Goal: Task Accomplishment & Management: Manage account settings

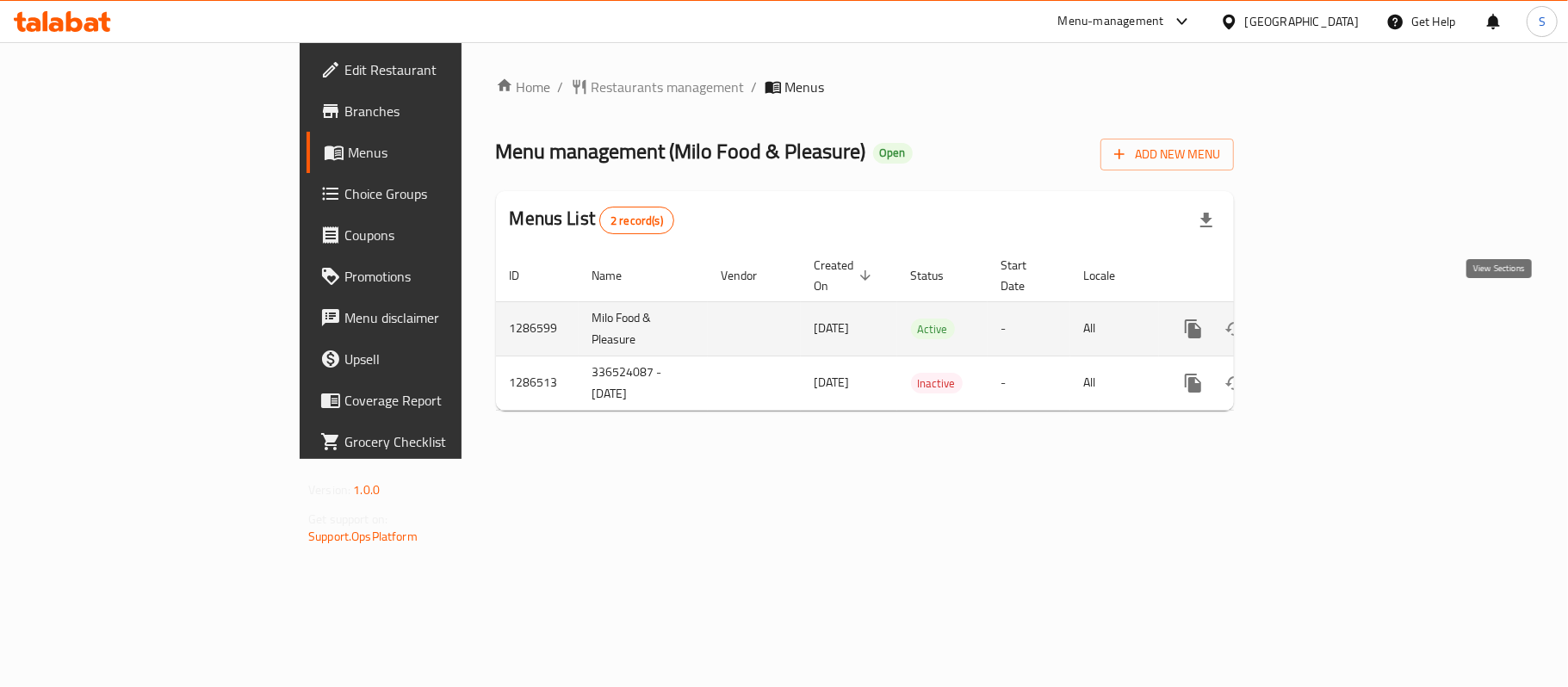
click at [1328, 318] on icon "enhanced table" at bounding box center [1317, 328] width 21 height 21
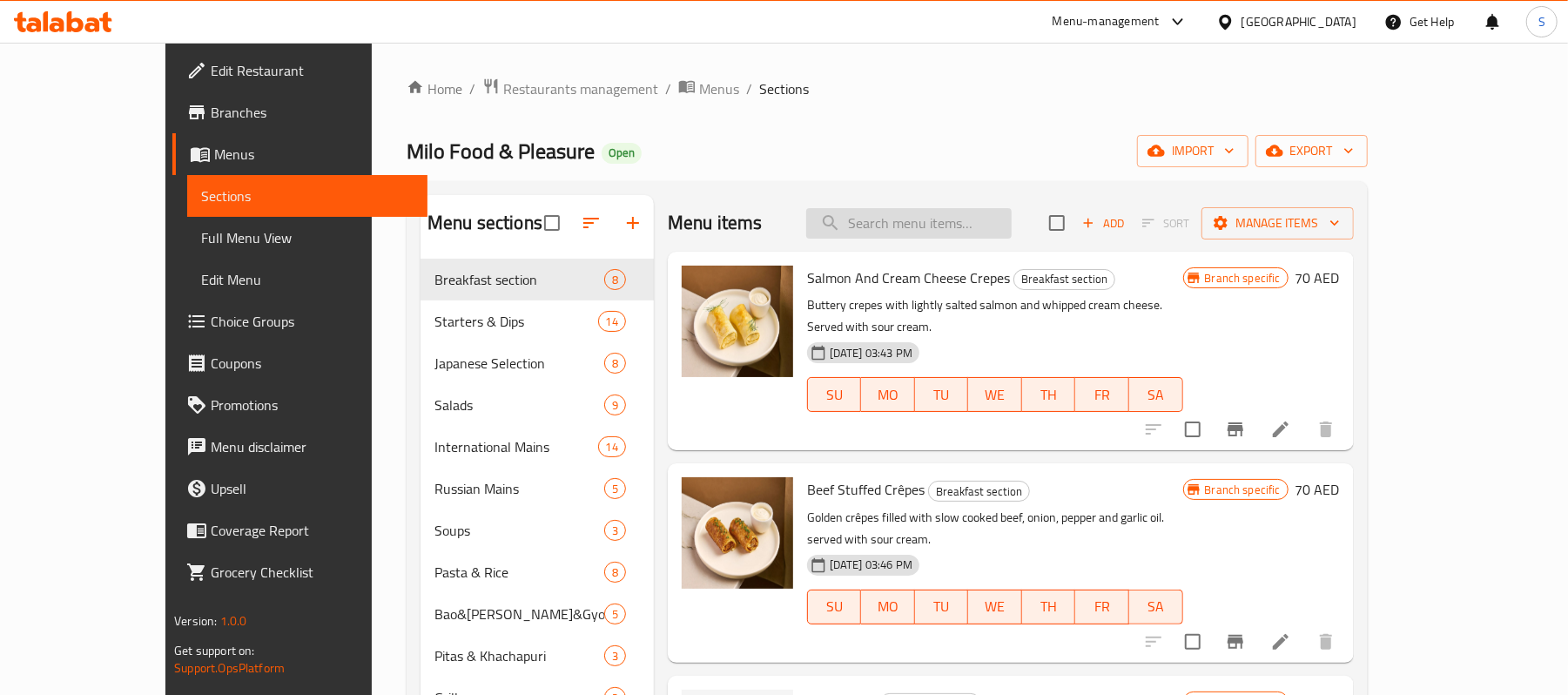
click at [1008, 234] on input "search" at bounding box center [909, 223] width 206 height 31
paste input "Beef Burger"
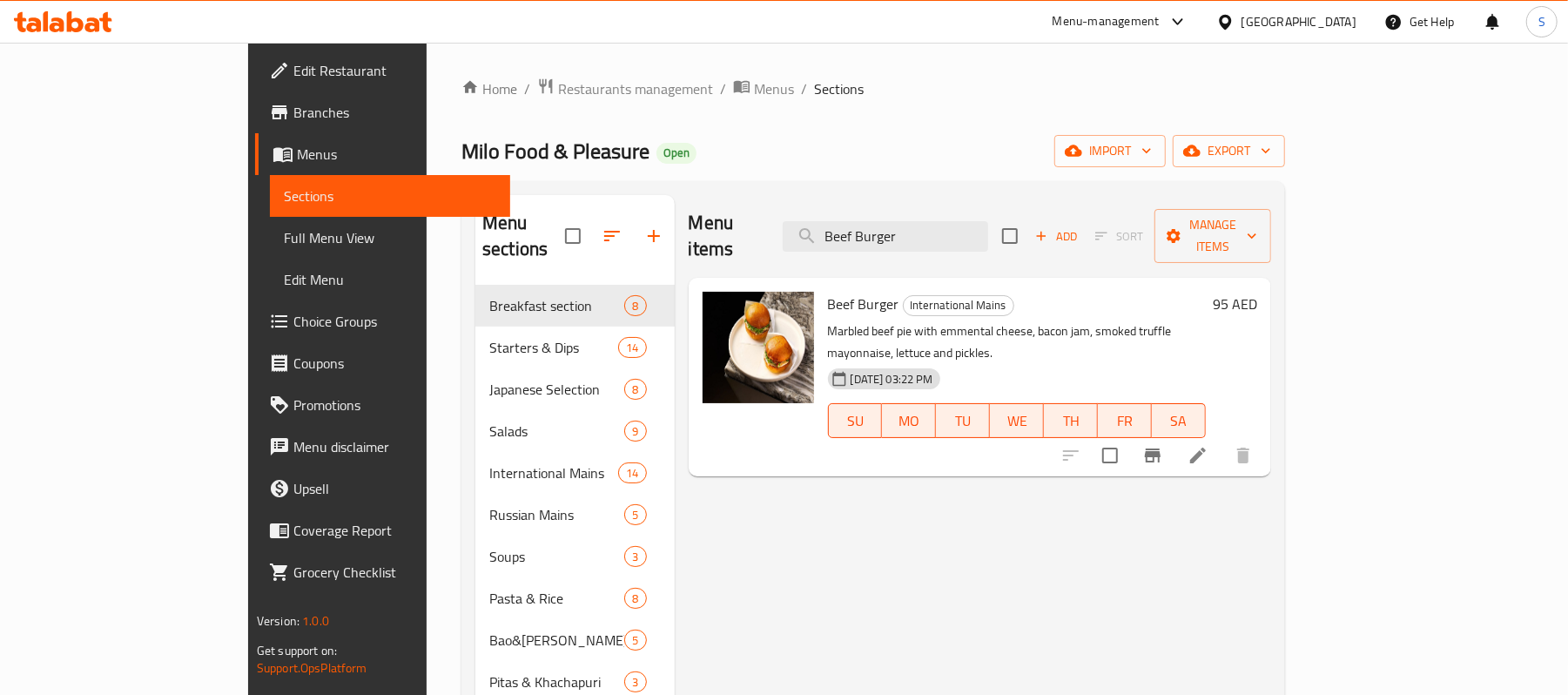
type input "Beef Burger"
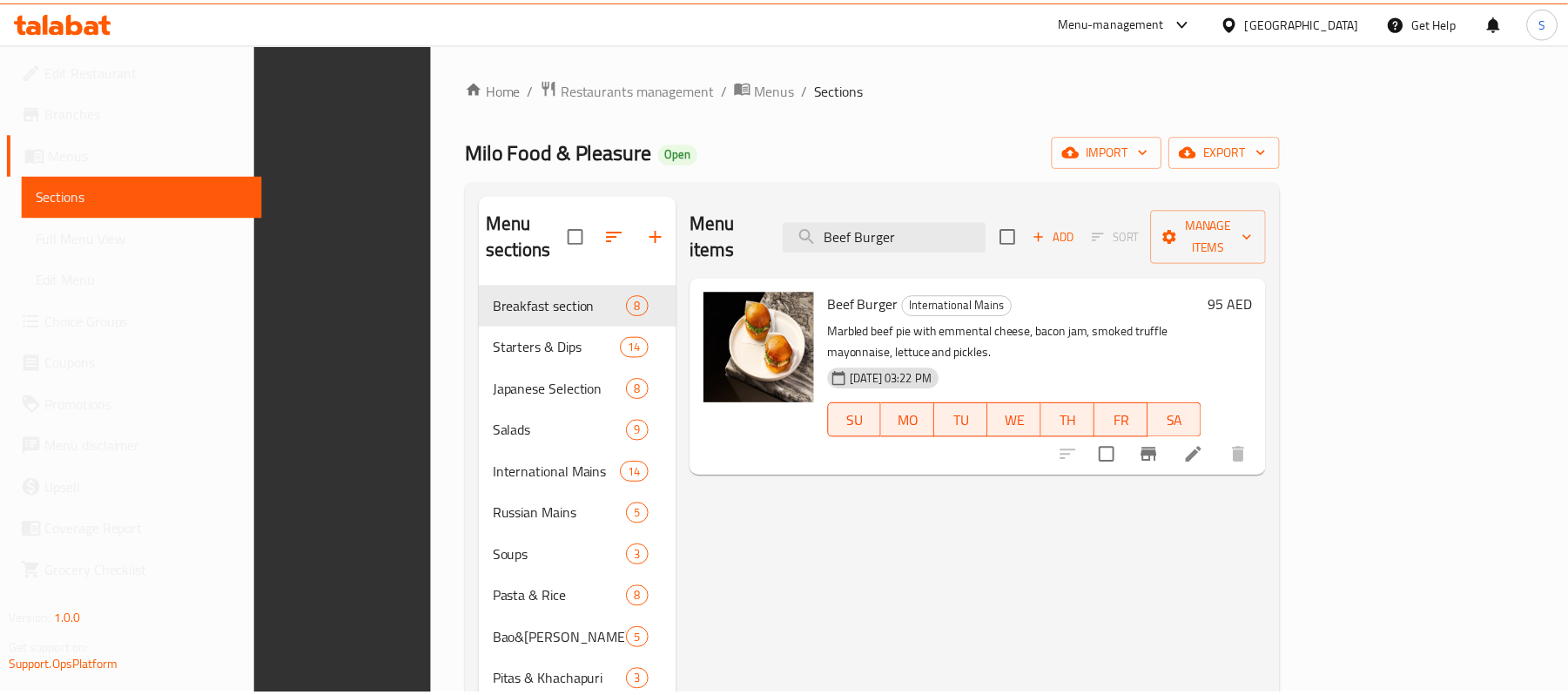
scroll to position [248, 0]
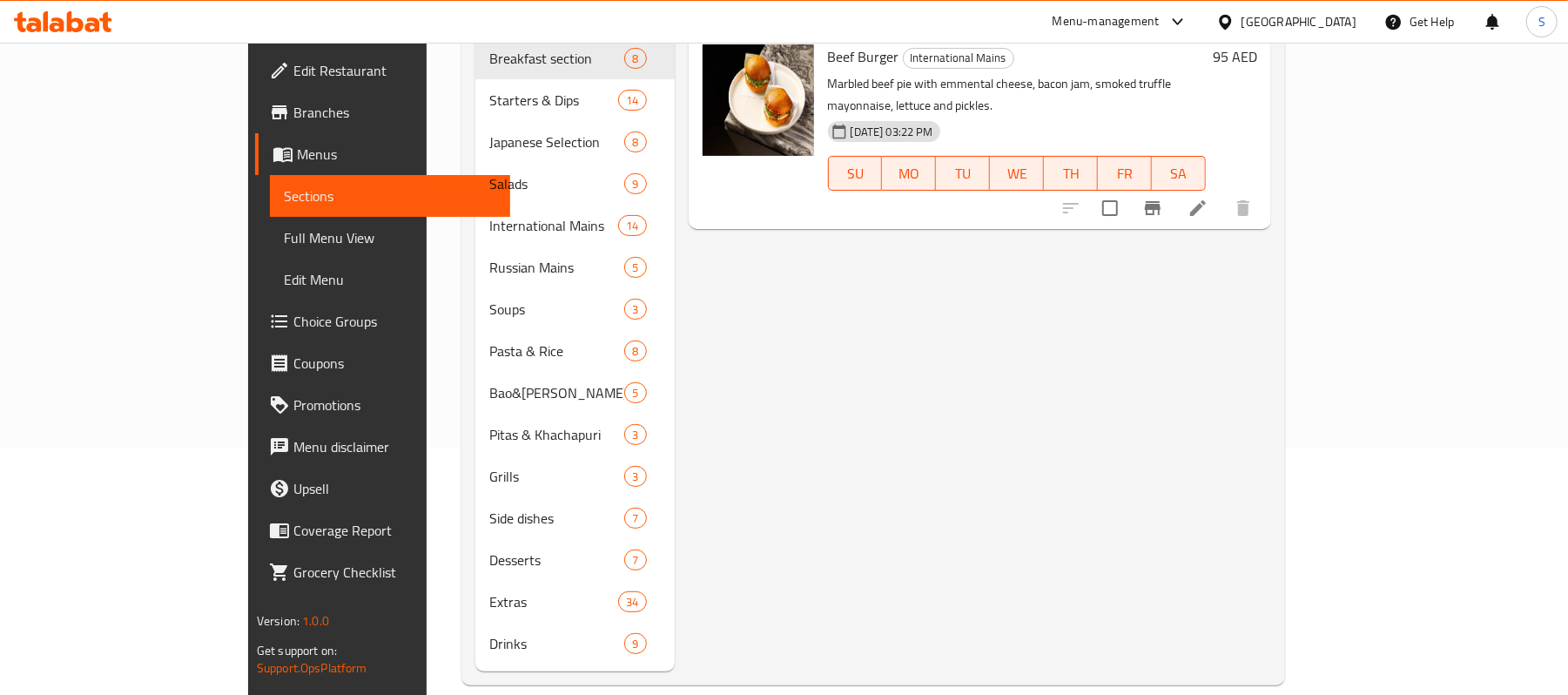
drag, startPoint x: 1049, startPoint y: 556, endPoint x: 1062, endPoint y: 528, distance: 30.9
click at [1049, 556] on div "Menu items Beef Burger Add Sort Manage items Beef Burger International Mains Ma…" at bounding box center [973, 309] width 598 height 724
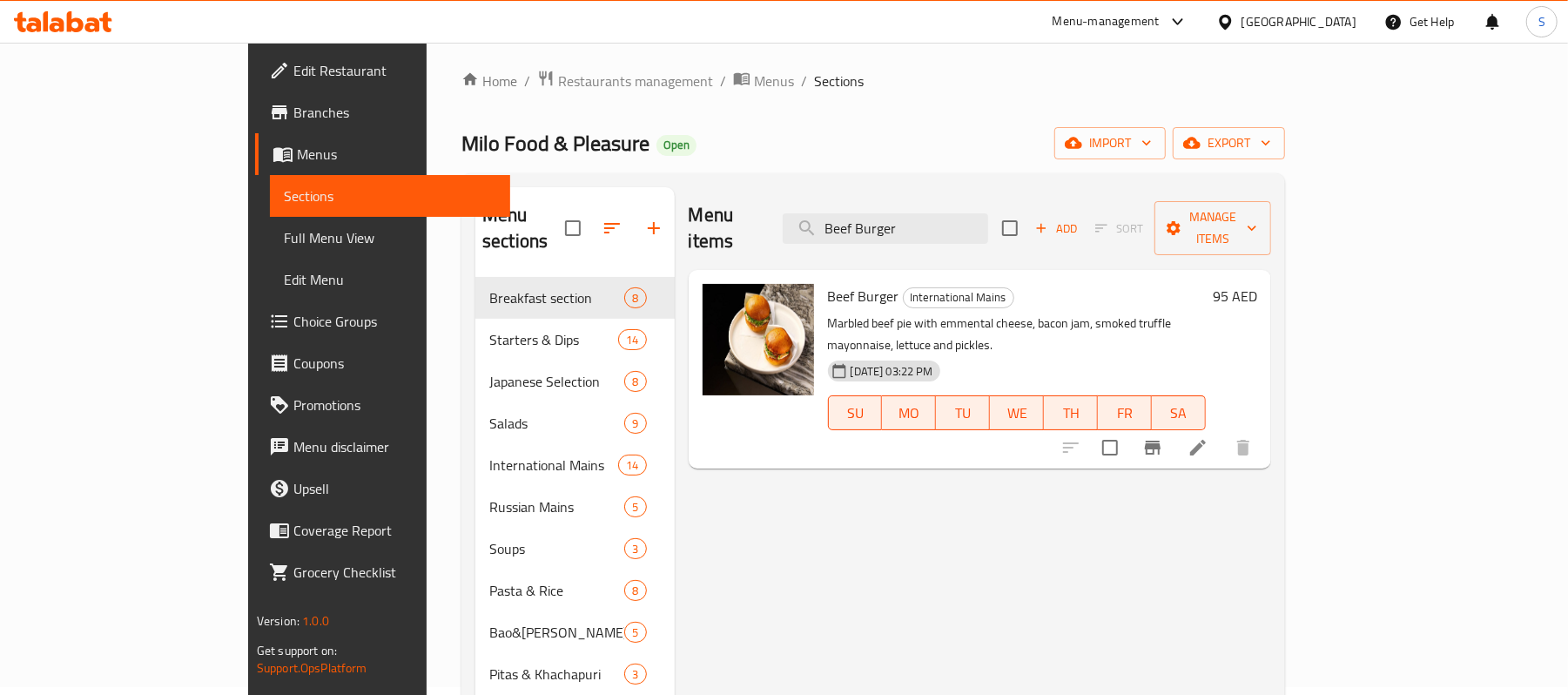
scroll to position [0, 0]
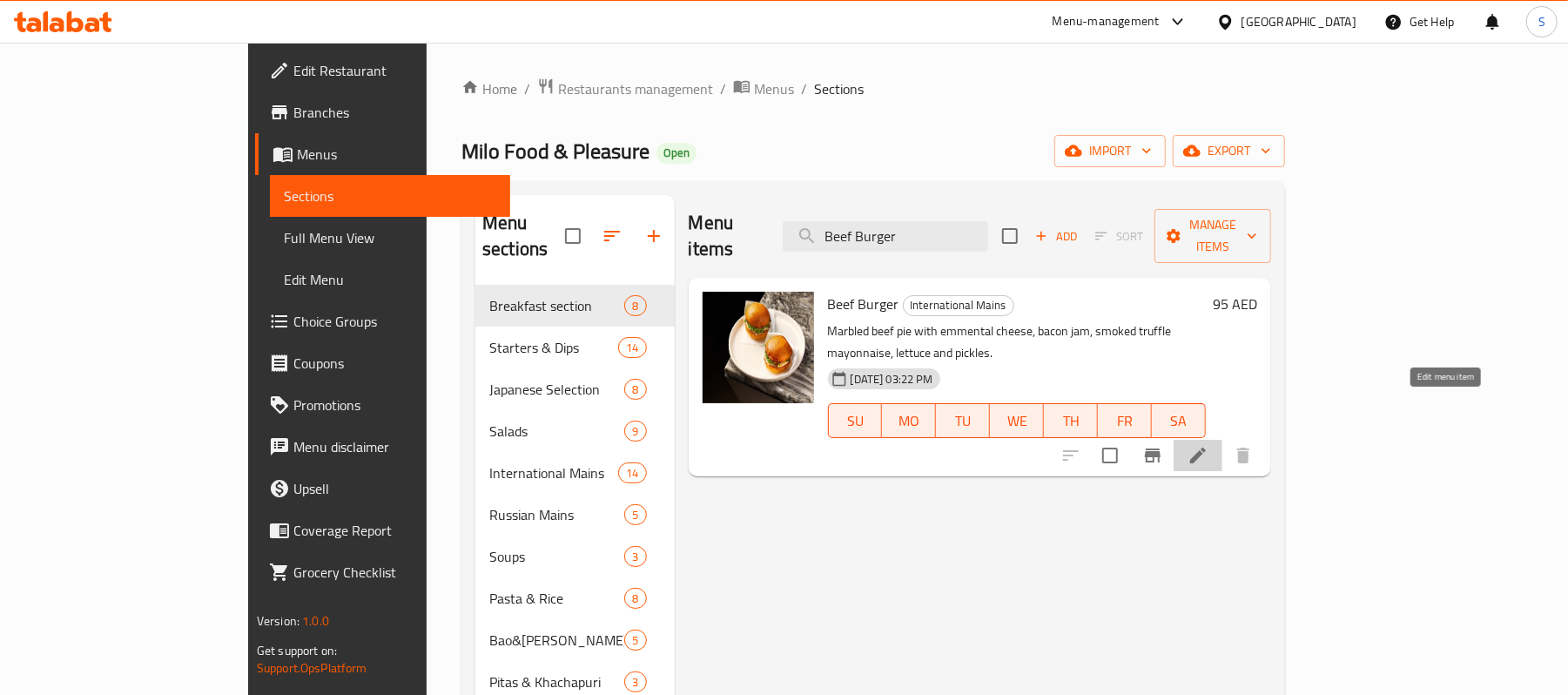
click at [1209, 445] on icon at bounding box center [1198, 455] width 21 height 21
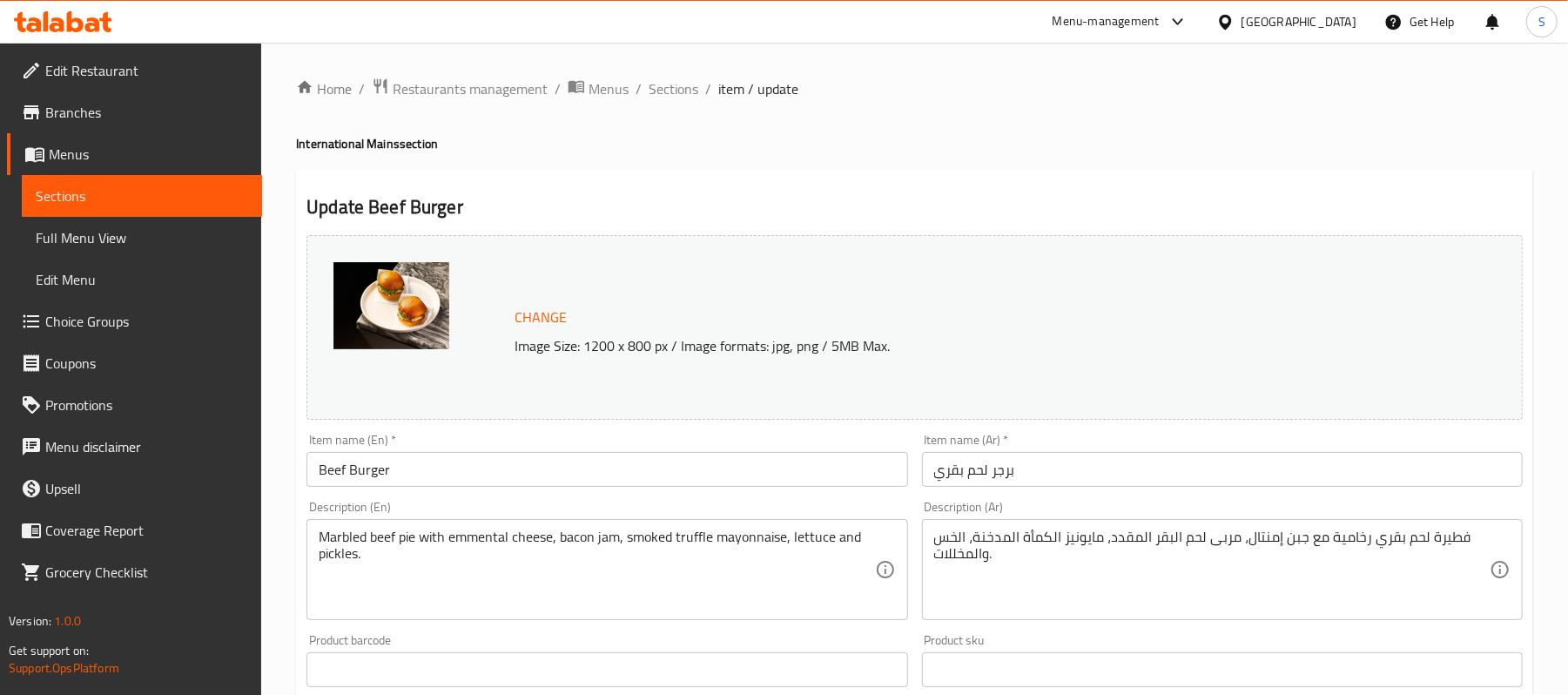
scroll to position [559, 0]
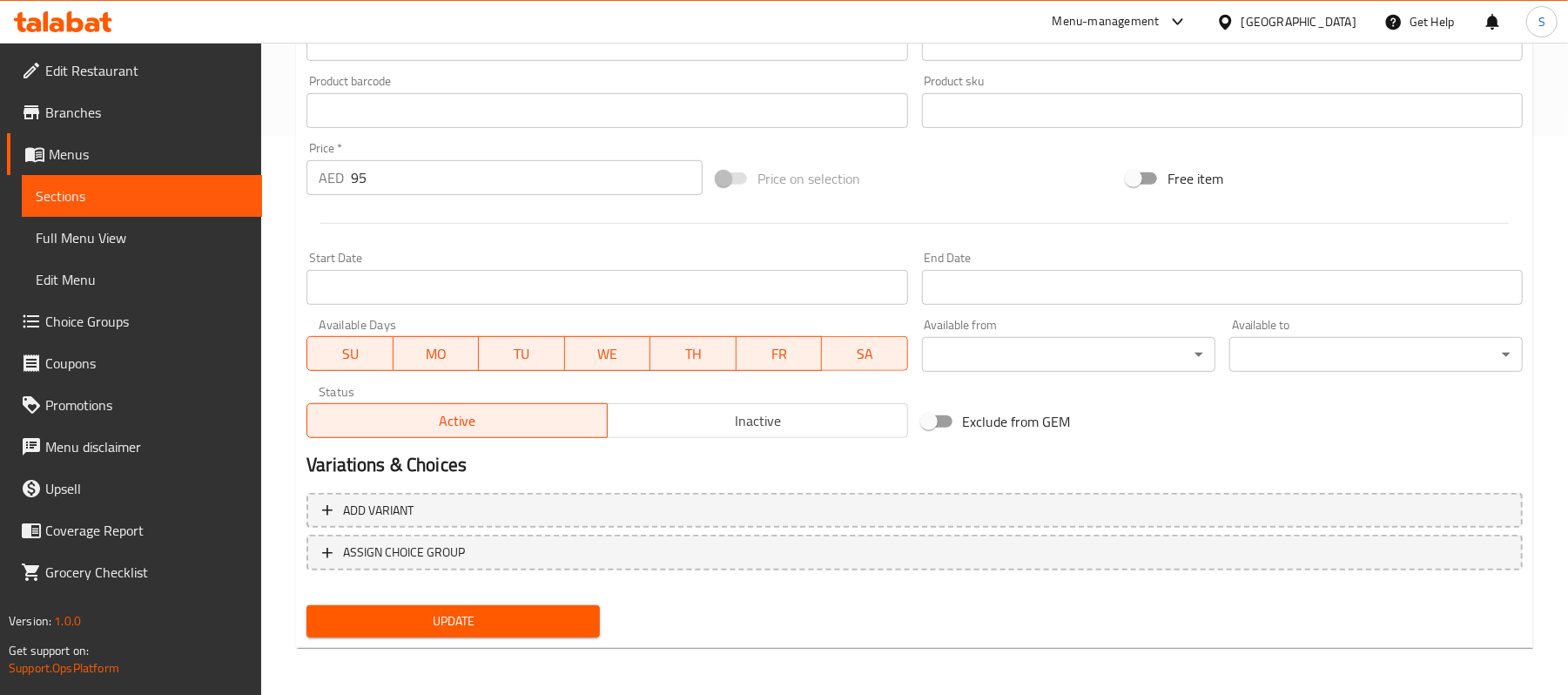
click at [696, 419] on span "Inactive" at bounding box center [758, 421] width 287 height 25
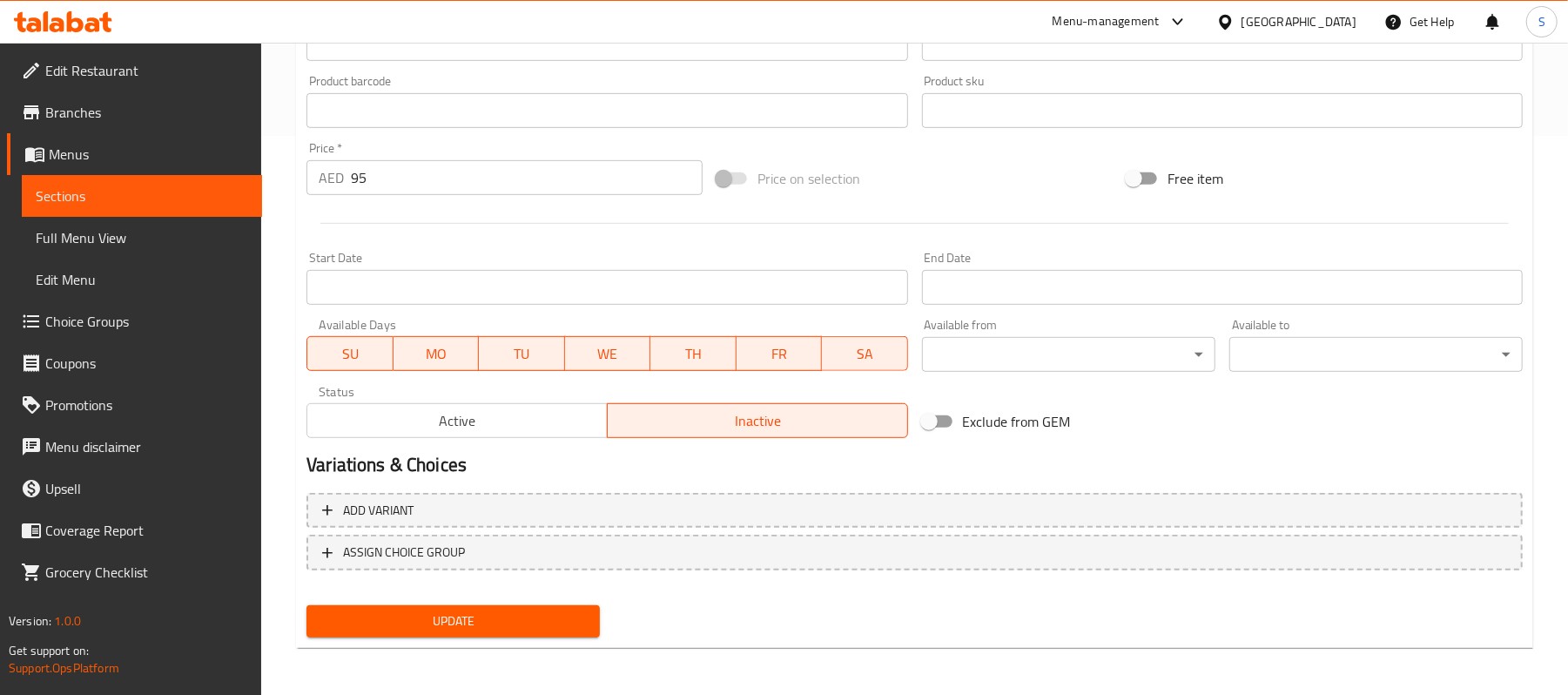
click at [562, 614] on span "Update" at bounding box center [453, 622] width 266 height 22
click at [106, 195] on span "Sections" at bounding box center [141, 196] width 212 height 21
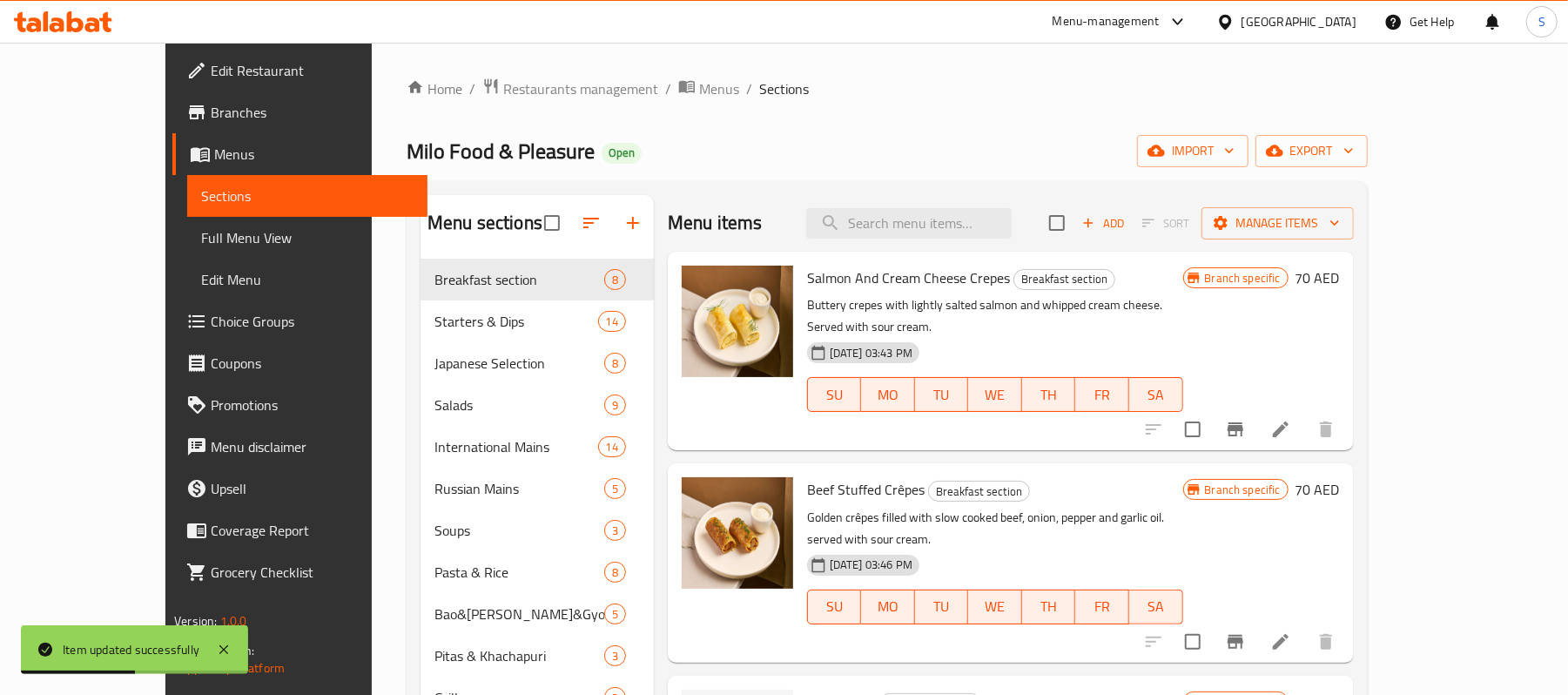
click at [1050, 251] on div "Salmon And Cream Cheese Crepes Breakfast section Buttery crepes with lightly sa…" at bounding box center [1010, 350] width 687 height 199
click at [1012, 231] on input "search" at bounding box center [909, 223] width 206 height 31
paste input "Beef Burger"
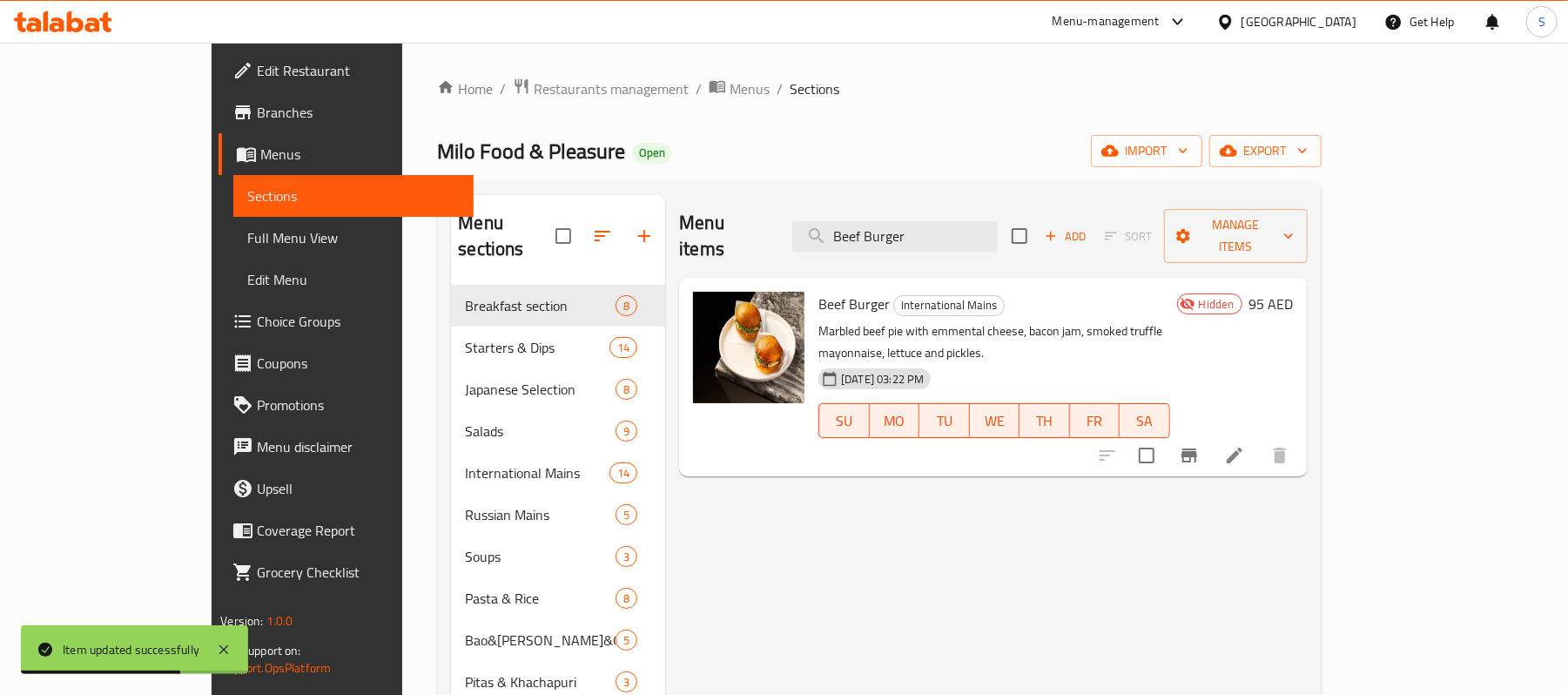
type input "Beef Burger"
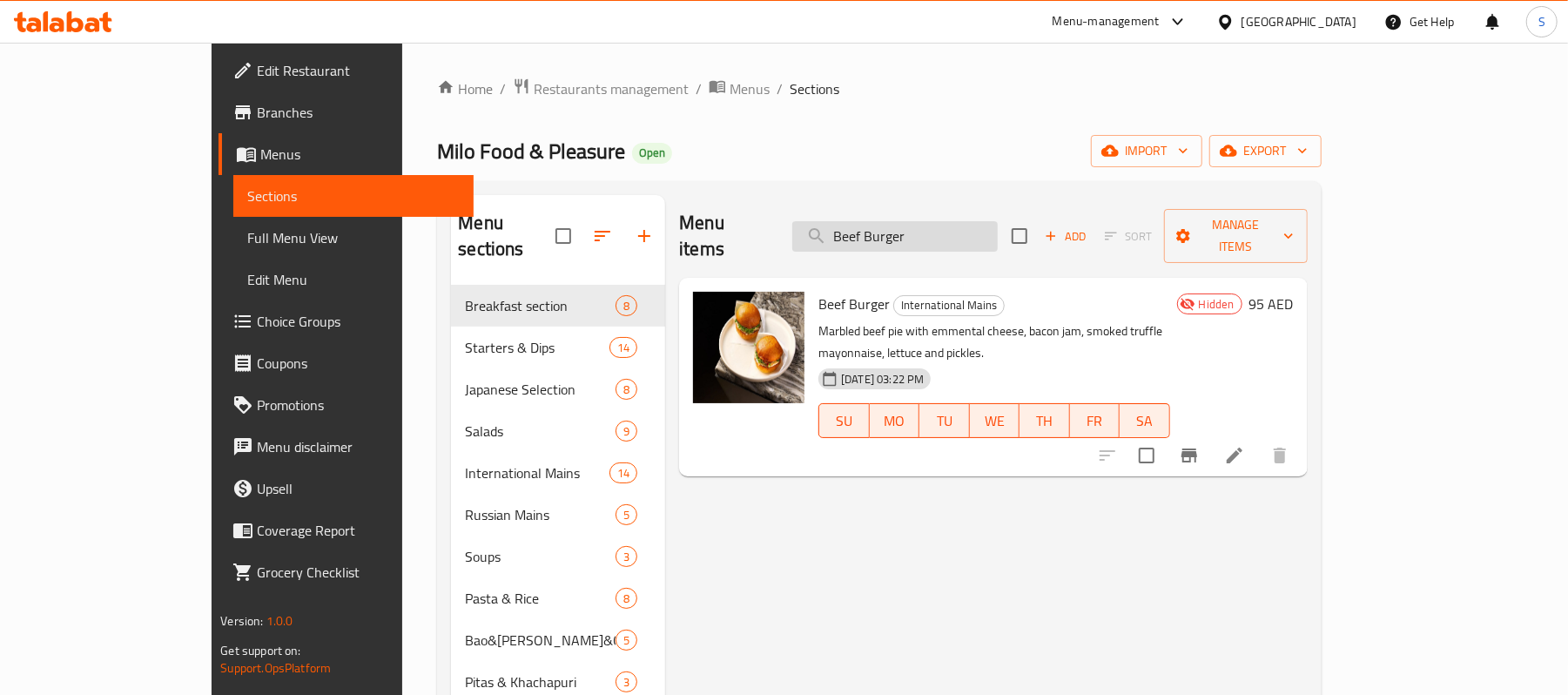
click at [970, 221] on input "Beef Burger" at bounding box center [895, 237] width 206 height 31
click at [1242, 447] on icon at bounding box center [1234, 455] width 15 height 15
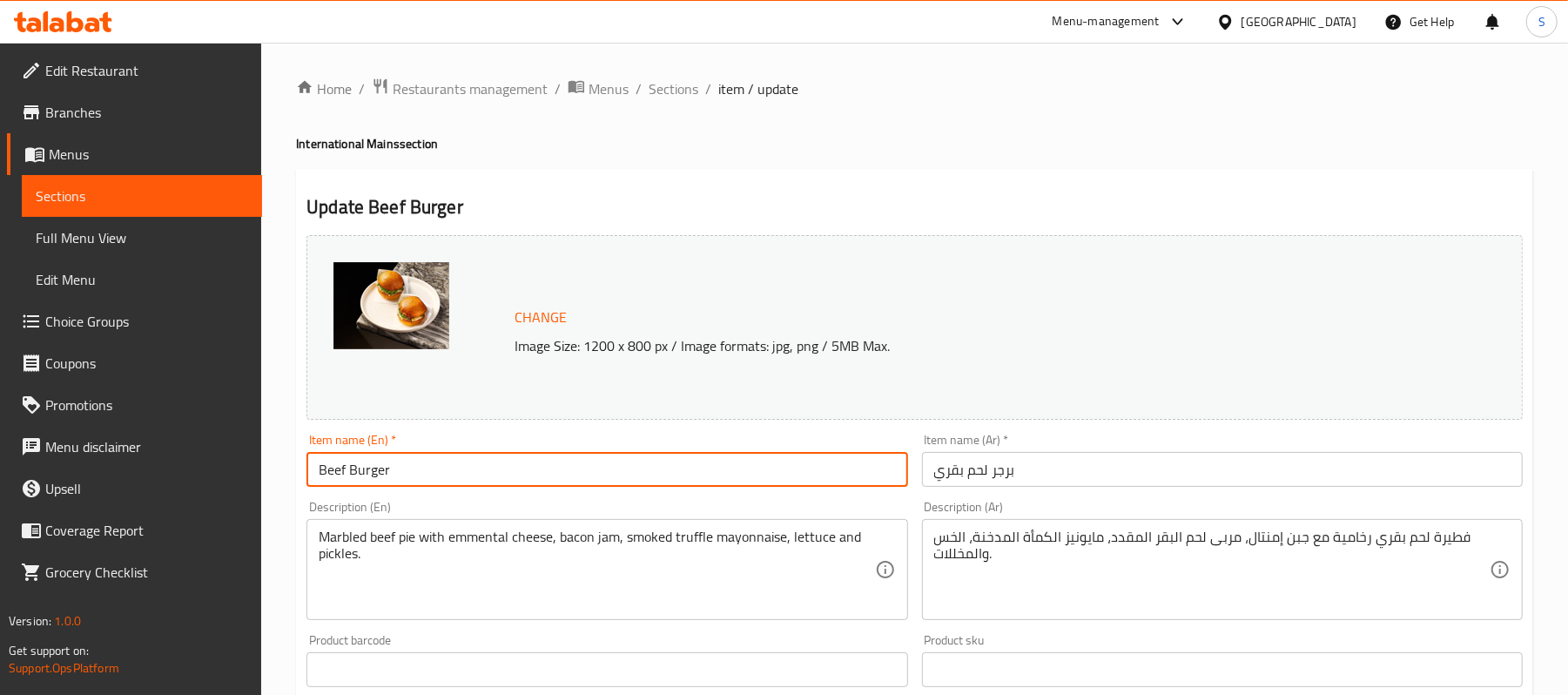
click at [380, 481] on input "Beef Burger" at bounding box center [607, 469] width 600 height 34
click at [96, 230] on span "Full Menu View" at bounding box center [141, 238] width 212 height 21
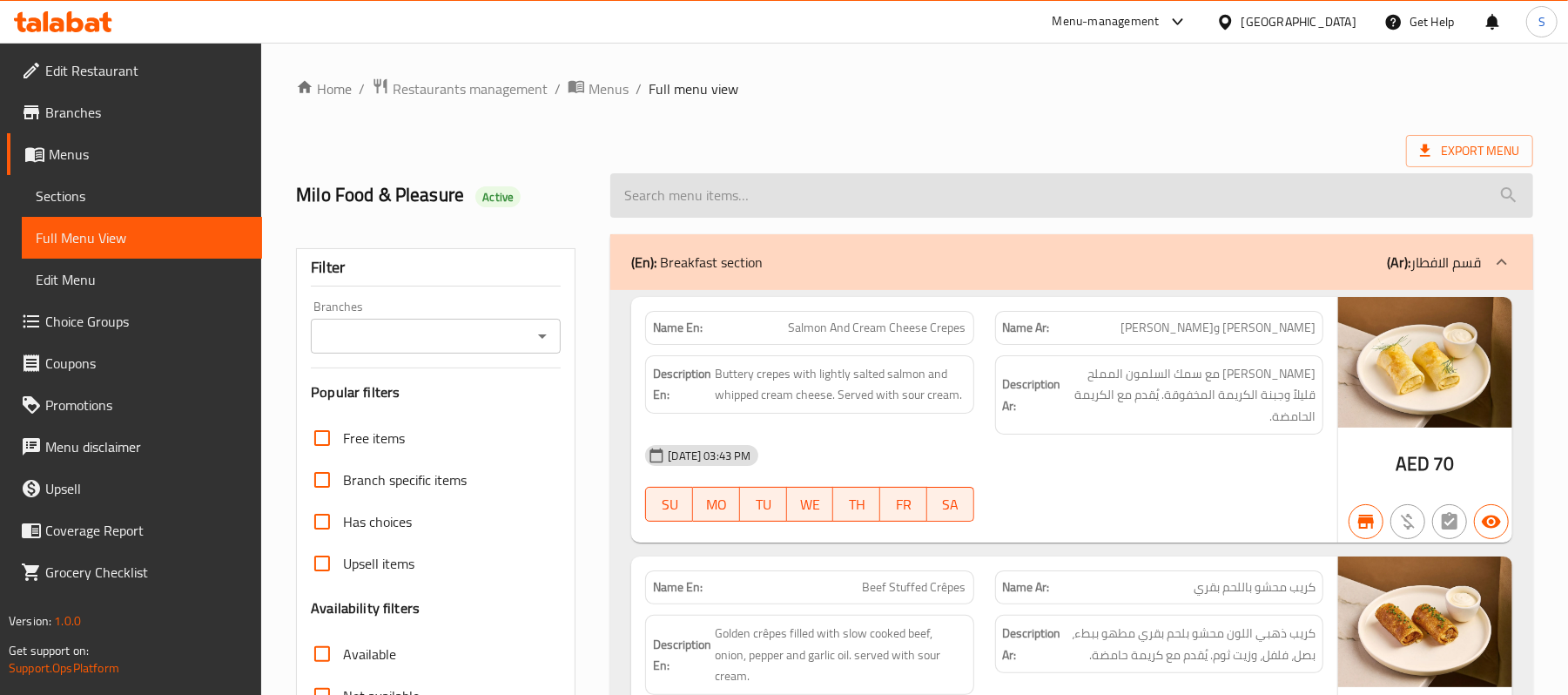
click at [755, 186] on input "search" at bounding box center [1072, 195] width 923 height 44
paste input "Beef Burger"
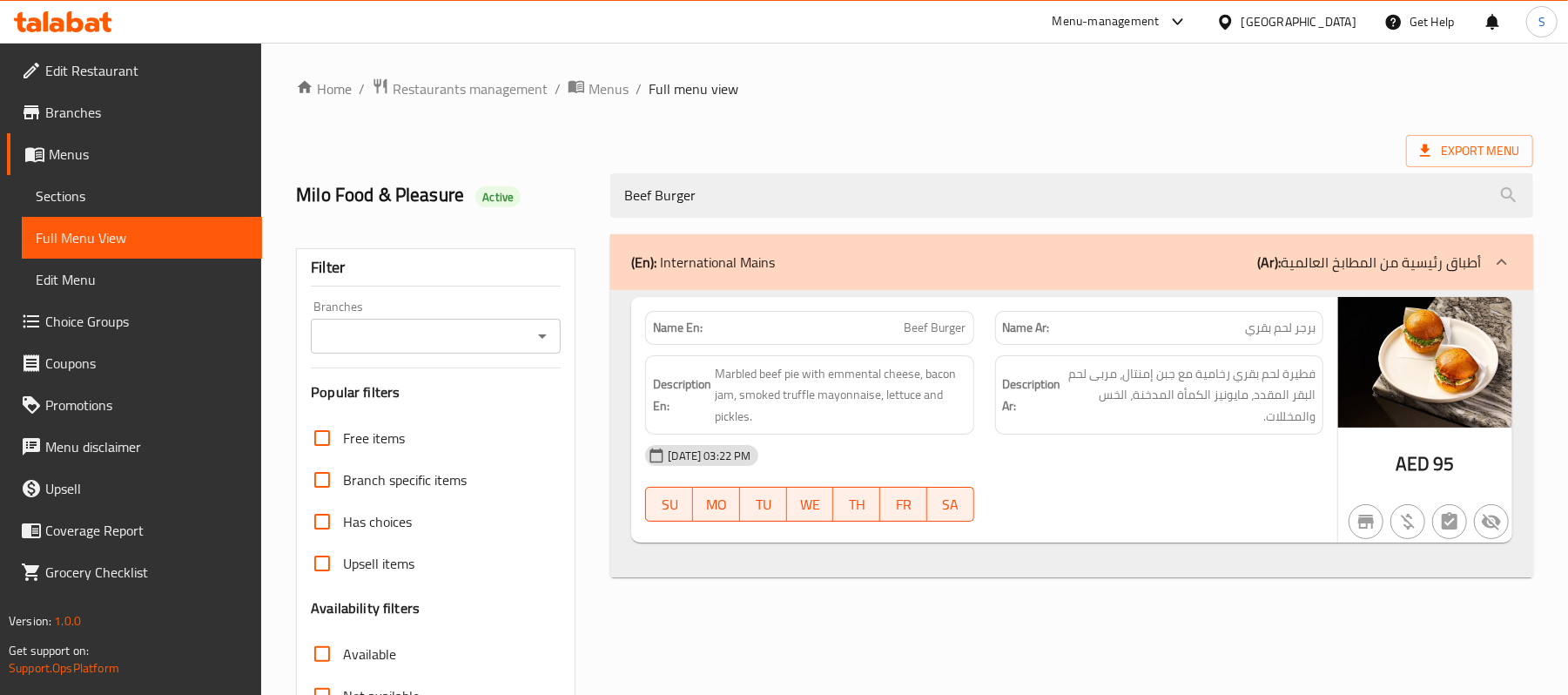
type input "Beef Burger"
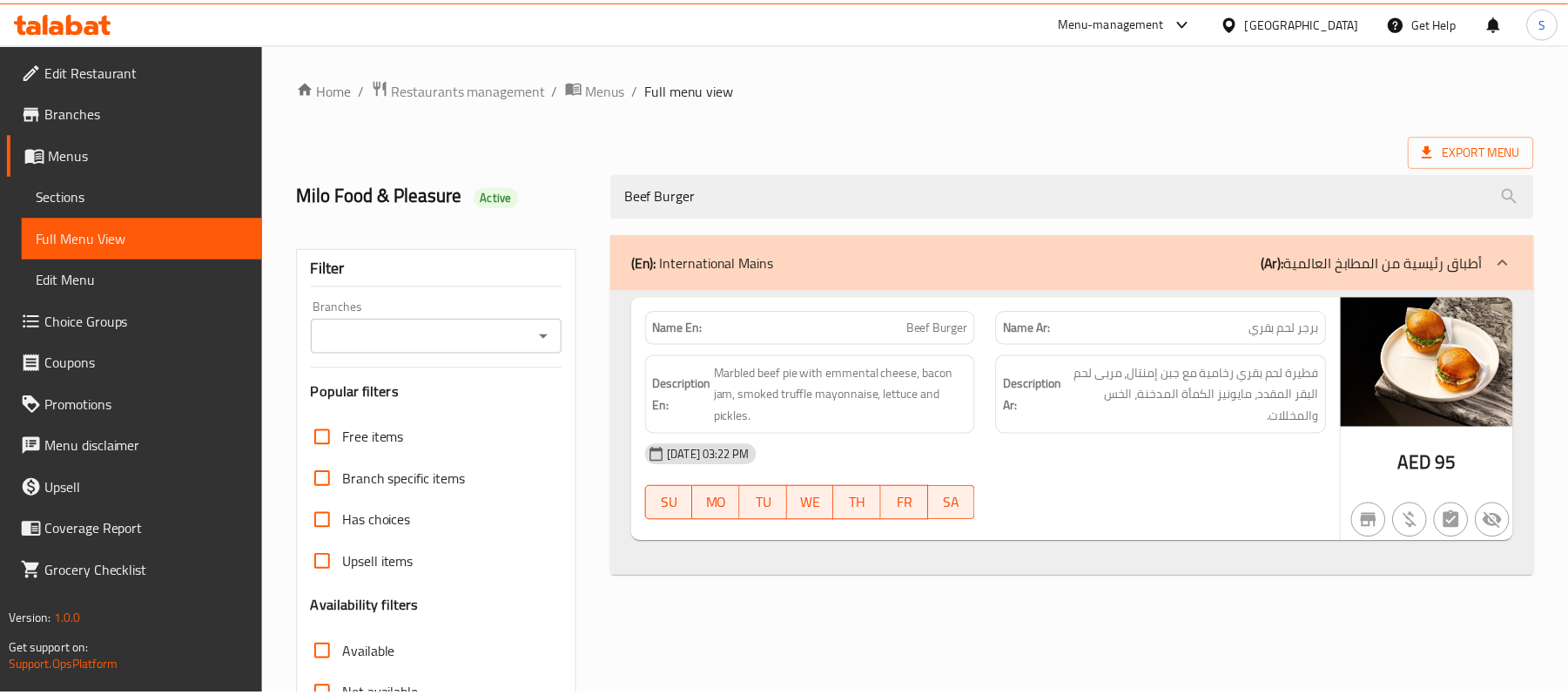
scroll to position [233, 0]
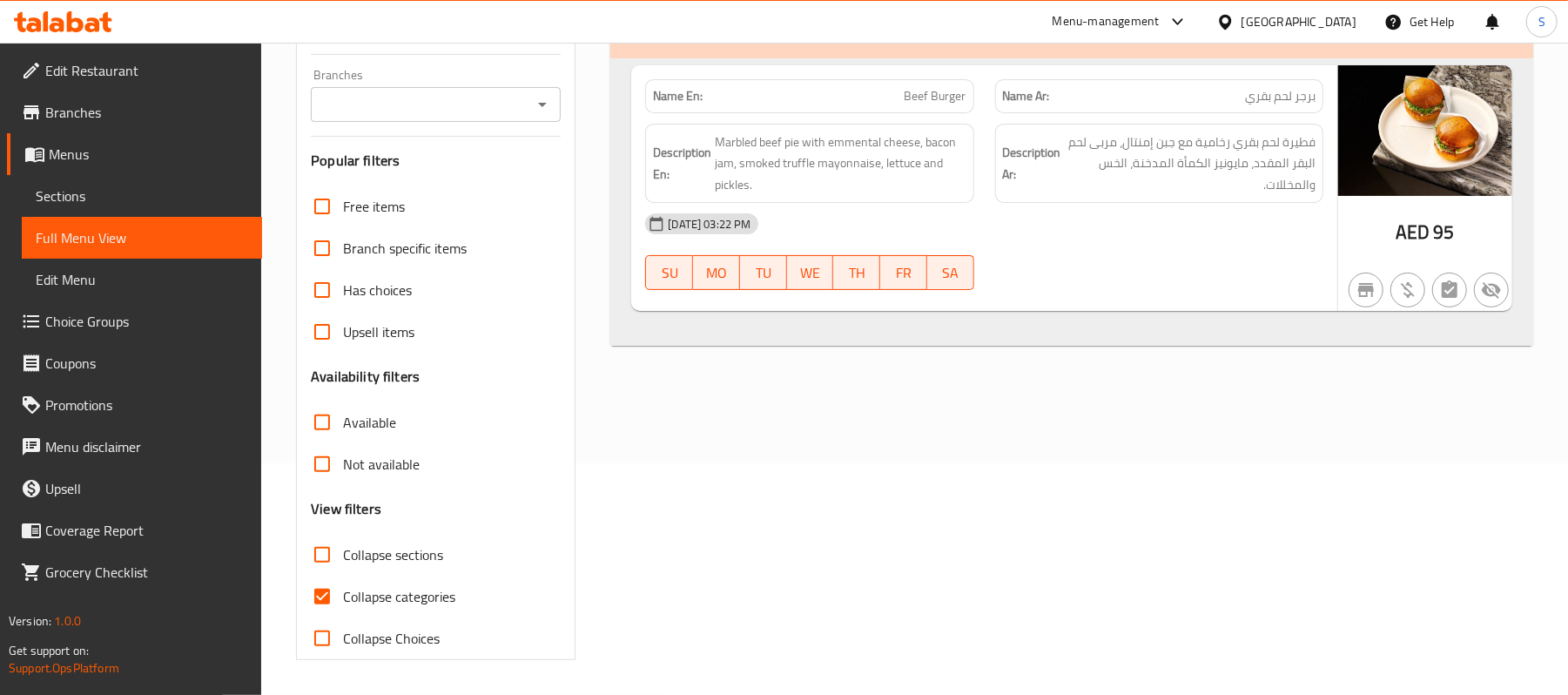
click at [730, 559] on div "(En): International Mains (Ar): أطباق رئيسية من المطابخ العالمية Name En: Beef …" at bounding box center [1072, 331] width 944 height 679
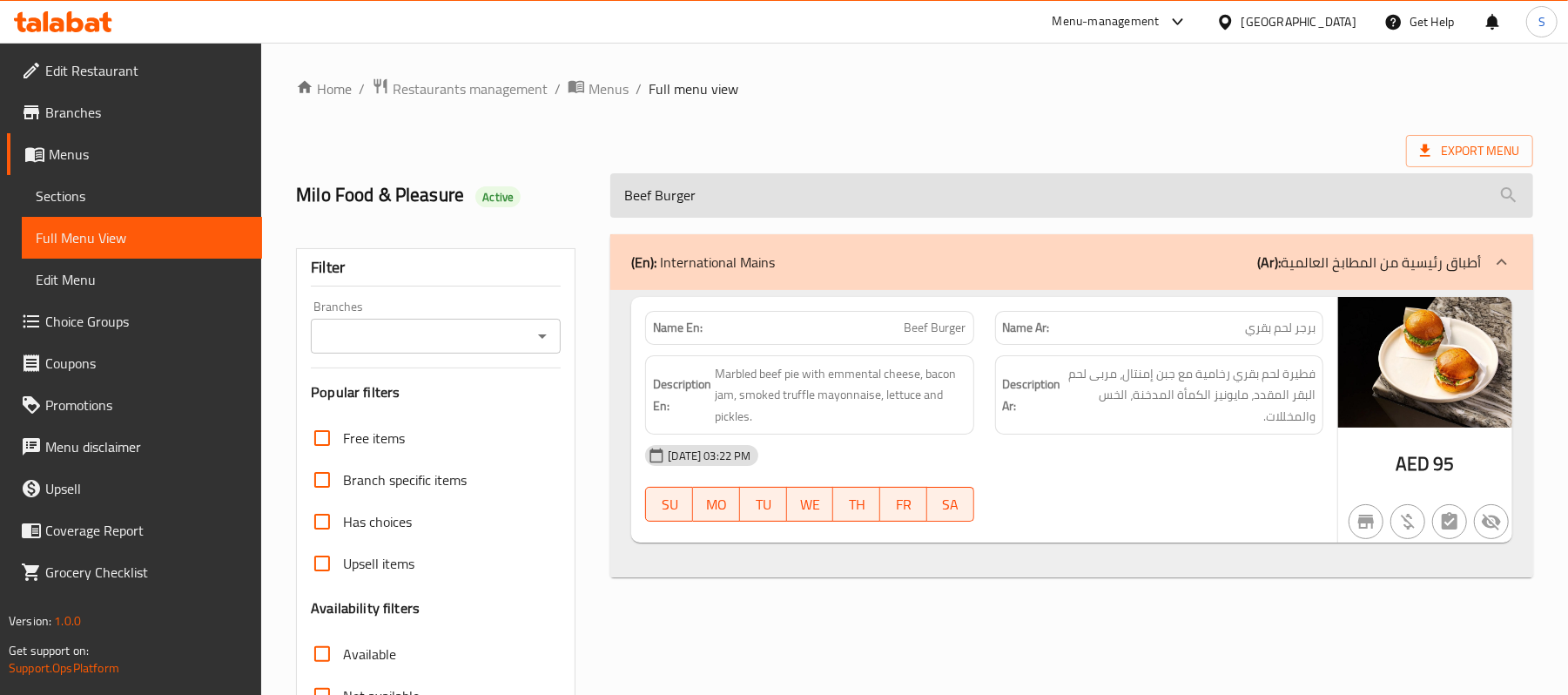
click at [750, 191] on input "Beef Burger" at bounding box center [1072, 195] width 923 height 44
click at [680, 193] on input "Beef Burger" at bounding box center [1072, 195] width 923 height 44
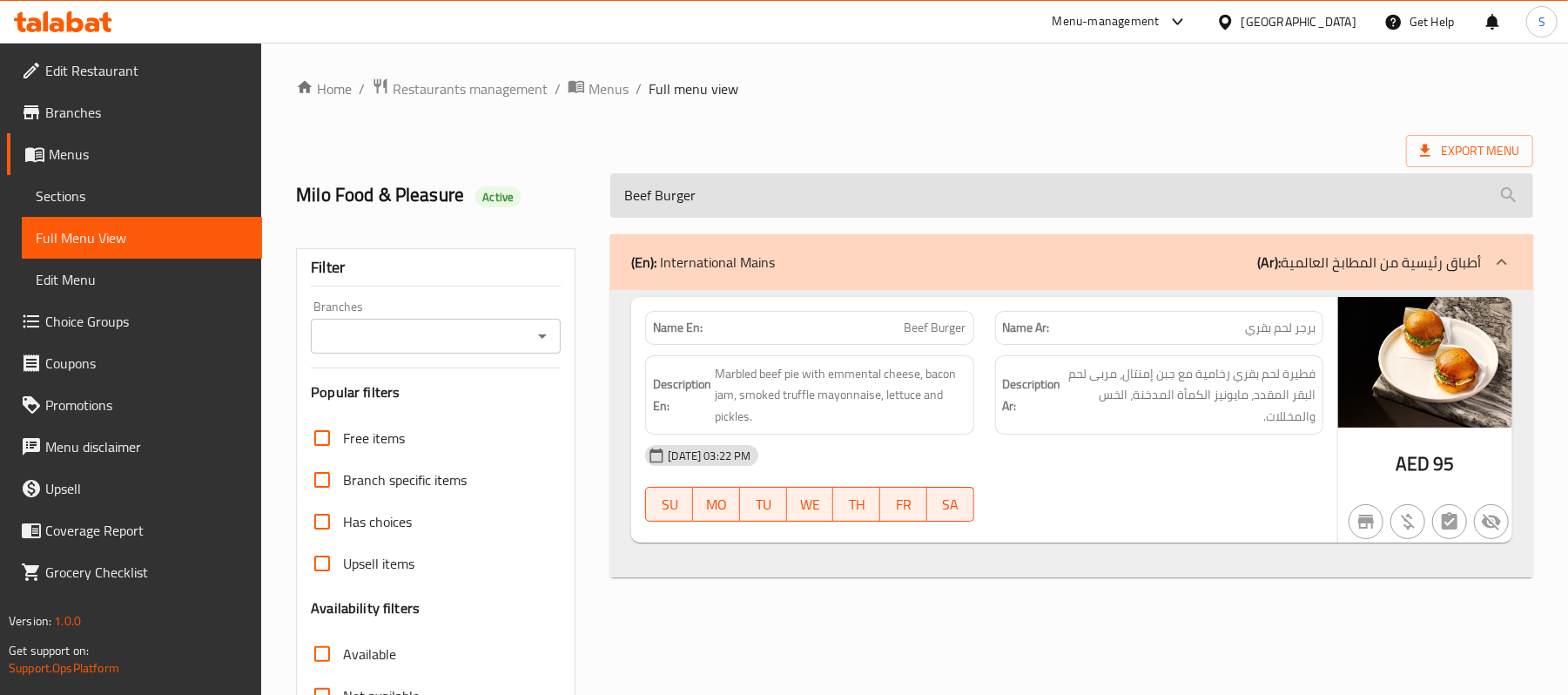
click at [680, 193] on input "Beef Burger" at bounding box center [1072, 195] width 923 height 44
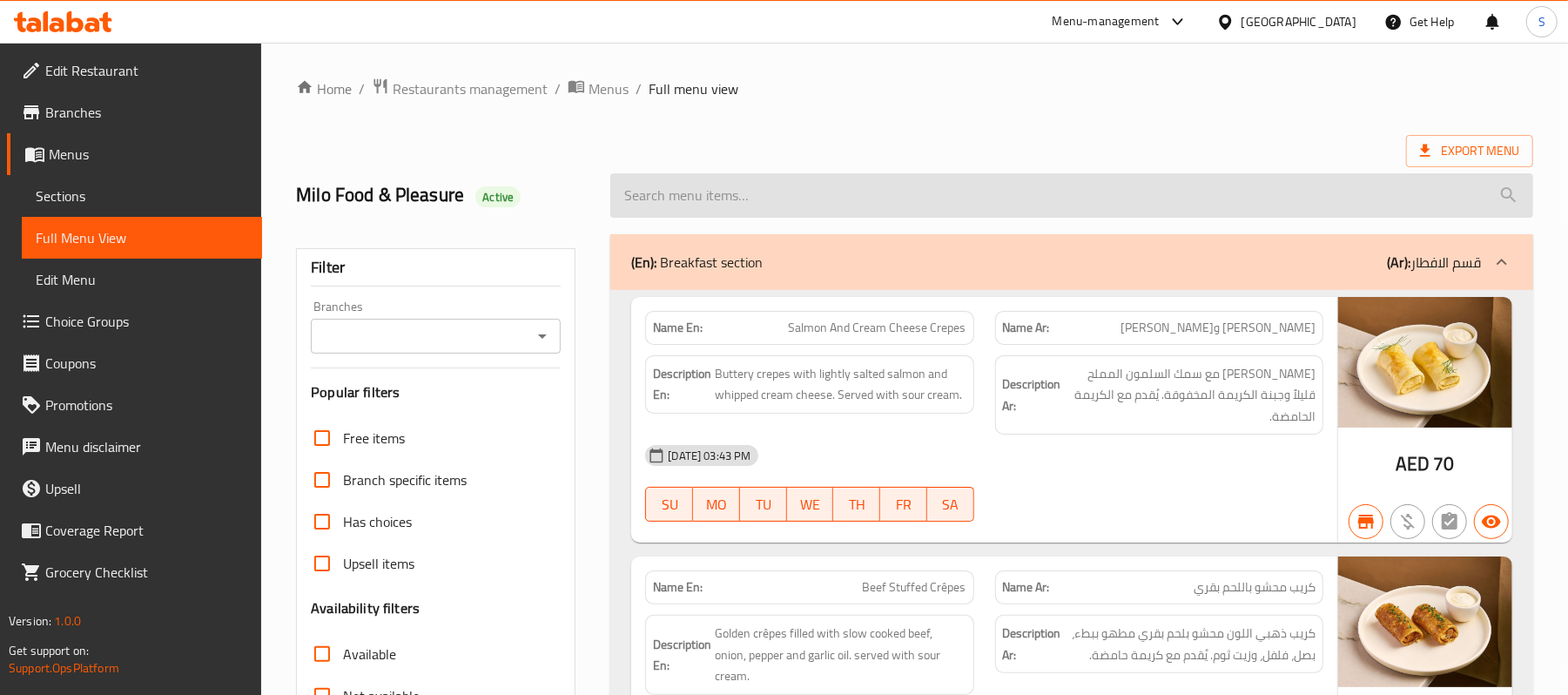
click at [784, 206] on input "search" at bounding box center [1072, 195] width 923 height 44
paste input "Beef Burger"
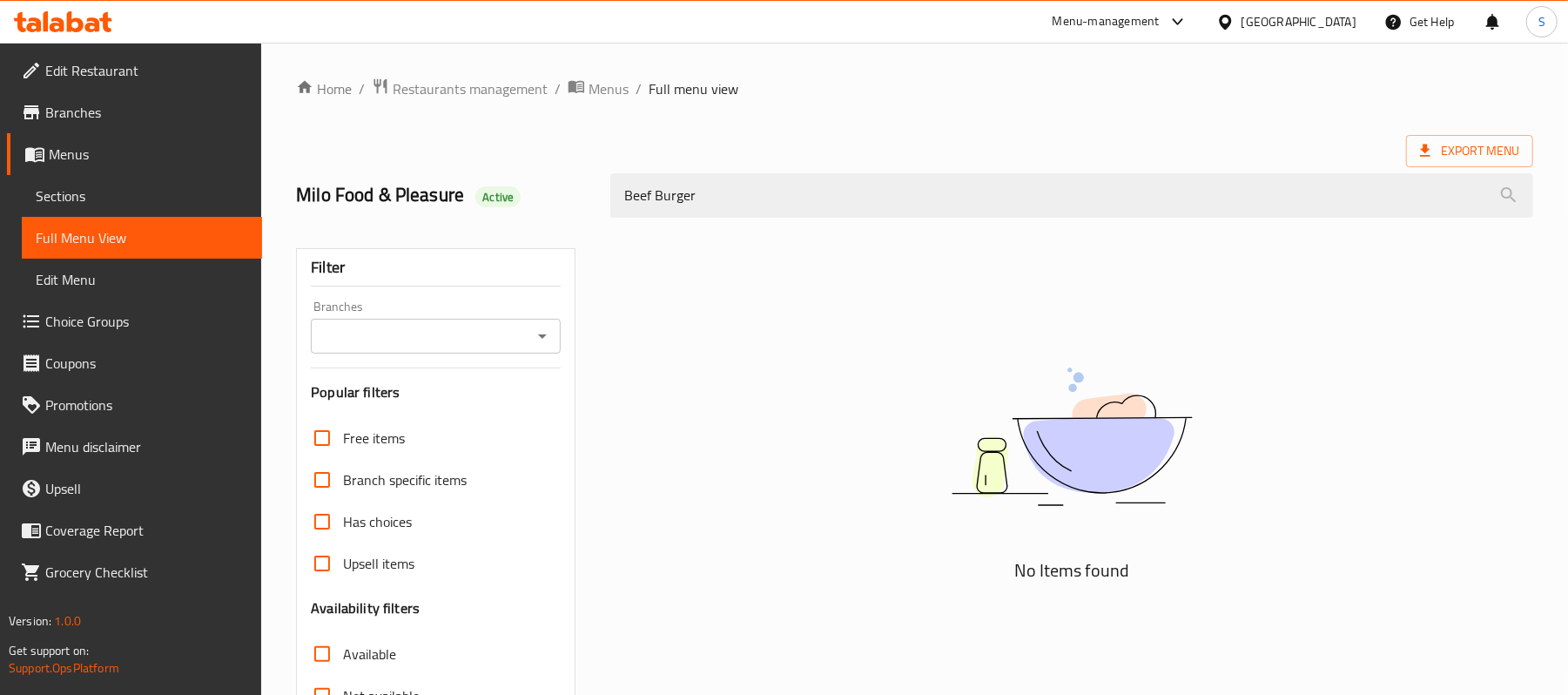
type input "Beef Burger"
click at [1054, 401] on img at bounding box center [1072, 436] width 435 height 230
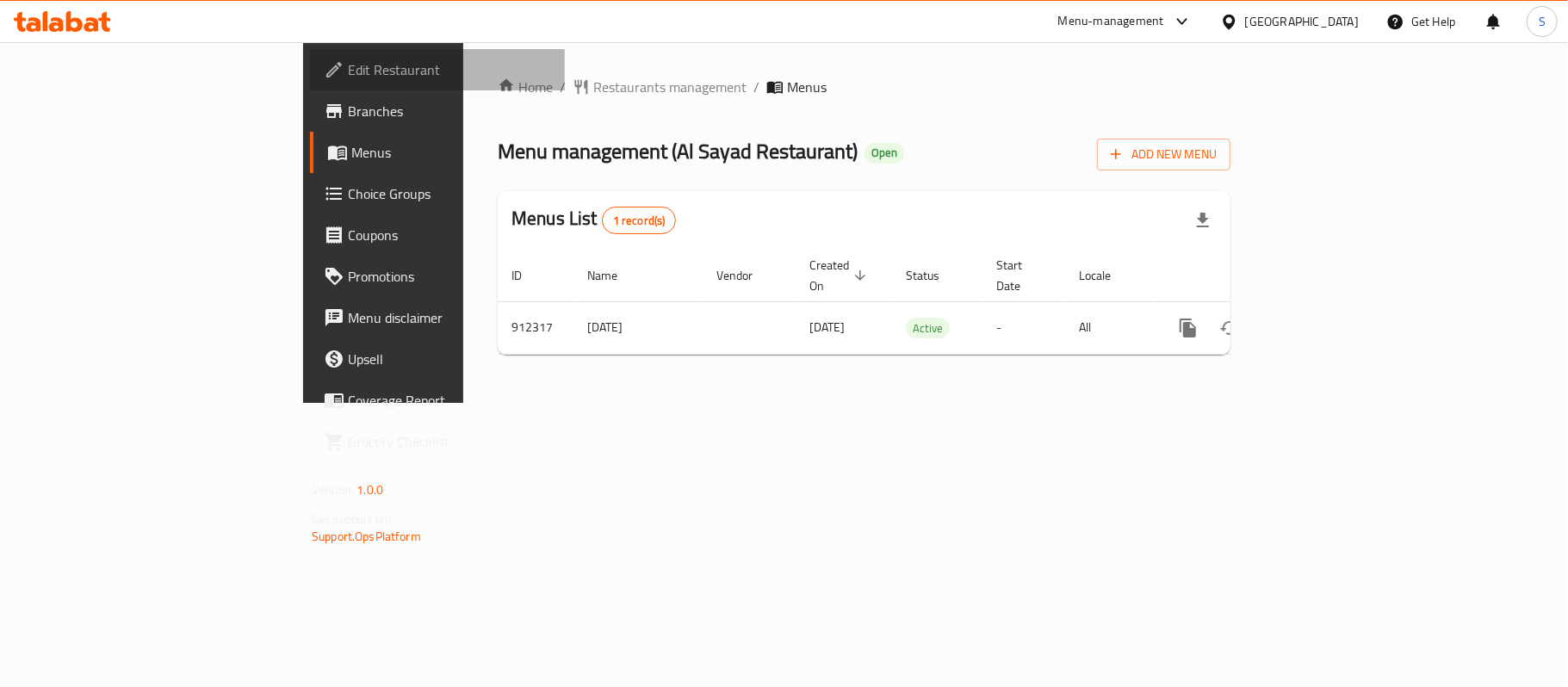
click at [348, 69] on span "Edit Restaurant" at bounding box center [449, 69] width 204 height 21
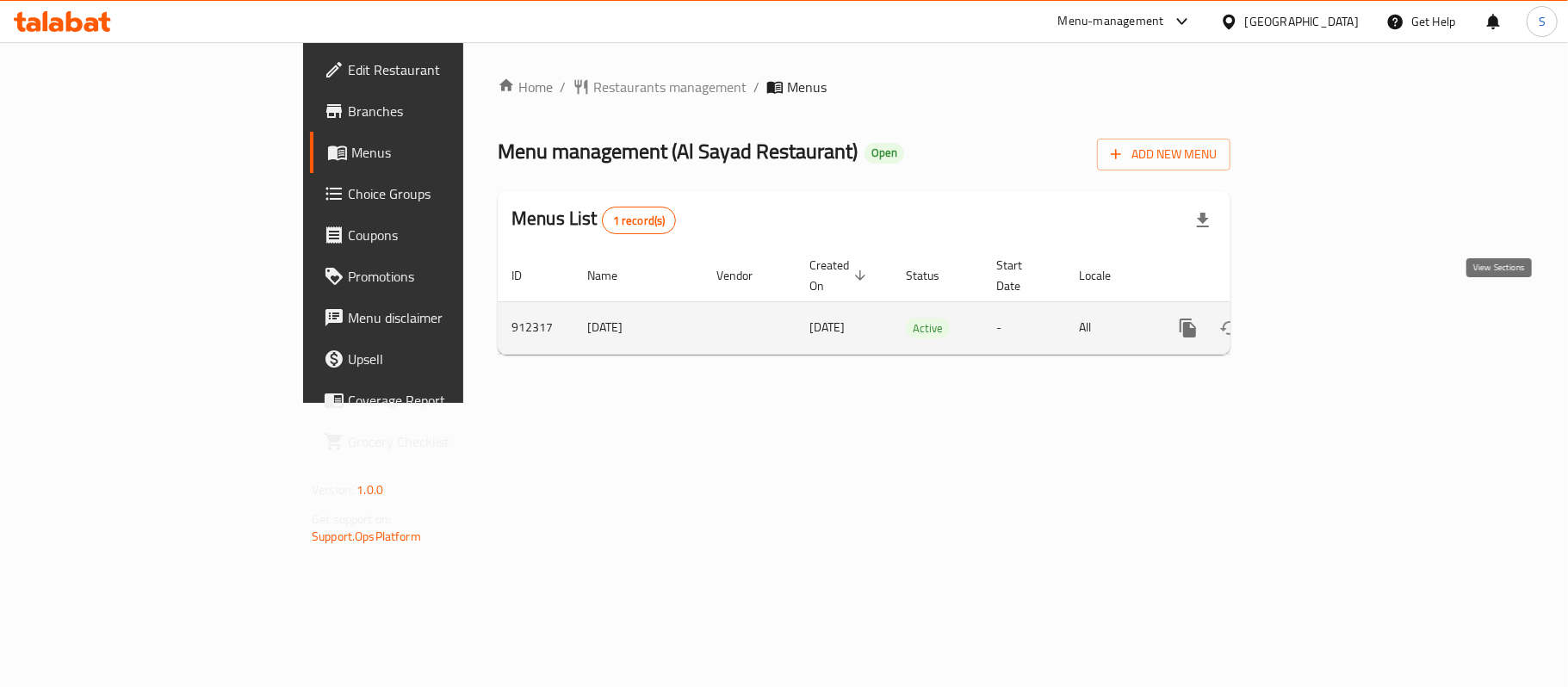
click at [1323, 317] on icon "enhanced table" at bounding box center [1312, 327] width 21 height 21
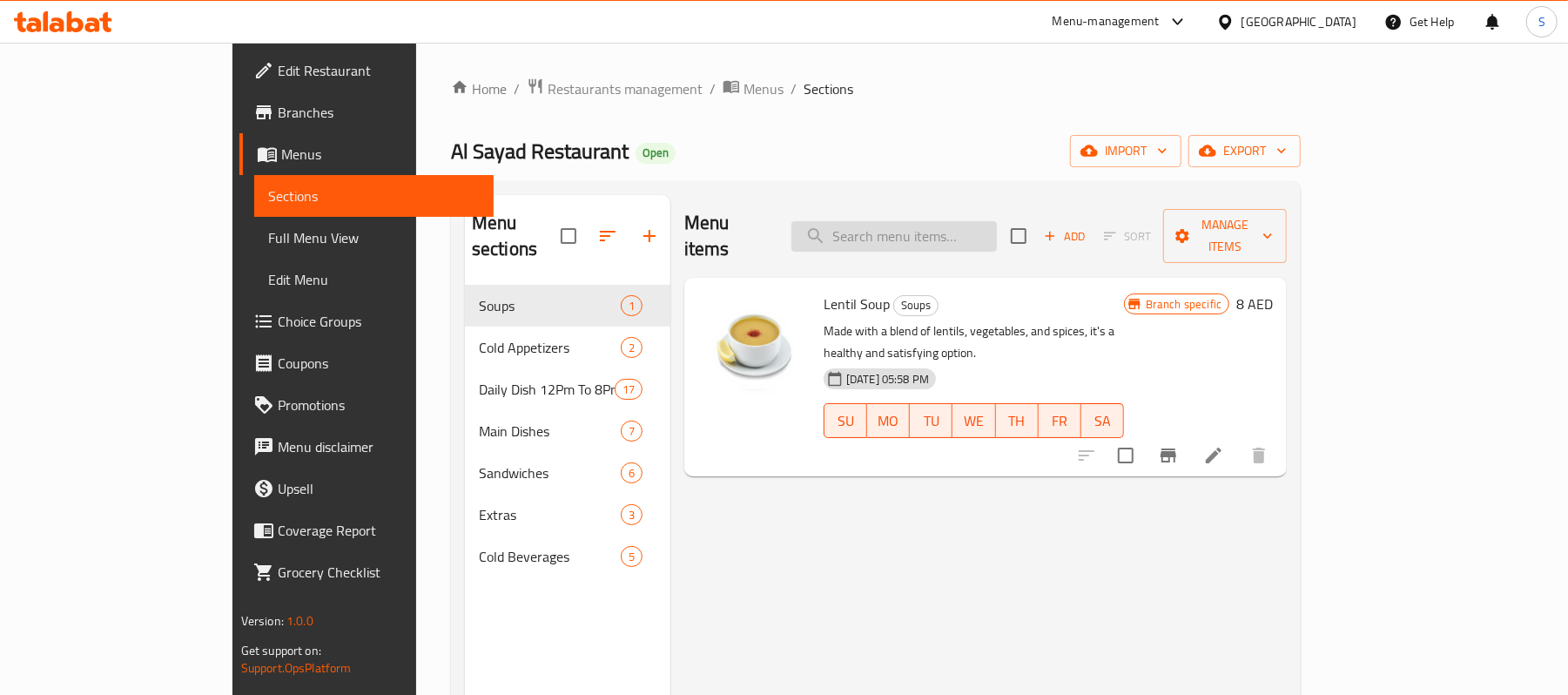
click at [997, 221] on input "search" at bounding box center [894, 237] width 206 height 31
paste input "695966"
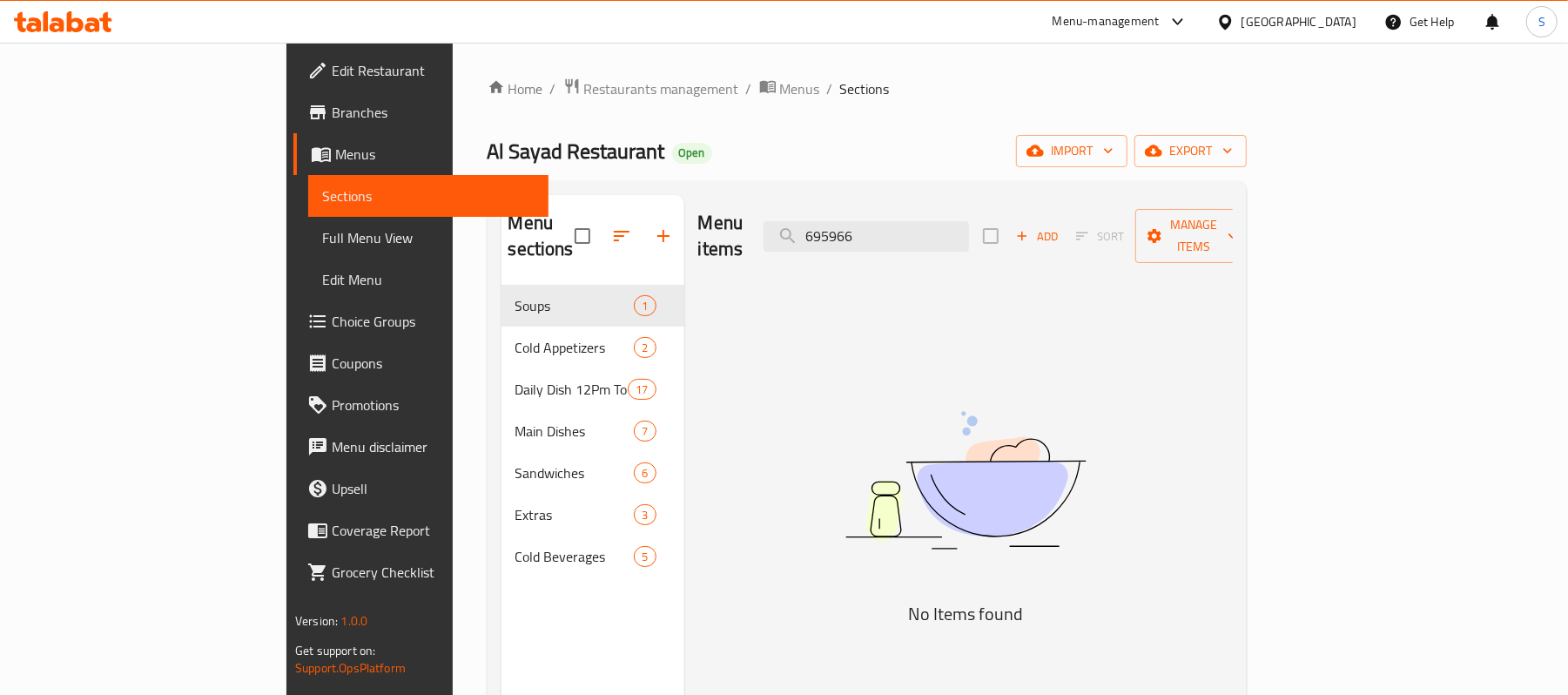
type input "695966"
click at [969, 228] on input "695966" at bounding box center [866, 237] width 206 height 31
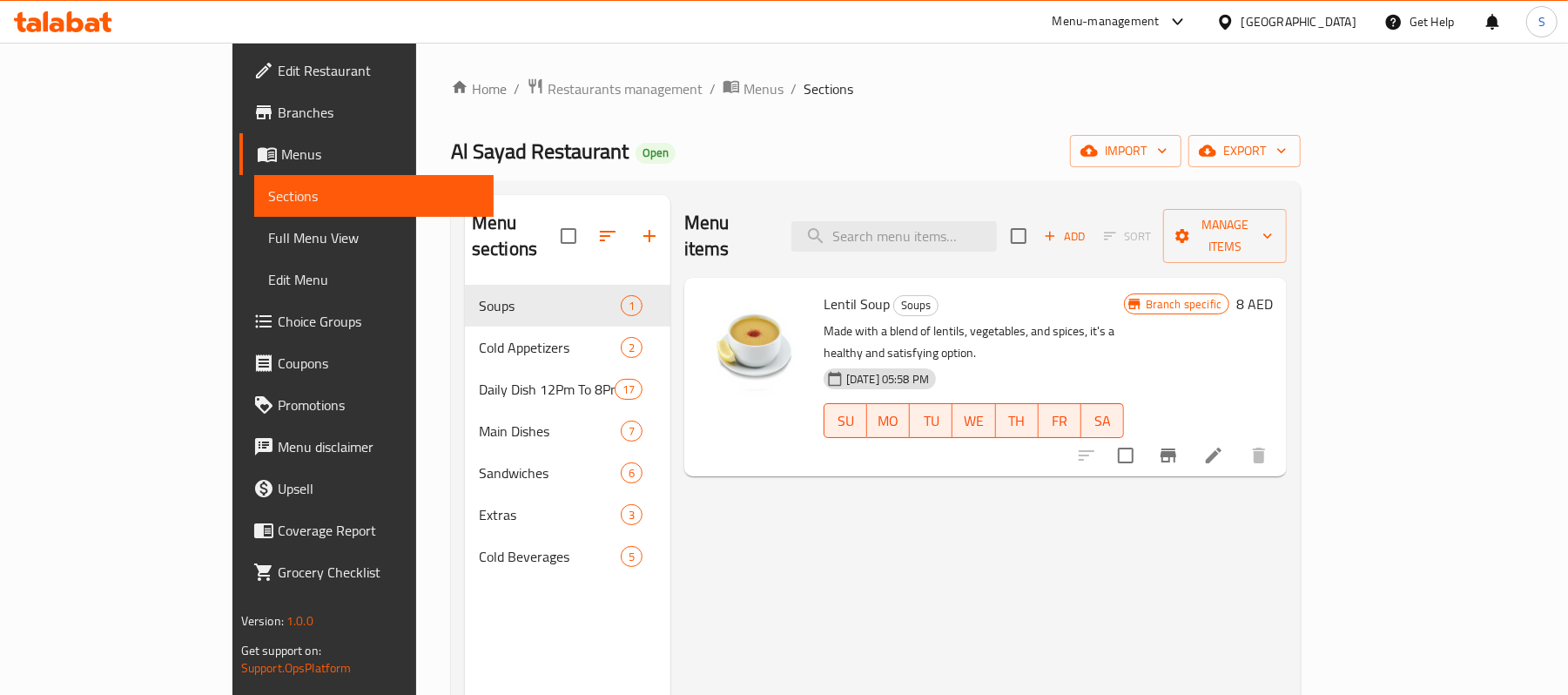
click at [465, 645] on div "Menu sections Soups 1 Cold Appetizers 2 Daily Dish 12Pm To 8Pm 17 Main Dishes 7…" at bounding box center [568, 543] width 206 height 695
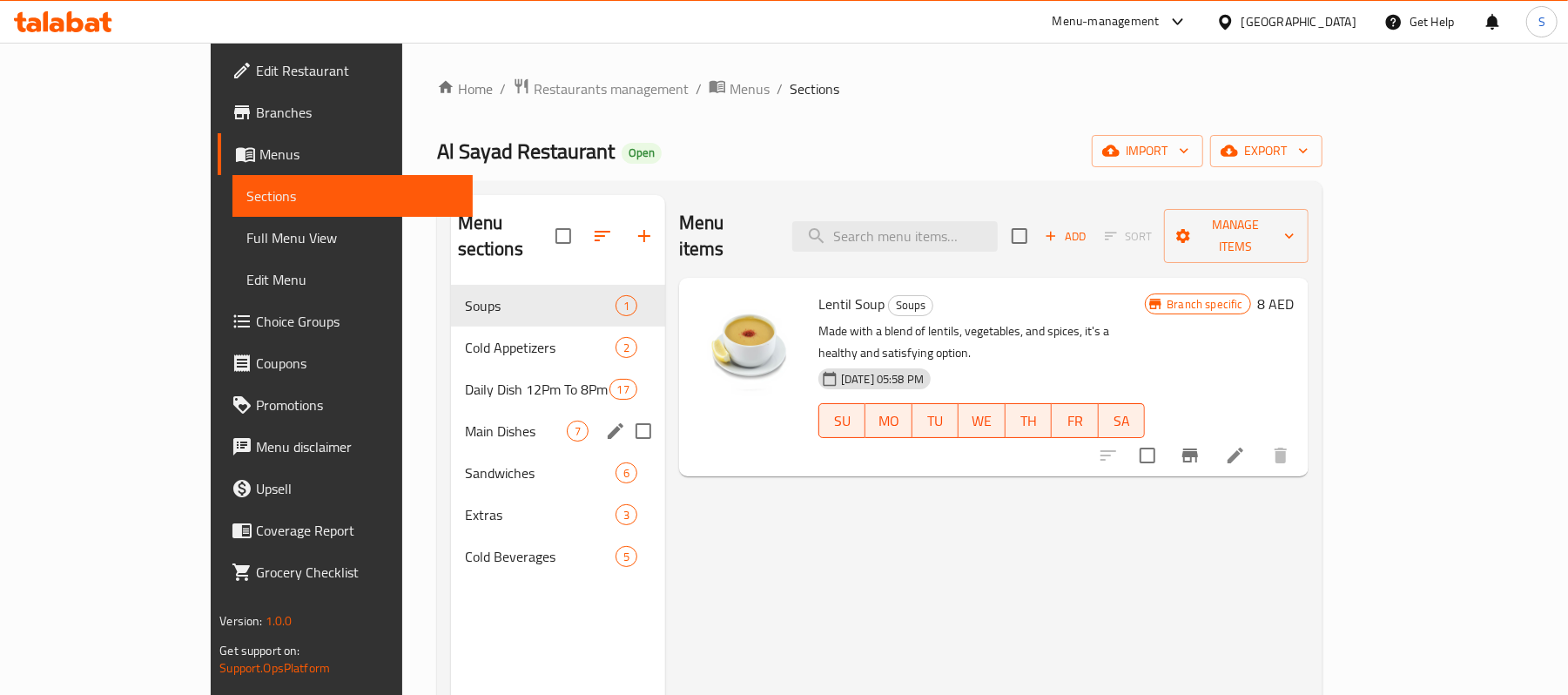
click at [451, 418] on div "Main Dishes 7" at bounding box center [558, 431] width 214 height 42
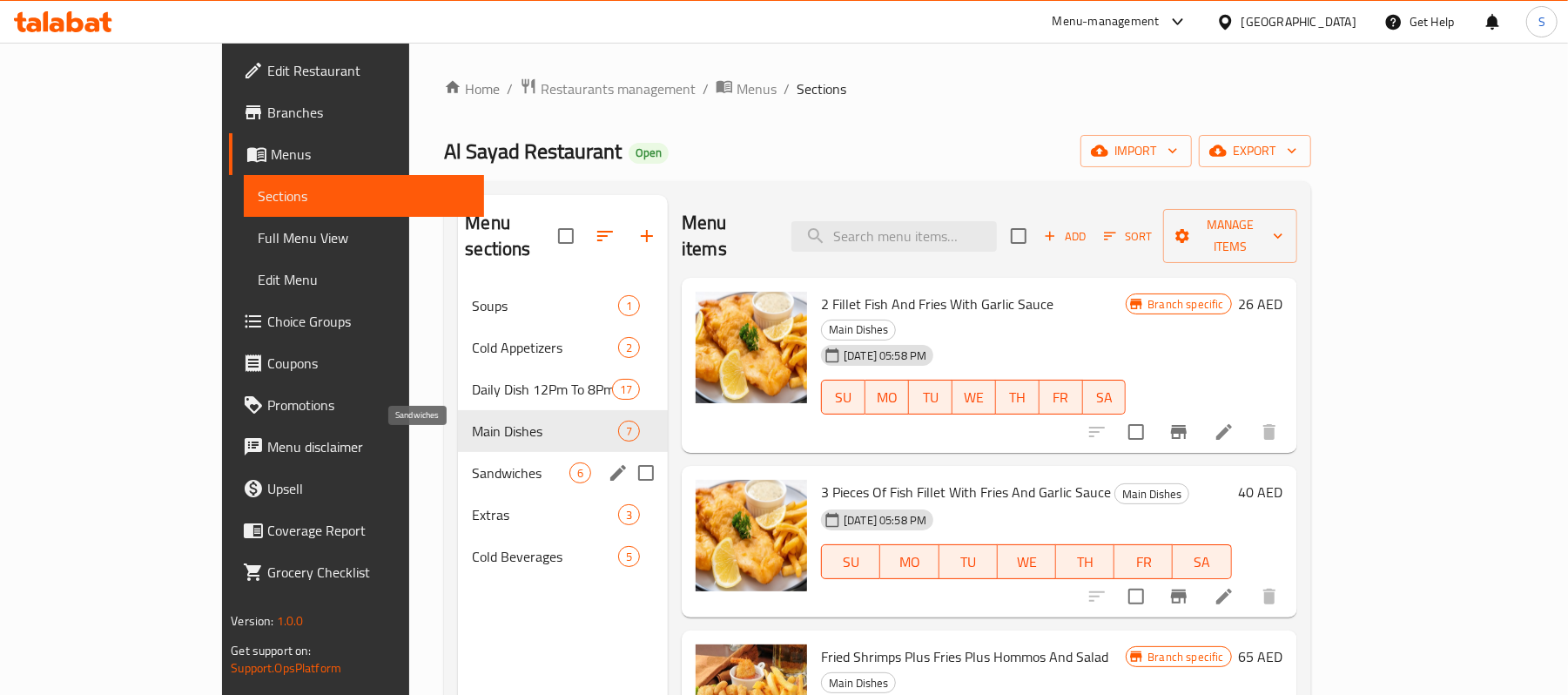
click at [458, 458] on div "Sandwiches 6" at bounding box center [562, 473] width 209 height 42
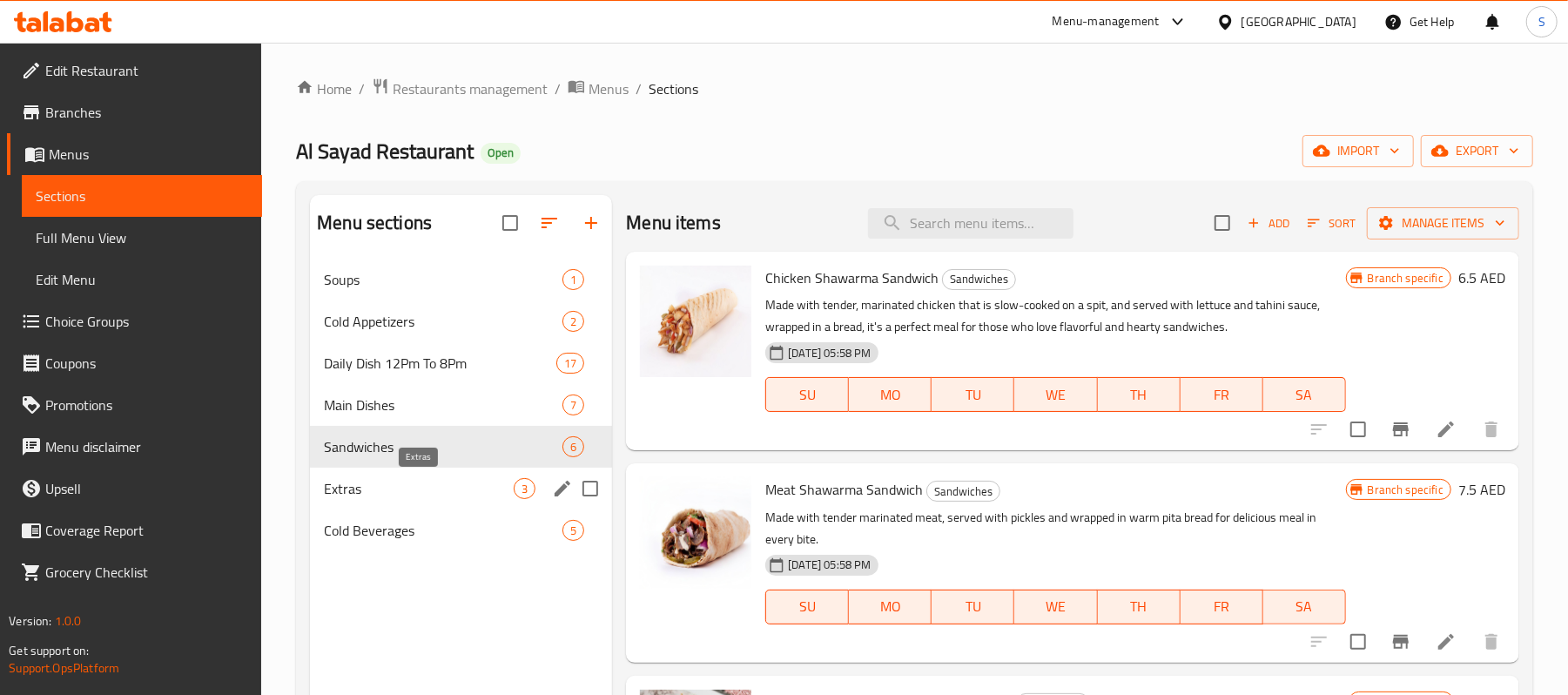
click at [391, 500] on div "Extras 3" at bounding box center [461, 489] width 302 height 42
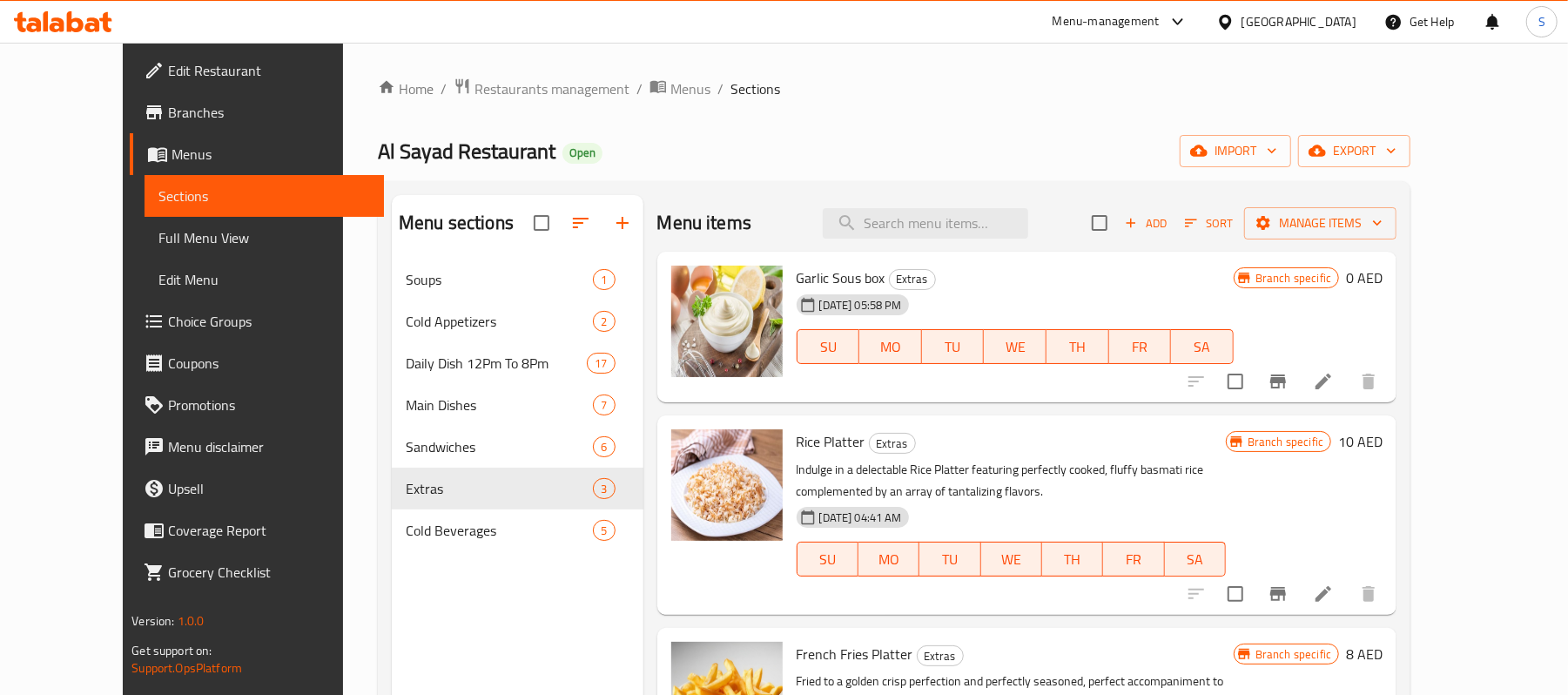
click at [392, 556] on nav "Soups 1 Cold Appetizers 2 Daily Dish 12Pm To 8Pm 17 Main Dishes 7 Sandwiches 6 …" at bounding box center [517, 405] width 251 height 307
click at [952, 224] on input "search" at bounding box center [925, 223] width 206 height 31
paste input "Potato Stew Meal With Meat"
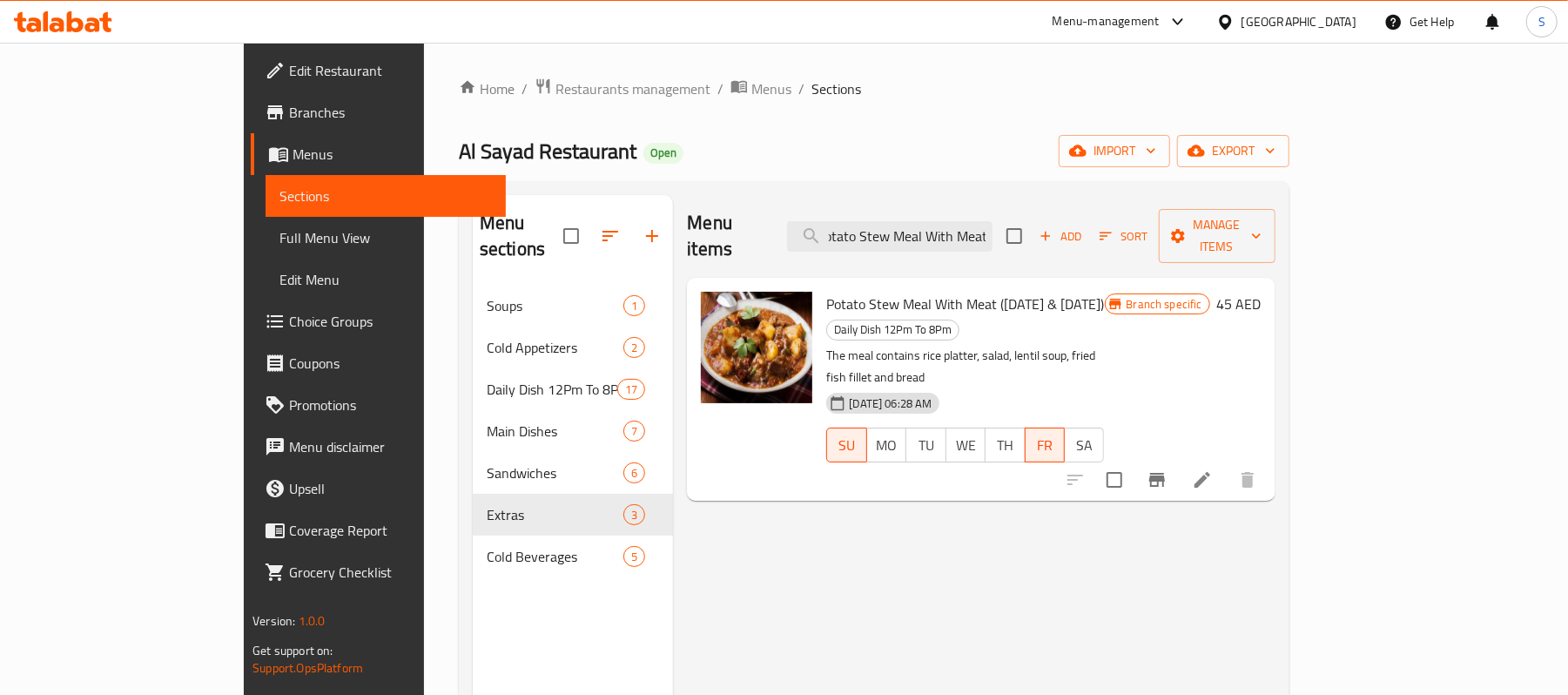
type input "Potato Stew Meal With Meat"
click at [959, 319] on span "Daily Dish 12Pm To 8Pm" at bounding box center [892, 329] width 131 height 20
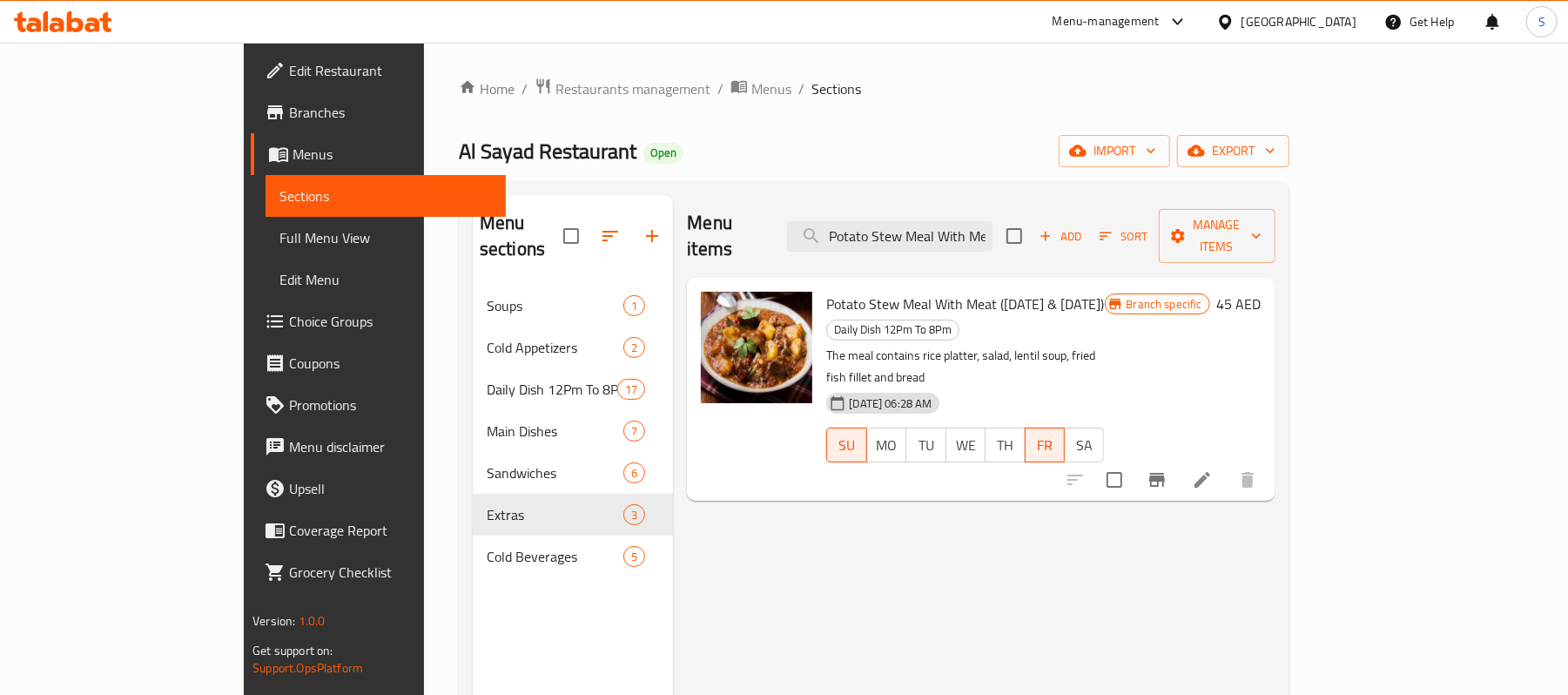
click at [1261, 333] on div "Branch specific 45 AED" at bounding box center [1183, 389] width 157 height 195
click at [1213, 469] on icon at bounding box center [1202, 479] width 21 height 21
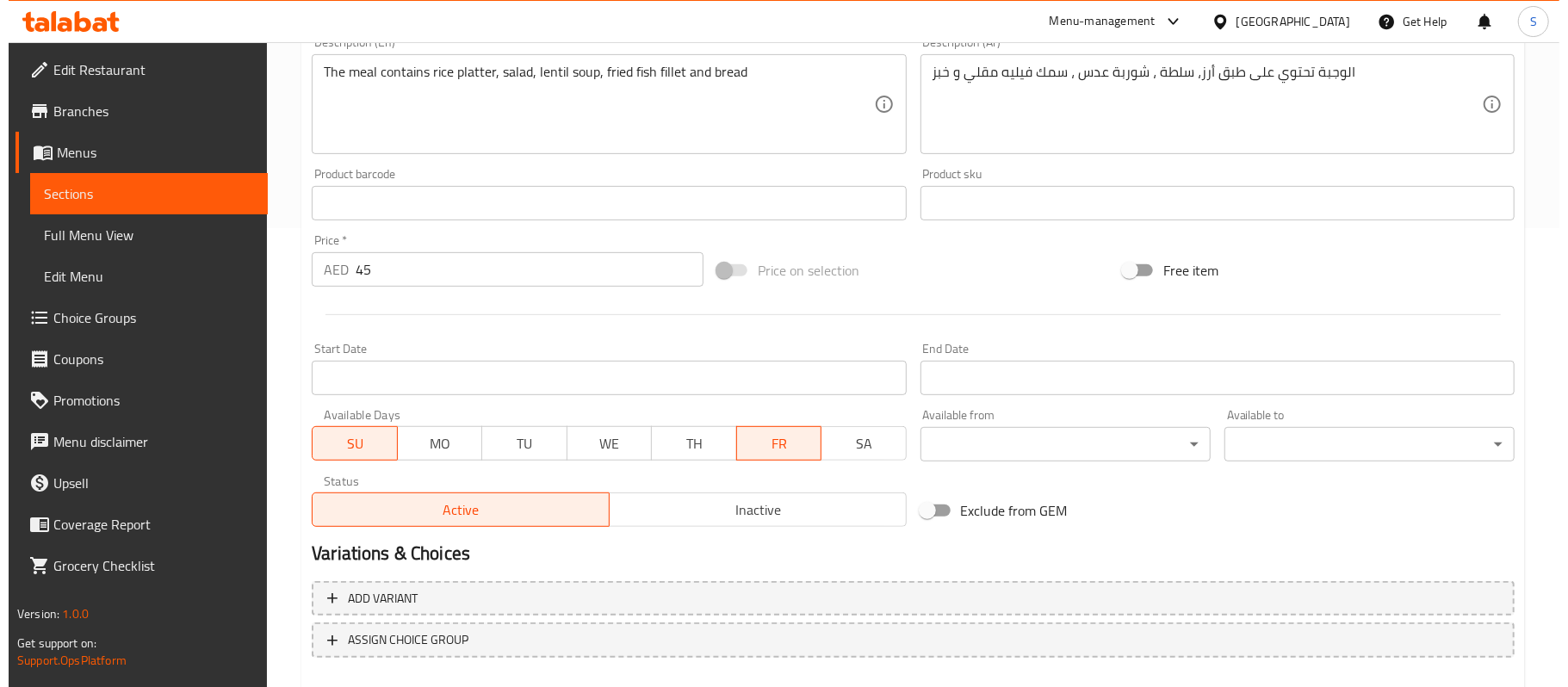
scroll to position [552, 0]
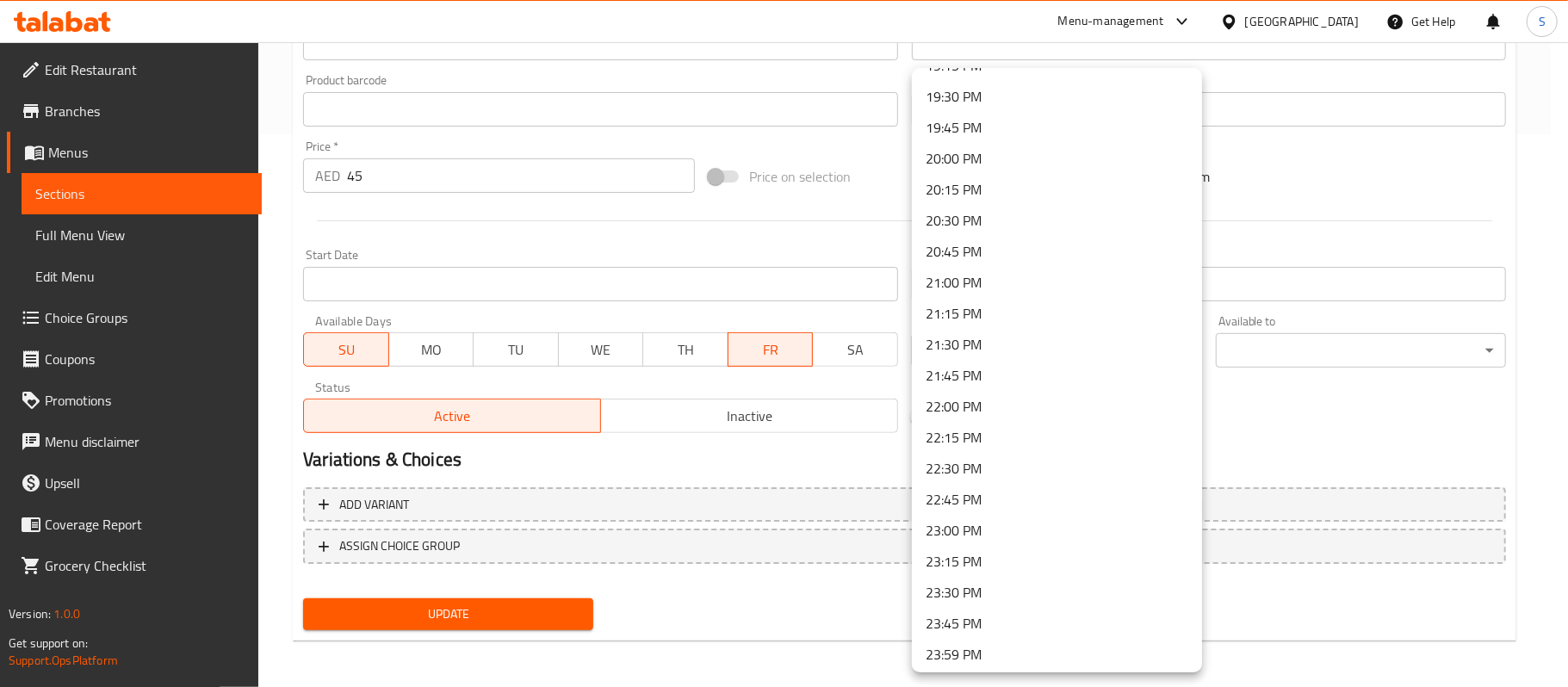
scroll to position [2415, 0]
click at [948, 152] on li "20:00 PM" at bounding box center [1058, 155] width 291 height 31
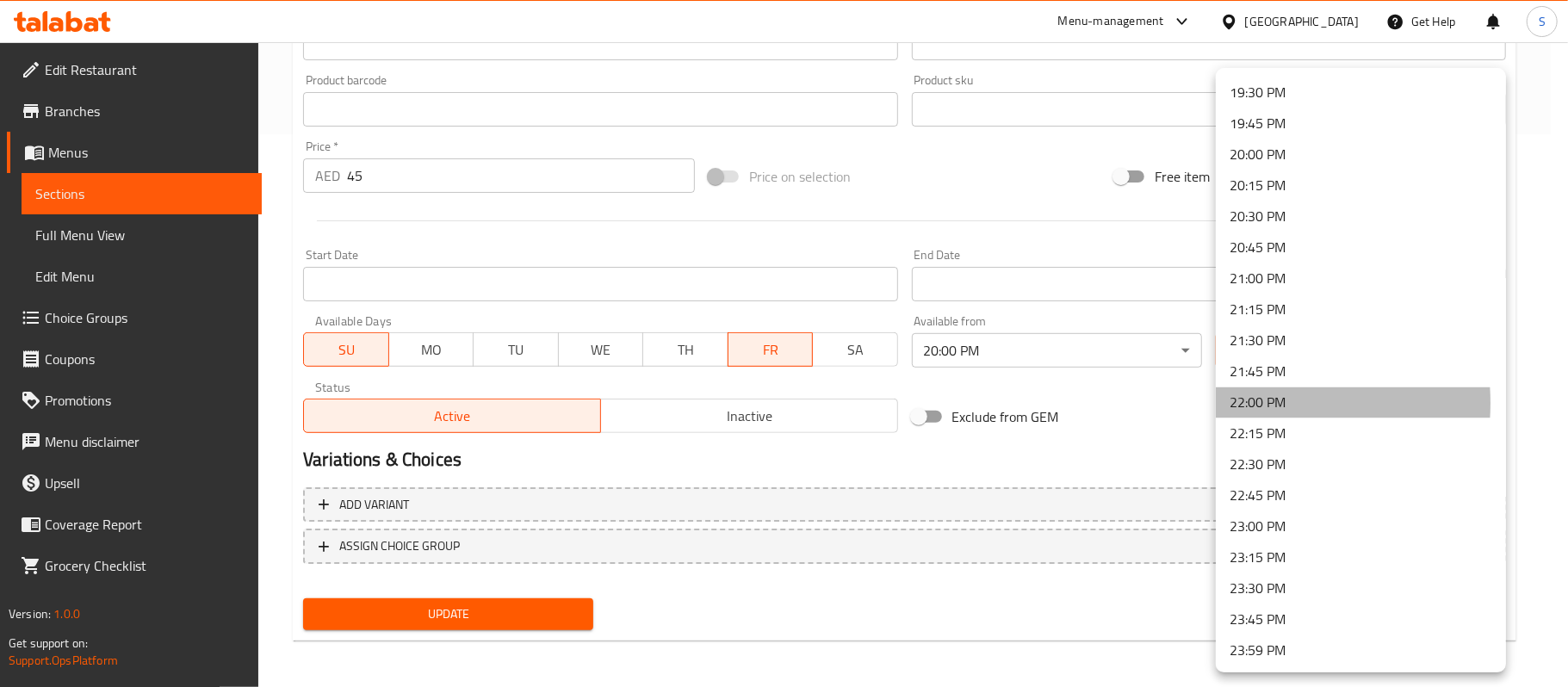
click at [1241, 404] on li "22:00 PM" at bounding box center [1362, 403] width 291 height 31
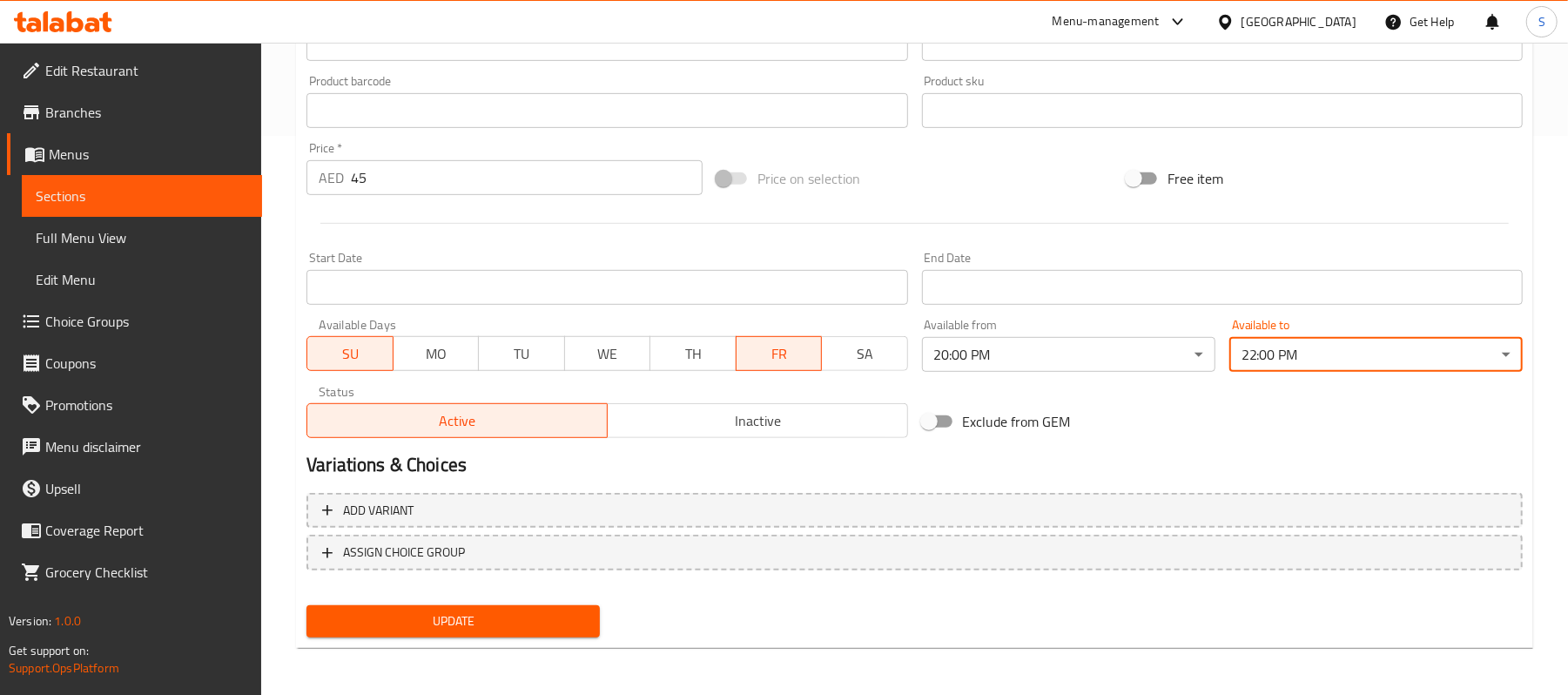
click at [1234, 416] on div "Exclude from GEM" at bounding box center [1120, 422] width 410 height 47
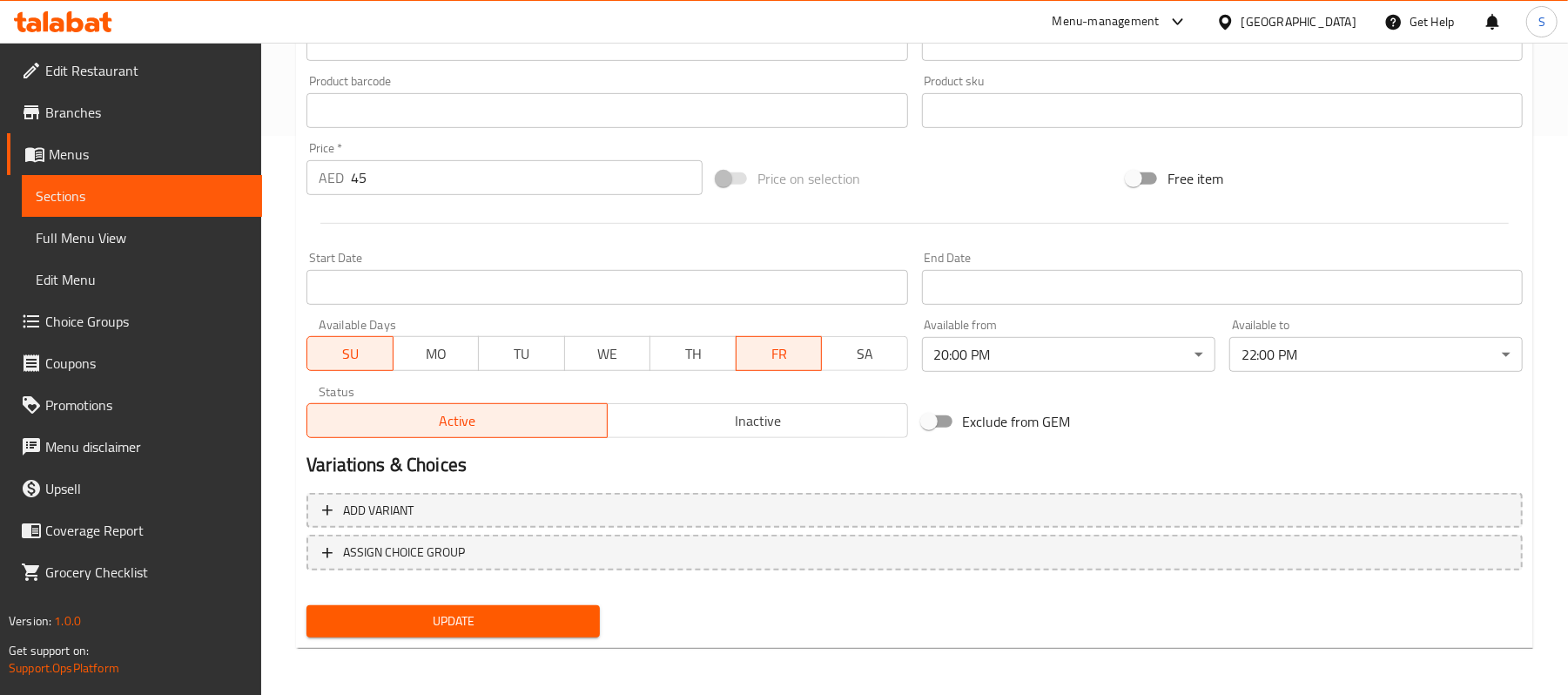
click at [464, 642] on div "Update" at bounding box center [453, 622] width 307 height 46
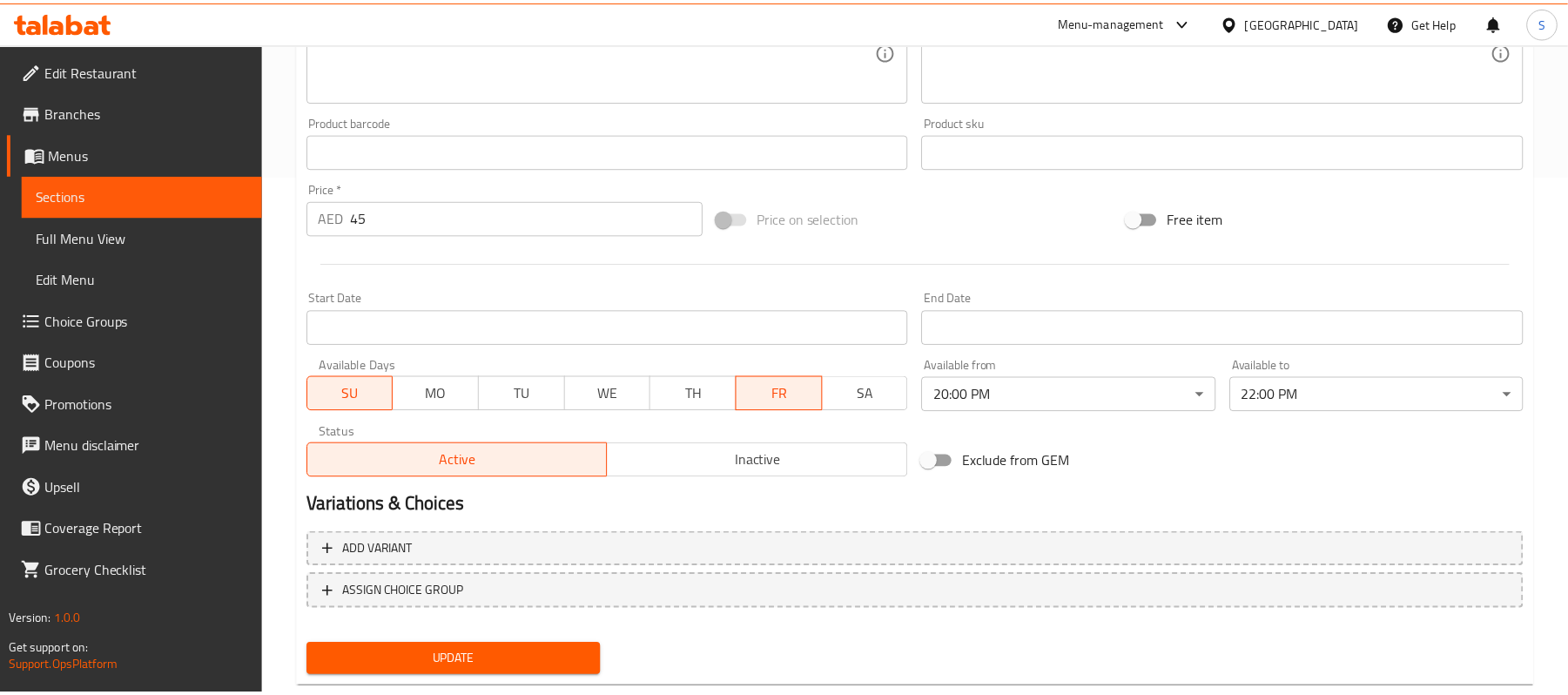
scroll to position [559, 0]
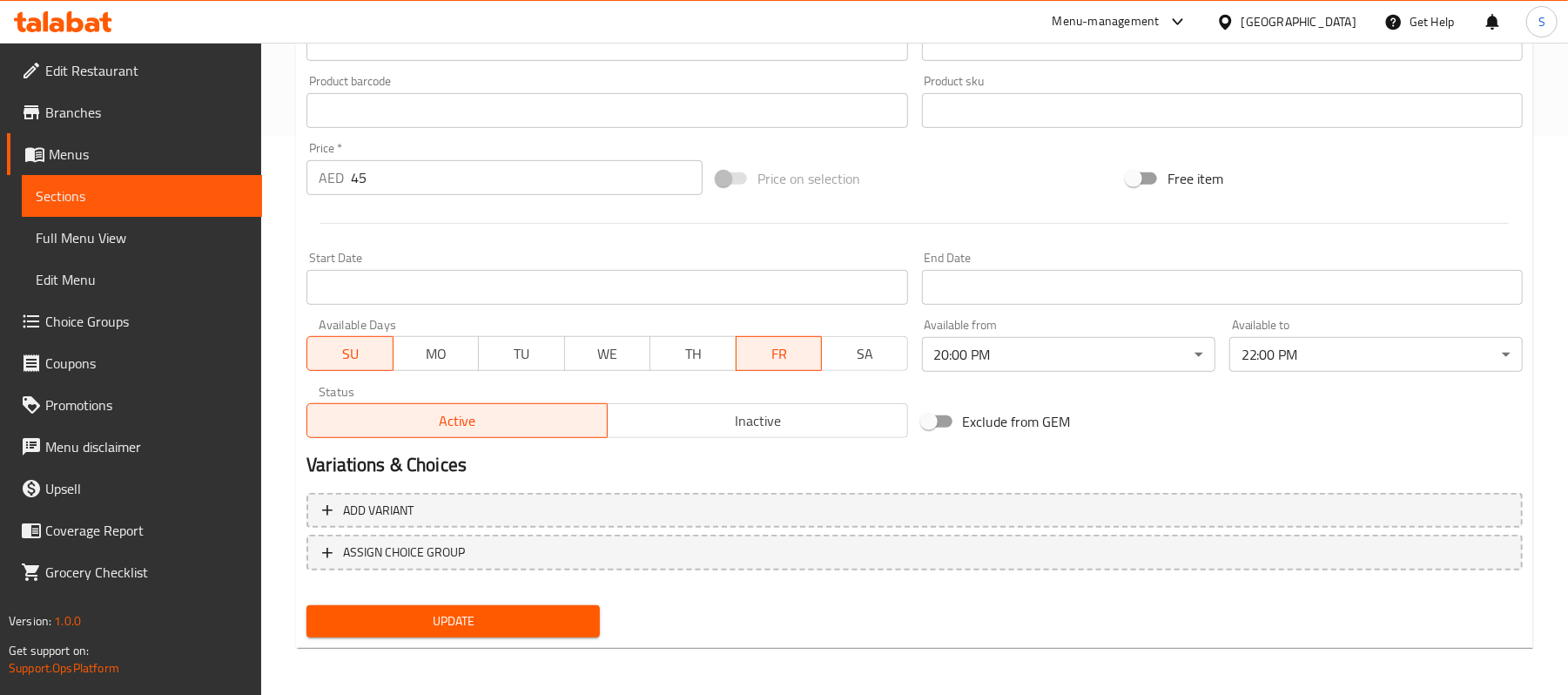
click at [464, 634] on button "Update" at bounding box center [453, 622] width 294 height 33
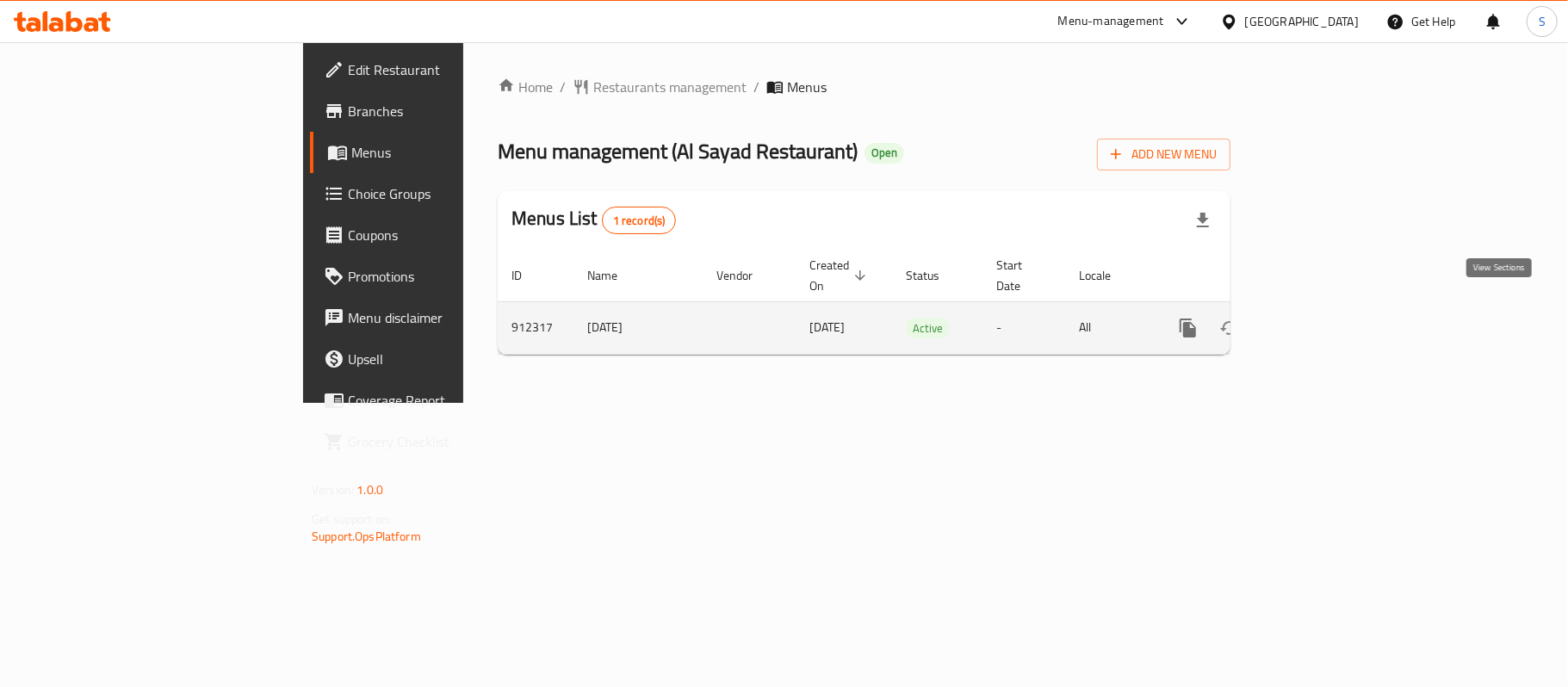
click at [1323, 317] on icon "enhanced table" at bounding box center [1312, 327] width 21 height 21
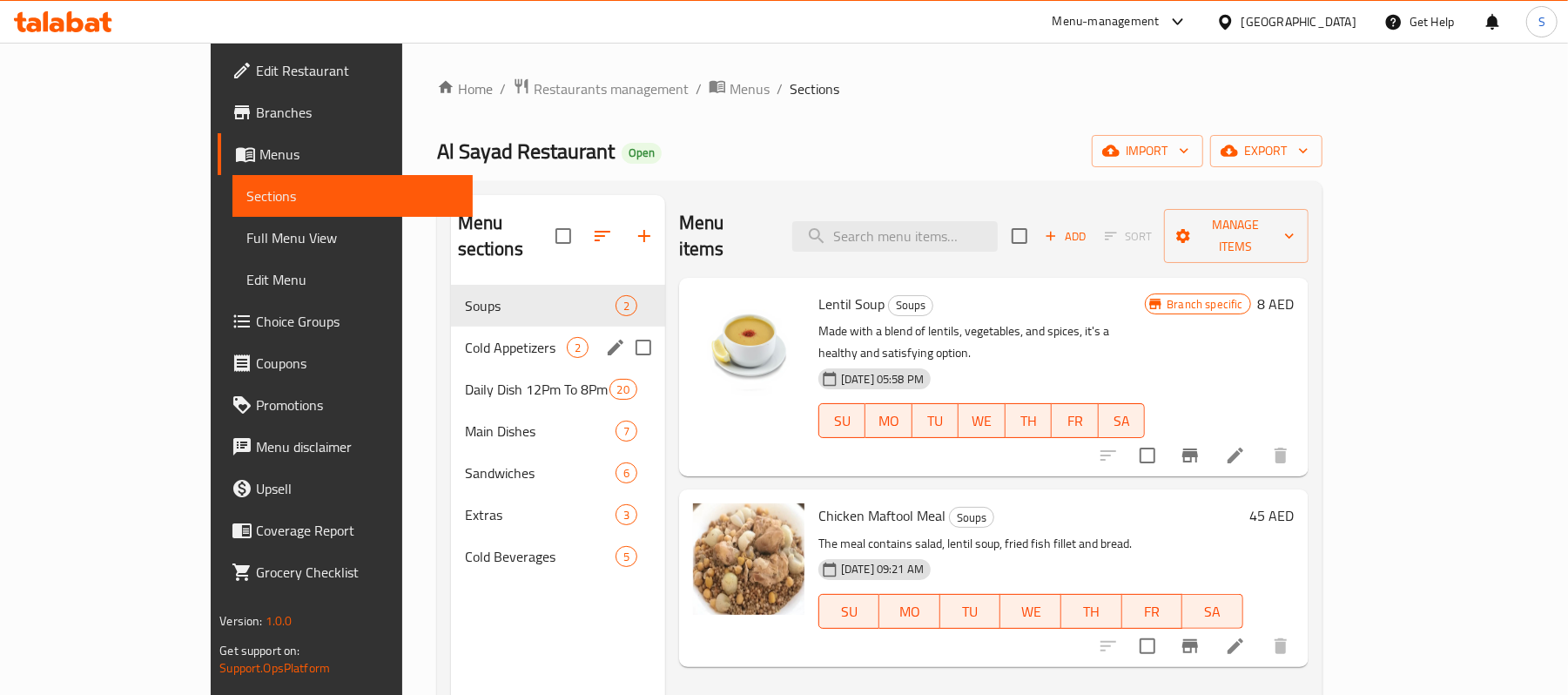
click at [451, 368] on div "Daily Dish 12Pm To 8Pm 20" at bounding box center [558, 389] width 214 height 42
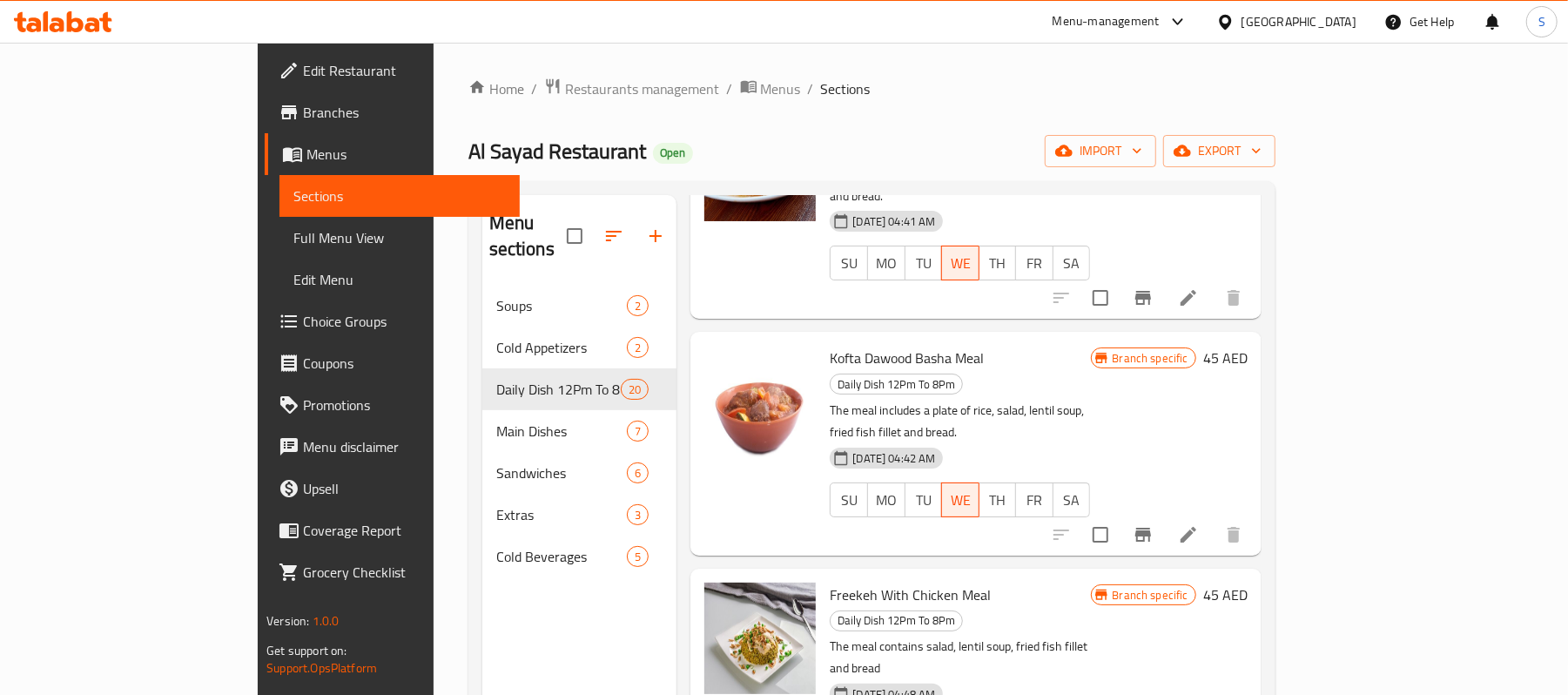
scroll to position [2325, 0]
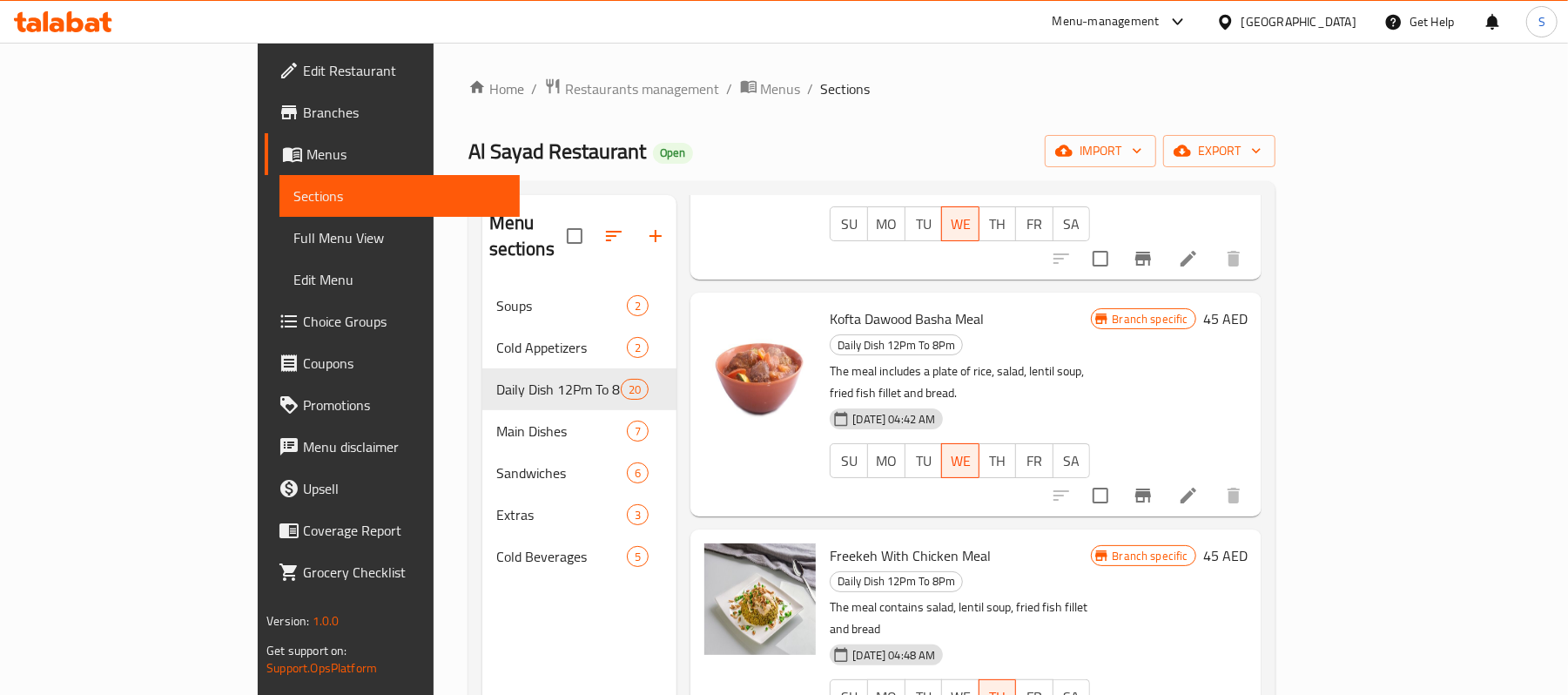
copy h6 "Potato Stew Meal With Meat"
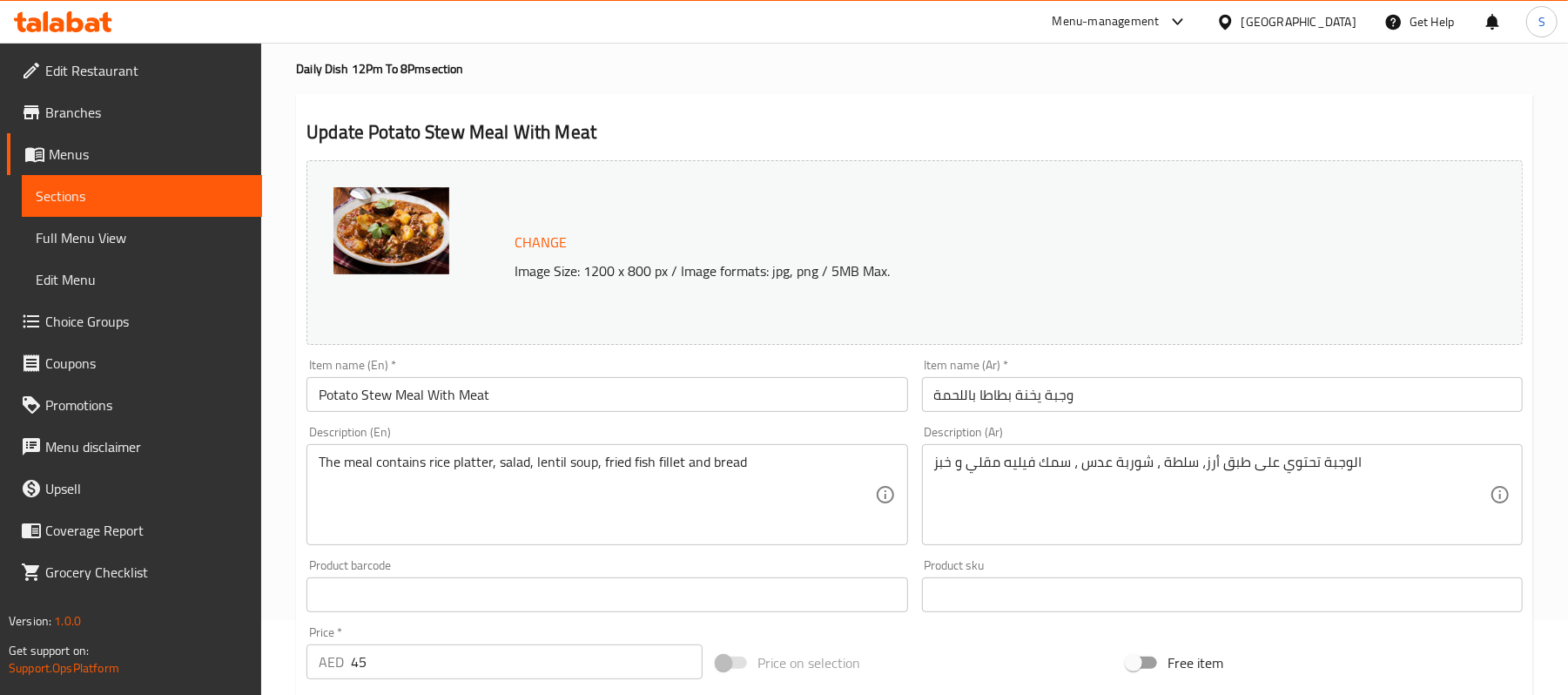
scroll to position [116, 0]
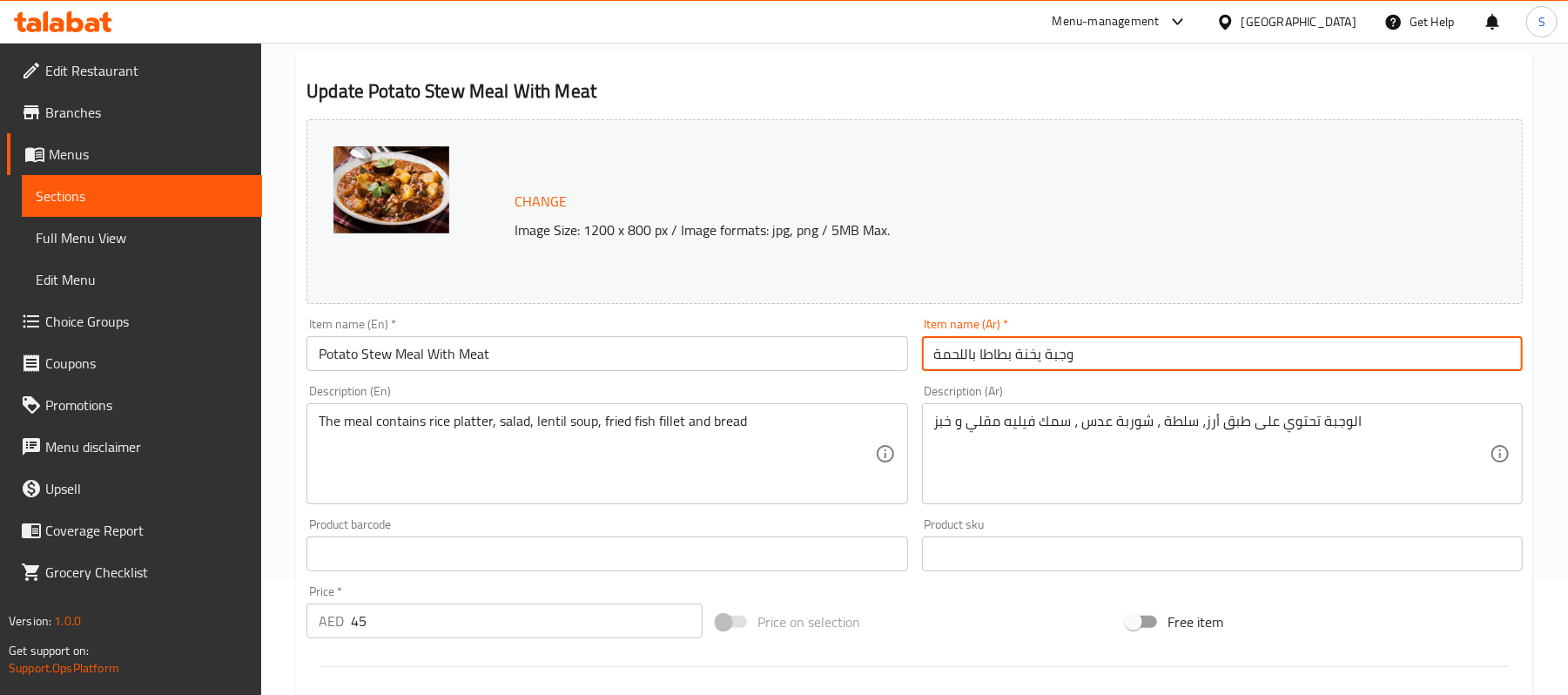
drag, startPoint x: 1119, startPoint y: 364, endPoint x: 937, endPoint y: 371, distance: 182.1
click at [937, 371] on input "وجبة يخنة بطاطا باللحمة" at bounding box center [1222, 354] width 600 height 34
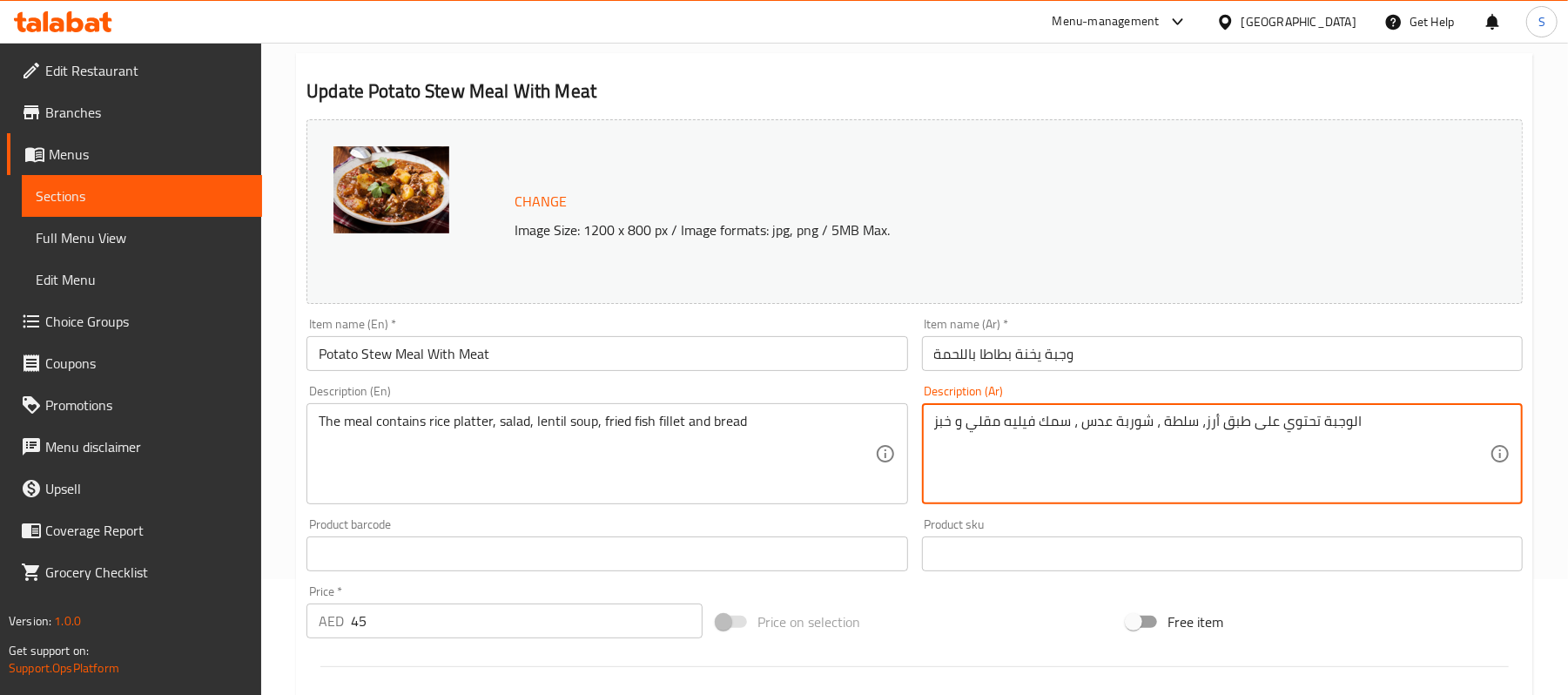
drag, startPoint x: 1067, startPoint y: 420, endPoint x: 951, endPoint y: 428, distance: 116.3
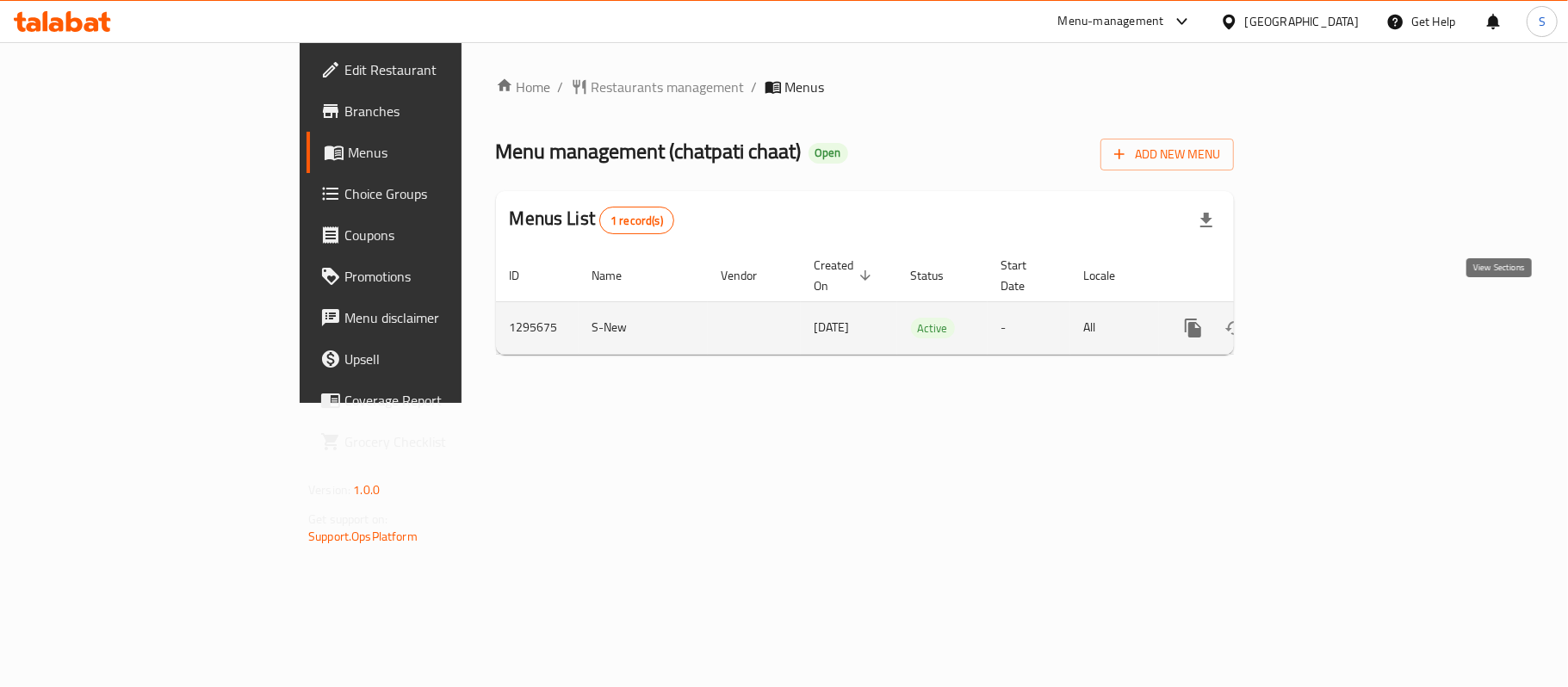
click at [1338, 308] on link "enhanced table" at bounding box center [1318, 328] width 41 height 41
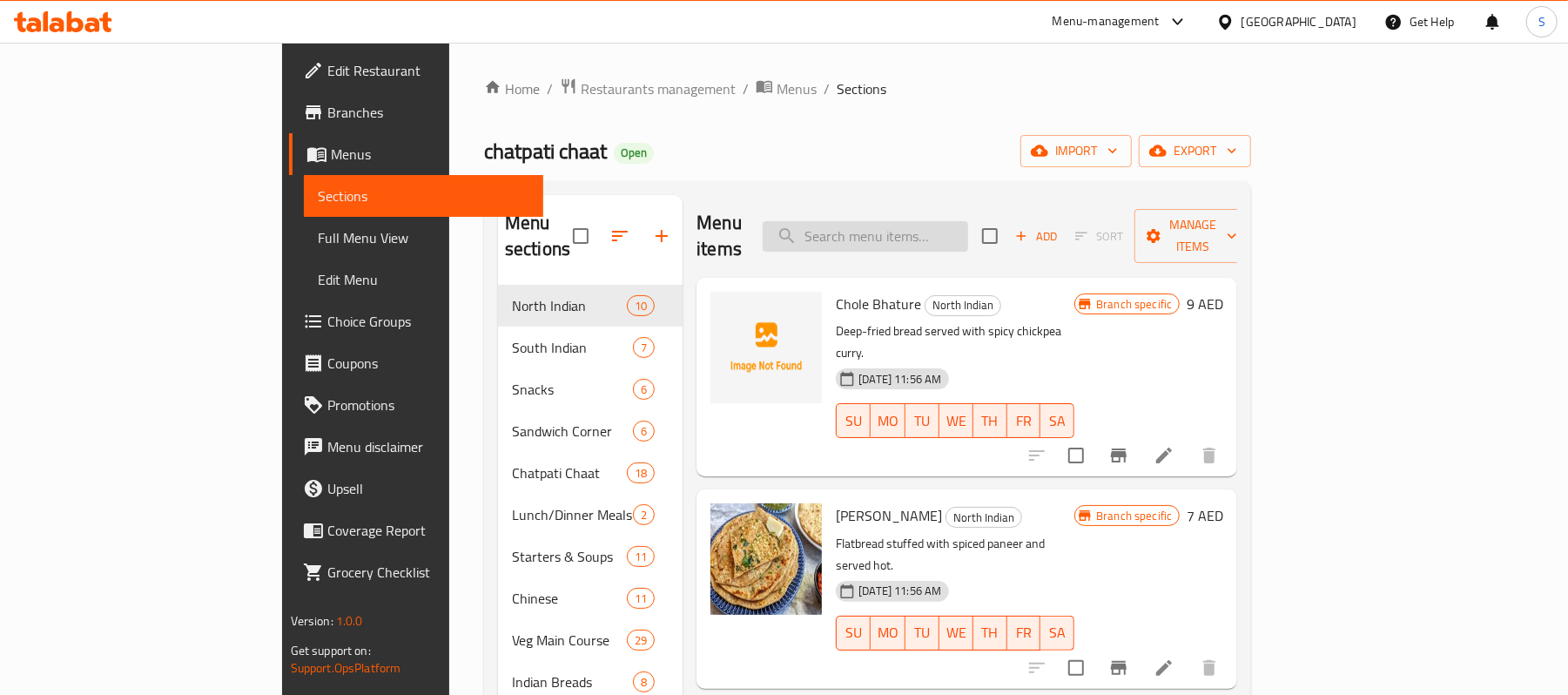
click at [902, 221] on input "search" at bounding box center [865, 237] width 206 height 31
paste input "Sarso Da Saag"
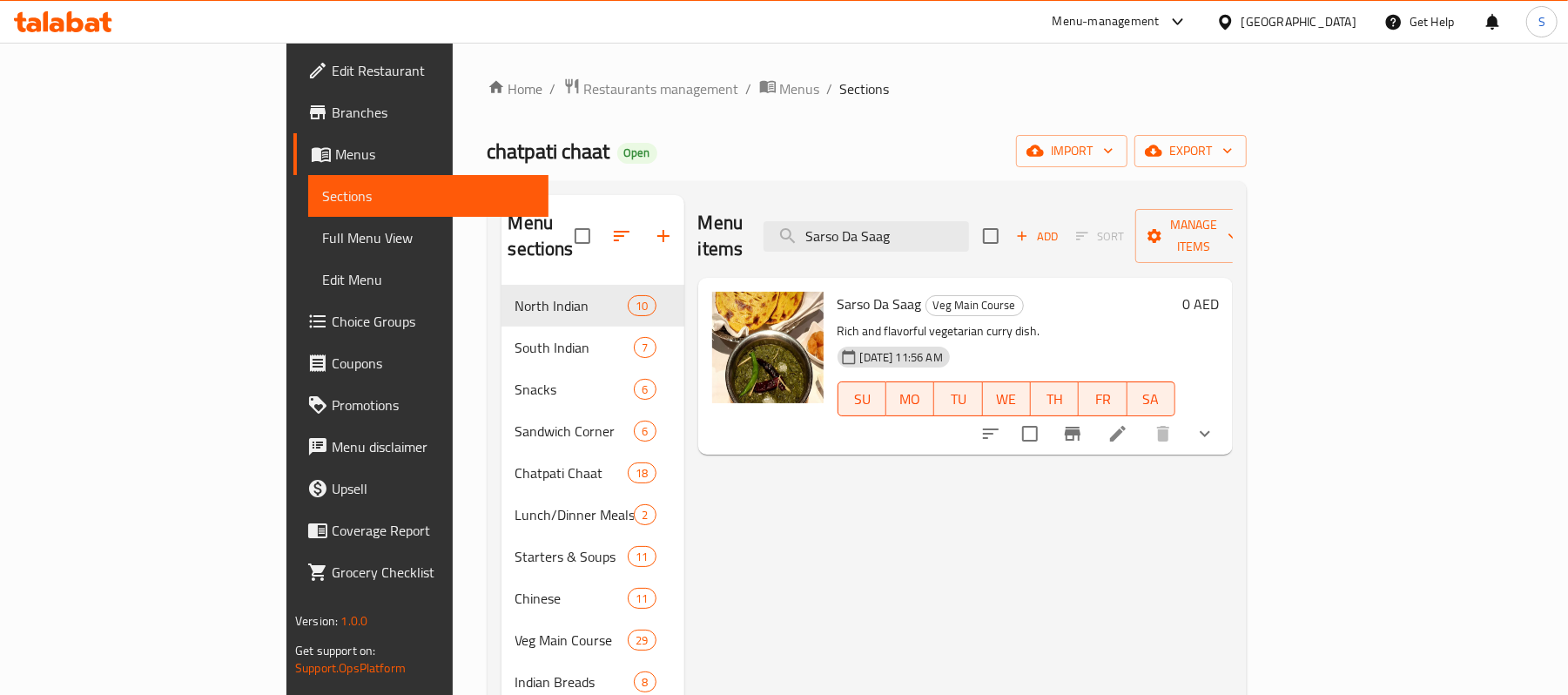
type input "Sarso Da Saag"
click at [1125, 426] on icon at bounding box center [1117, 433] width 15 height 15
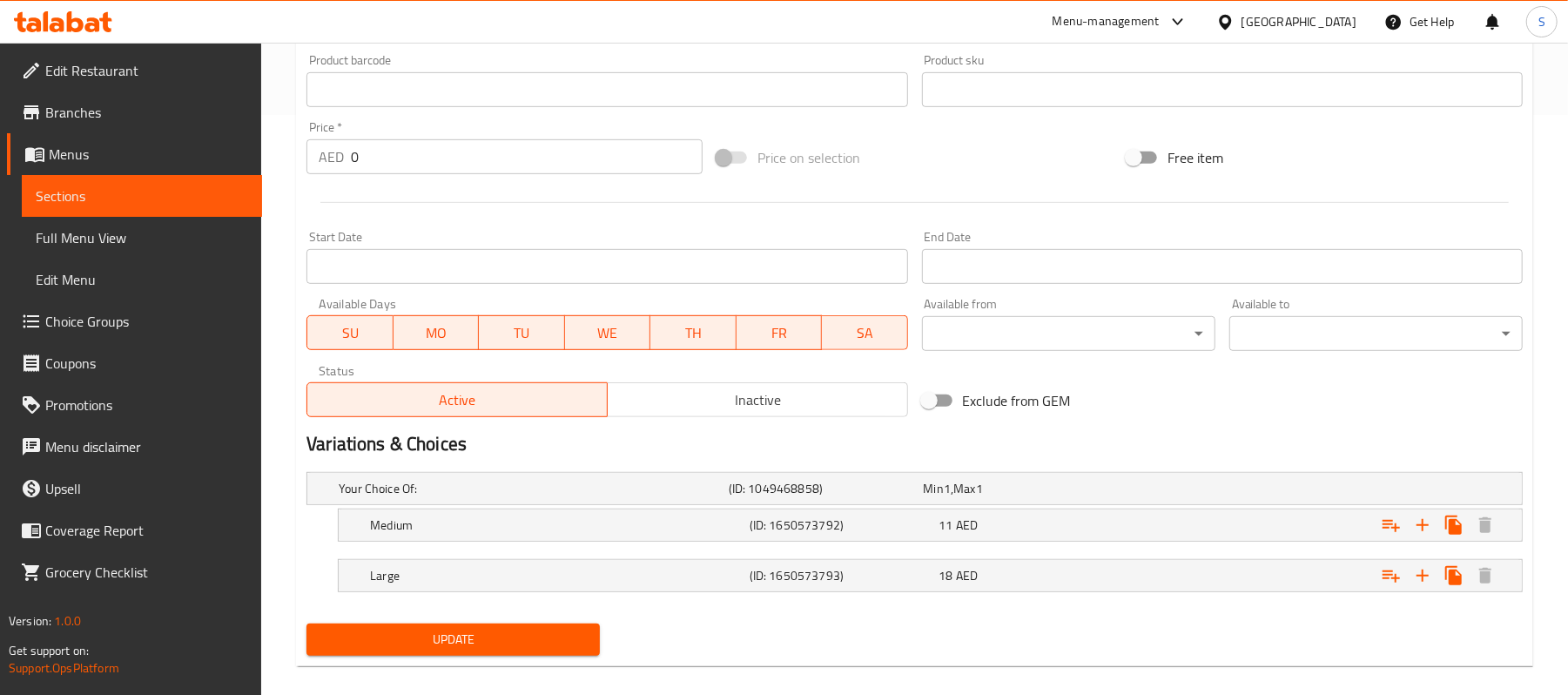
scroll to position [601, 0]
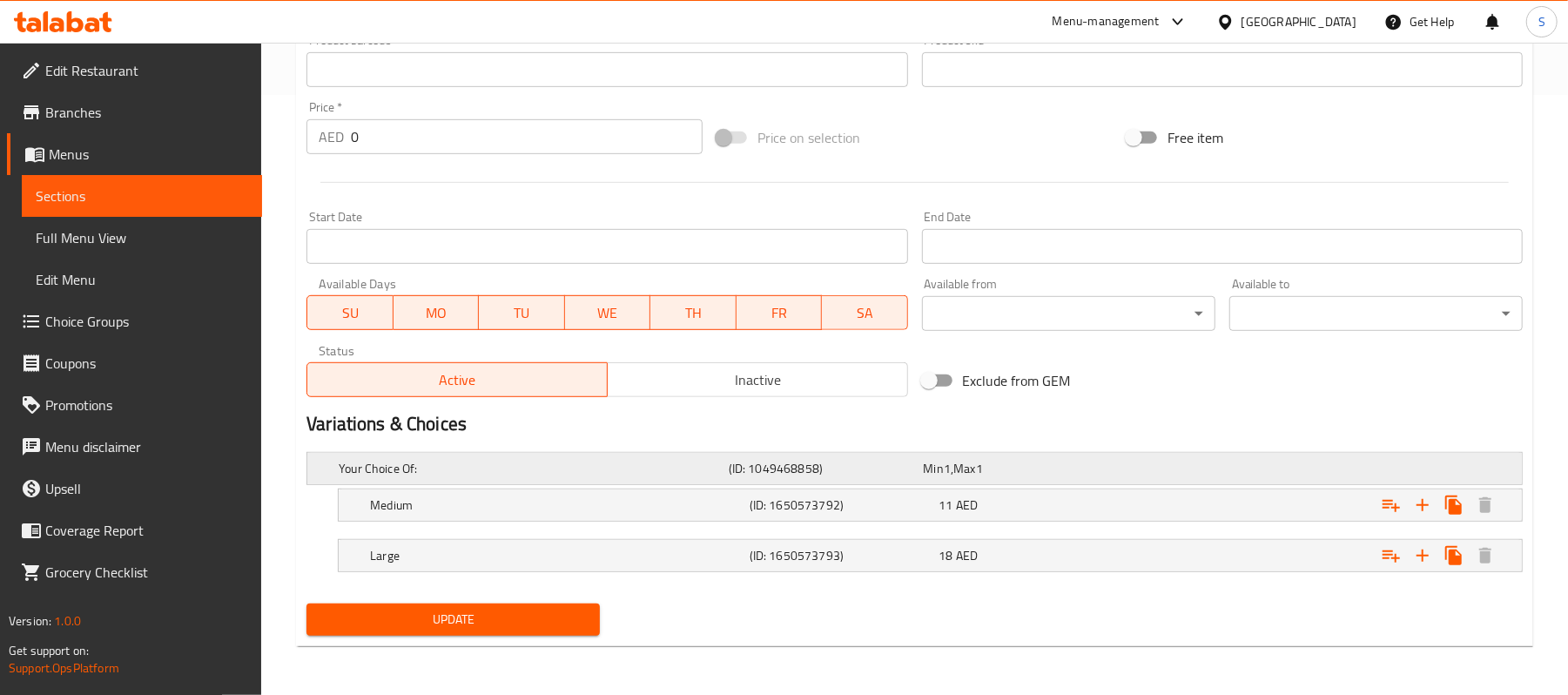
click at [998, 481] on div "Your Choice Of: (ID: 1049468858) Min 1 , Max 1" at bounding box center [920, 468] width 1169 height 38
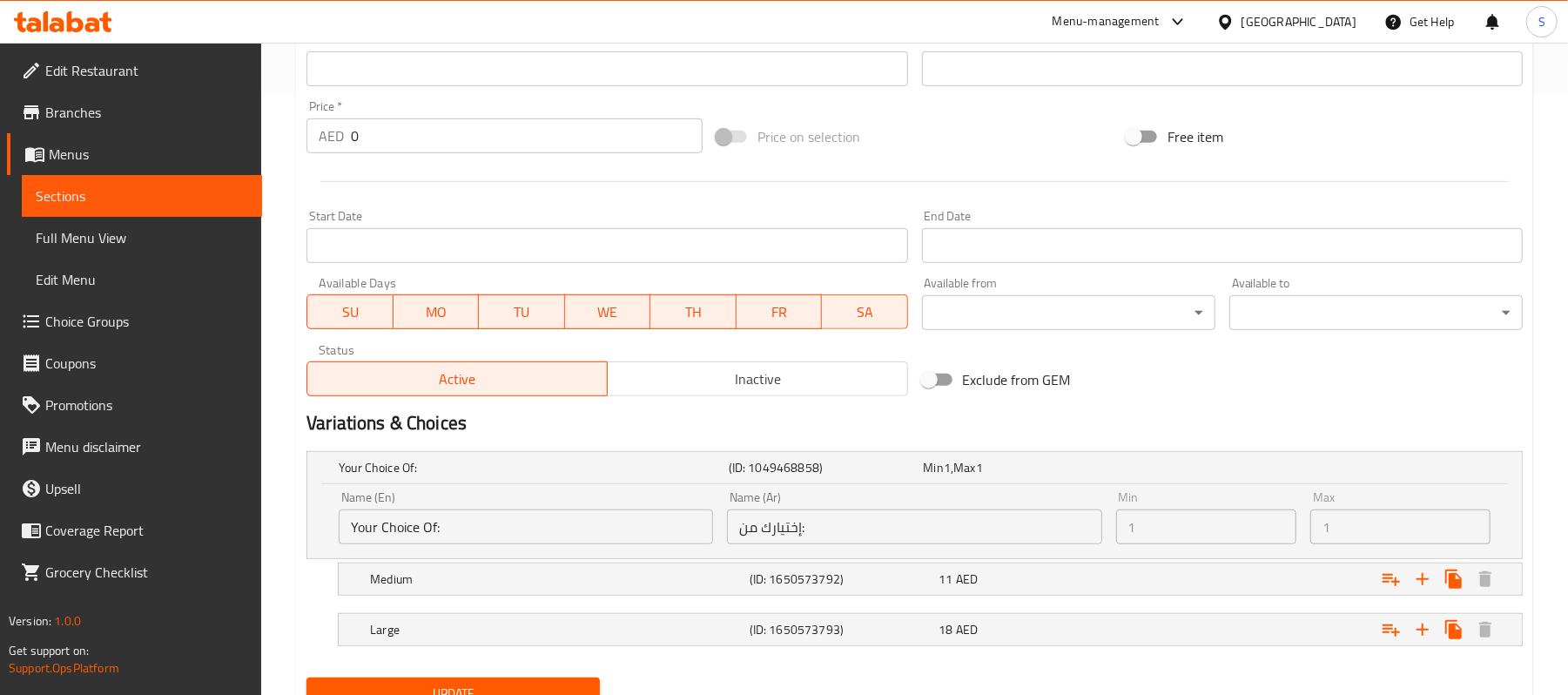
click at [1050, 608] on nav at bounding box center [914, 606] width 1216 height 14
click at [1018, 476] on div "11 AED" at bounding box center [1018, 467] width 188 height 17
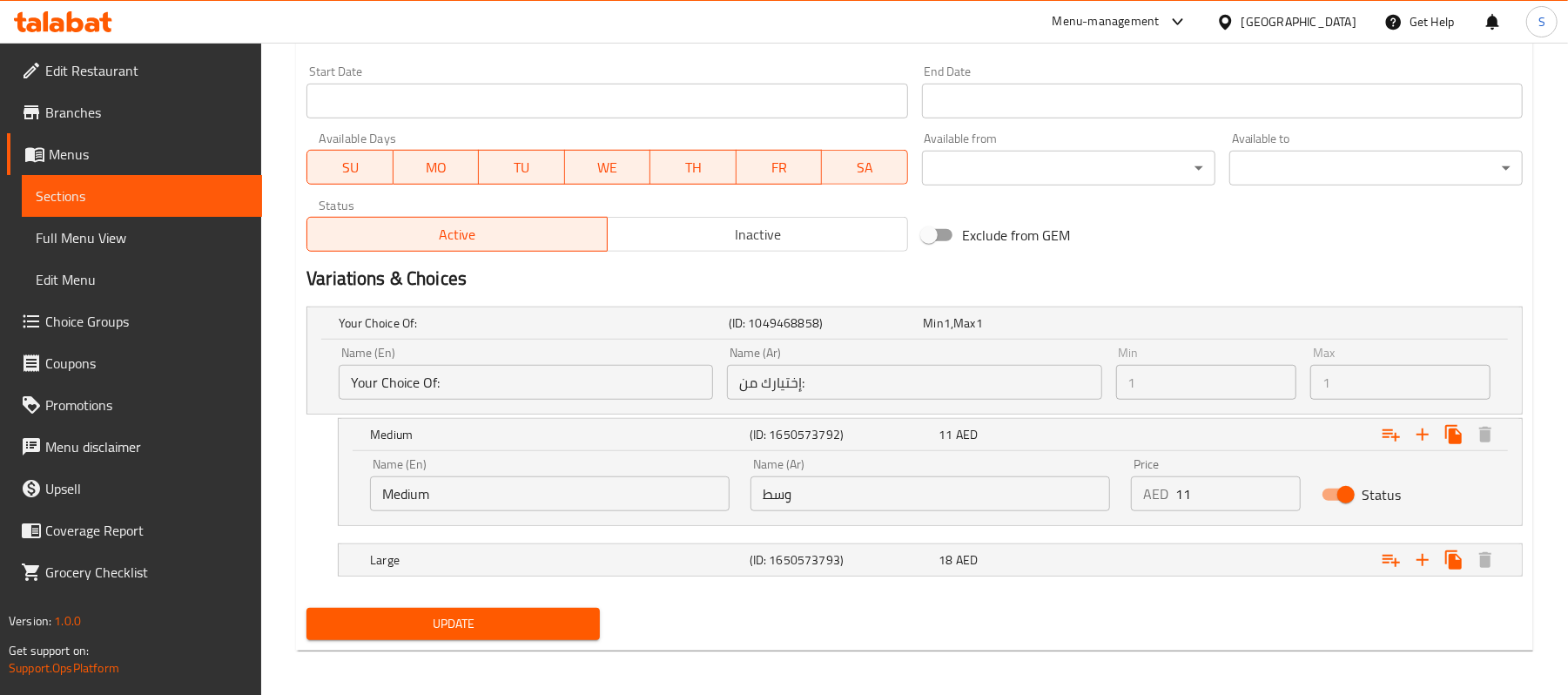
scroll to position [751, 0]
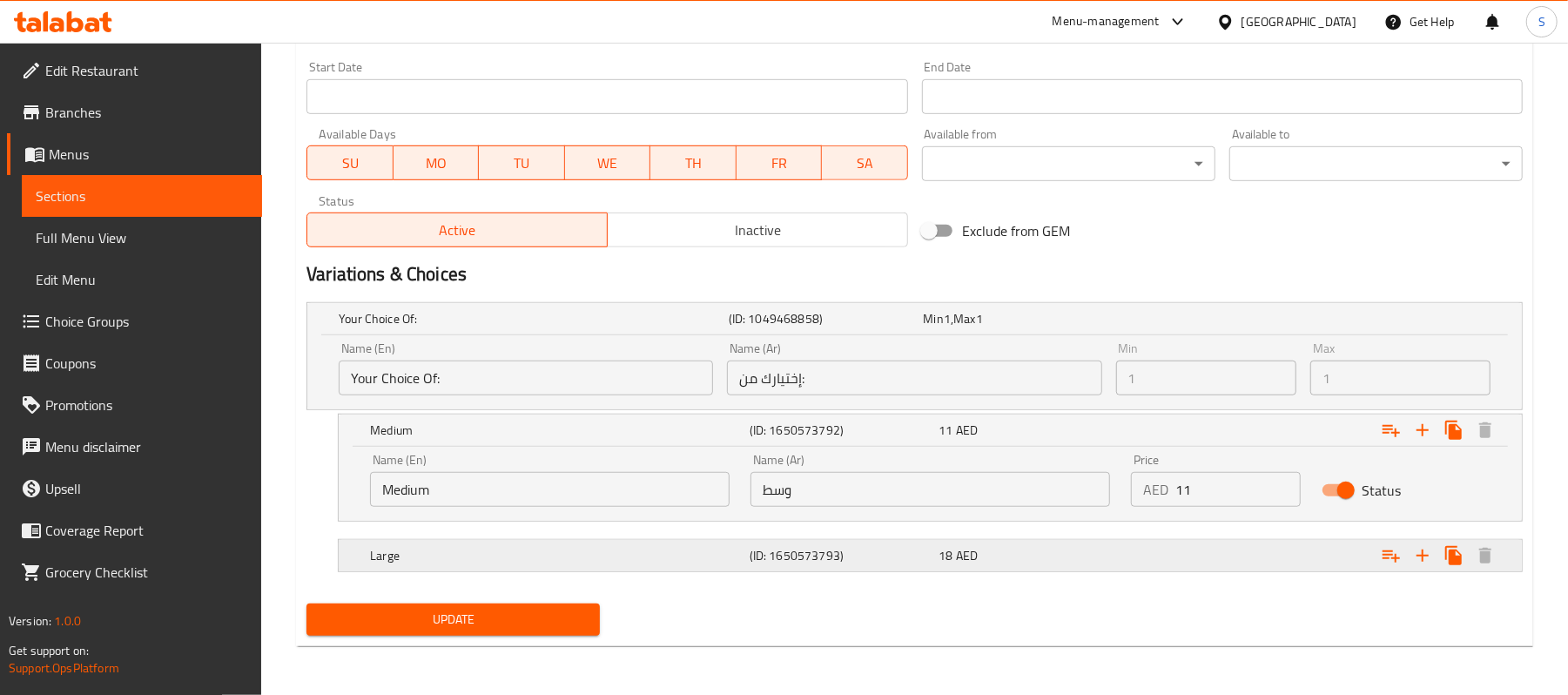
click at [1017, 328] on div "18 AED" at bounding box center [1018, 318] width 188 height 17
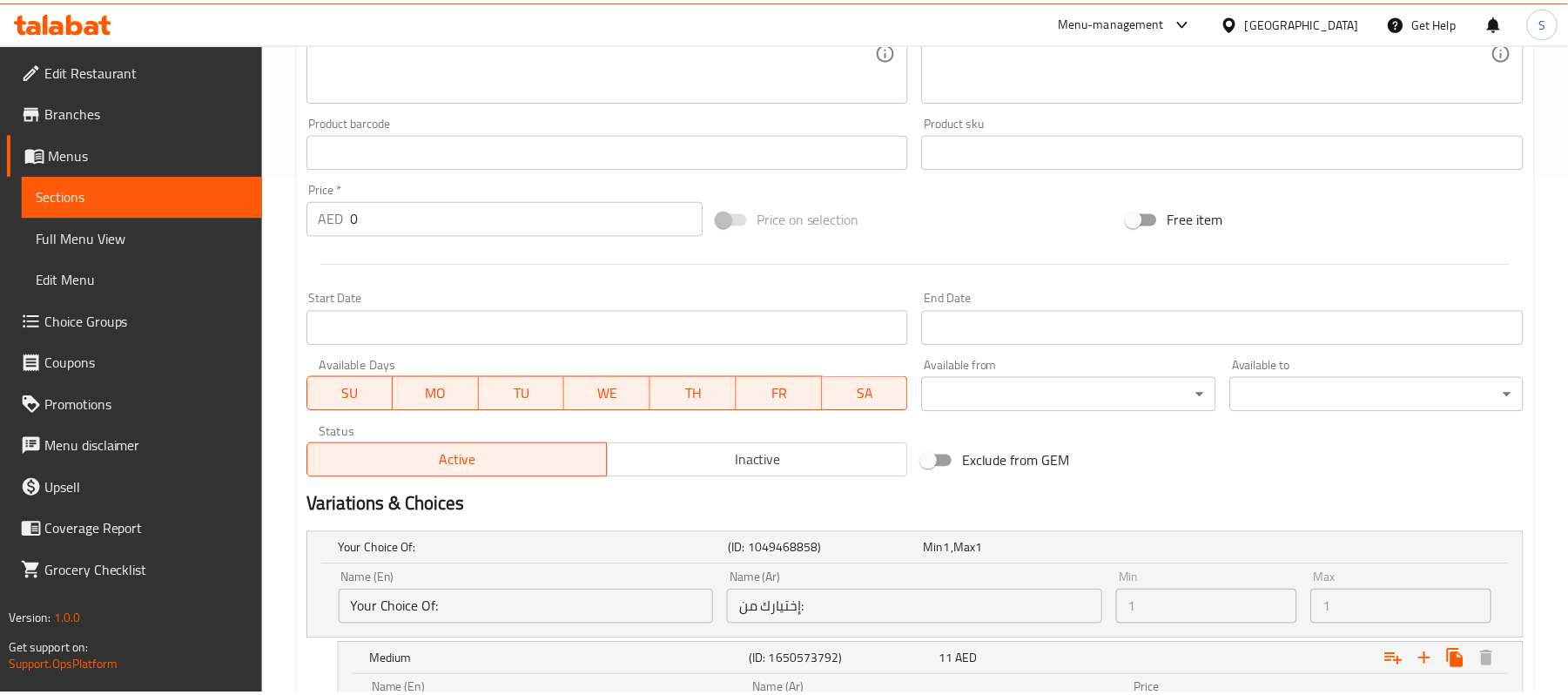
scroll to position [827, 0]
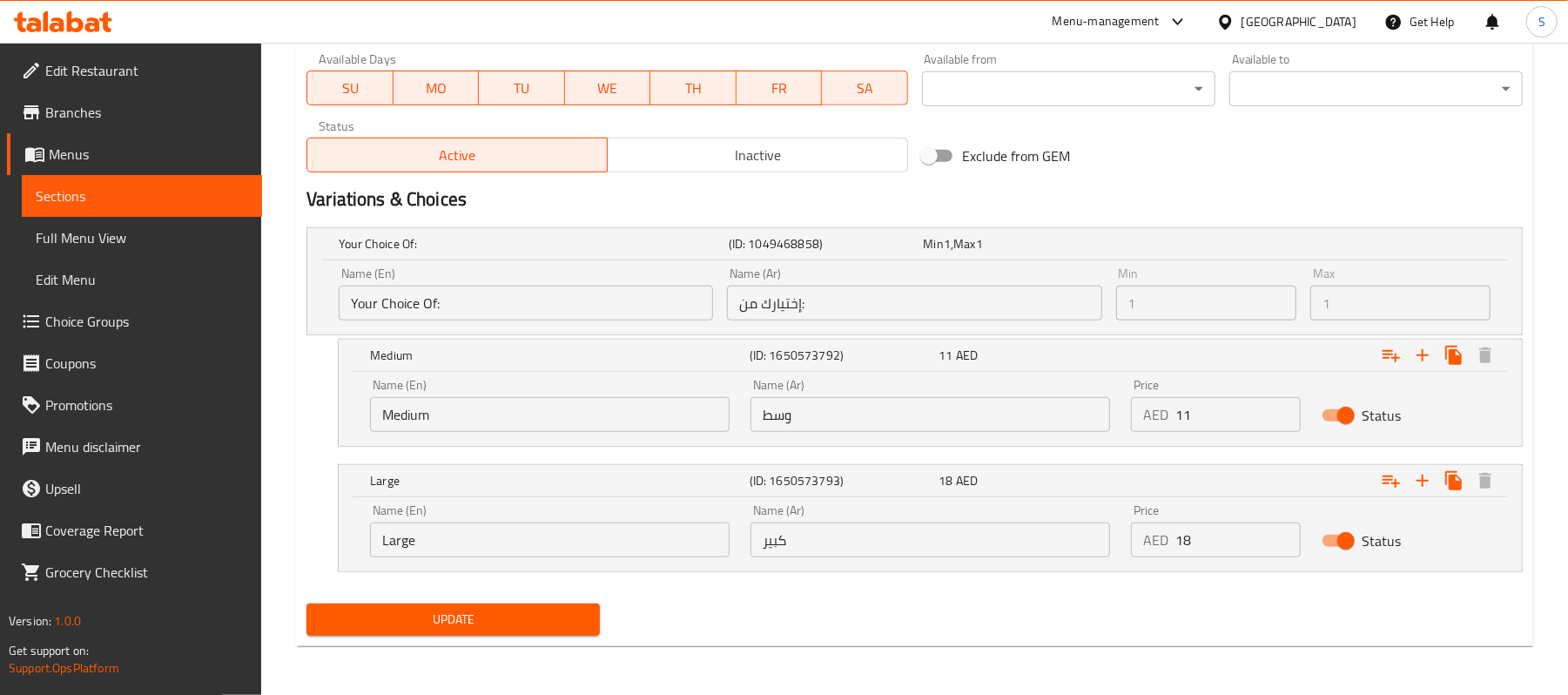
click at [505, 407] on input "Medium" at bounding box center [550, 415] width 360 height 34
drag, startPoint x: 519, startPoint y: 423, endPoint x: 286, endPoint y: 402, distance: 233.9
paste input "Half"
type input "Half"
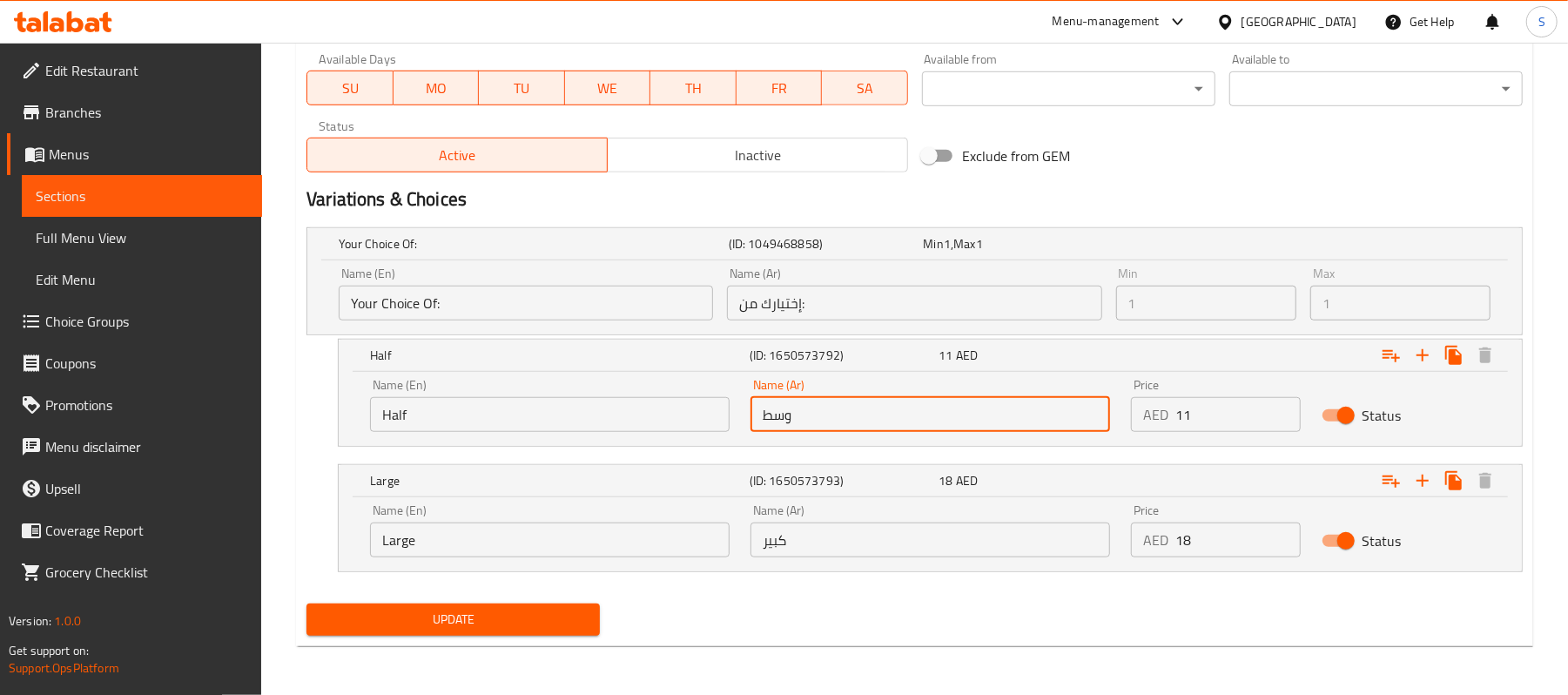
click at [766, 419] on input "وسط" at bounding box center [930, 415] width 360 height 34
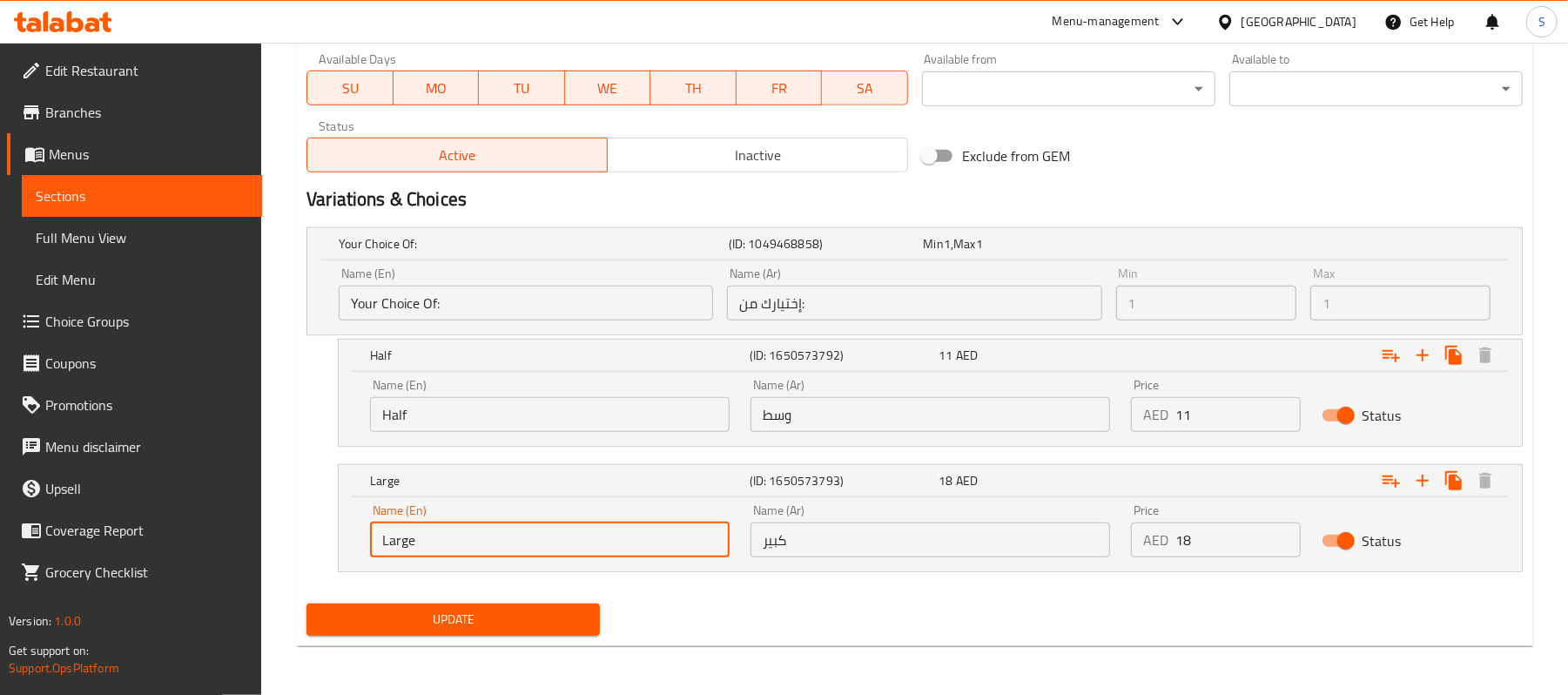
drag, startPoint x: 420, startPoint y: 547, endPoint x: 364, endPoint y: 548, distance: 56.0
click at [364, 548] on div "Name (En) Large Name (En)" at bounding box center [550, 531] width 381 height 74
paste input "Full"
type input "Full"
click at [806, 538] on input "كبير" at bounding box center [930, 540] width 360 height 34
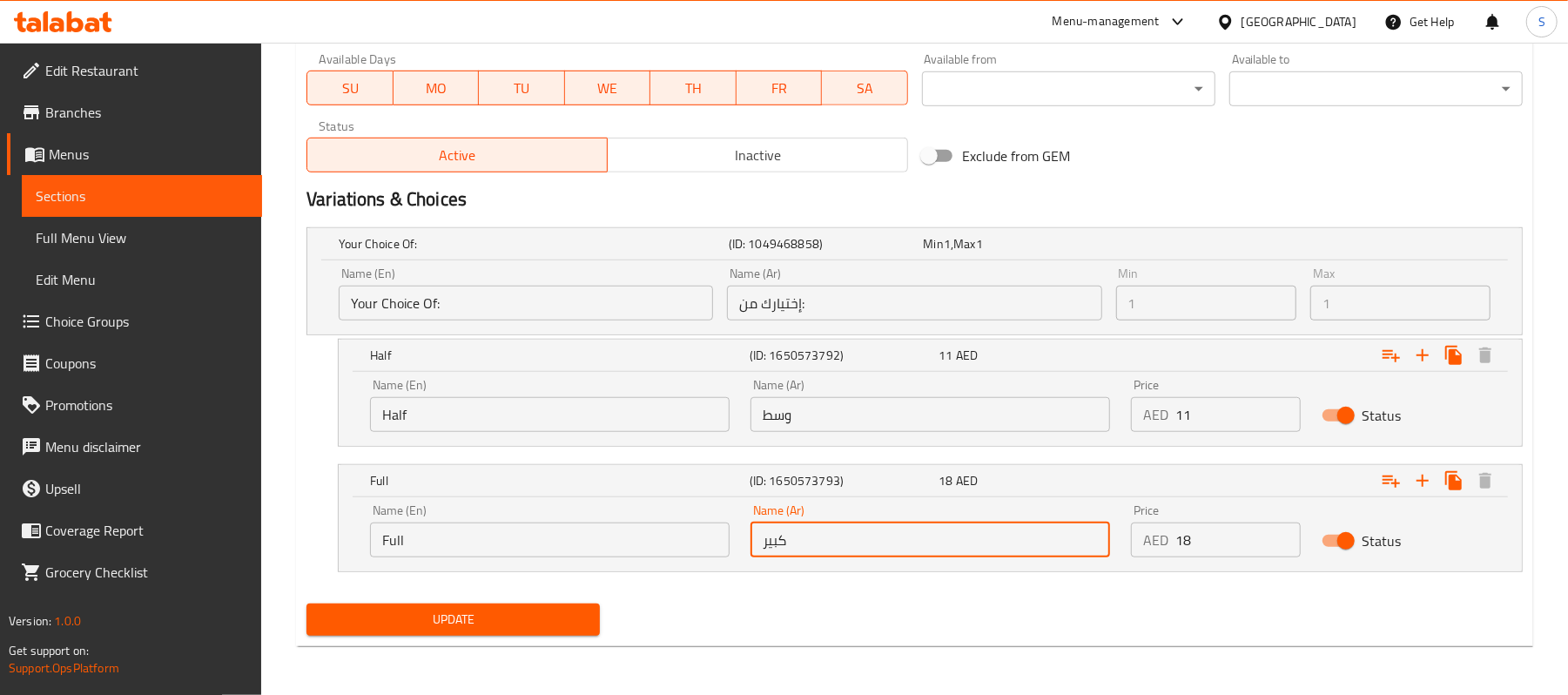
click at [806, 538] on input "كبير" at bounding box center [930, 540] width 360 height 34
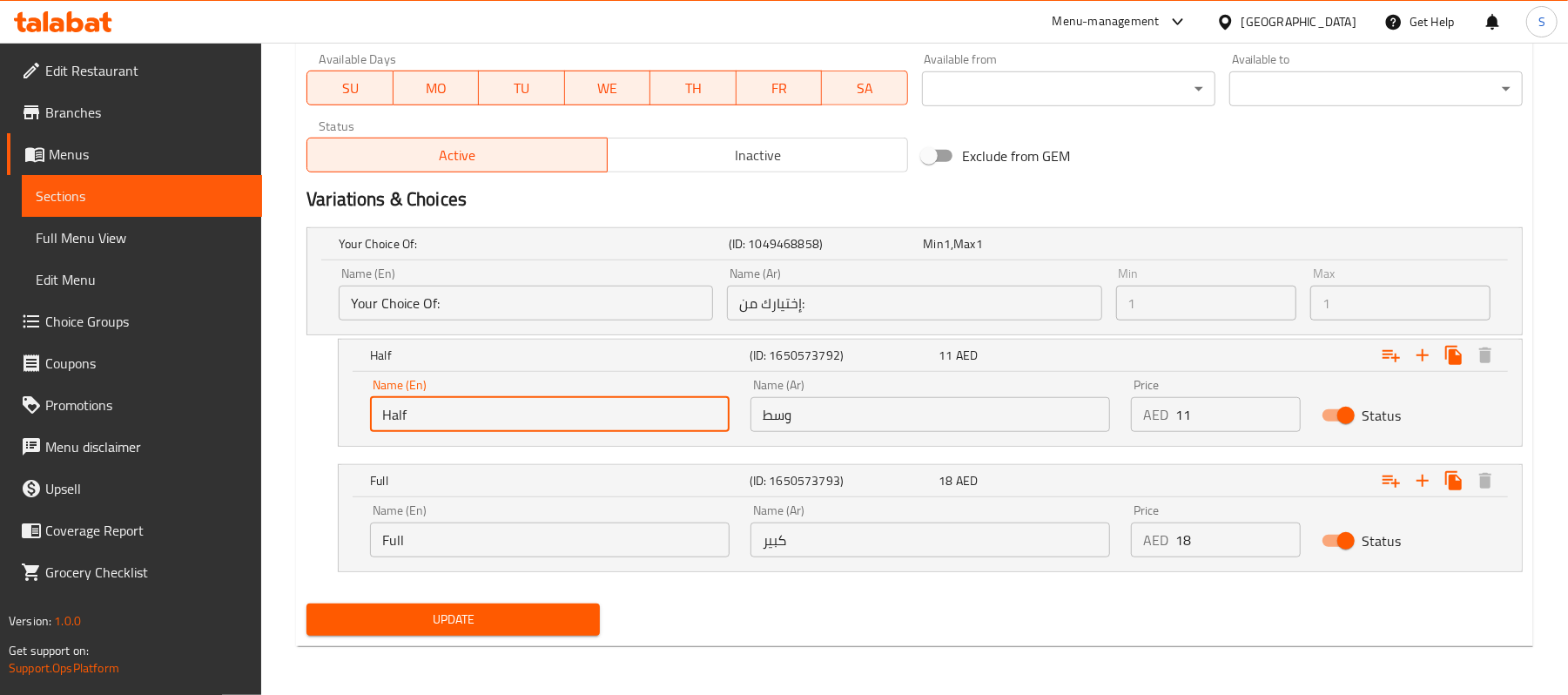
drag, startPoint x: 419, startPoint y: 413, endPoint x: 380, endPoint y: 411, distance: 39.1
click at [380, 411] on input "Half" at bounding box center [550, 415] width 360 height 34
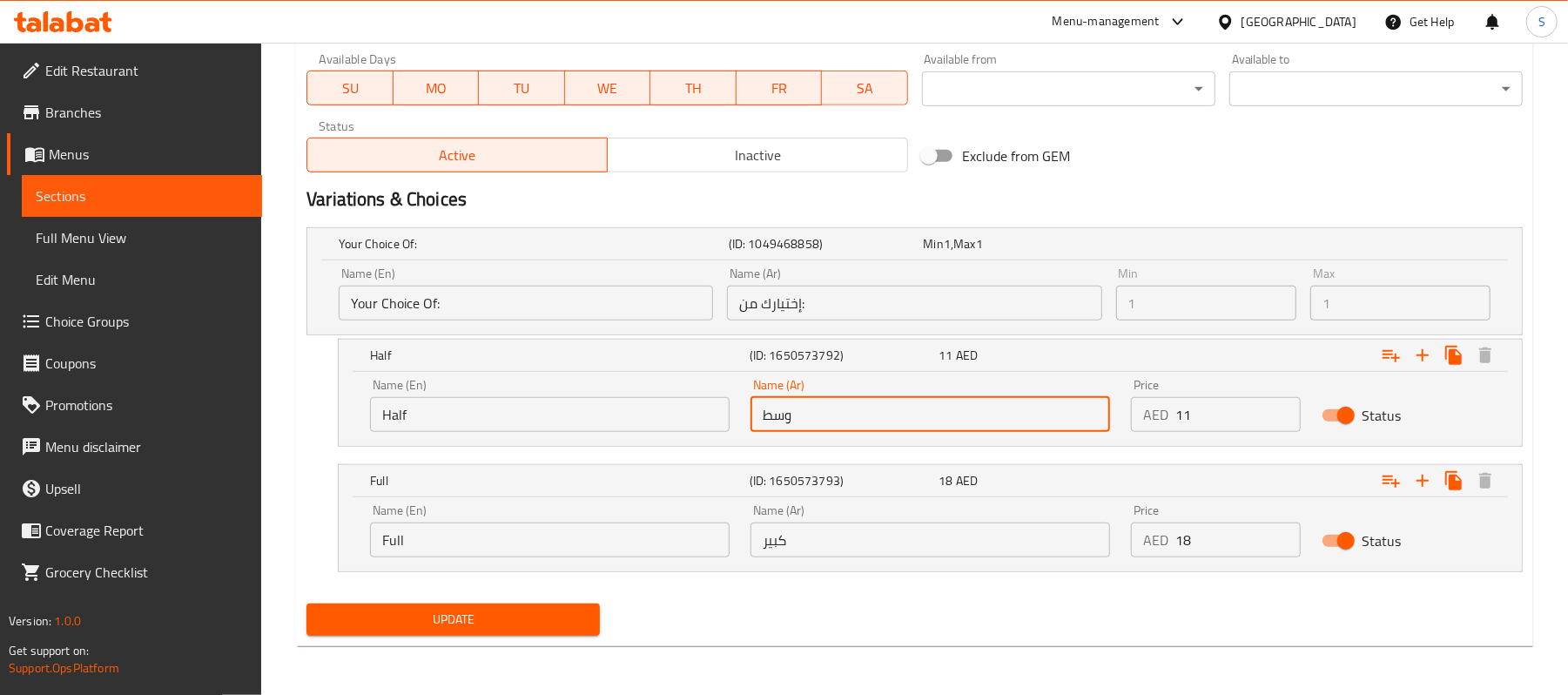
drag, startPoint x: 859, startPoint y: 418, endPoint x: 698, endPoint y: 404, distance: 161.6
click at [698, 404] on div "Name (En) Half Name (En) Name (Ar) وسط Name (Ar) Price AED 11 Price Status" at bounding box center [930, 406] width 1142 height 74
paste input "صف"
type input "نصف"
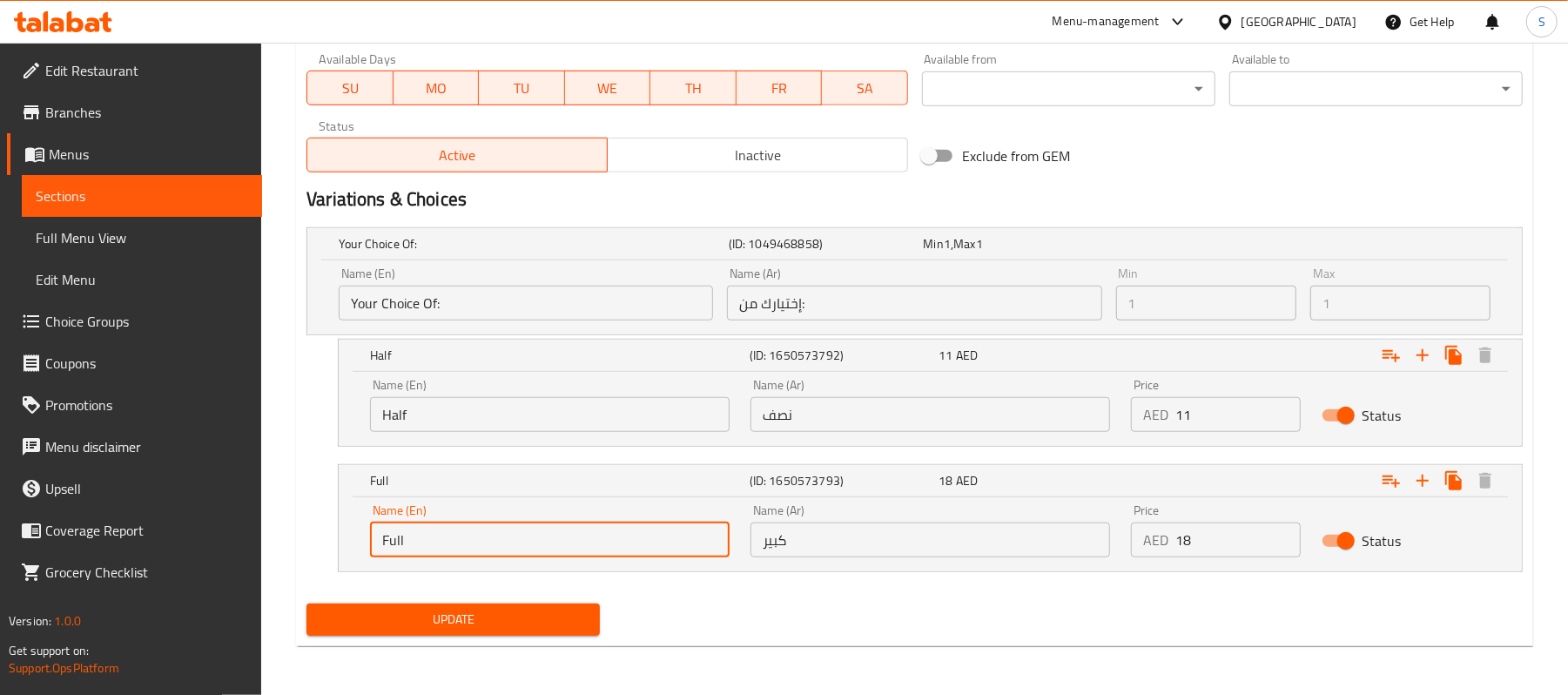
drag, startPoint x: 467, startPoint y: 547, endPoint x: 345, endPoint y: 524, distance: 124.1
click at [346, 527] on div "Name (En) Full Name (En) Name (Ar) كبير Name (Ar) Price AED 18 Price Status" at bounding box center [930, 534] width 1183 height 74
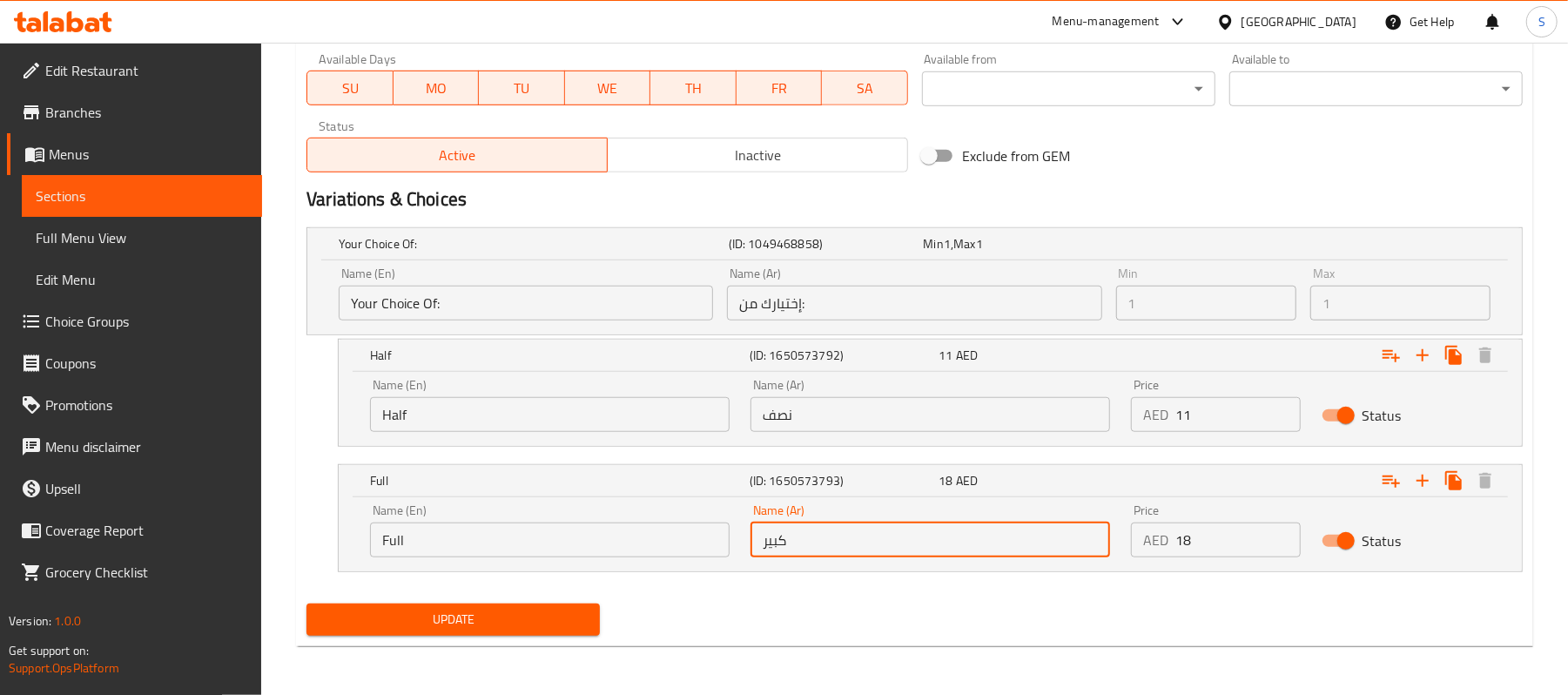
drag, startPoint x: 830, startPoint y: 541, endPoint x: 730, endPoint y: 527, distance: 101.0
click at [730, 527] on div "Name (En) Full Name (En) Name (Ar) كبير Name (Ar) Price AED 18 Price Status" at bounding box center [930, 531] width 1142 height 74
paste input "متلىء"
type input "ممتلىء"
click at [432, 614] on span "Update" at bounding box center [453, 620] width 266 height 22
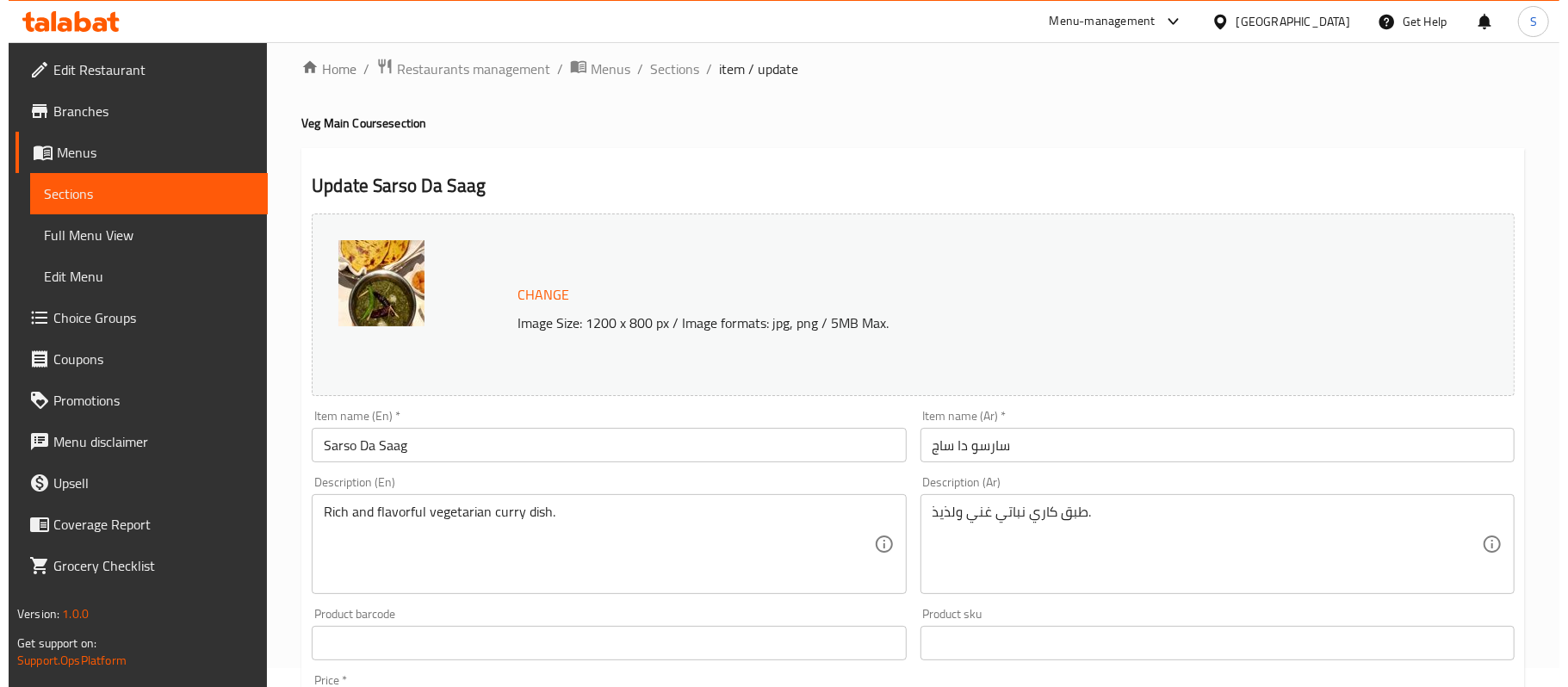
scroll to position [0, 0]
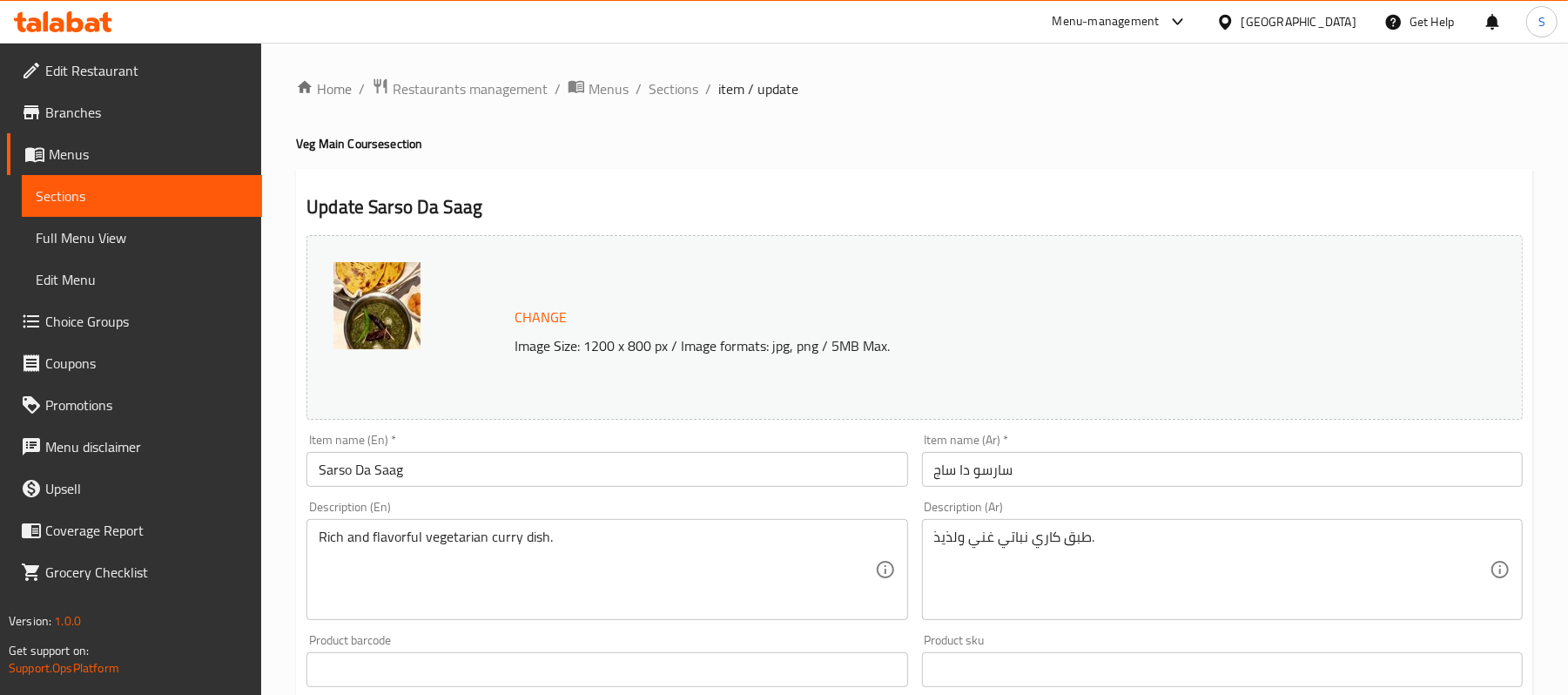
click at [60, 207] on span "Sections" at bounding box center [141, 196] width 212 height 21
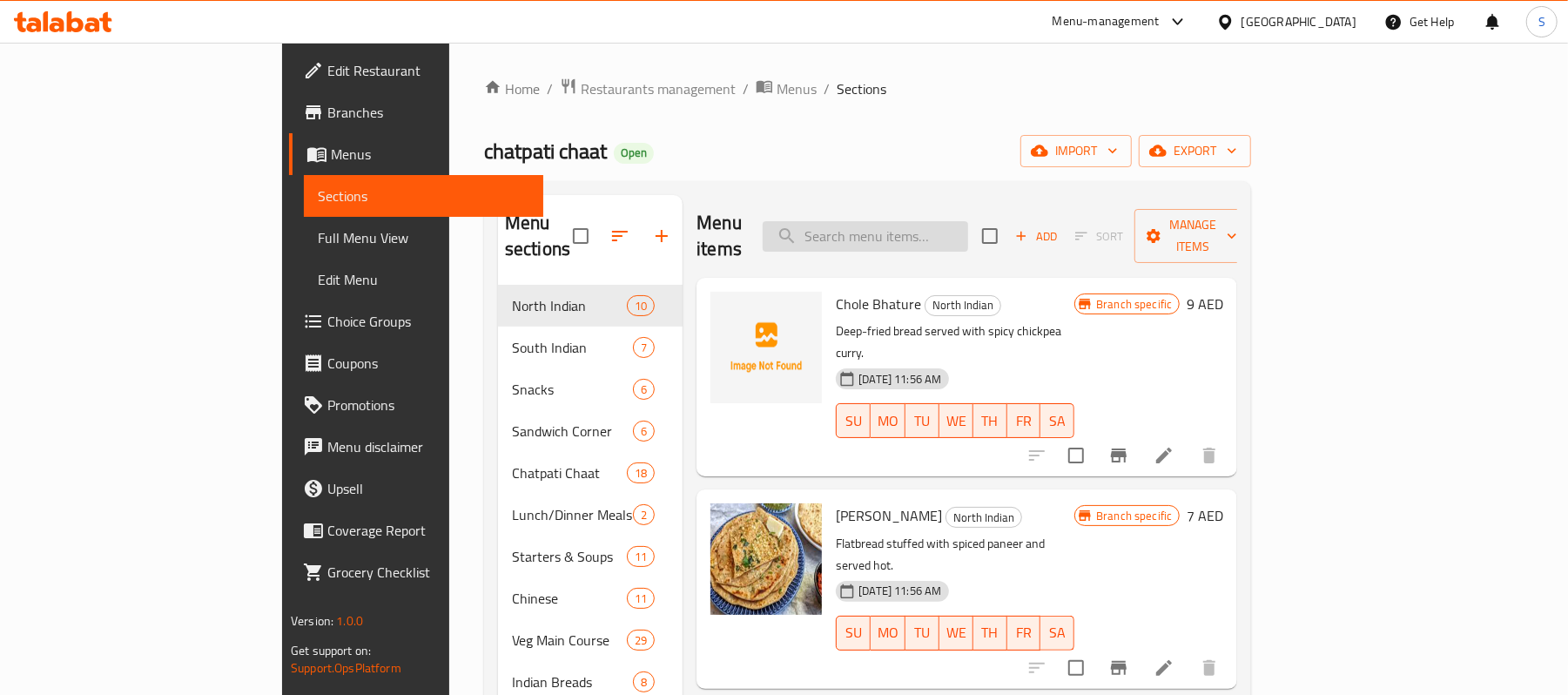
click at [942, 228] on input "search" at bounding box center [865, 237] width 206 height 31
paste input "Paneer Hariyali"
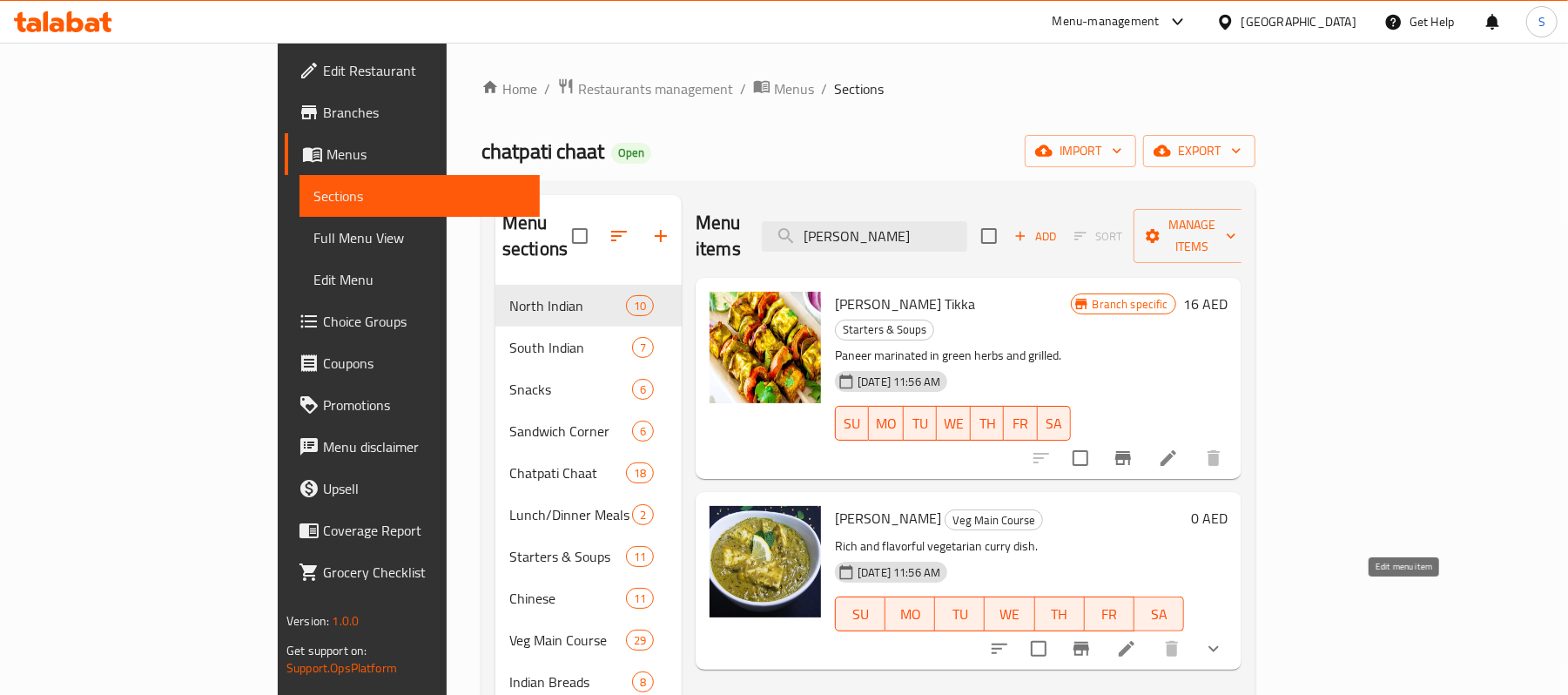
type input "Paneer Hariyali"
click at [1137, 639] on icon at bounding box center [1126, 649] width 21 height 21
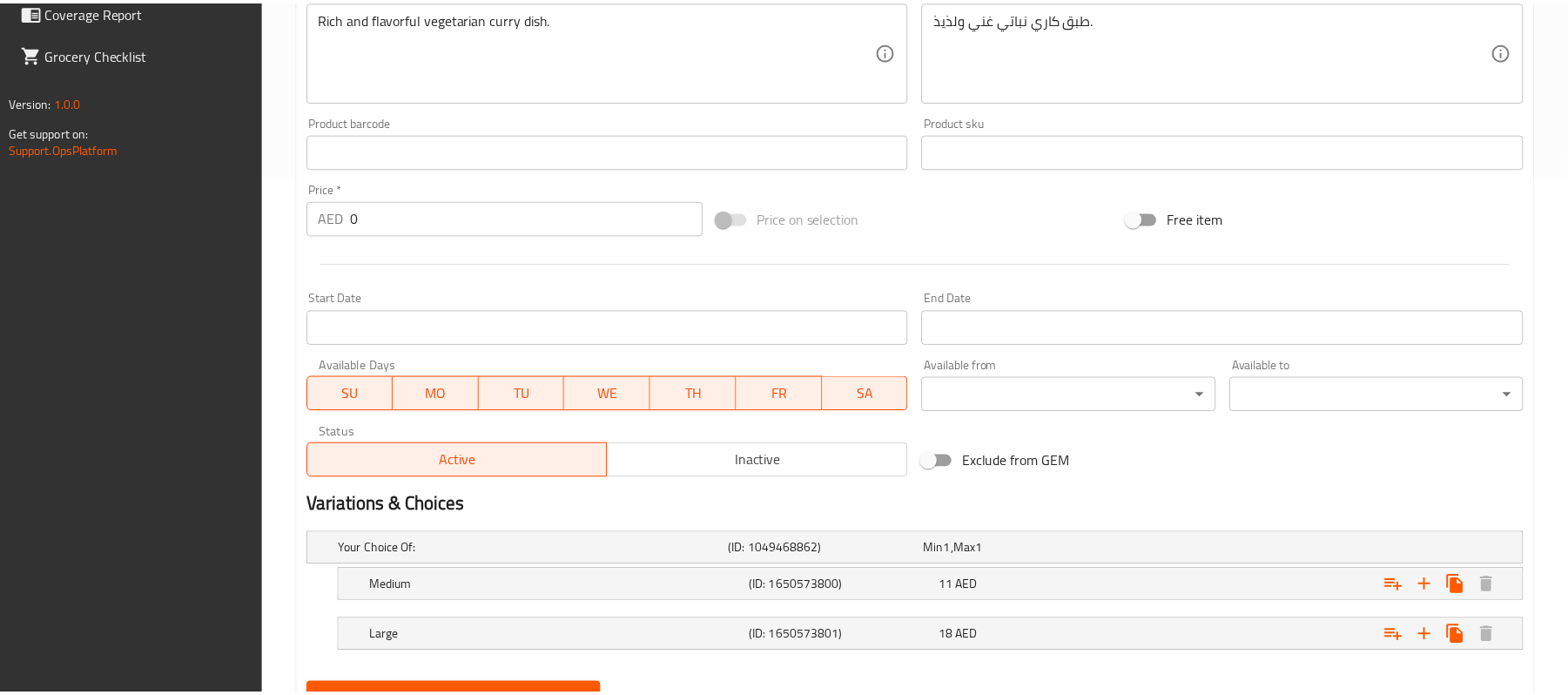
scroll to position [601, 0]
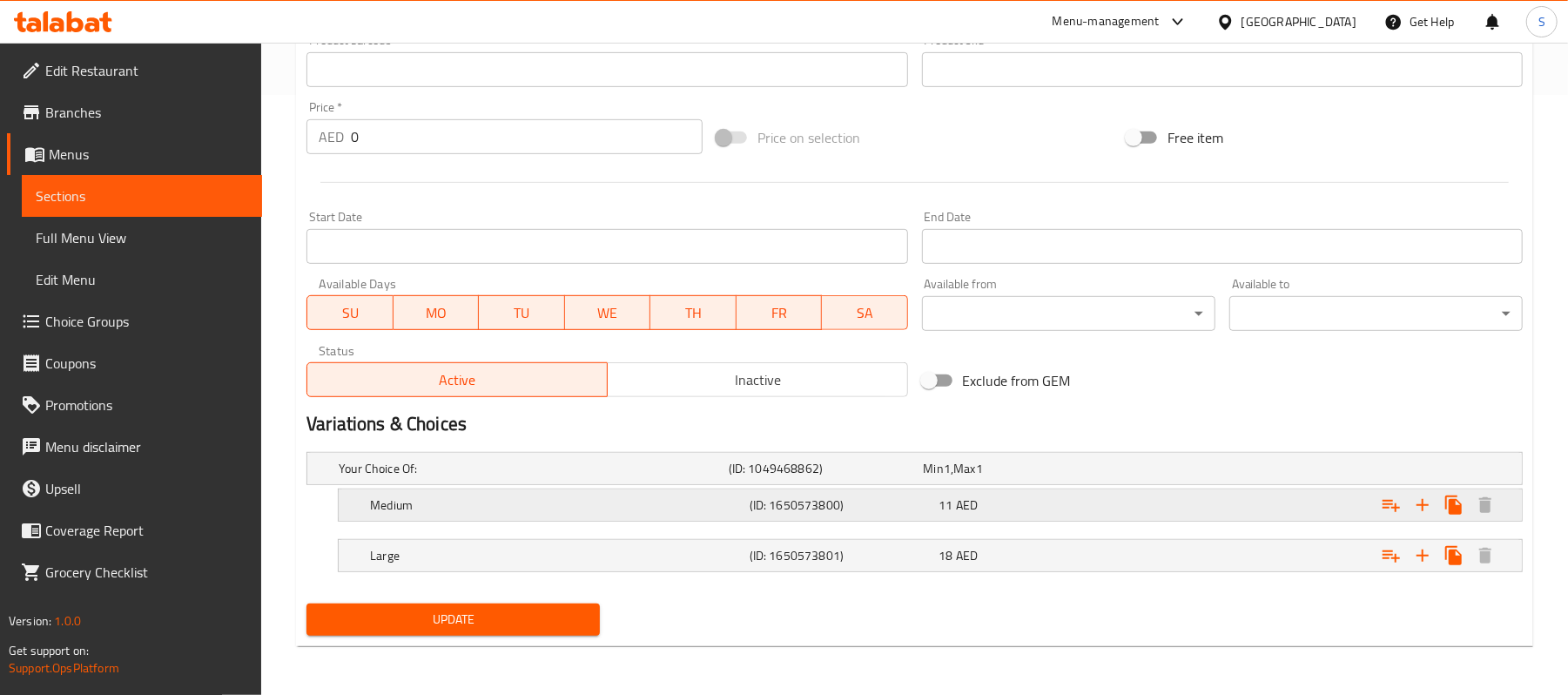
click at [950, 480] on span "AED" at bounding box center [948, 468] width 7 height 23
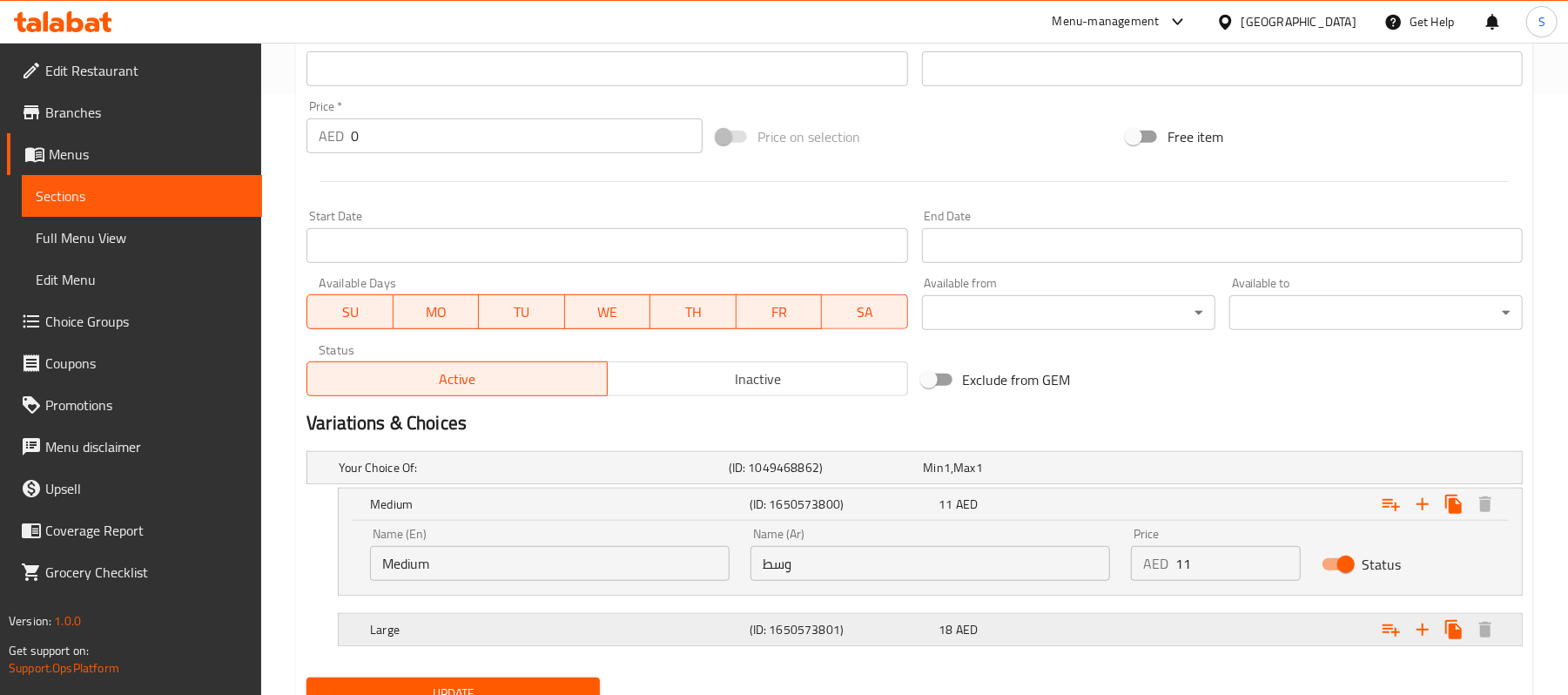
click at [726, 480] on div "Large" at bounding box center [531, 467] width 390 height 24
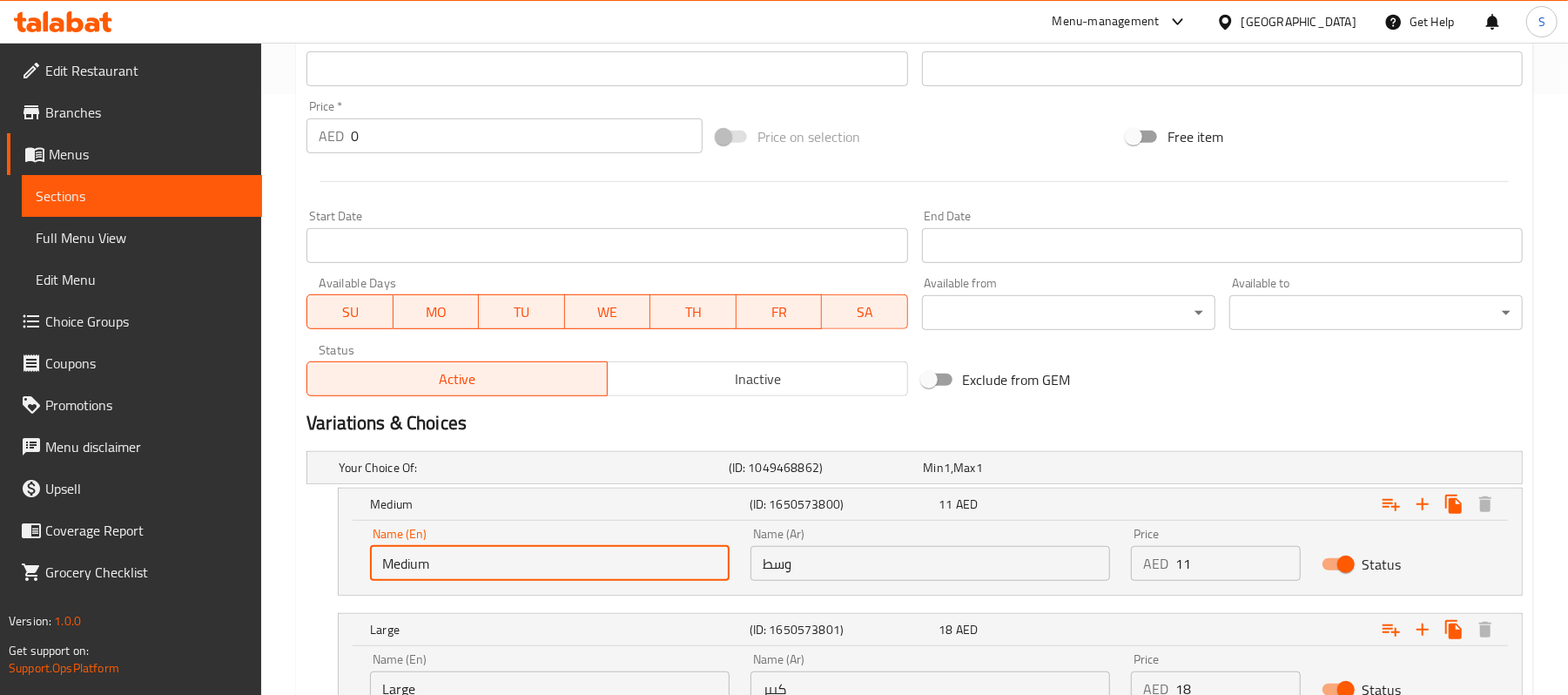
click at [533, 572] on input "Medium" at bounding box center [550, 563] width 360 height 34
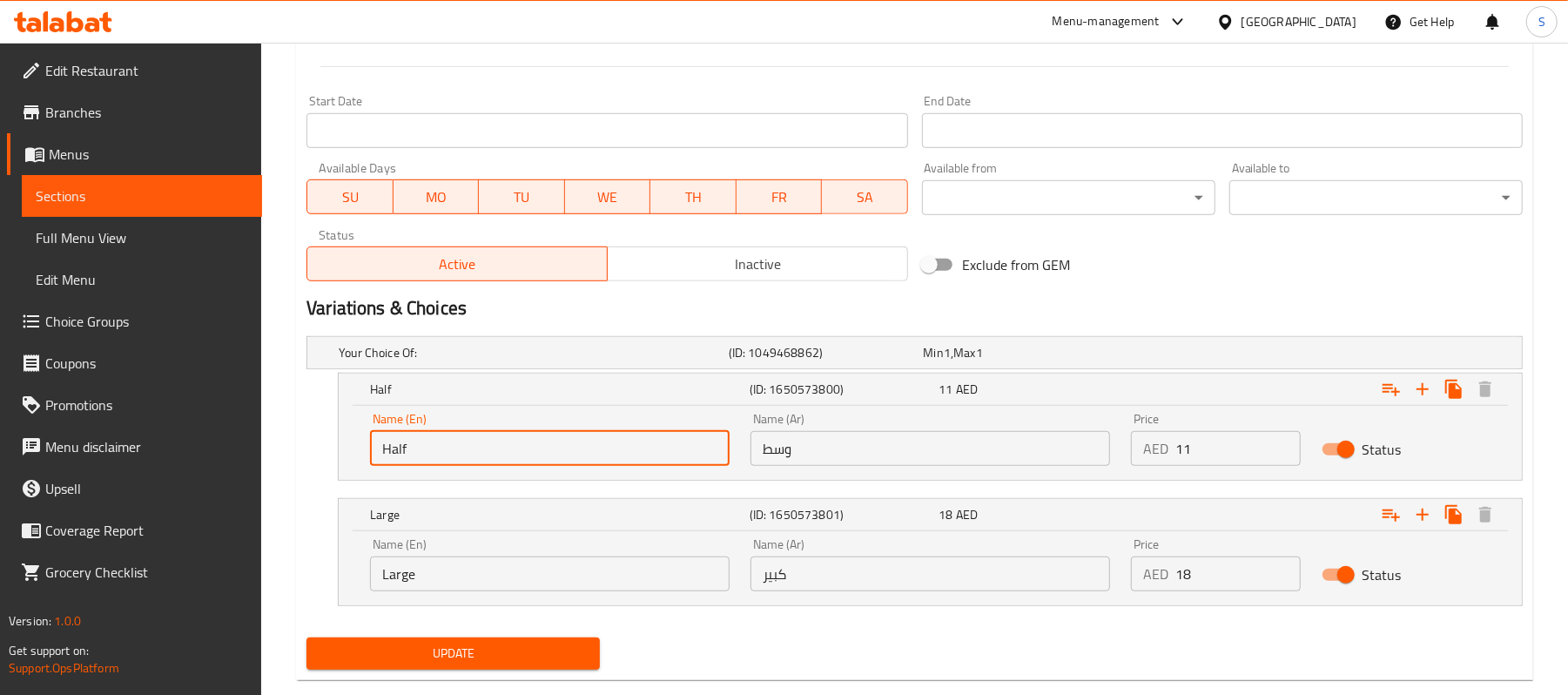
scroll to position [718, 0]
type input "Half"
click at [446, 577] on input "Large" at bounding box center [550, 573] width 360 height 34
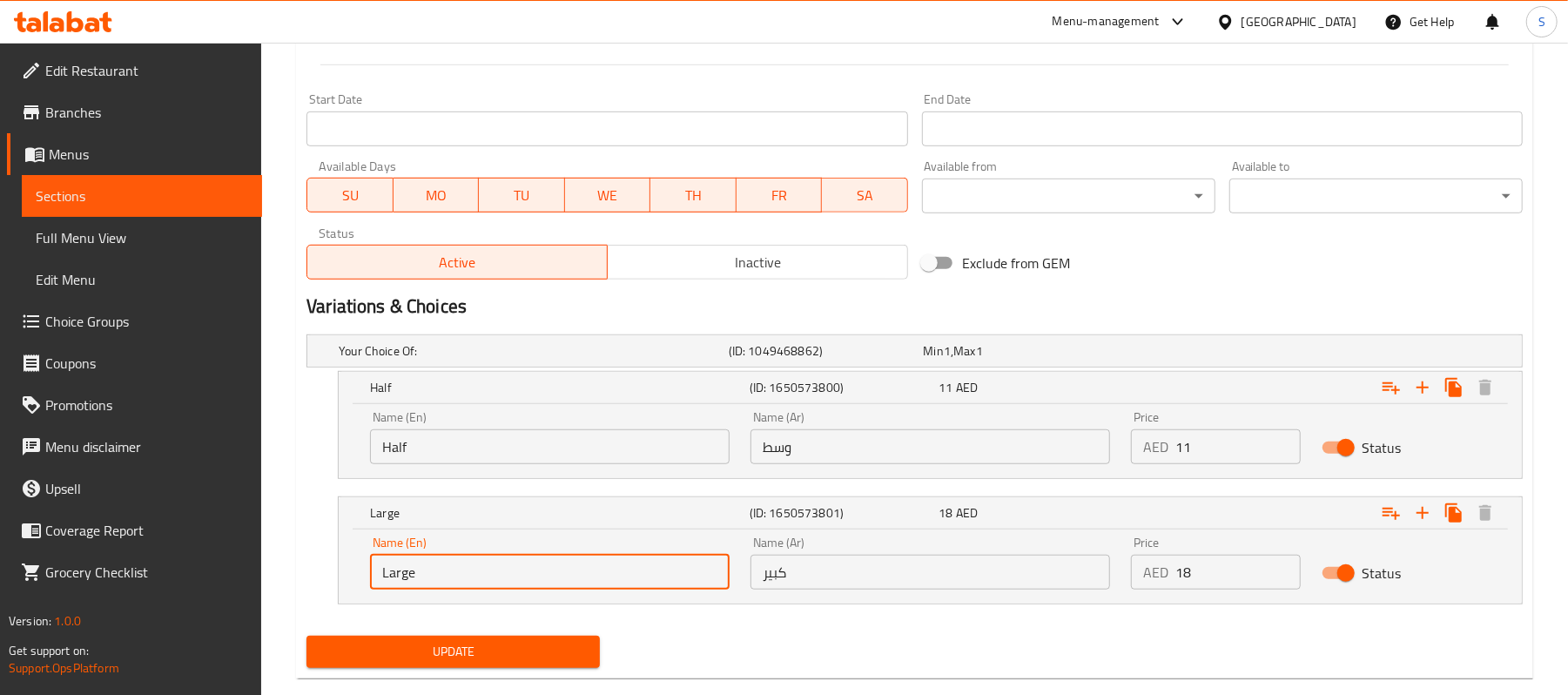
click at [446, 577] on input "Large" at bounding box center [550, 573] width 360 height 34
type input "Full"
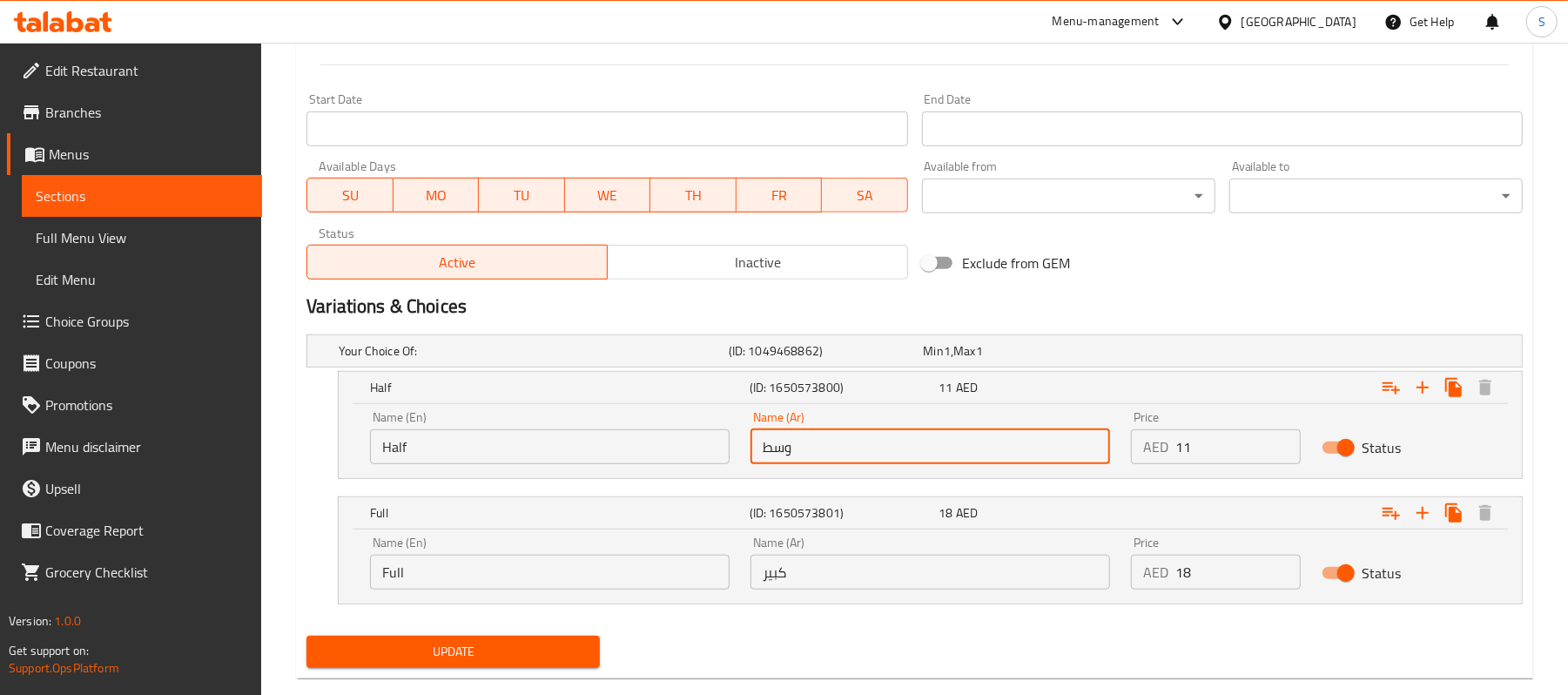
drag, startPoint x: 823, startPoint y: 447, endPoint x: 728, endPoint y: 449, distance: 95.0
click at [728, 449] on div "Name (En) Half Name (En) Name (Ar) وسط Name (Ar) Price AED 11 Price Status" at bounding box center [930, 438] width 1142 height 74
type input "j"
type input "نصف"
click at [803, 590] on input "كبير" at bounding box center [930, 573] width 360 height 34
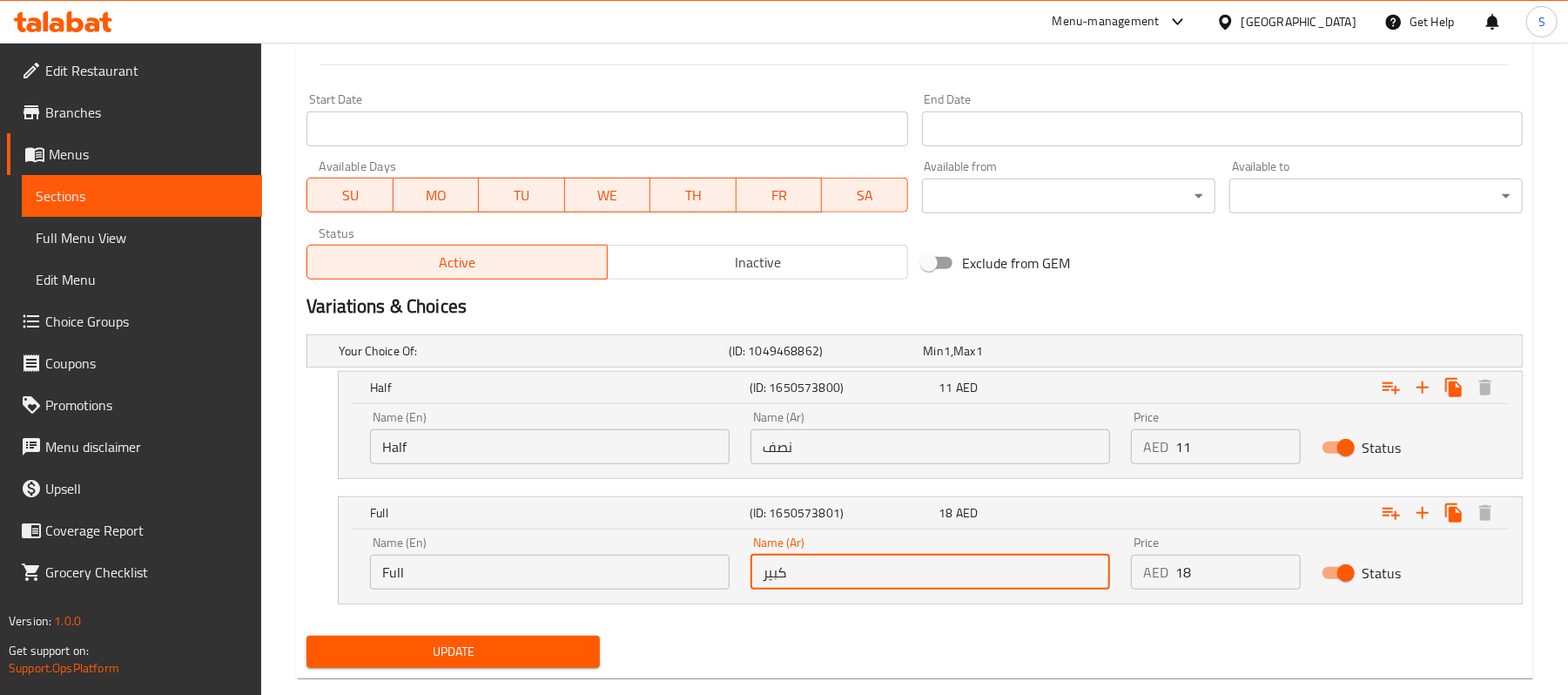
click at [805, 587] on input "كبير" at bounding box center [930, 573] width 360 height 34
click at [810, 579] on input "كبير" at bounding box center [930, 573] width 360 height 34
type input "ممتلئ"
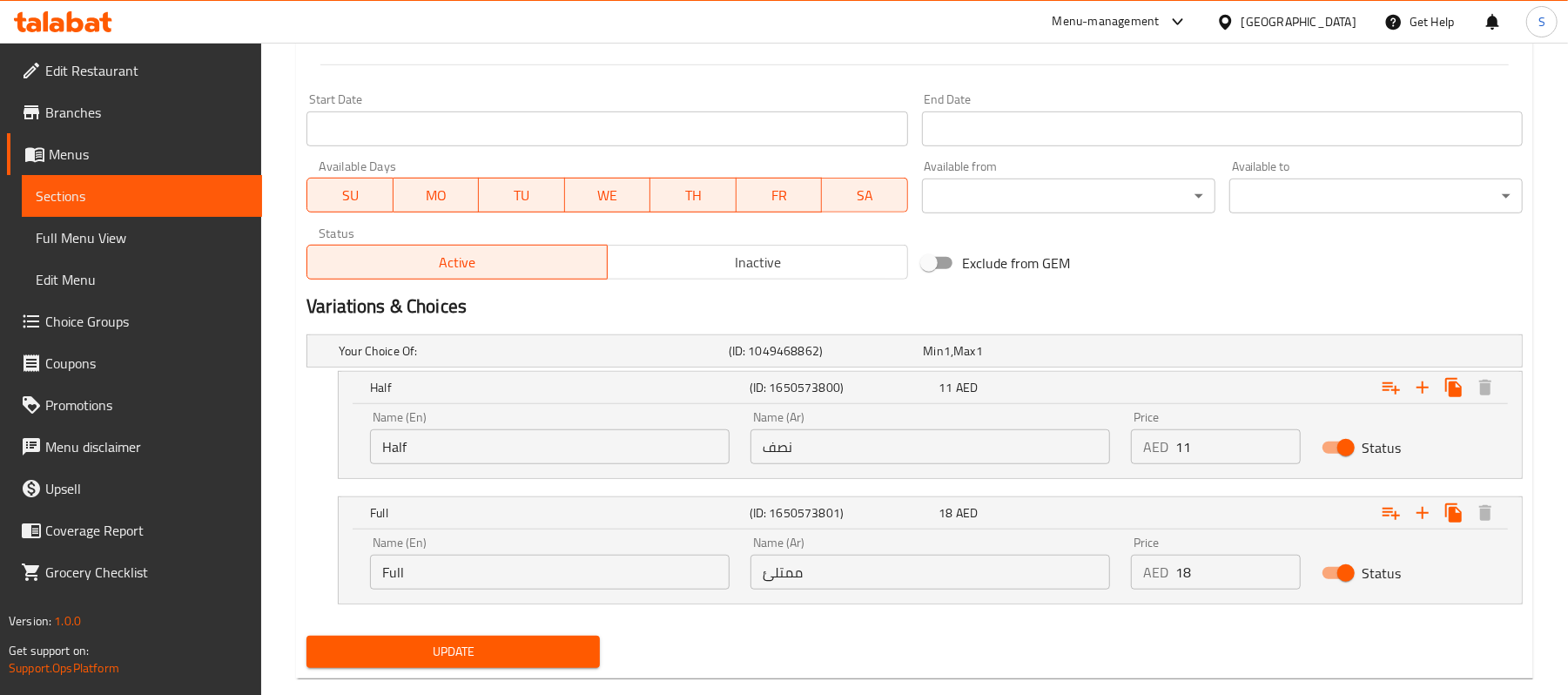
click at [979, 664] on div "Update" at bounding box center [914, 651] width 1231 height 46
click at [513, 659] on span "Update" at bounding box center [453, 652] width 266 height 22
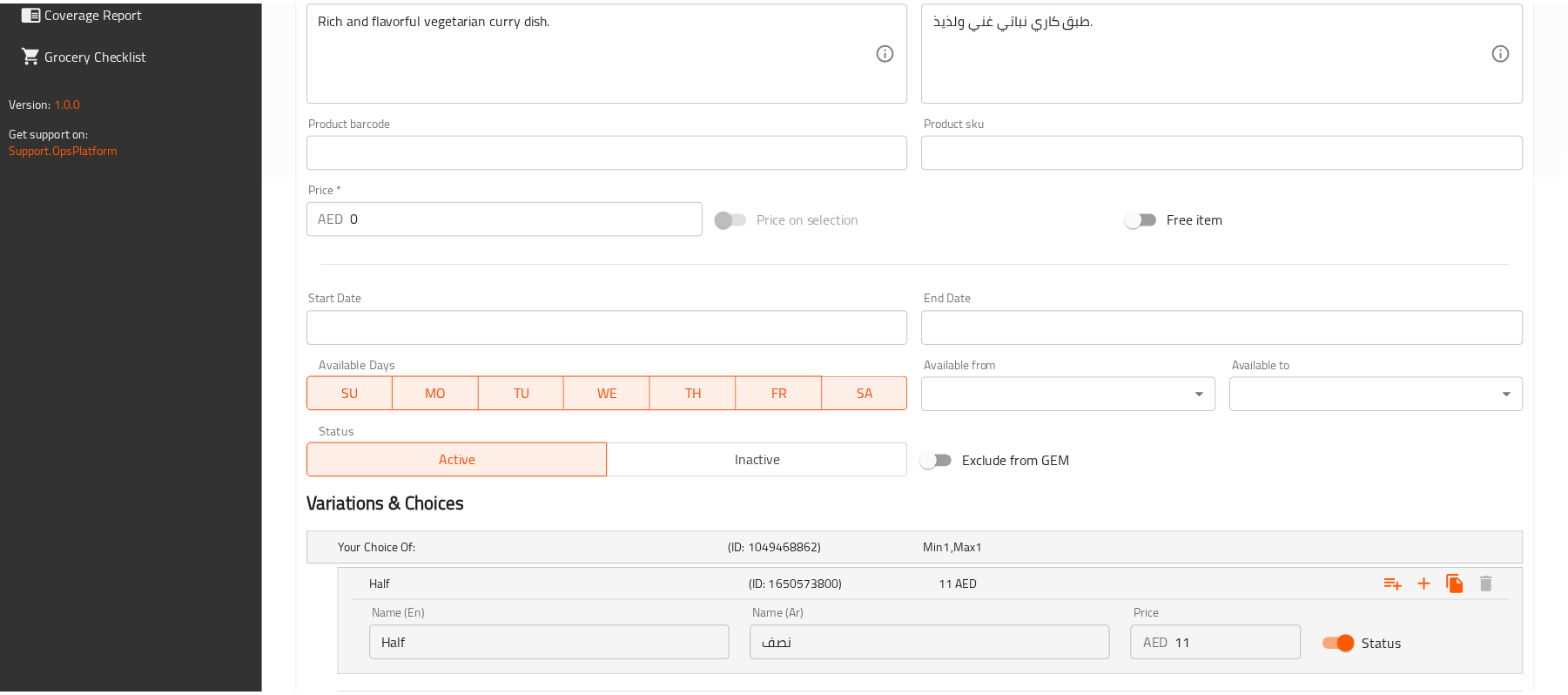
scroll to position [751, 0]
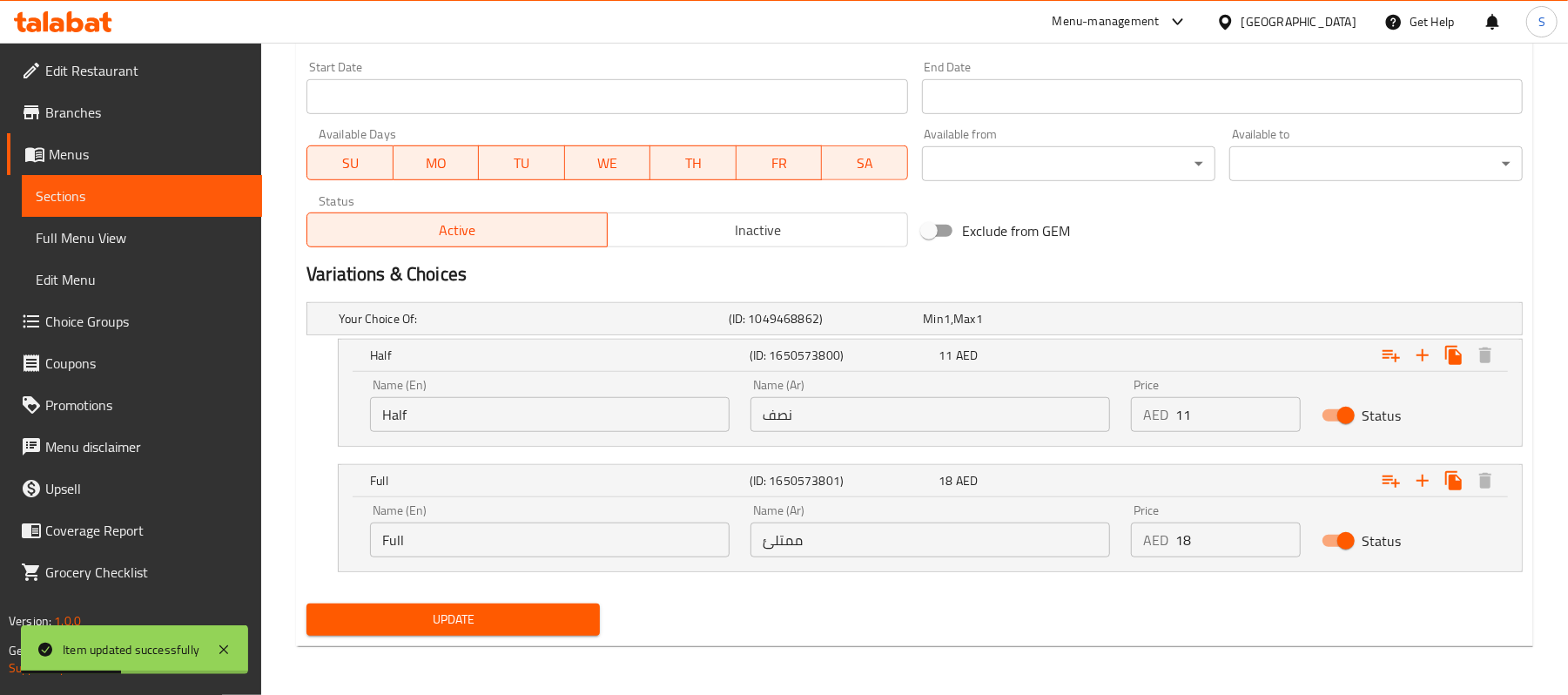
click at [867, 627] on div "Update" at bounding box center [914, 620] width 1231 height 46
click at [87, 172] on link "Menus" at bounding box center [134, 154] width 255 height 42
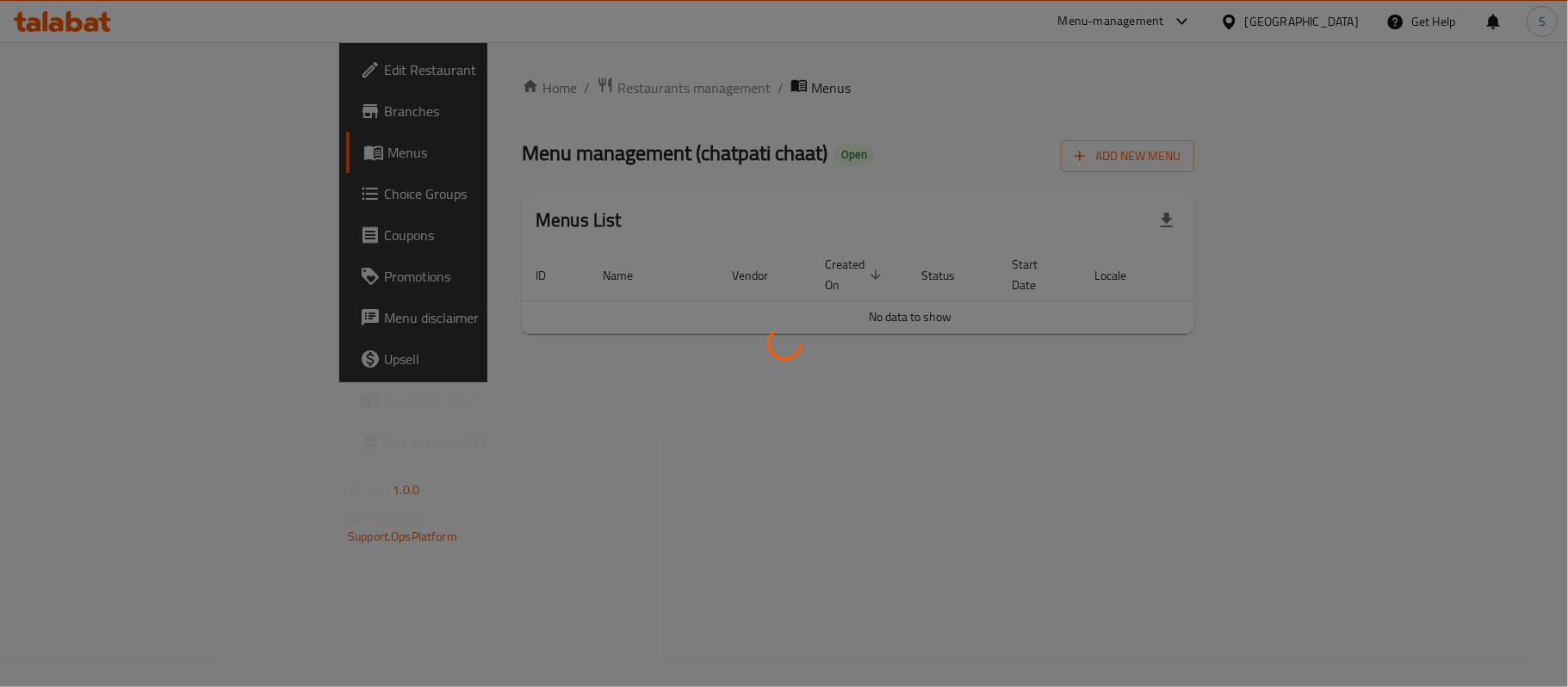
click at [73, 183] on div at bounding box center [784, 344] width 1568 height 687
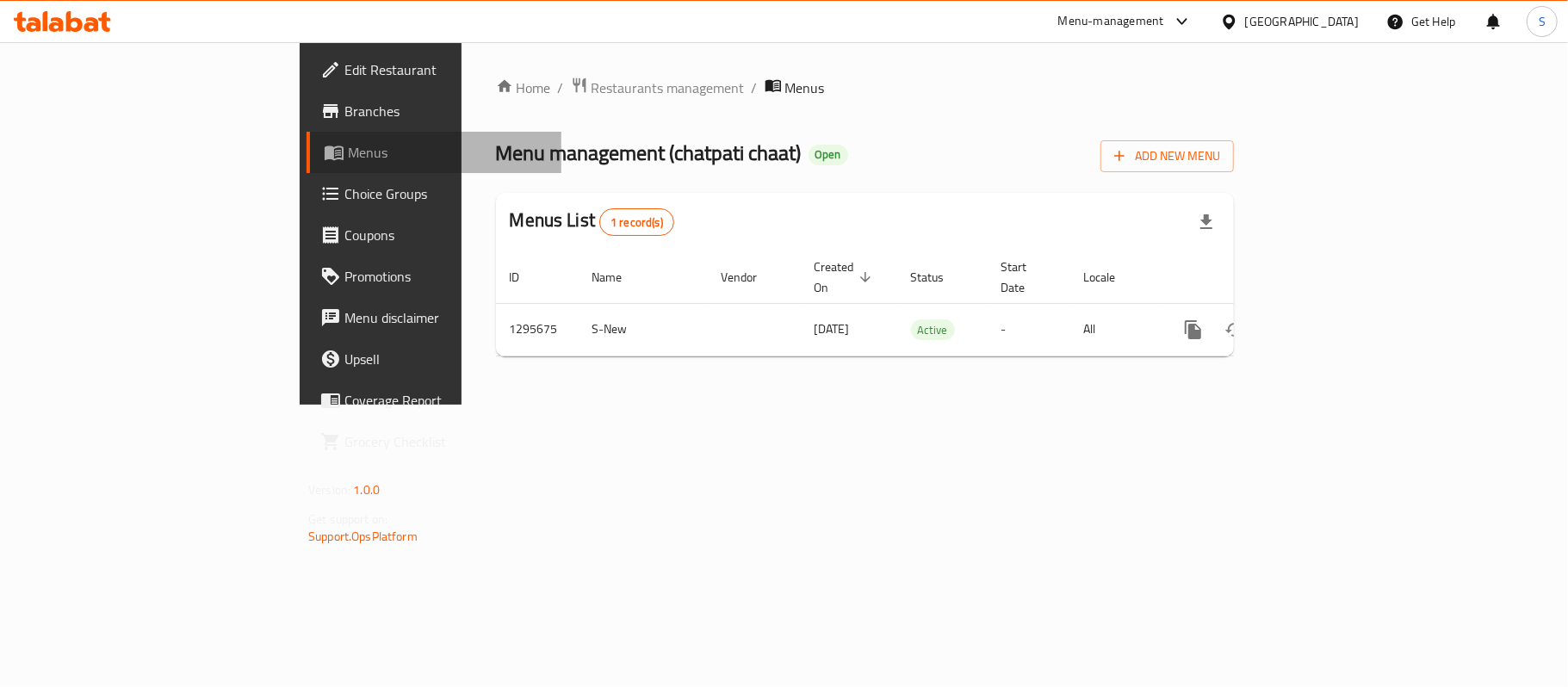
click at [348, 149] on span "Menus" at bounding box center [448, 152] width 200 height 21
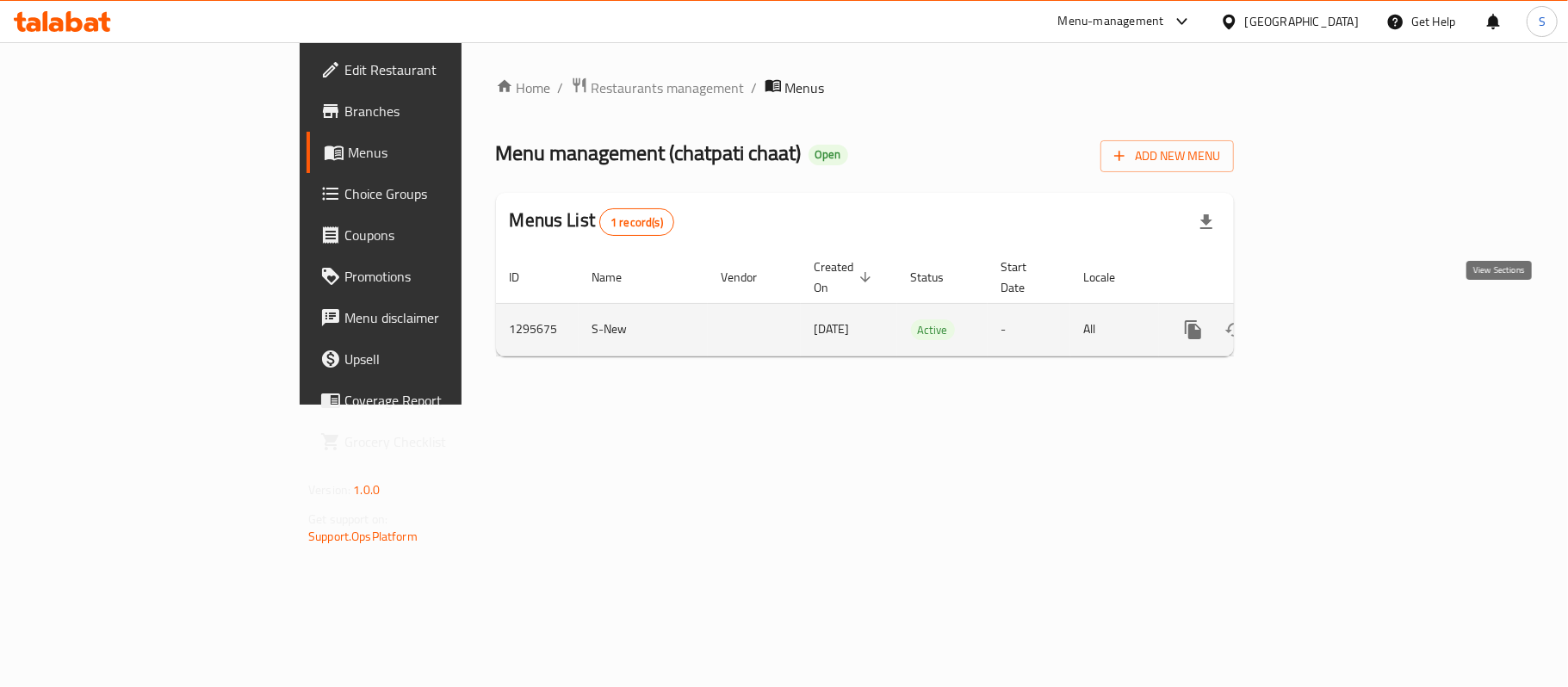
click at [1338, 317] on link "enhanced table" at bounding box center [1318, 330] width 41 height 41
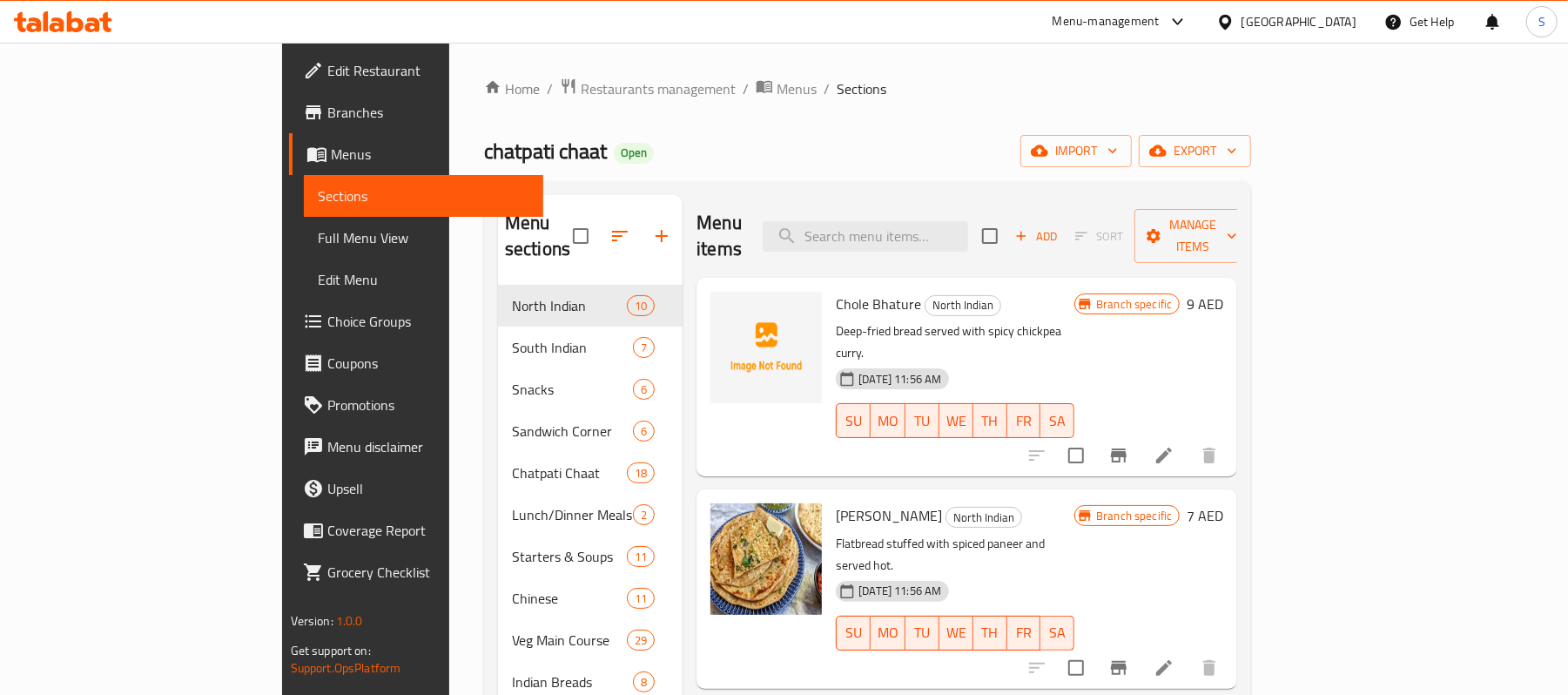
click at [317, 200] on span "Sections" at bounding box center [424, 196] width 212 height 21
click at [969, 237] on input "search" at bounding box center [865, 237] width 206 height 31
paste input "Paneer Do Pyaza"
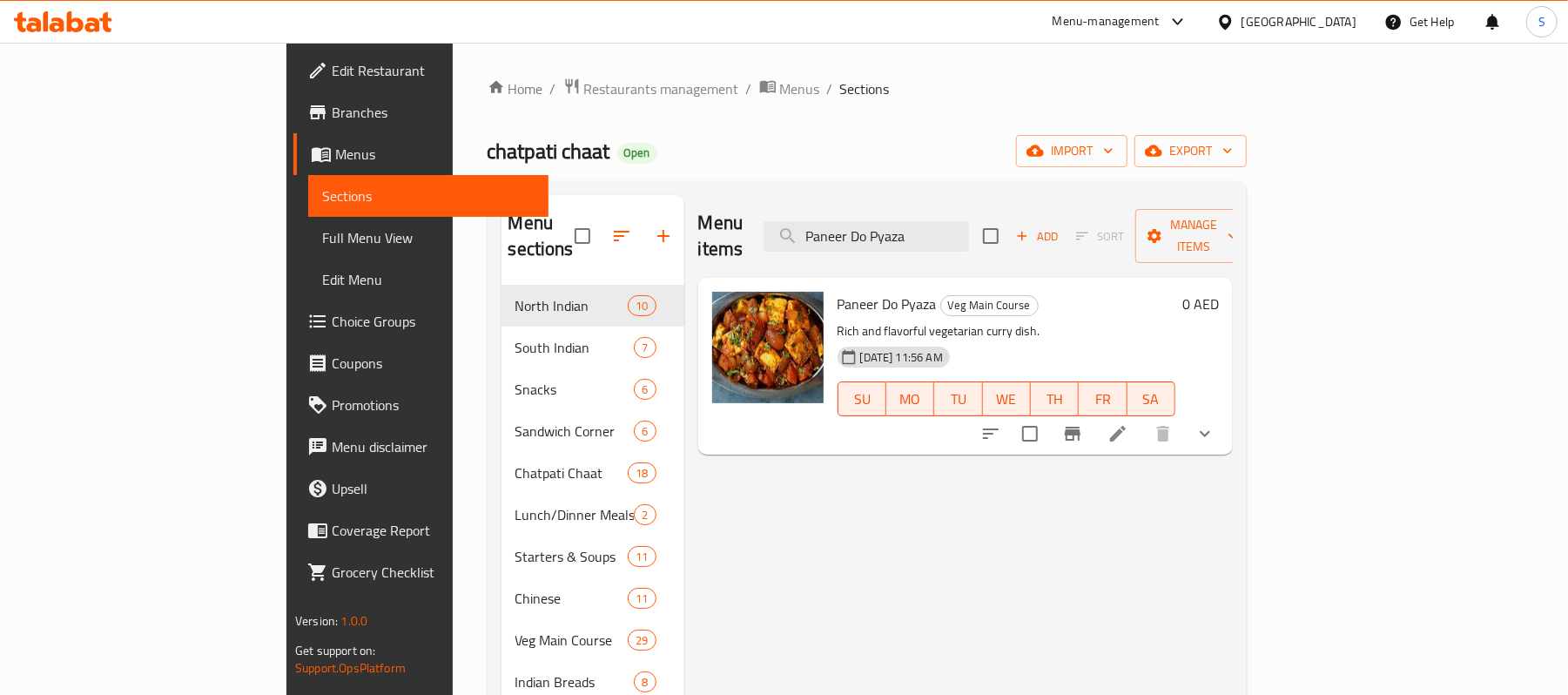
type input "Paneer Do Pyaza"
click at [1125, 426] on icon at bounding box center [1117, 433] width 15 height 15
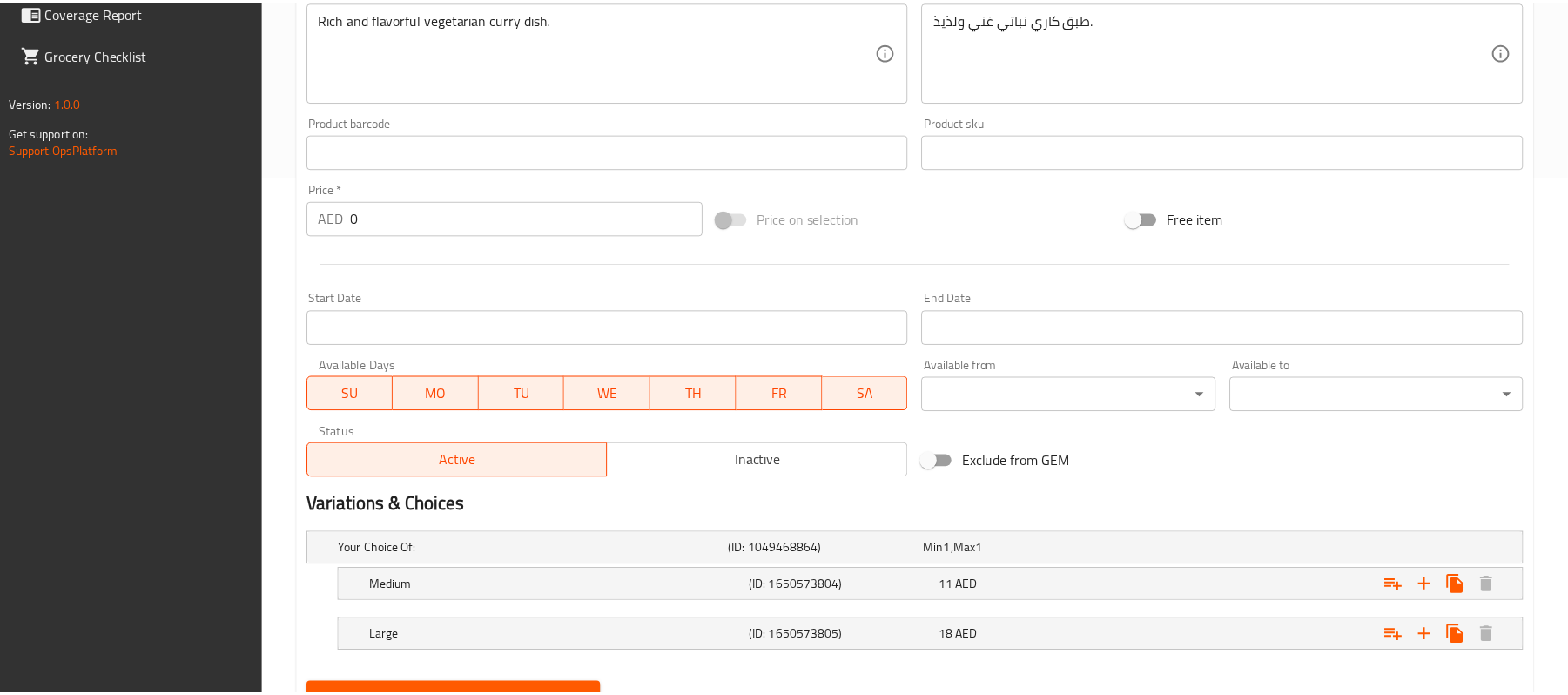
scroll to position [601, 0]
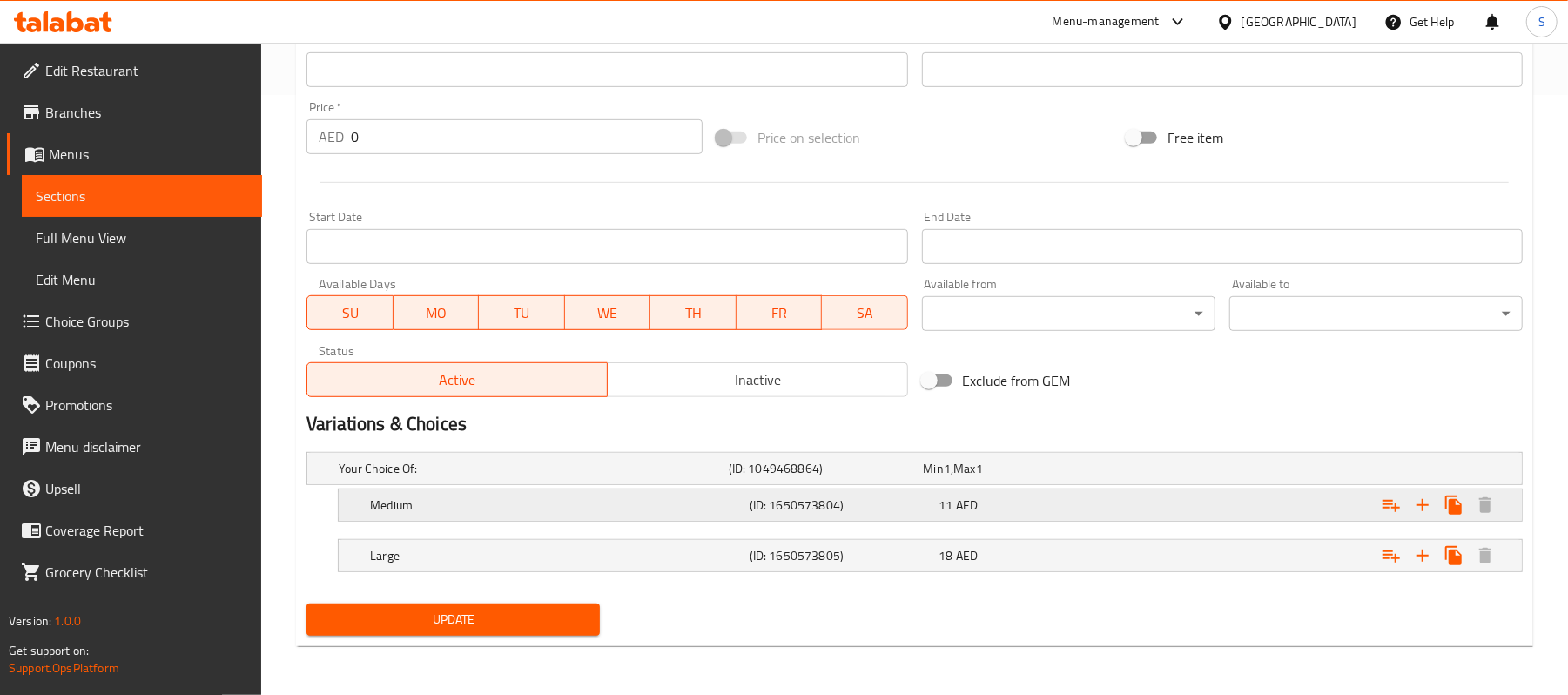
click at [906, 477] on h5 "(ID: 1650573804)" at bounding box center [823, 468] width 188 height 17
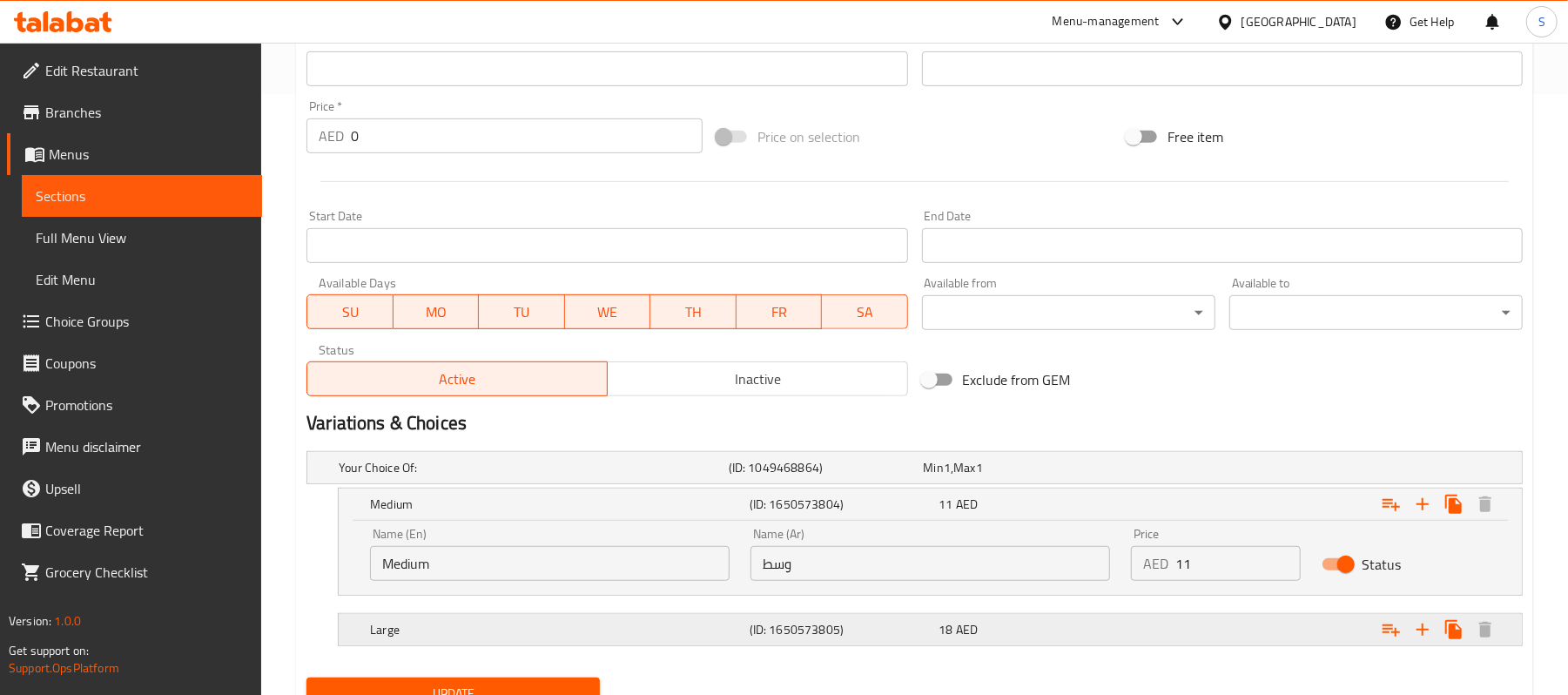
click at [893, 476] on h5 "(ID: 1650573805)" at bounding box center [823, 467] width 188 height 17
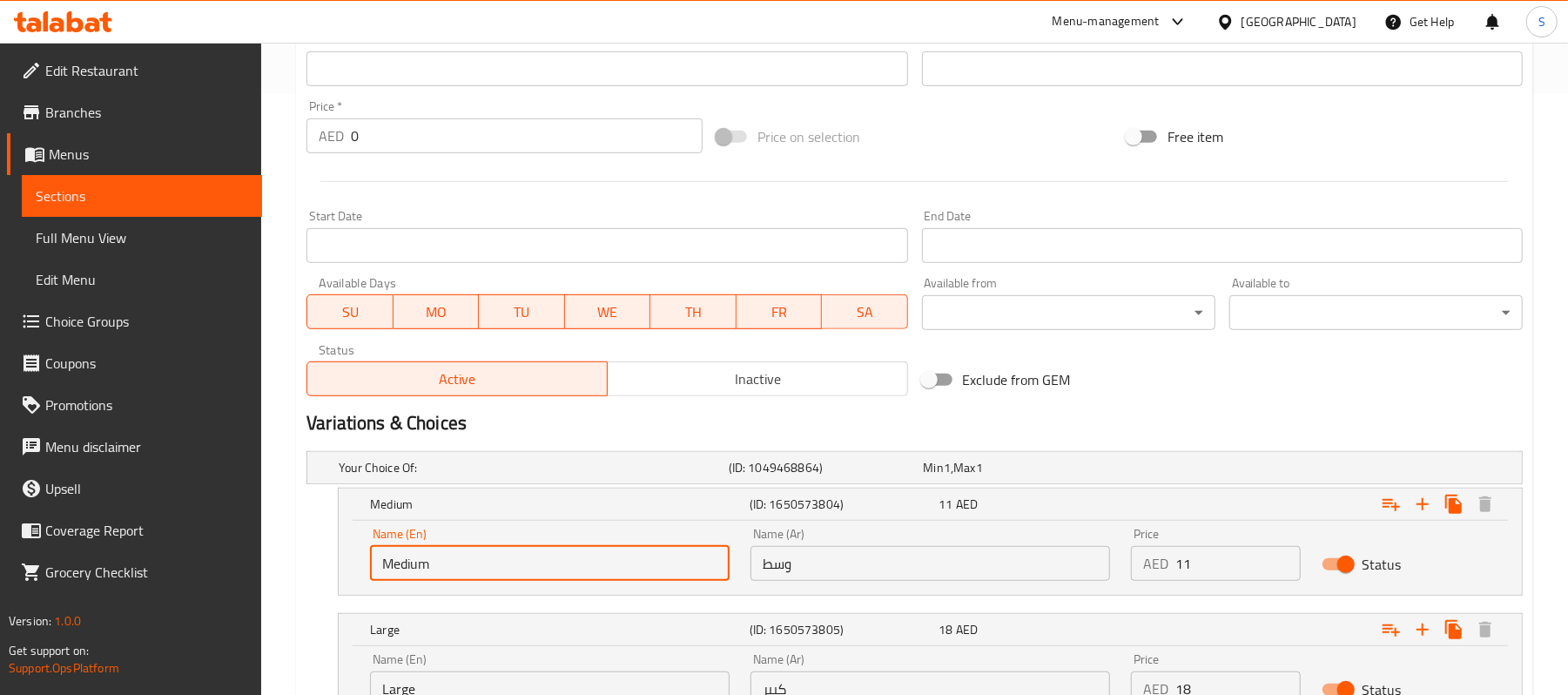
drag, startPoint x: 492, startPoint y: 552, endPoint x: 360, endPoint y: 561, distance: 132.3
click at [360, 561] on div "Name (En) Medium Name (En)" at bounding box center [550, 554] width 381 height 74
paste input "Half"
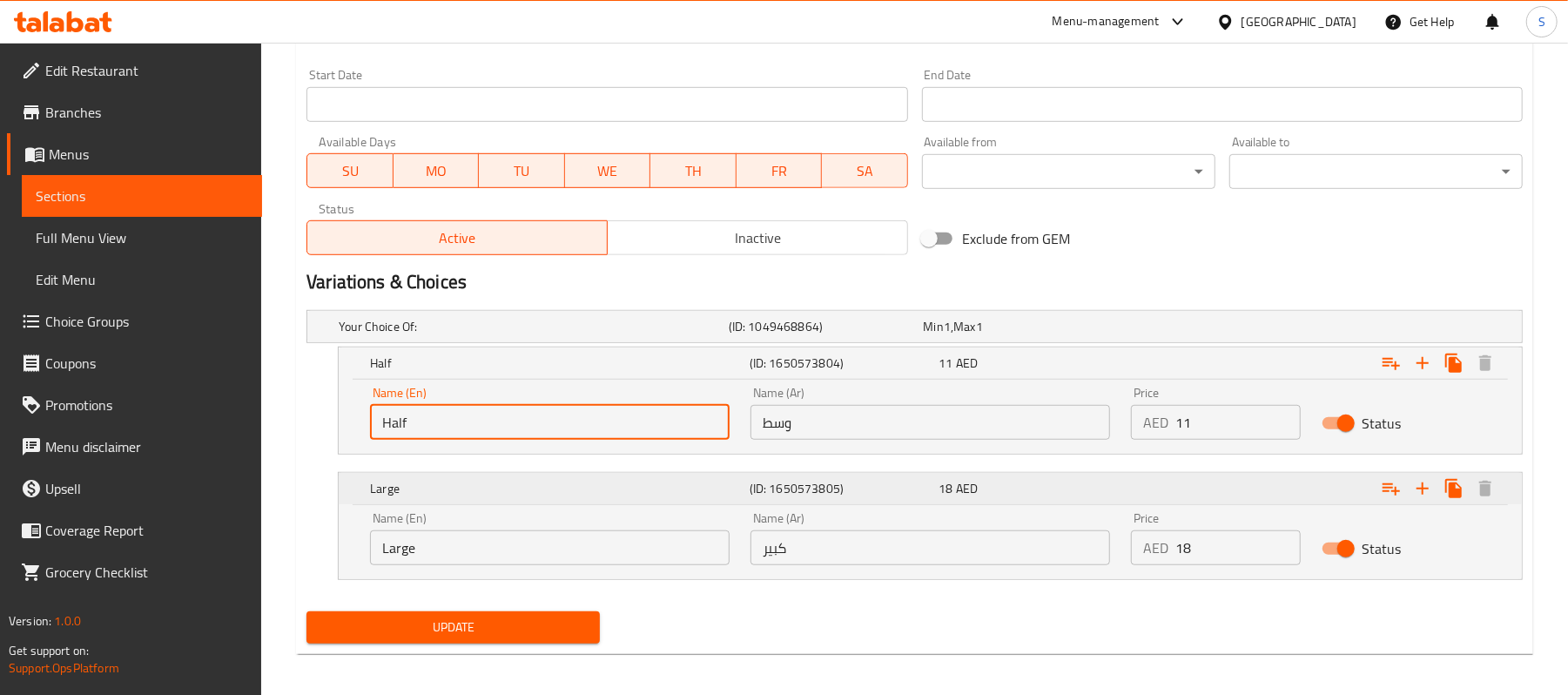
scroll to position [751, 0]
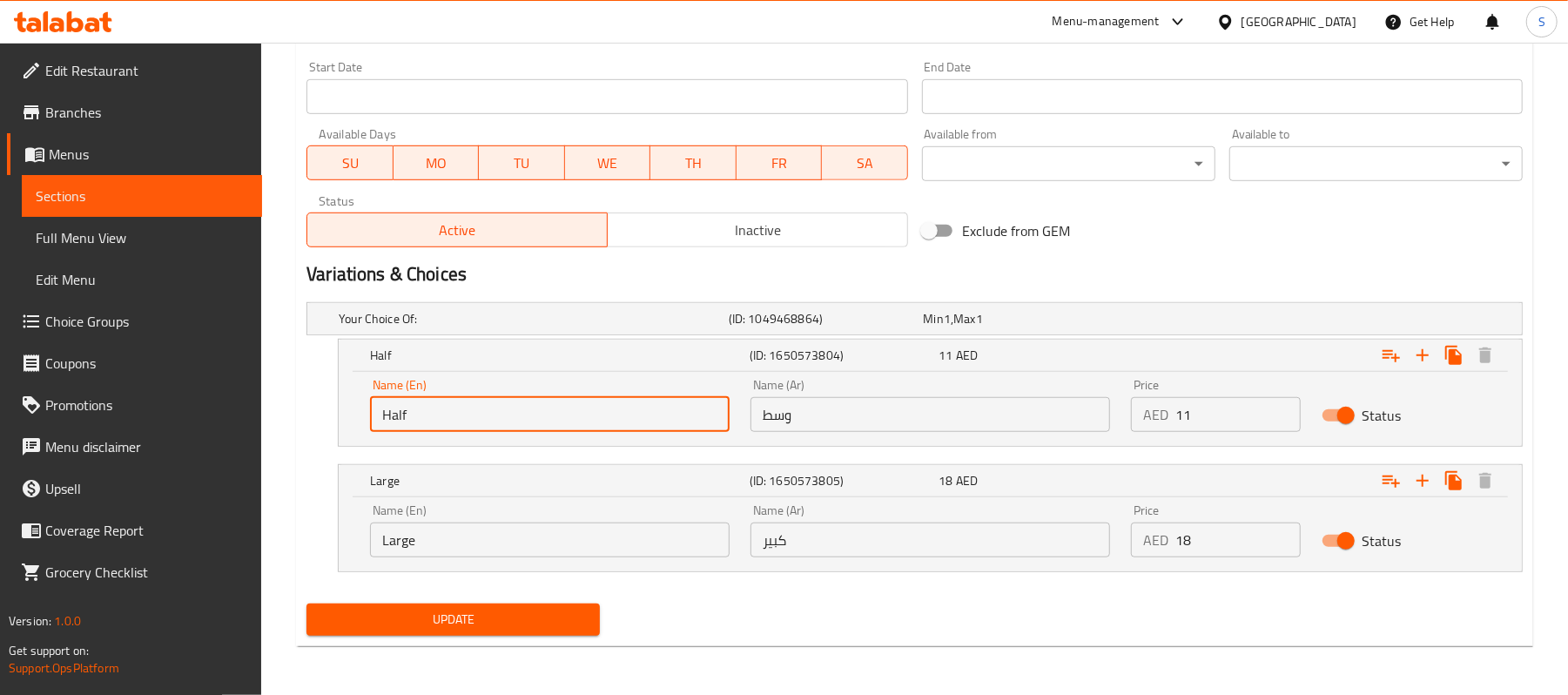
type input "Half"
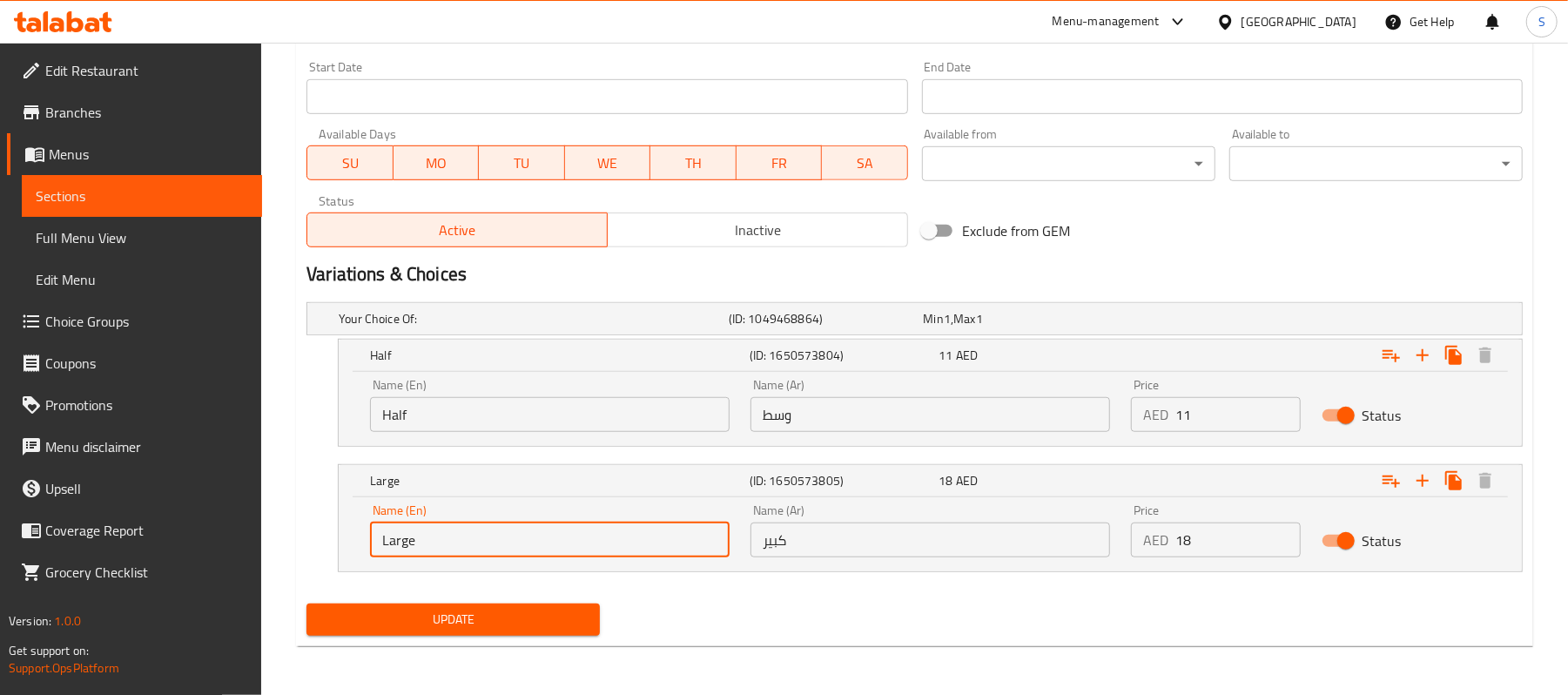
drag, startPoint x: 470, startPoint y: 538, endPoint x: 312, endPoint y: 503, distance: 161.8
click at [312, 503] on div "Large (ID: 1650573805) 18 AED Name (En) Large Name (En) Name (Ar) كبير Name (Ar…" at bounding box center [914, 518] width 1216 height 108
type input "ب"
type input "Full"
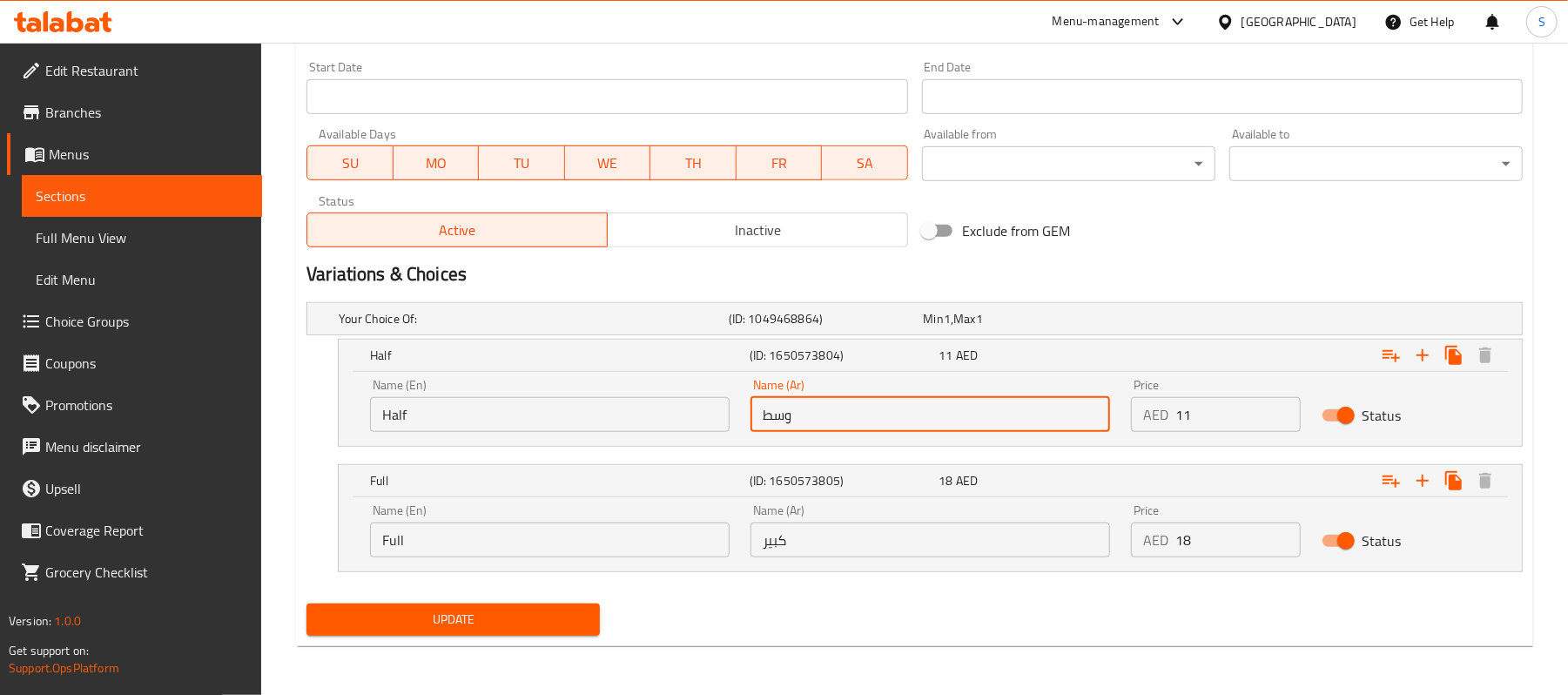
drag, startPoint x: 902, startPoint y: 415, endPoint x: 718, endPoint y: 401, distance: 184.5
click at [718, 401] on div "Name (En) Half Name (En) Name (Ar) وسط Name (Ar) Price AED 11 Price Status" at bounding box center [930, 406] width 1142 height 74
type input "نصف"
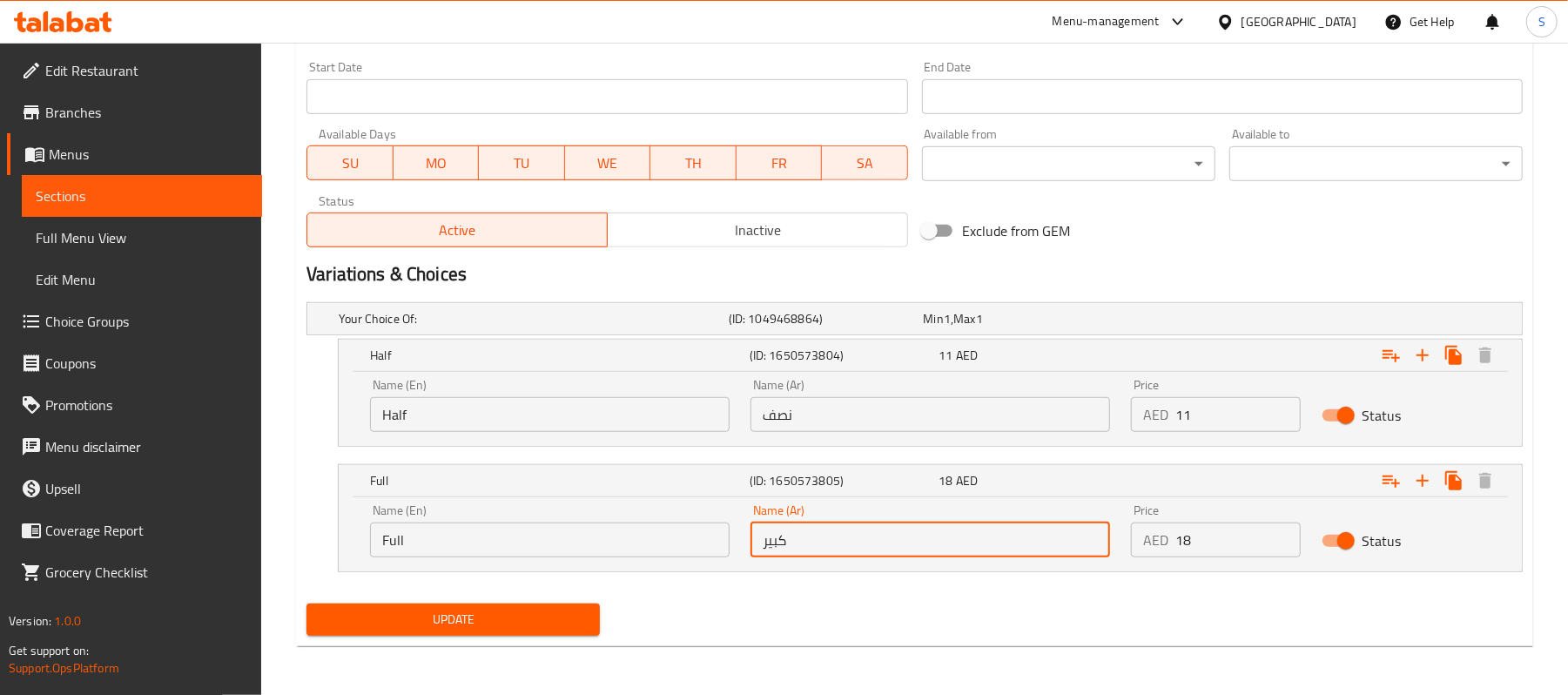
drag, startPoint x: 843, startPoint y: 531, endPoint x: 685, endPoint y: 532, distance: 158.0
click at [685, 532] on div "Name (En) Full Name (En) Name (Ar) كبير Name (Ar) Price AED 18 Price Status" at bounding box center [930, 531] width 1142 height 74
type input "ممتلىء"
click at [812, 590] on nav at bounding box center [914, 582] width 1216 height 14
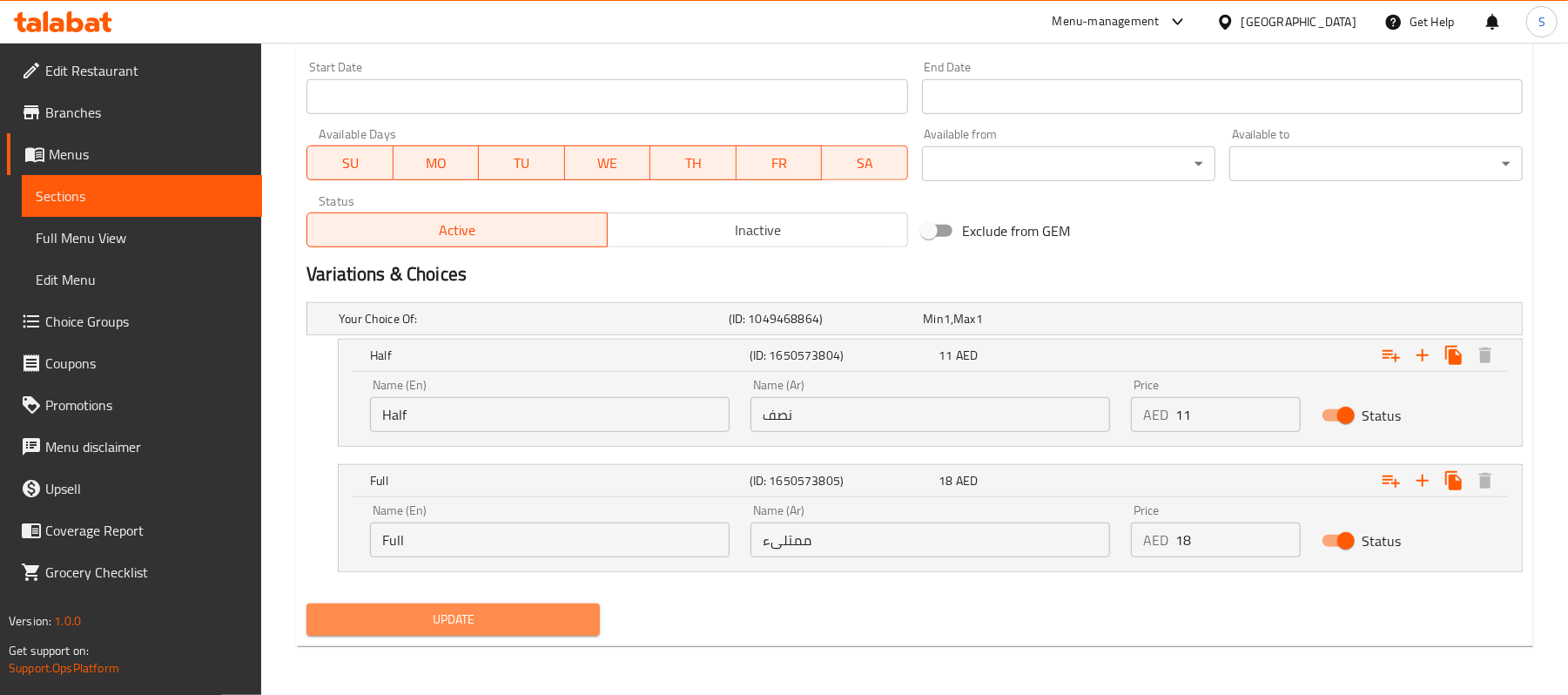
click at [489, 627] on span "Update" at bounding box center [453, 620] width 266 height 22
click at [60, 203] on span "Sections" at bounding box center [141, 196] width 212 height 21
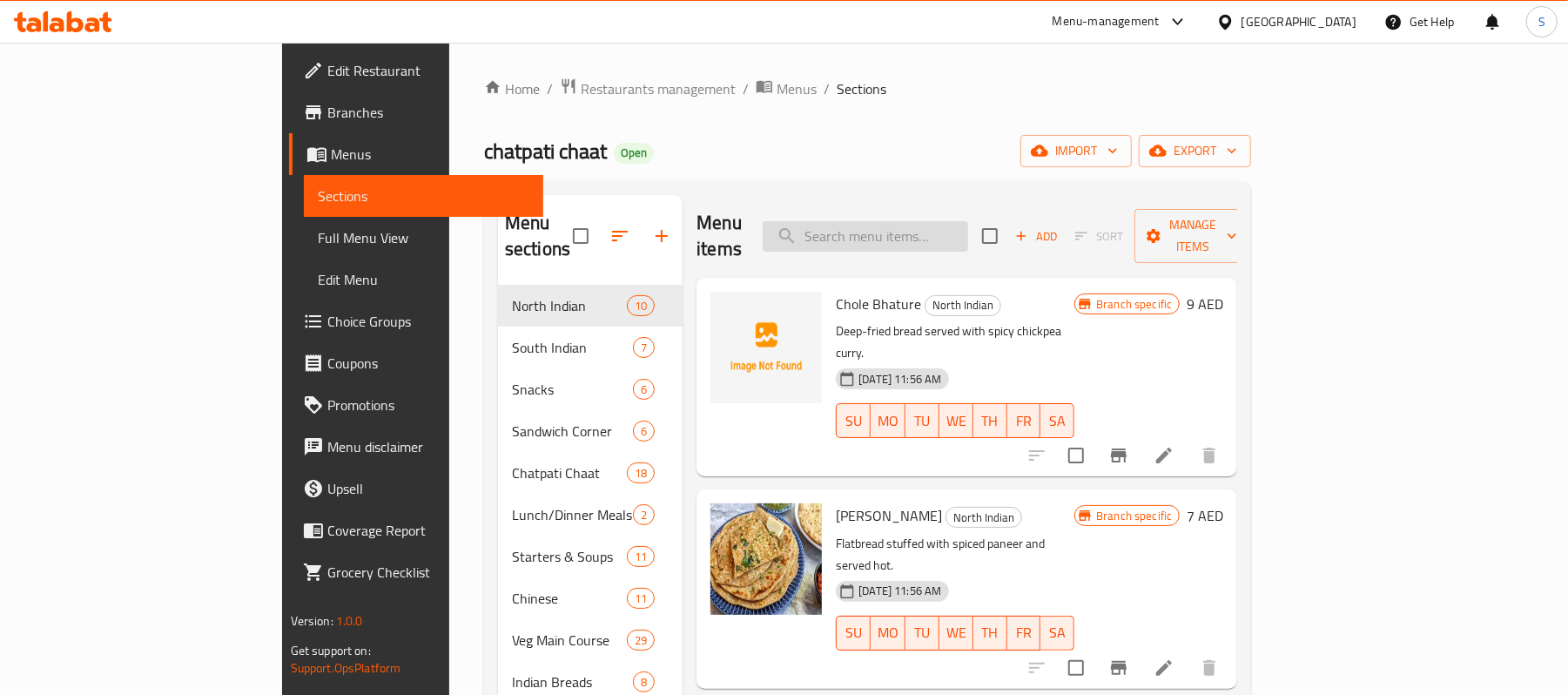
click at [969, 221] on input "search" at bounding box center [865, 237] width 206 height 31
paste input "Paneer Handi"
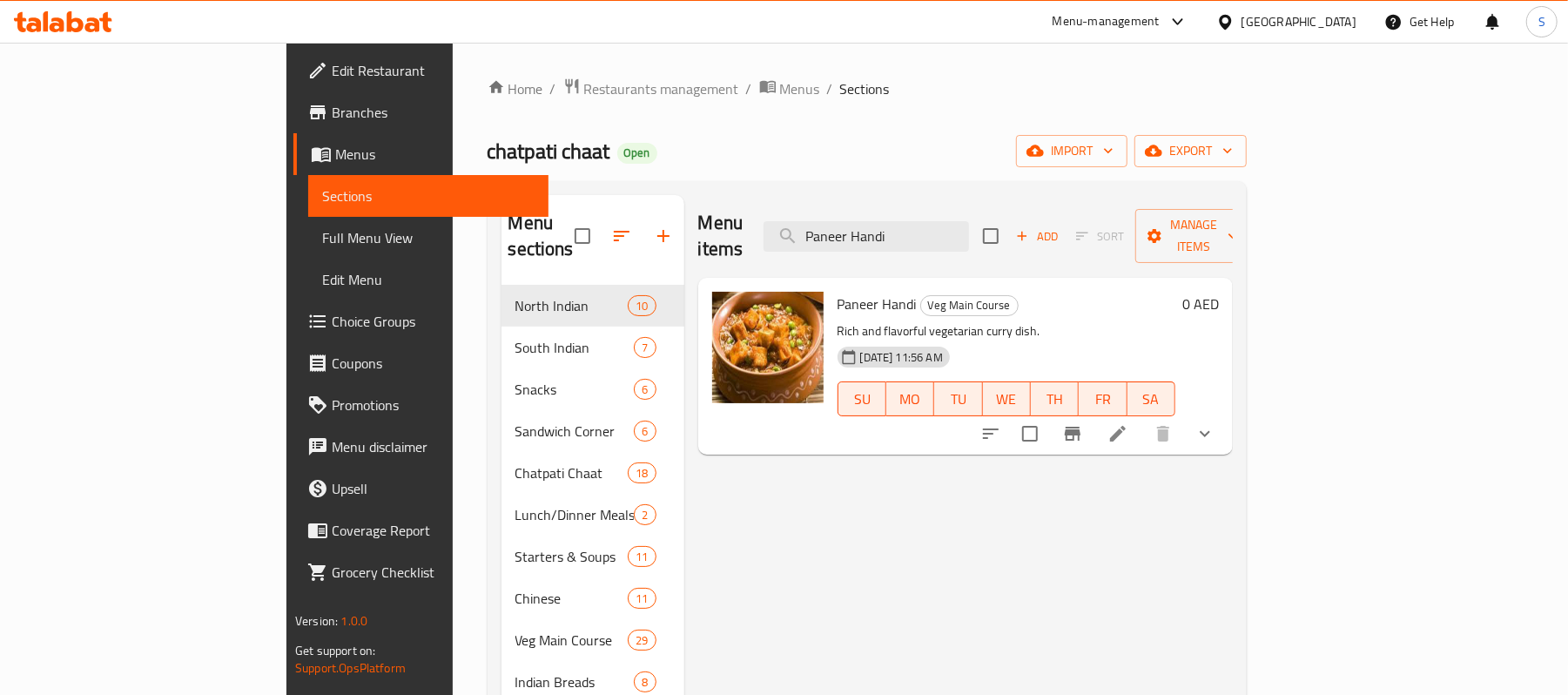
type input "Paneer Handi"
click at [1143, 418] on li at bounding box center [1118, 434] width 49 height 32
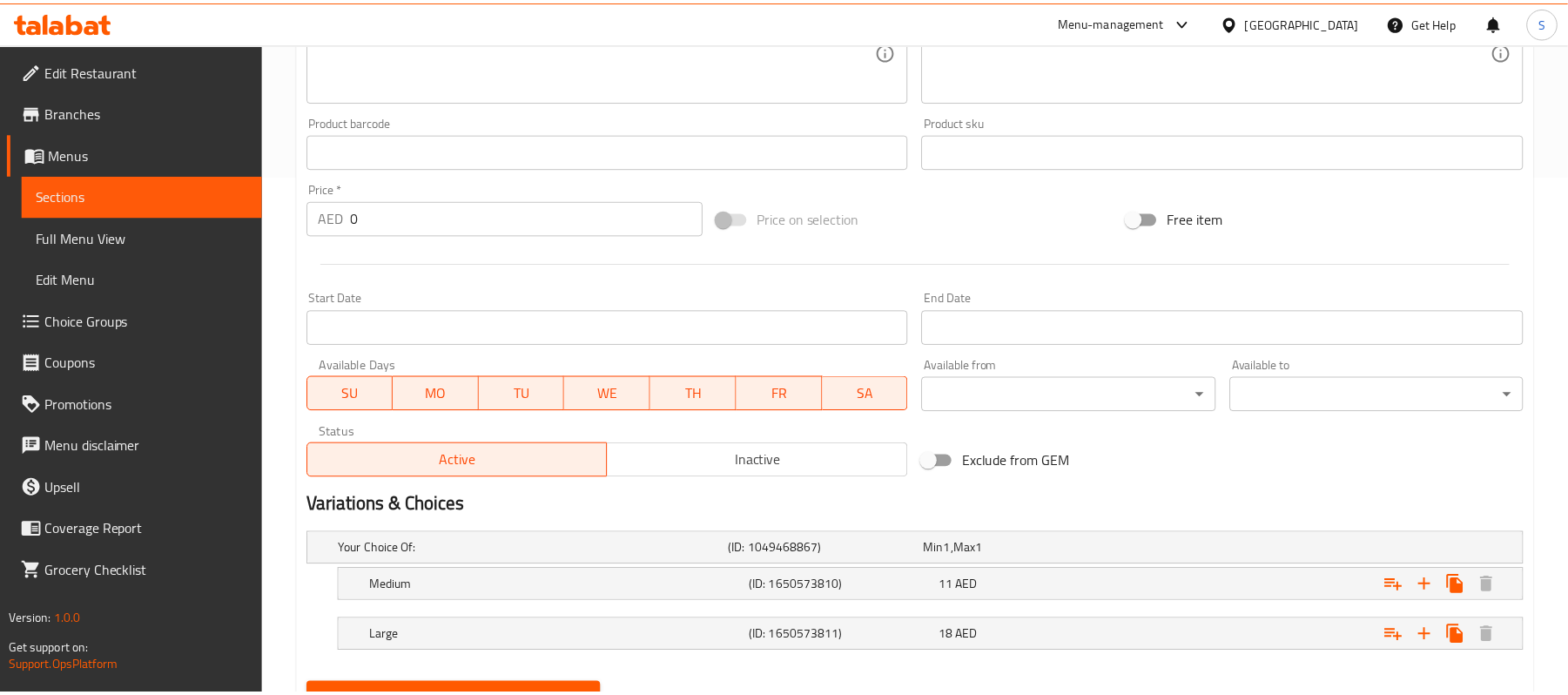
scroll to position [601, 0]
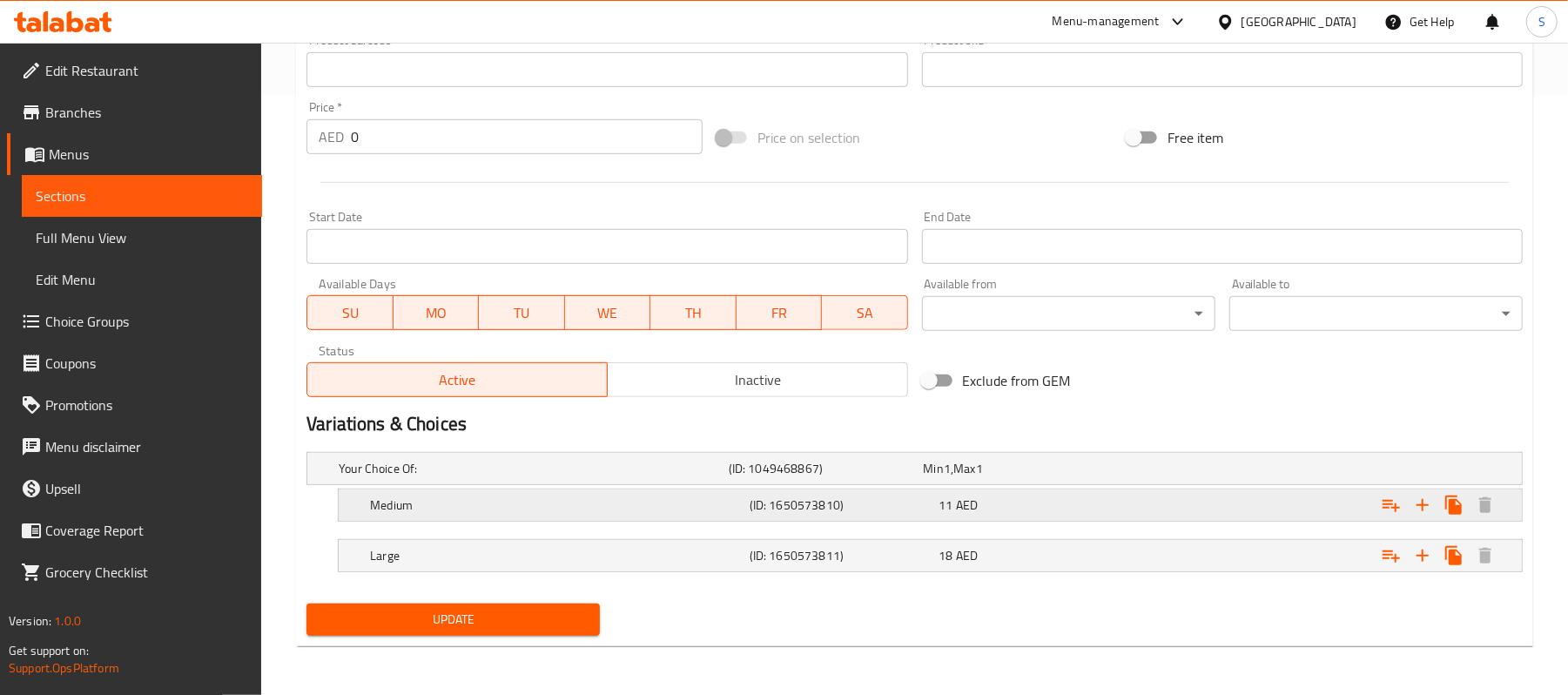
click at [986, 477] on div "11 AED" at bounding box center [1018, 468] width 188 height 17
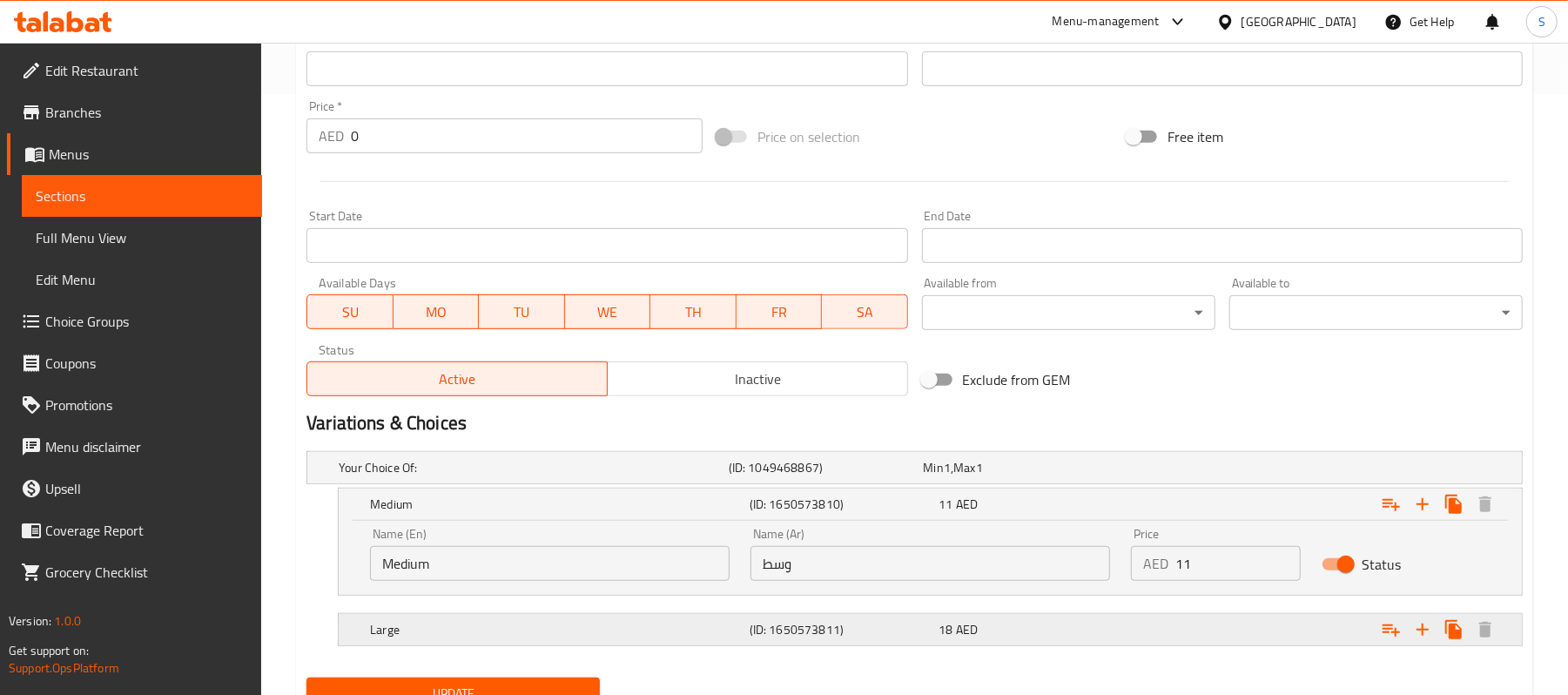
click at [1076, 476] on div "18 AED" at bounding box center [1018, 467] width 188 height 17
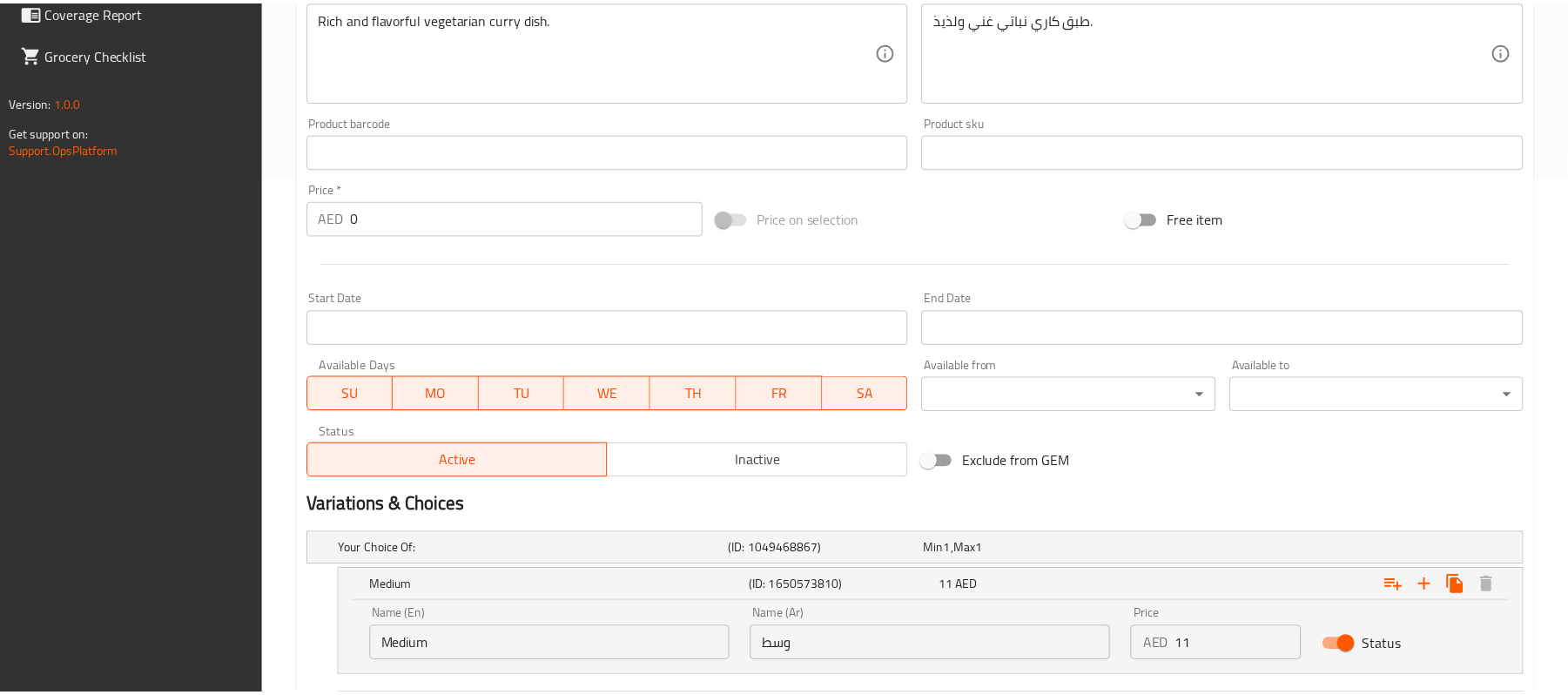
scroll to position [751, 0]
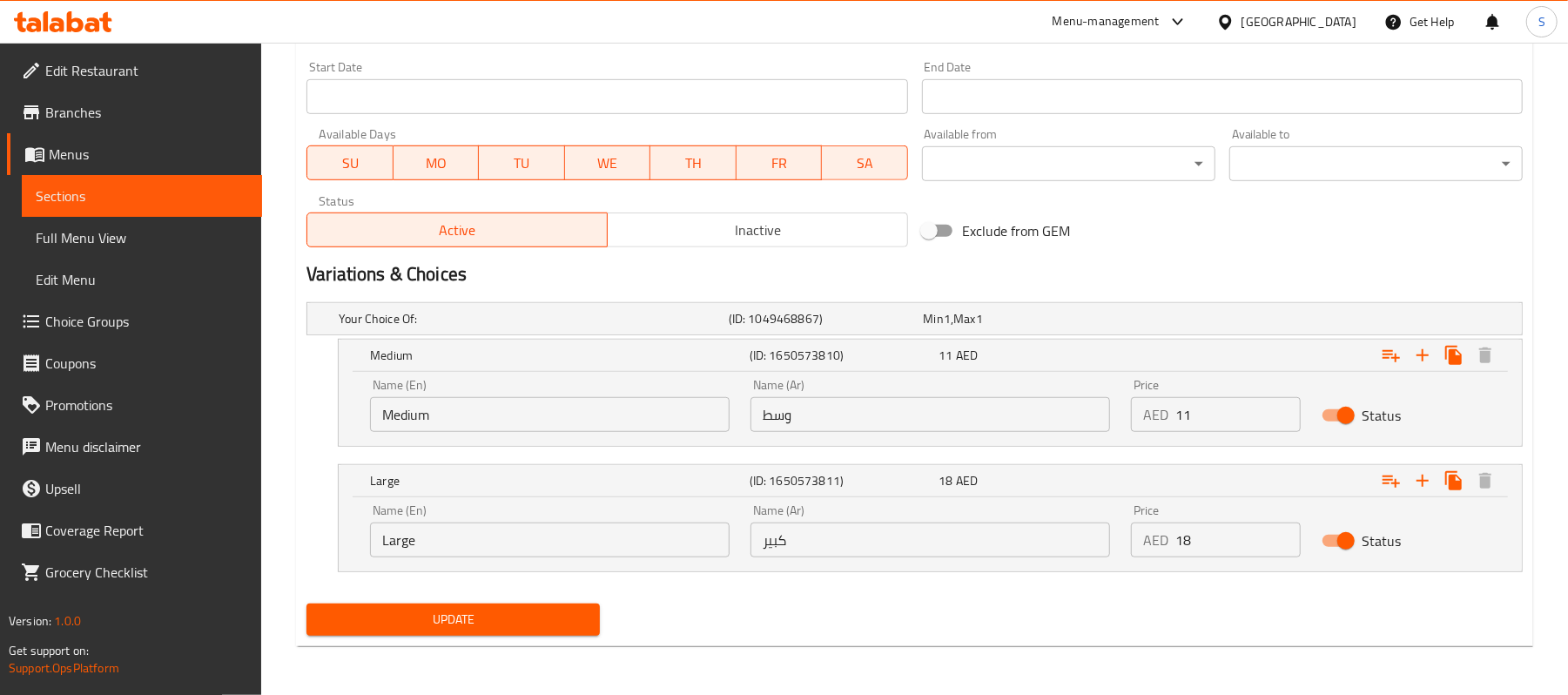
click at [1209, 575] on div "Your Choice Of: (ID: 1049468867) Min 1 , Max 1 Name (En) Your Choice Of: Name (…" at bounding box center [914, 445] width 1231 height 301
click at [413, 541] on input "Large" at bounding box center [550, 540] width 360 height 34
drag, startPoint x: 413, startPoint y: 541, endPoint x: 251, endPoint y: 507, distance: 165.5
type input "ب"
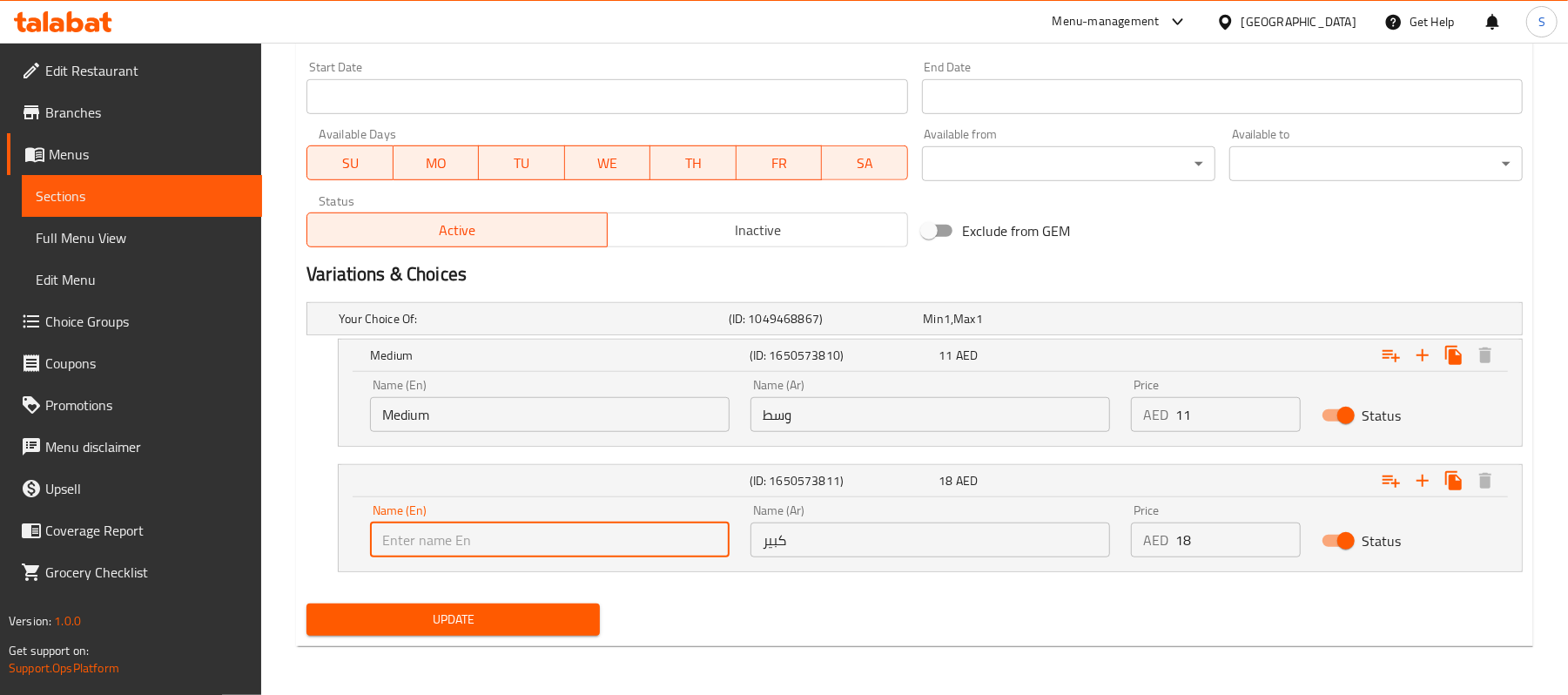
drag, startPoint x: 265, startPoint y: 494, endPoint x: 402, endPoint y: 520, distance: 139.4
click at [402, 516] on div "Name (En) Name (En)" at bounding box center [550, 531] width 360 height 54
click at [394, 536] on input "text" at bounding box center [550, 540] width 360 height 34
type input "Full"
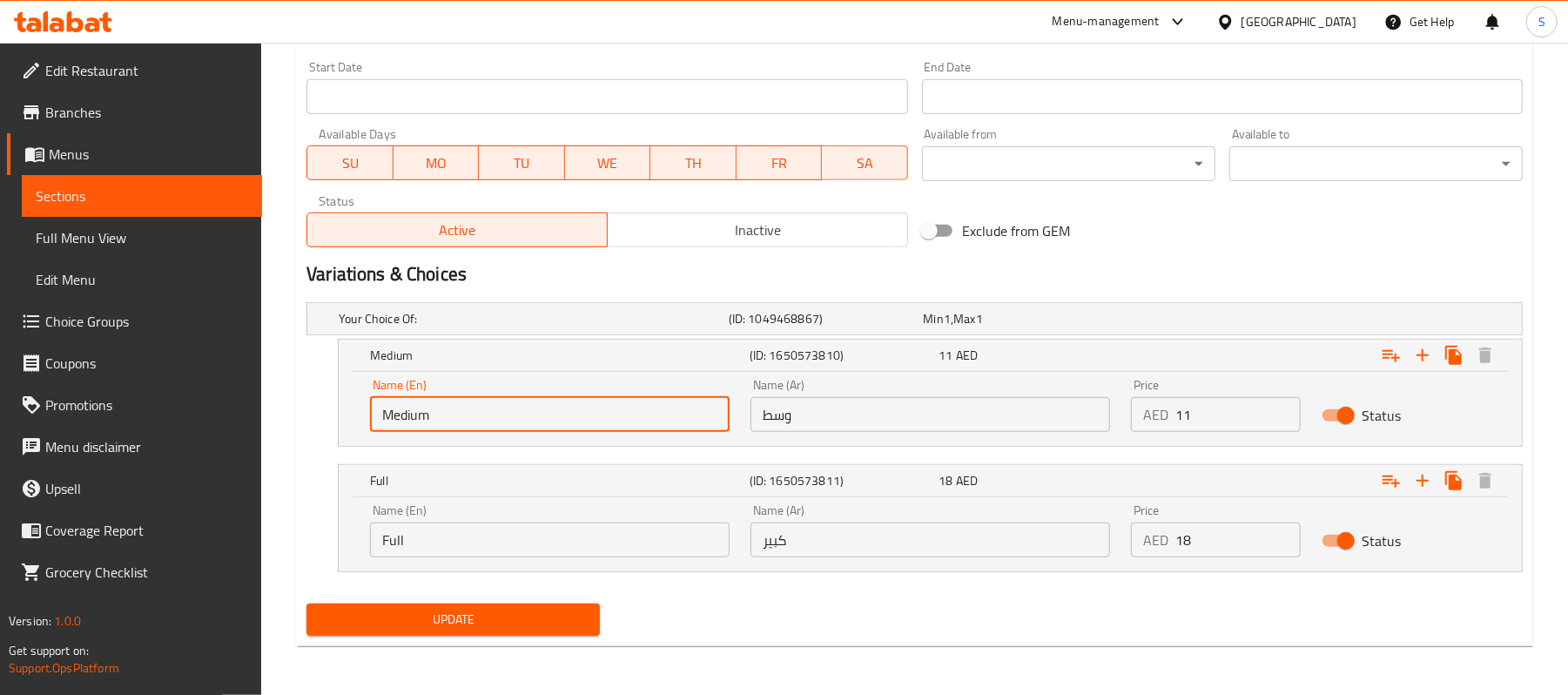
drag, startPoint x: 477, startPoint y: 409, endPoint x: 151, endPoint y: 387, distance: 326.7
click at [401, 415] on input "text" at bounding box center [550, 415] width 360 height 34
type input "Half"
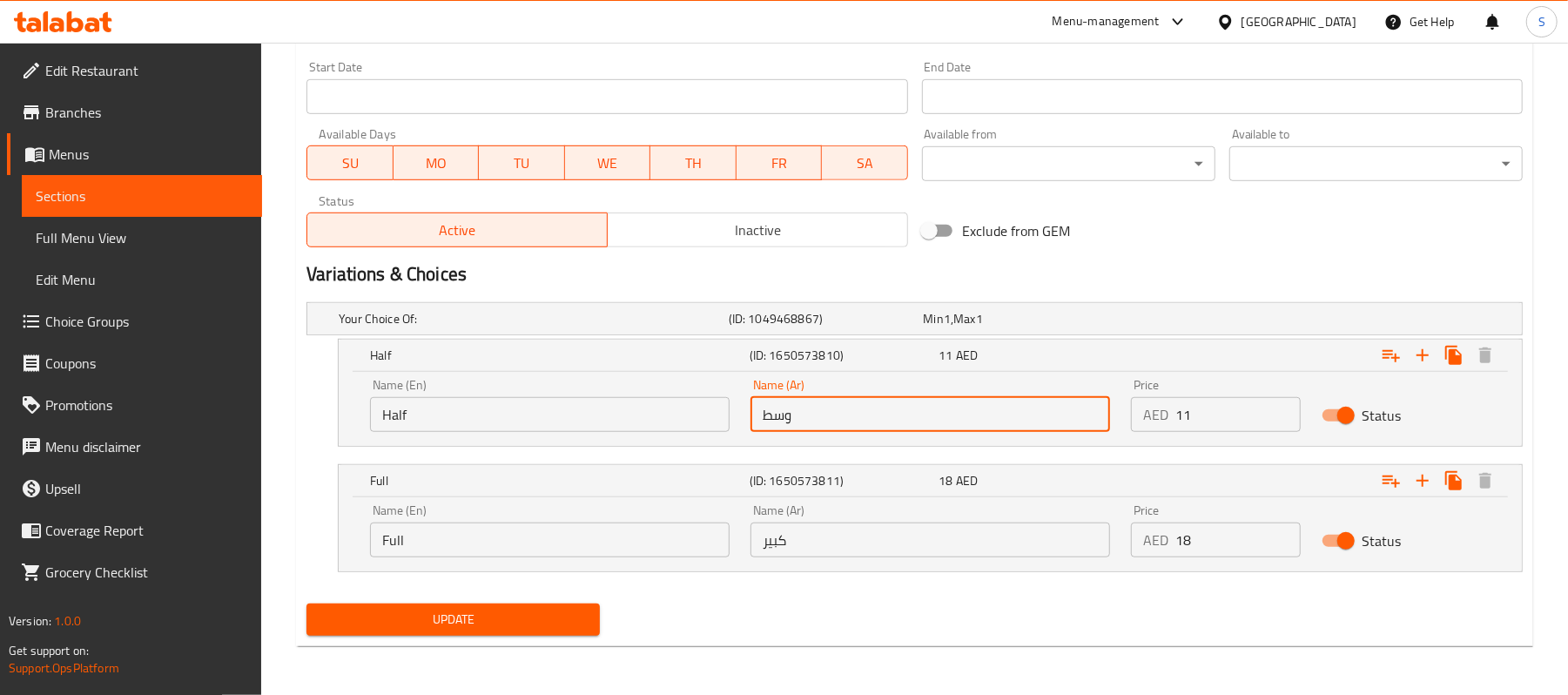
drag, startPoint x: 920, startPoint y: 415, endPoint x: 751, endPoint y: 408, distance: 169.1
click at [751, 408] on input "وسط" at bounding box center [930, 415] width 360 height 34
click at [881, 420] on input "text" at bounding box center [930, 415] width 360 height 34
type input "نصف"
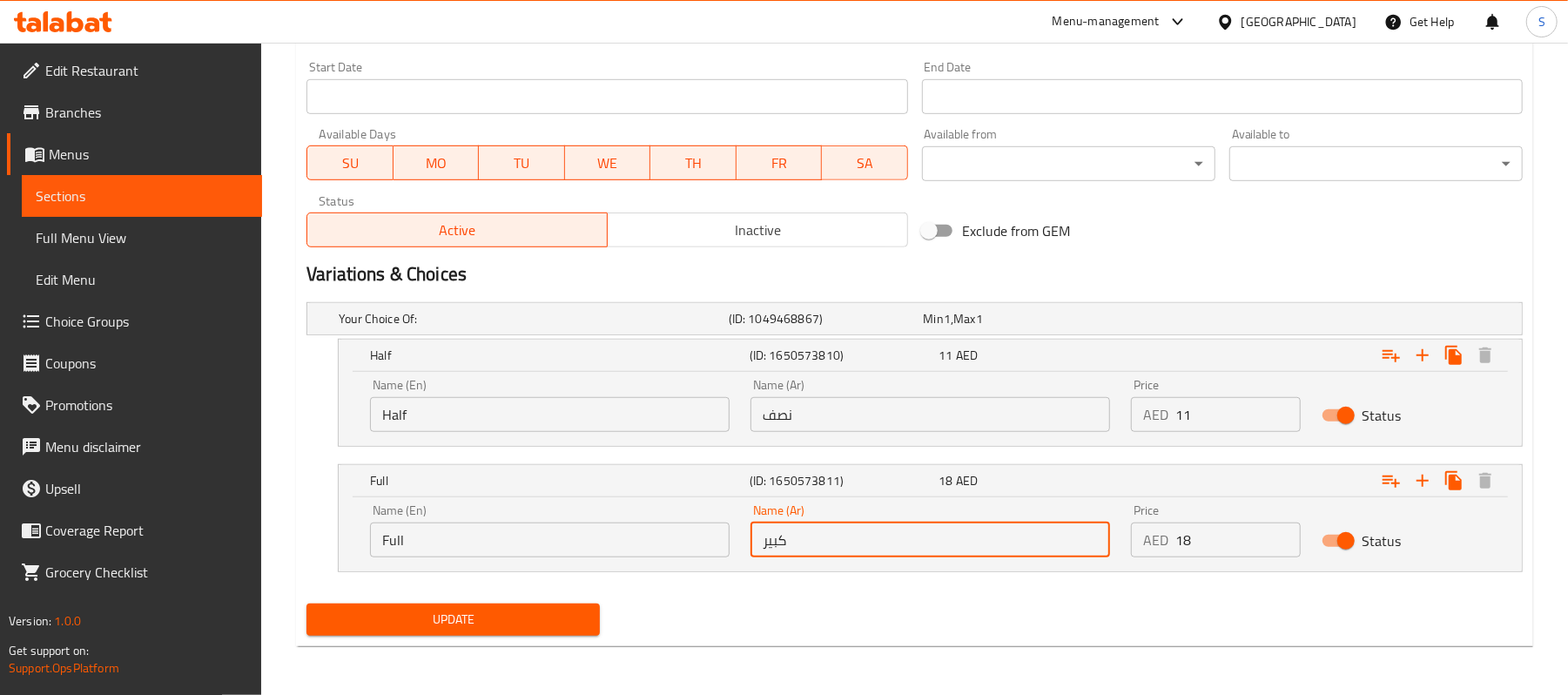
drag, startPoint x: 847, startPoint y: 542, endPoint x: 736, endPoint y: 537, distance: 111.1
click at [736, 537] on div "Name (En) Full Name (En) Name (Ar) كبير Name (Ar) Price AED 18 Price Status" at bounding box center [930, 531] width 1142 height 74
click at [844, 547] on input "text" at bounding box center [930, 540] width 360 height 34
type input "L"
type input "ممتلىء"
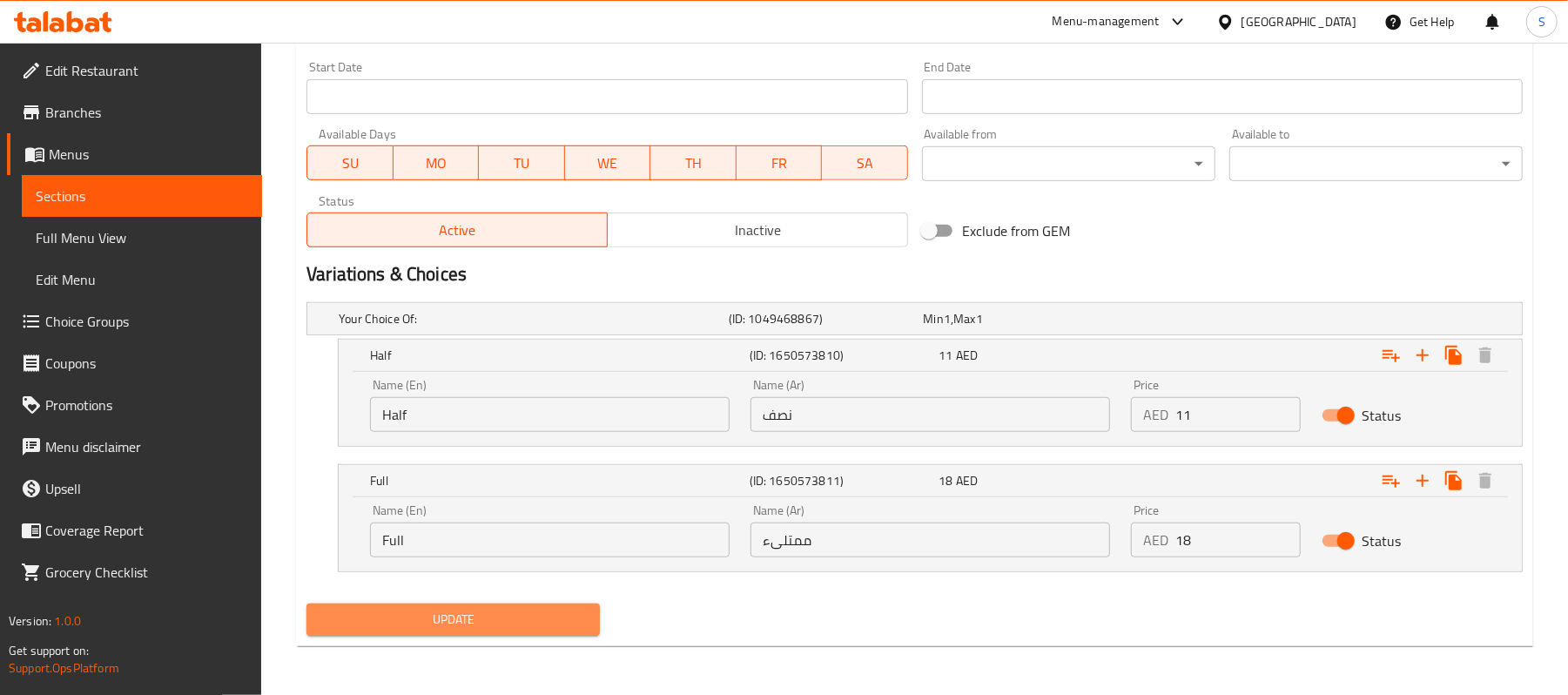
click at [433, 631] on button "Update" at bounding box center [453, 620] width 294 height 33
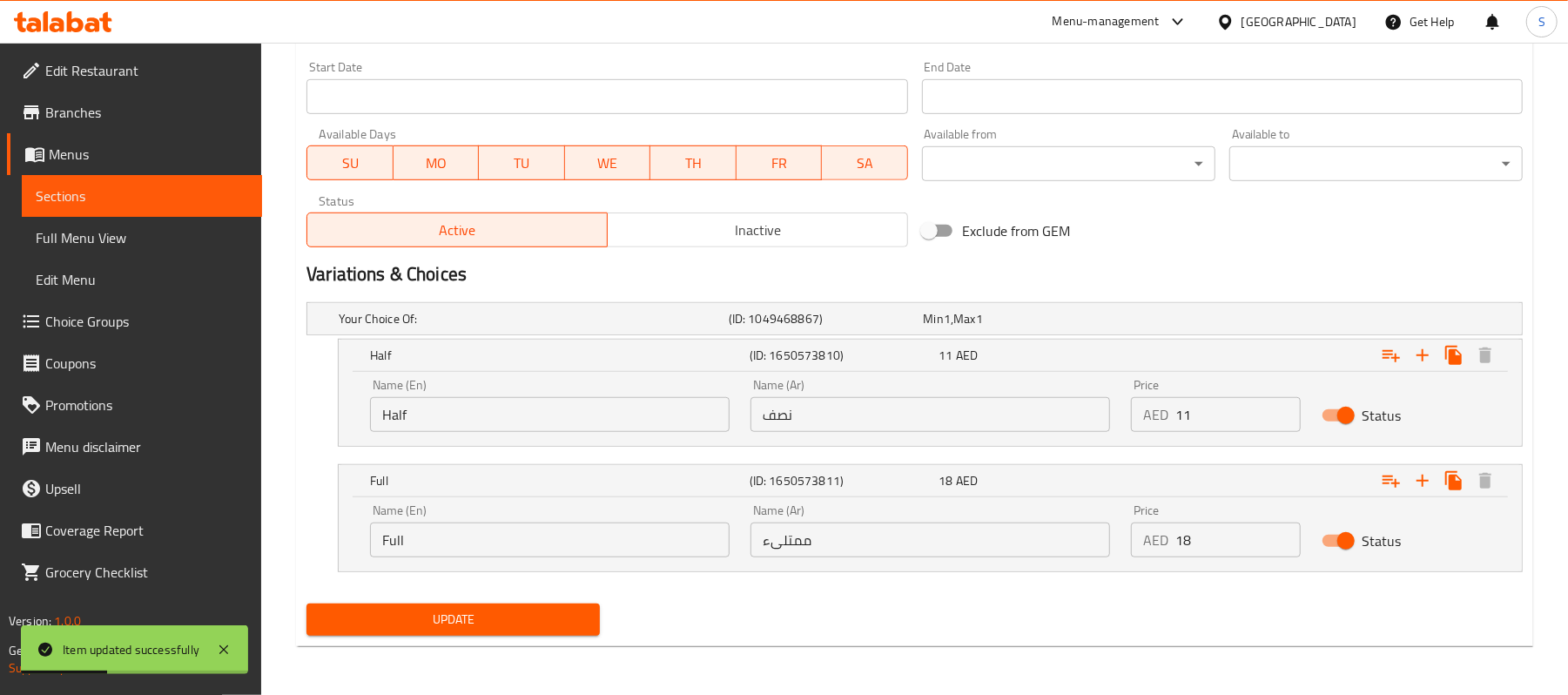
click at [920, 645] on div "Update Paneer Handi Change Image Size: 1200 x 800 px / Image formats: jpg, png …" at bounding box center [914, 33] width 1237 height 1228
click at [550, 629] on span "Update" at bounding box center [453, 620] width 266 height 22
click at [917, 632] on div "Update" at bounding box center [914, 620] width 1231 height 46
click at [935, 548] on input "ممتلىء" at bounding box center [930, 540] width 360 height 34
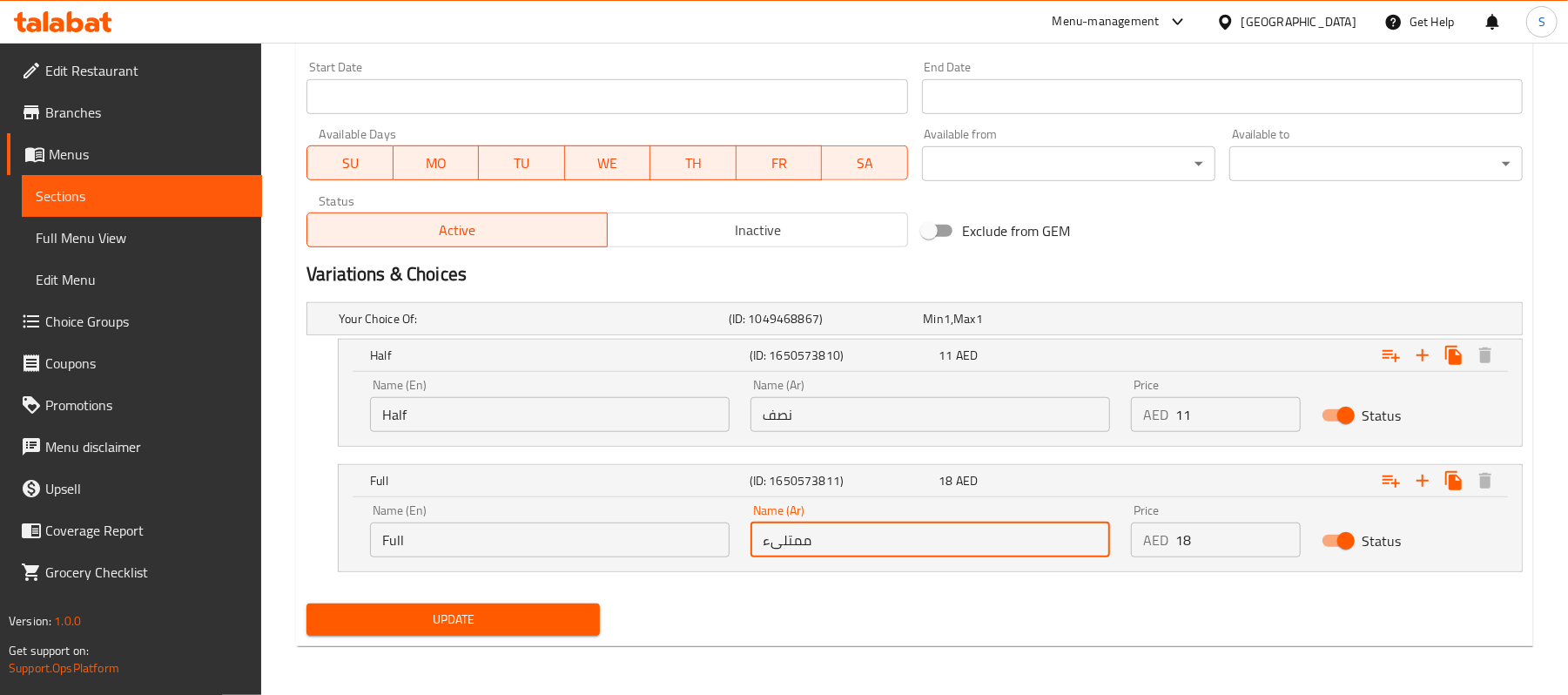
click at [925, 411] on input "نصف" at bounding box center [930, 415] width 360 height 34
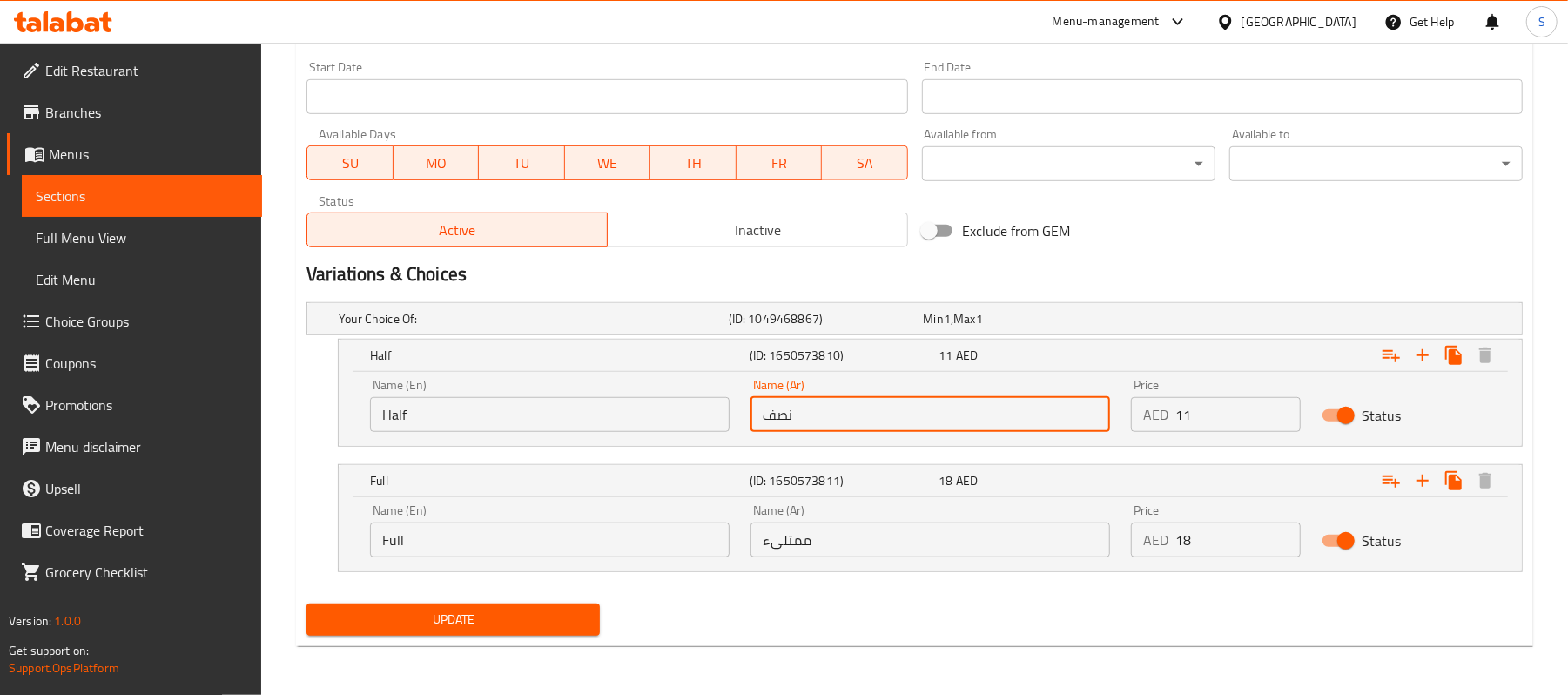
click at [486, 404] on input "Half" at bounding box center [550, 415] width 360 height 34
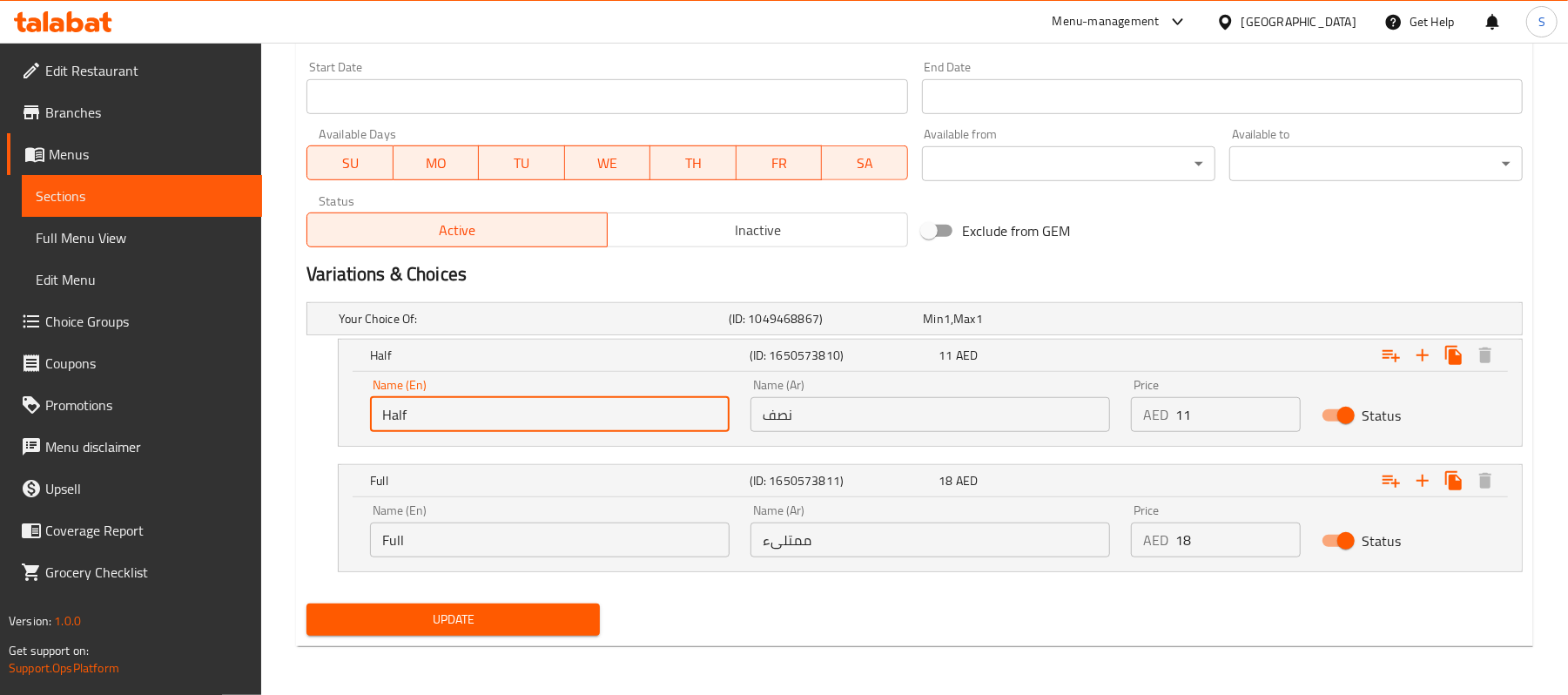
click at [436, 619] on span "Update" at bounding box center [453, 620] width 266 height 22
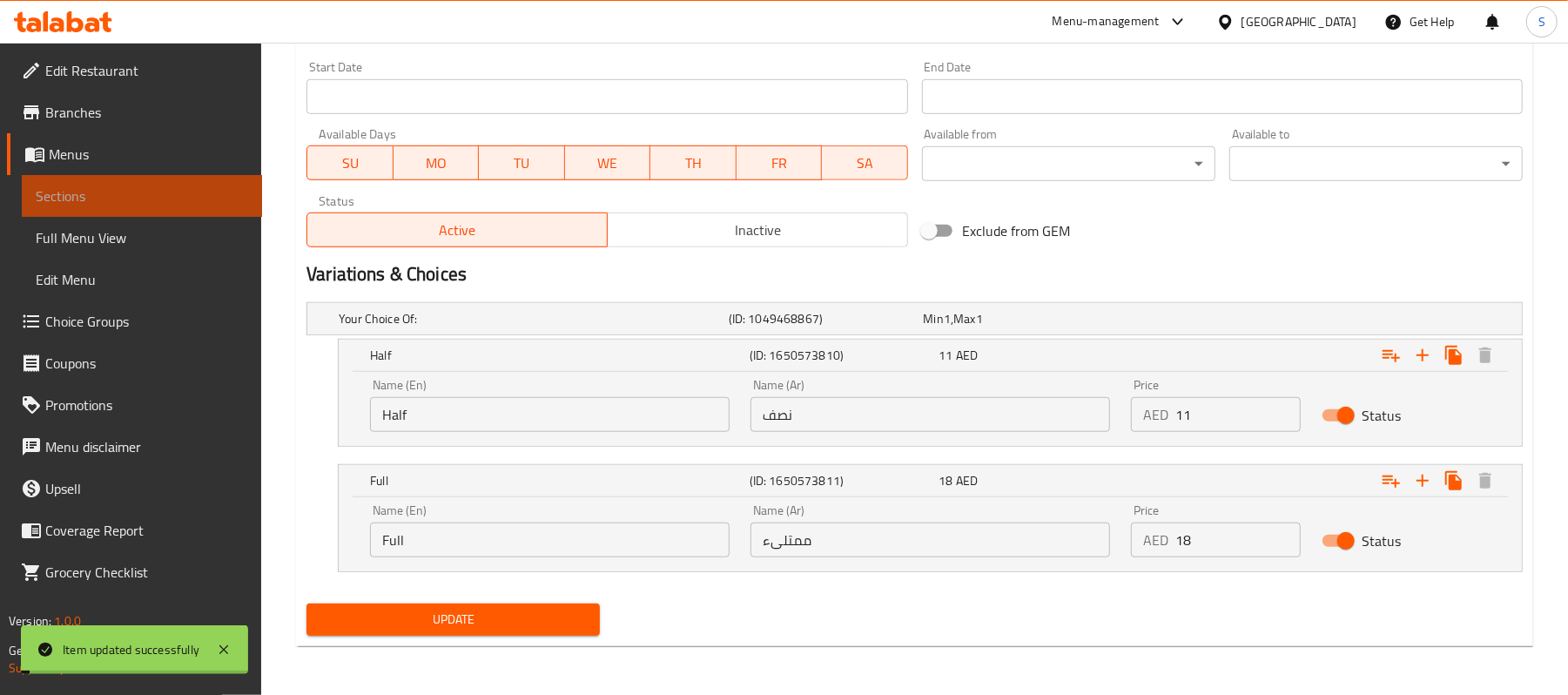
click at [134, 204] on span "Sections" at bounding box center [141, 196] width 212 height 21
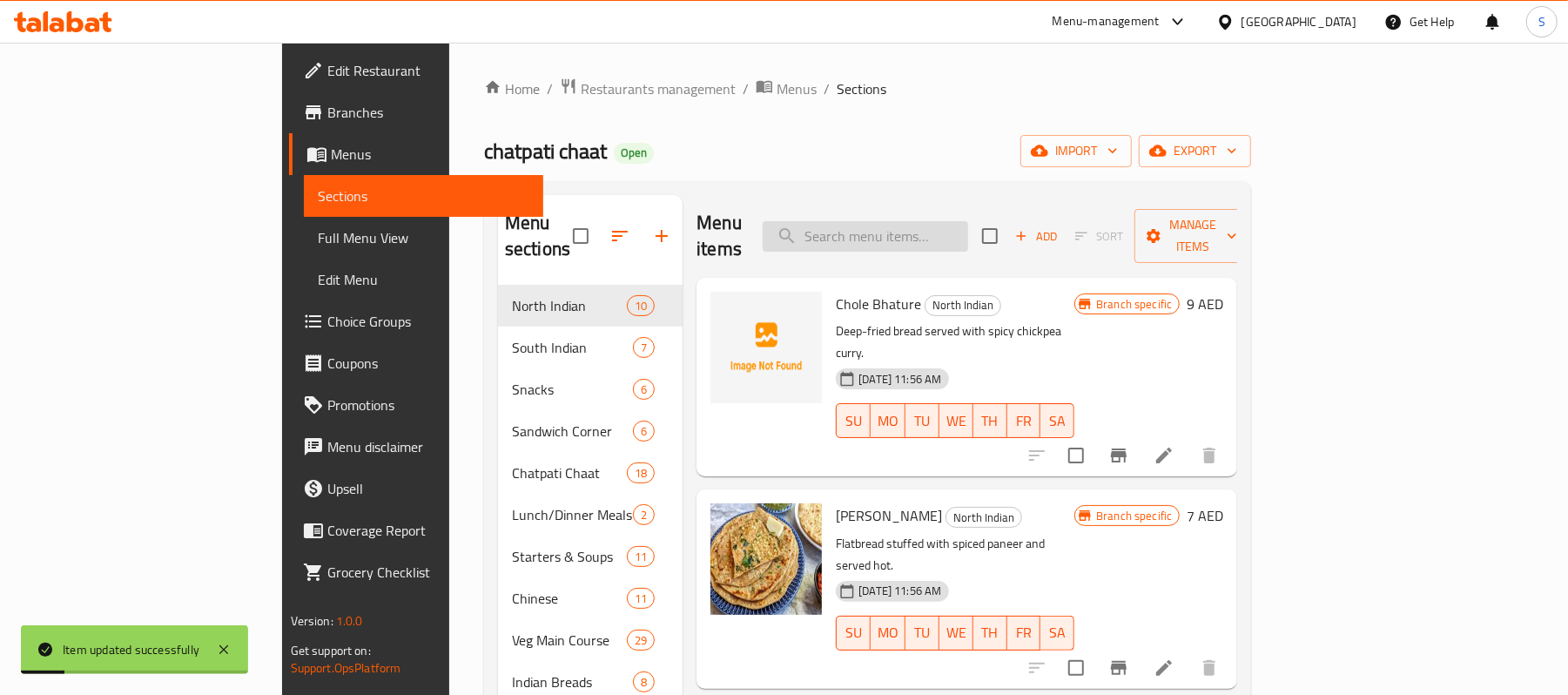
click at [969, 221] on input "search" at bounding box center [865, 237] width 206 height 31
paste input "Paneer Achari"
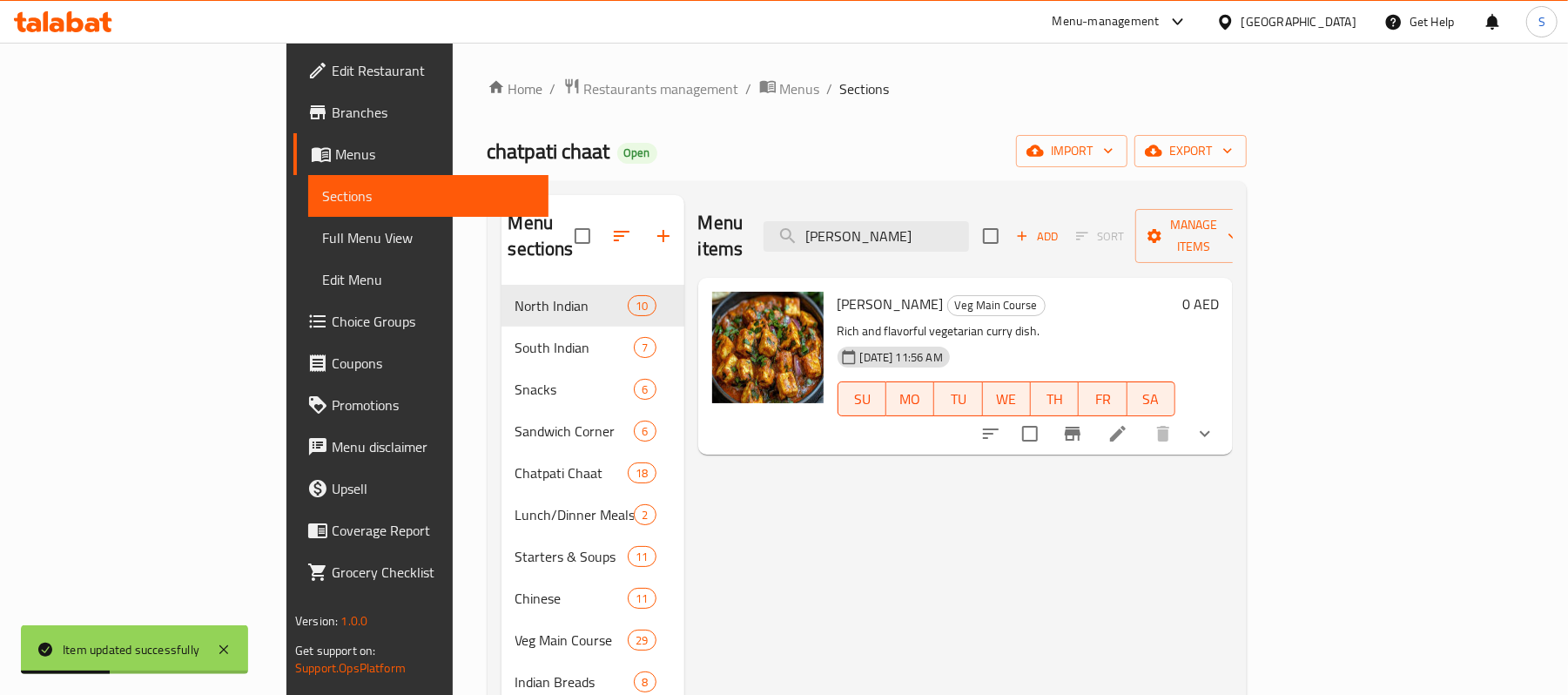
type input "Paneer Achari"
click at [1143, 418] on li at bounding box center [1118, 434] width 49 height 32
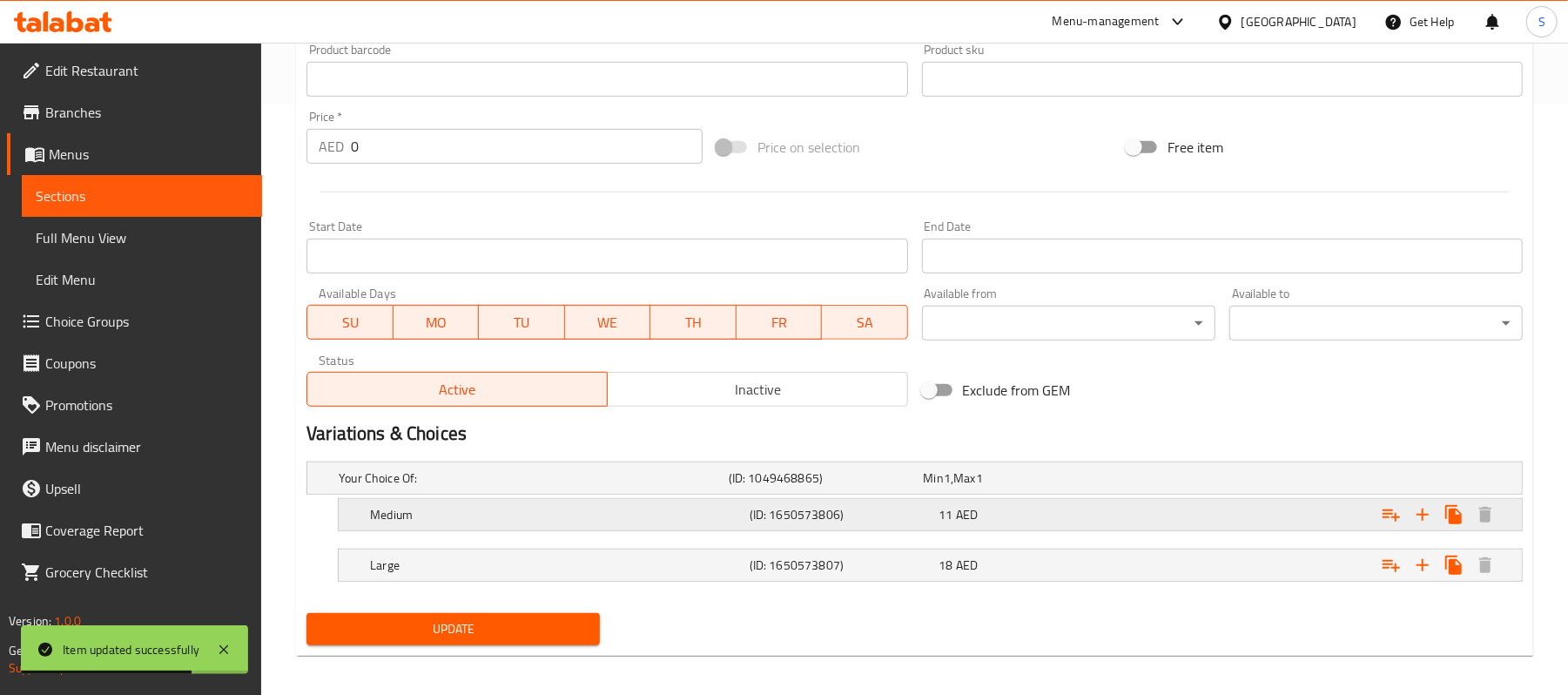
scroll to position [601, 0]
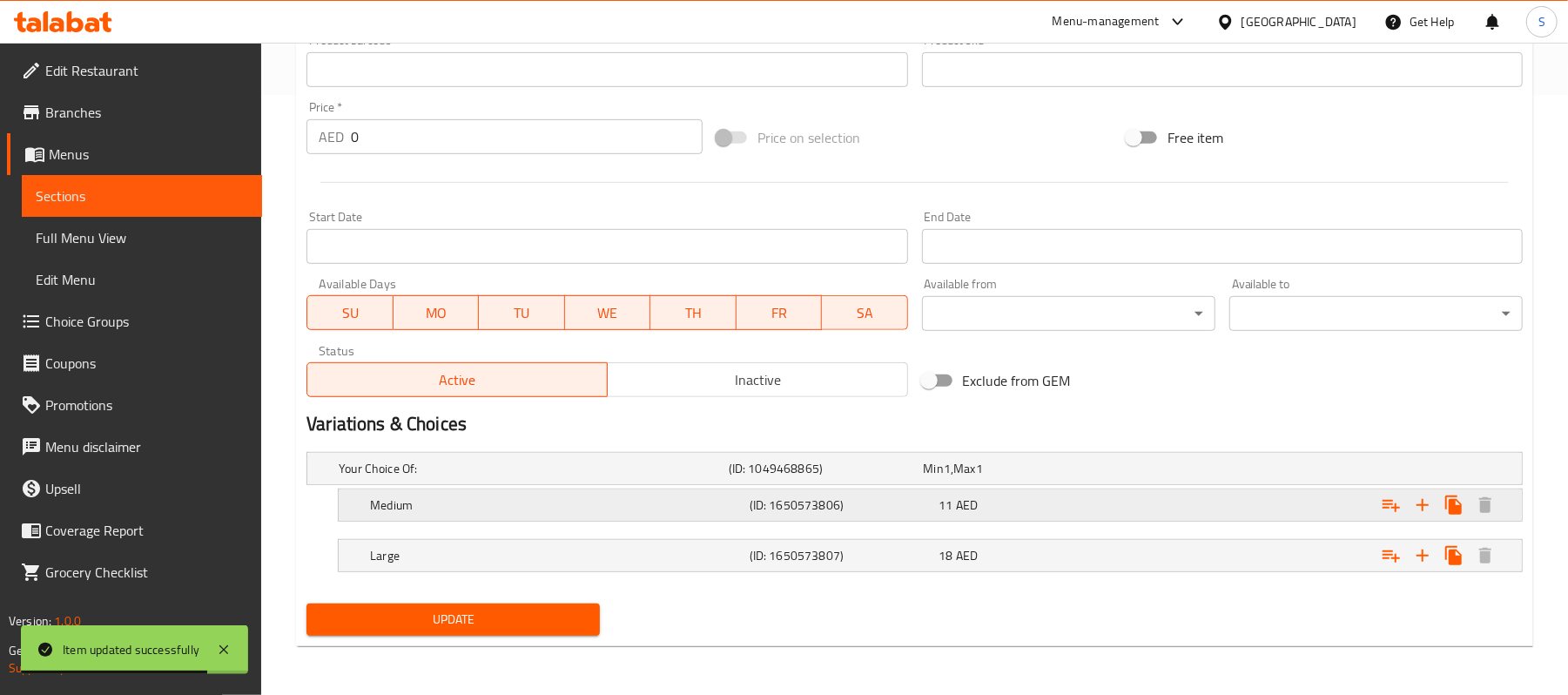
click at [473, 477] on h5 "Medium" at bounding box center [530, 468] width 383 height 17
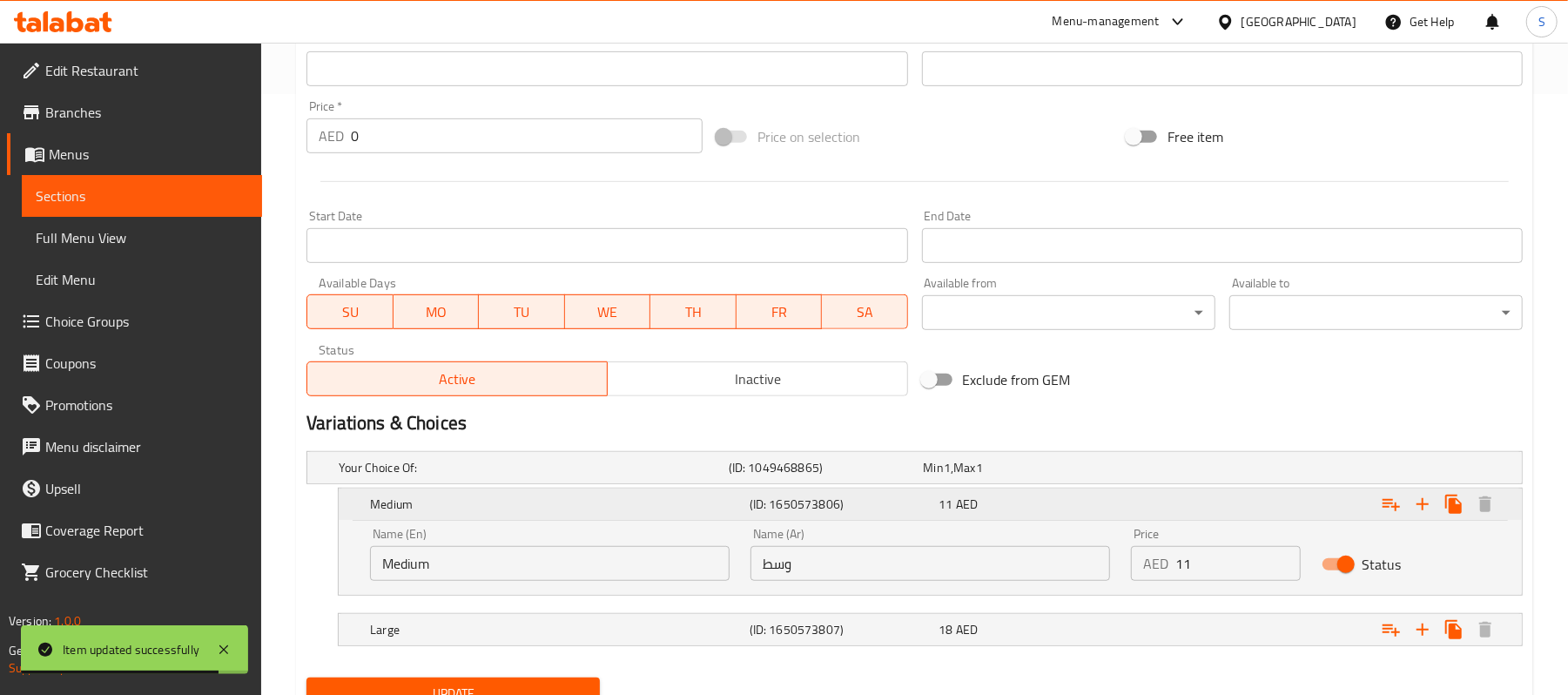
scroll to position [677, 0]
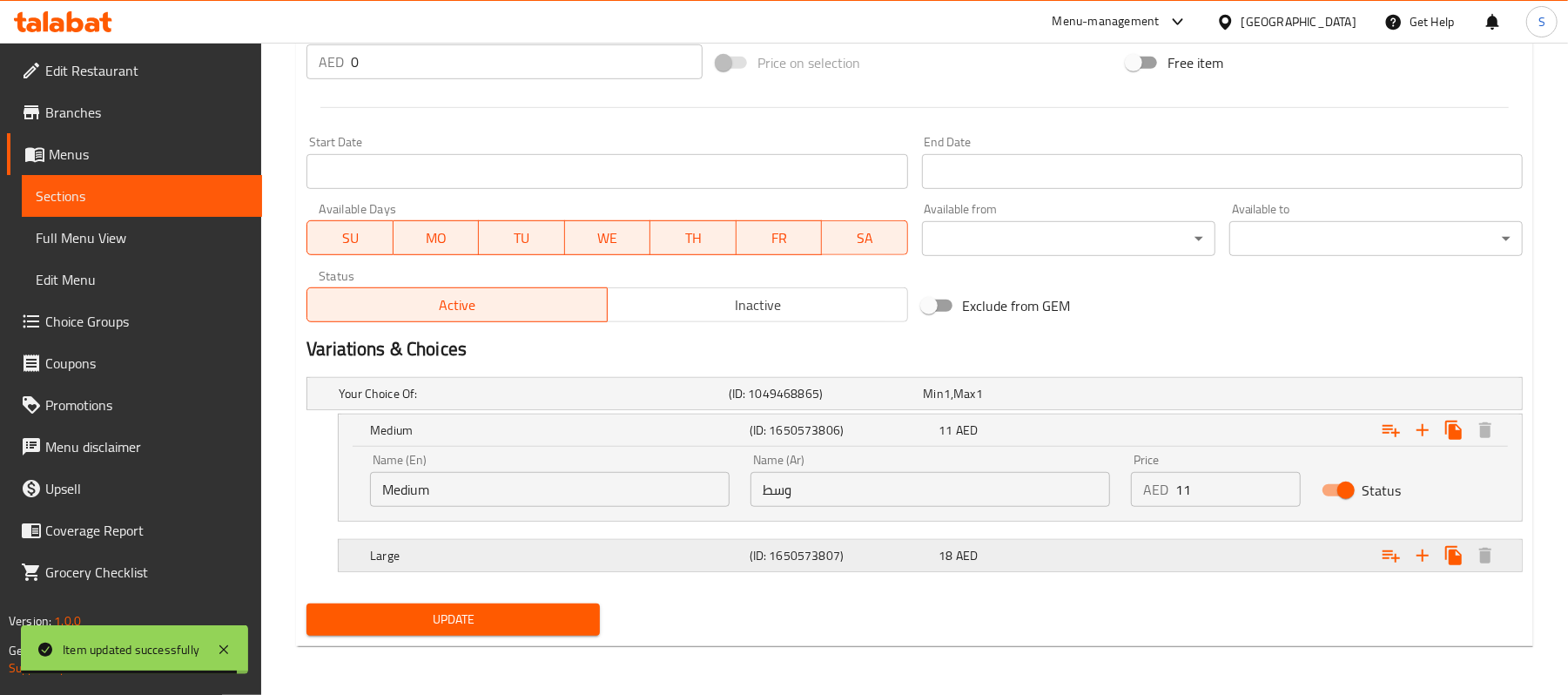
click at [590, 403] on h5 "Large" at bounding box center [530, 393] width 383 height 17
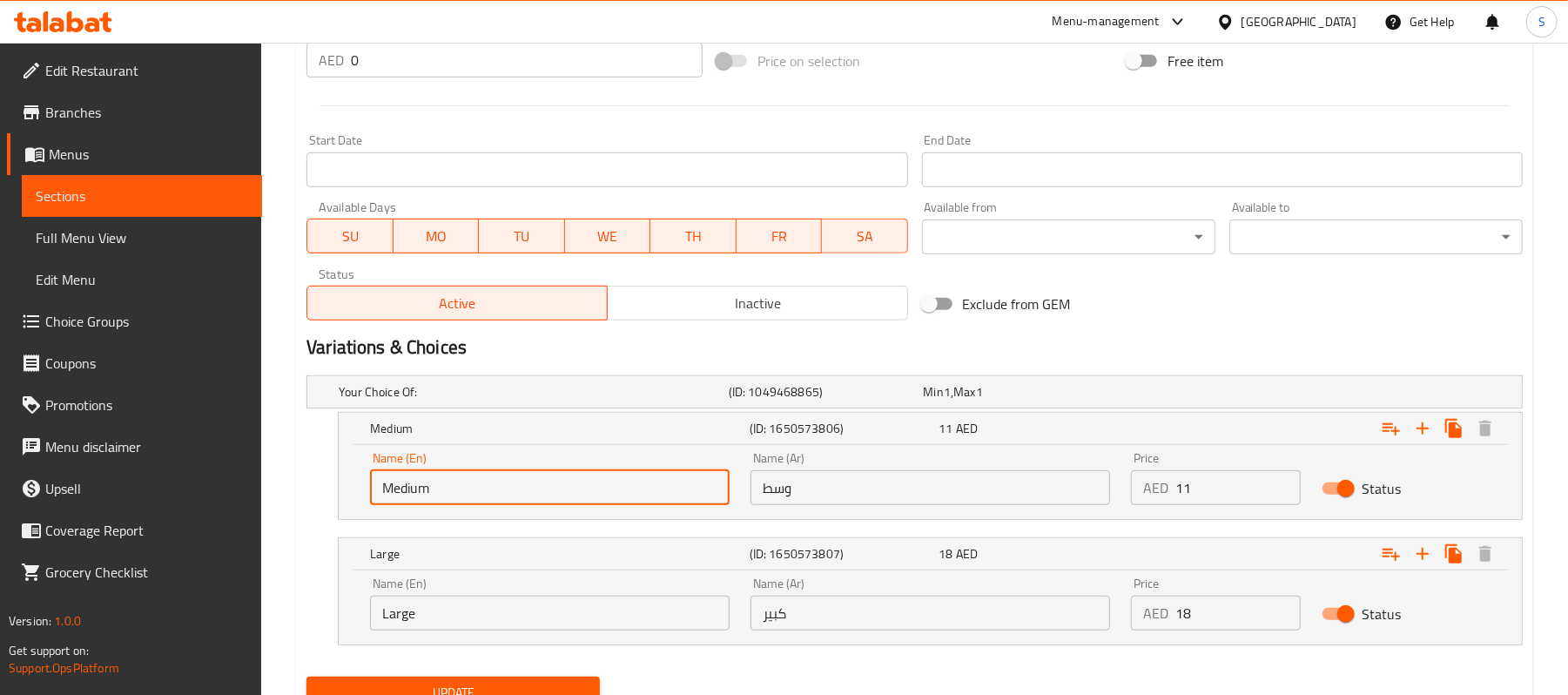
drag, startPoint x: 449, startPoint y: 505, endPoint x: 374, endPoint y: 514, distance: 75.5
click at [374, 514] on div "Name (En) Medium Name (En)" at bounding box center [550, 479] width 381 height 74
paste input "Half"
type input "Half"
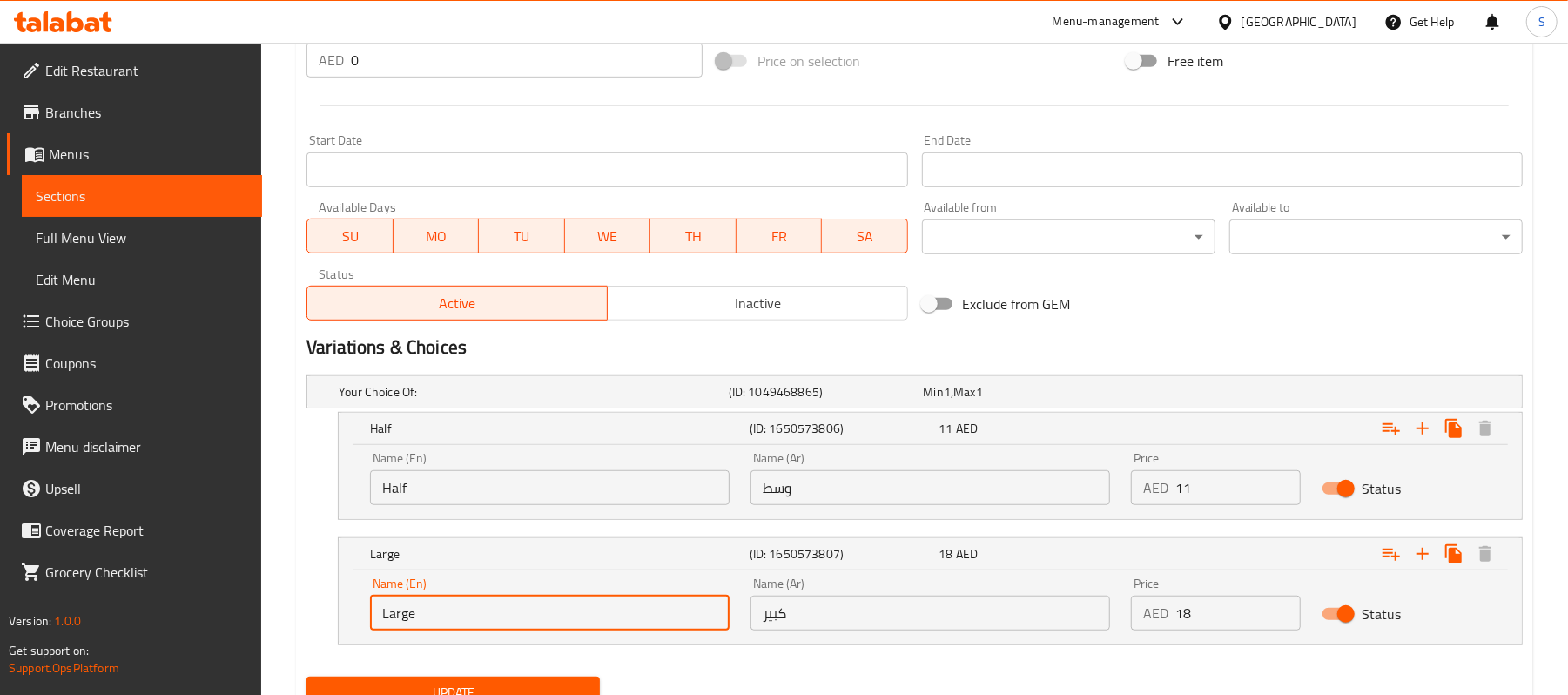
drag, startPoint x: 447, startPoint y: 623, endPoint x: 283, endPoint y: 583, distance: 168.8
click at [283, 583] on div "Home / Restaurants management / Menus / Sections / item / update Veg Main Cours…" at bounding box center [914, 67] width 1307 height 1403
type input "ب"
type input "Full"
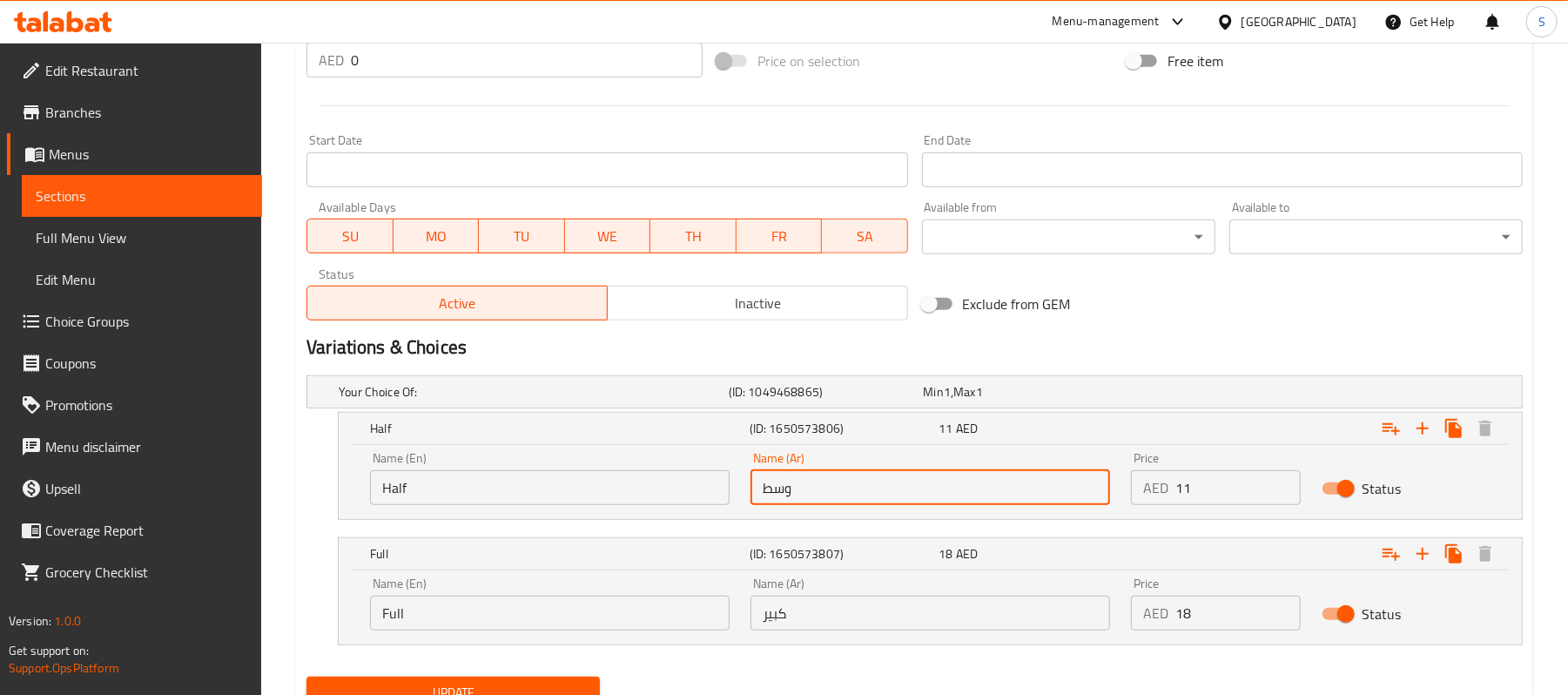
drag, startPoint x: 878, startPoint y: 493, endPoint x: 575, endPoint y: 457, distance: 305.1
click at [575, 457] on div "Name (En) Half Name (En) Name (Ar) وسط Name (Ar) Price AED 11 Price Status" at bounding box center [930, 479] width 1142 height 74
type input "نصف"
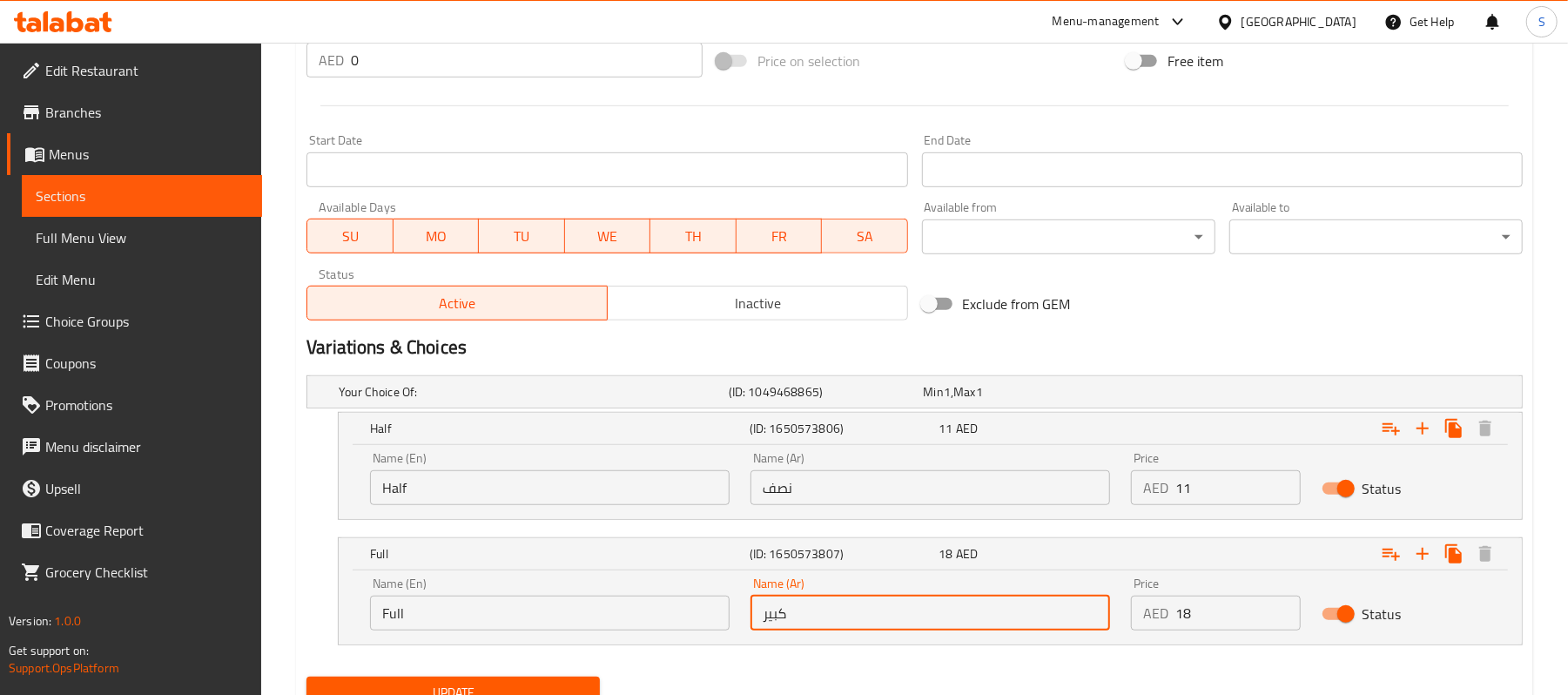
drag, startPoint x: 838, startPoint y: 622, endPoint x: 729, endPoint y: 601, distance: 111.0
click at [729, 601] on div "Name (En) Full Name (En) Name (Ar) كبير Name (Ar) Price AED 18 Price Status" at bounding box center [930, 604] width 1142 height 74
type input "ممتلىء"
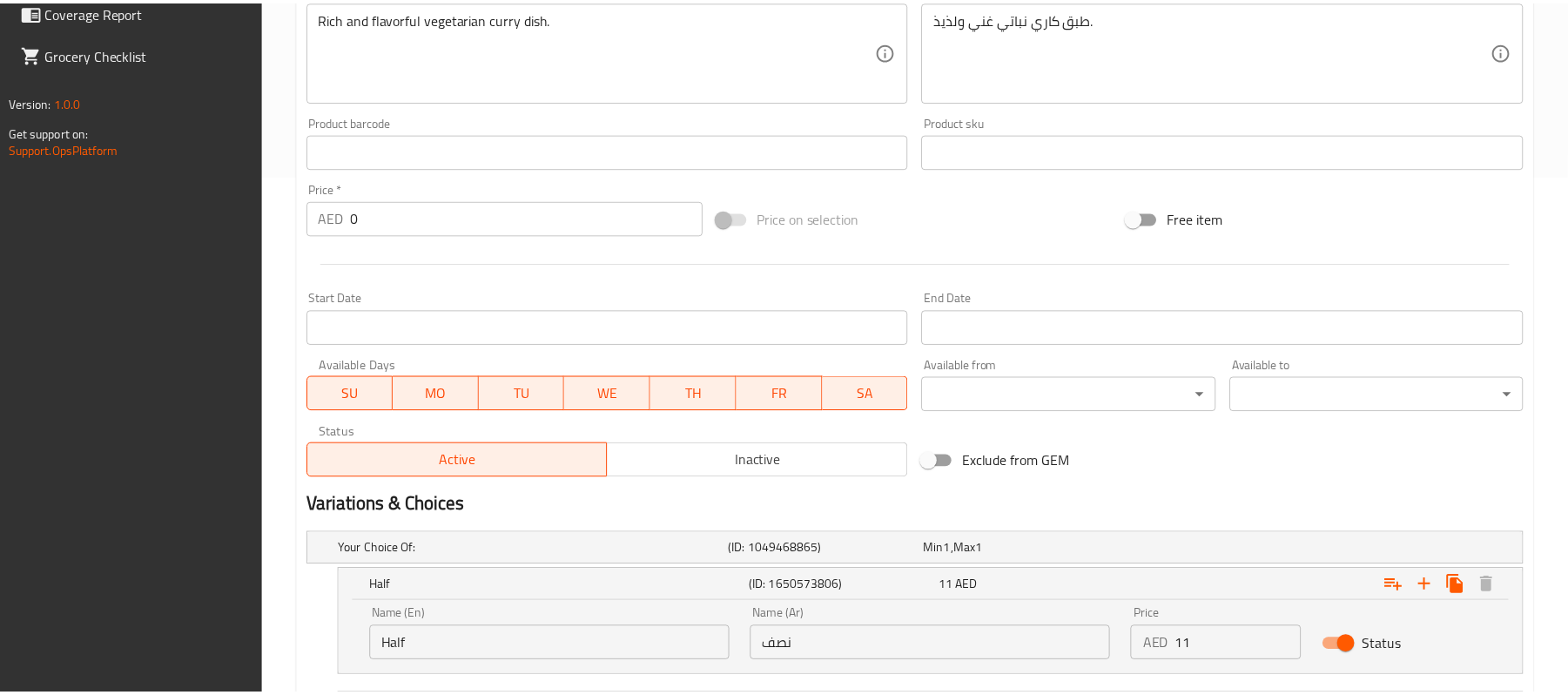
scroll to position [751, 0]
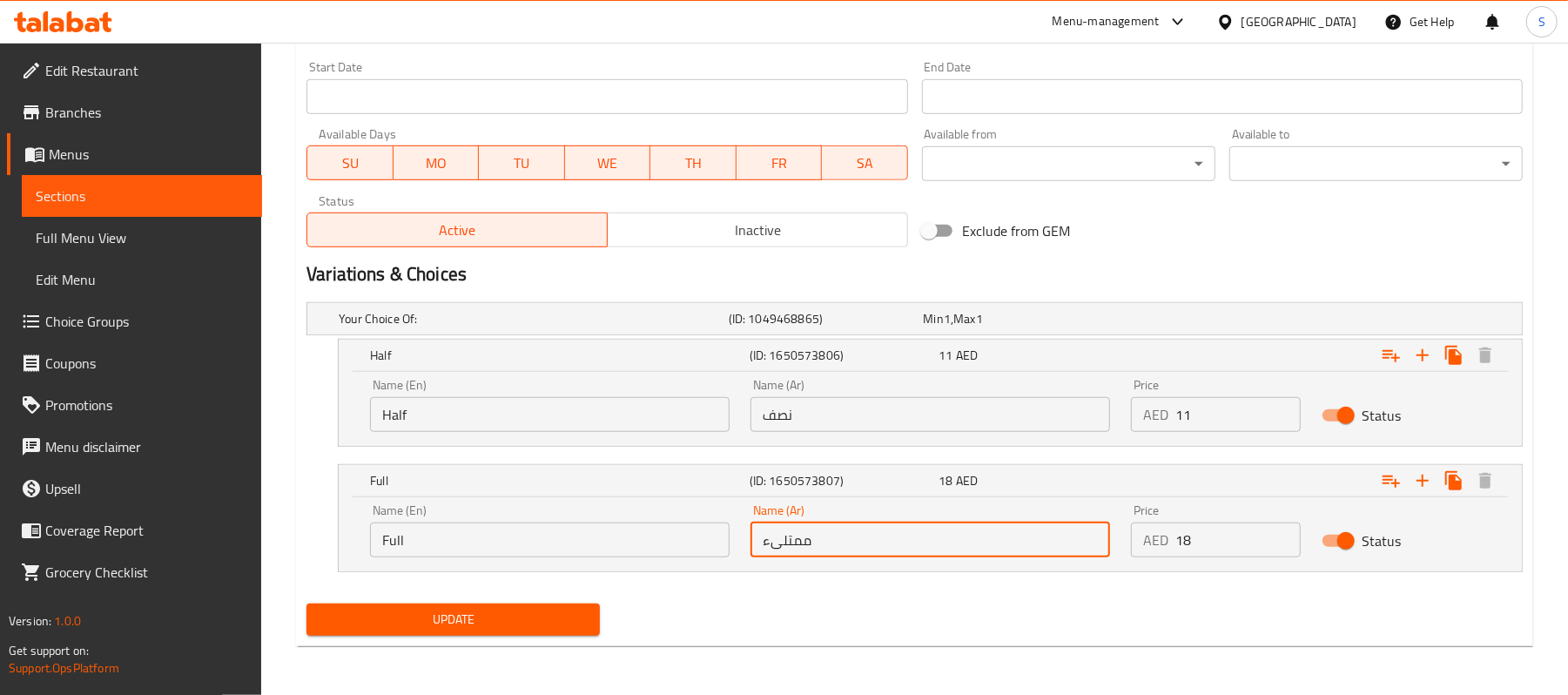
click at [482, 621] on span "Update" at bounding box center [453, 620] width 266 height 22
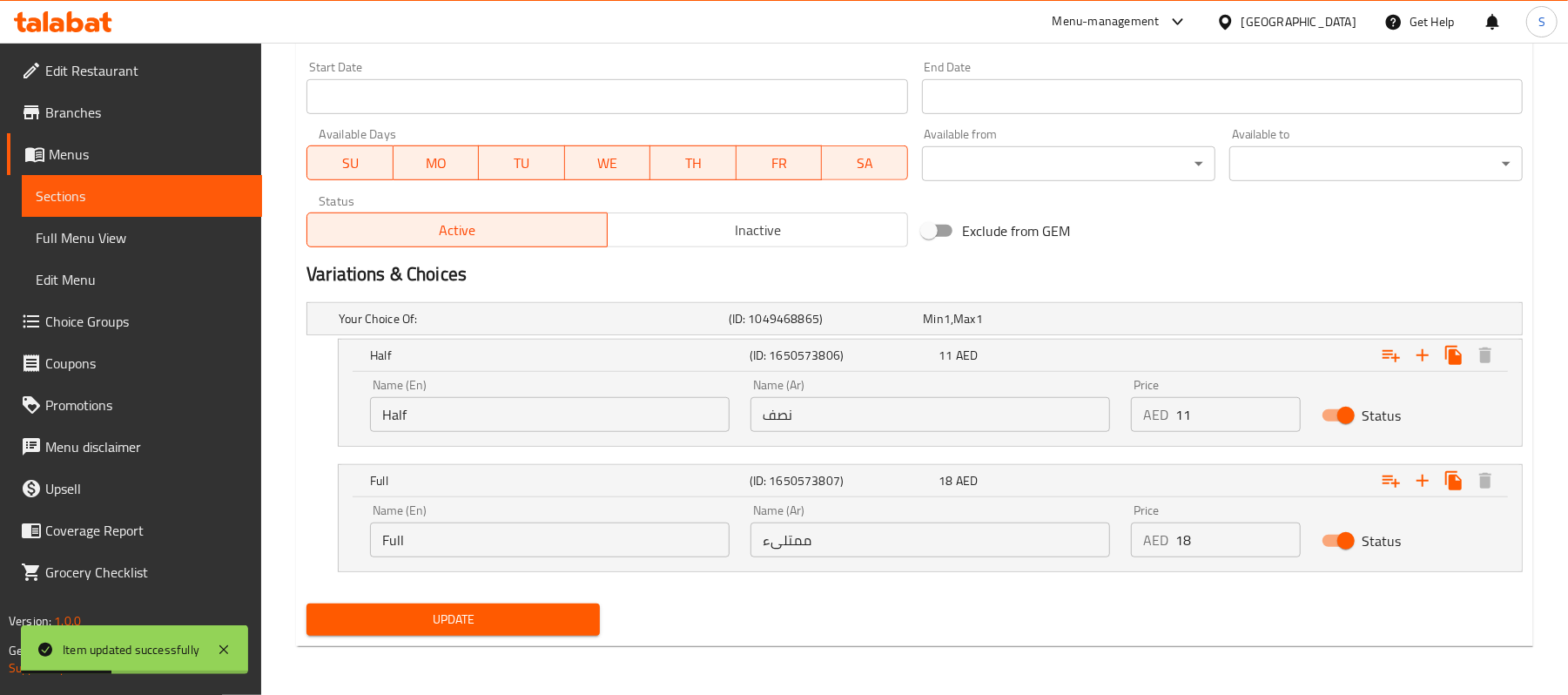
click at [81, 190] on span "Sections" at bounding box center [141, 196] width 212 height 21
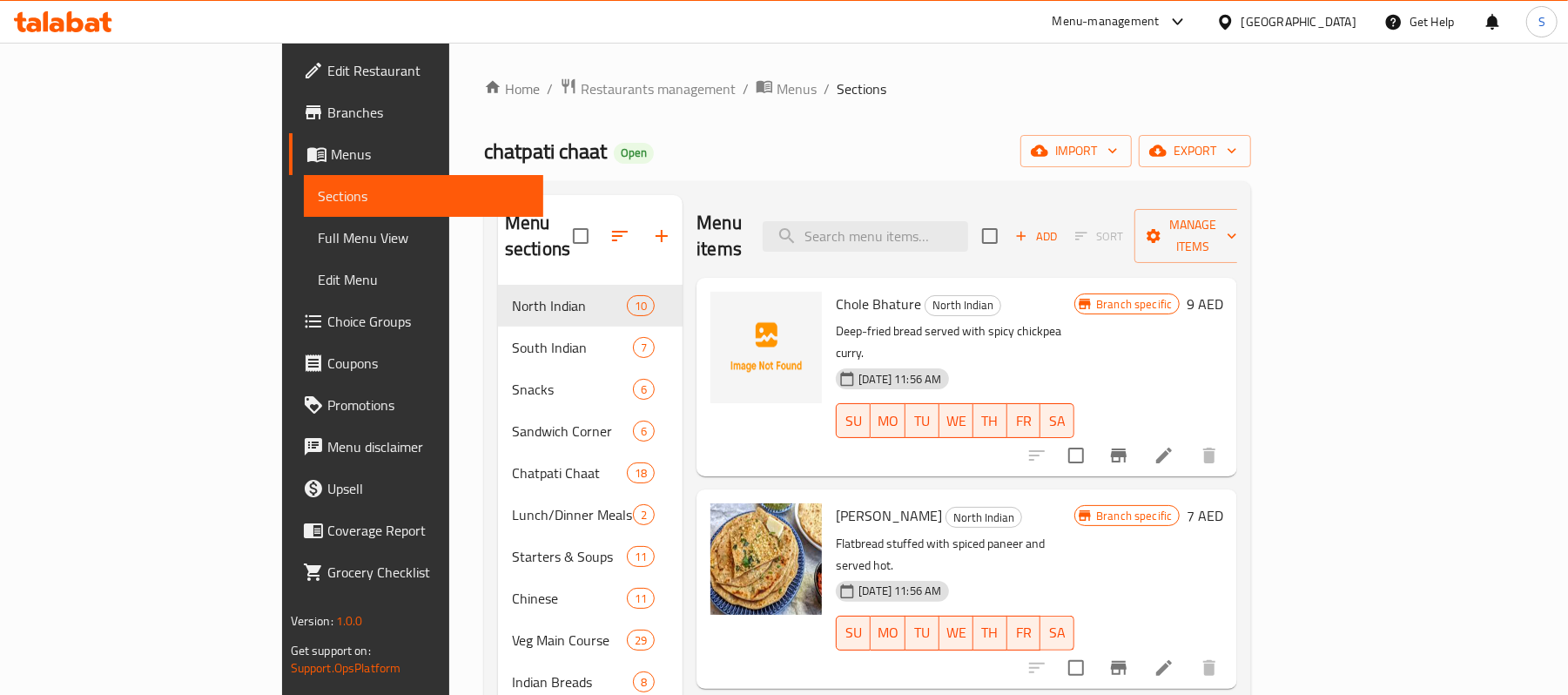
click at [962, 208] on div "Menu items Add Sort Manage items" at bounding box center [967, 236] width 541 height 83
click at [951, 221] on input "search" at bounding box center [865, 237] width 206 height 31
paste input "Veg Paneer Tikka Masala"
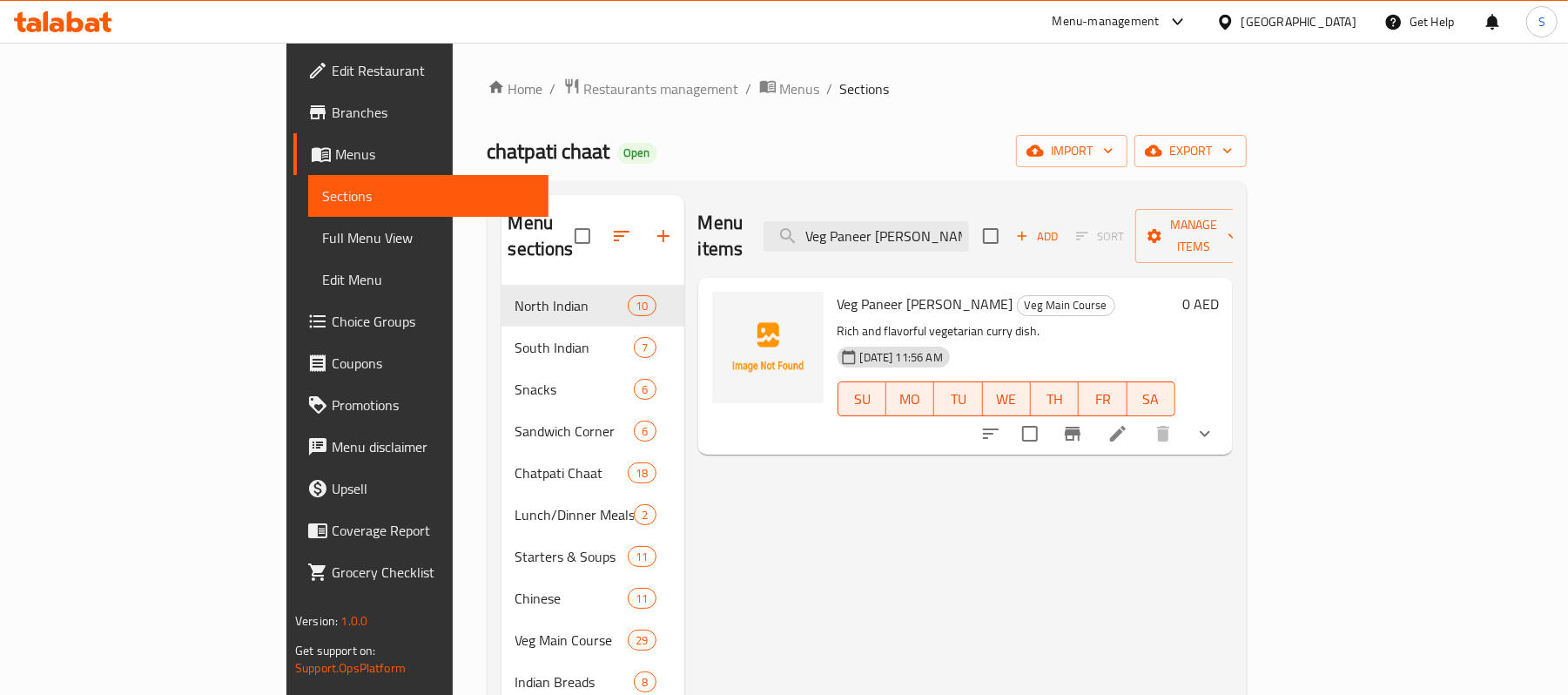
type input "Veg Paneer Tikka Masala"
click at [1128, 424] on icon at bounding box center [1117, 434] width 21 height 21
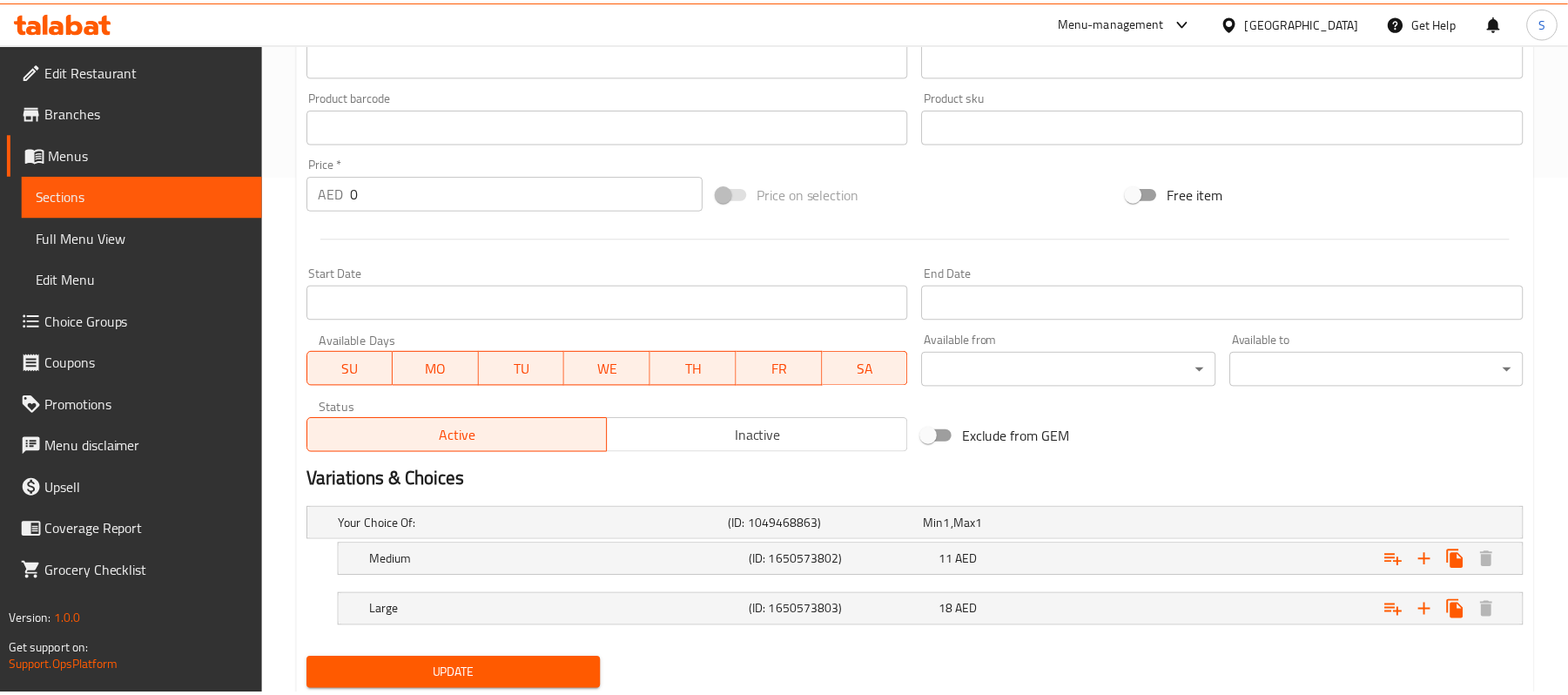
scroll to position [577, 0]
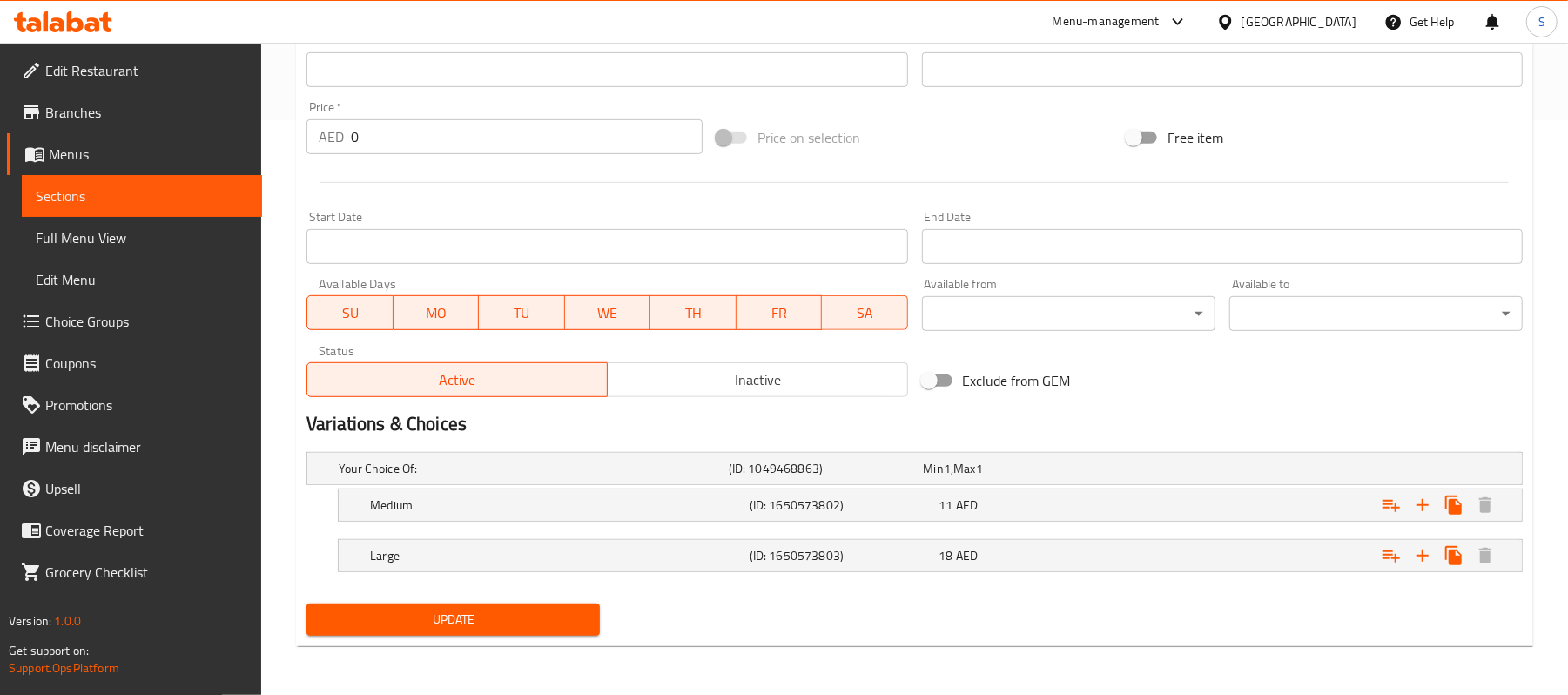
click at [1091, 525] on nav at bounding box center [914, 532] width 1216 height 14
click at [1088, 481] on div "11 AED" at bounding box center [1018, 468] width 195 height 24
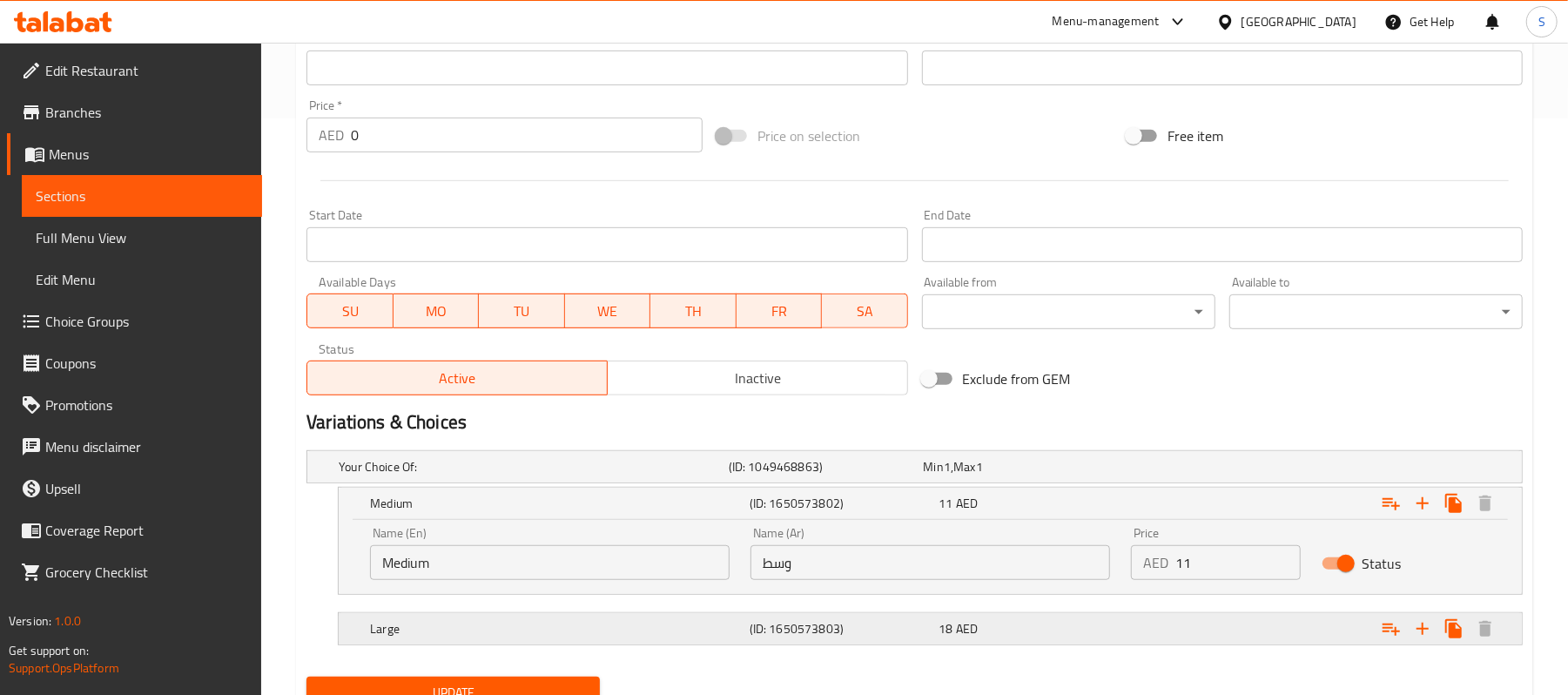
click at [1058, 475] on div "18 AED" at bounding box center [1018, 466] width 188 height 17
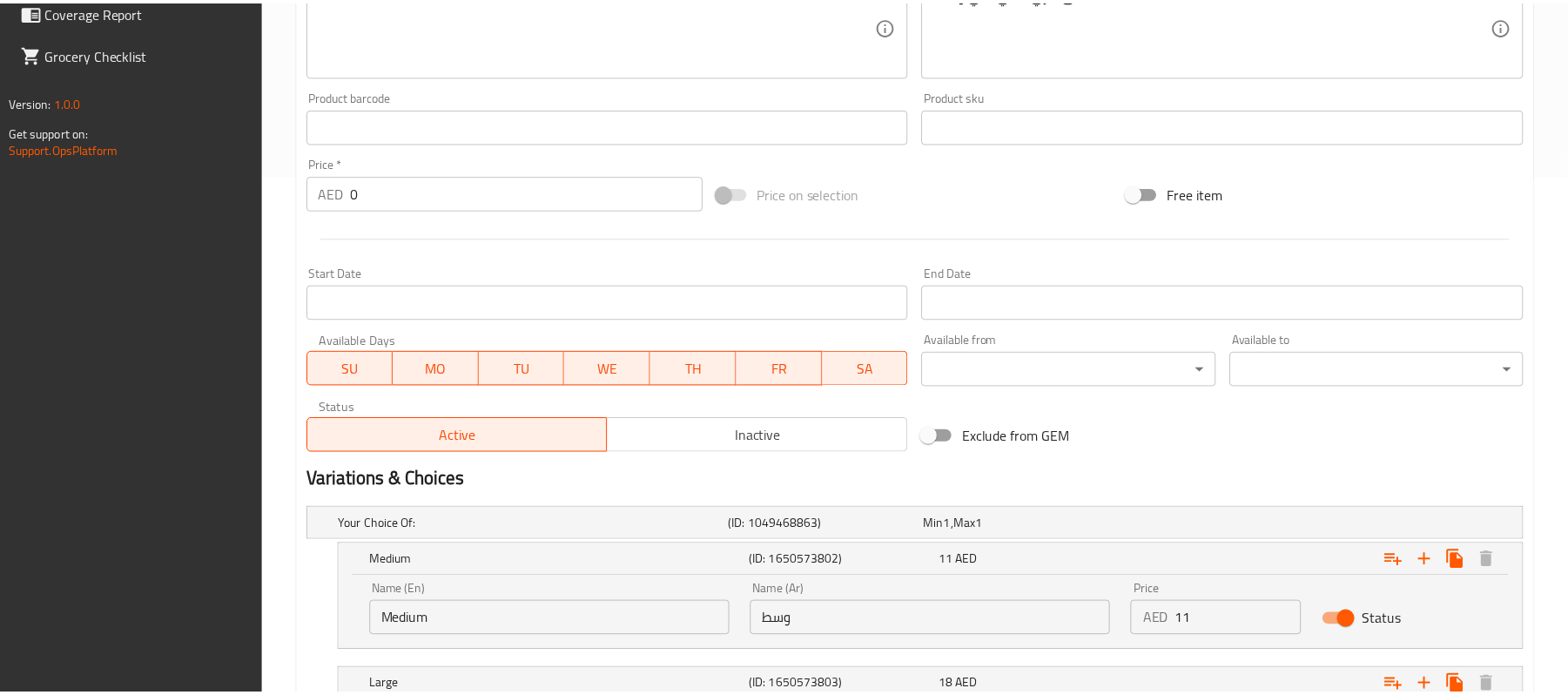
scroll to position [727, 0]
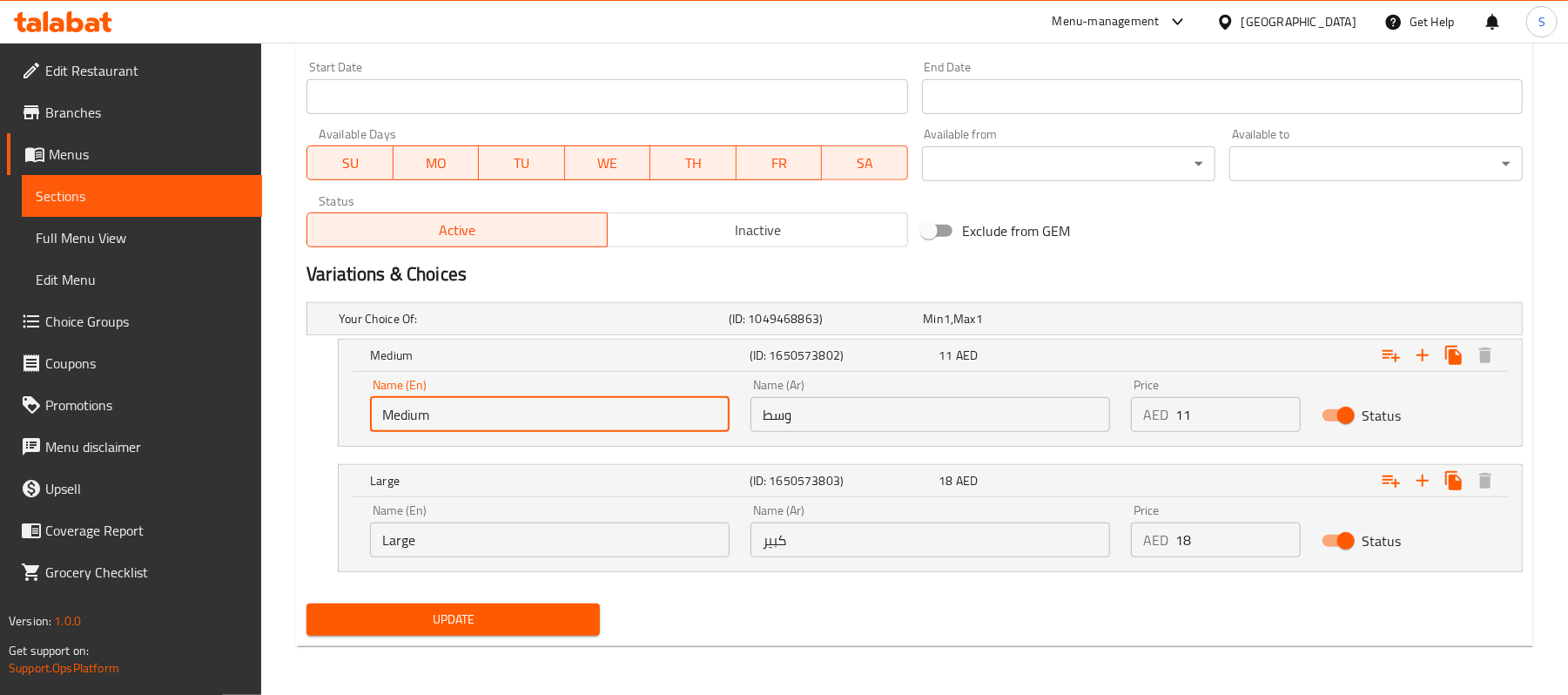
drag, startPoint x: 485, startPoint y: 409, endPoint x: 209, endPoint y: 397, distance: 276.3
click at [216, 398] on div "Edit Restaurant Branches Menus Sections Full Menu View Edit Menu Choice Groups …" at bounding box center [784, 6] width 1568 height 1377
paste input "Half"
type input "Half"
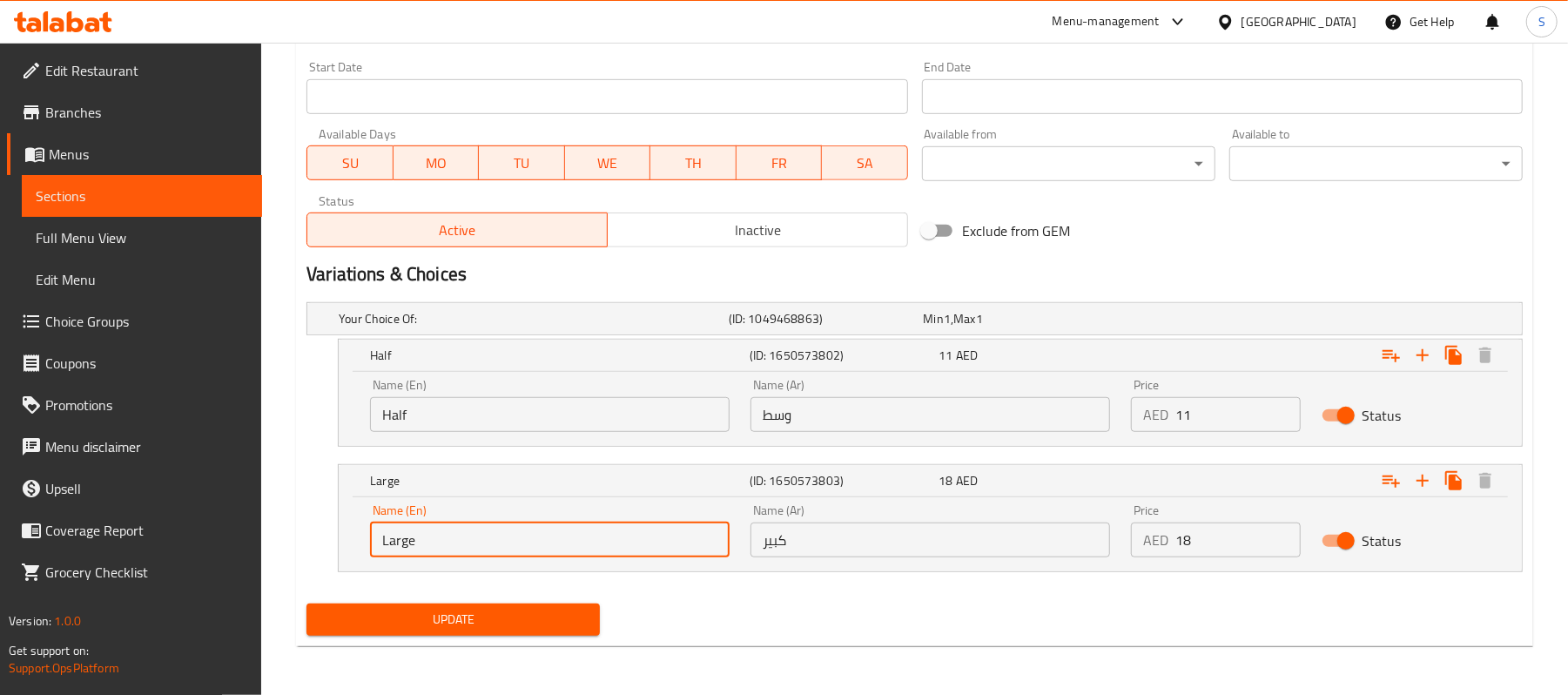
drag, startPoint x: 519, startPoint y: 535, endPoint x: 200, endPoint y: 505, distance: 320.4
click at [200, 505] on div "Edit Restaurant Branches Menus Sections Full Menu View Edit Menu Choice Groups …" at bounding box center [784, 6] width 1568 height 1377
type input "ب"
type input "Full"
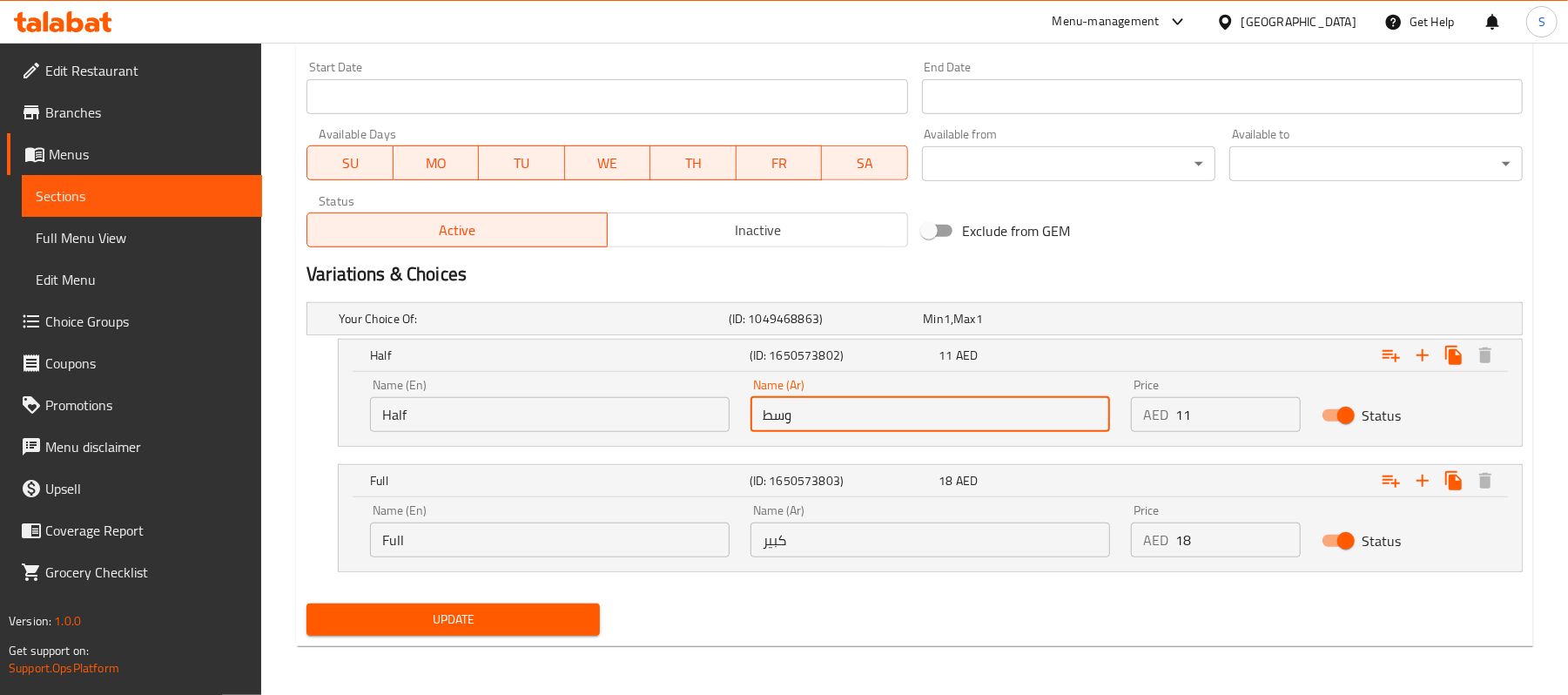
drag, startPoint x: 895, startPoint y: 426, endPoint x: 664, endPoint y: 413, distance: 231.4
click at [664, 413] on div "Name (En) Half Name (En) Name (Ar) وسط Name (Ar) Price AED 11 Price Status" at bounding box center [930, 406] width 1142 height 74
type input "K"
type input "نصف"
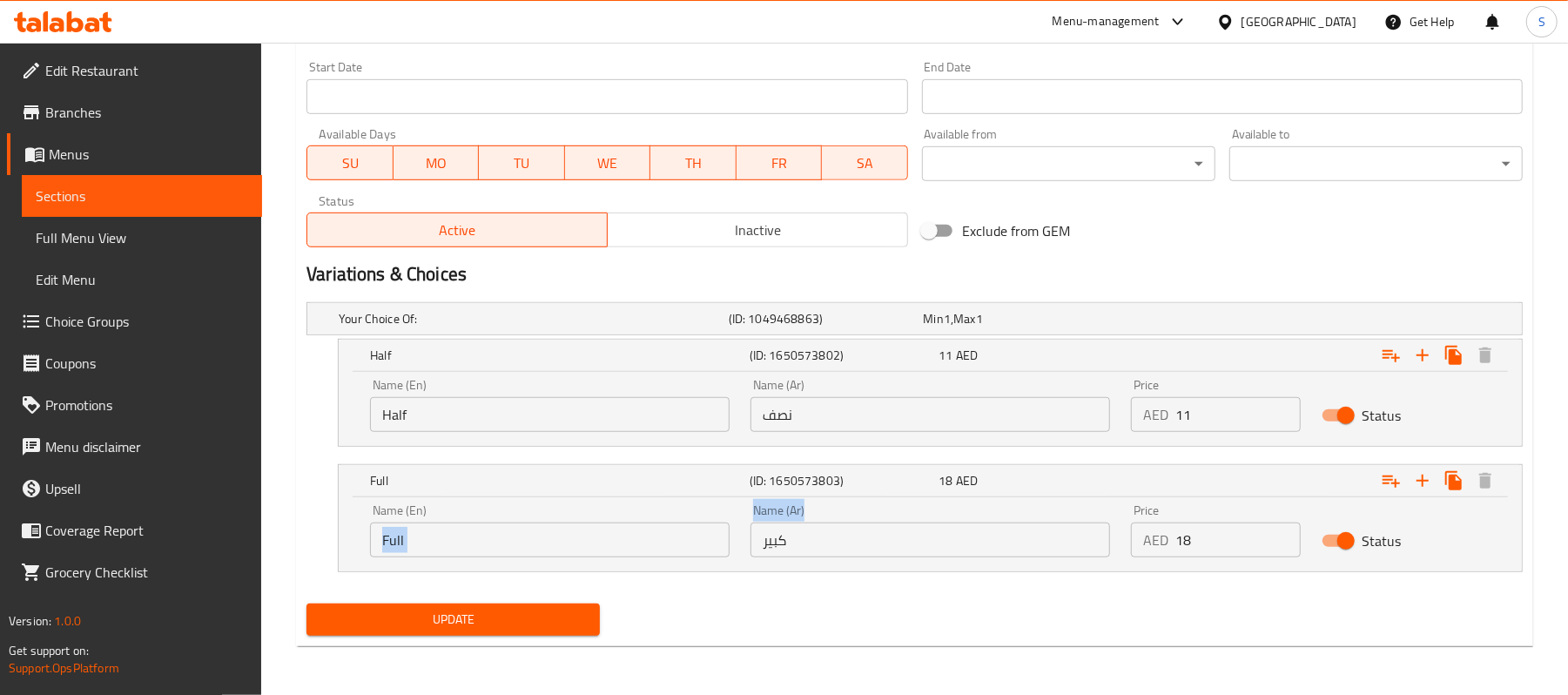
drag, startPoint x: 819, startPoint y: 558, endPoint x: 726, endPoint y: 564, distance: 93.2
click at [726, 564] on div "Name (En) Full Name (En) Name (Ar) كبير Name (Ar) Price AED 18 Price Status" at bounding box center [930, 531] width 1142 height 74
click at [819, 538] on input "كبير" at bounding box center [930, 540] width 360 height 34
drag, startPoint x: 819, startPoint y: 538, endPoint x: 590, endPoint y: 540, distance: 229.0
click at [590, 540] on div "Name (En) Full Name (En) Name (Ar) كبير Name (Ar) Price AED 18 Price Status" at bounding box center [930, 531] width 1142 height 74
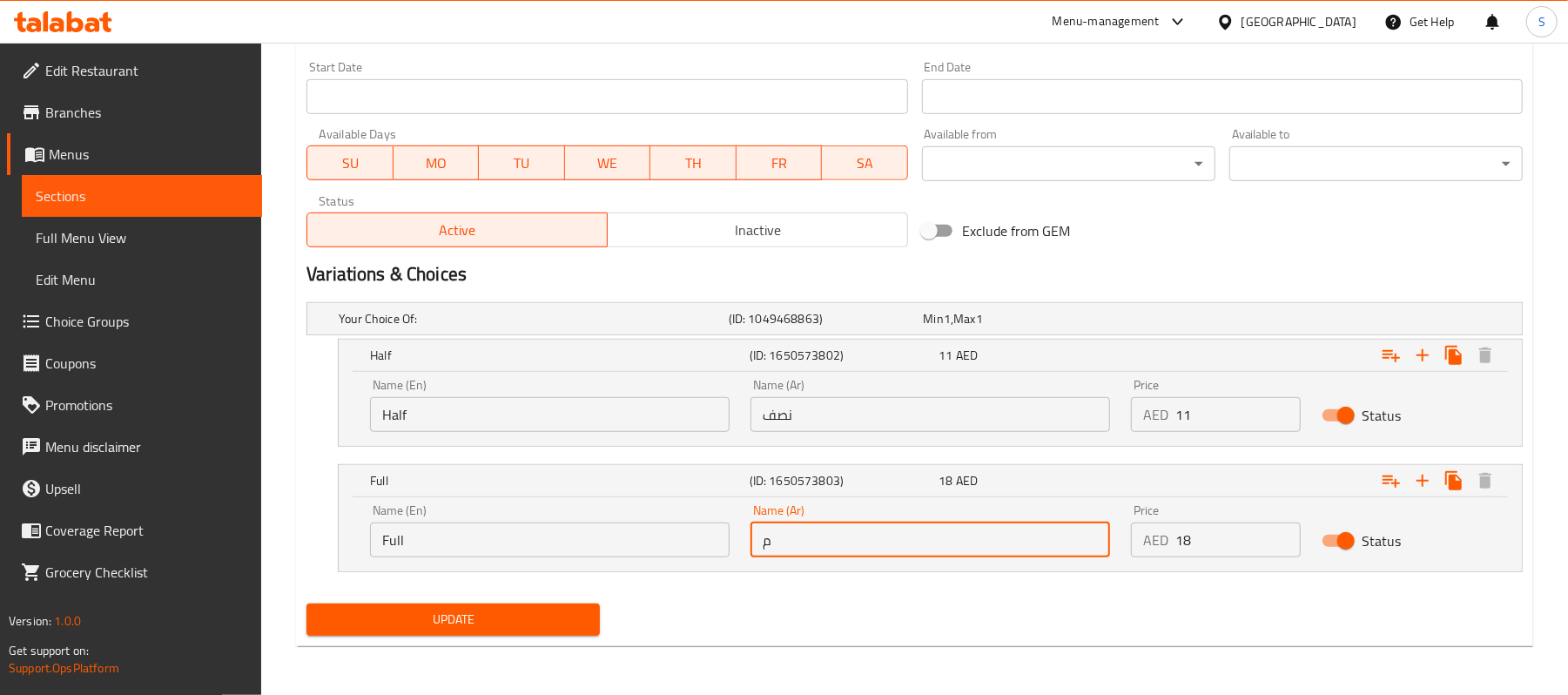
type input "ممتلىء"
click at [371, 610] on span "Update" at bounding box center [453, 620] width 266 height 22
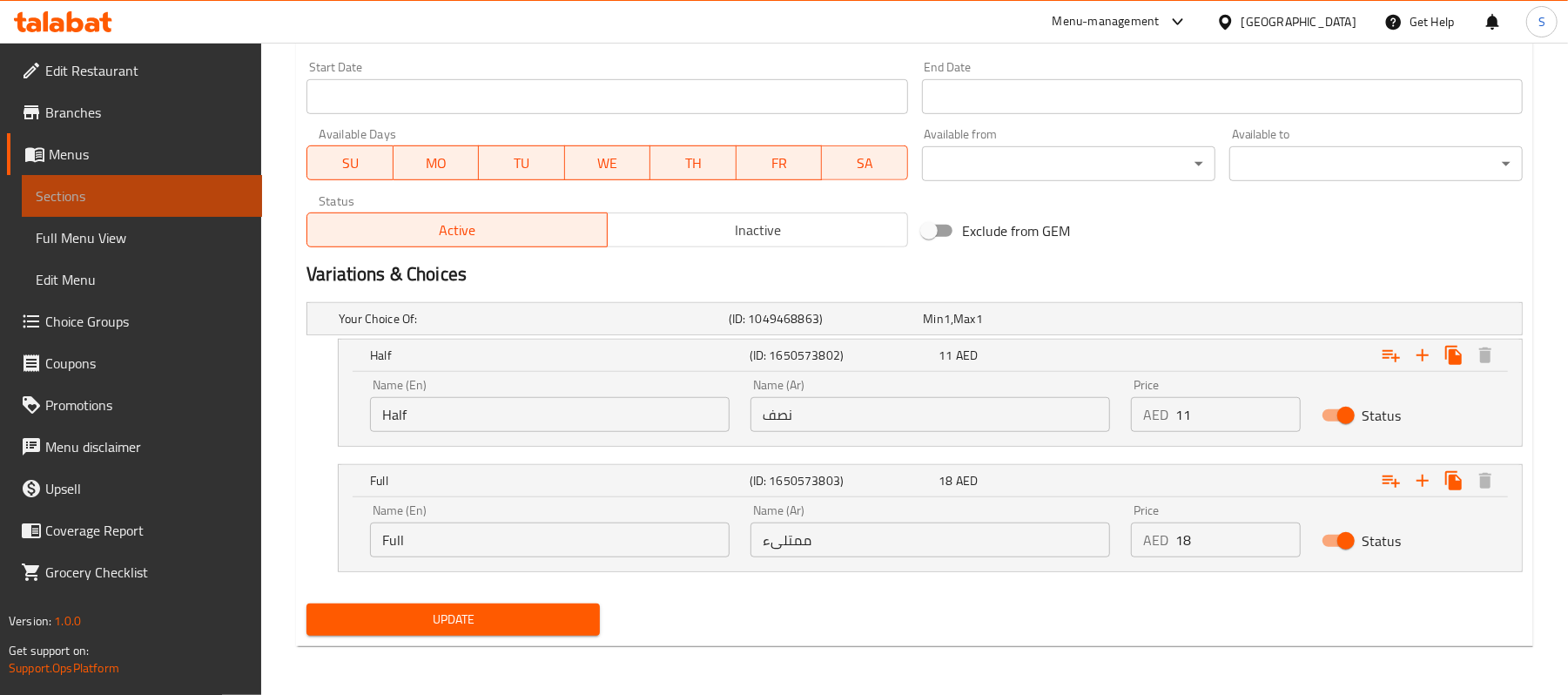
click at [157, 192] on span "Sections" at bounding box center [141, 196] width 212 height 21
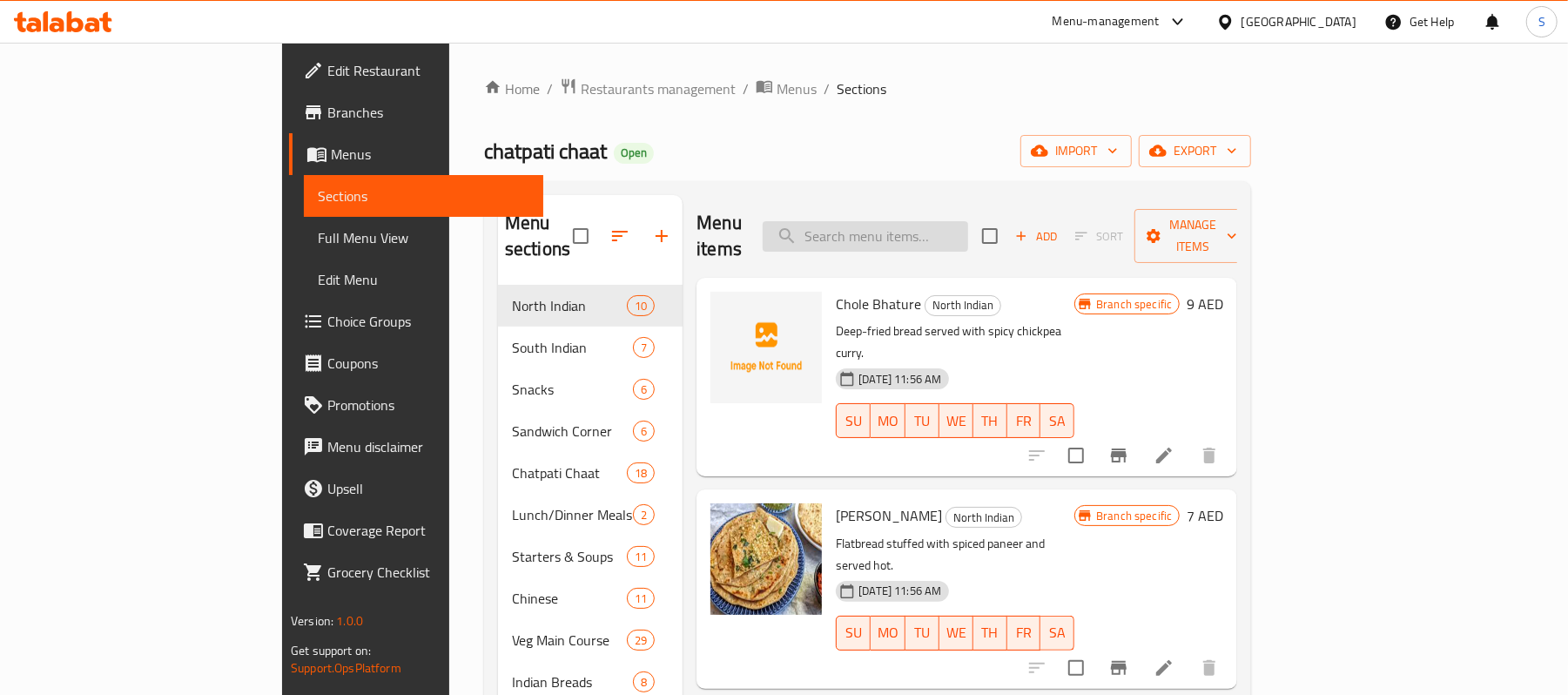
click at [928, 225] on input "search" at bounding box center [865, 237] width 206 height 31
paste input "Sahi Paneer"
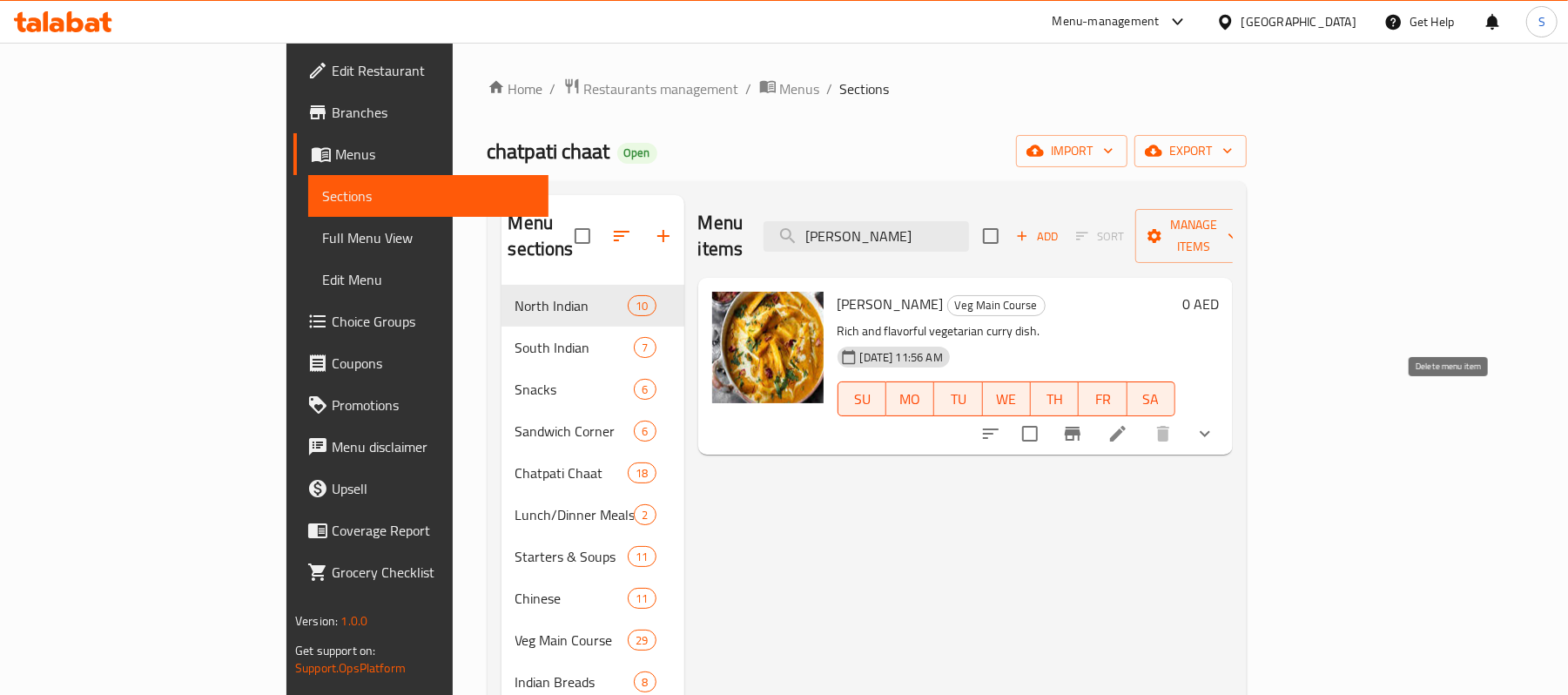
type input "Sahi Paneer"
click at [1143, 418] on li at bounding box center [1118, 434] width 49 height 32
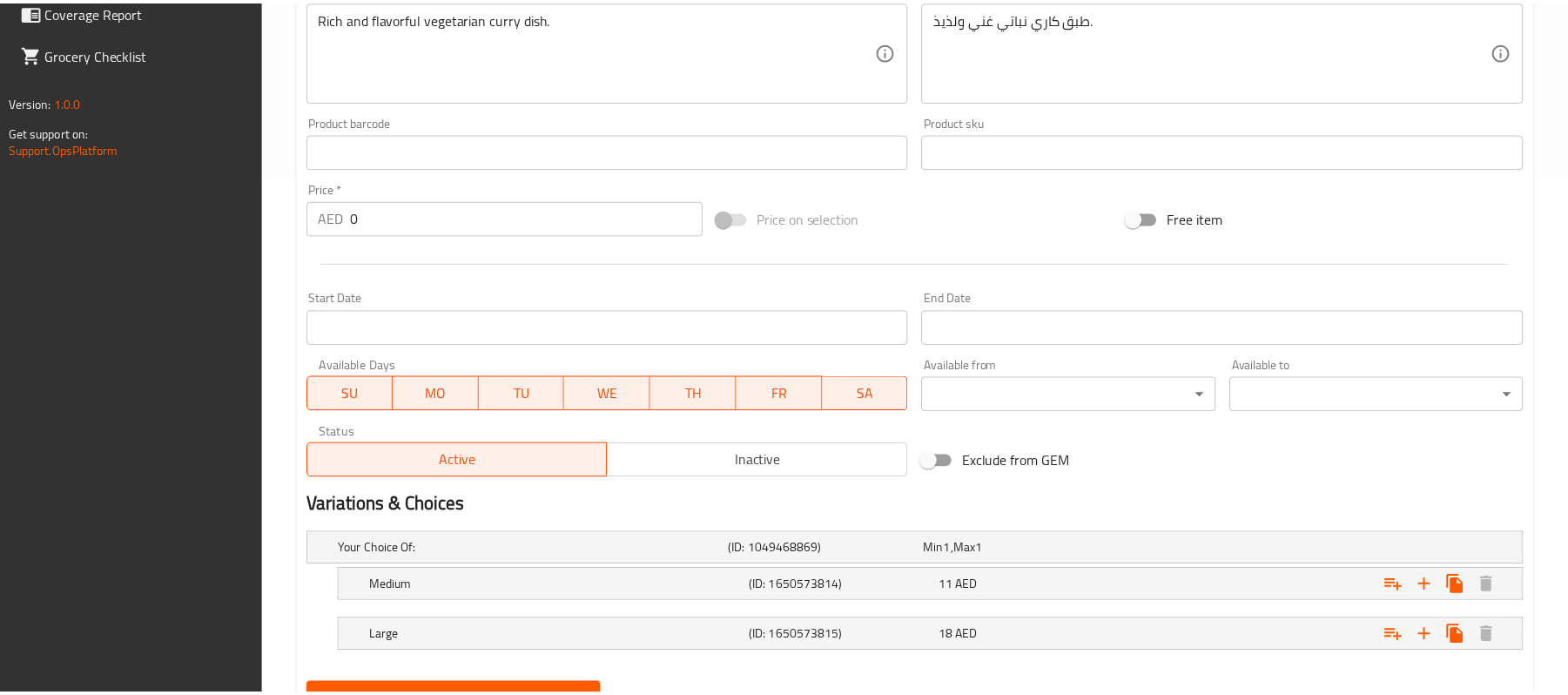
scroll to position [601, 0]
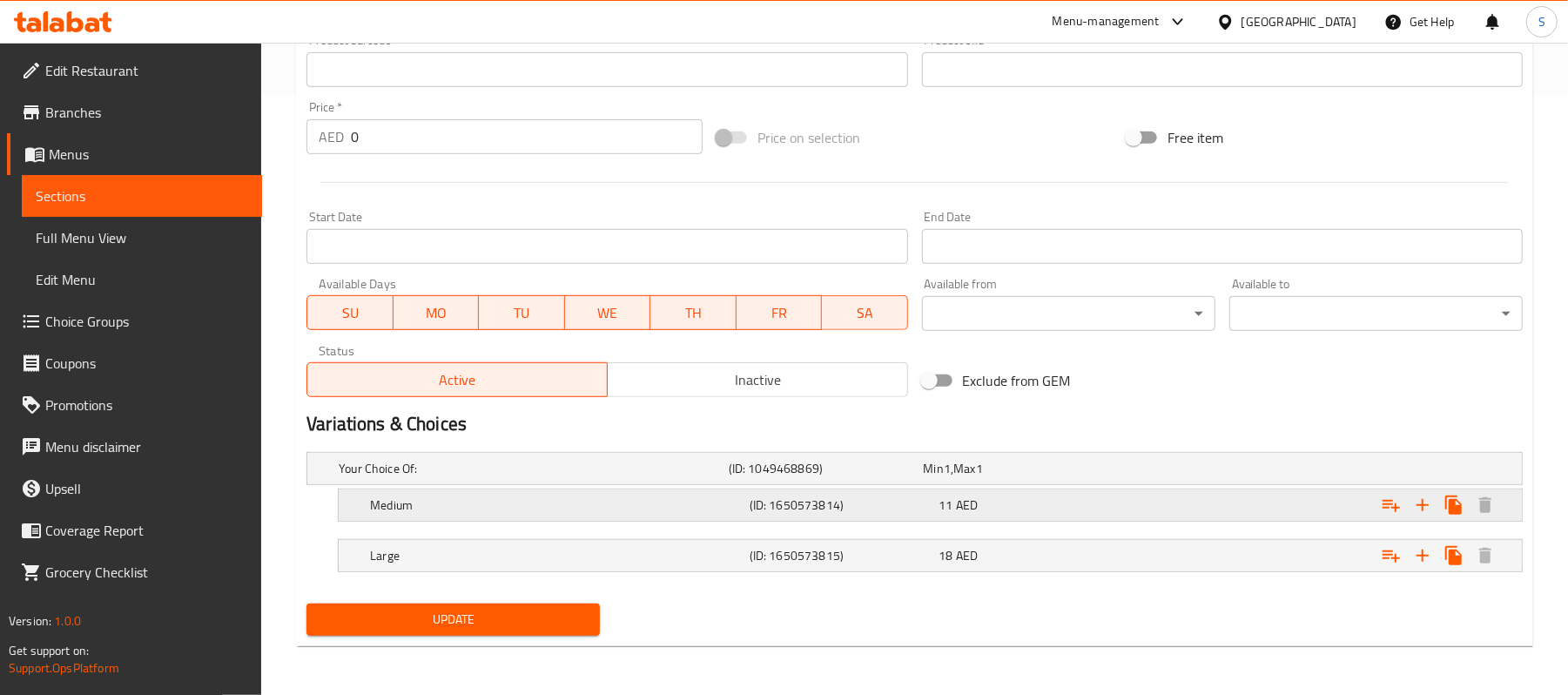
click at [1107, 488] on div "Medium (ID: 1650573814) 11 AED" at bounding box center [920, 468] width 1169 height 38
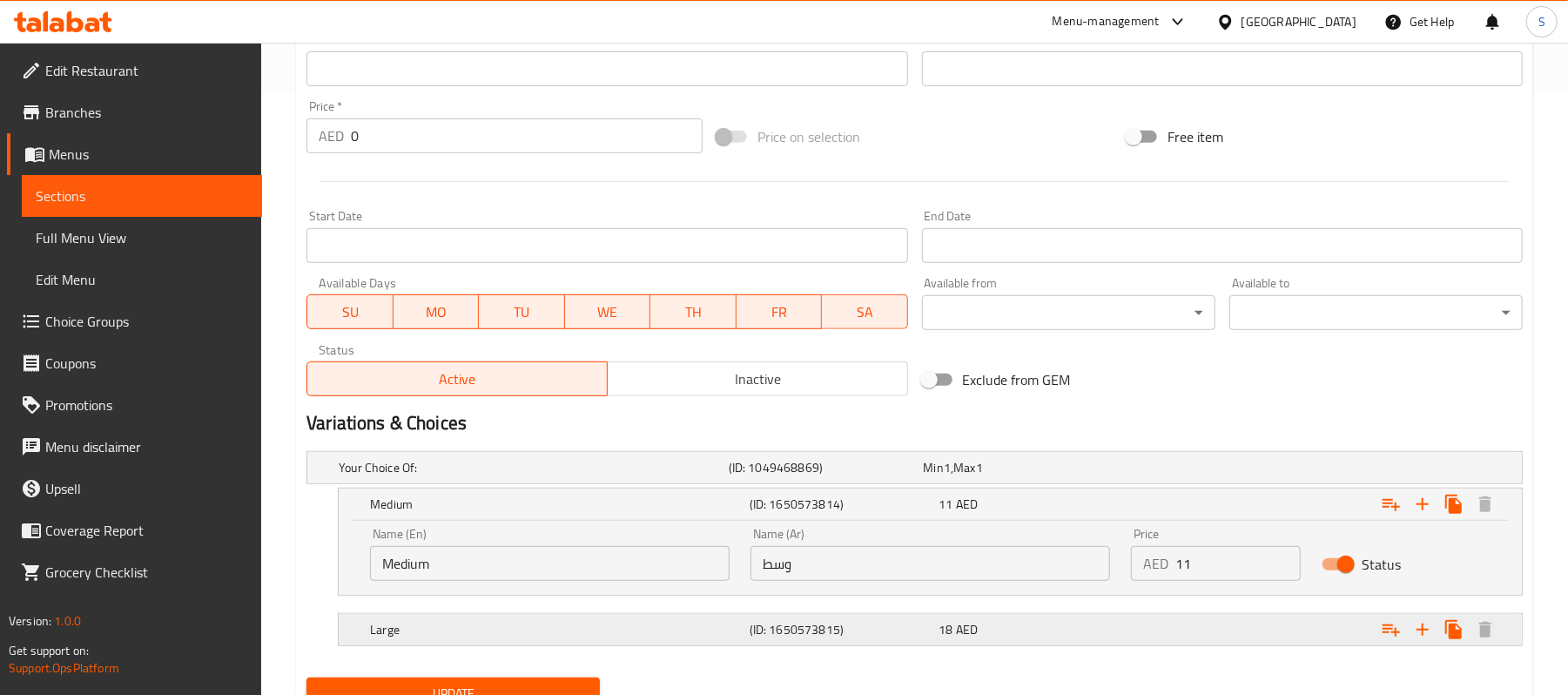
click at [1101, 476] on div "18 AED" at bounding box center [1018, 467] width 188 height 17
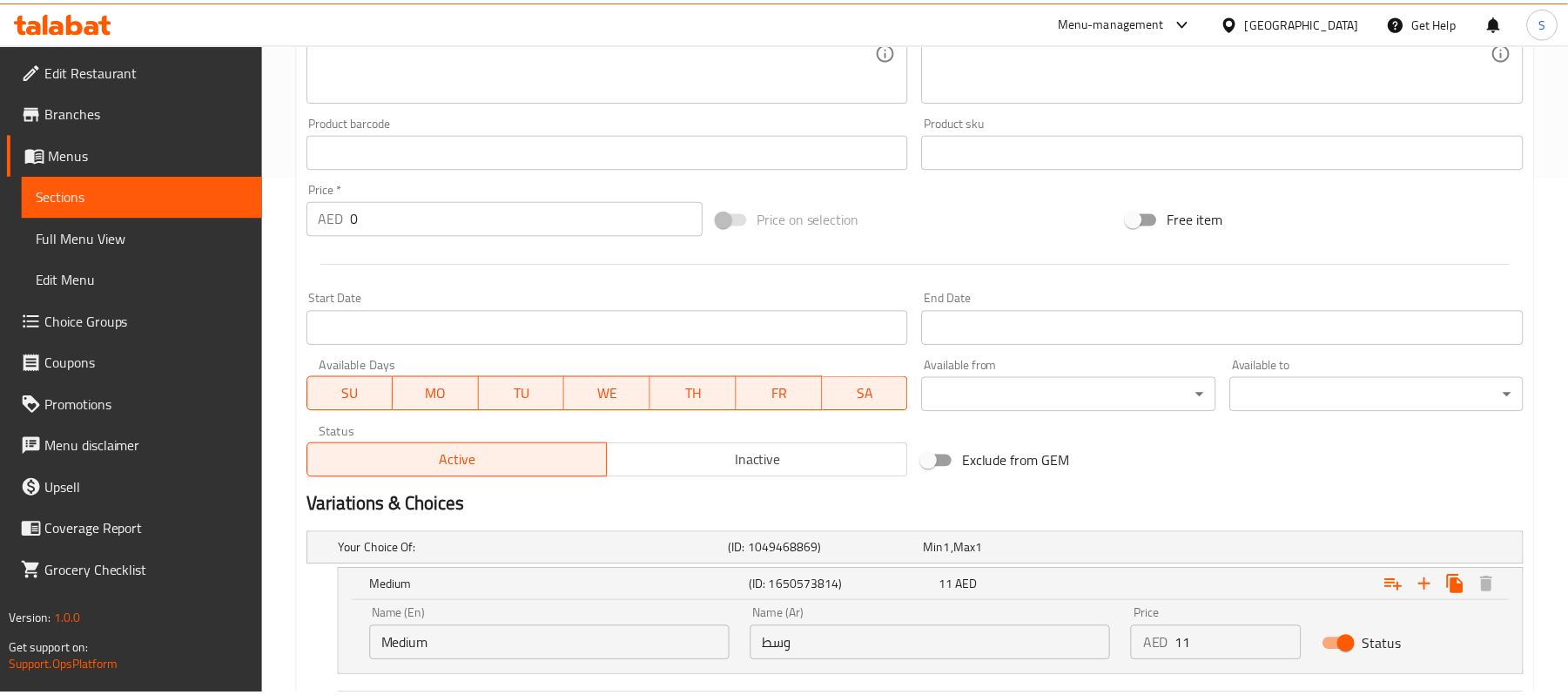
scroll to position [751, 0]
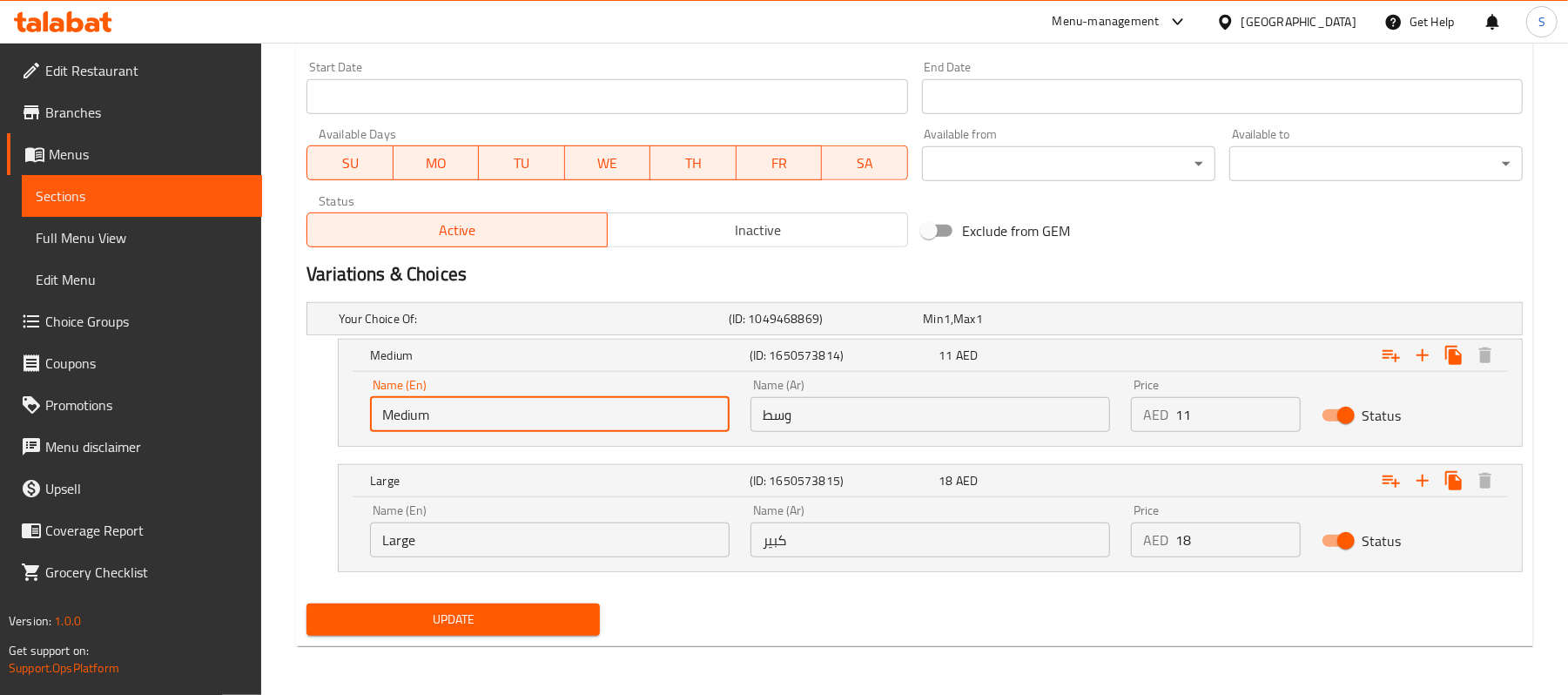
drag, startPoint x: 500, startPoint y: 416, endPoint x: 307, endPoint y: 406, distance: 193.3
click at [307, 406] on div "Medium (ID: 1650573814) 11 AED Name (En) Medium Name (En) Name (Ar) وسط Name (A…" at bounding box center [914, 392] width 1216 height 108
type input "ا"
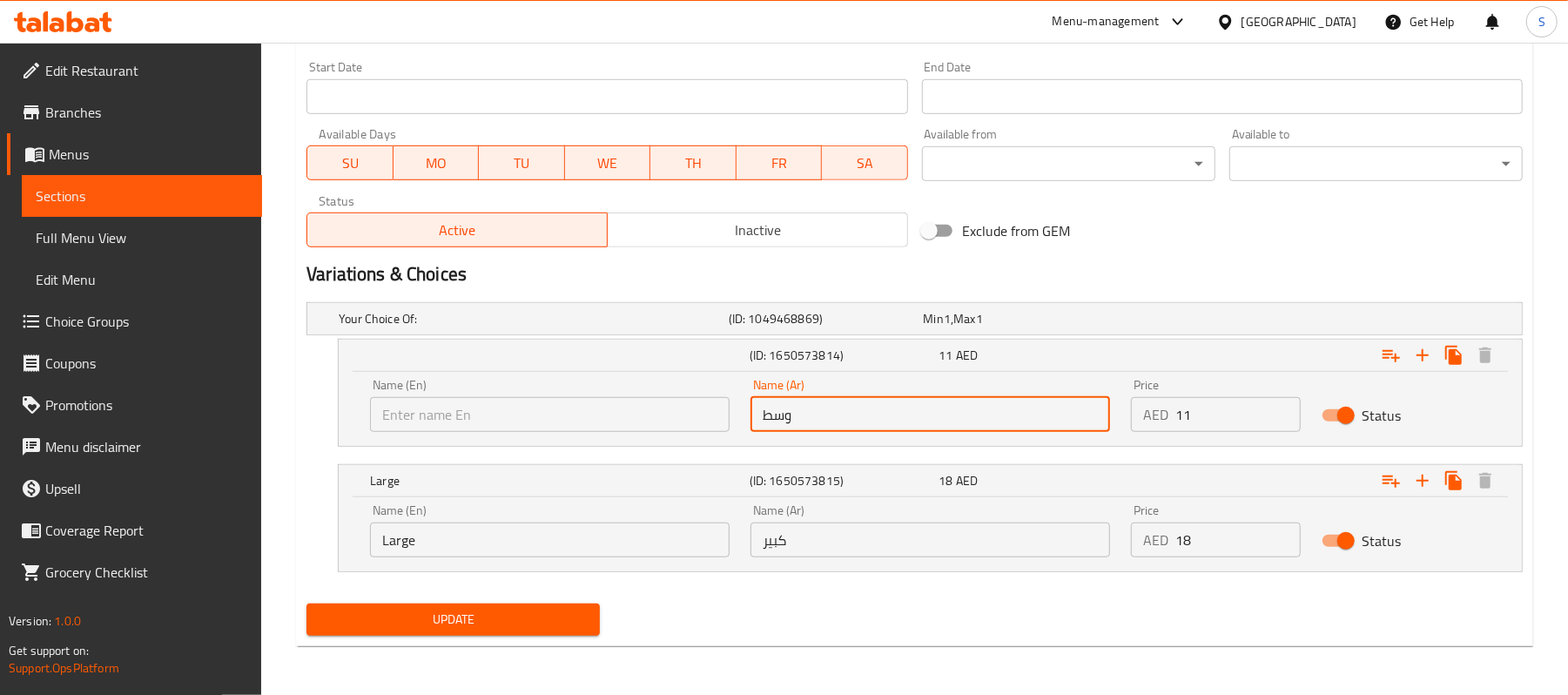
drag, startPoint x: 854, startPoint y: 424, endPoint x: 614, endPoint y: 419, distance: 240.1
click at [614, 419] on div "Name (En) Name (En) Name (Ar) وسط Name (Ar) Price AED 11 Price Status" at bounding box center [930, 406] width 1142 height 74
type input "نصف"
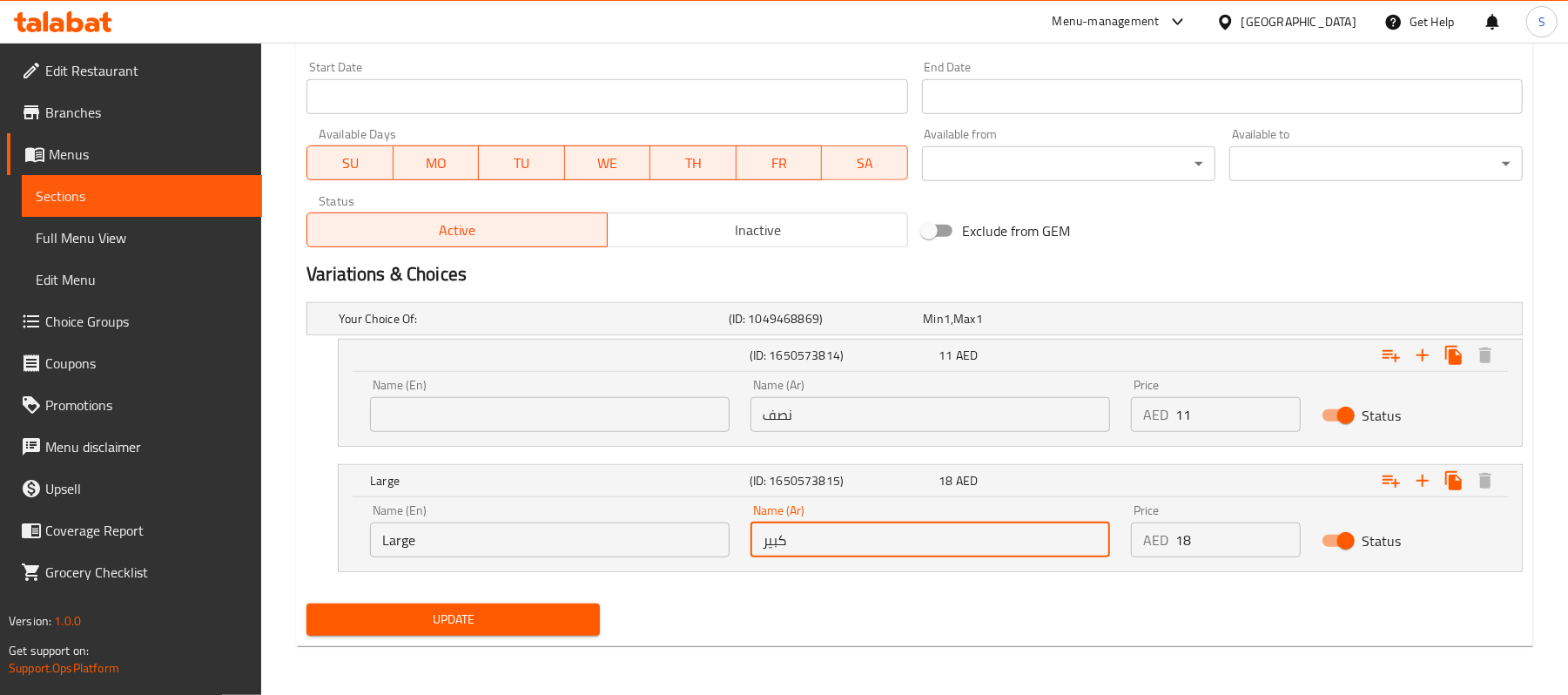
drag, startPoint x: 795, startPoint y: 537, endPoint x: 667, endPoint y: 531, distance: 128.1
click at [667, 531] on div "Name (En) Large Name (En) Name (Ar) كبير Name (Ar) Price AED 18 Price Status" at bounding box center [930, 531] width 1142 height 74
type input "ممتلىء"
click at [454, 385] on div "Name (En) Name (En)" at bounding box center [550, 406] width 360 height 54
click at [443, 408] on input "text" at bounding box center [550, 415] width 360 height 34
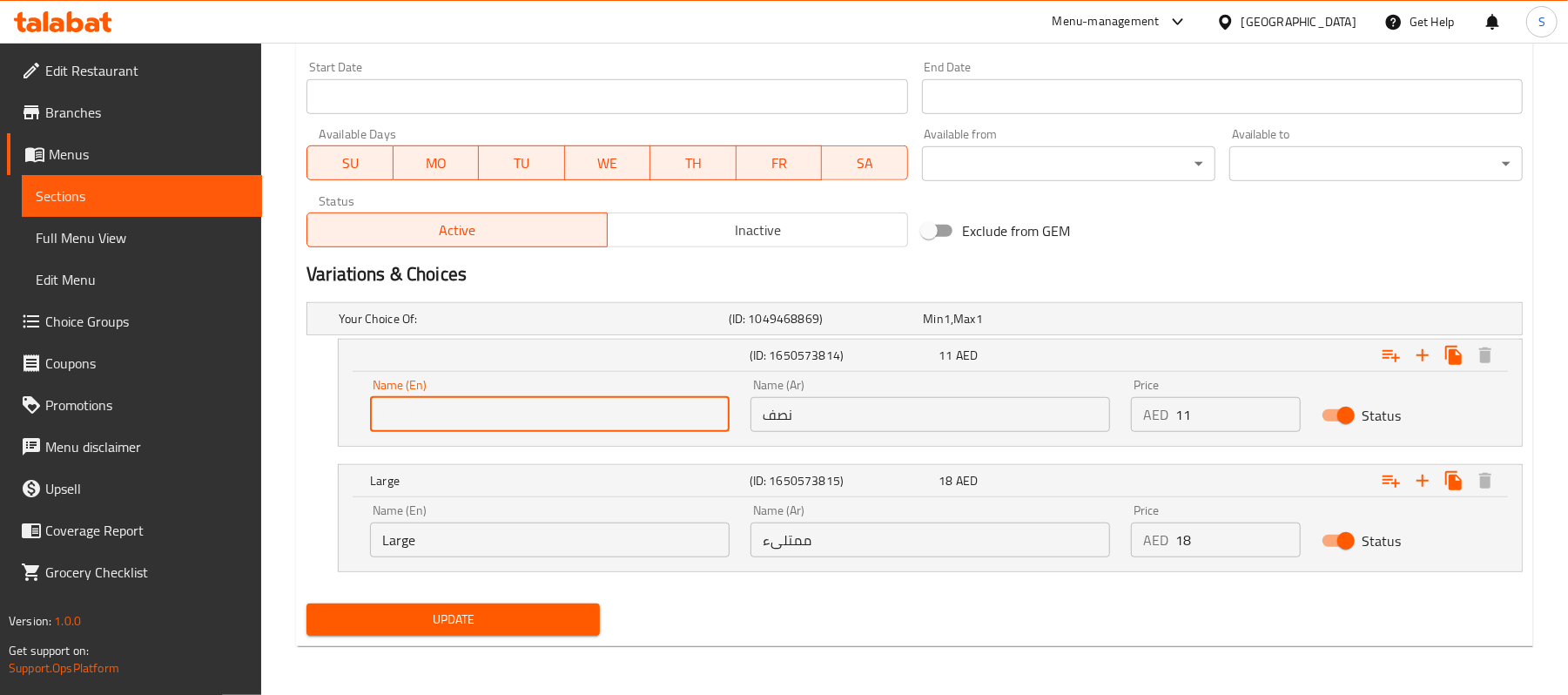
type input "F"
click at [457, 402] on input "F" at bounding box center [550, 415] width 360 height 34
type input "F"
type input "Half"
click at [432, 552] on input "Large" at bounding box center [550, 540] width 360 height 34
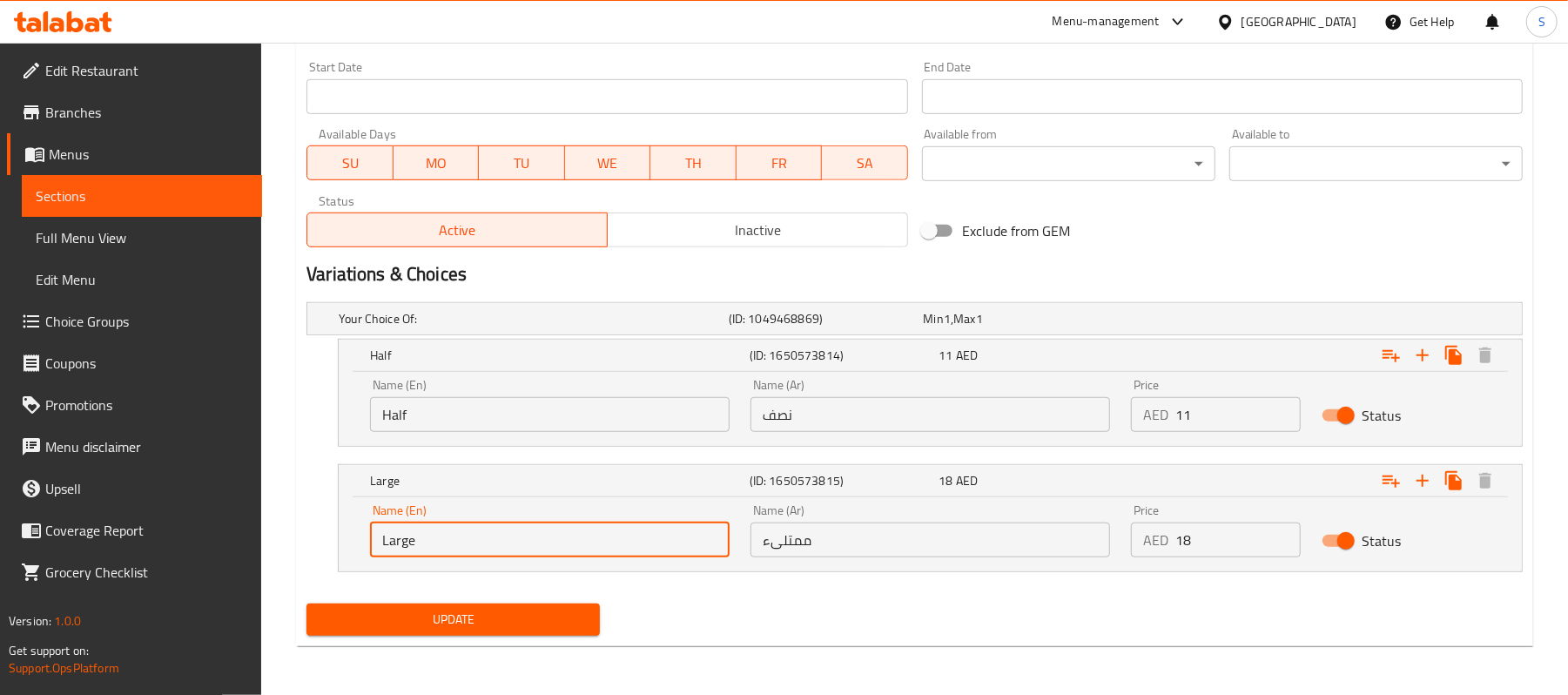
click at [432, 552] on input "Large" at bounding box center [550, 540] width 360 height 34
type input "Full"
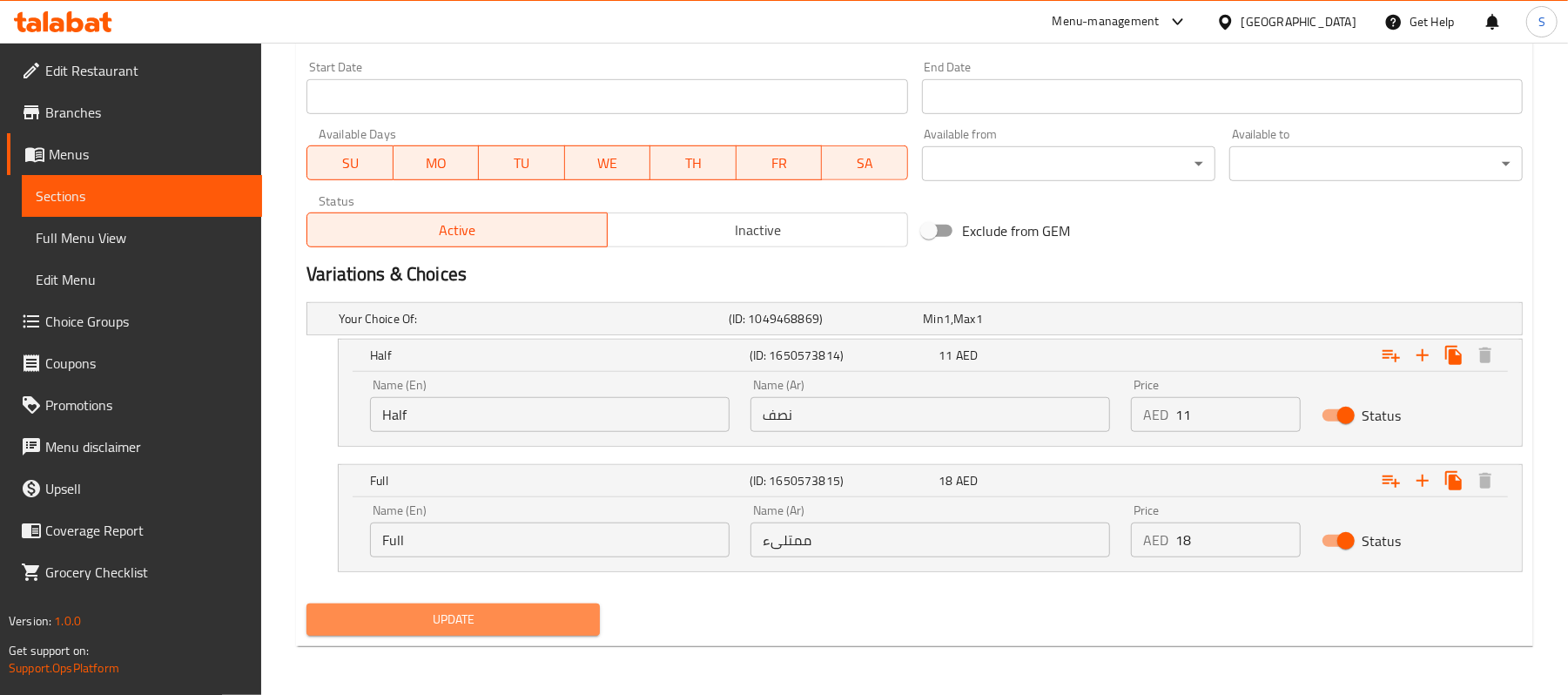
click at [486, 621] on span "Update" at bounding box center [453, 620] width 266 height 22
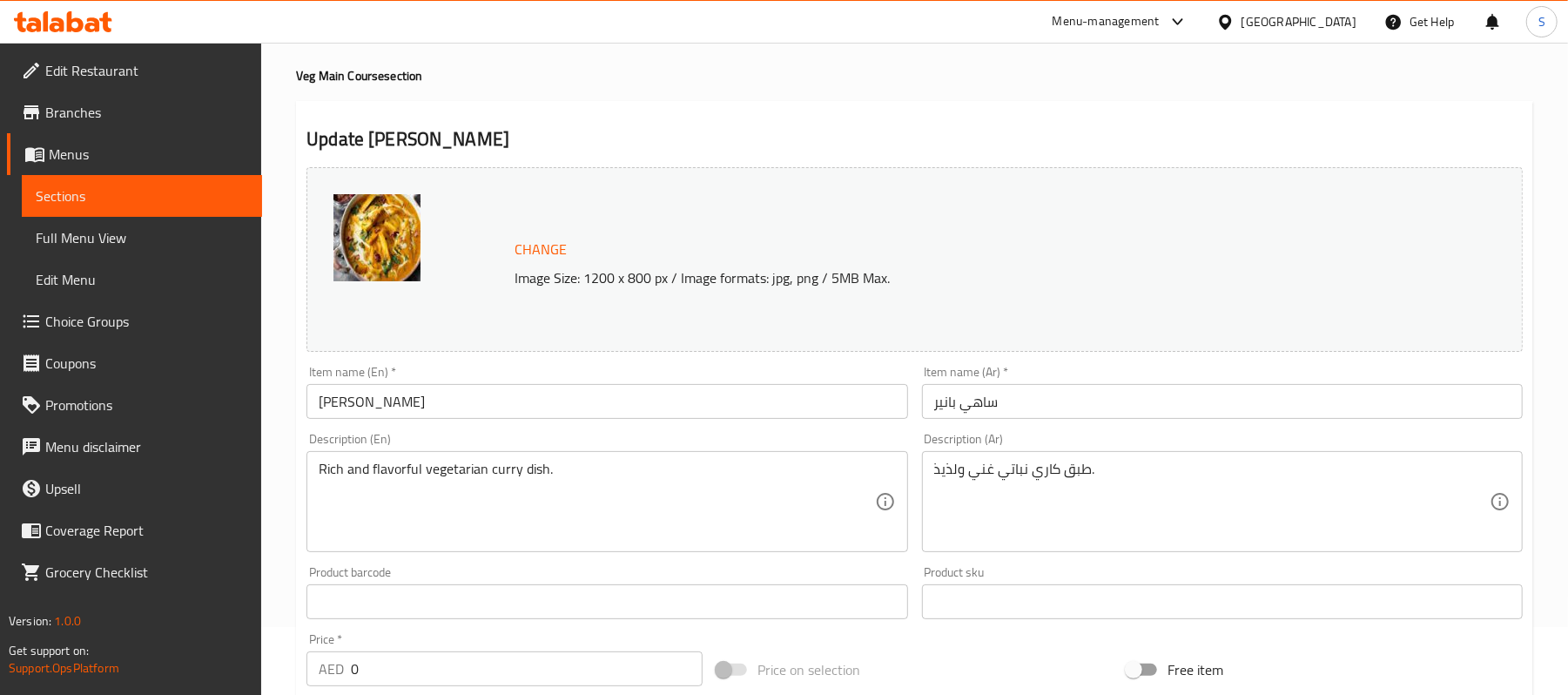
scroll to position [54, 0]
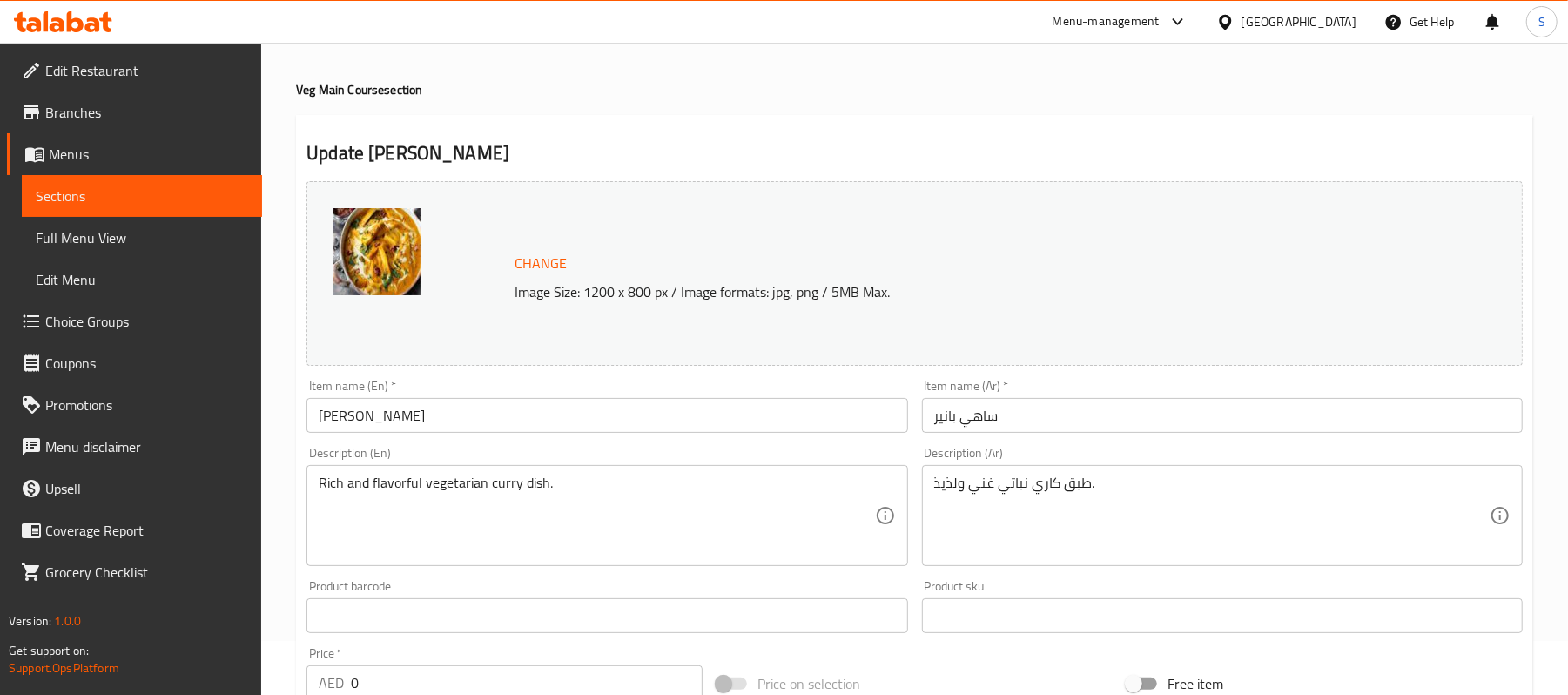
click at [72, 191] on span "Sections" at bounding box center [141, 196] width 212 height 21
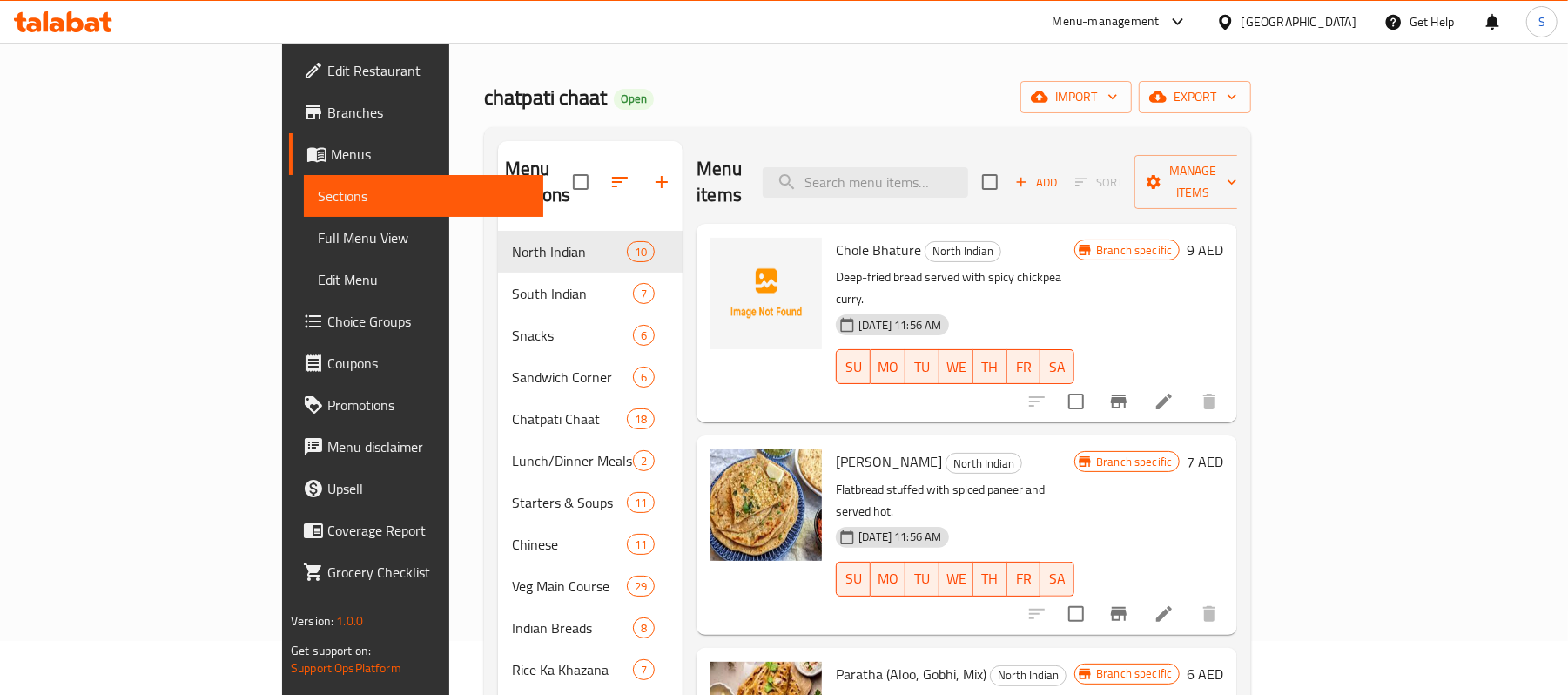
click at [951, 196] on div "Menu items Add Sort Manage items" at bounding box center [967, 182] width 541 height 83
click at [967, 176] on input "search" at bounding box center [865, 182] width 206 height 31
paste input "Kaju Paneer"
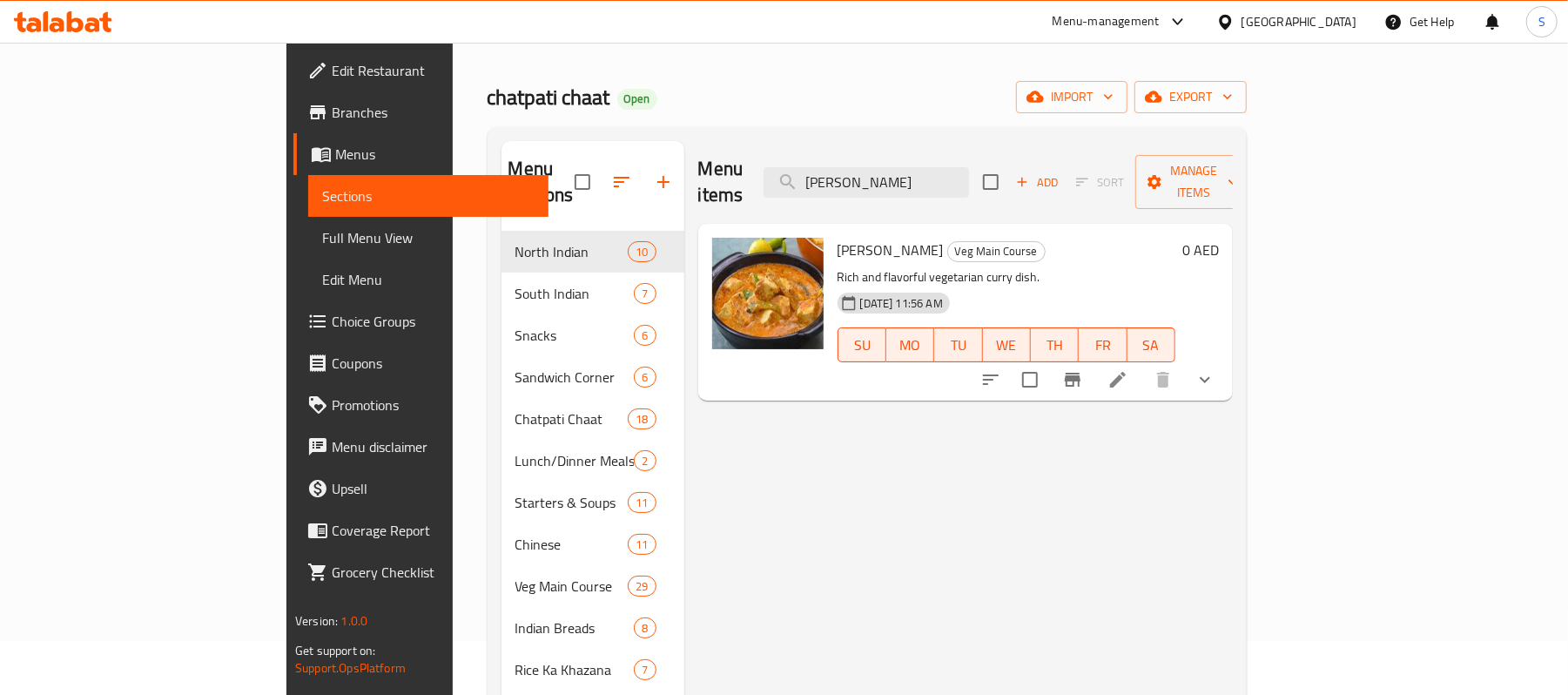
type input "Kaju Paneer"
click at [1128, 369] on icon at bounding box center [1117, 379] width 21 height 21
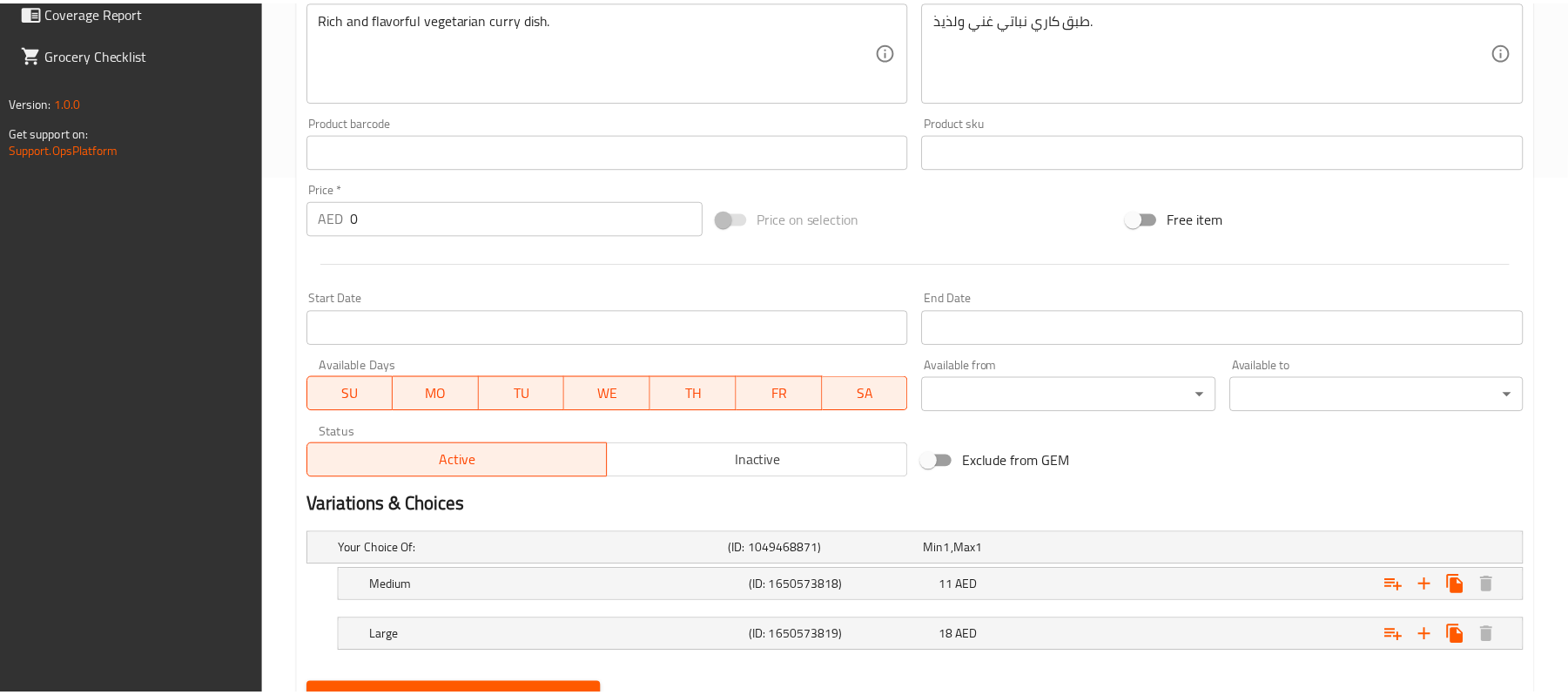
scroll to position [601, 0]
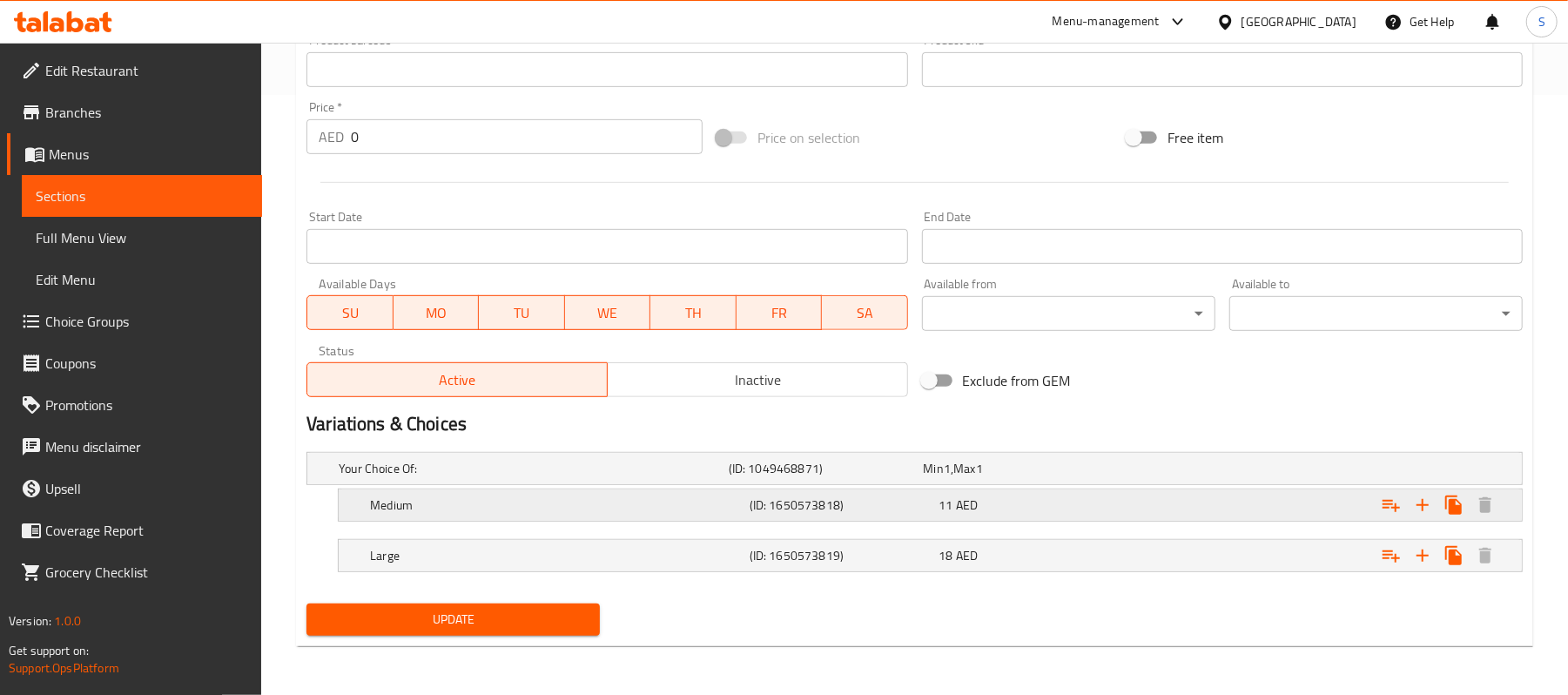
click at [655, 477] on h5 "Medium" at bounding box center [530, 468] width 383 height 17
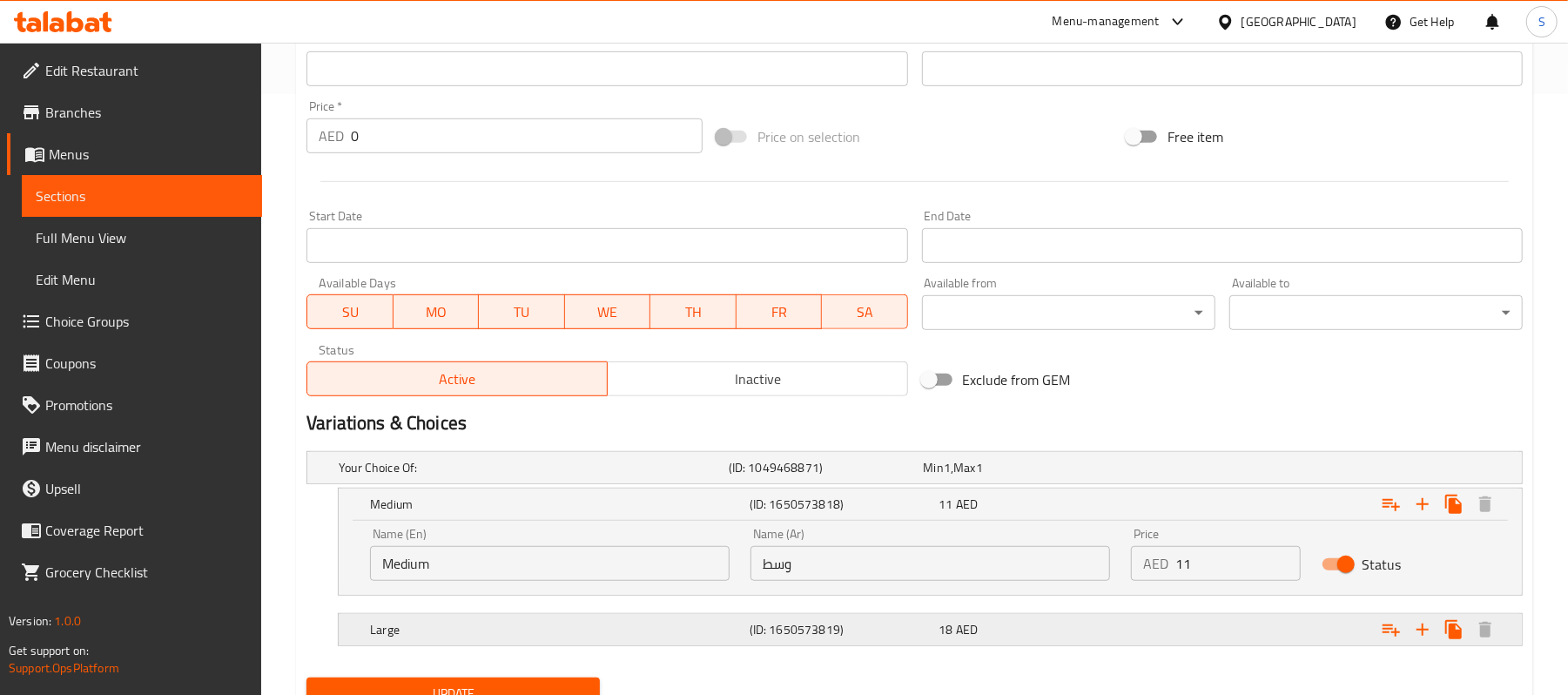
click at [698, 476] on h5 "Large" at bounding box center [530, 467] width 383 height 17
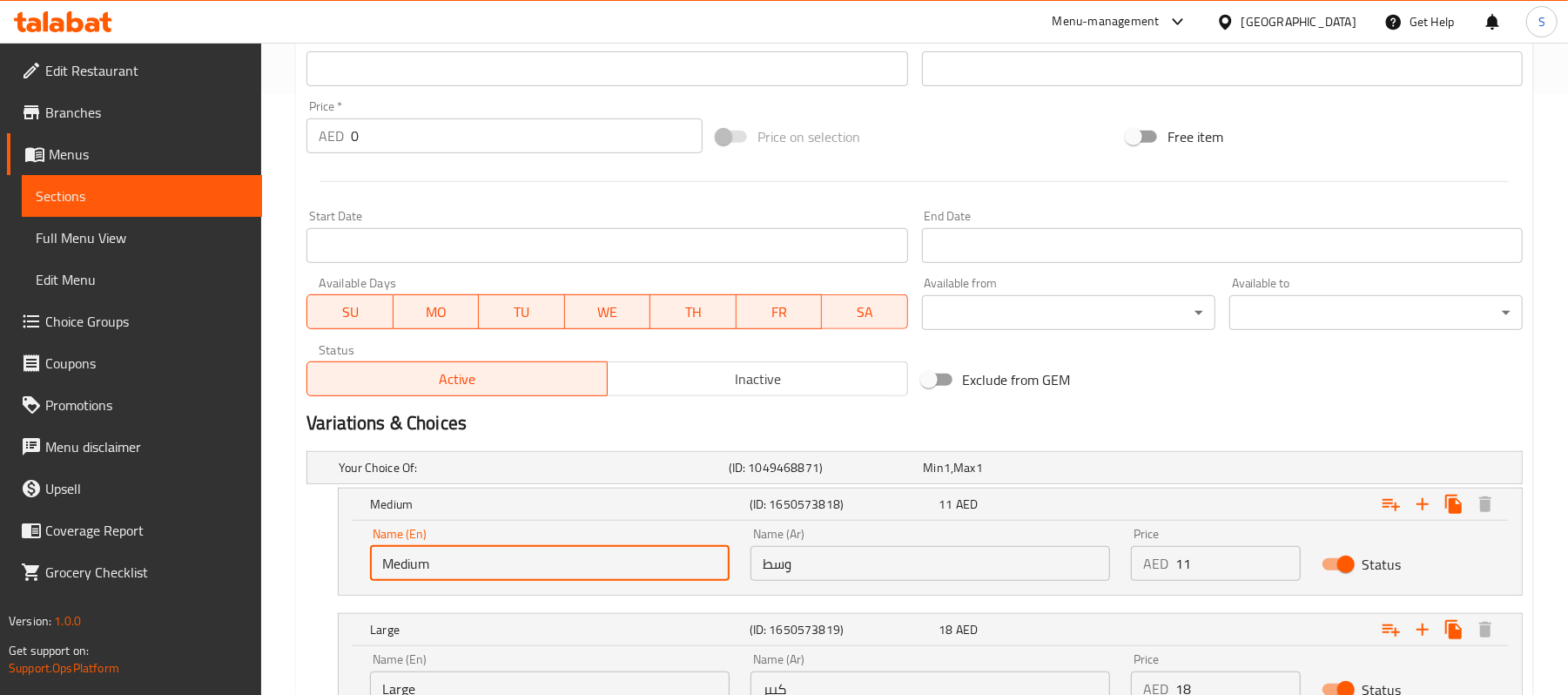
drag, startPoint x: 496, startPoint y: 561, endPoint x: 373, endPoint y: 558, distance: 123.0
click at [373, 558] on input "Medium" at bounding box center [550, 563] width 360 height 34
type input "Half"
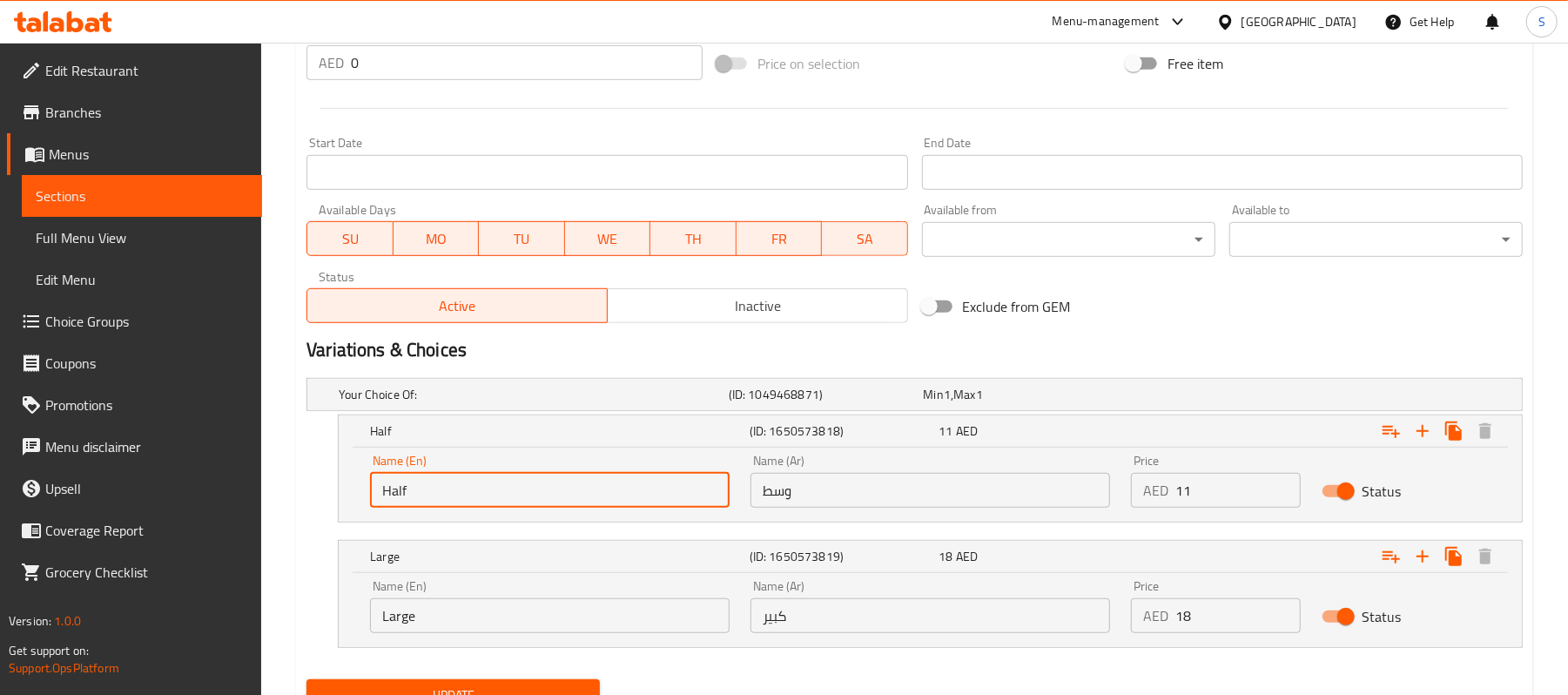
scroll to position [751, 0]
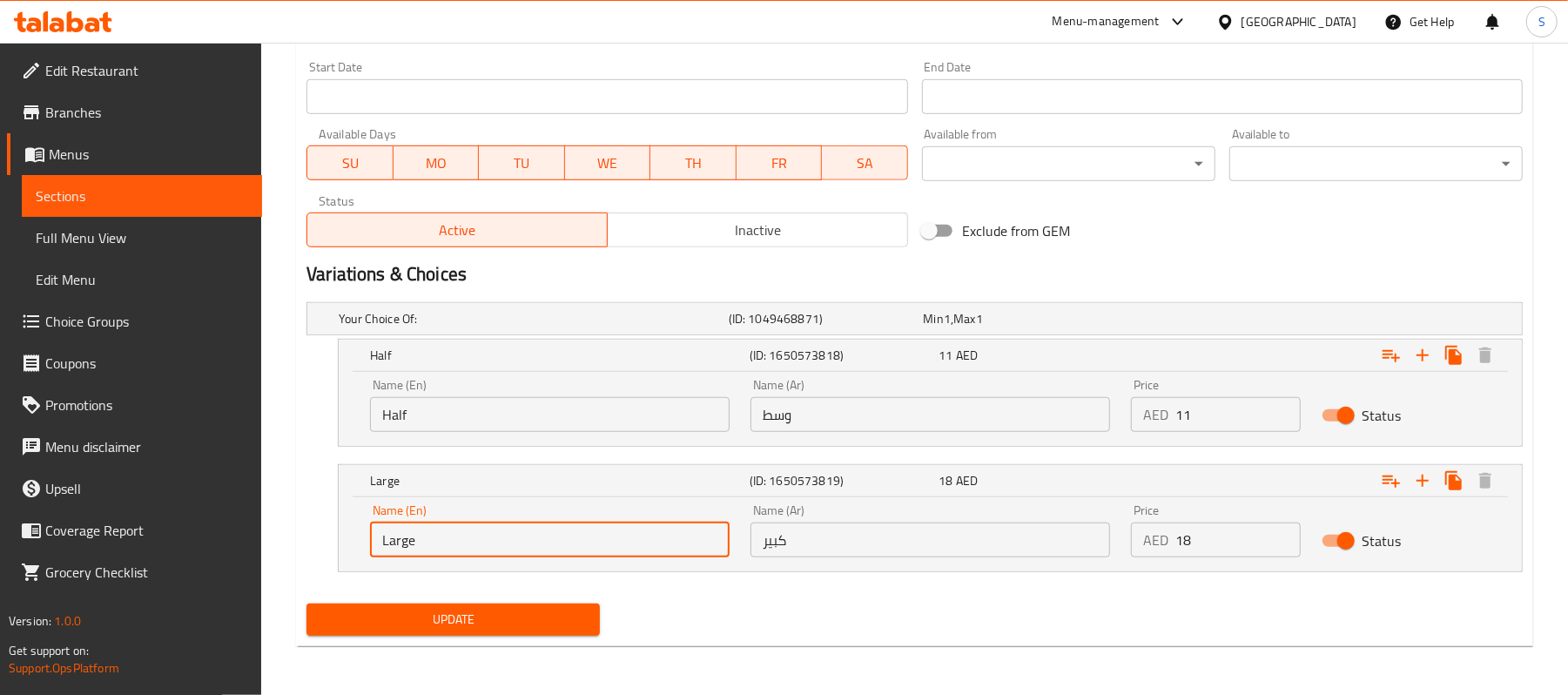
drag, startPoint x: 429, startPoint y: 548, endPoint x: 284, endPoint y: 526, distance: 146.7
type input "Full"
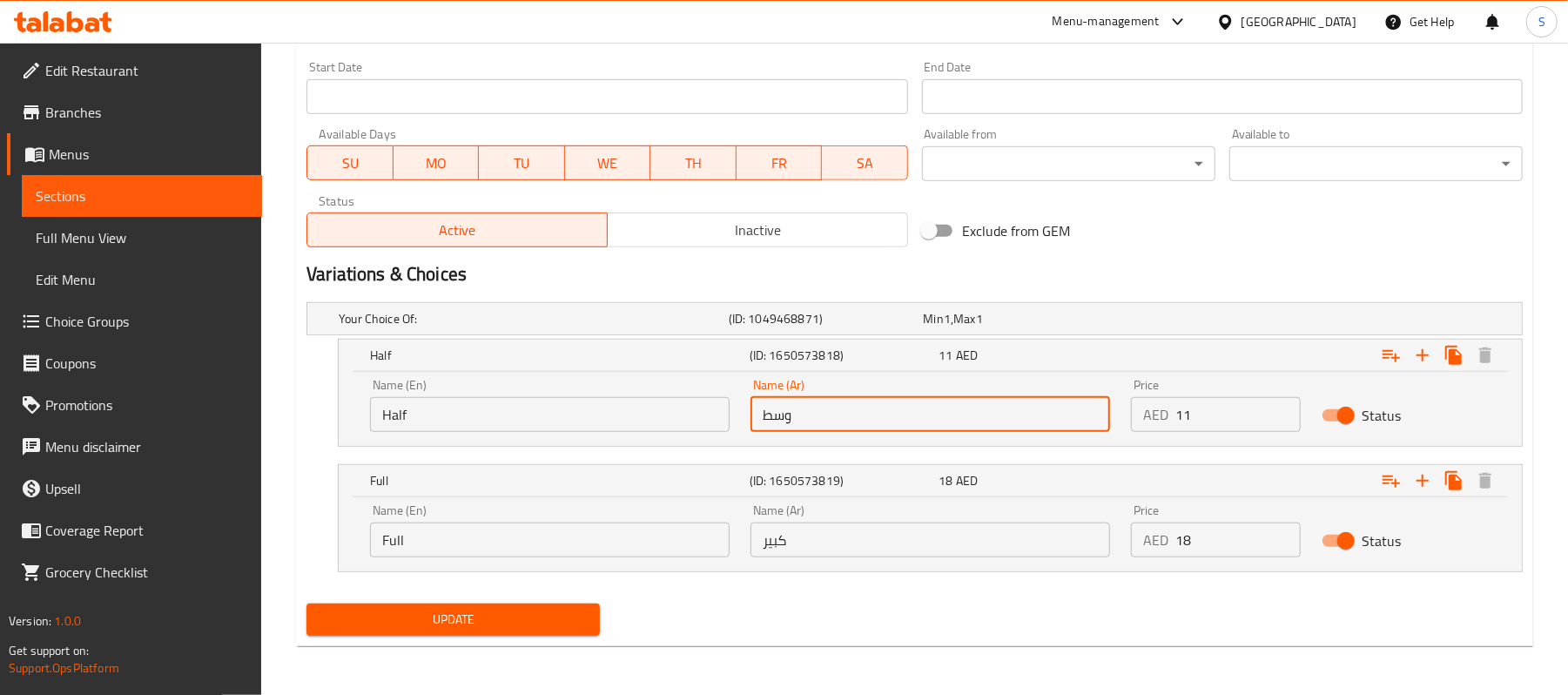
drag, startPoint x: 874, startPoint y: 426, endPoint x: 742, endPoint y: 429, distance: 132.0
click at [742, 429] on div "Name (Ar) وسط Name (Ar)" at bounding box center [930, 406] width 381 height 74
type input "نصف"
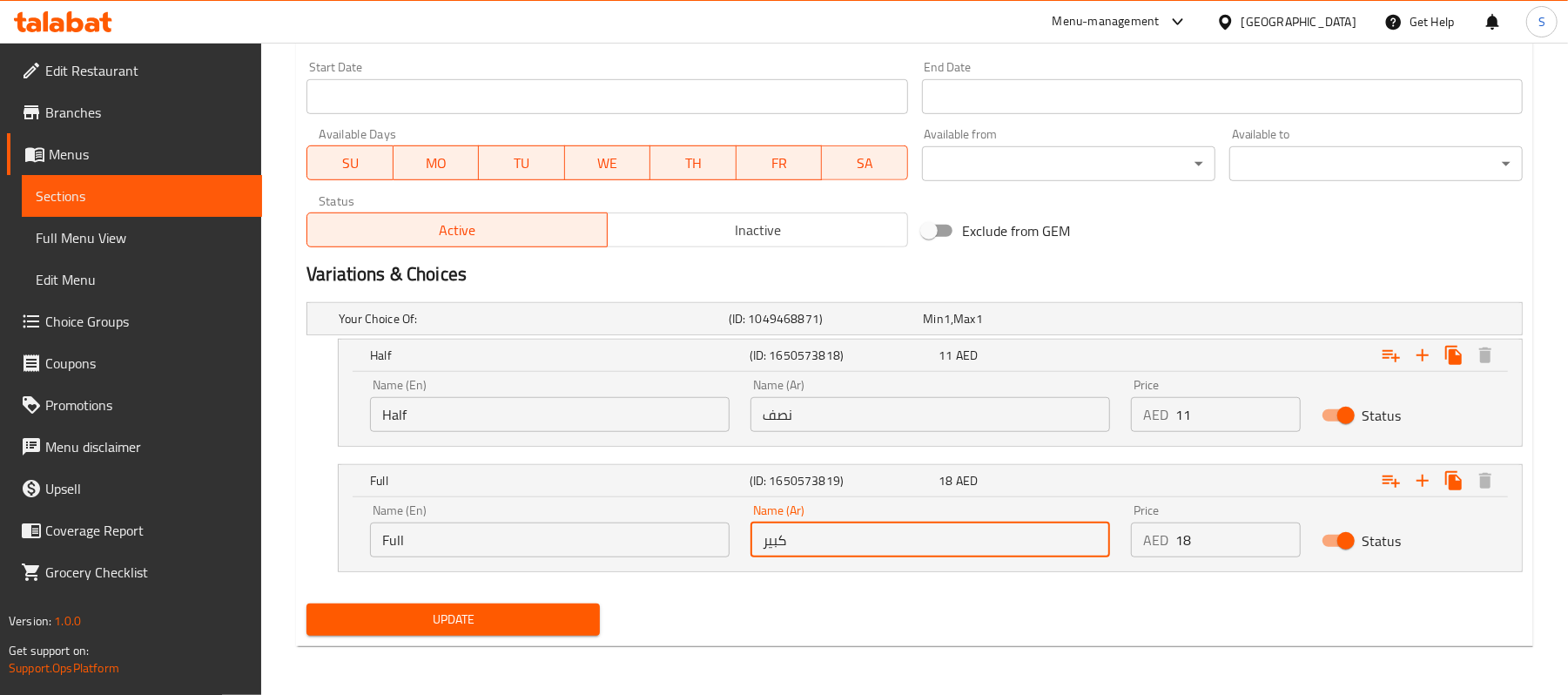
click at [780, 535] on input "كبير" at bounding box center [930, 540] width 360 height 34
drag, startPoint x: 809, startPoint y: 537, endPoint x: 719, endPoint y: 544, distance: 90.3
click at [719, 544] on div "Name (En) Full Name (En) Name (Ar) كبير Name (Ar) Price AED 18 Price Status" at bounding box center [930, 531] width 1142 height 74
type input "ممتلىء"
click at [911, 607] on div "Update" at bounding box center [914, 620] width 1231 height 46
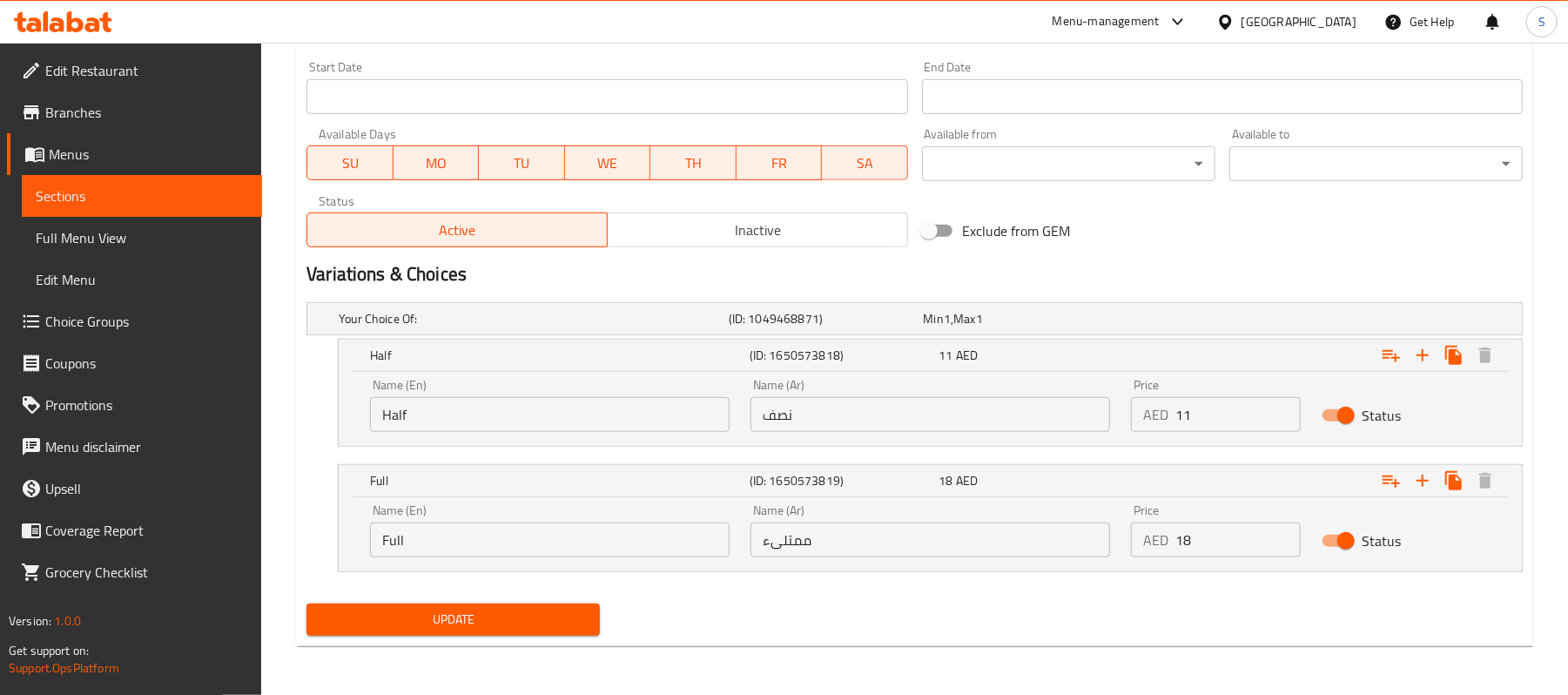
click at [531, 625] on span "Update" at bounding box center [453, 620] width 266 height 22
click at [804, 597] on div "Update" at bounding box center [914, 620] width 1231 height 46
click at [191, 178] on link "Sections" at bounding box center [141, 196] width 240 height 42
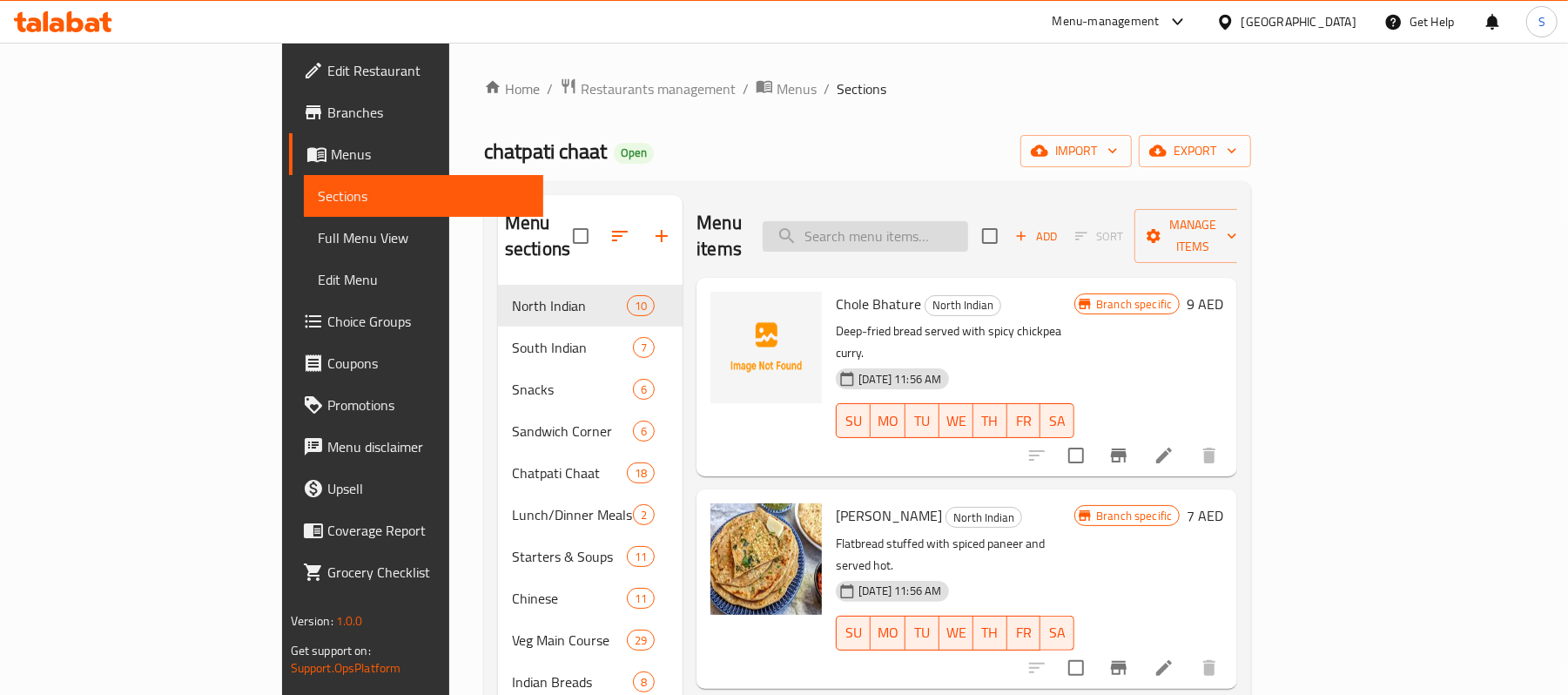
click at [969, 233] on input "search" at bounding box center [865, 237] width 206 height 31
paste input "Palak Paneer"
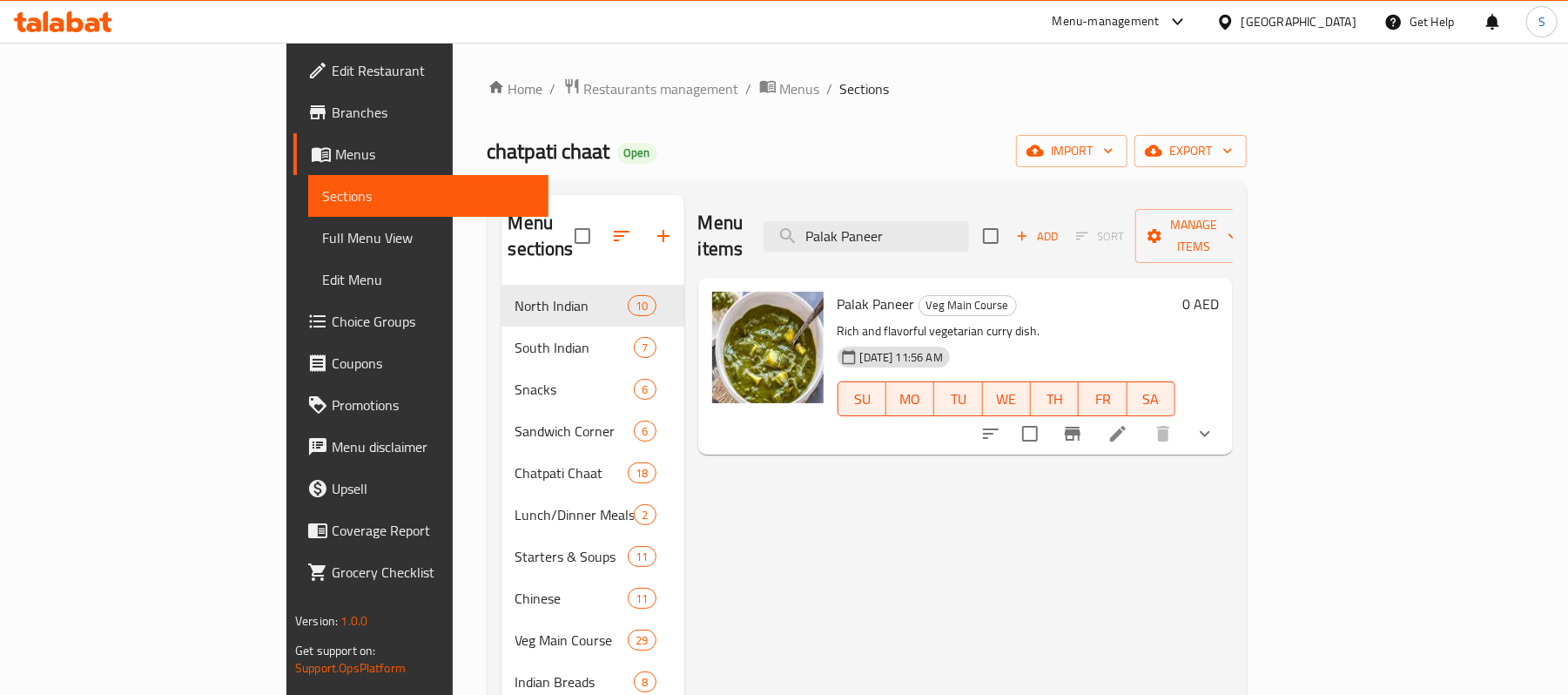
type input "Palak Paneer"
click at [1128, 424] on icon at bounding box center [1117, 434] width 21 height 21
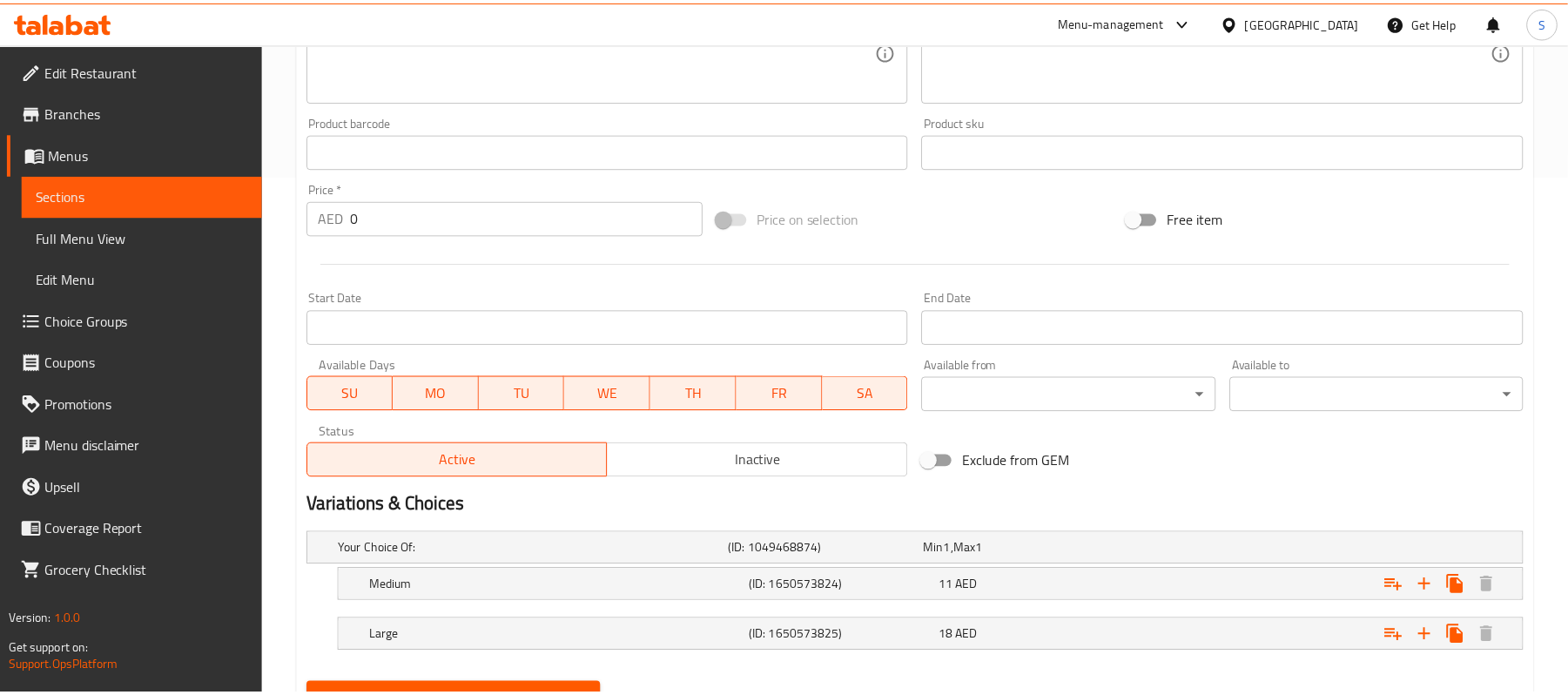
scroll to position [601, 0]
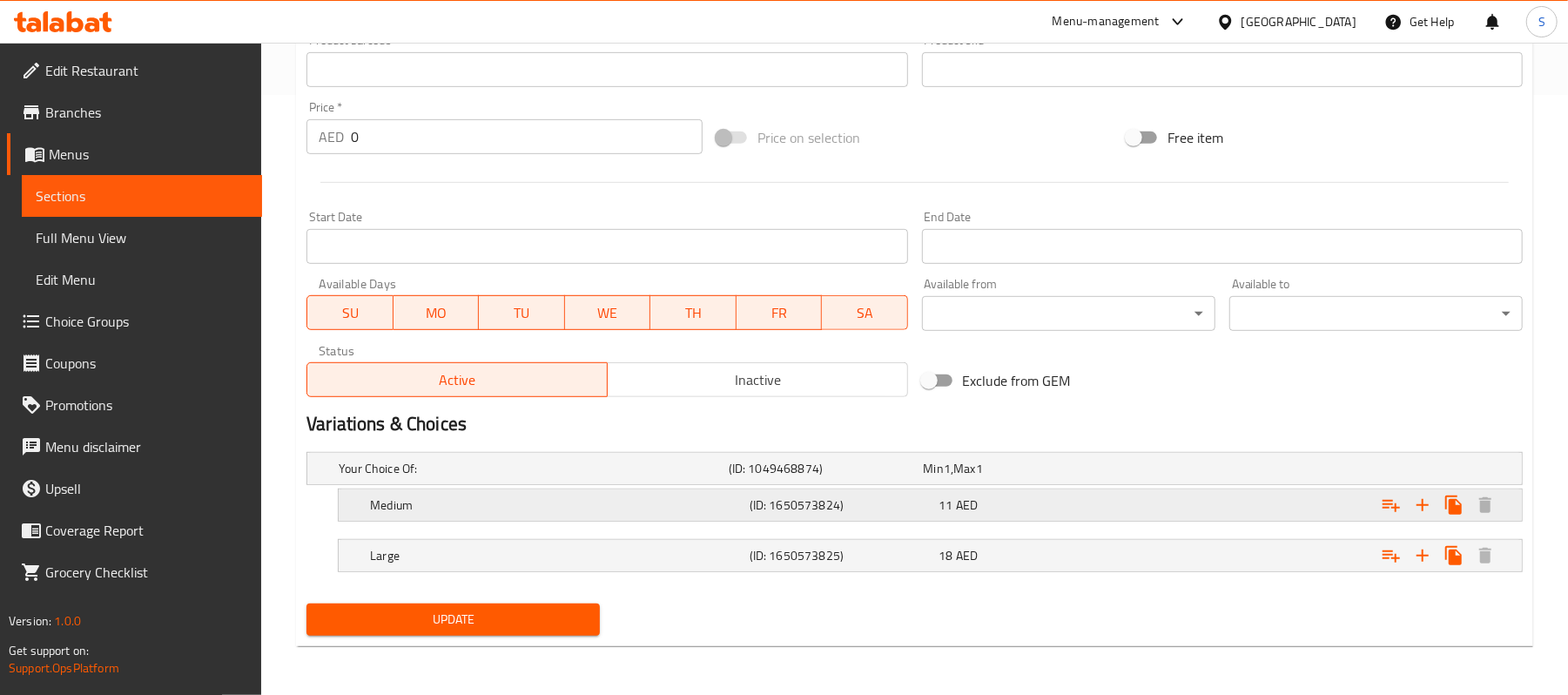
click at [1025, 477] on div "11 AED" at bounding box center [1018, 468] width 188 height 17
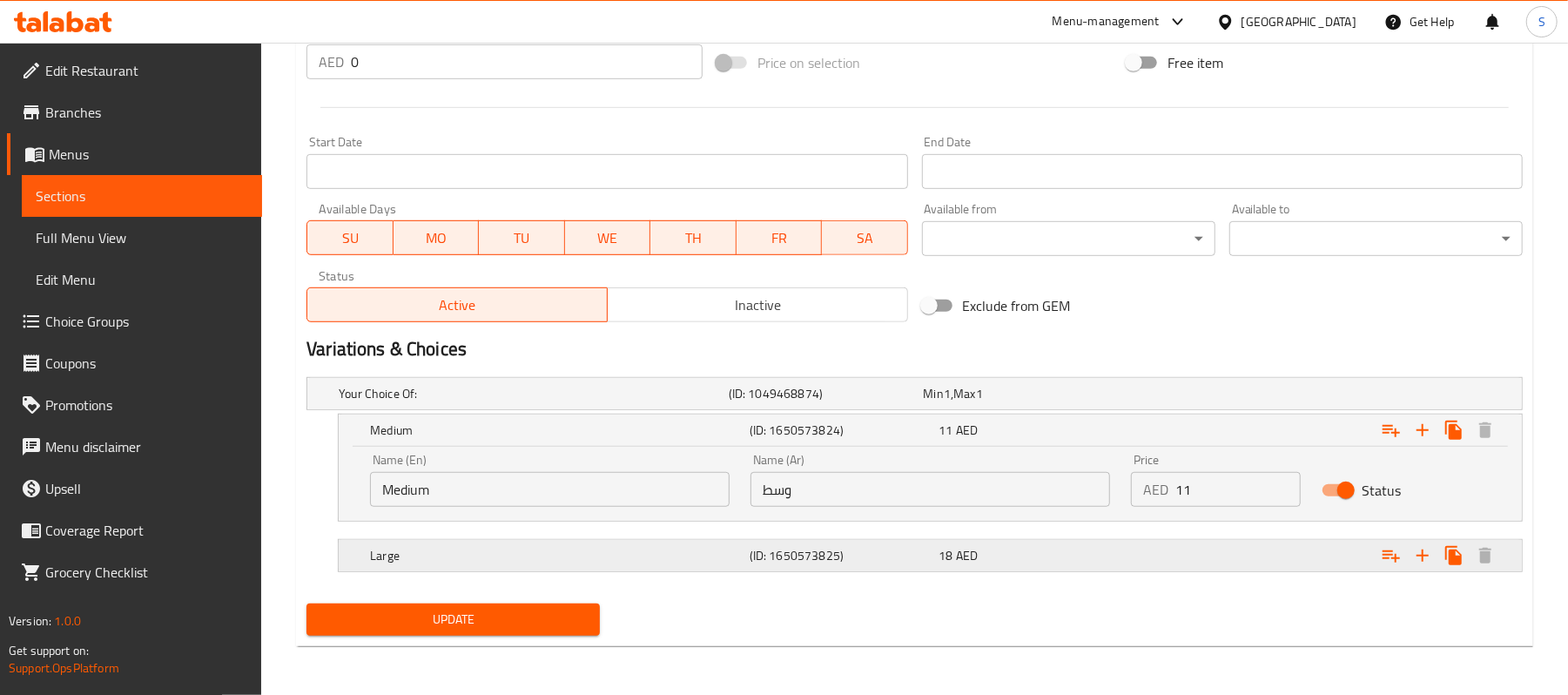
click at [1001, 403] on div "18 AED" at bounding box center [1018, 393] width 188 height 17
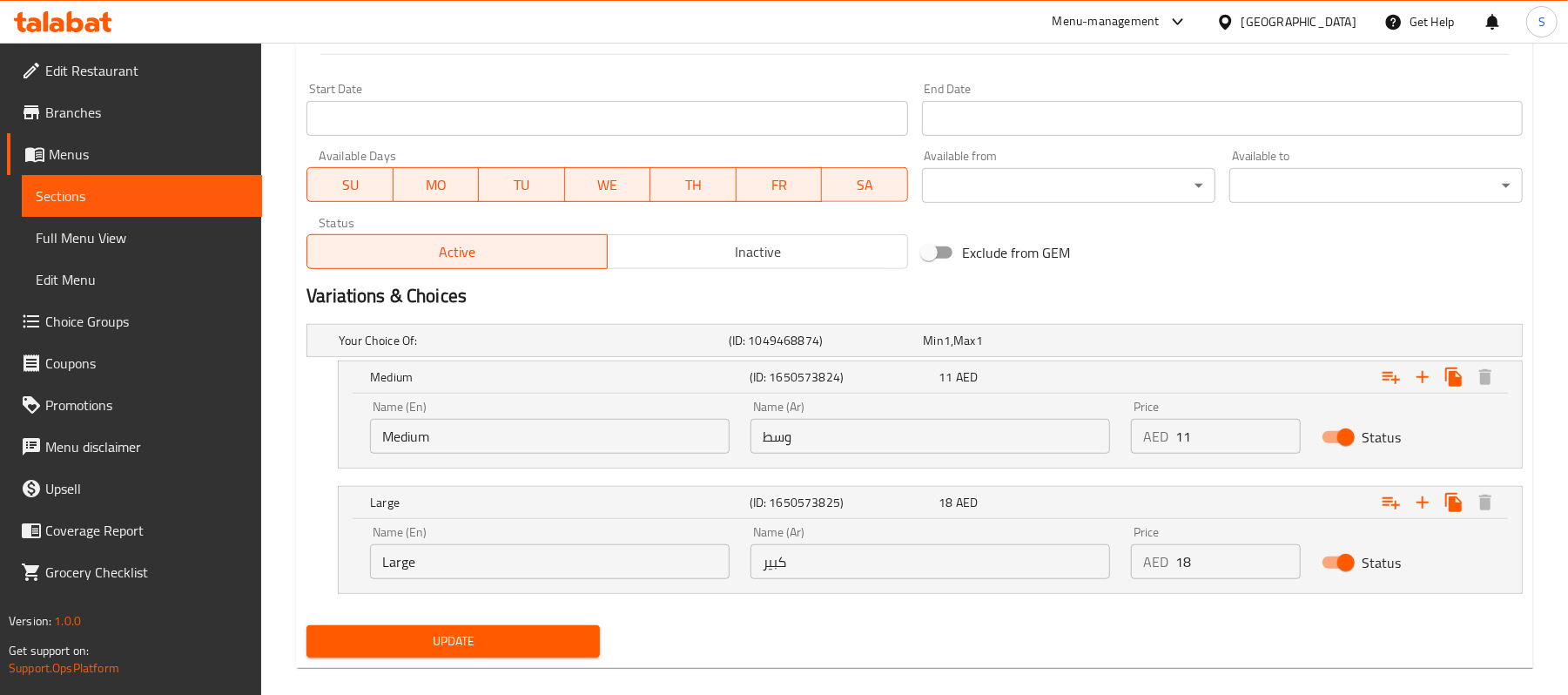
scroll to position [751, 0]
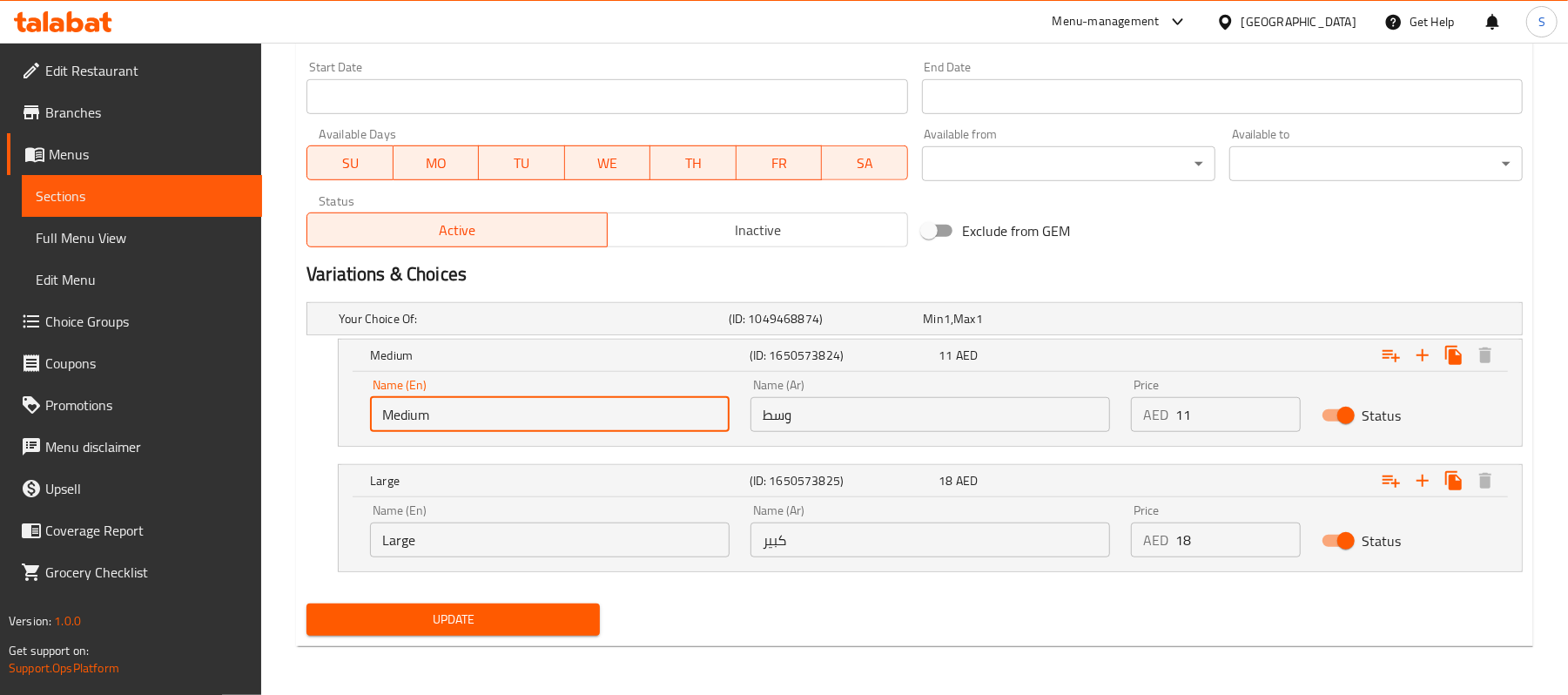
drag, startPoint x: 463, startPoint y: 420, endPoint x: 293, endPoint y: 373, distance: 176.4
type input "ا"
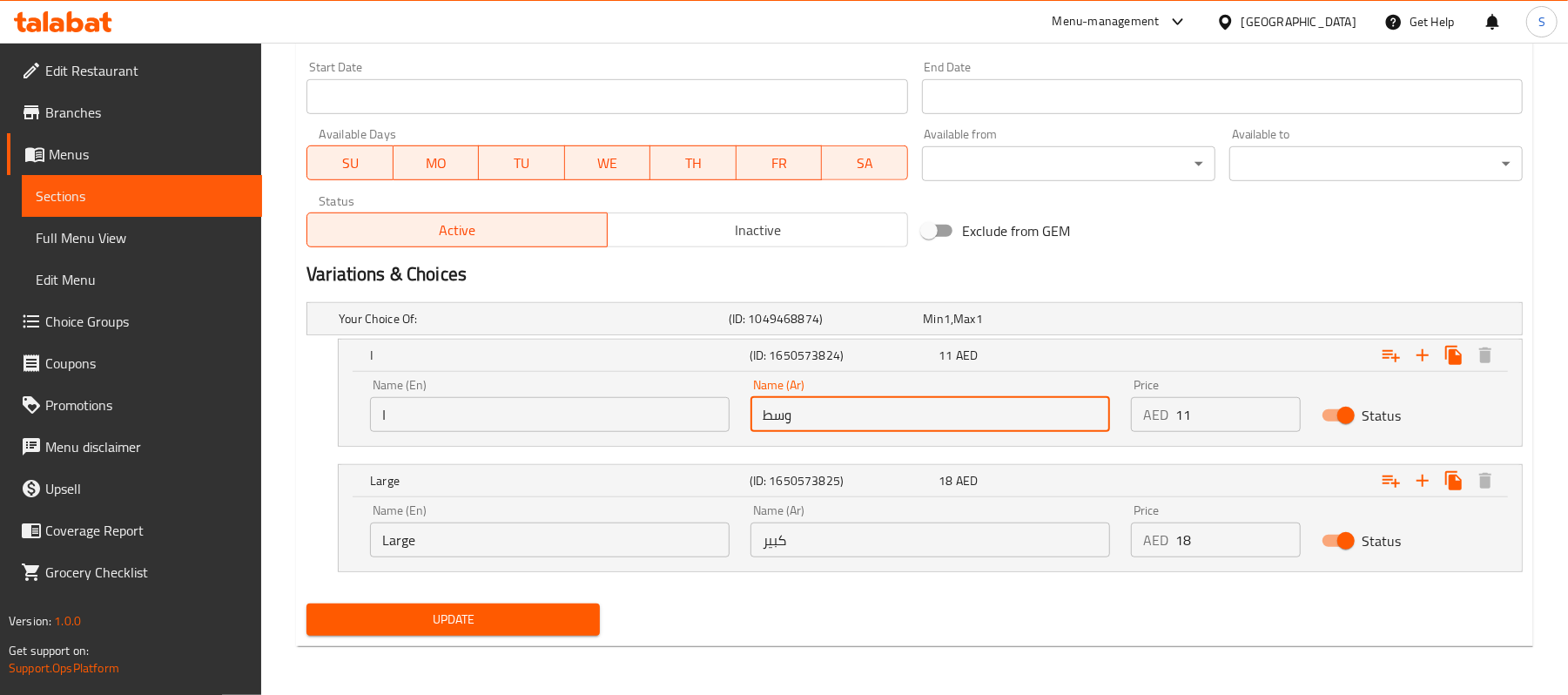
drag, startPoint x: 896, startPoint y: 419, endPoint x: 630, endPoint y: 377, distance: 269.3
click at [639, 375] on div "Name (En) ا Name (En) Name (Ar) وسط Name (Ar) Price AED 11 Price Status" at bounding box center [930, 406] width 1142 height 74
type input "نصف"
click at [848, 557] on div "Name (Ar) كبير Name (Ar)" at bounding box center [930, 531] width 381 height 74
drag, startPoint x: 843, startPoint y: 543, endPoint x: 346, endPoint y: 401, distance: 516.9
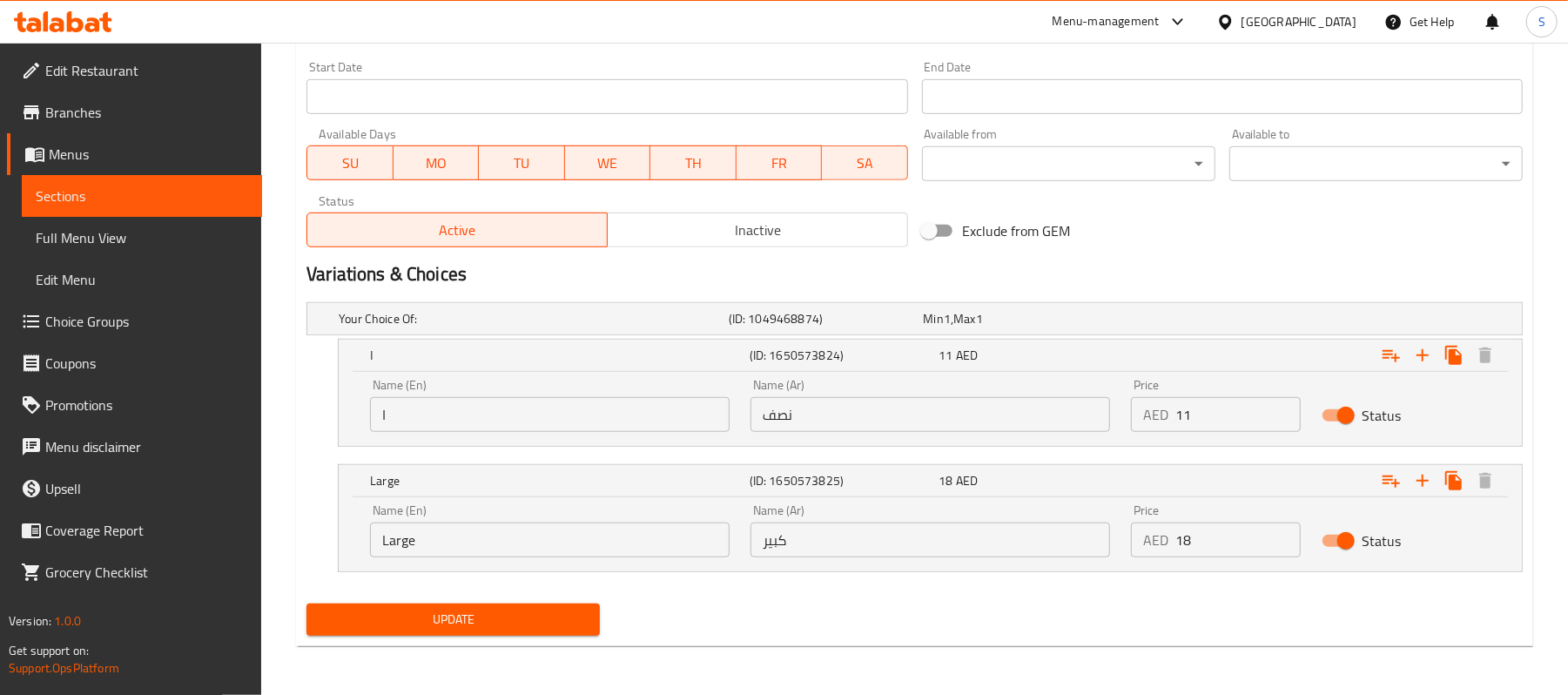
click at [346, 401] on div "Your Choice Of: (ID: 1049468874) Min 1 , Max 1 Name (En) Your Choice Of: Name (…" at bounding box center [914, 445] width 1231 height 301
type input "ممتلىء"
drag, startPoint x: 474, startPoint y: 428, endPoint x: 314, endPoint y: 409, distance: 161.1
click at [314, 409] on div "ا (ID: 1650573824) 11 AED Name (En) ا Name (En) Name (Ar) نصف Name (Ar) Price A…" at bounding box center [914, 392] width 1216 height 108
type input "Half"
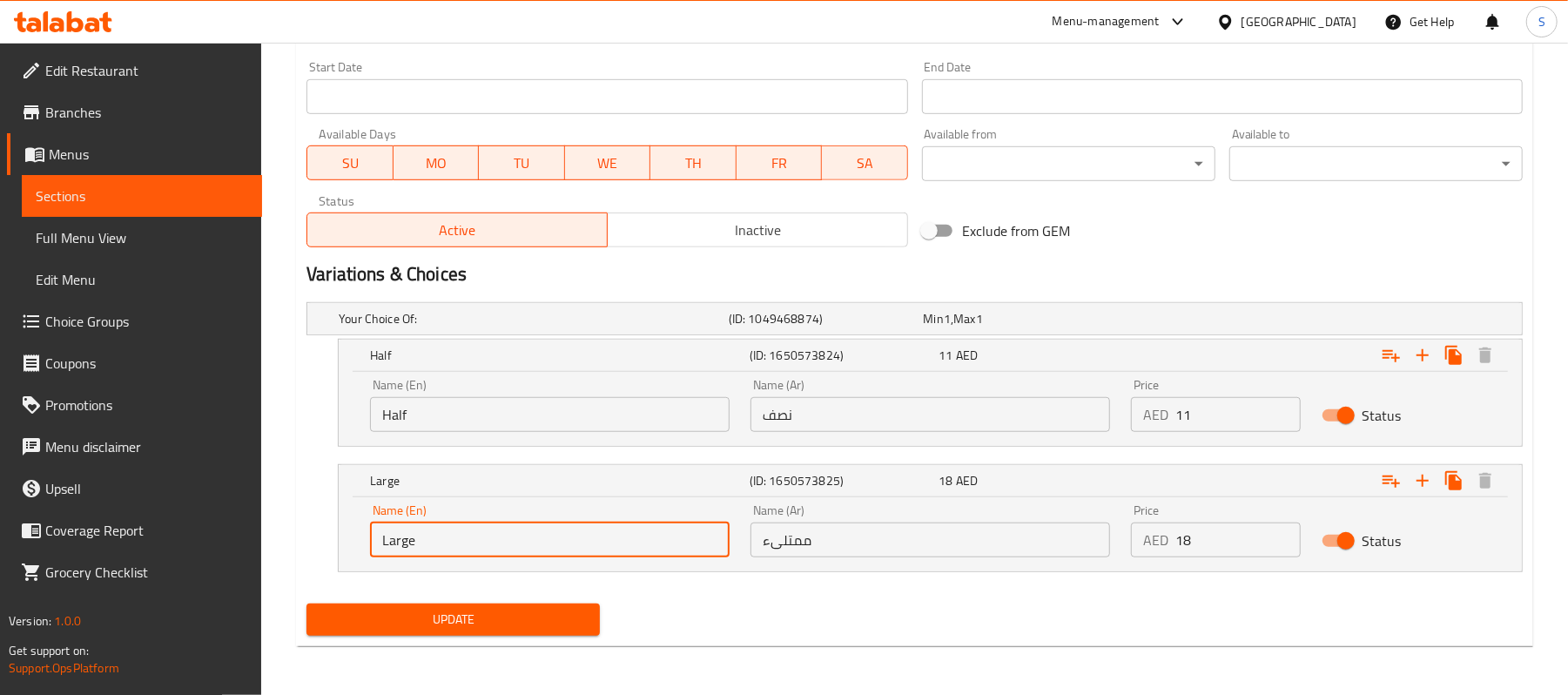
drag, startPoint x: 469, startPoint y: 524, endPoint x: 304, endPoint y: 509, distance: 165.7
click at [307, 510] on div "Large (ID: 1650573825) 18 AED Name (En) Large Name (En) Name (Ar) ممتلىء Name (…" at bounding box center [914, 518] width 1216 height 108
type input "Full"
click at [453, 611] on span "Update" at bounding box center [453, 620] width 266 height 22
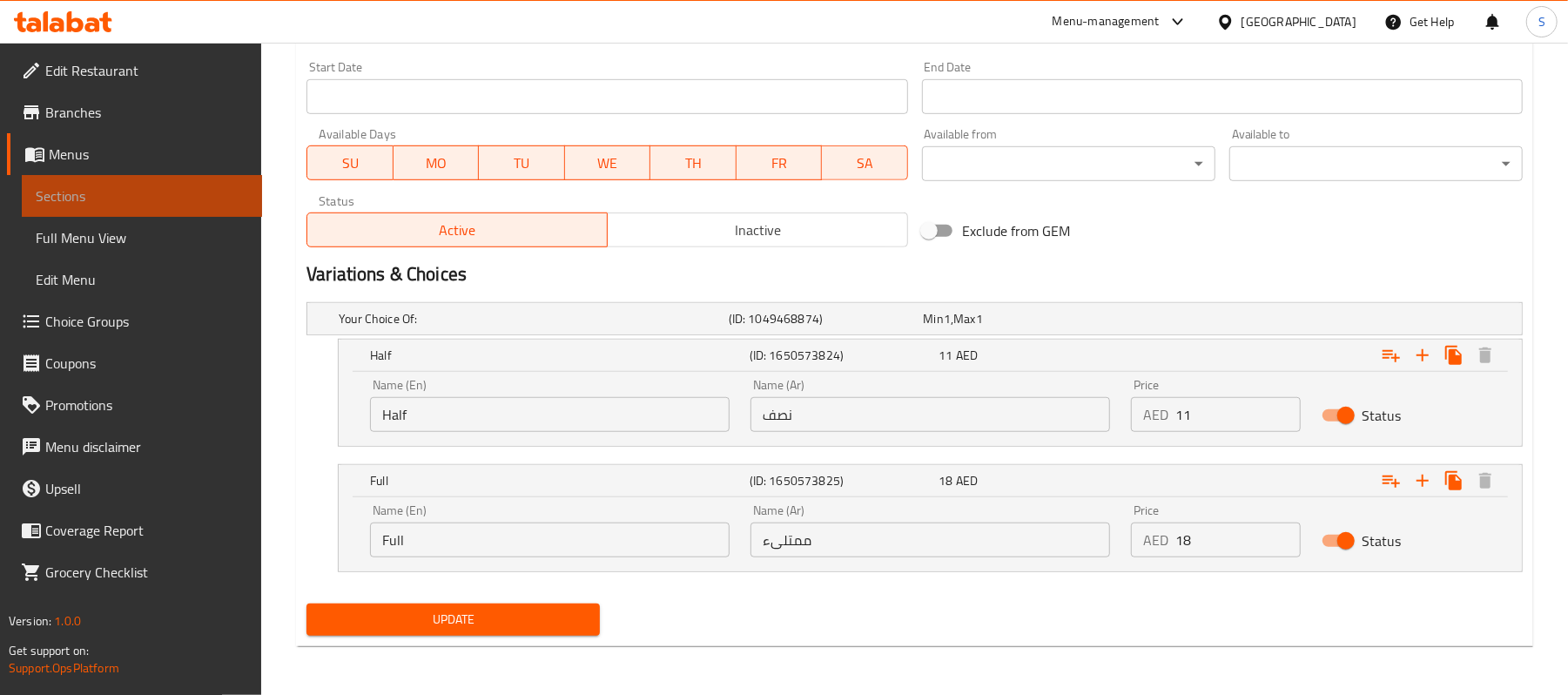
click at [67, 209] on link "Sections" at bounding box center [141, 196] width 240 height 42
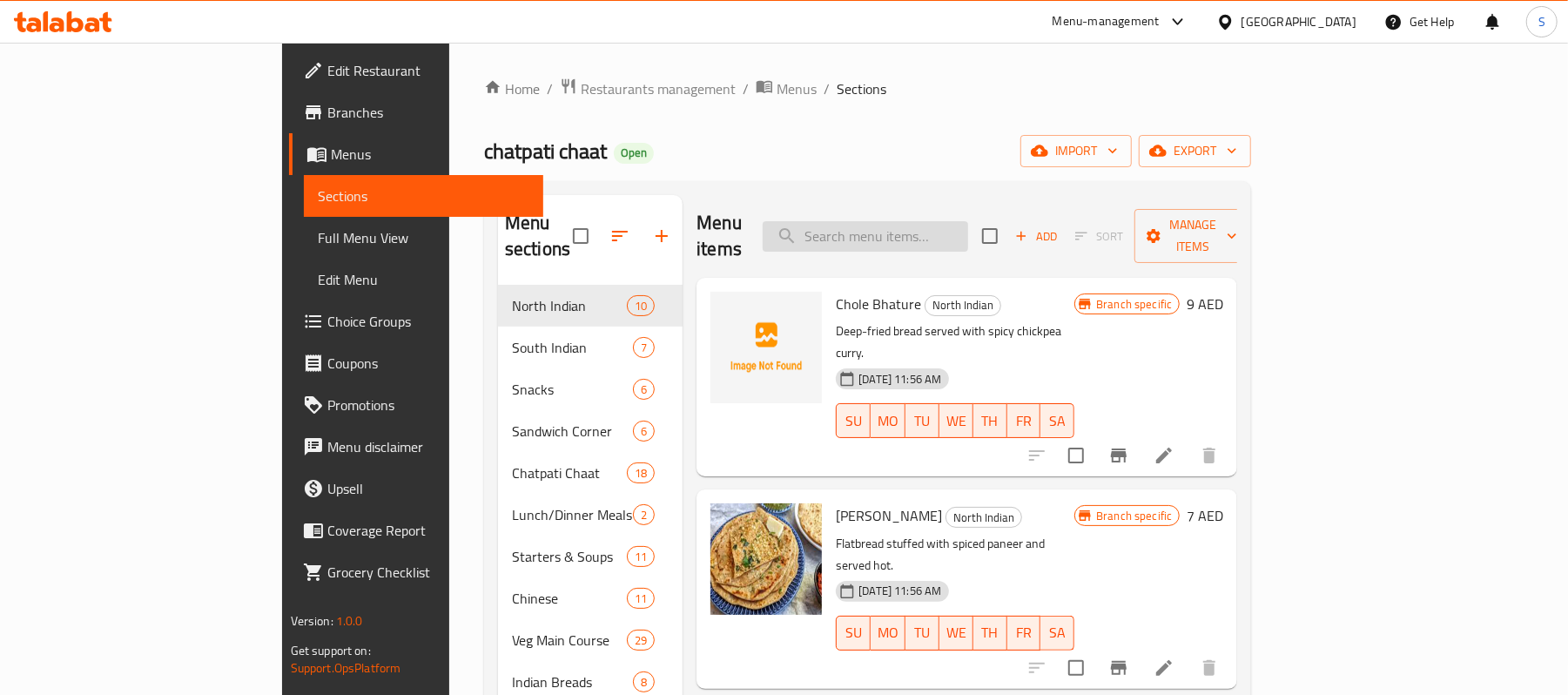
click at [954, 225] on input "search" at bounding box center [865, 237] width 206 height 31
paste input "Gobi Kaju Malai"
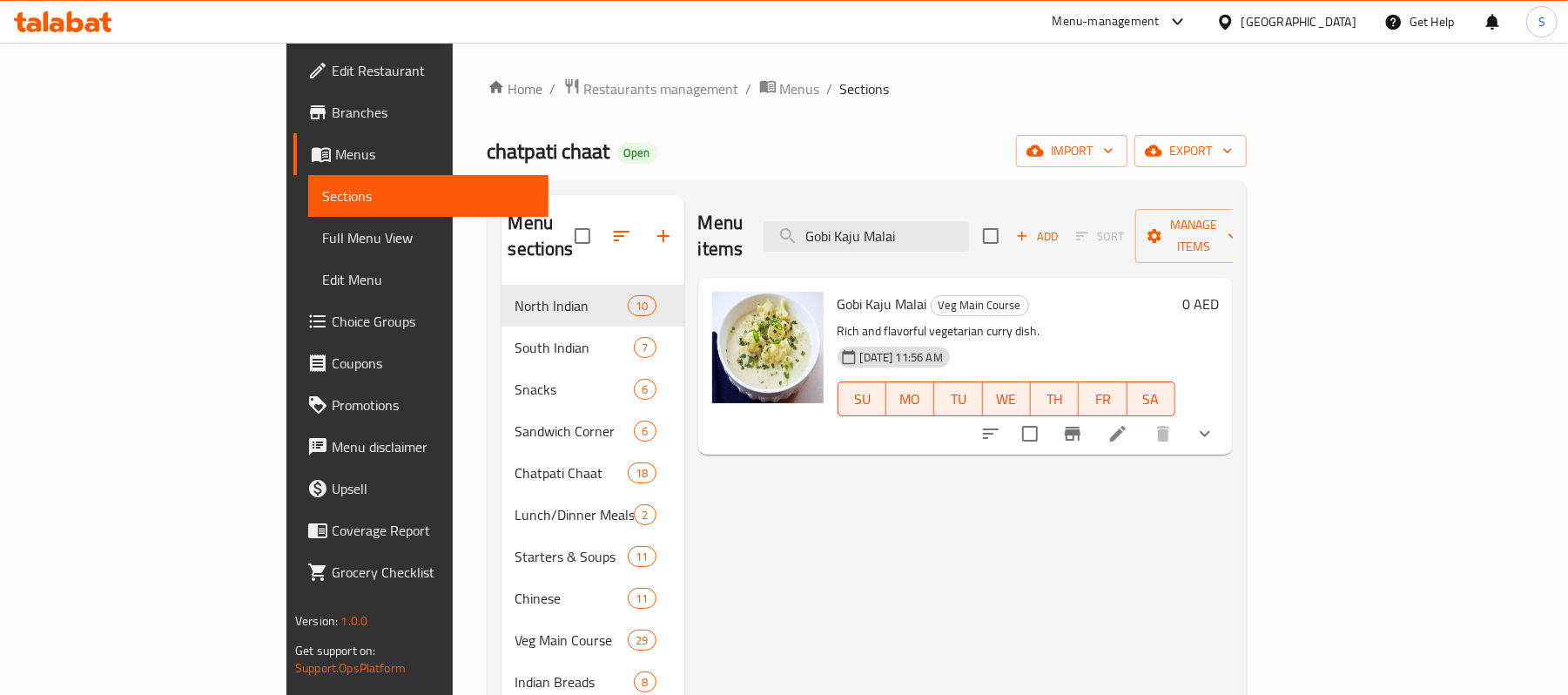
type input "Gobi Kaju Malai"
click at [1128, 424] on icon at bounding box center [1117, 434] width 21 height 21
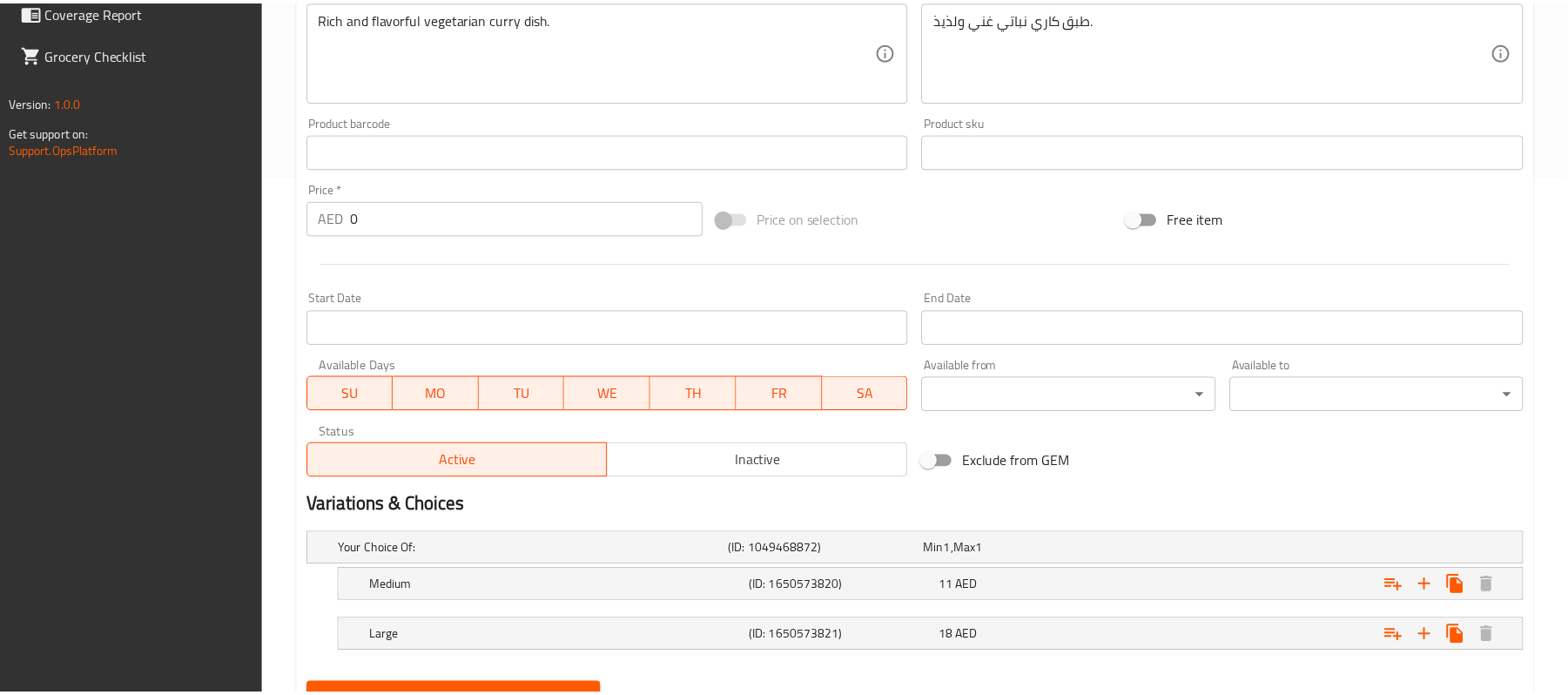
scroll to position [601, 0]
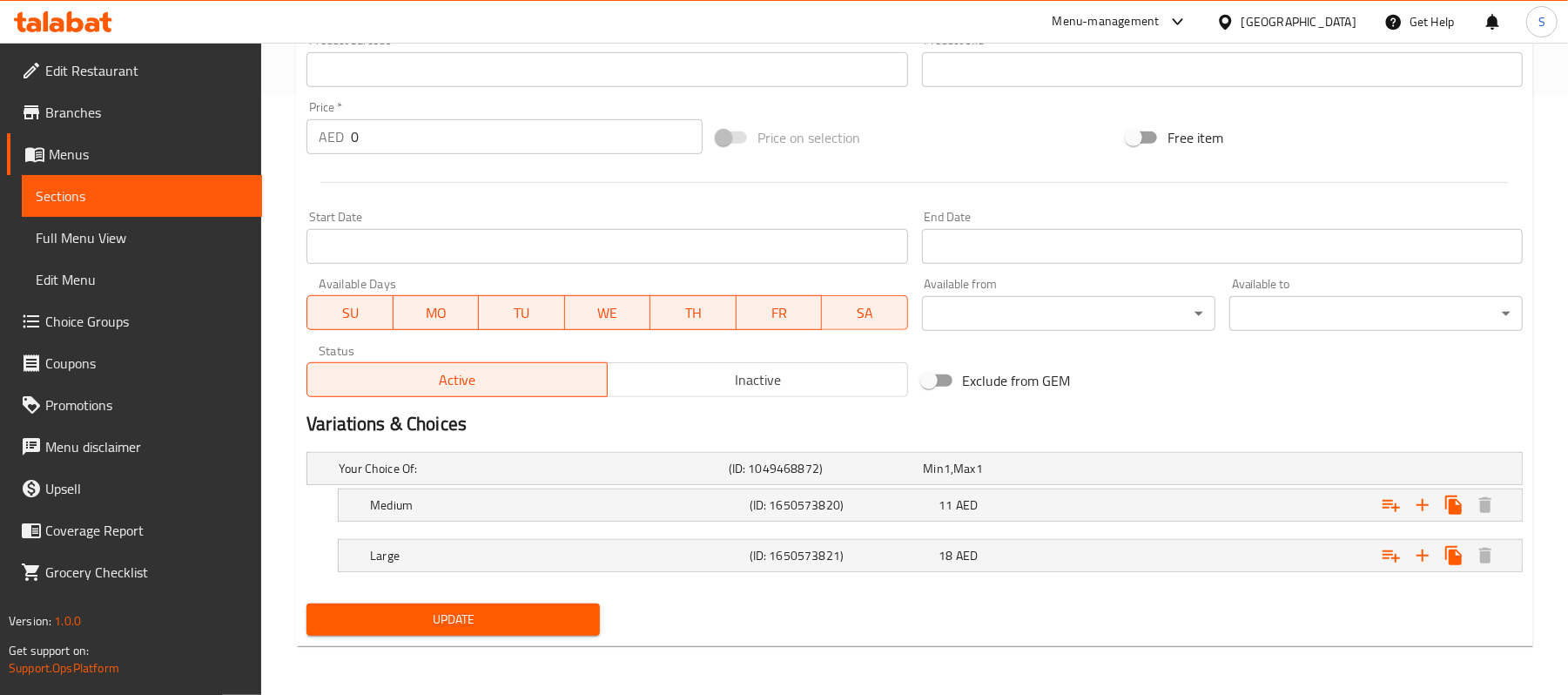
click at [768, 612] on div "Update" at bounding box center [914, 620] width 1231 height 46
click at [884, 477] on h5 "(ID: 1650573820)" at bounding box center [823, 468] width 188 height 17
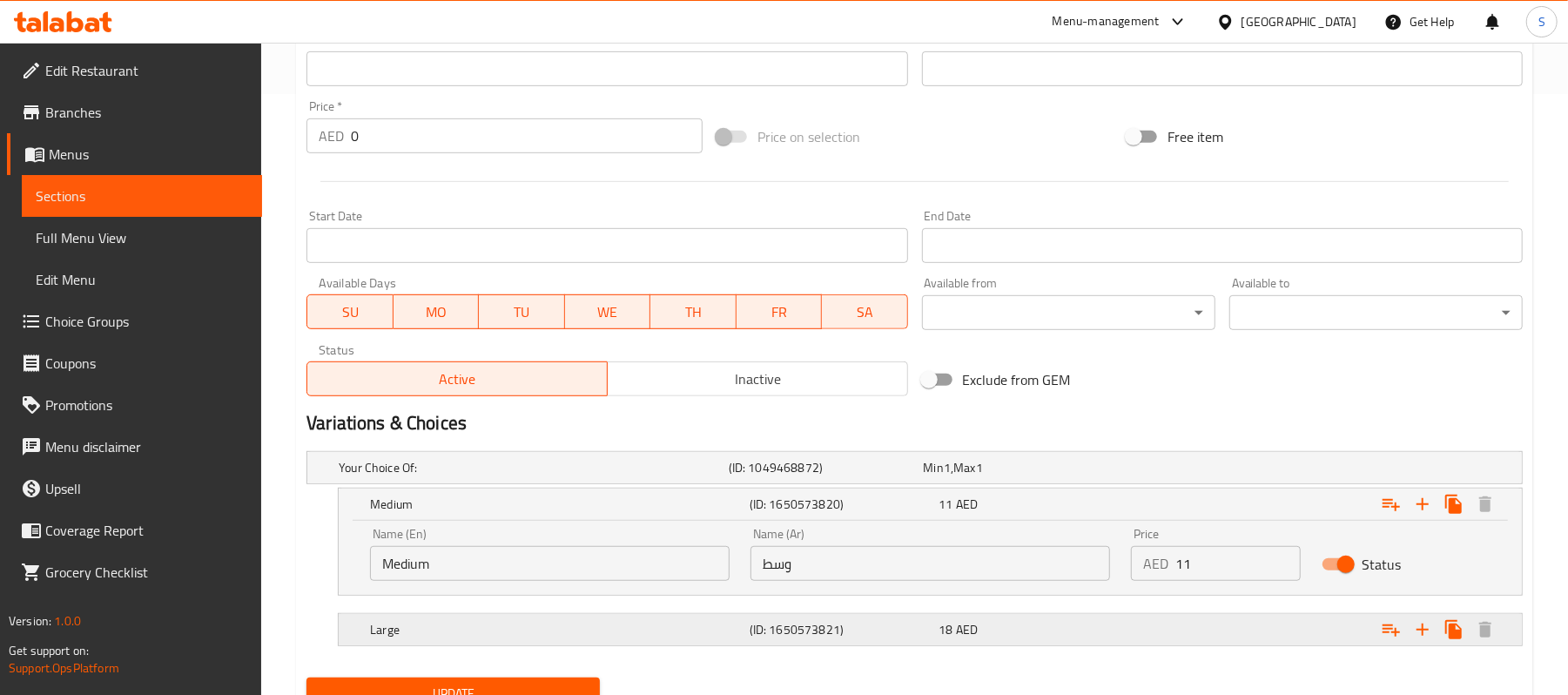
click at [833, 476] on h5 "(ID: 1650573821)" at bounding box center [823, 467] width 188 height 17
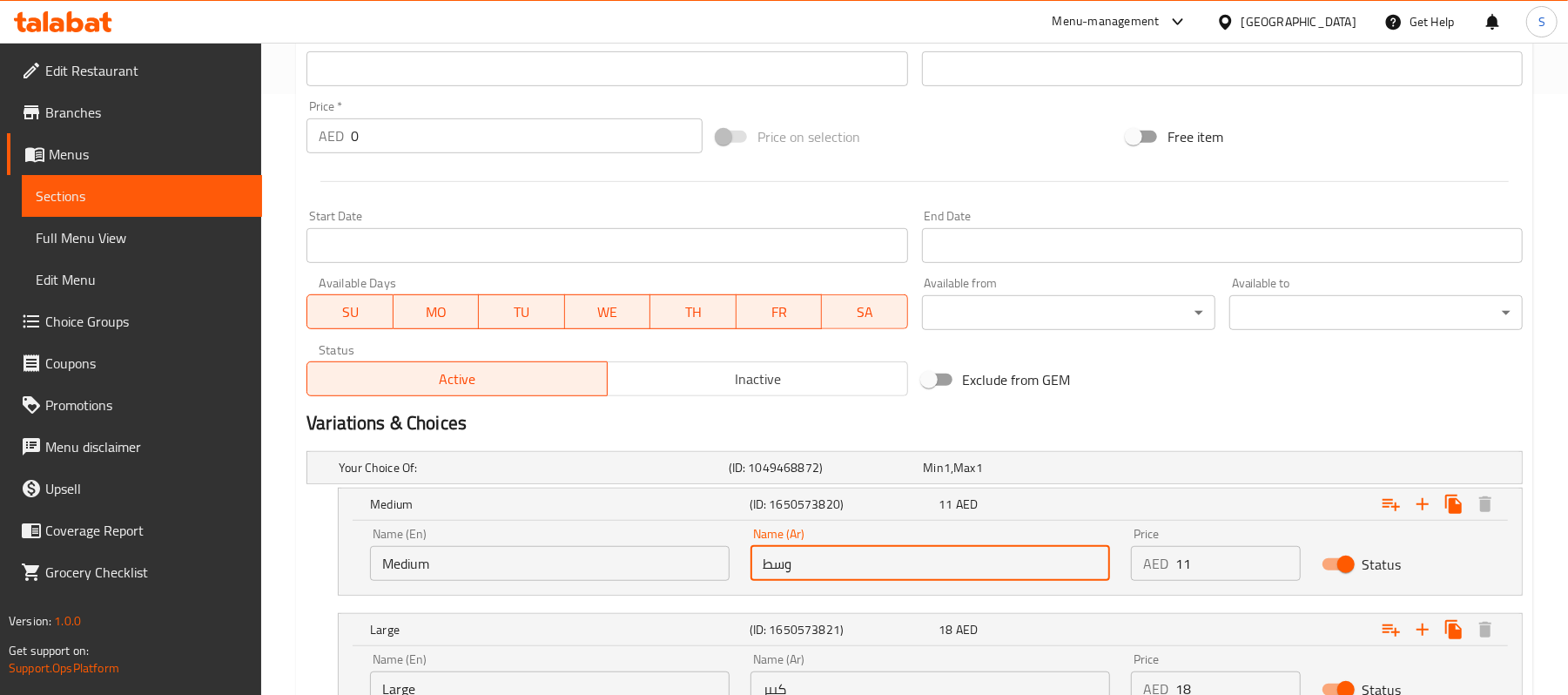
drag, startPoint x: 864, startPoint y: 568, endPoint x: 753, endPoint y: 559, distance: 111.4
click at [753, 559] on input "وسط" at bounding box center [930, 563] width 360 height 34
type input "K"
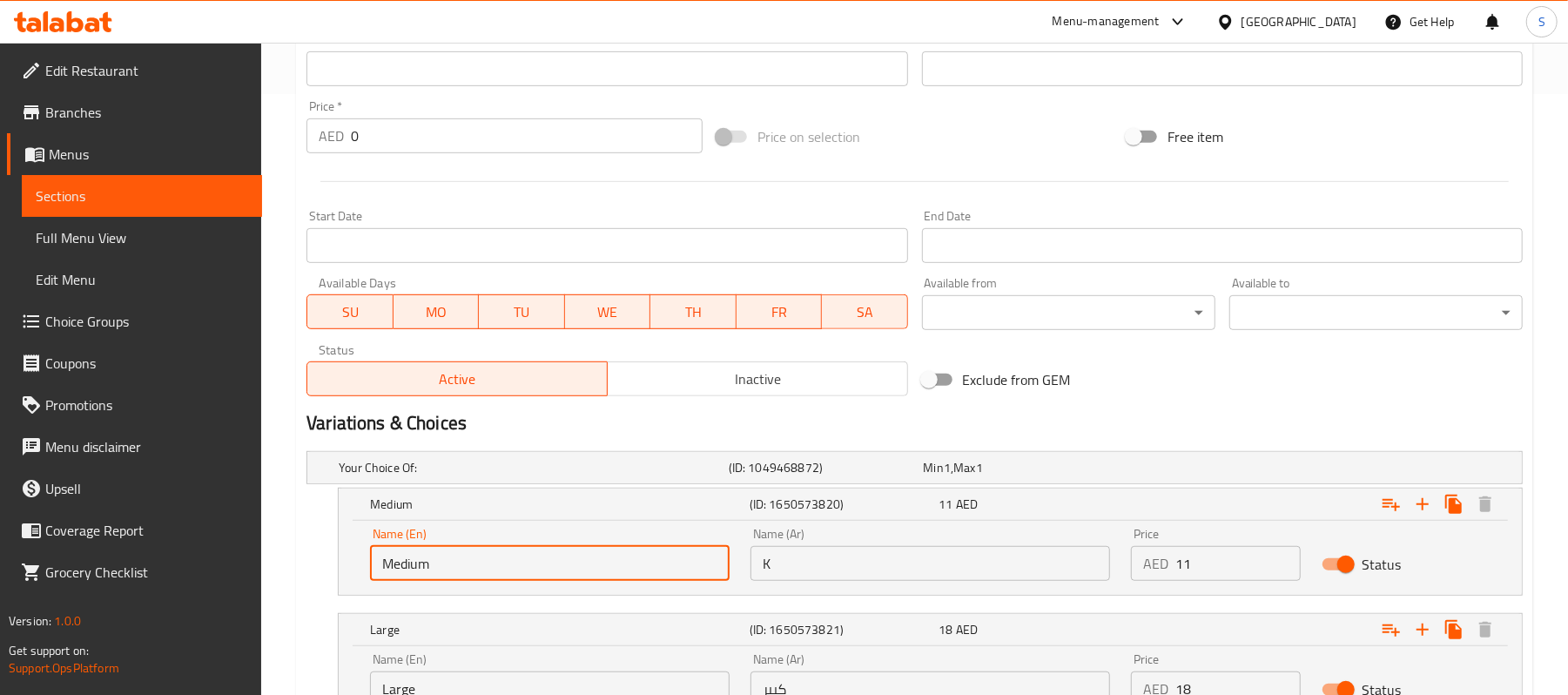
drag, startPoint x: 651, startPoint y: 558, endPoint x: 180, endPoint y: 514, distance: 473.1
click at [180, 514] on div "Edit Restaurant Branches Menus Sections Full Menu View Edit Menu Choice Groups …" at bounding box center [784, 143] width 1568 height 1403
type input "Half"
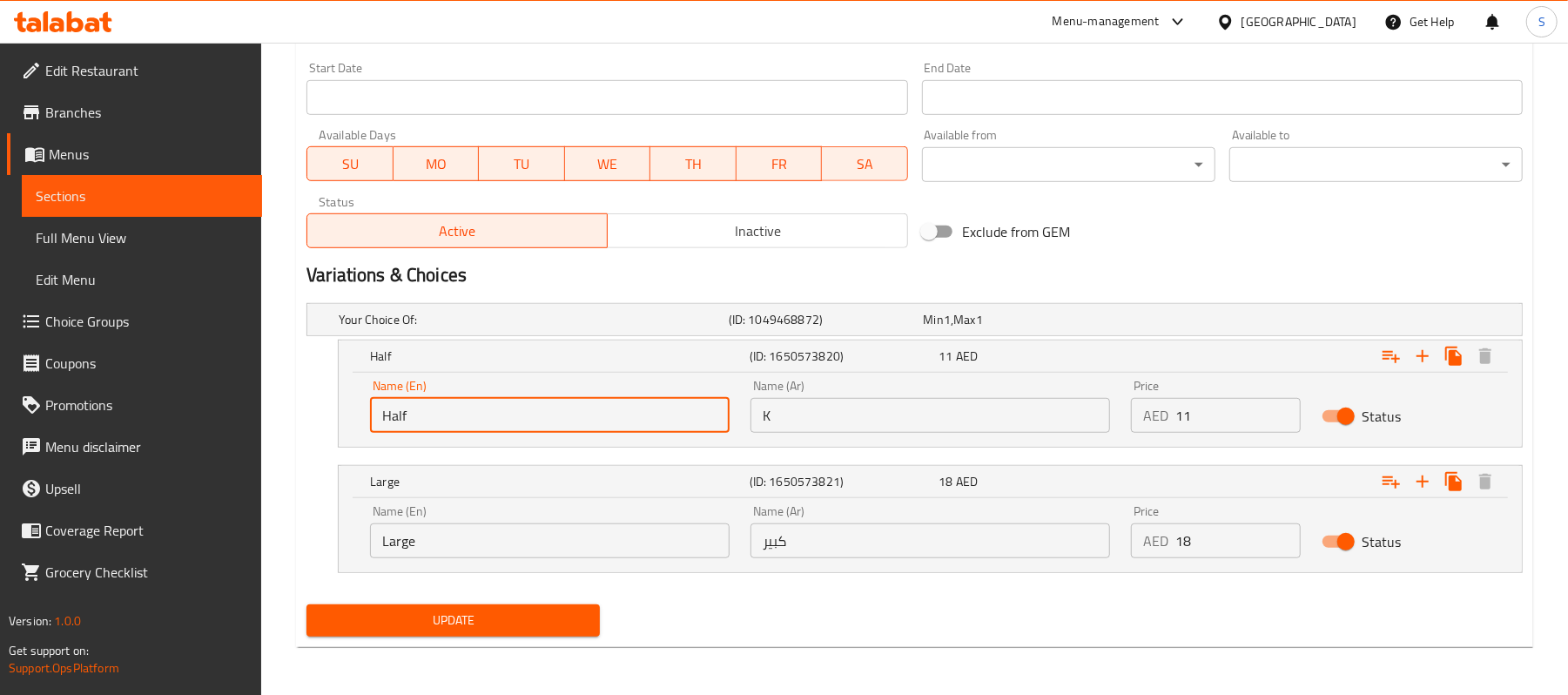
scroll to position [751, 0]
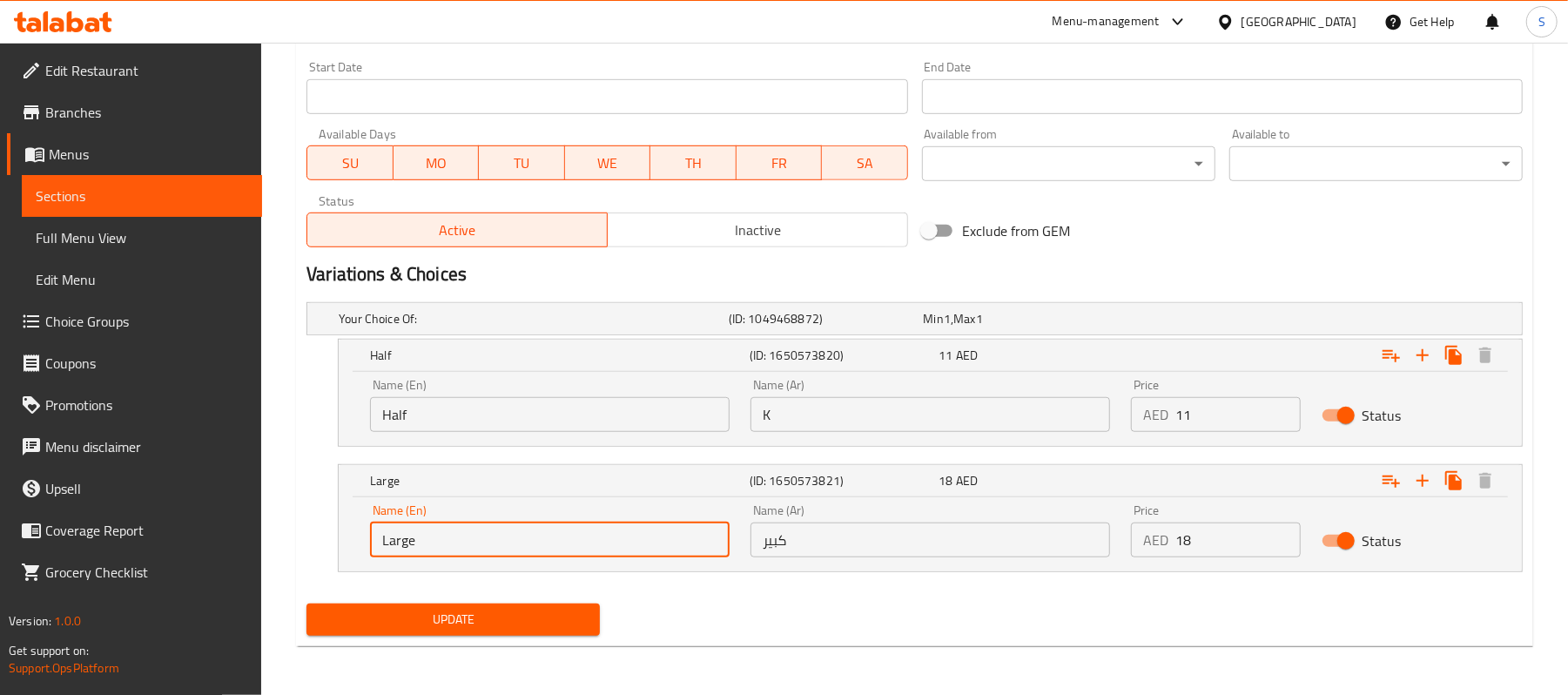
drag, startPoint x: 449, startPoint y: 542, endPoint x: 357, endPoint y: 532, distance: 92.5
click at [357, 532] on div "Name (En) Large Name (En) Name (Ar) كبير Name (Ar) Price AED 18 Price Status" at bounding box center [930, 534] width 1183 height 74
type input "Full"
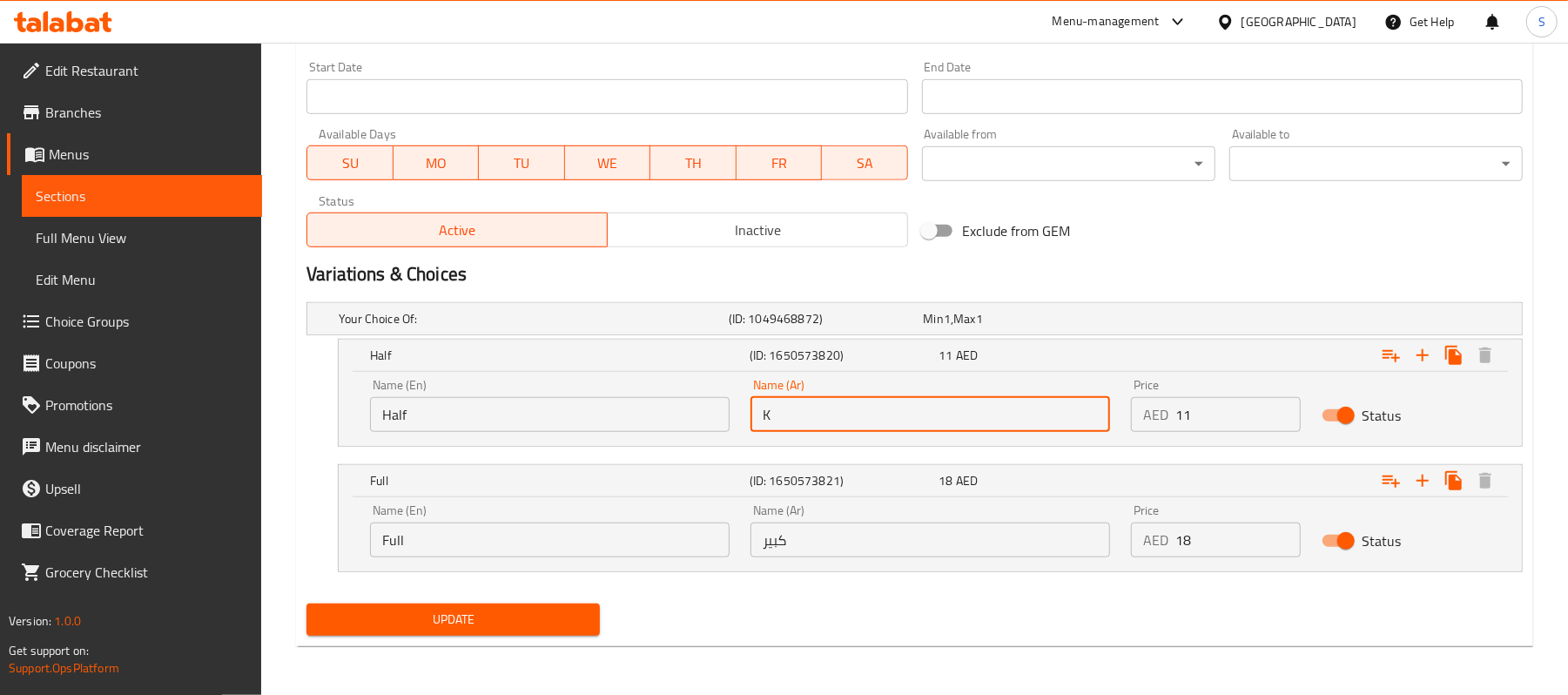
drag, startPoint x: 841, startPoint y: 426, endPoint x: 765, endPoint y: 429, distance: 76.1
click at [765, 429] on input "K" at bounding box center [930, 415] width 360 height 34
click at [917, 505] on div "Name (Ar) كبير Name (Ar)" at bounding box center [930, 531] width 360 height 54
click at [798, 426] on input "ن" at bounding box center [930, 415] width 360 height 34
click at [798, 426] on input "ن" at bounding box center [930, 415] width 360 height 34
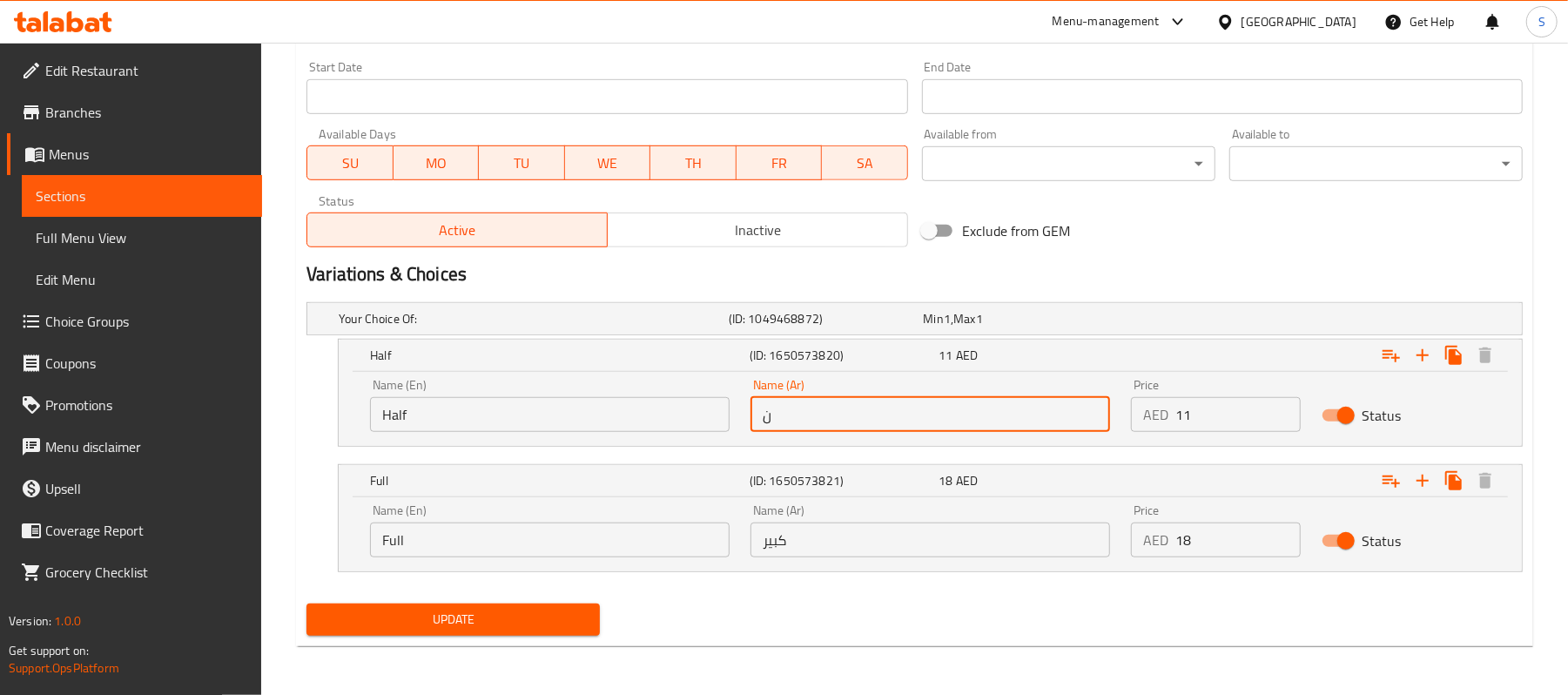
type input "نصف"
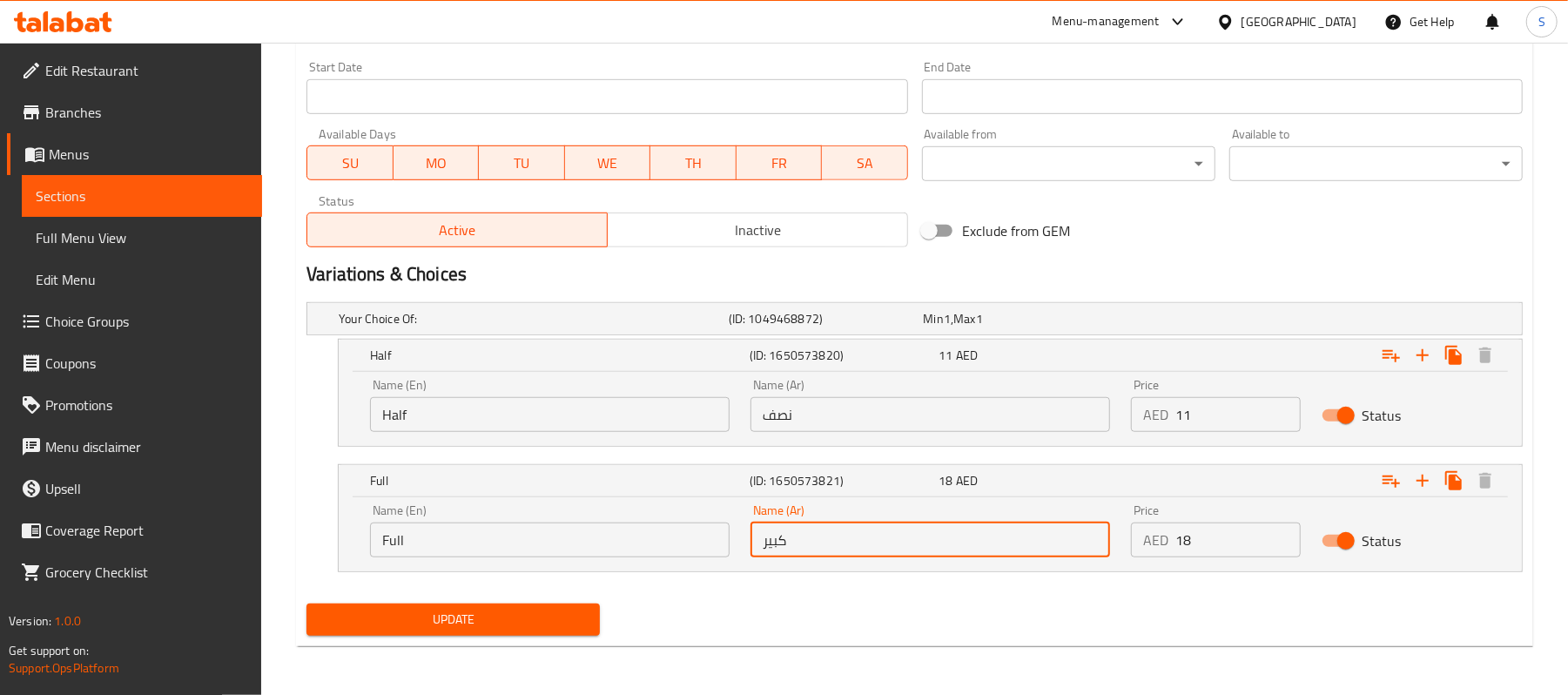
drag, startPoint x: 853, startPoint y: 530, endPoint x: 717, endPoint y: 542, distance: 136.5
click at [717, 542] on div "Name (En) Full Name (En) Name (Ar) كبير Name (Ar) Price AED 18 Price Status" at bounding box center [930, 531] width 1142 height 74
type input "ممتلىء"
click at [816, 598] on div "Update" at bounding box center [914, 620] width 1231 height 46
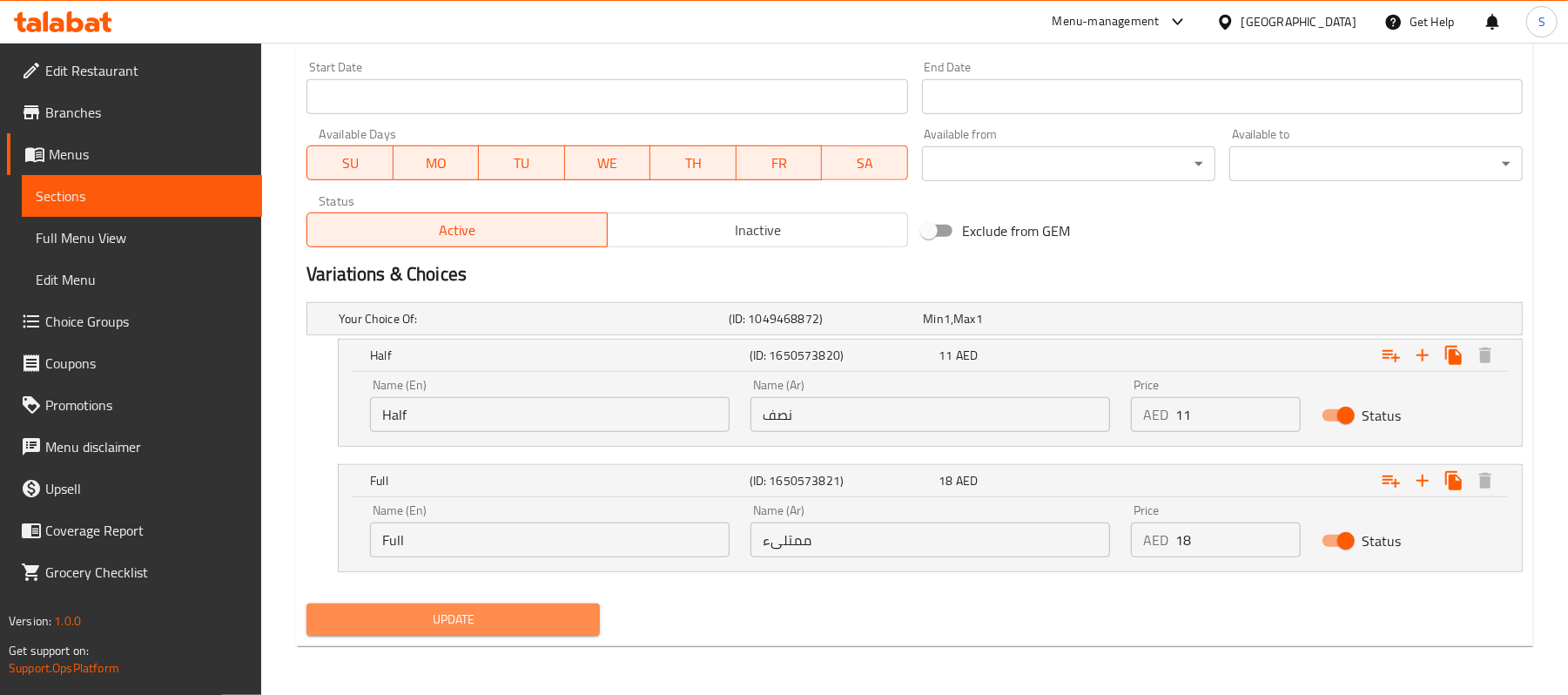
click at [460, 613] on span "Update" at bounding box center [453, 620] width 266 height 22
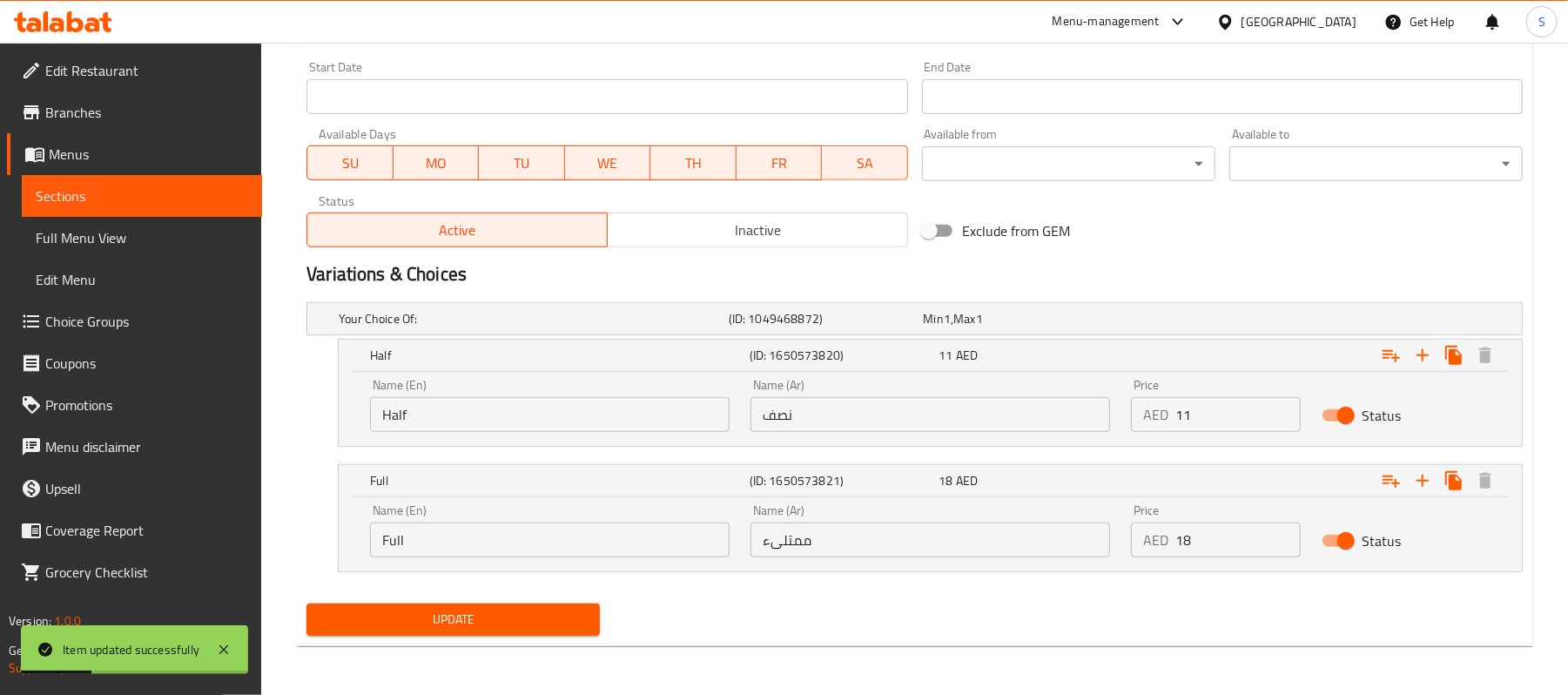
click at [120, 209] on link "Sections" at bounding box center [141, 196] width 240 height 42
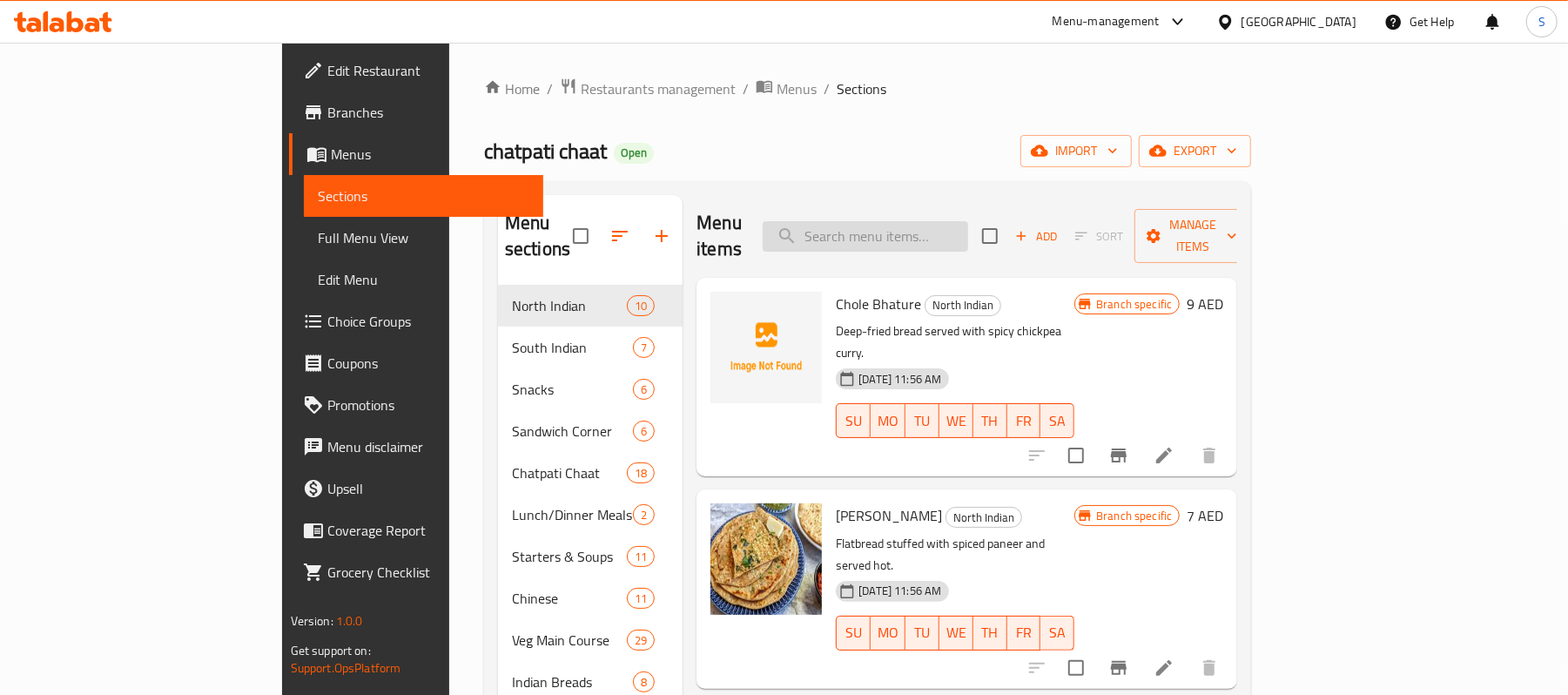
click at [969, 229] on input "search" at bounding box center [865, 237] width 206 height 31
paste input "Kaju Masala"
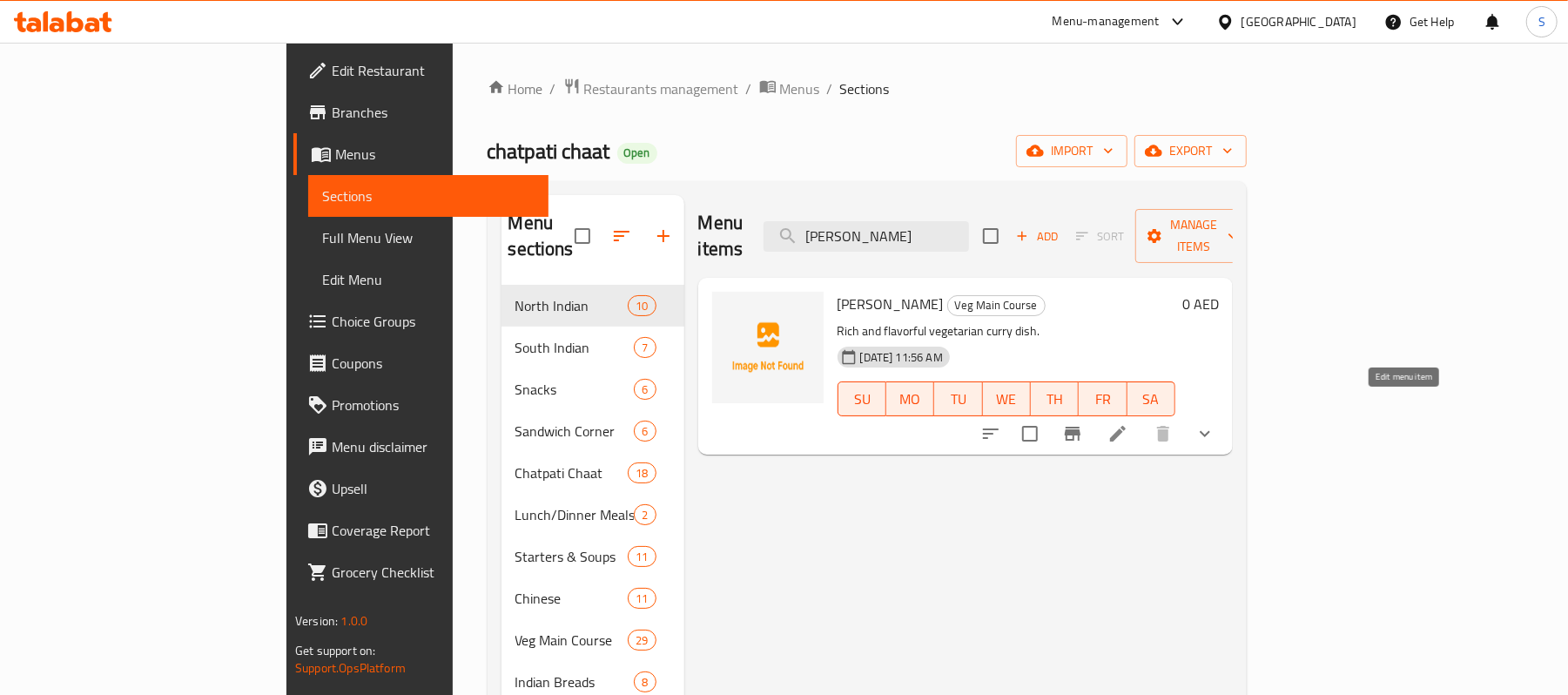
type input "Kaju Masala"
click at [1128, 424] on icon at bounding box center [1117, 434] width 21 height 21
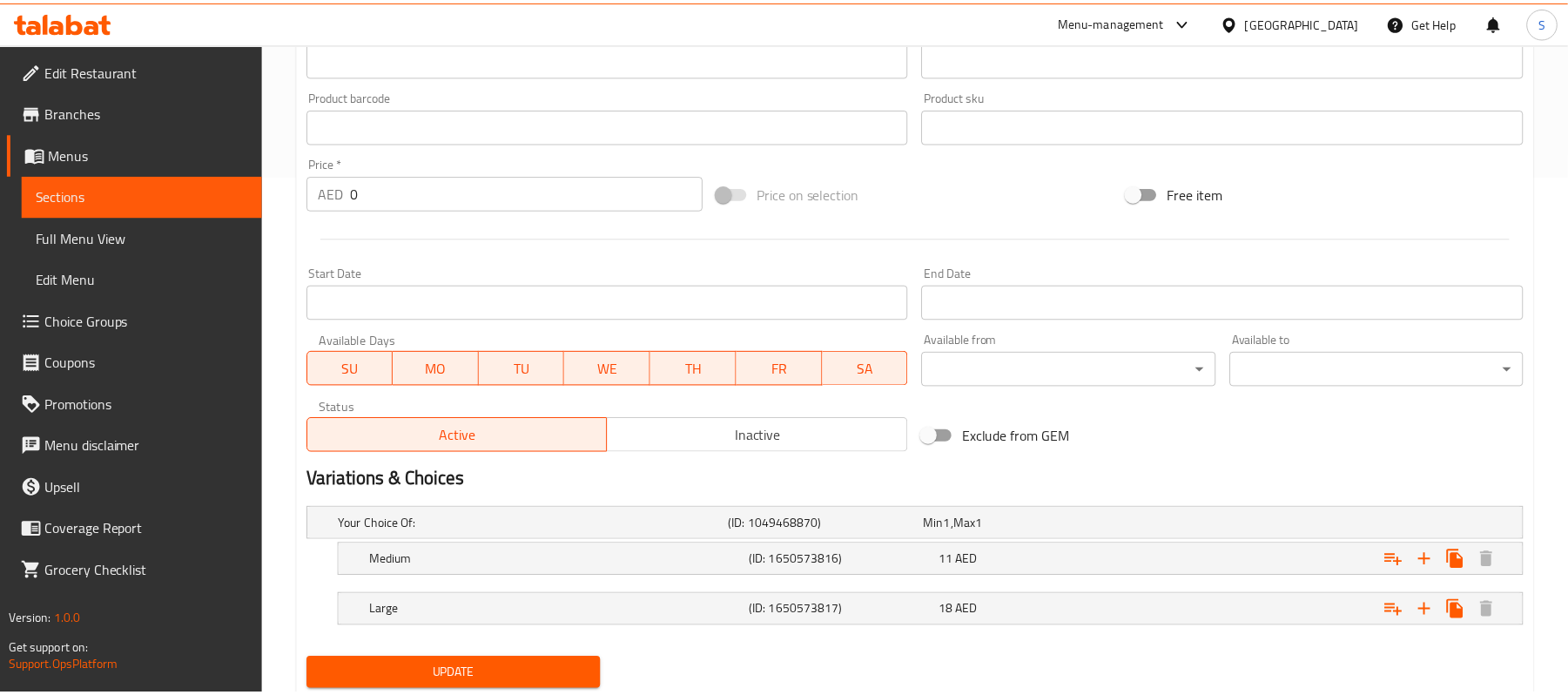
scroll to position [577, 0]
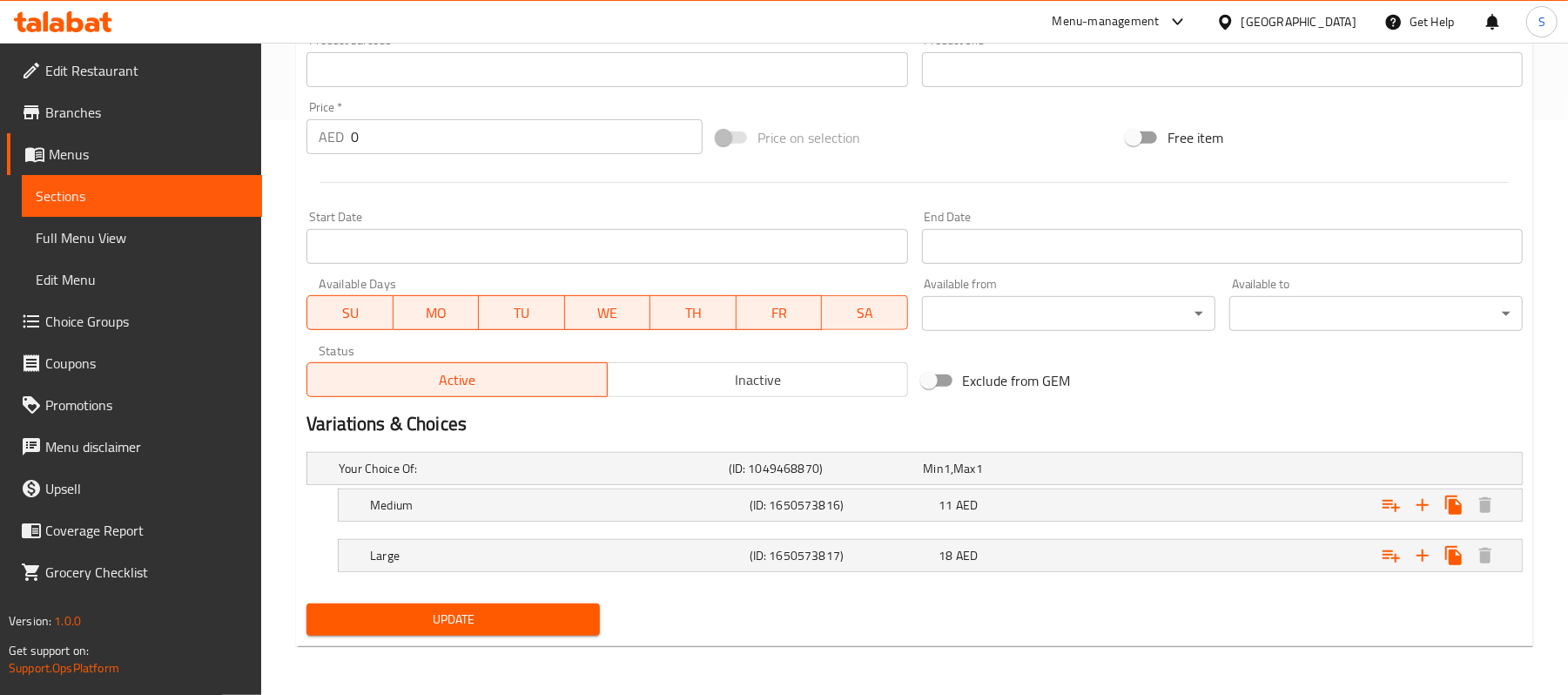
click at [940, 617] on div "Update" at bounding box center [914, 620] width 1231 height 46
click at [1066, 477] on div "11 AED" at bounding box center [1018, 468] width 188 height 17
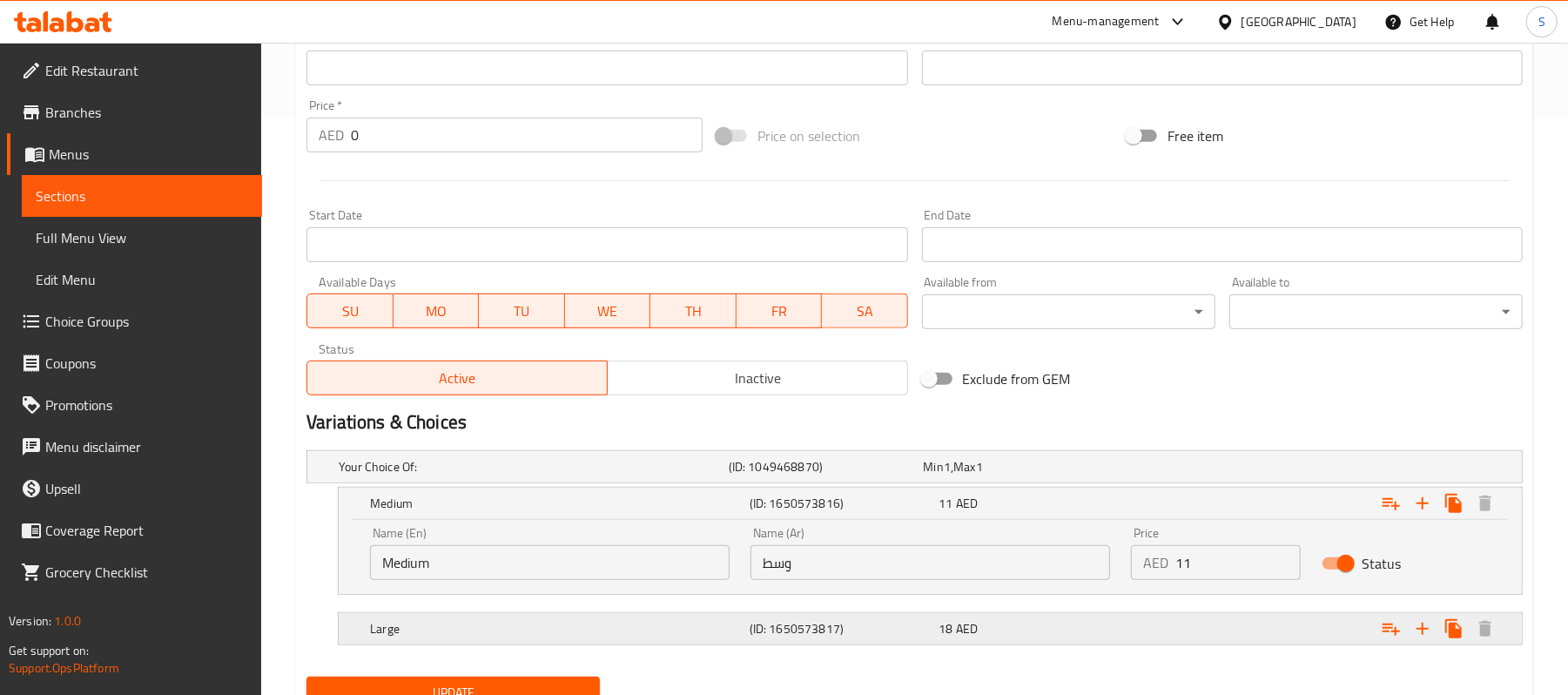
click at [628, 475] on h5 "Large" at bounding box center [530, 466] width 383 height 17
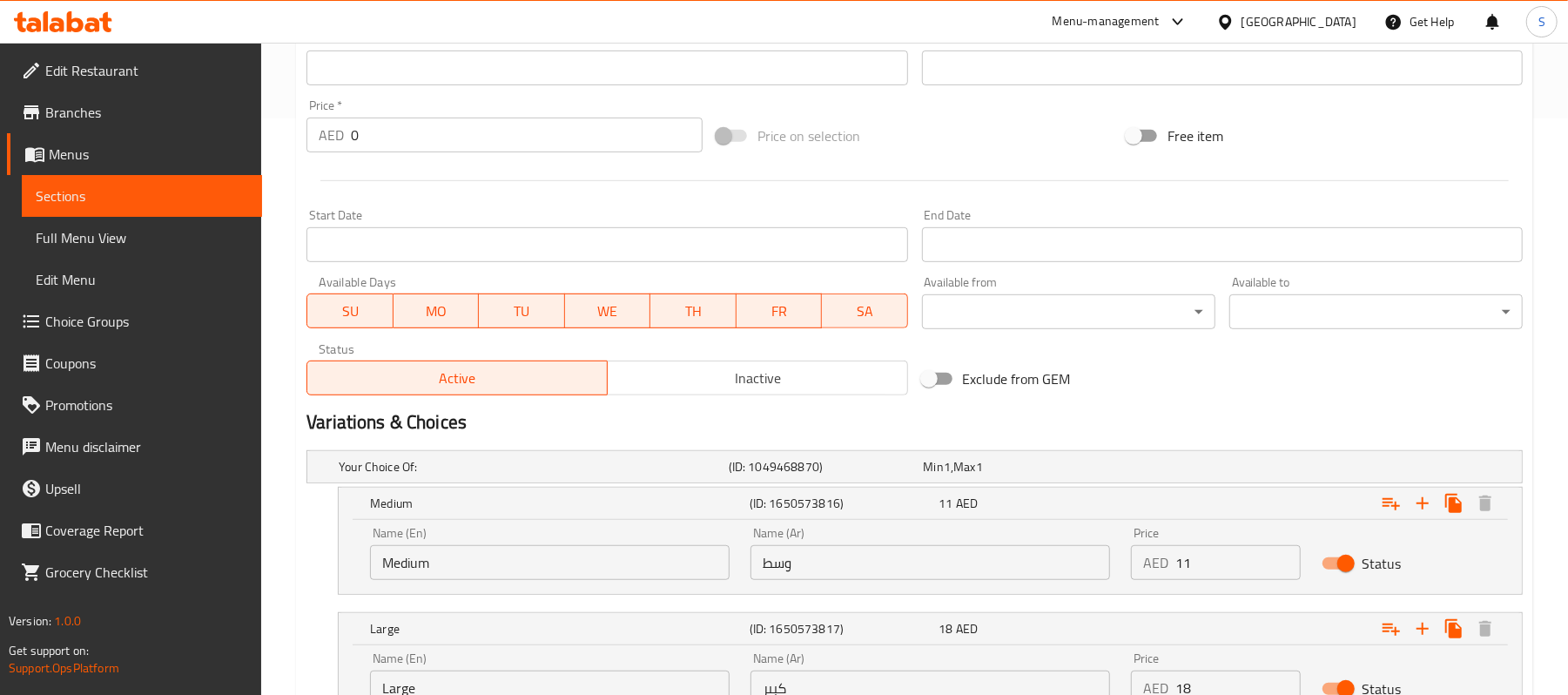
scroll to position [693, 0]
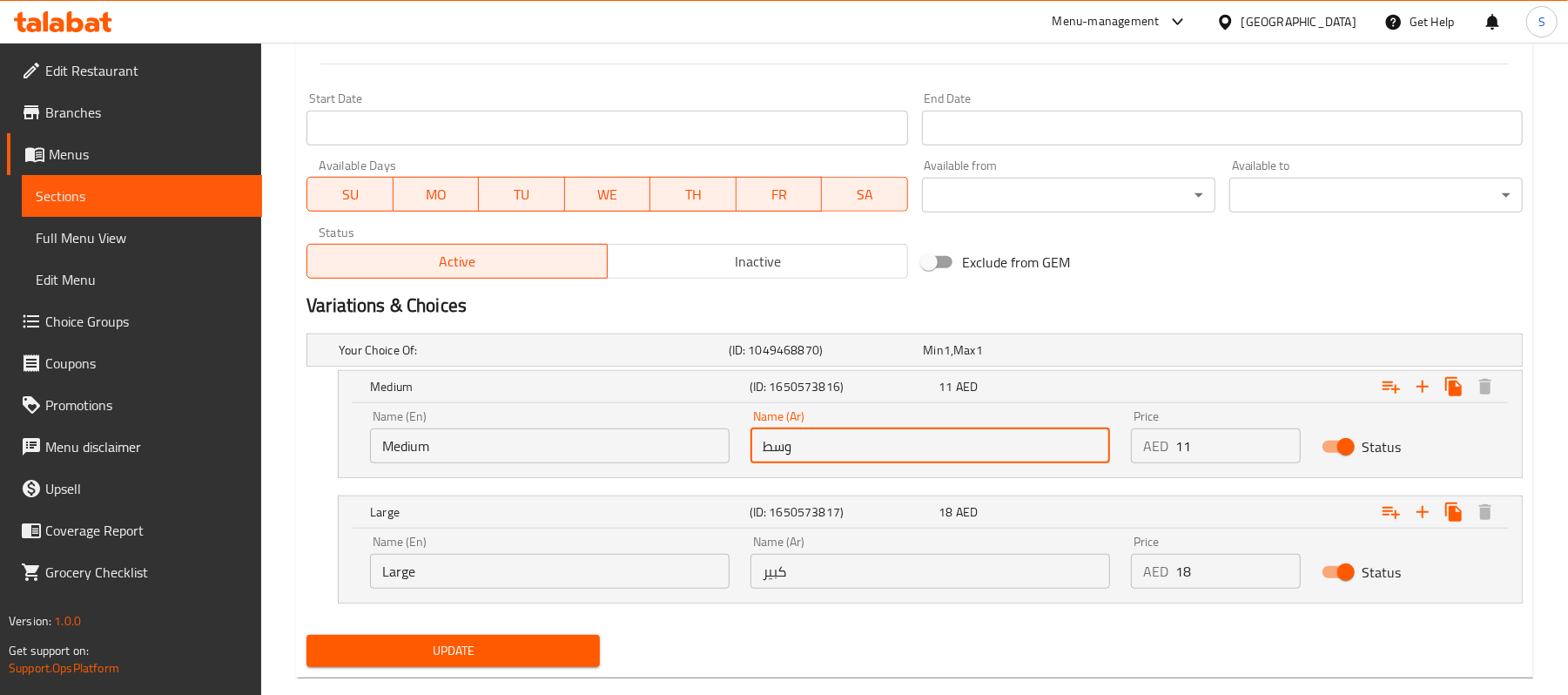
drag, startPoint x: 827, startPoint y: 465, endPoint x: 687, endPoint y: 461, distance: 140.1
click at [687, 461] on div "Name (En) Medium Name (En) Name (Ar) وسط Name (Ar) Price AED 11 Price Status" at bounding box center [930, 437] width 1142 height 74
type input "نصف"
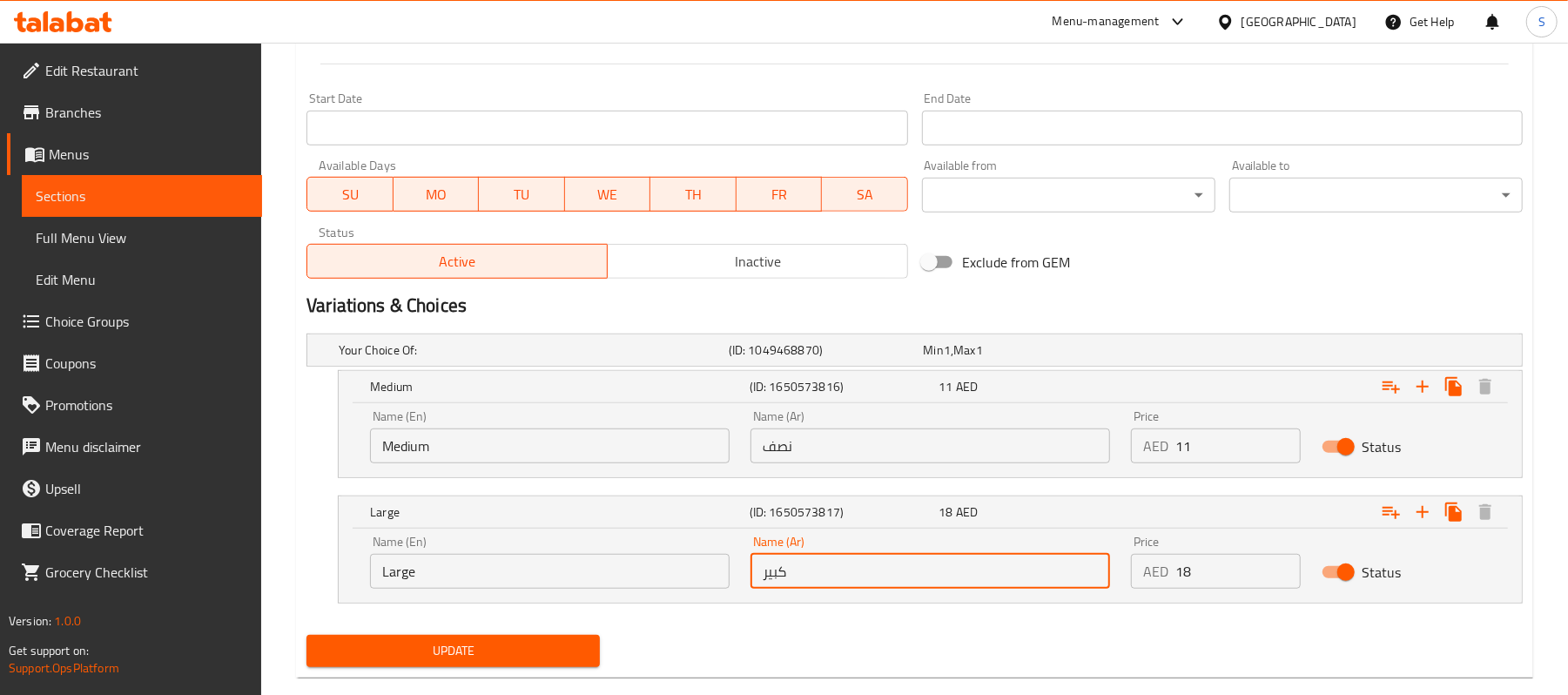
drag, startPoint x: 836, startPoint y: 580, endPoint x: 670, endPoint y: 579, distance: 166.0
click at [670, 579] on div "Name (En) Large Name (En) Name (Ar) كبير Name (Ar) Price AED 18 Price Status" at bounding box center [930, 563] width 1142 height 74
type input "ممتلىء"
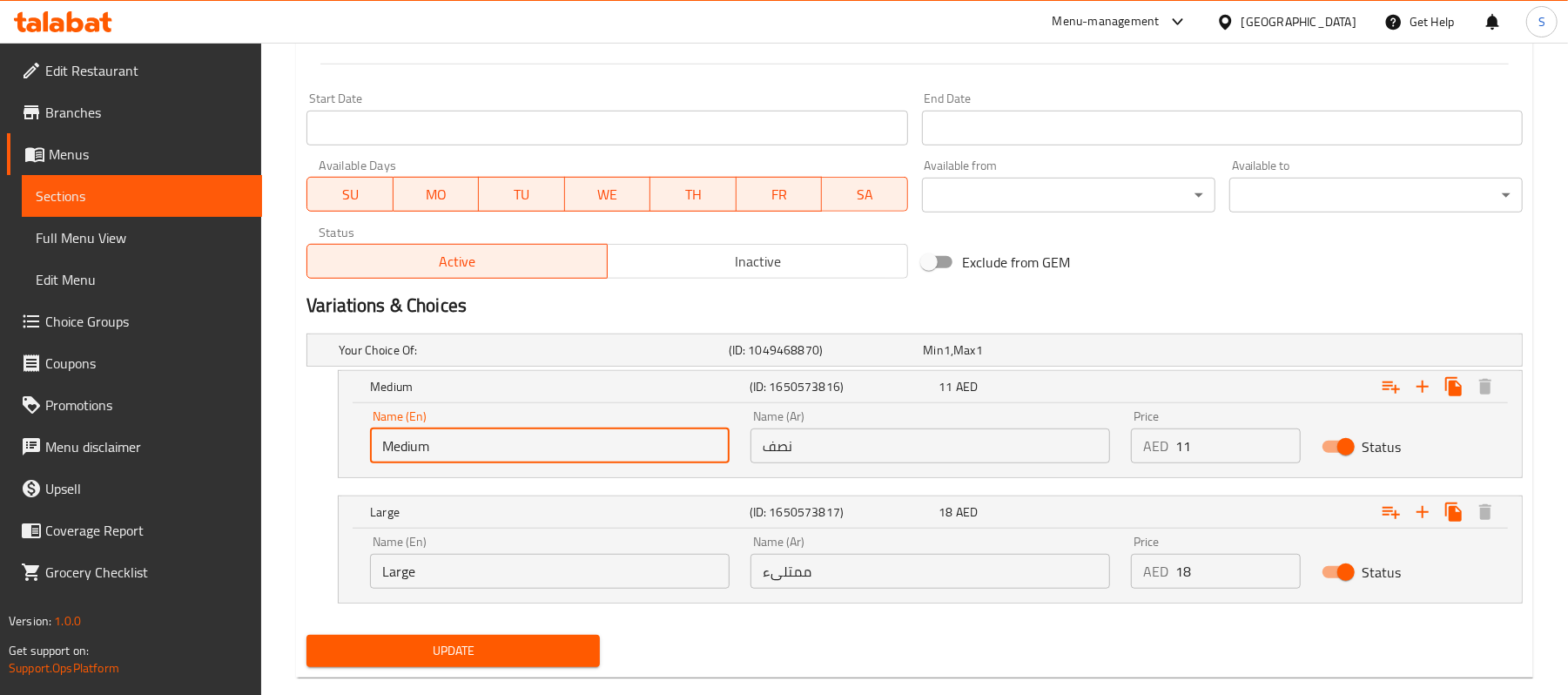
drag, startPoint x: 463, startPoint y: 447, endPoint x: 261, endPoint y: 443, distance: 202.0
click at [261, 443] on div "Edit Restaurant Branches Menus Sections Full Menu View Edit Menu Choice Groups …" at bounding box center [784, 38] width 1568 height 1377
type input "Half"
click at [469, 593] on div "Name (En) Large Name (En)" at bounding box center [550, 563] width 381 height 74
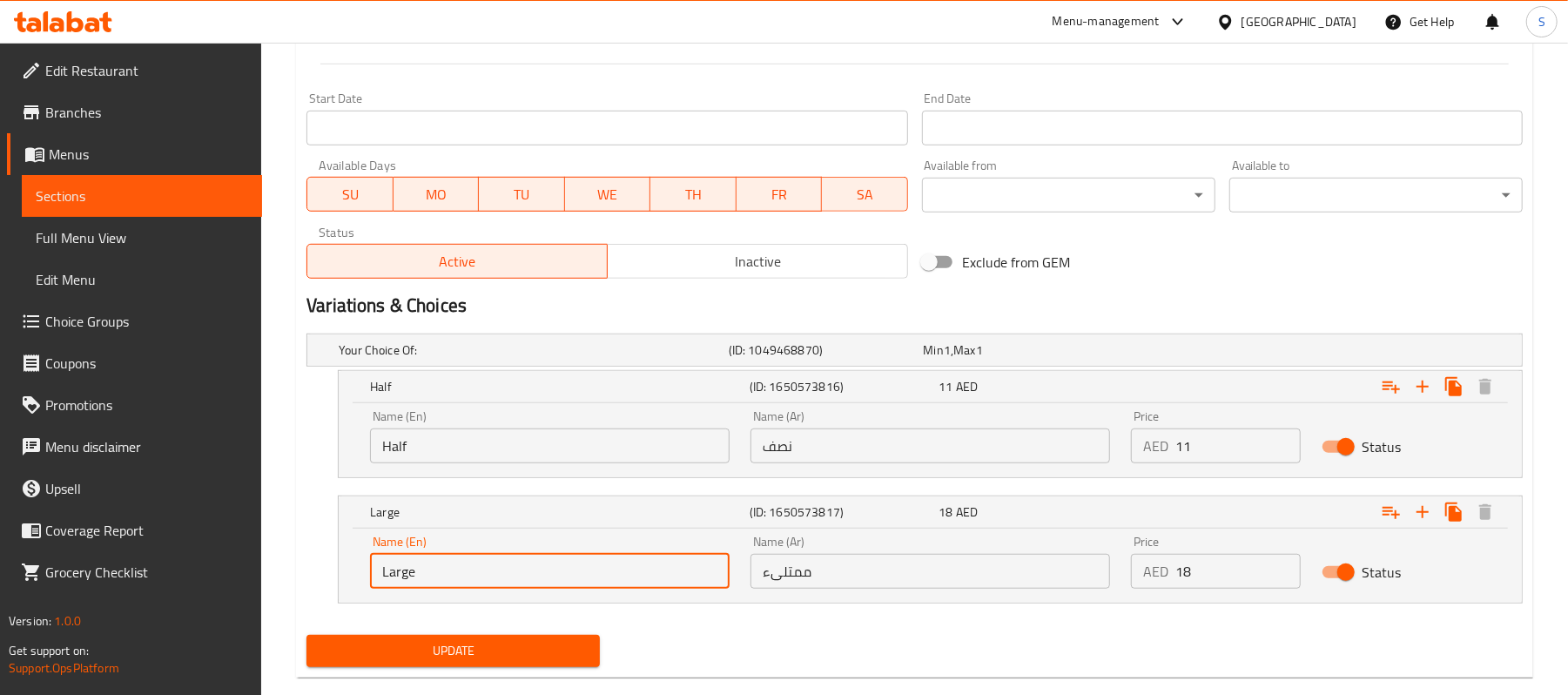
drag, startPoint x: 477, startPoint y: 582, endPoint x: 237, endPoint y: 558, distance: 241.2
click at [255, 562] on div "Edit Restaurant Branches Menus Sections Full Menu View Edit Menu Choice Groups …" at bounding box center [784, 38] width 1568 height 1377
click at [413, 643] on span "Update" at bounding box center [453, 651] width 266 height 22
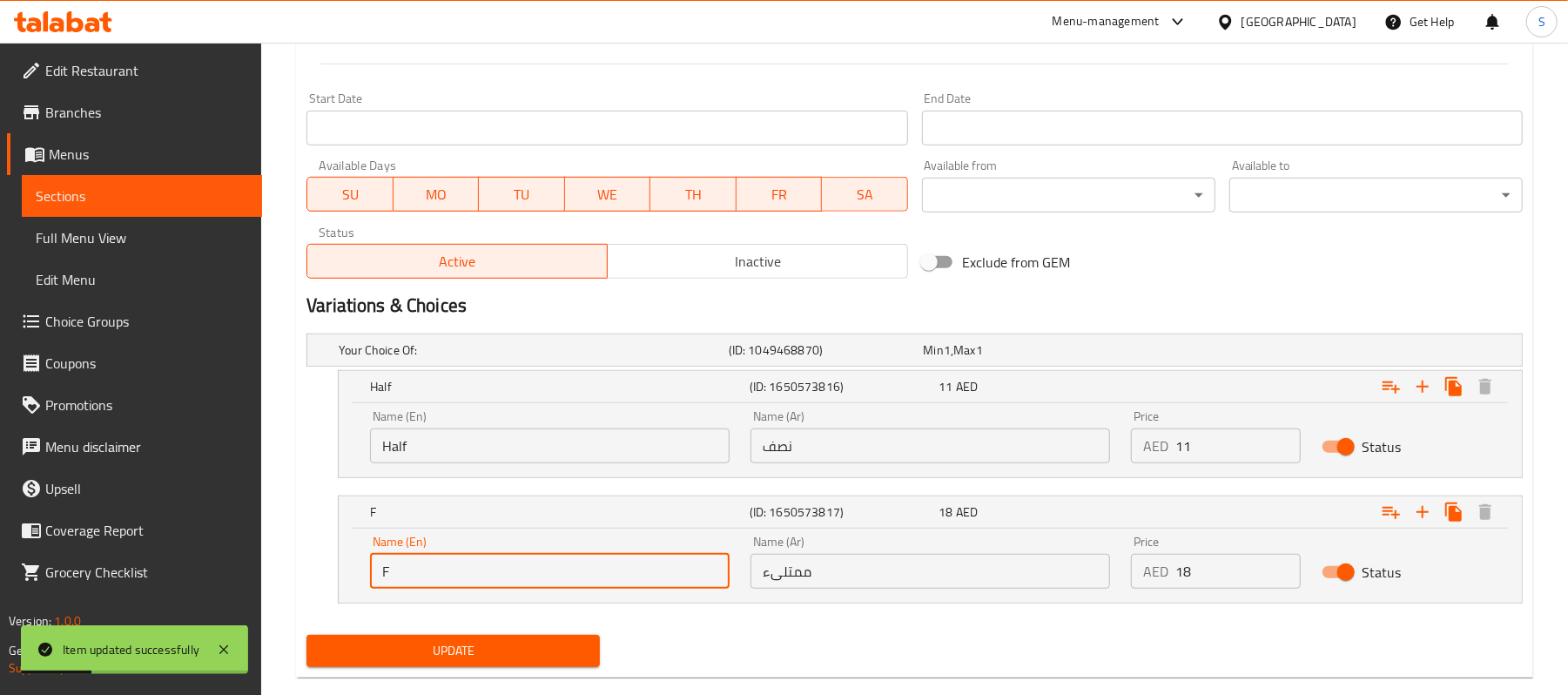
click at [461, 589] on input "F" at bounding box center [550, 572] width 360 height 34
type input "Full"
click at [451, 640] on button "Update" at bounding box center [453, 651] width 294 height 33
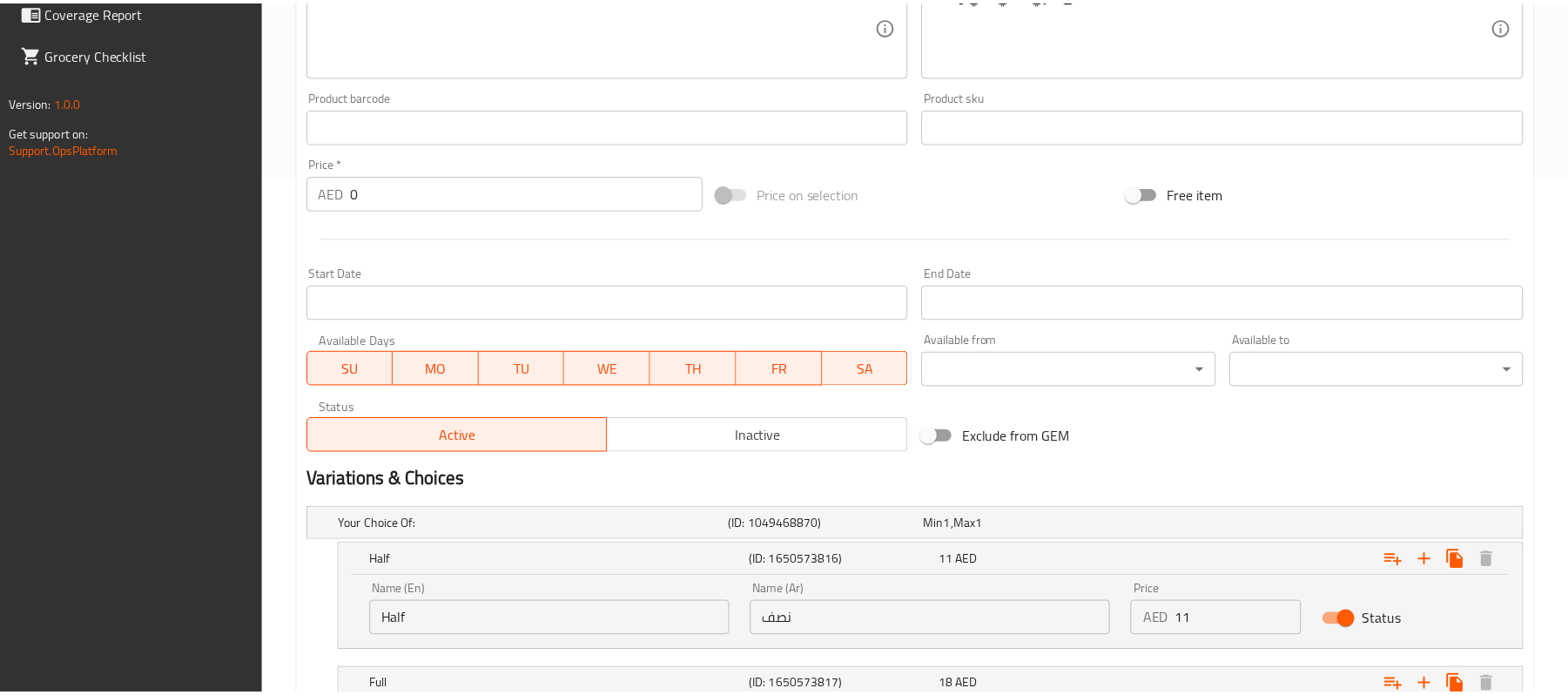
scroll to position [727, 0]
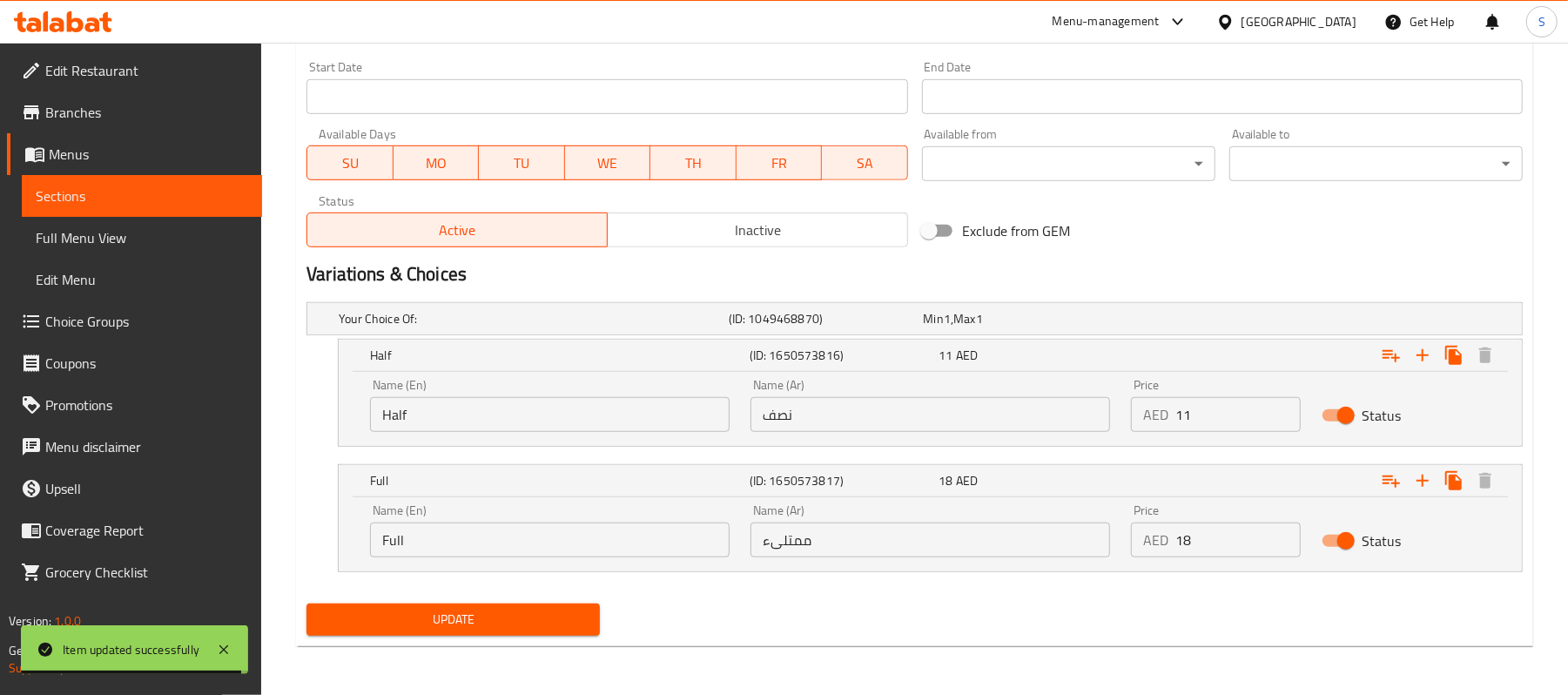
click at [763, 593] on div "Your Choice Of: (ID: 1049468870) Min 1 , Max 1 Name (En) Your Choice Of: Name (…" at bounding box center [914, 445] width 1231 height 301
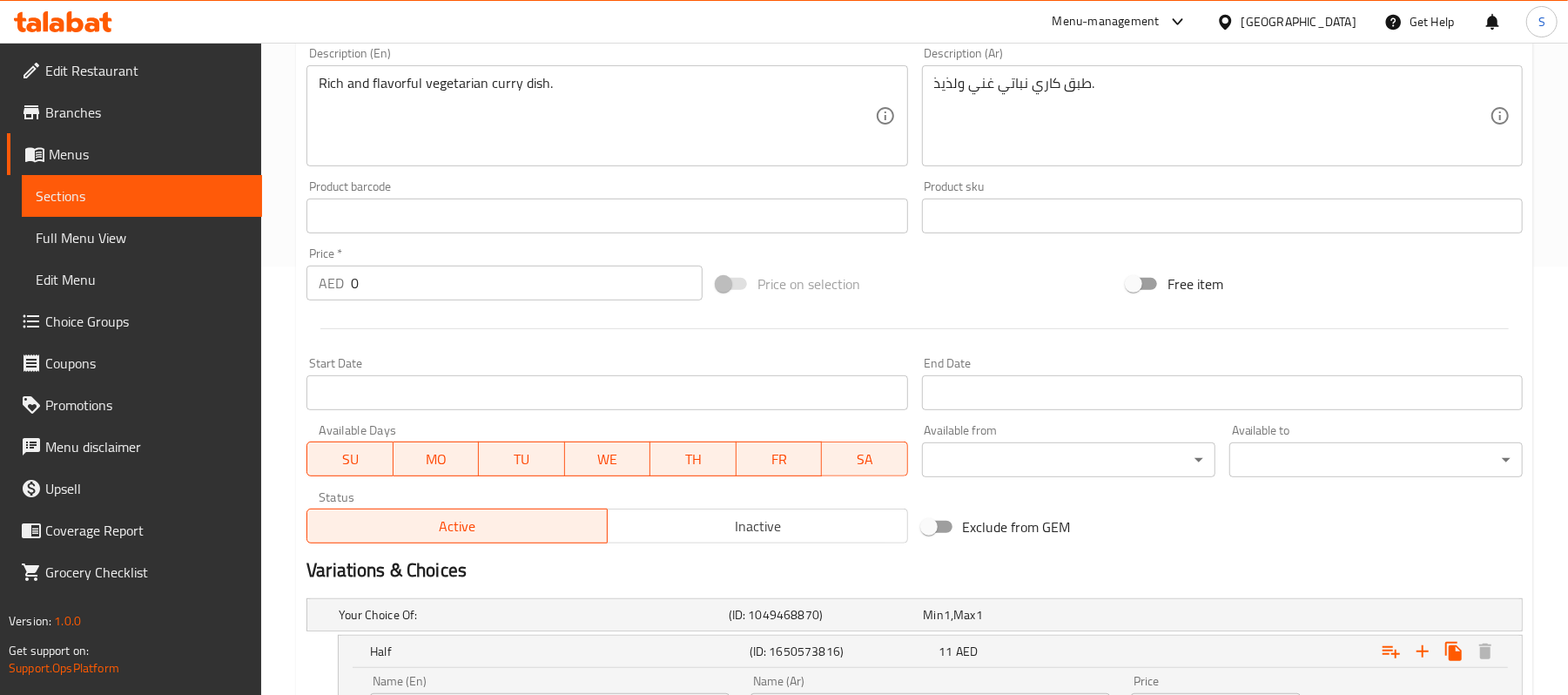
scroll to position [30, 0]
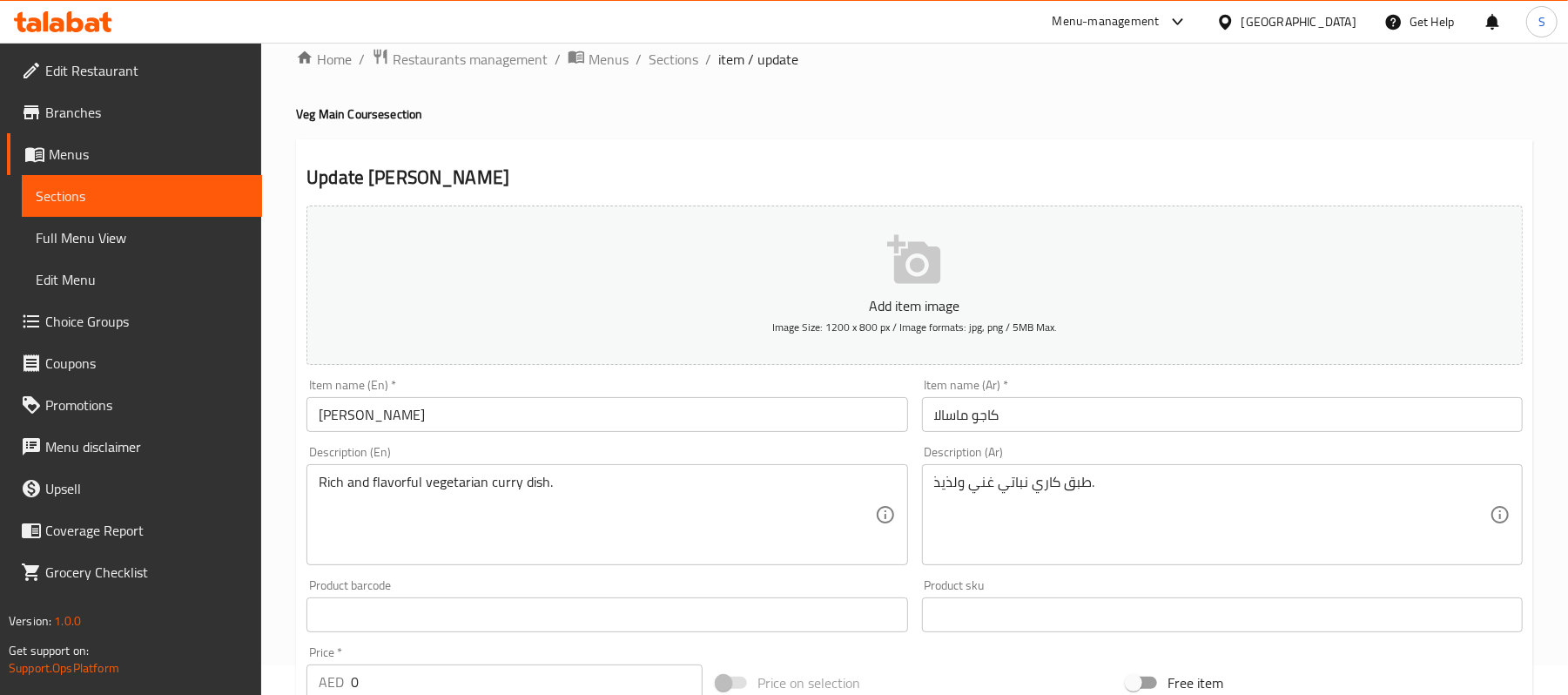
click at [57, 217] on link "Full Menu View" at bounding box center [141, 238] width 240 height 42
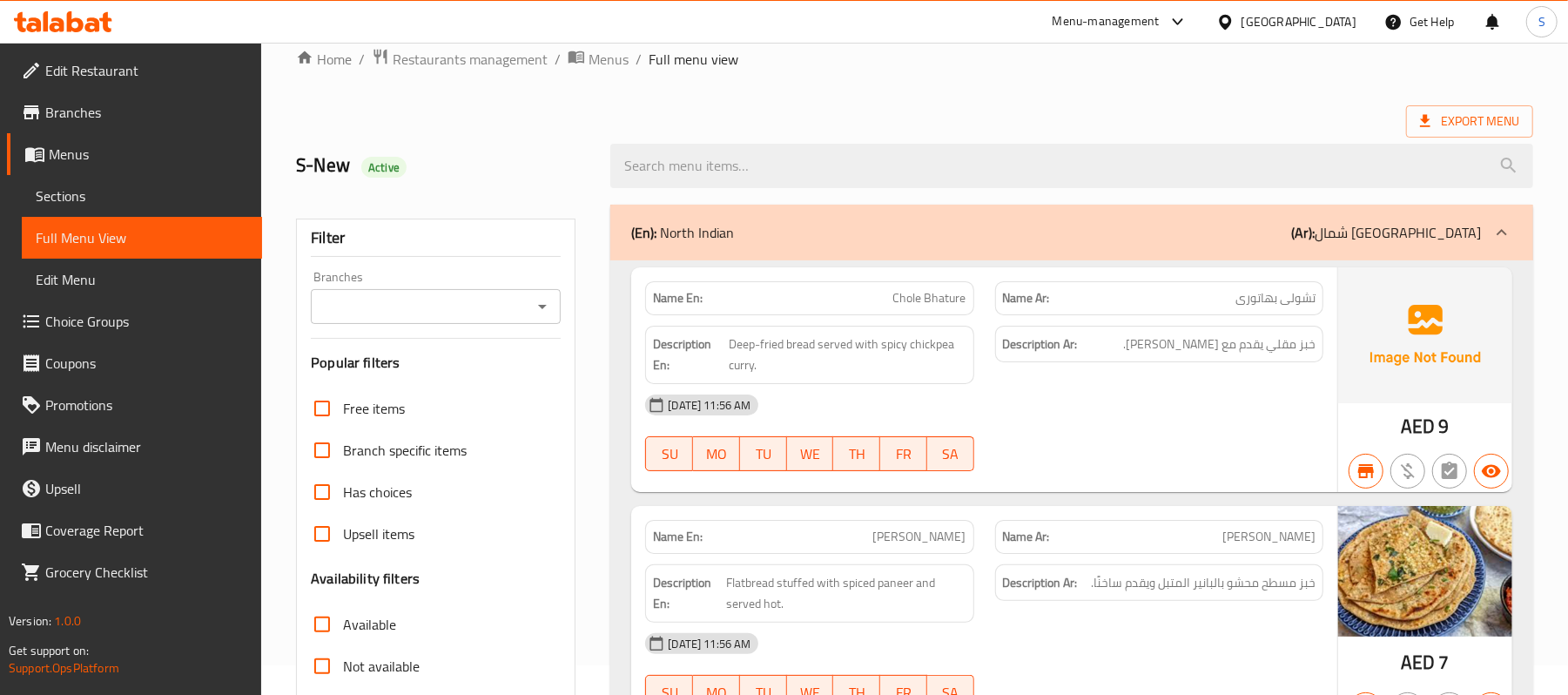
click at [68, 199] on span "Sections" at bounding box center [141, 196] width 212 height 21
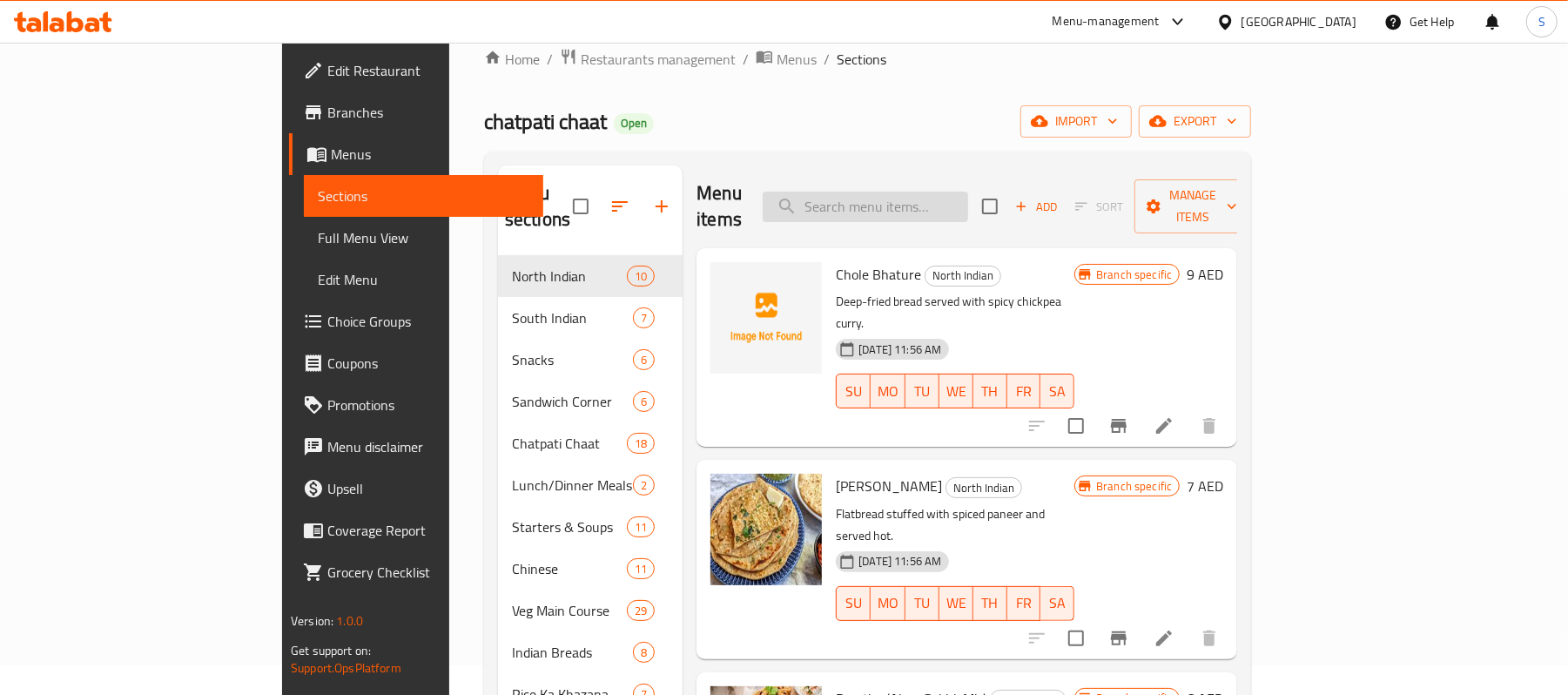
click at [868, 191] on input "search" at bounding box center [865, 207] width 206 height 31
paste input "Dal Makhani"
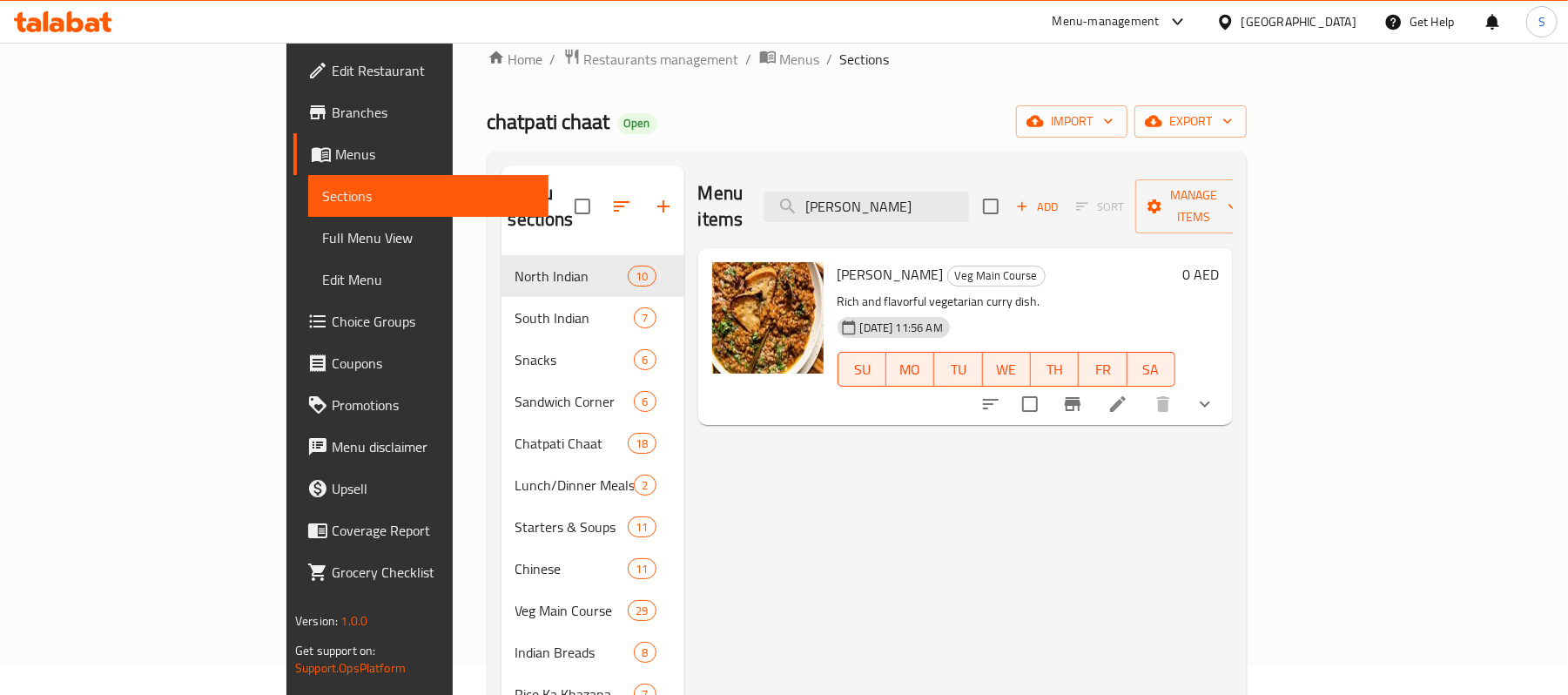
type input "Dal Makhani"
click at [1143, 388] on li at bounding box center [1118, 404] width 49 height 32
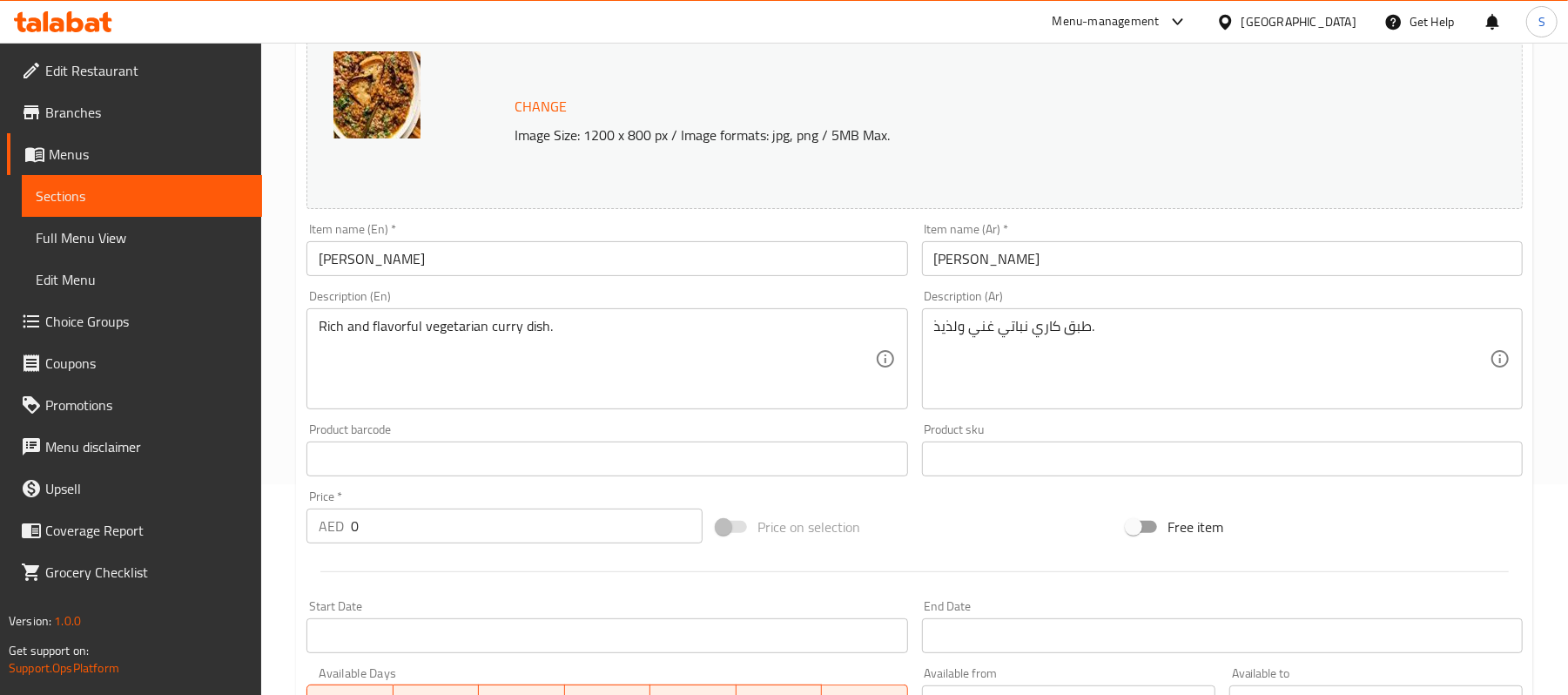
scroll to position [580, 0]
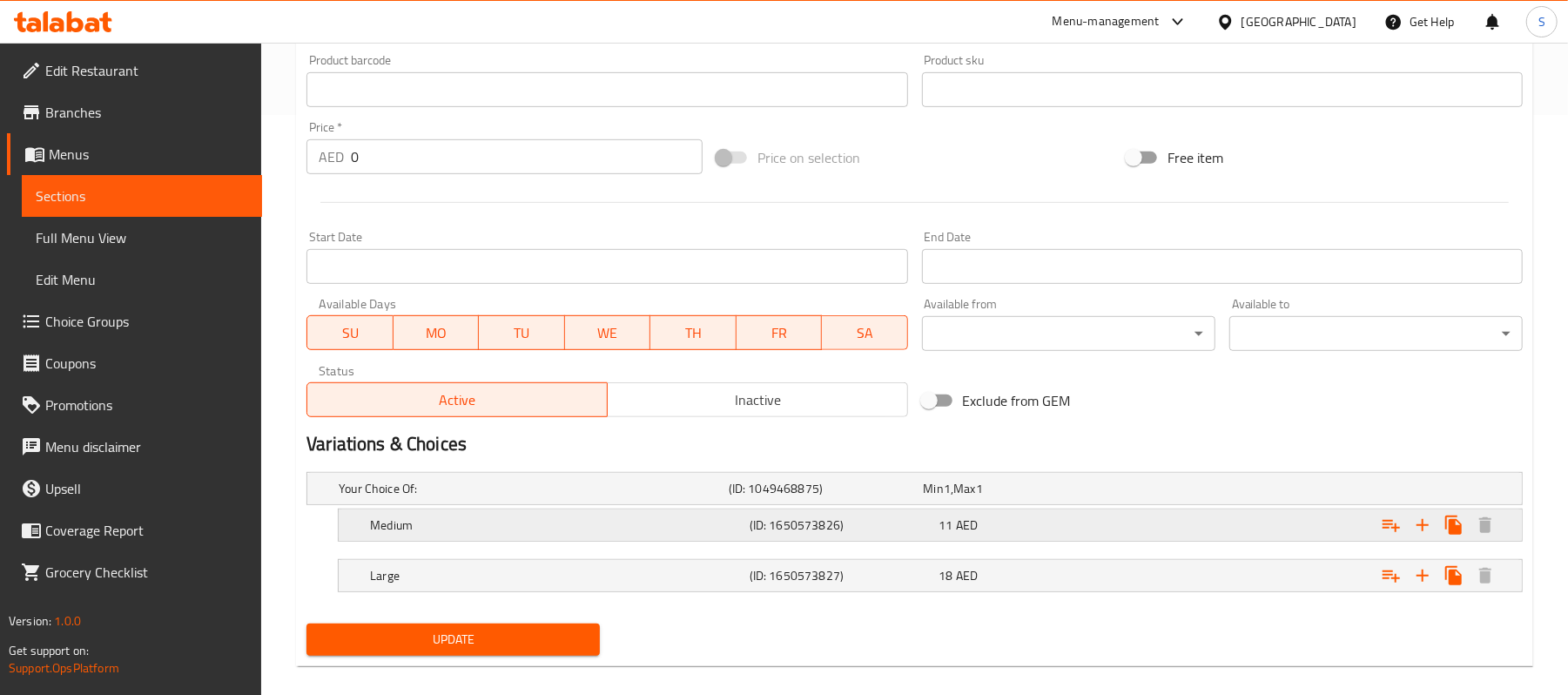
click at [1181, 492] on div "Expand" at bounding box center [1310, 489] width 390 height 7
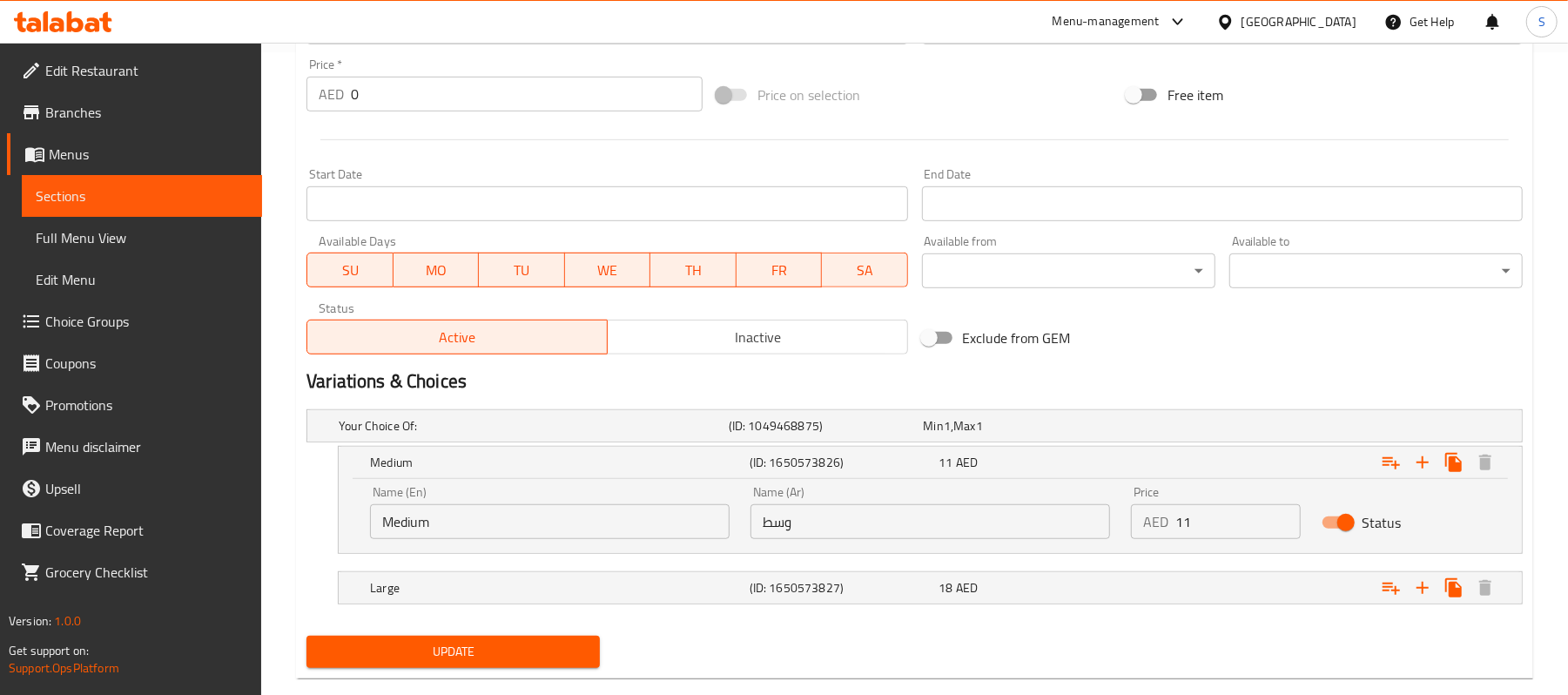
scroll to position [677, 0]
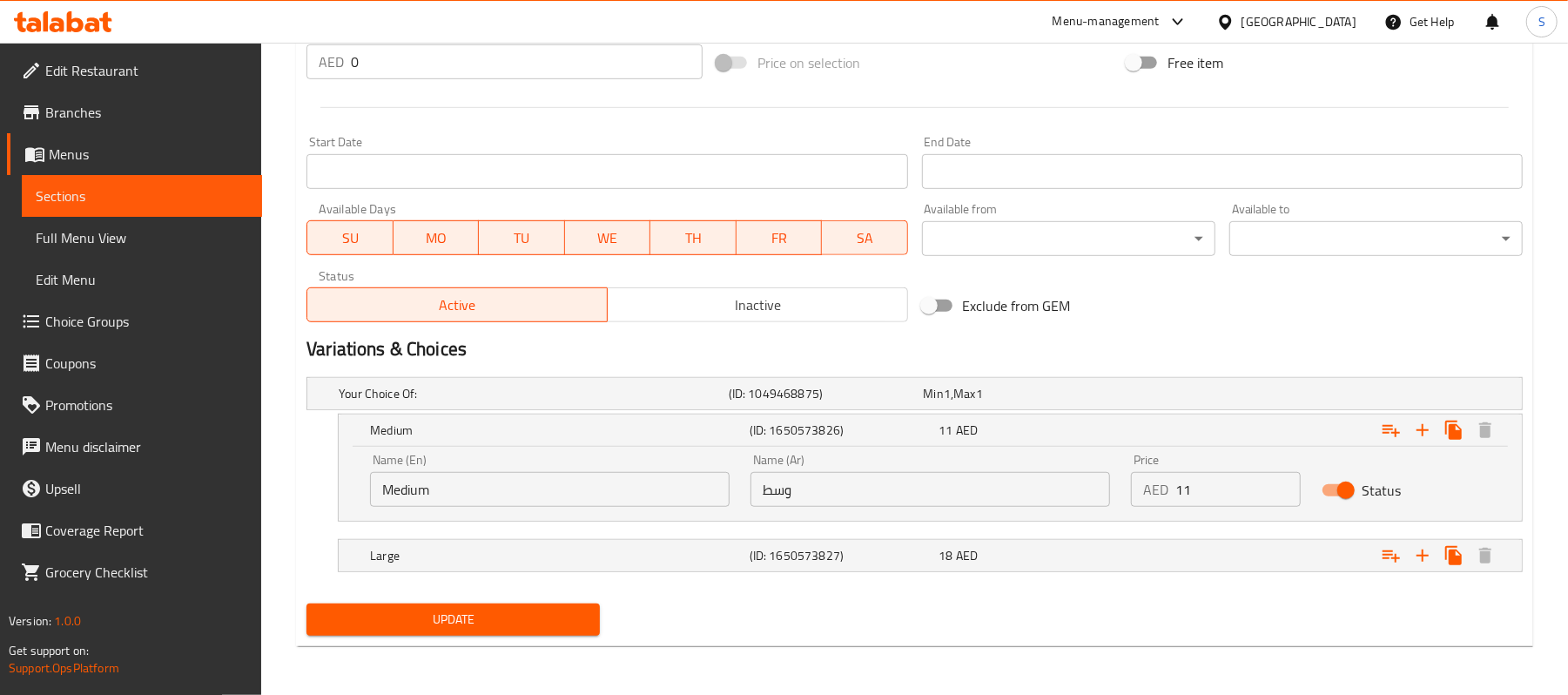
click at [1087, 533] on nav at bounding box center [914, 532] width 1216 height 14
click at [1087, 406] on div "18 AED" at bounding box center [1018, 394] width 195 height 24
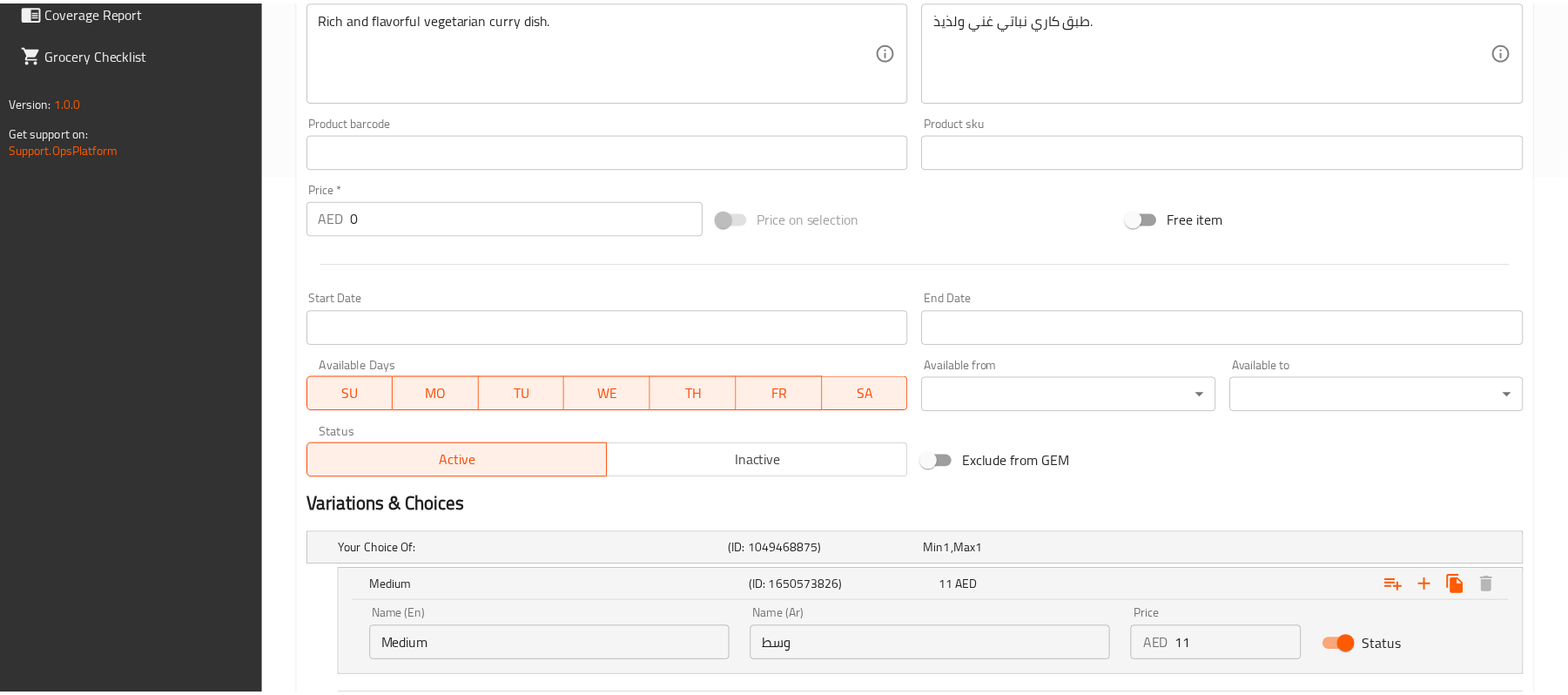
scroll to position [751, 0]
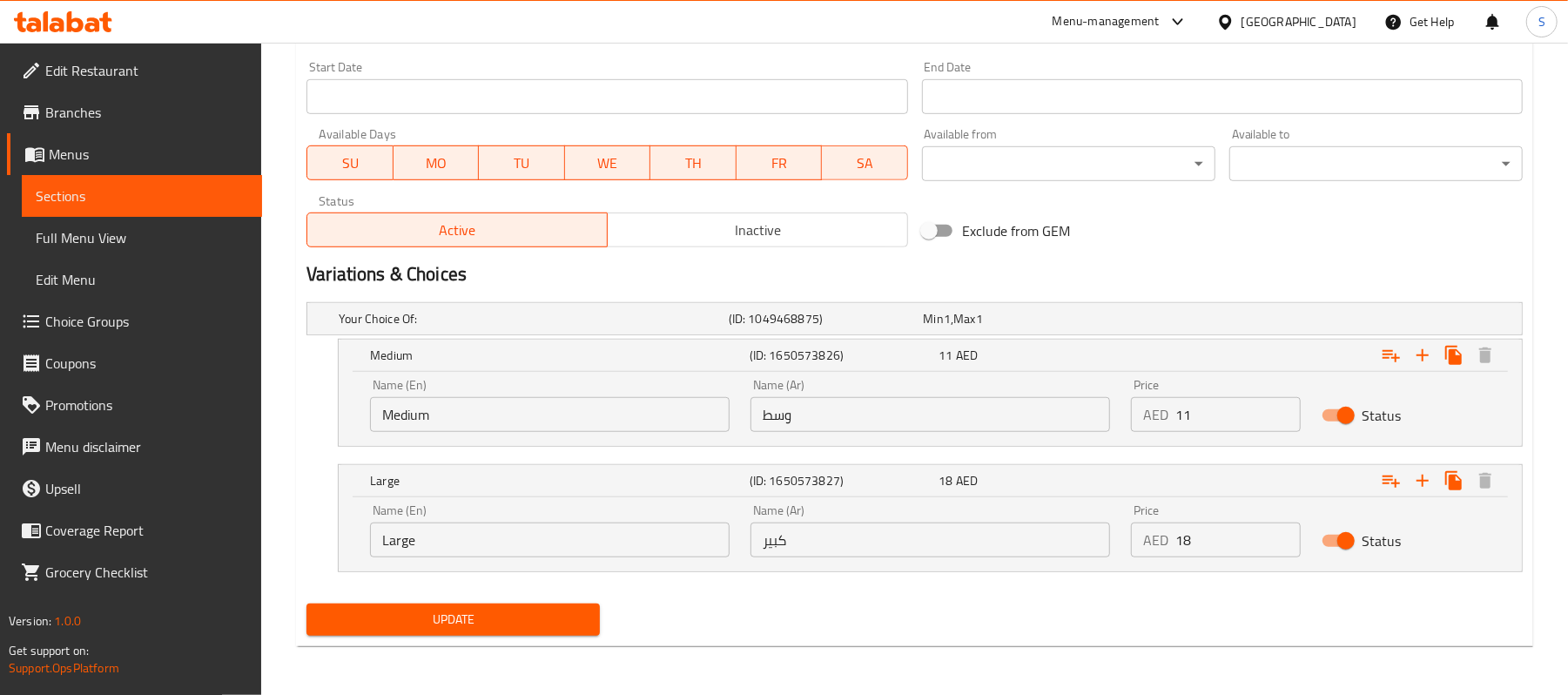
click at [838, 420] on input "وسط" at bounding box center [930, 415] width 360 height 34
type input "و"
type input "نصف"
drag, startPoint x: 834, startPoint y: 540, endPoint x: 707, endPoint y: 537, distance: 127.0
click at [707, 537] on div "Name (En) Large Name (En) Name (Ar) كبير Name (Ar) Price AED 18 Price Status" at bounding box center [930, 531] width 1142 height 74
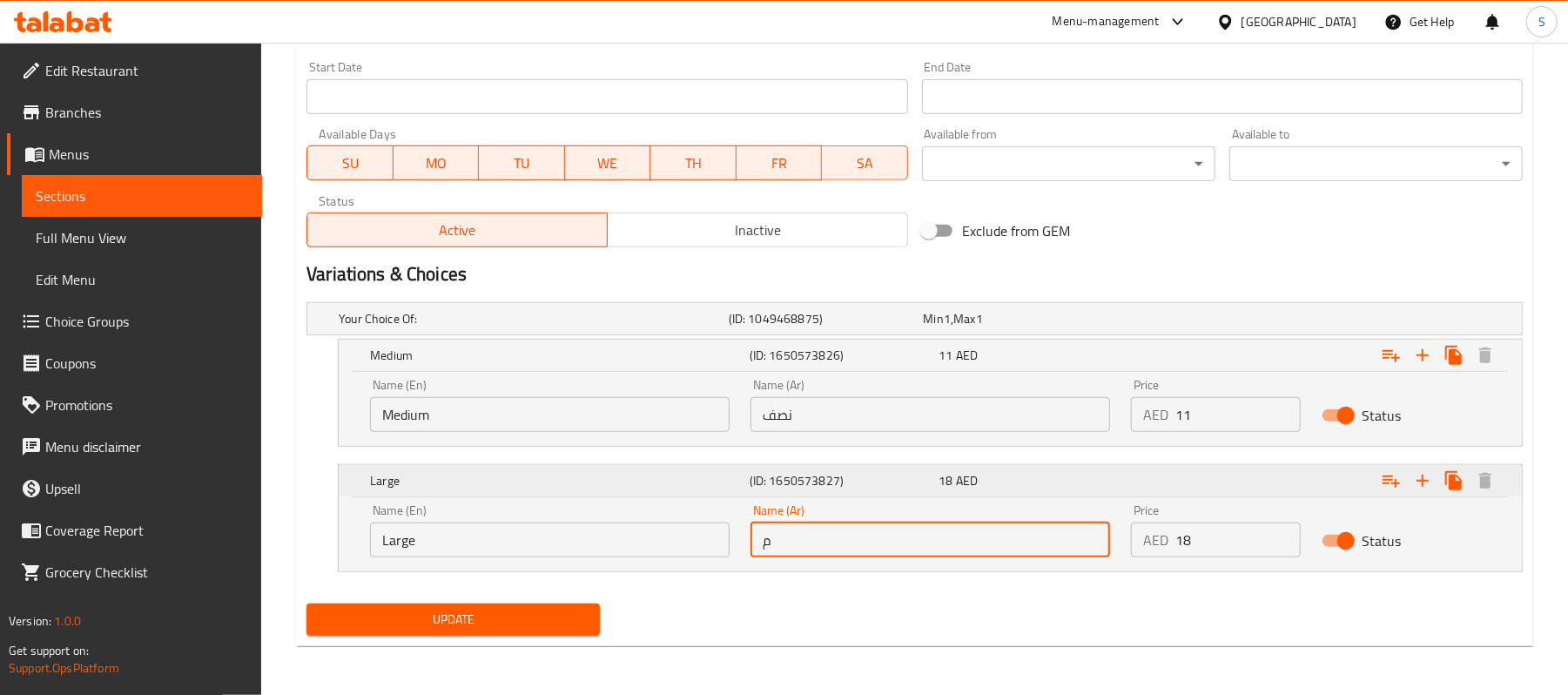
type input "ممتلىء"
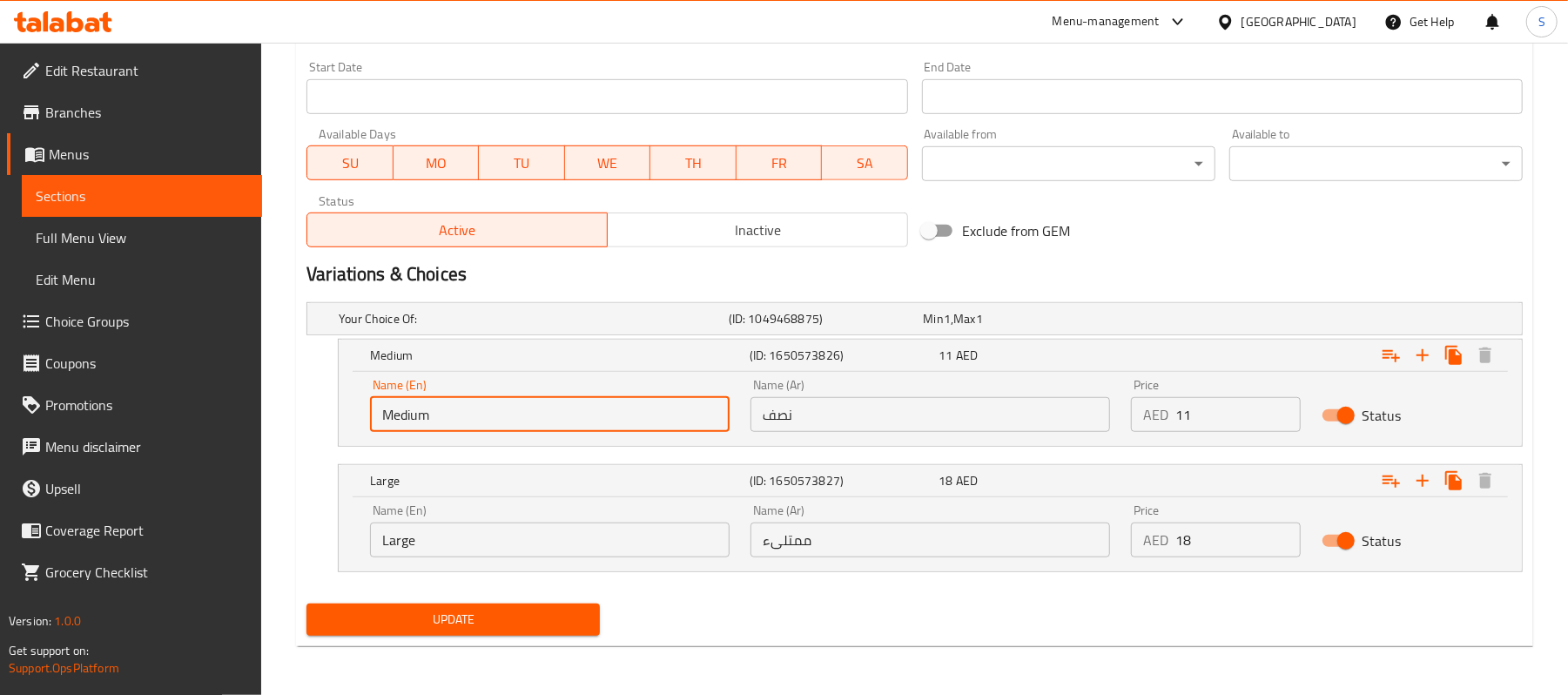
drag, startPoint x: 471, startPoint y: 409, endPoint x: 370, endPoint y: 407, distance: 101.0
click at [370, 407] on input "Medium" at bounding box center [550, 415] width 360 height 34
type input "F"
type input "Half"
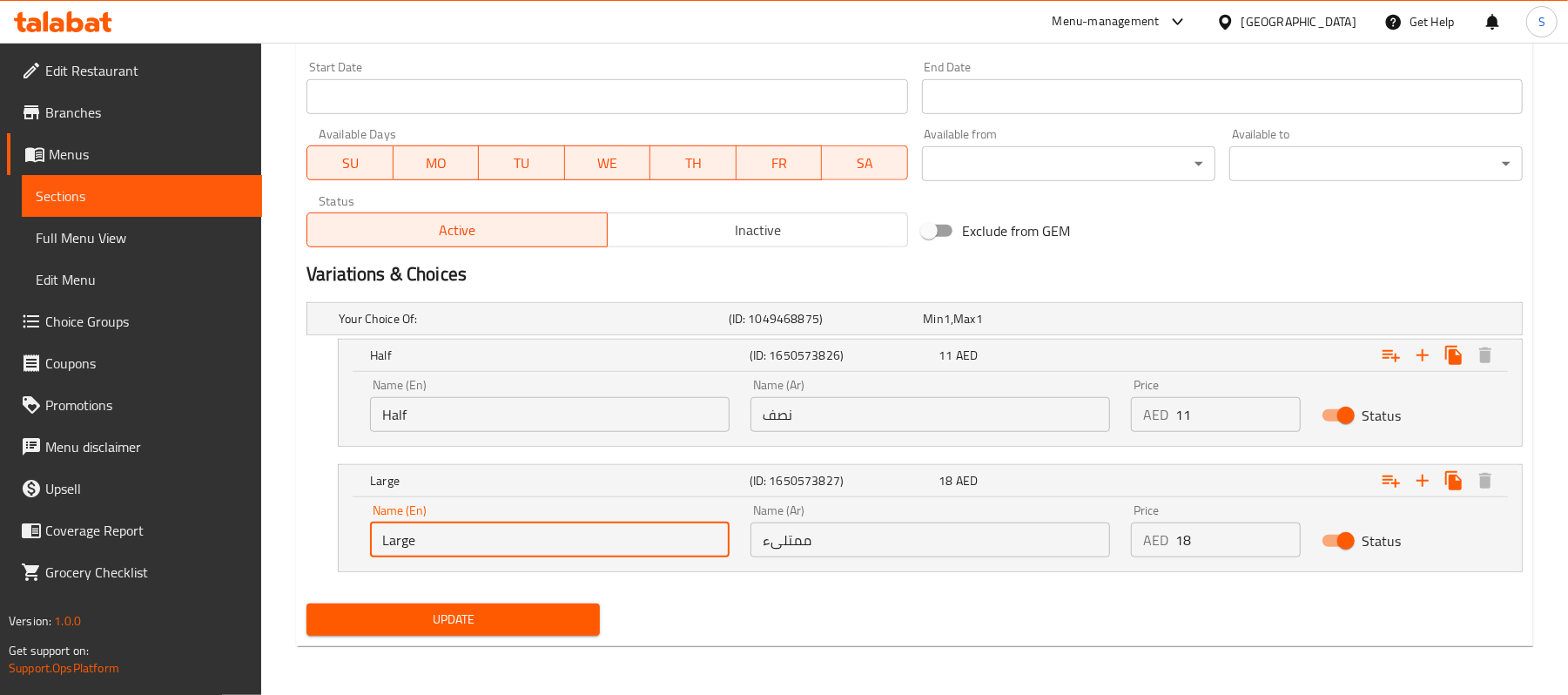
drag, startPoint x: 469, startPoint y: 535, endPoint x: 190, endPoint y: 502, distance: 280.9
type input "Full"
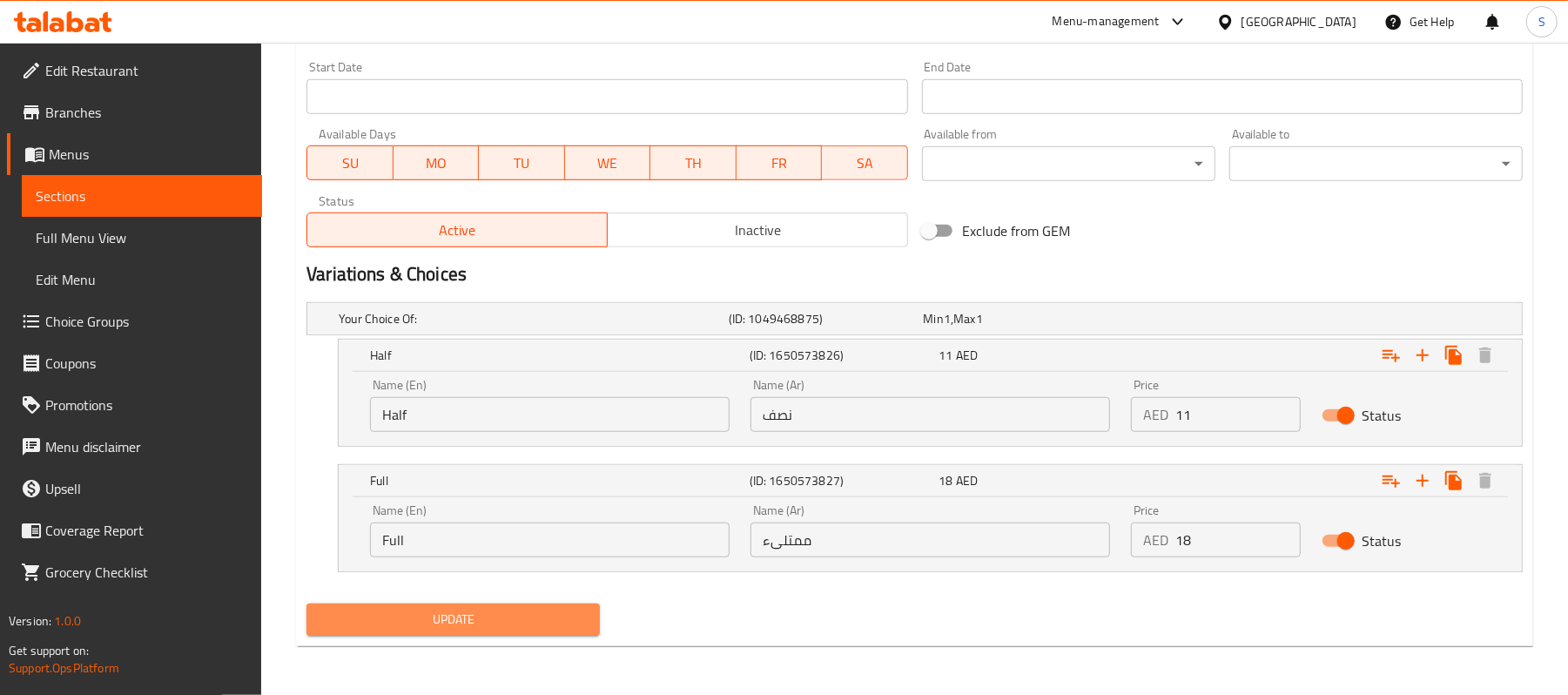
click at [449, 614] on span "Update" at bounding box center [453, 620] width 266 height 22
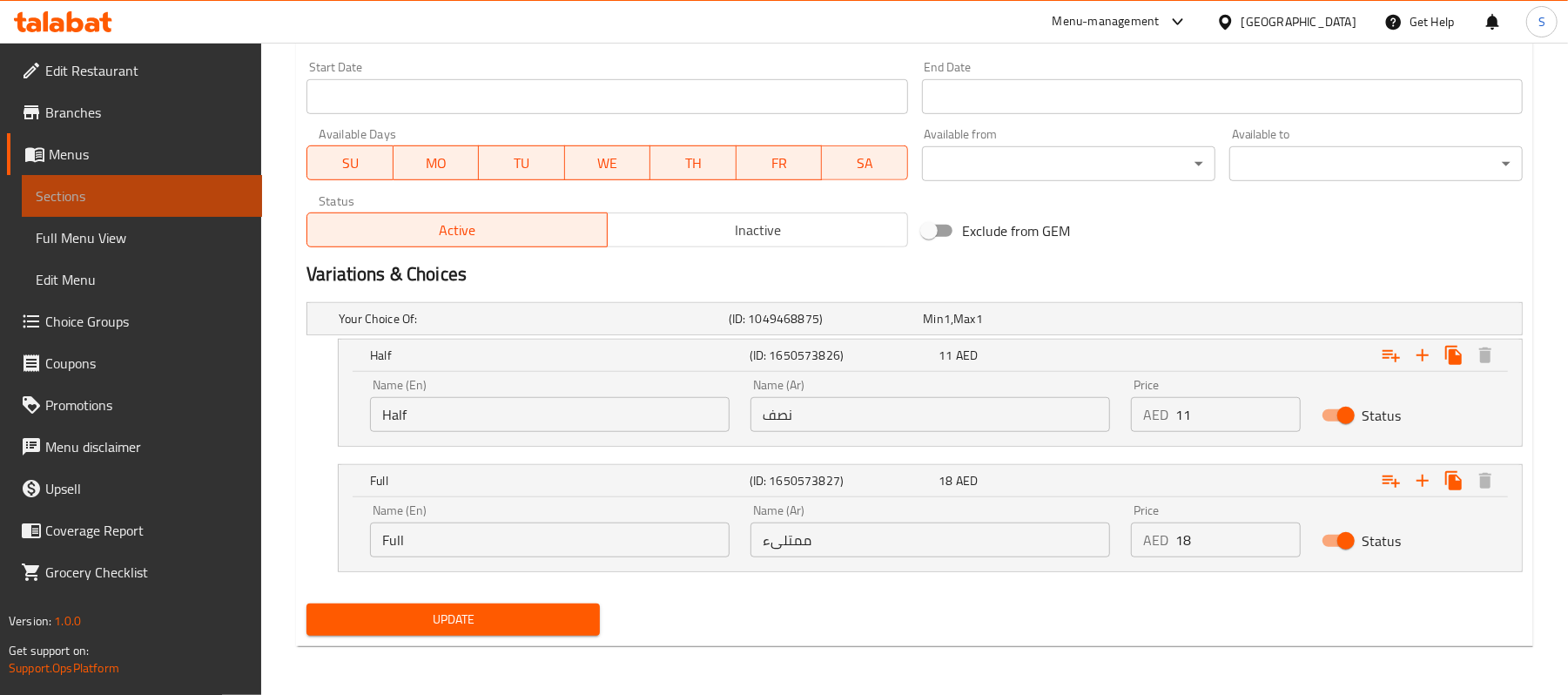
click at [193, 181] on link "Sections" at bounding box center [141, 196] width 240 height 42
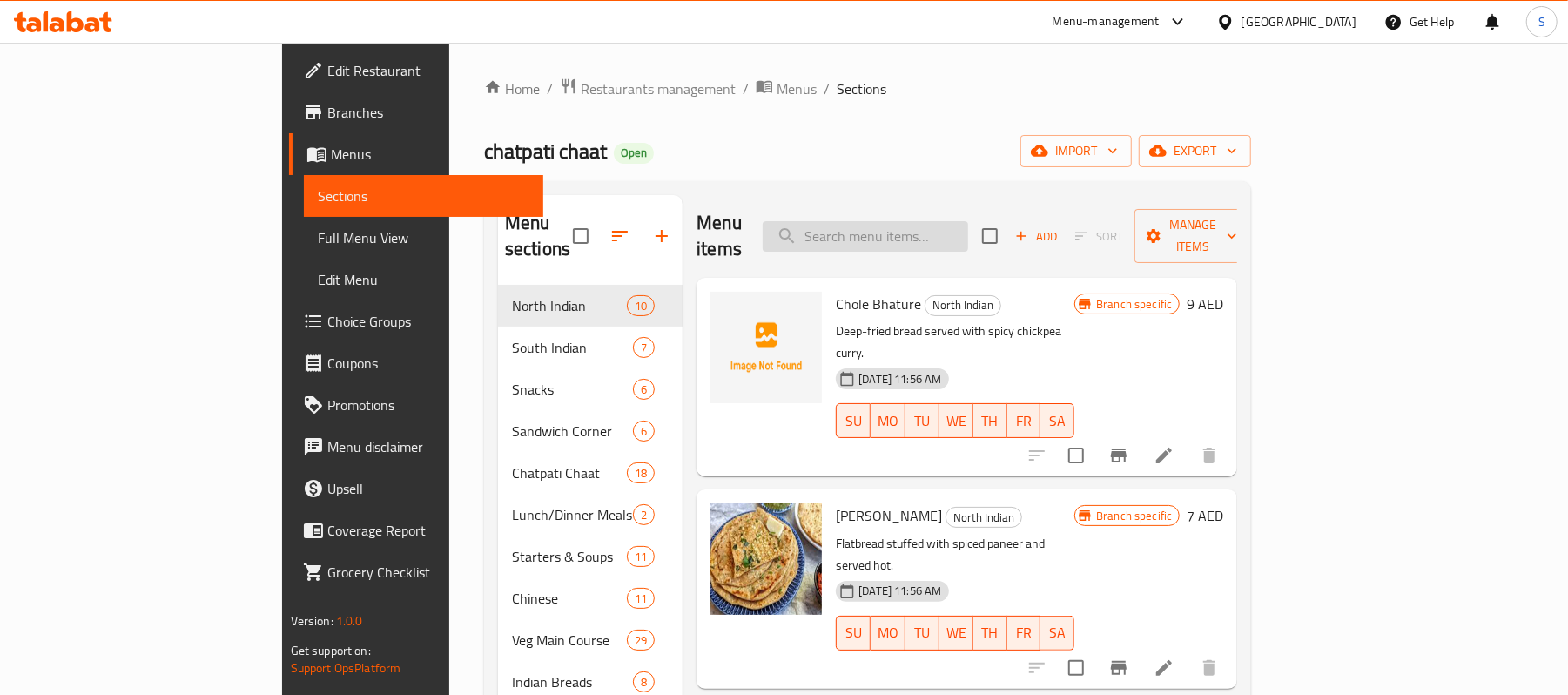
click at [969, 239] on input "search" at bounding box center [865, 237] width 206 height 31
paste input "Bhindi Masala"
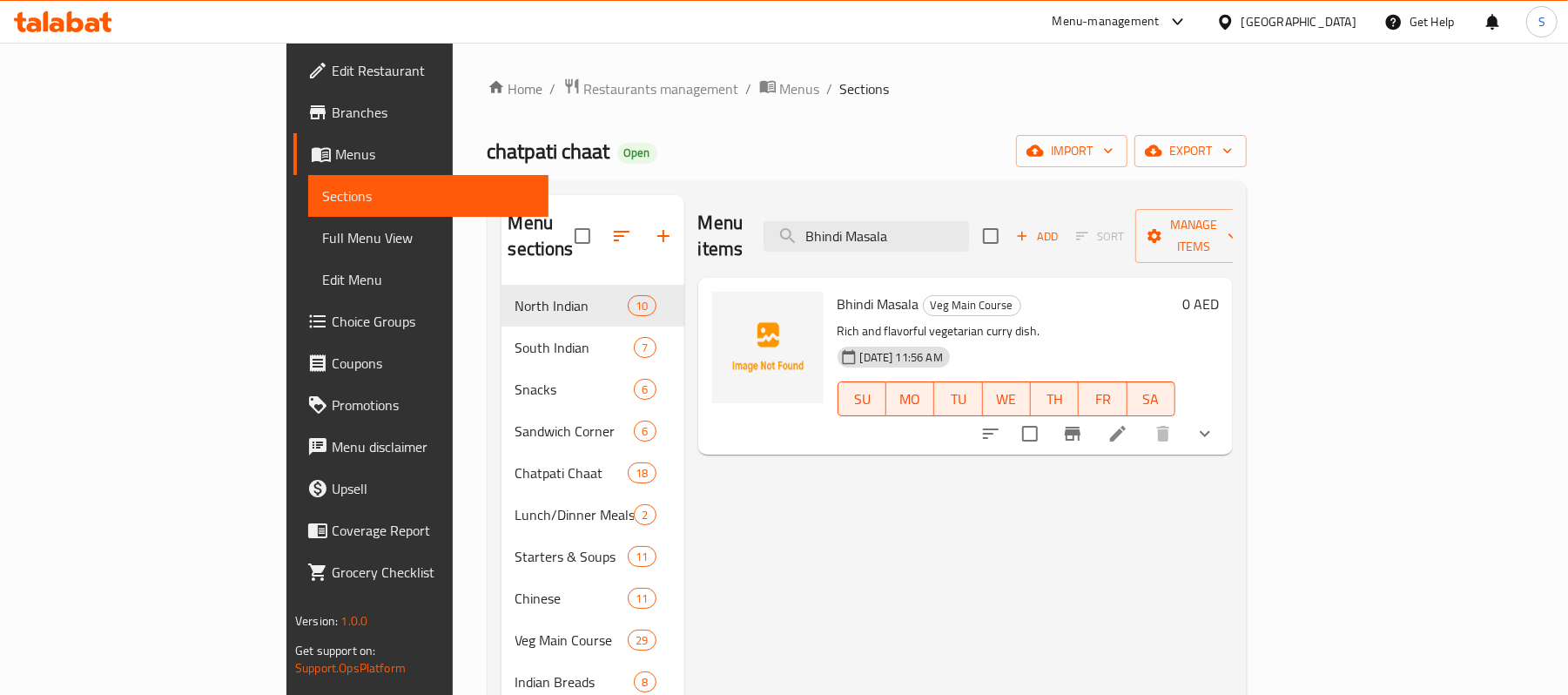
type input "Bhindi Masala"
click at [1128, 424] on icon at bounding box center [1117, 434] width 21 height 21
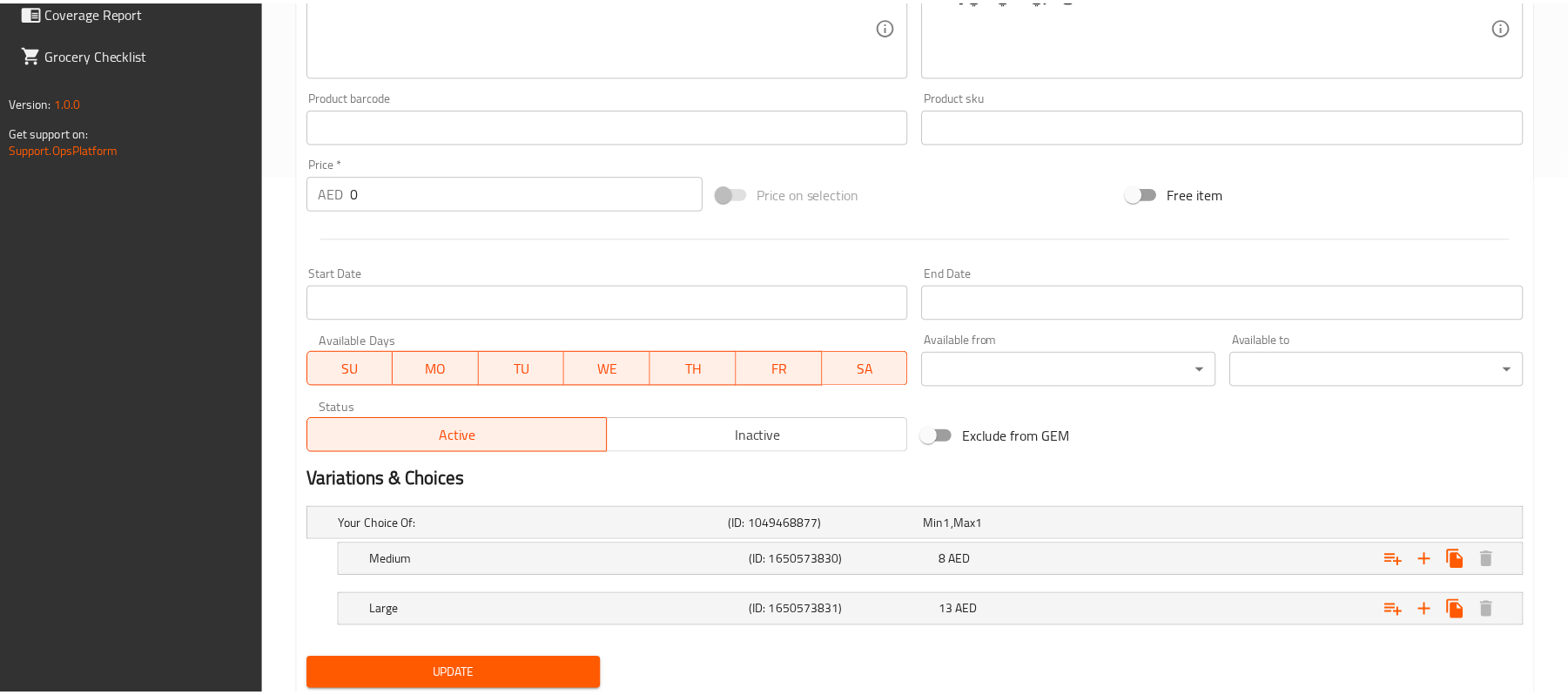
scroll to position [577, 0]
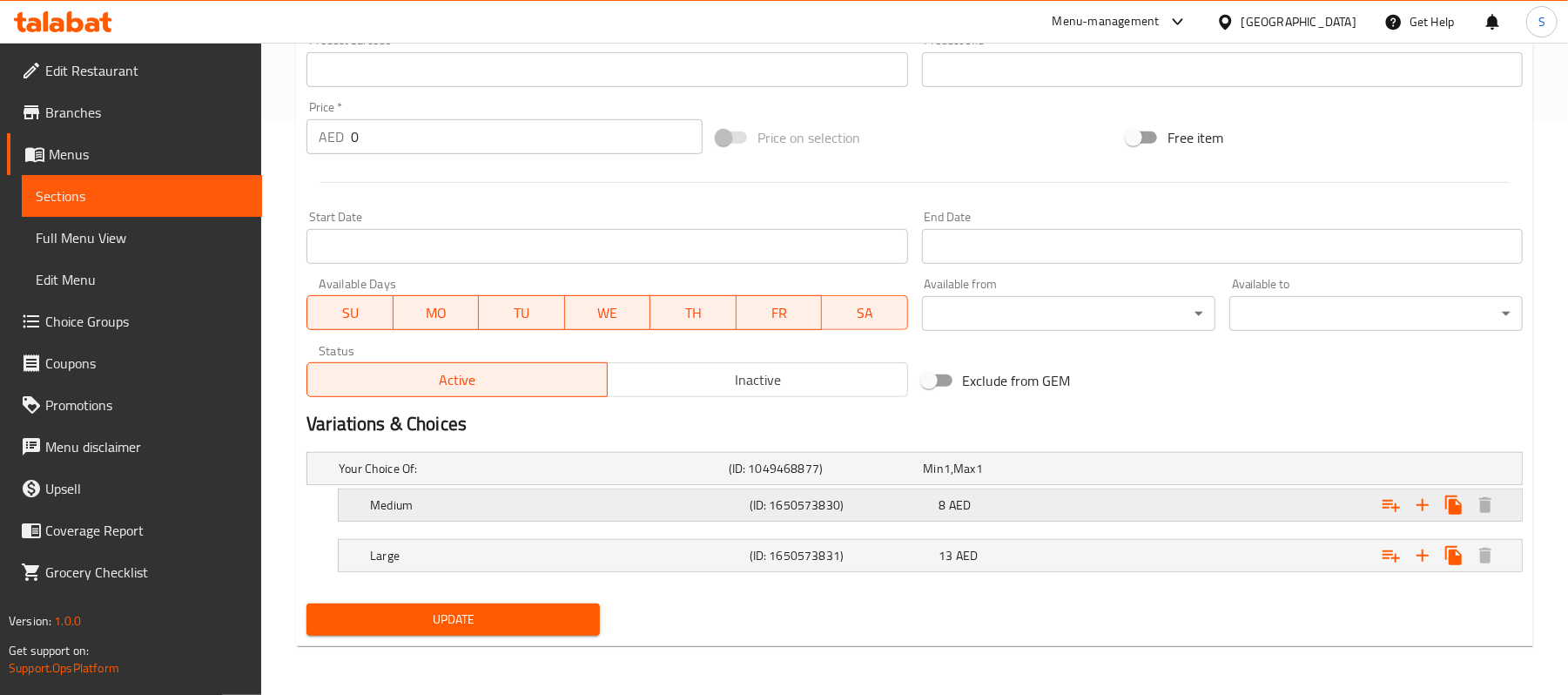
click at [830, 477] on h5 "(ID: 1650573830)" at bounding box center [823, 468] width 188 height 17
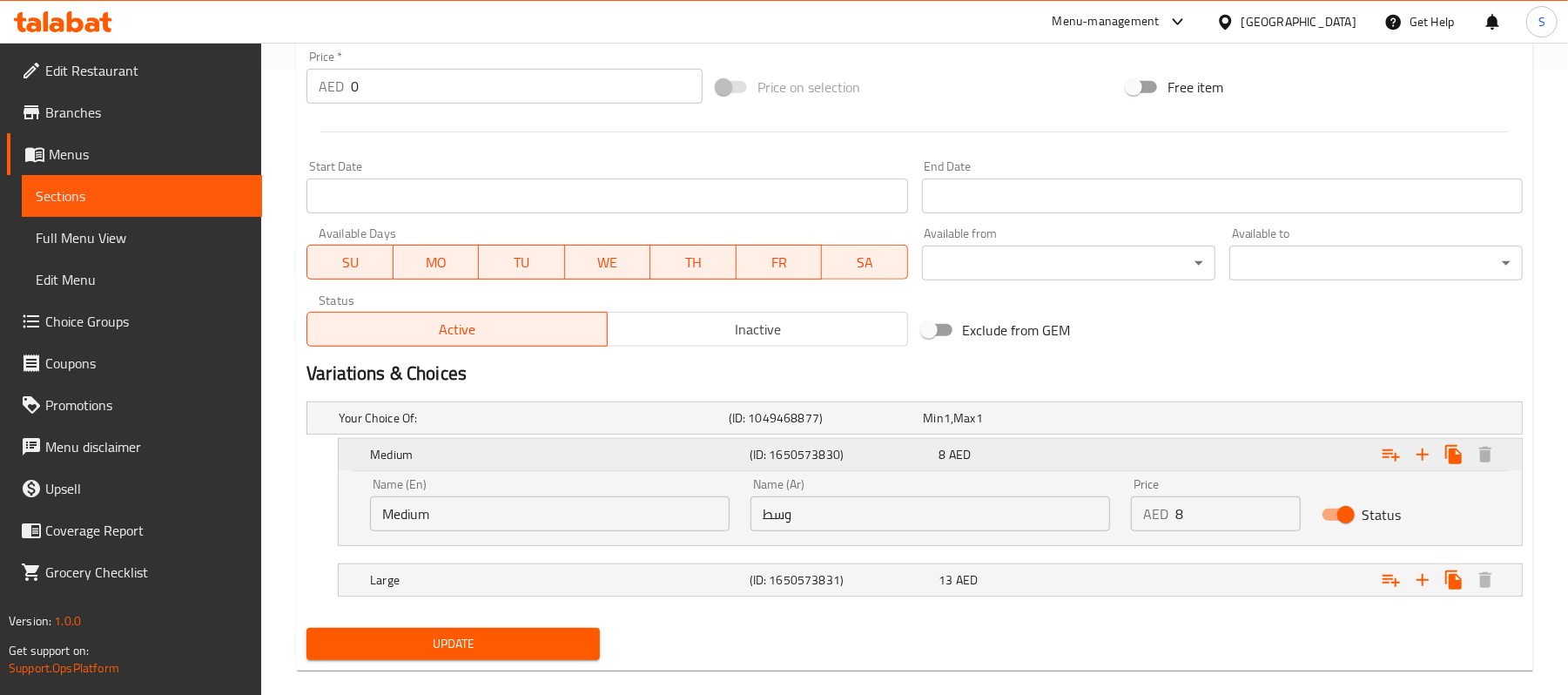
scroll to position [651, 0]
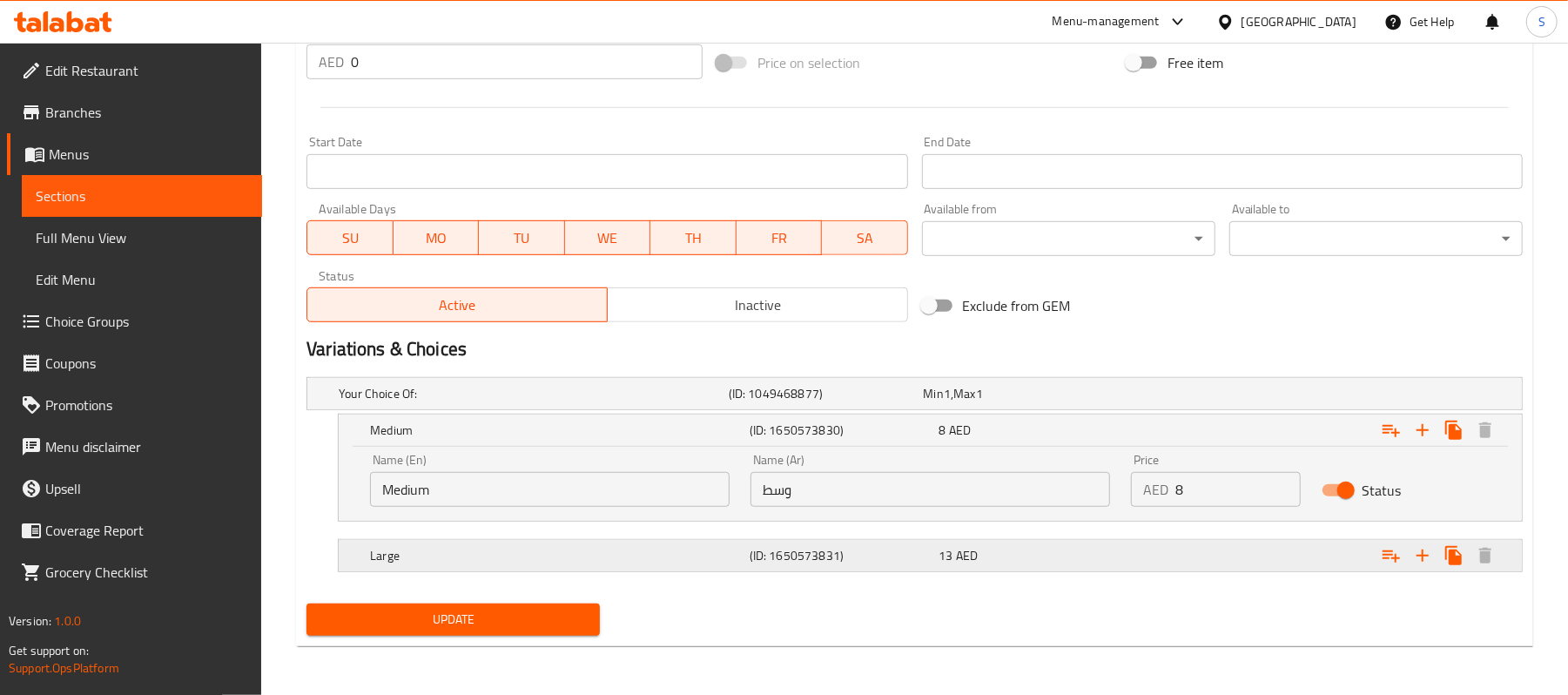
click at [831, 403] on h5 "(ID: 1650573831)" at bounding box center [823, 393] width 188 height 17
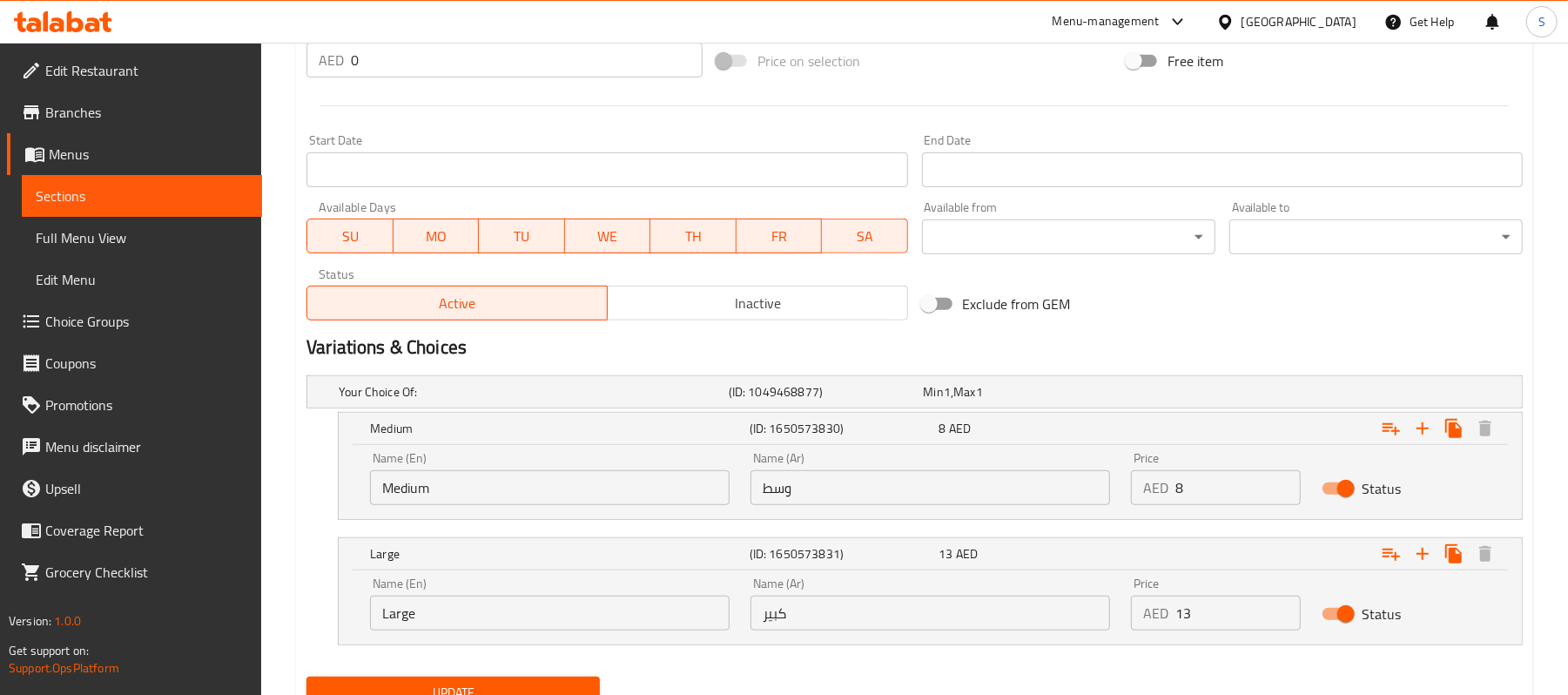
drag, startPoint x: 813, startPoint y: 494, endPoint x: 729, endPoint y: 493, distance: 84.0
click at [732, 494] on div "Name (En) Medium Name (En) Name (Ar) وسط Name (Ar) Price AED 8 Price Status" at bounding box center [930, 479] width 1142 height 74
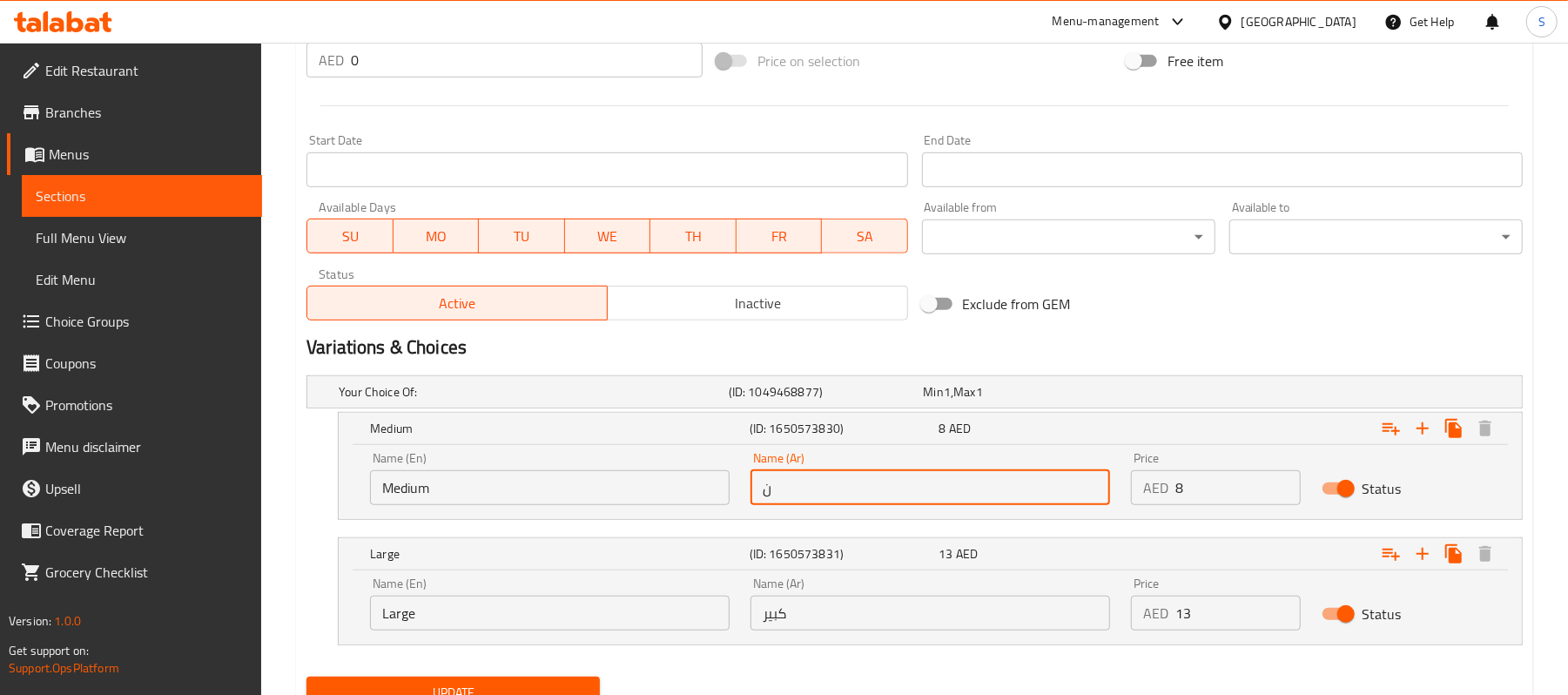
type input "نصف"
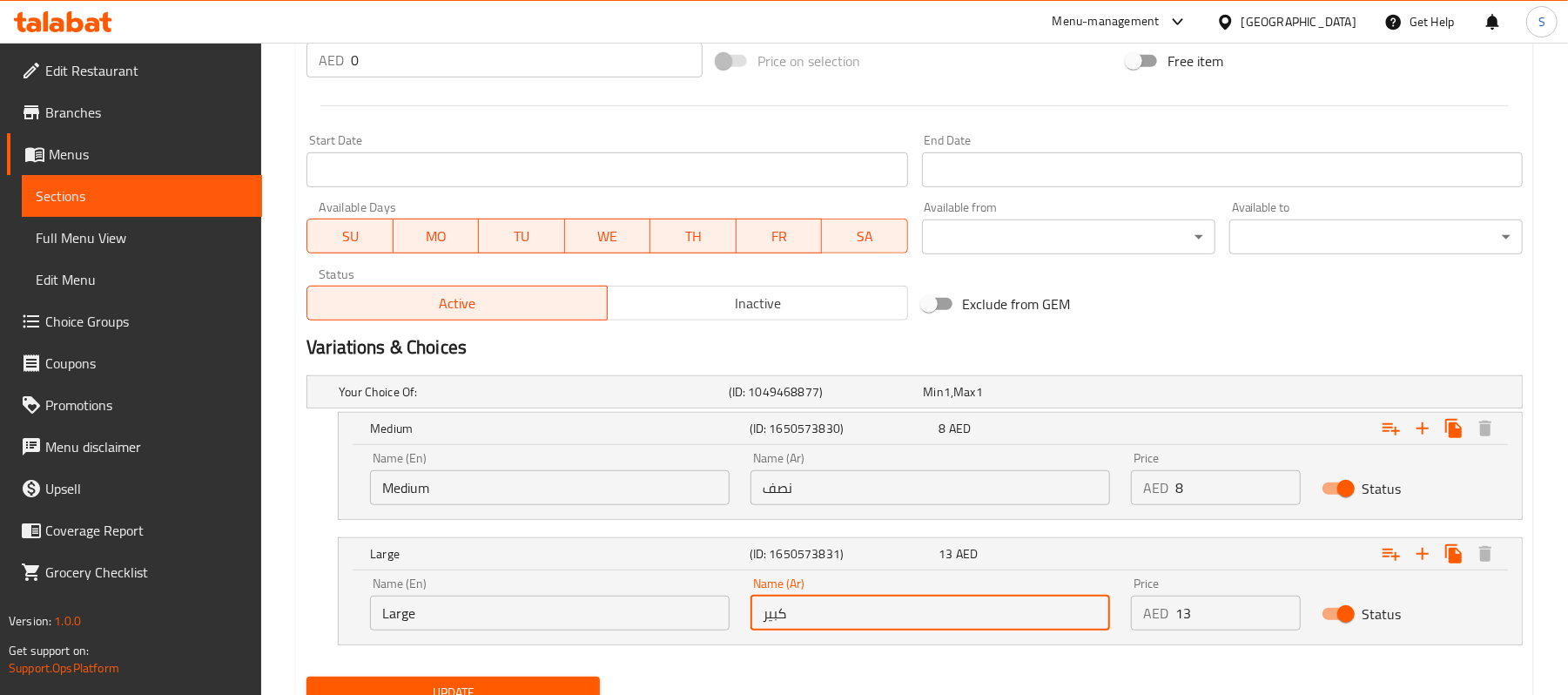
drag, startPoint x: 834, startPoint y: 613, endPoint x: 715, endPoint y: 615, distance: 119.0
click at [715, 615] on div "Name (En) Large Name (En) Name (Ar) كبير Name (Ar) Price AED 13 Price Status" at bounding box center [930, 604] width 1142 height 74
type input "ممتلىء"
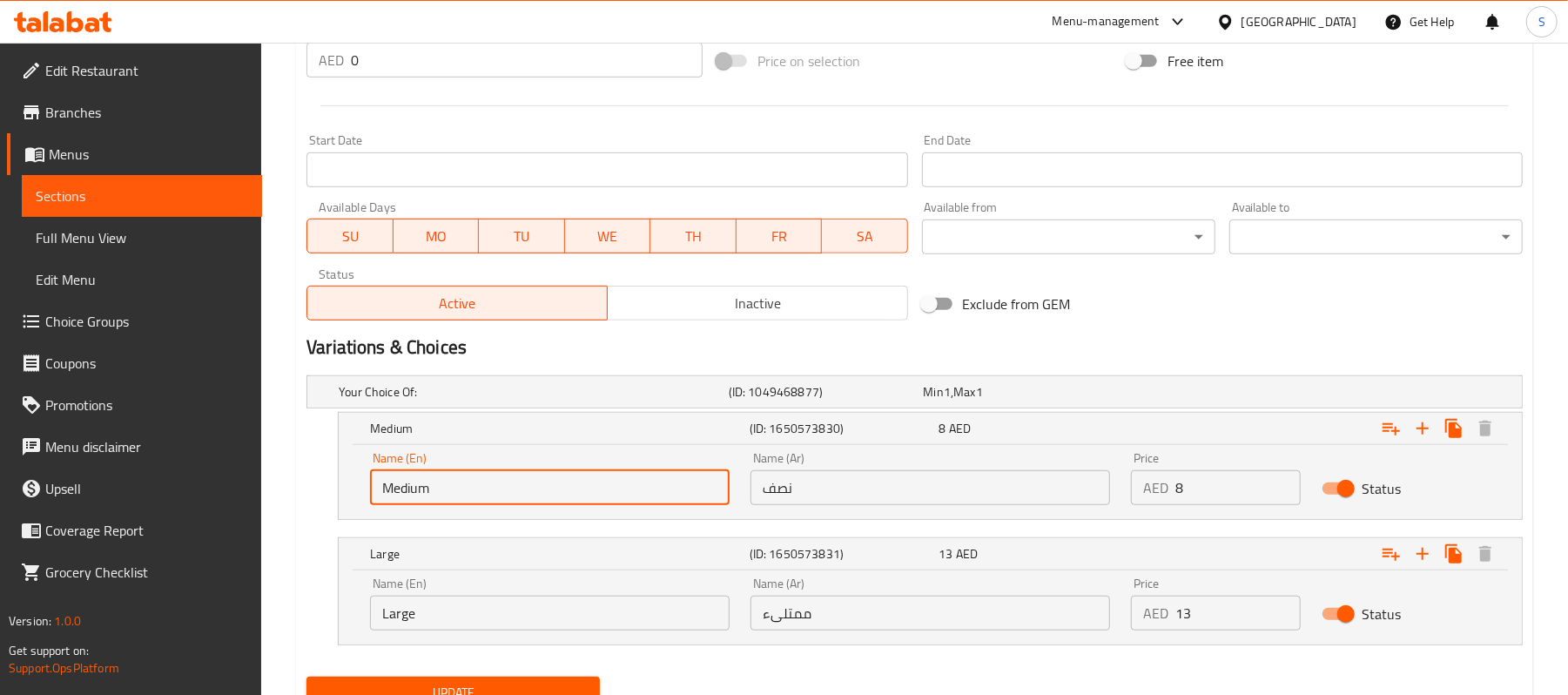
drag, startPoint x: 507, startPoint y: 503, endPoint x: 293, endPoint y: 477, distance: 215.6
click at [297, 477] on div "Update Bhindi Masala Add item image Image Size: 1200 x 800 px / Image formats: …" at bounding box center [914, 118] width 1237 height 1202
type input "Half"
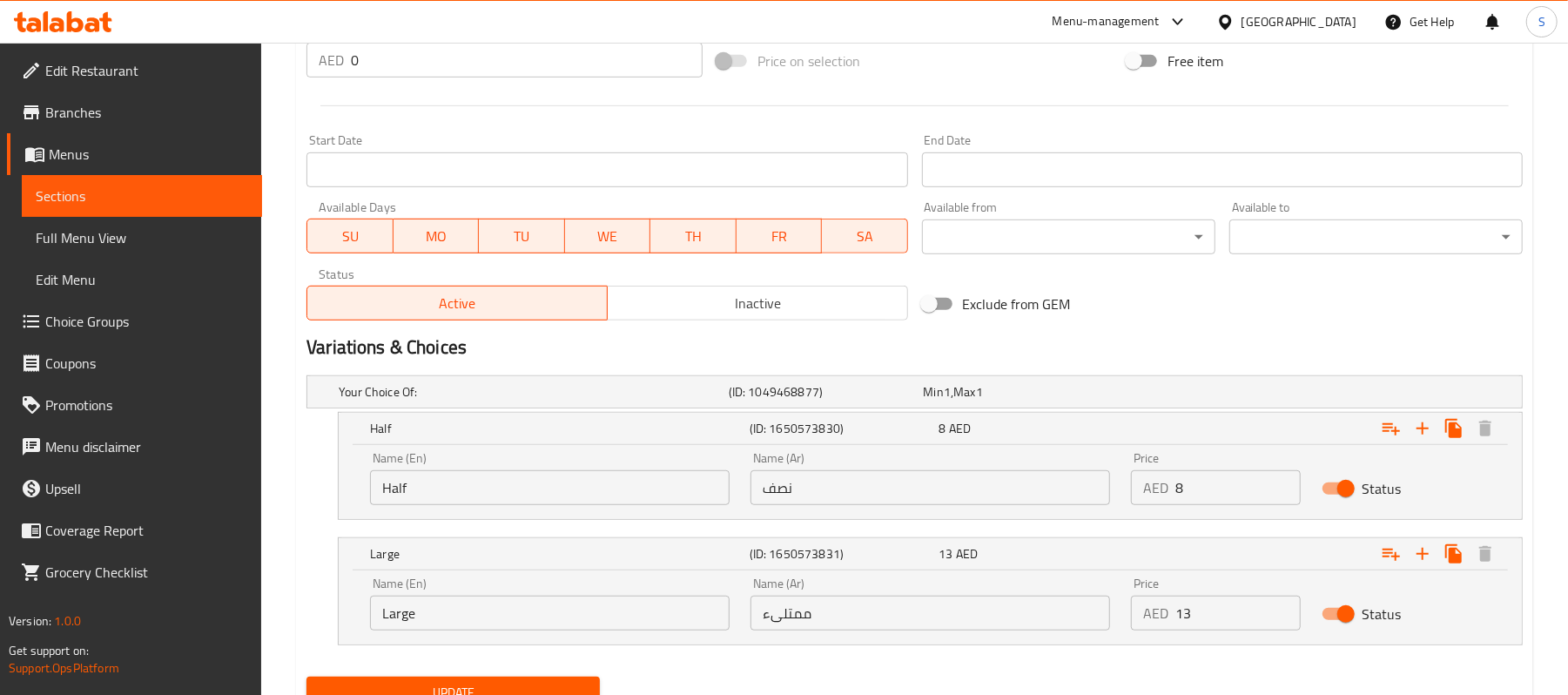
click at [444, 634] on div "Name (En) Large Name (En)" at bounding box center [550, 604] width 381 height 74
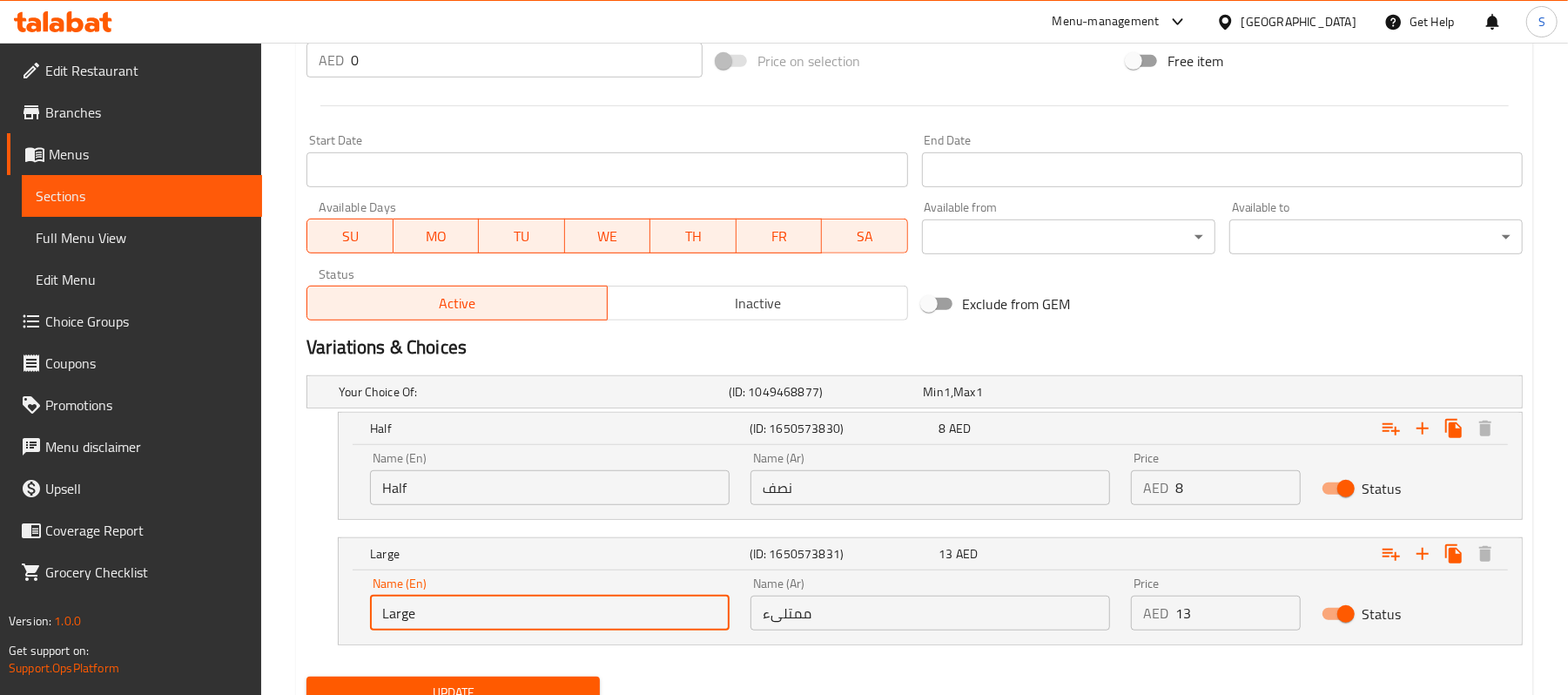
drag, startPoint x: 449, startPoint y: 623, endPoint x: 129, endPoint y: 552, distance: 327.8
click at [141, 552] on div "Edit Restaurant Branches Menus Sections Full Menu View Edit Menu Choice Groups …" at bounding box center [784, 80] width 1568 height 1377
type input "Full"
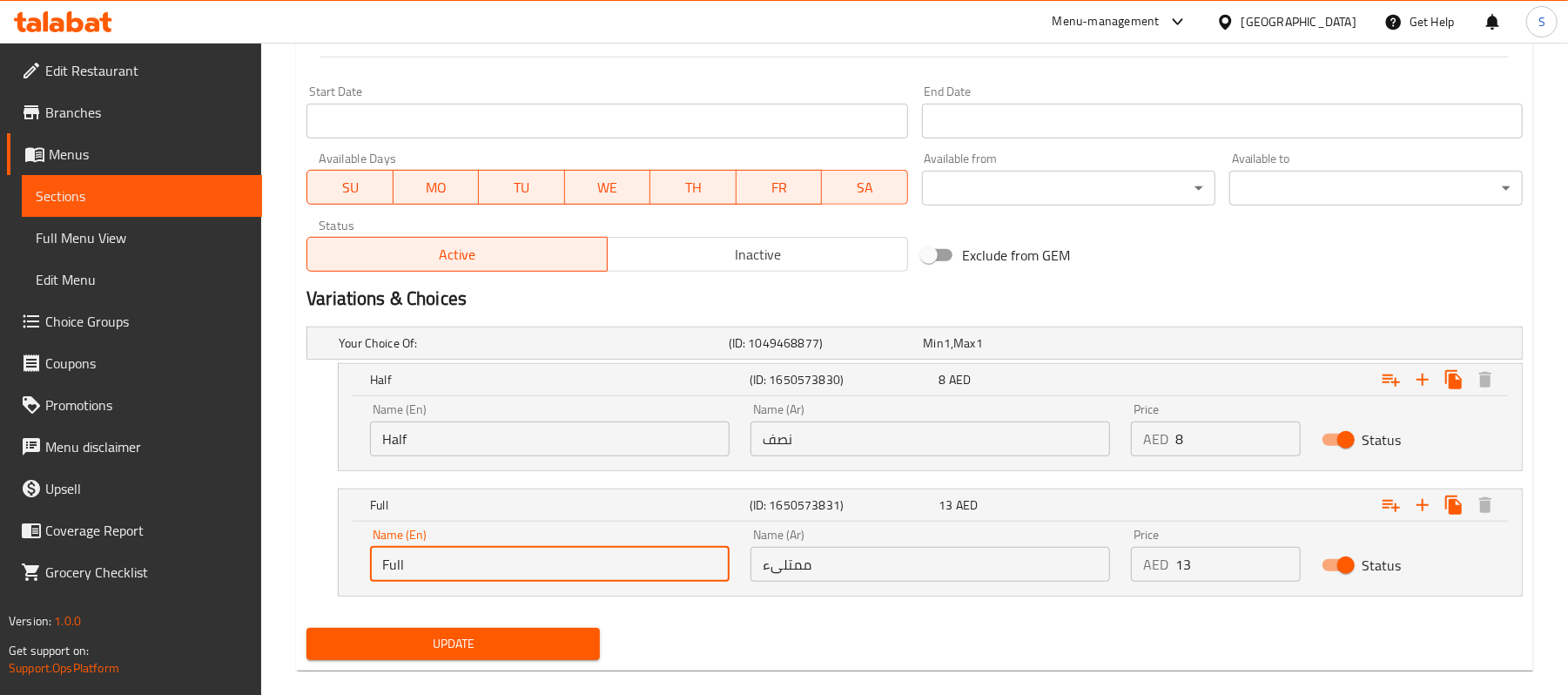
scroll to position [727, 0]
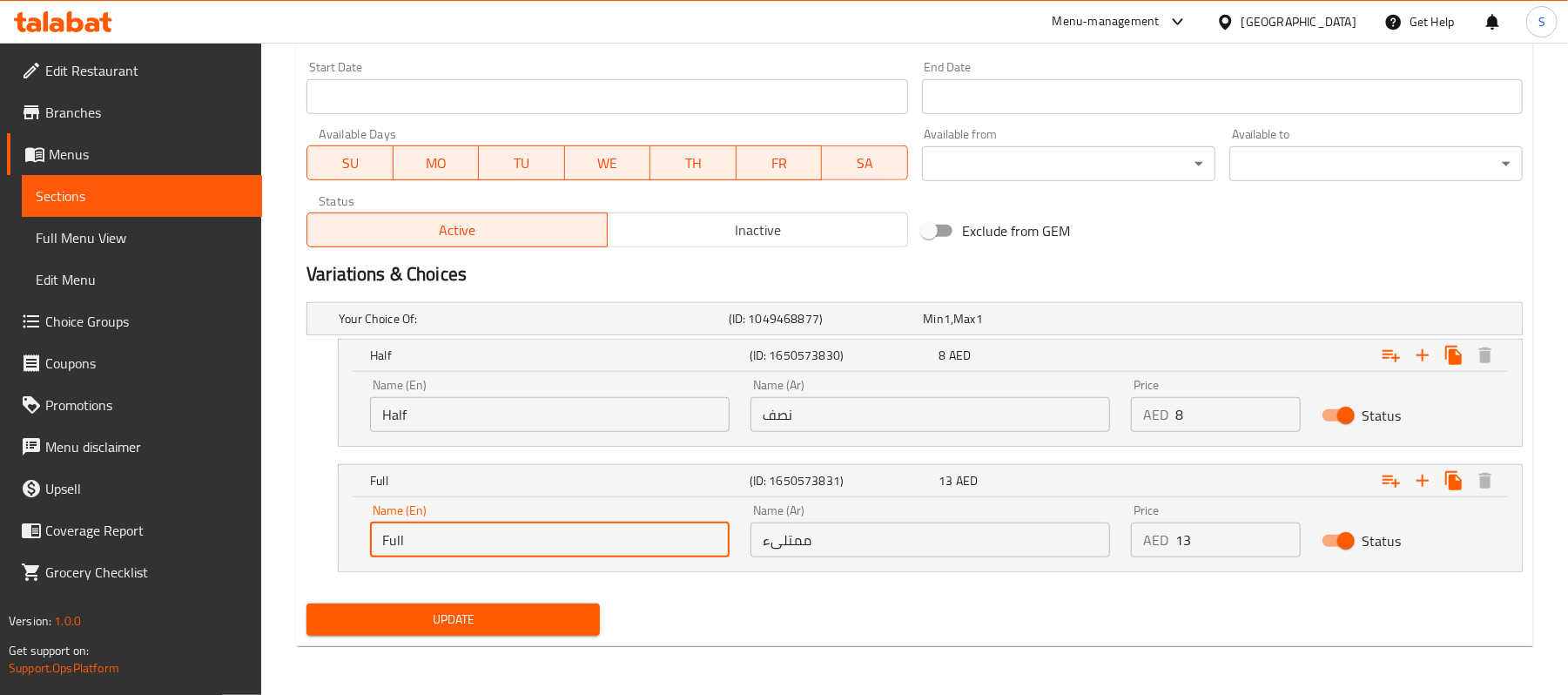
click at [502, 624] on span "Update" at bounding box center [453, 620] width 266 height 22
click at [99, 195] on span "Sections" at bounding box center [141, 196] width 212 height 21
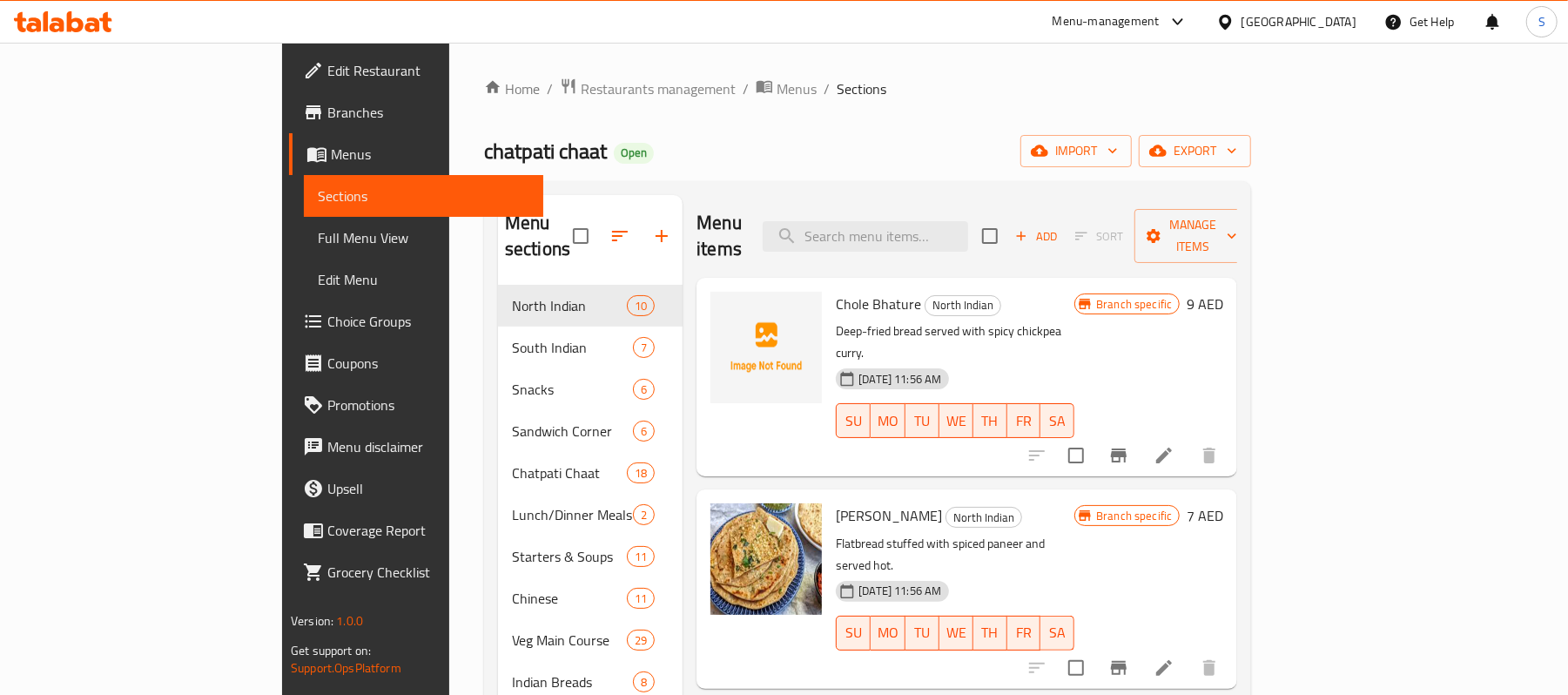
click at [997, 207] on div "Menu items Add Sort Manage items" at bounding box center [967, 236] width 541 height 83
click at [969, 221] on input "search" at bounding box center [865, 237] width 206 height 31
paste input "Channa Masala"
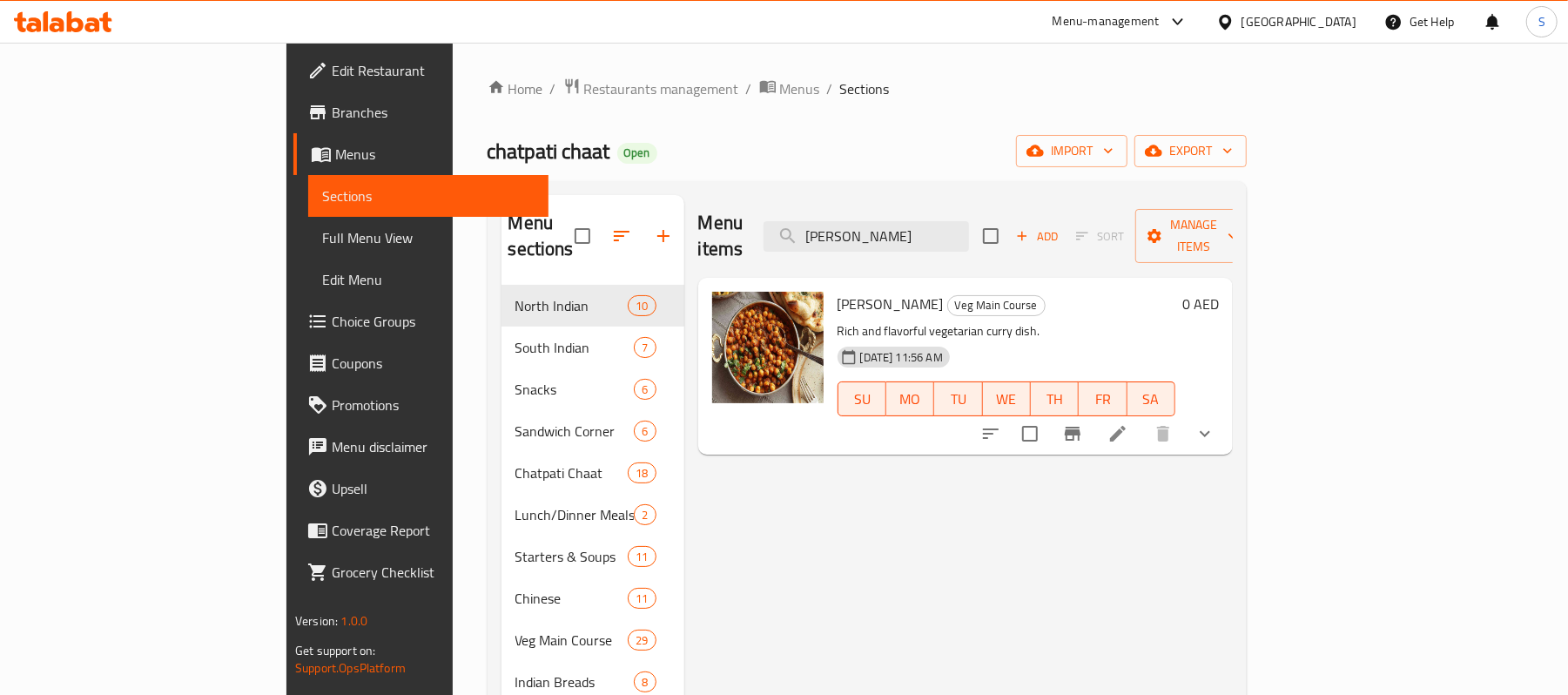
type input "Channa Masala"
click at [1143, 423] on li at bounding box center [1118, 434] width 49 height 32
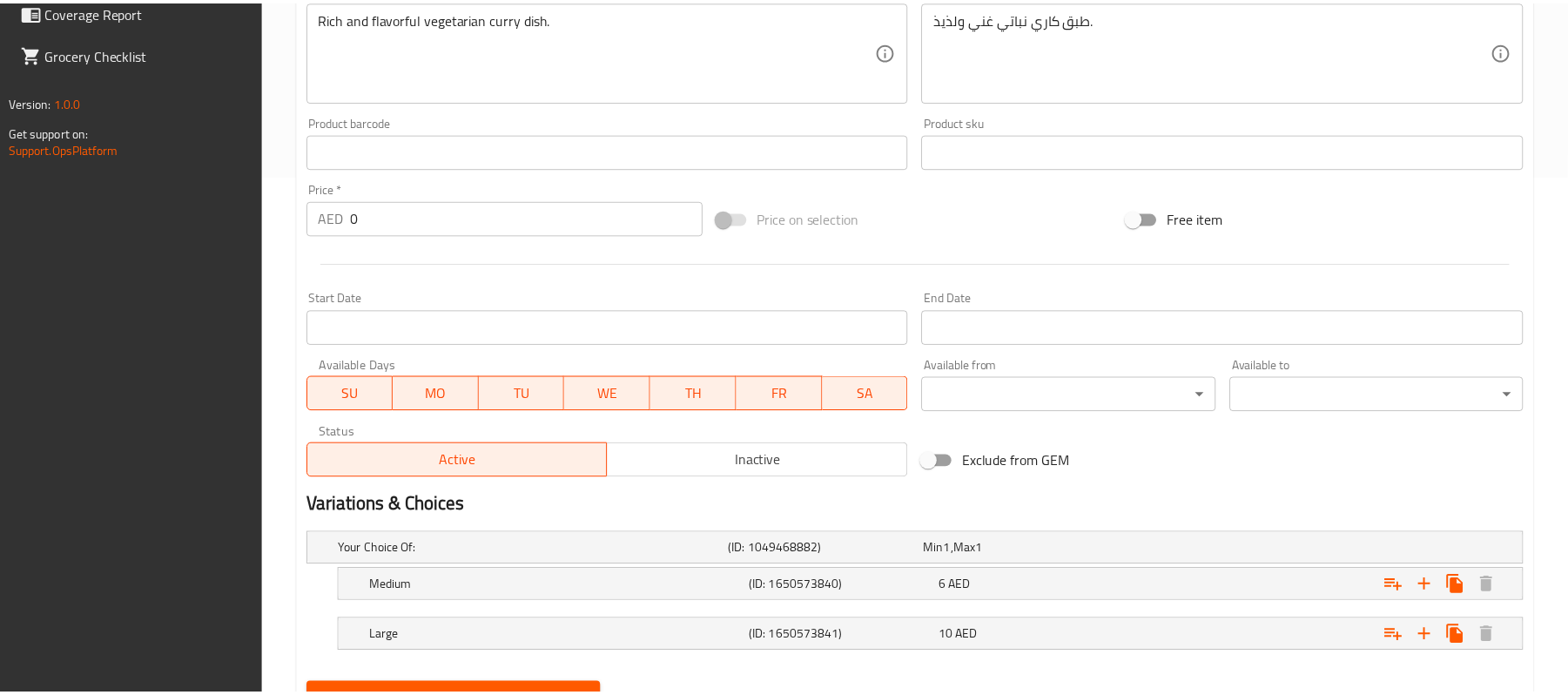
scroll to position [601, 0]
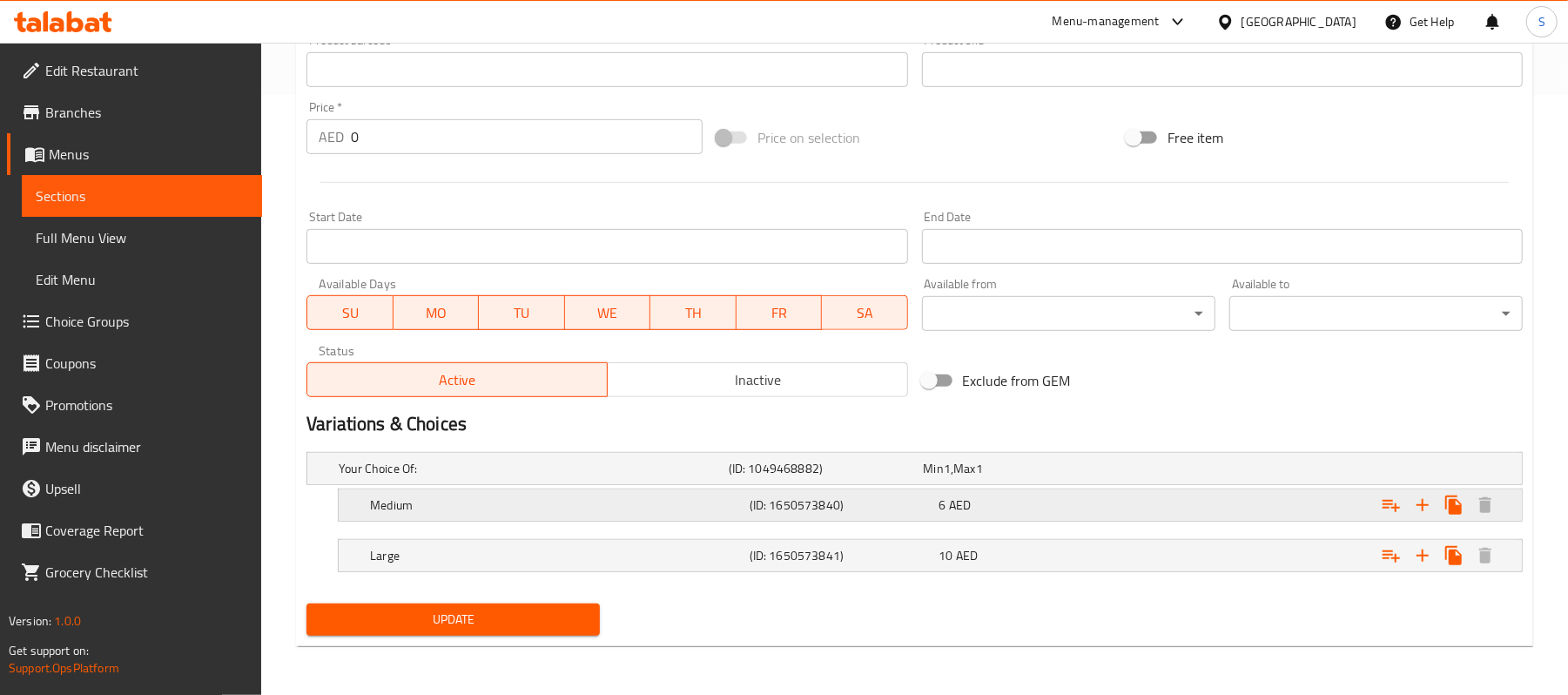
click at [901, 477] on h5 "(ID: 1650573840)" at bounding box center [823, 468] width 188 height 17
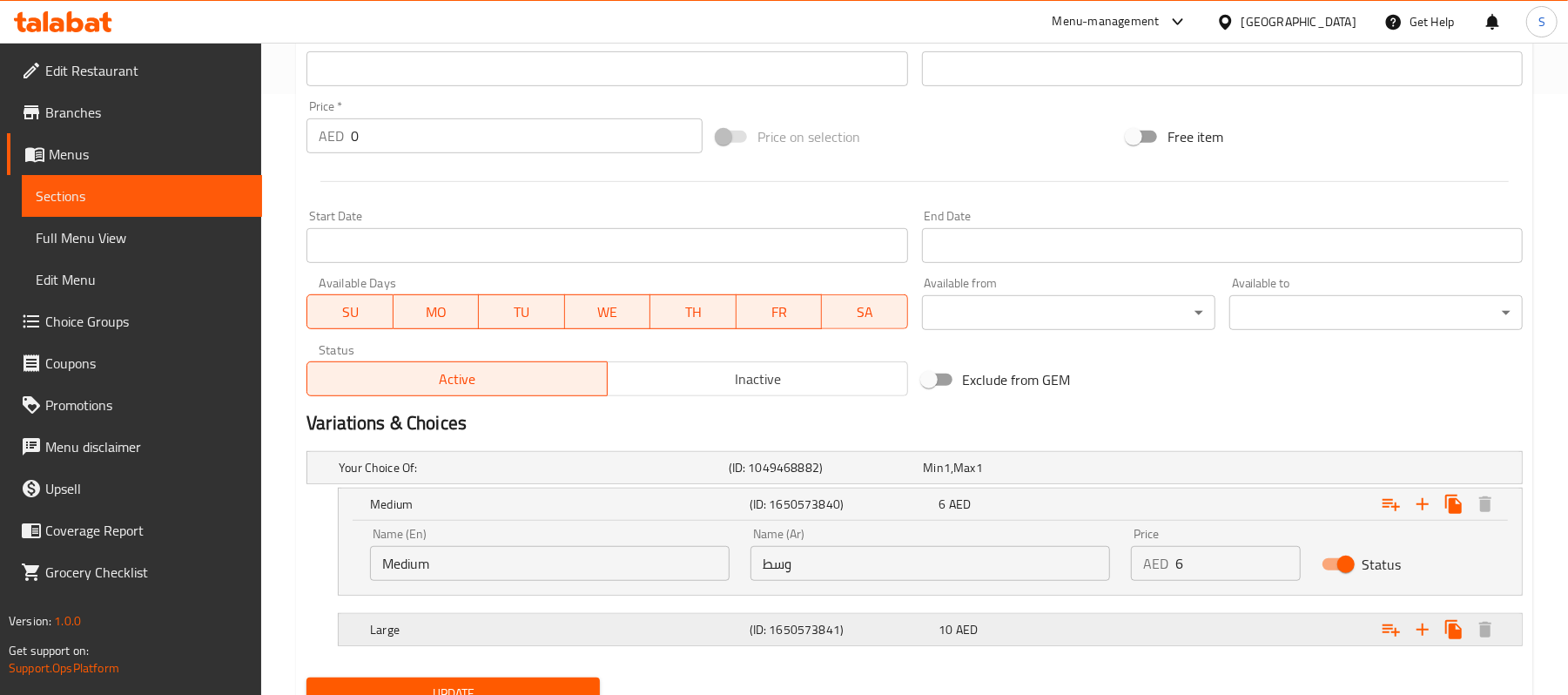
click at [804, 487] on div "Large (ID: 1650573841) 10 AED" at bounding box center [920, 467] width 1169 height 38
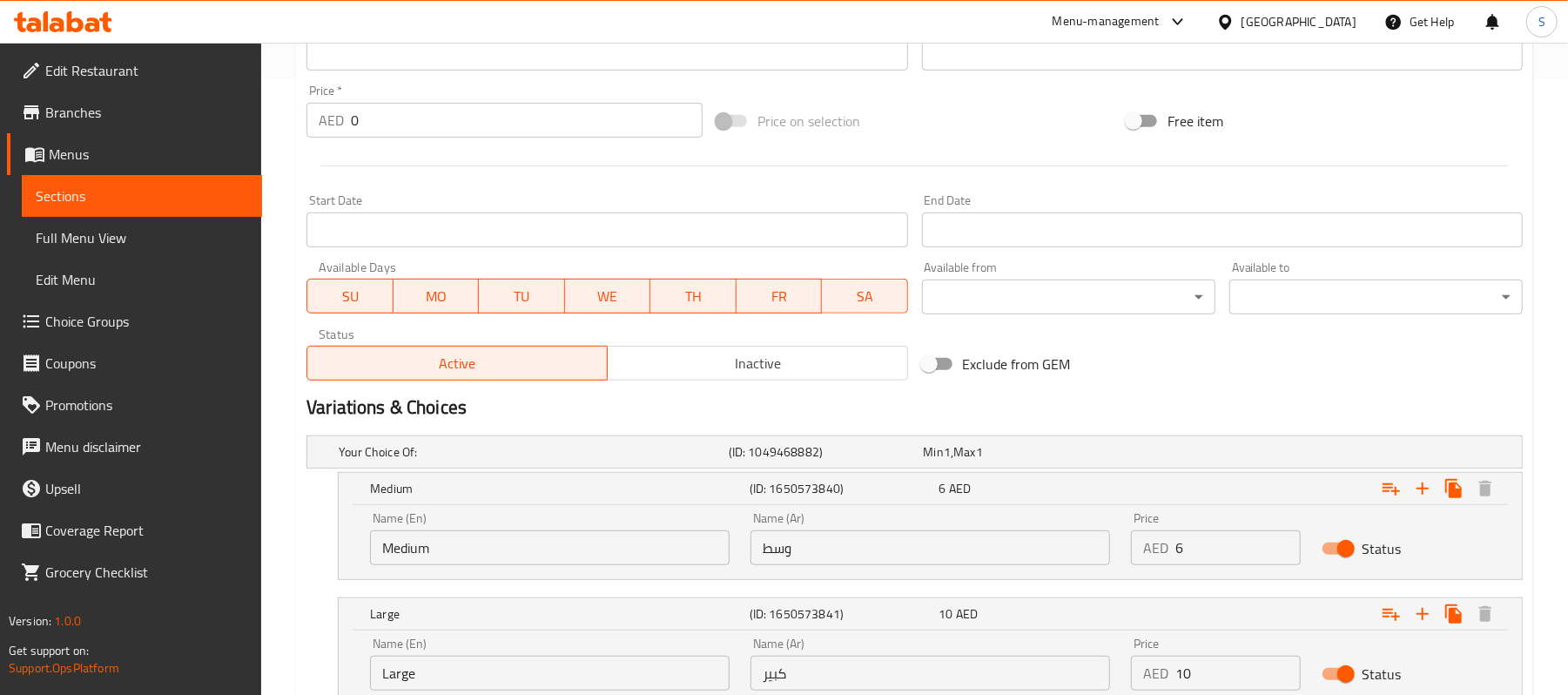
scroll to position [751, 0]
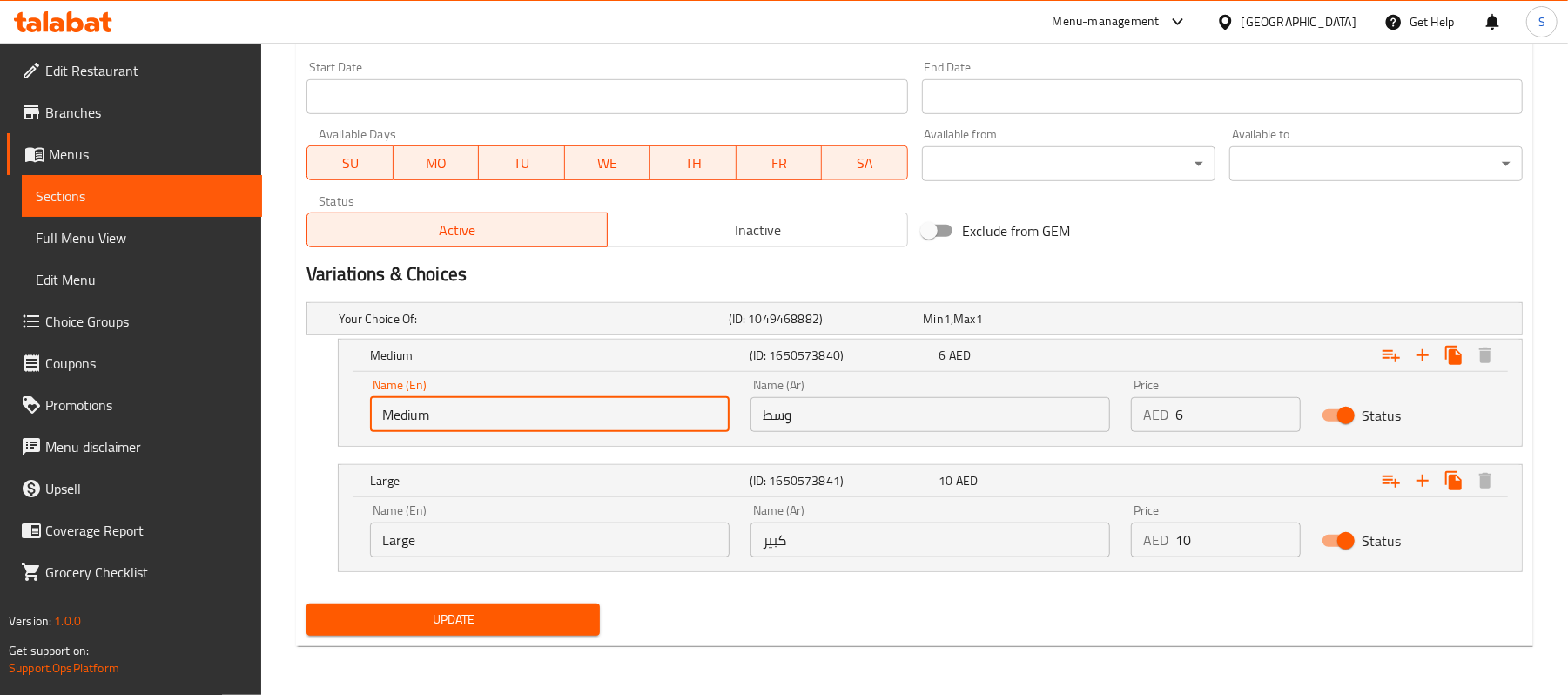
drag, startPoint x: 549, startPoint y: 419, endPoint x: 195, endPoint y: 332, distance: 364.5
type input "Half"
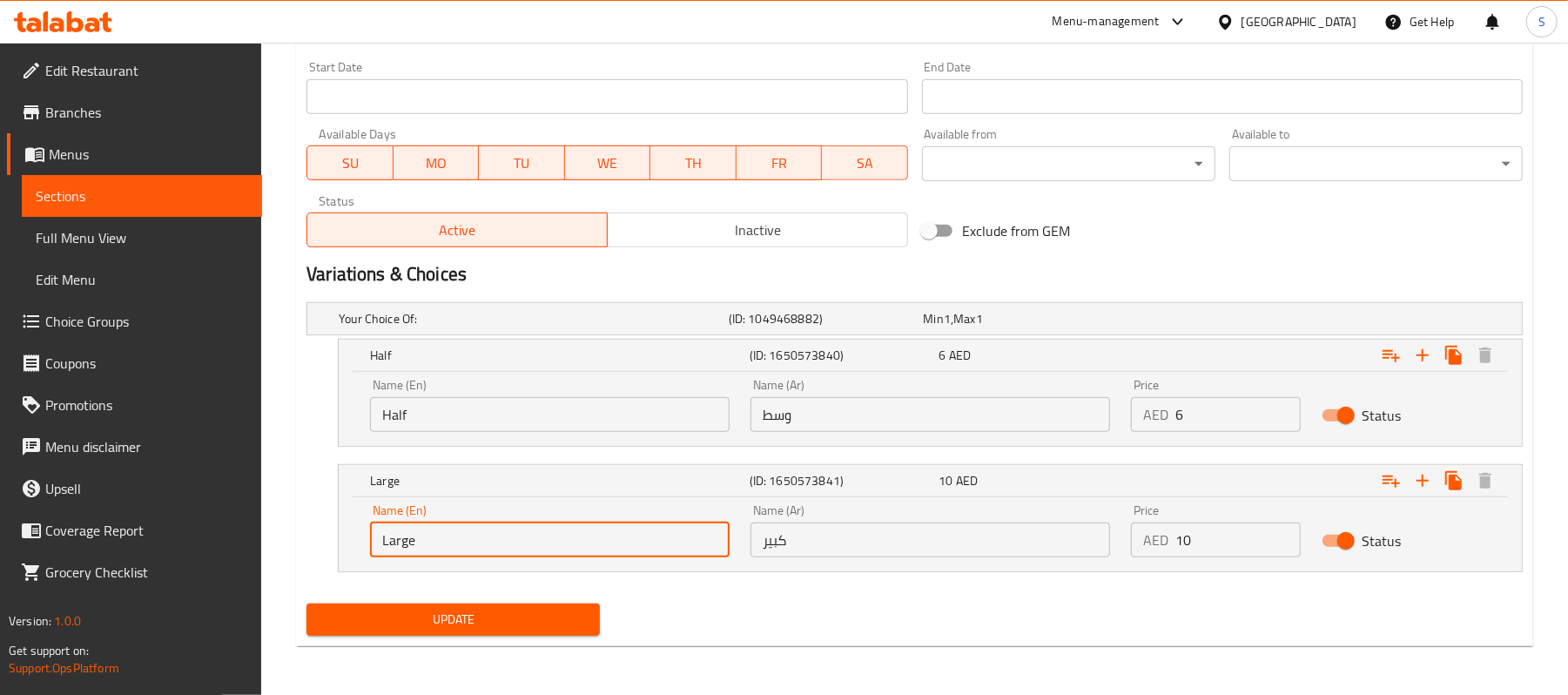
drag, startPoint x: 449, startPoint y: 552, endPoint x: 183, endPoint y: 507, distance: 269.8
type input "Full"
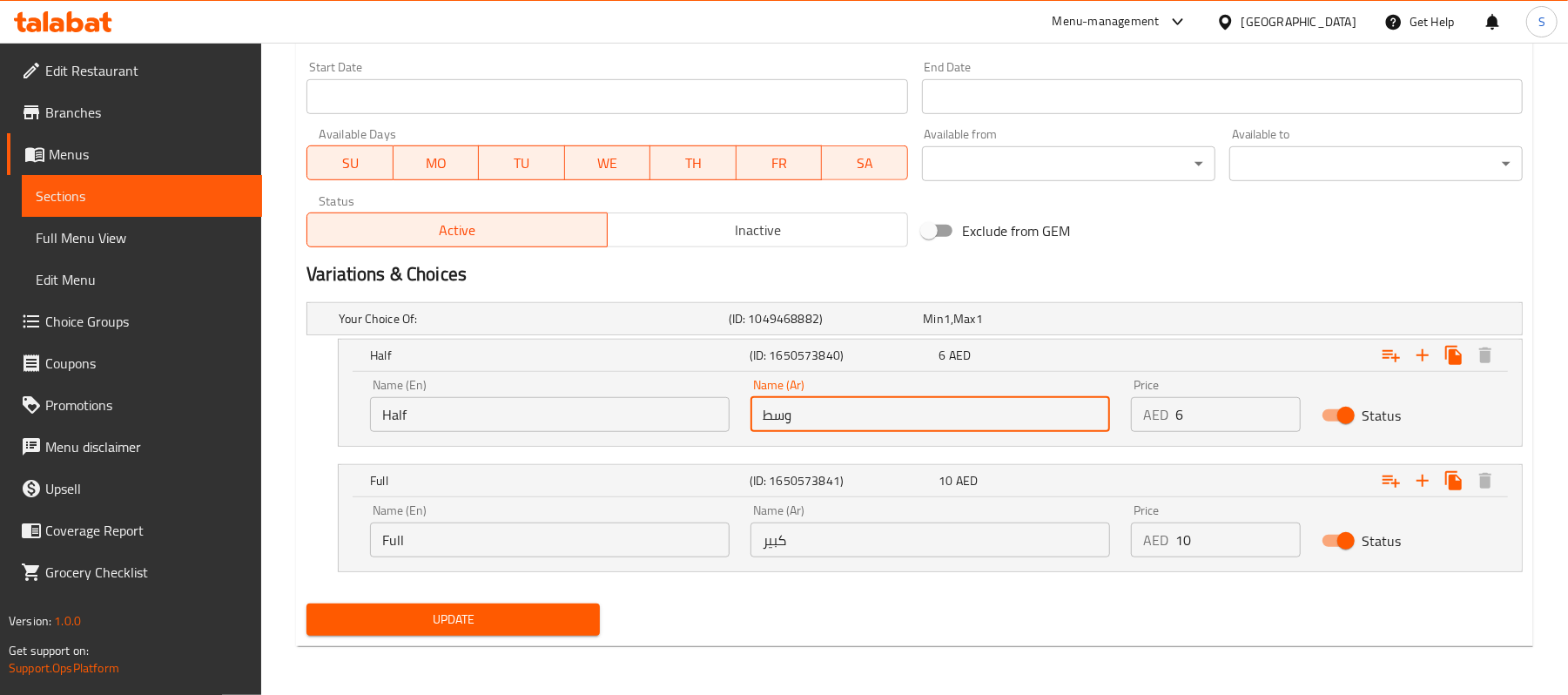
drag, startPoint x: 920, startPoint y: 415, endPoint x: 732, endPoint y: 415, distance: 188.0
click at [732, 415] on div "Name (En) Half Name (En) Name (Ar) وسط Name (Ar) Price AED 6 Price Status" at bounding box center [930, 406] width 1142 height 74
type input "k"
type input "نصف"
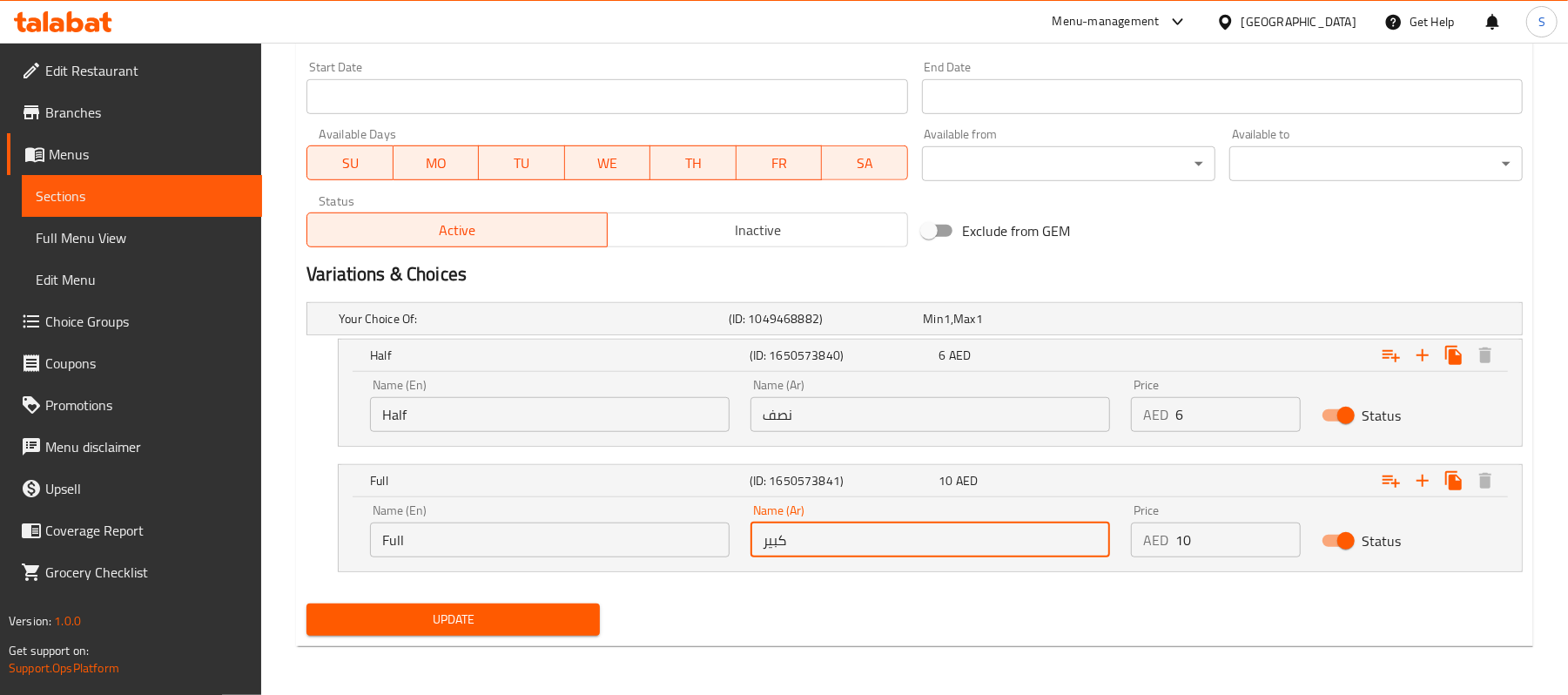
drag, startPoint x: 831, startPoint y: 532, endPoint x: 716, endPoint y: 514, distance: 116.4
click at [716, 514] on div "Name (En) Full Name (En) Name (Ar) كبير Name (Ar) Price AED 10 Price Status" at bounding box center [930, 531] width 1142 height 74
type input "ممتلىء"
click at [883, 576] on nav at bounding box center [914, 582] width 1216 height 14
click at [468, 619] on span "Update" at bounding box center [453, 620] width 266 height 22
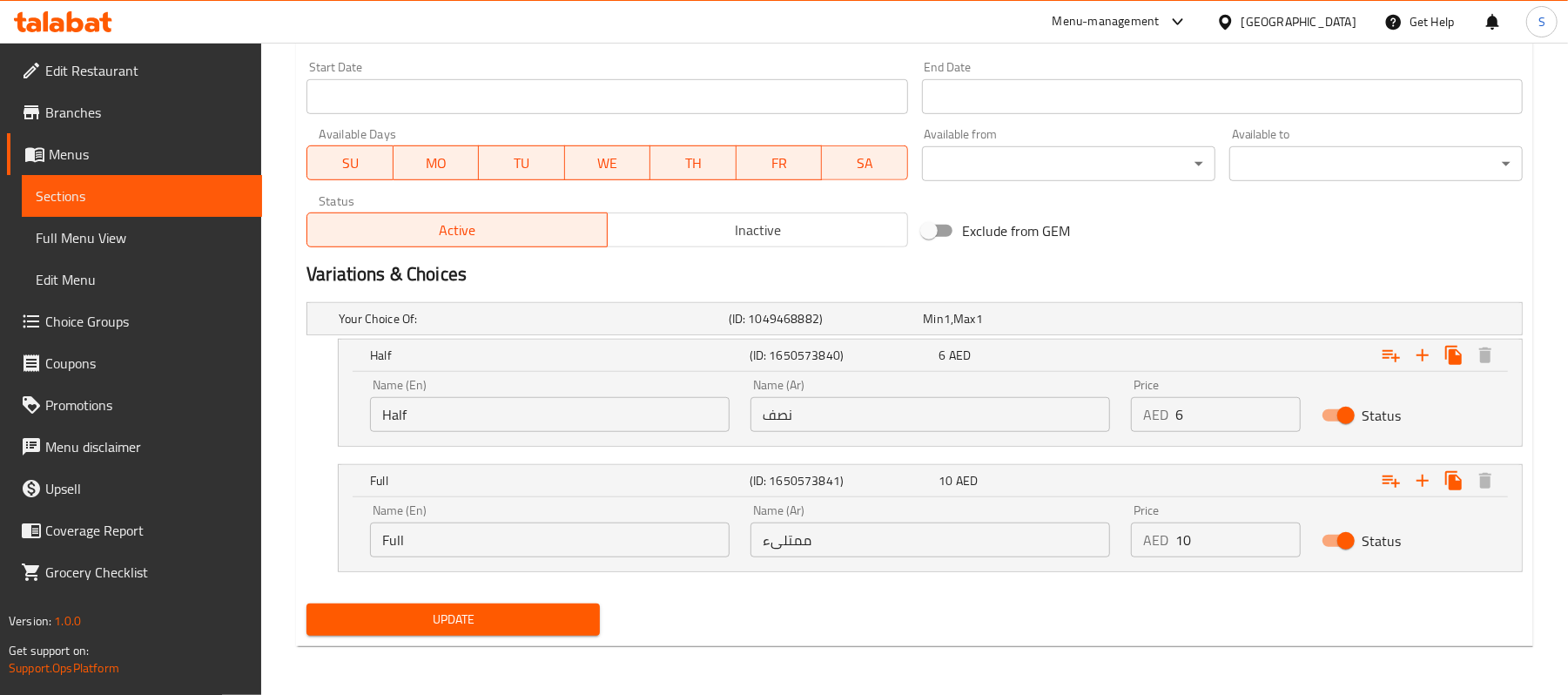
click at [94, 199] on span "Sections" at bounding box center [141, 196] width 212 height 21
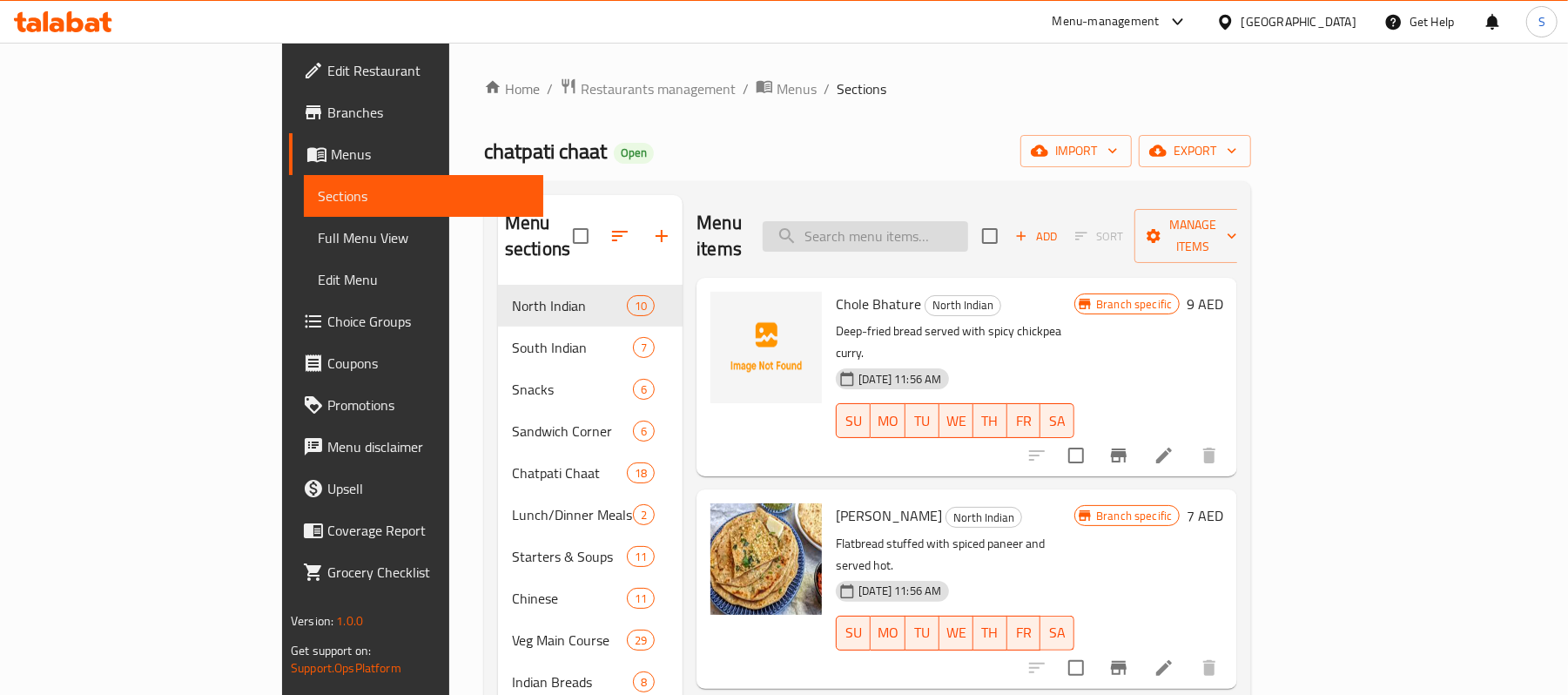
click at [969, 231] on input "search" at bounding box center [865, 237] width 206 height 31
paste input "Methi Malai Mattar"
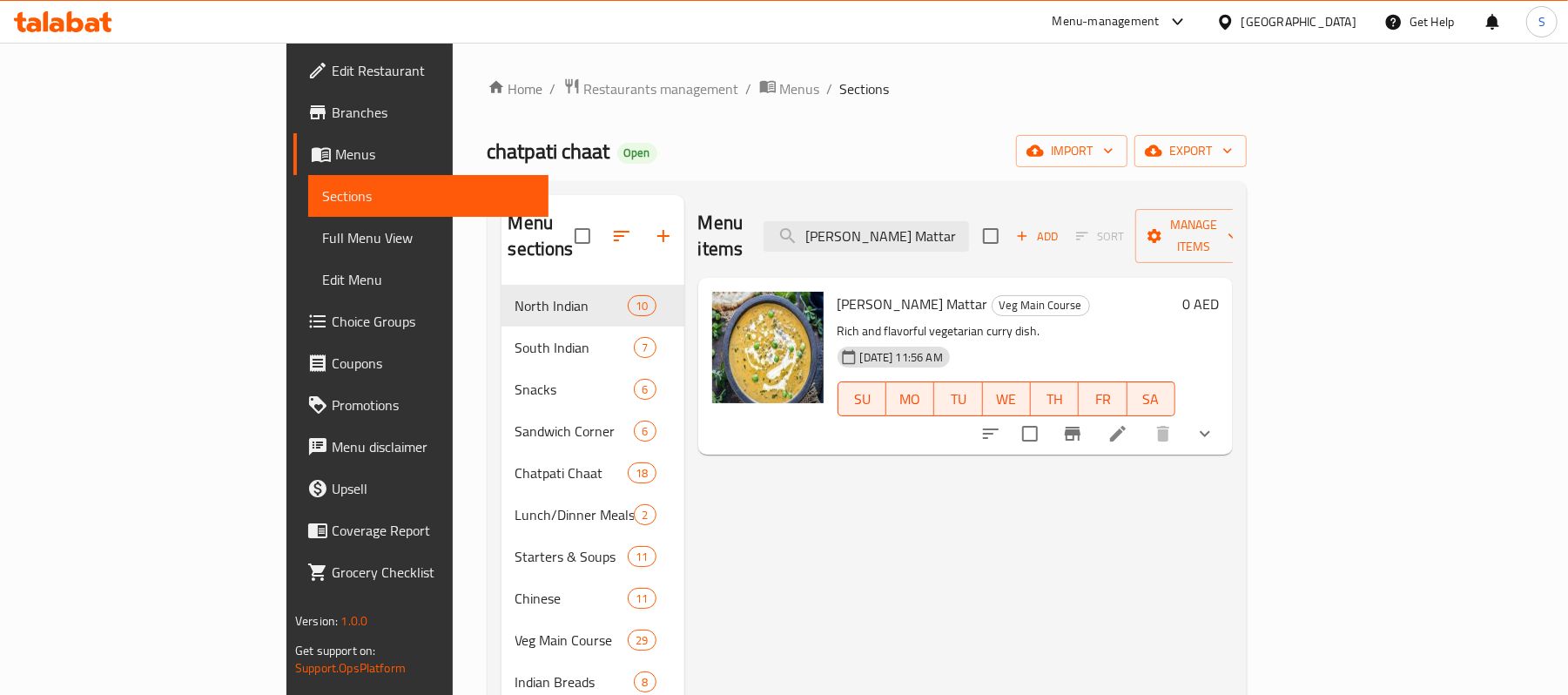
type input "Methi Malai Mattar"
click at [1125, 426] on icon at bounding box center [1117, 433] width 15 height 15
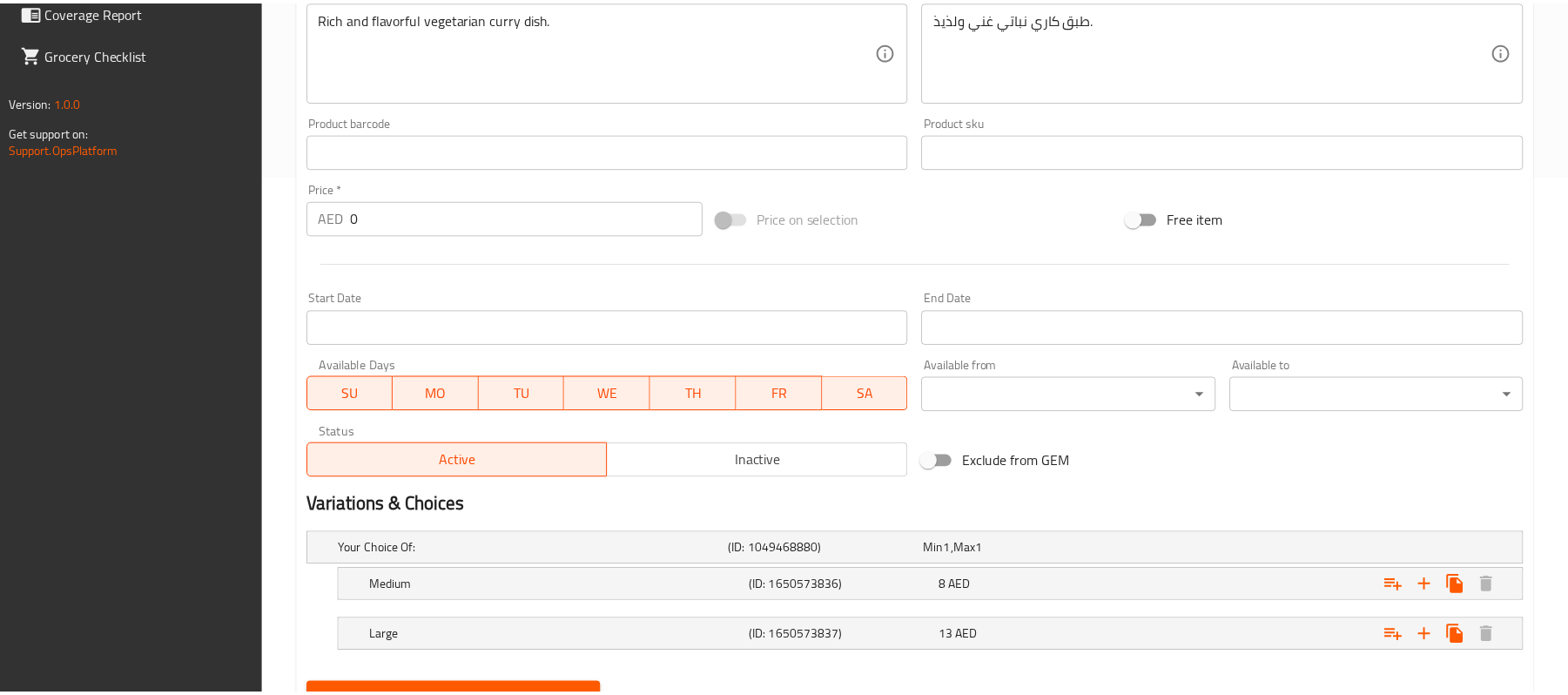
scroll to position [601, 0]
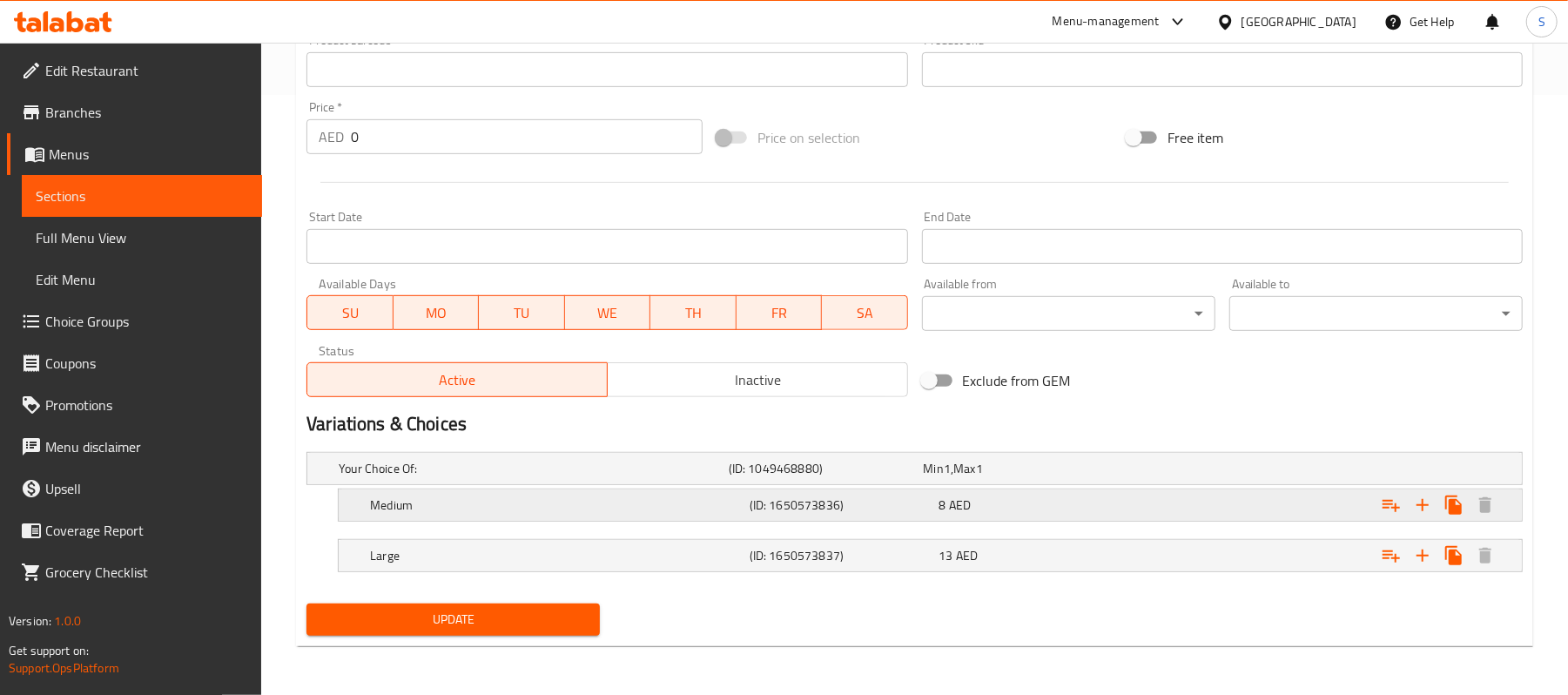
click at [958, 488] on div "Medium (ID: 1650573836) 8 AED" at bounding box center [920, 468] width 1169 height 38
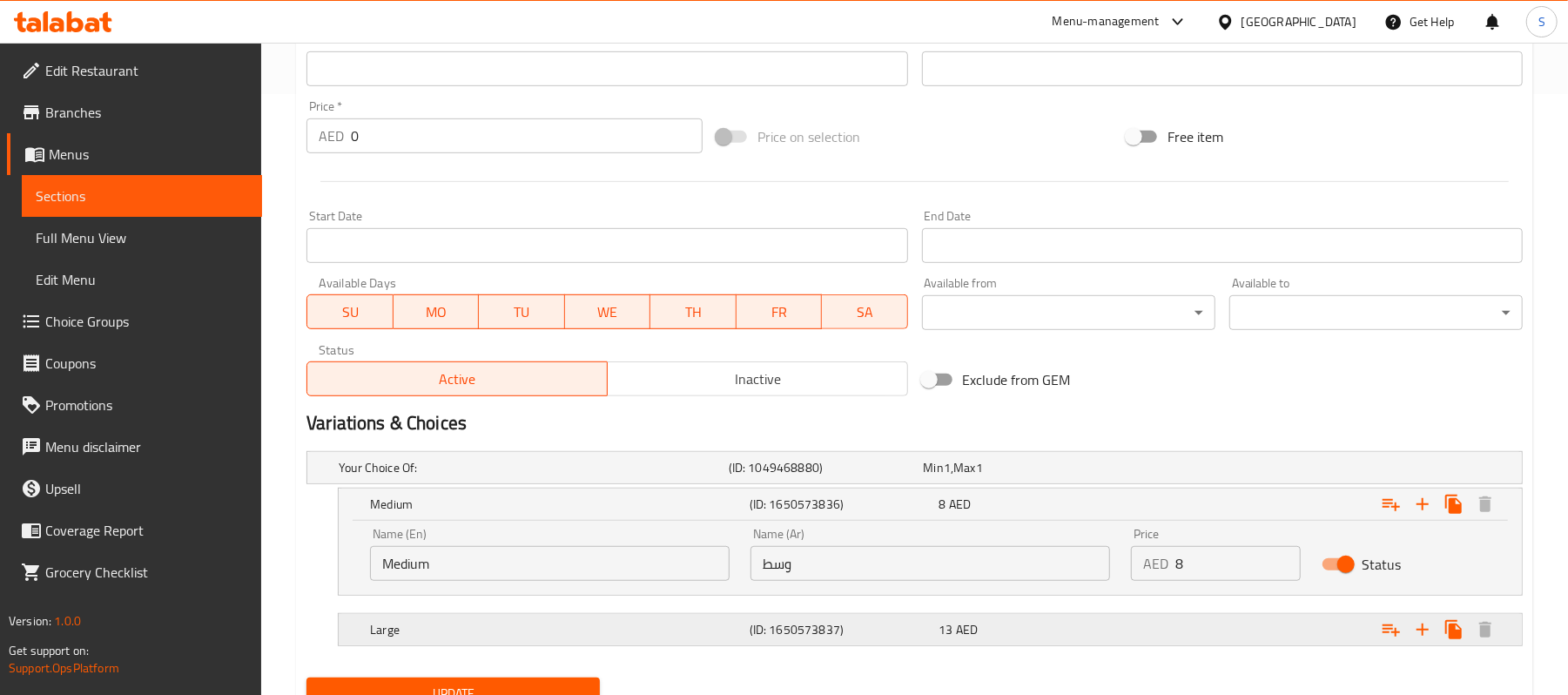
click at [984, 476] on div "13 AED" at bounding box center [1018, 467] width 188 height 17
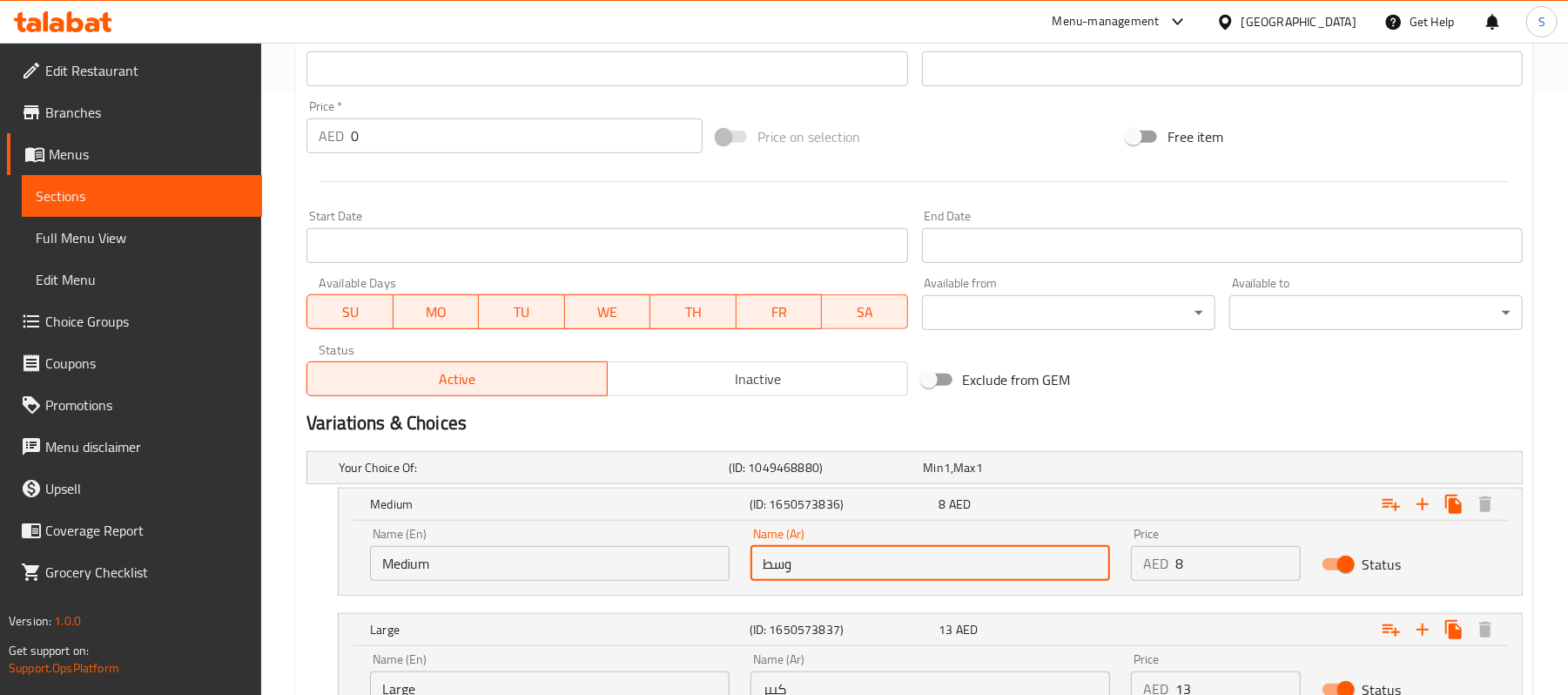
drag, startPoint x: 834, startPoint y: 556, endPoint x: 589, endPoint y: 536, distance: 245.8
click at [589, 536] on div "Name (En) Medium Name (En) Name (Ar) وسط Name (Ar) Price AED 8 Price Status" at bounding box center [930, 554] width 1142 height 74
type input "نصف"
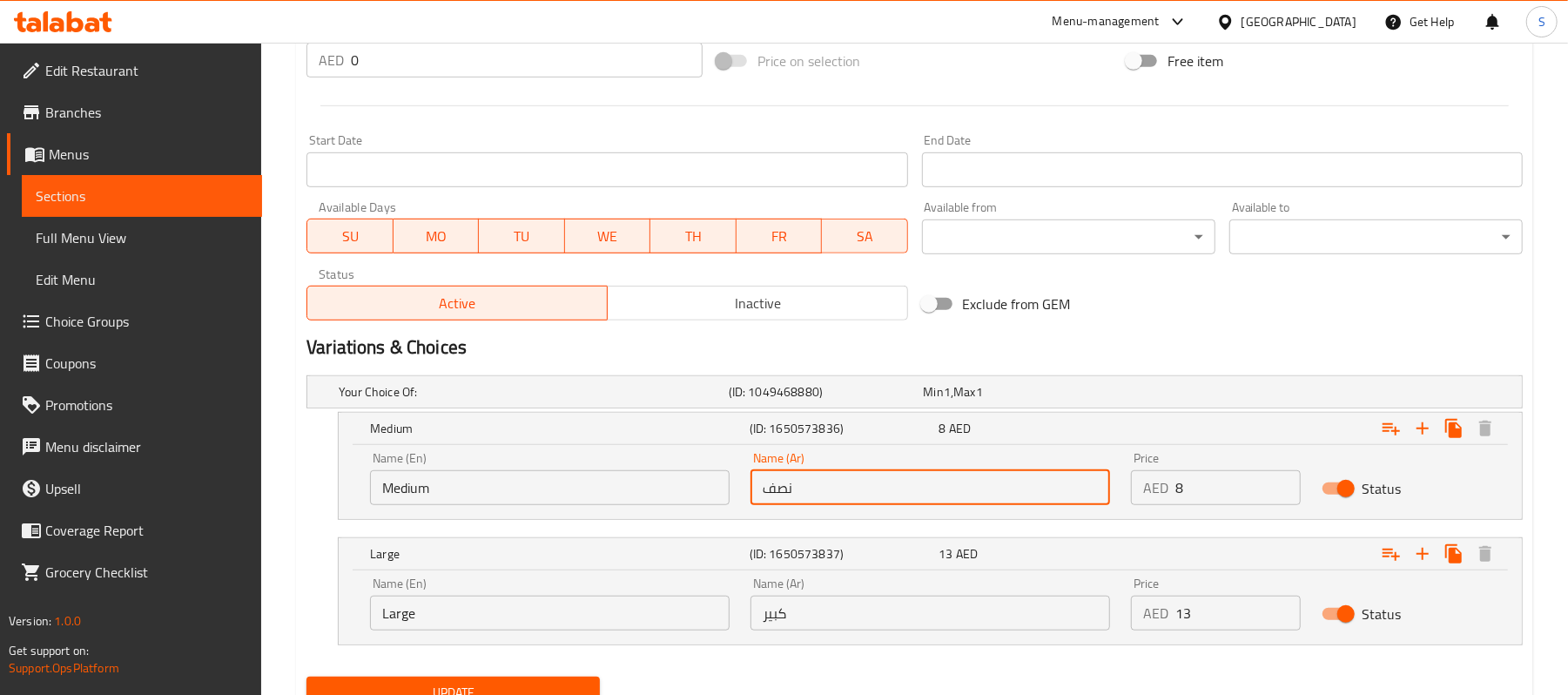
scroll to position [718, 0]
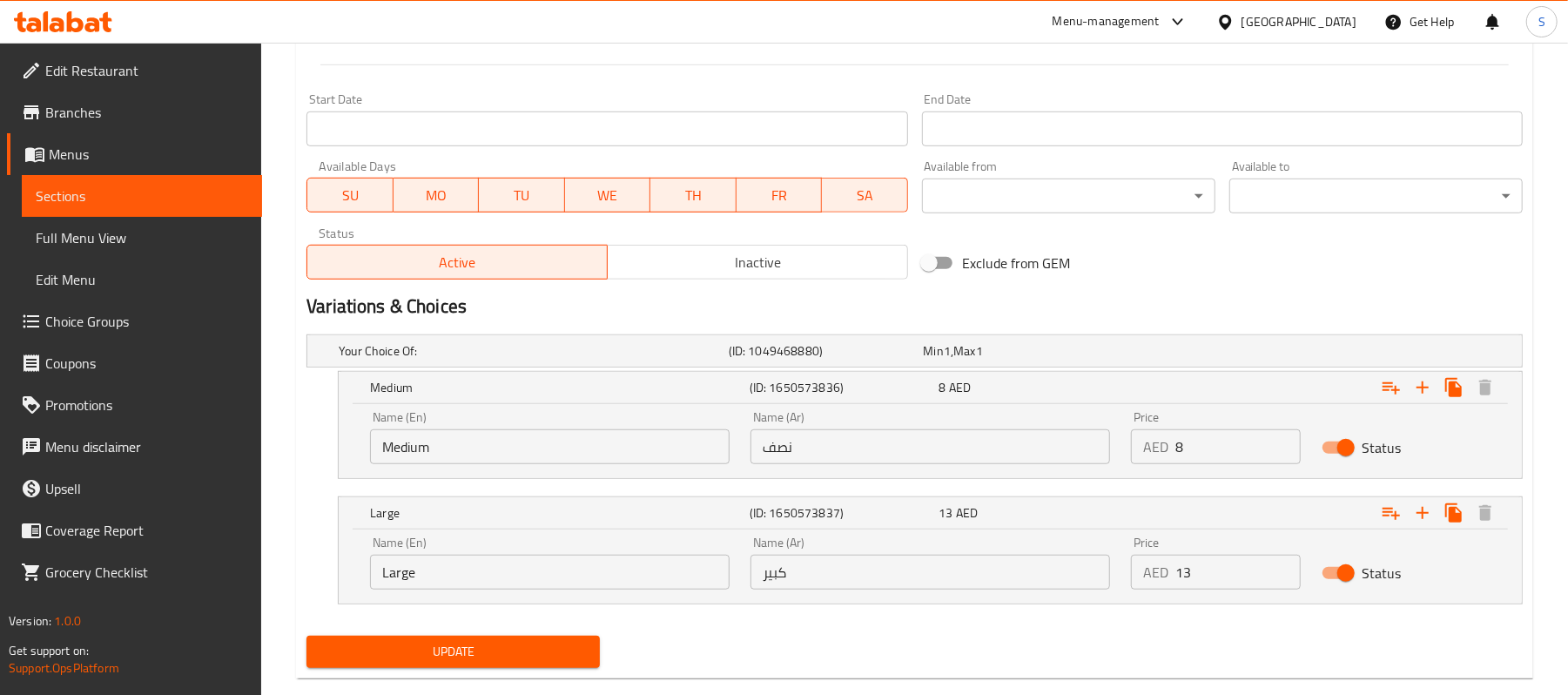
click at [820, 557] on div "Name (Ar) كبير Name (Ar)" at bounding box center [930, 563] width 360 height 54
drag, startPoint x: 810, startPoint y: 570, endPoint x: 592, endPoint y: 536, distance: 220.6
click at [592, 536] on div "Name (En) Large Name (En) Name (Ar) كبير Name (Ar) Price AED 13 Price Status" at bounding box center [930, 563] width 1142 height 74
type input "ممتلىء"
drag, startPoint x: 492, startPoint y: 462, endPoint x: 354, endPoint y: 454, distance: 138.2
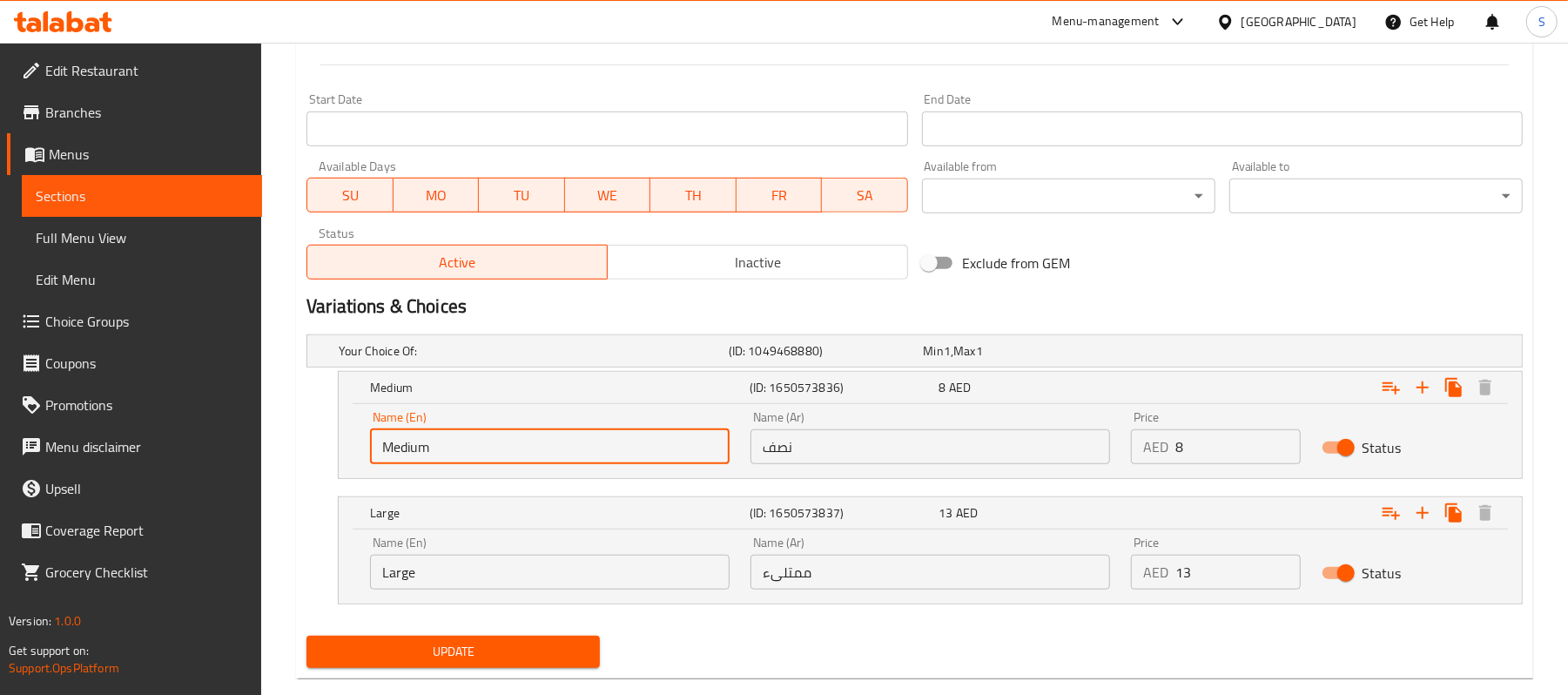
click at [354, 454] on div "Name (En) Medium Name (En) Name (Ar) نصف Name (Ar) Price AED 8 Price Status" at bounding box center [930, 441] width 1183 height 74
type input "ا"
type input "Half"
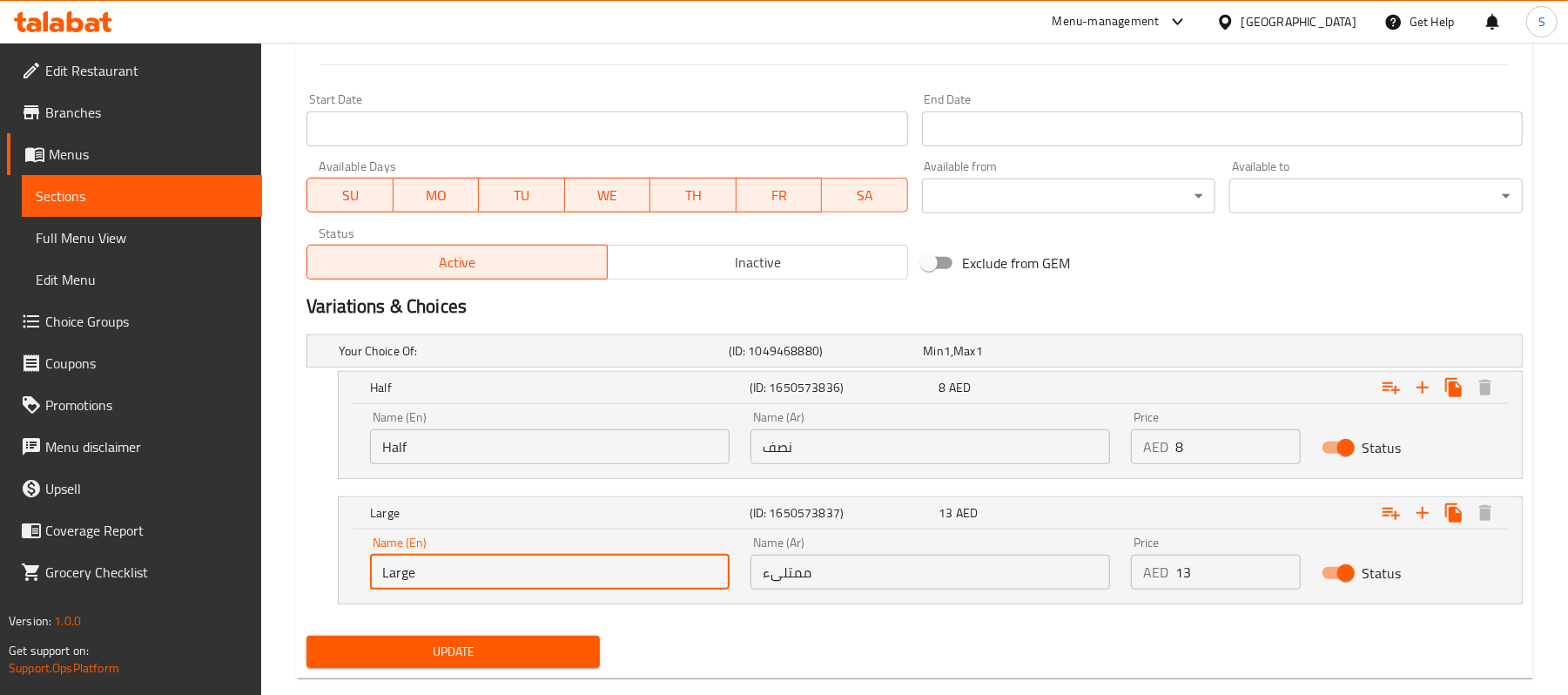
drag, startPoint x: 482, startPoint y: 570, endPoint x: 363, endPoint y: 564, distance: 119.2
click at [363, 564] on div "Name (En) Large Name (En)" at bounding box center [550, 563] width 381 height 74
type input "Full"
click at [392, 645] on span "Update" at bounding box center [453, 652] width 266 height 22
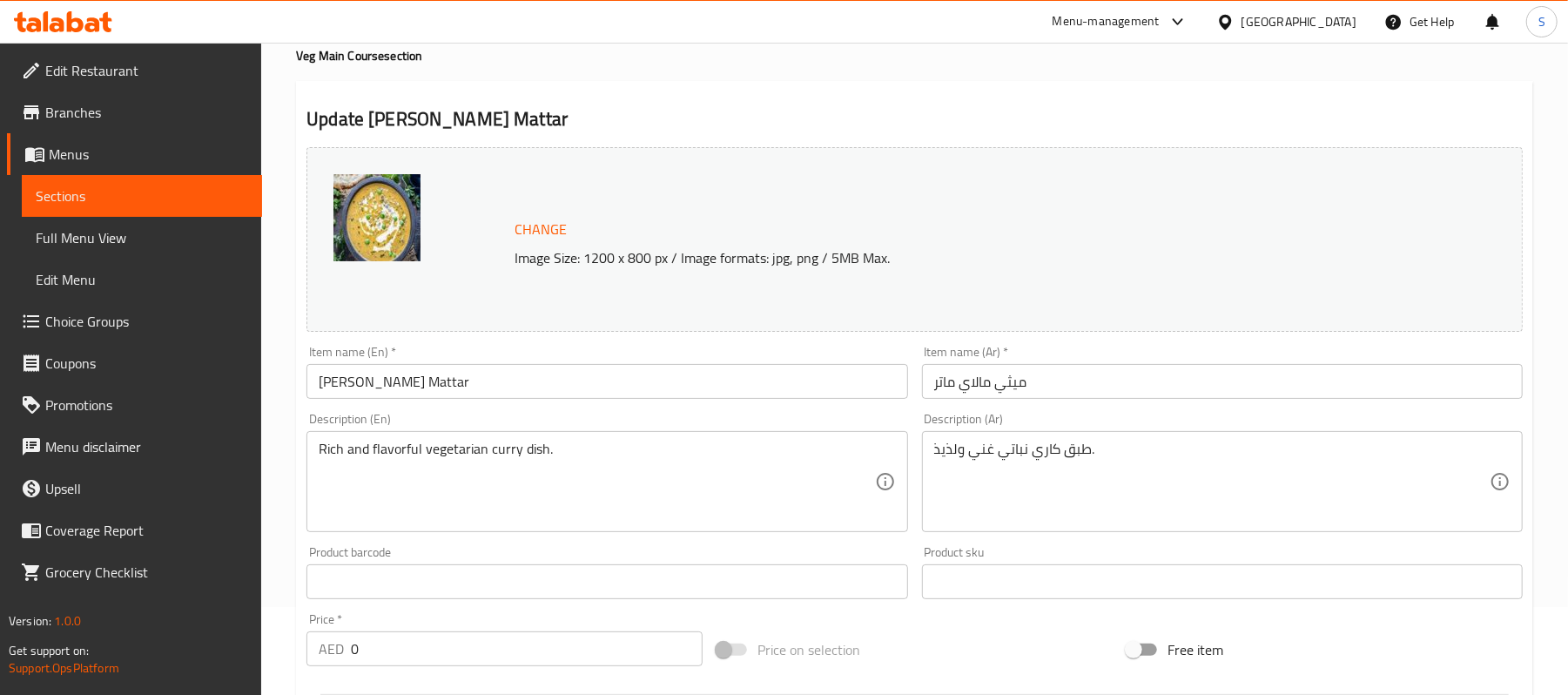
scroll to position [54, 0]
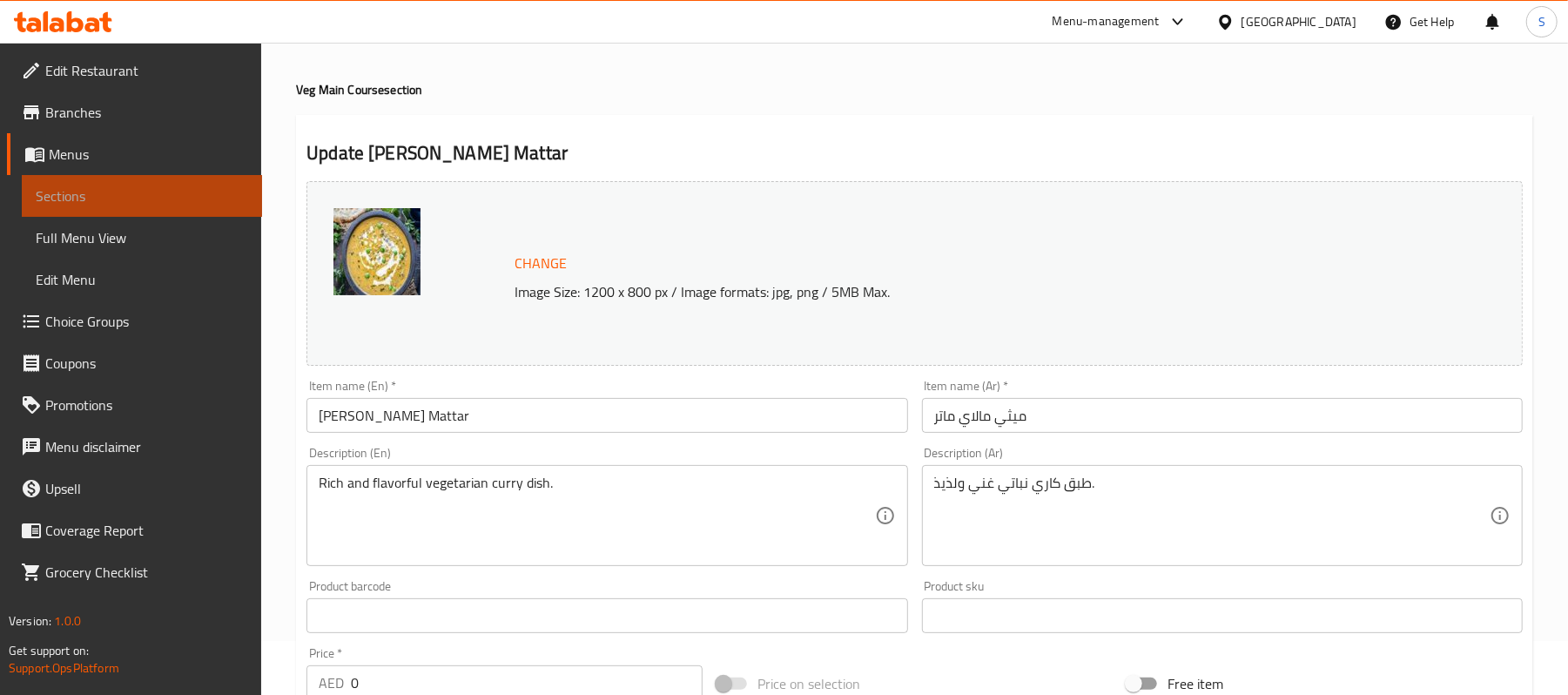
click at [161, 193] on span "Sections" at bounding box center [141, 196] width 212 height 21
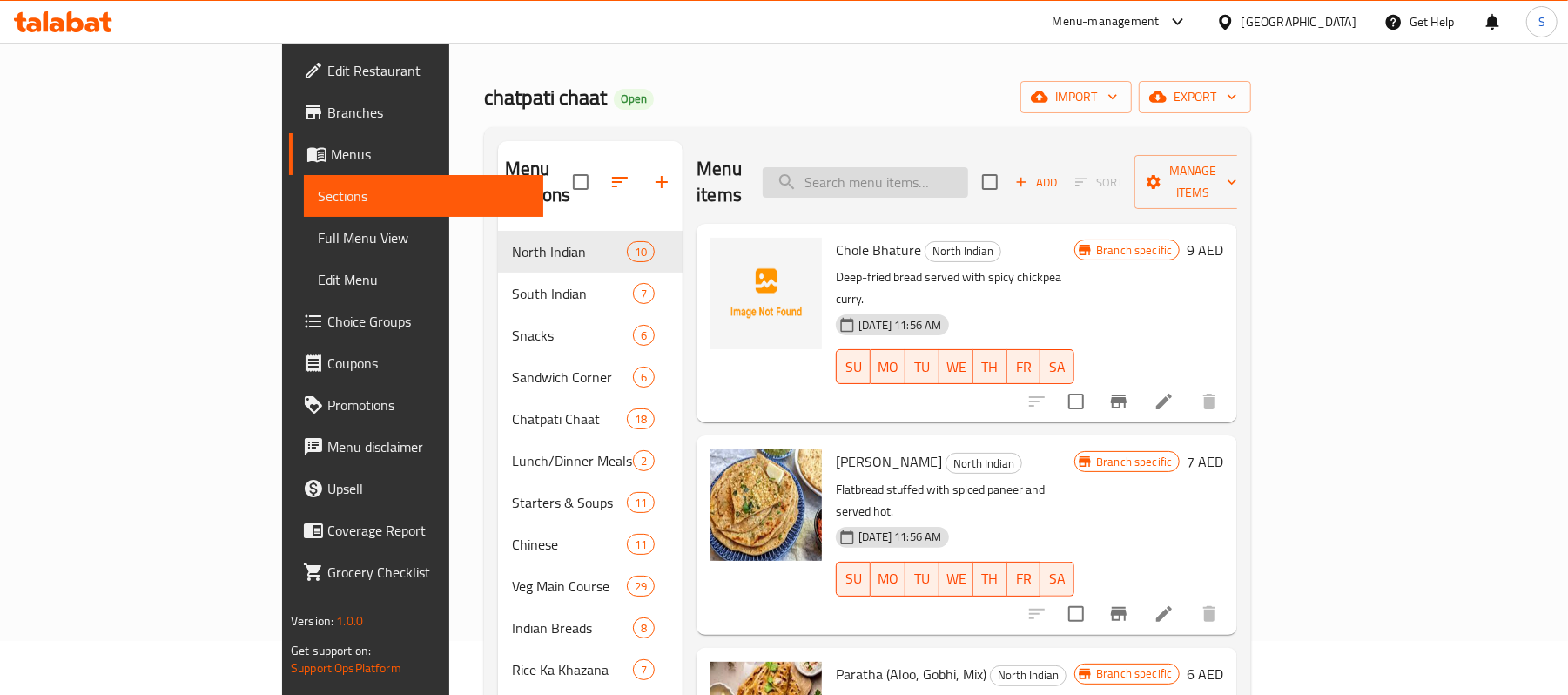
click at [969, 185] on input "search" at bounding box center [865, 182] width 206 height 31
paste input "Jeera Rice"
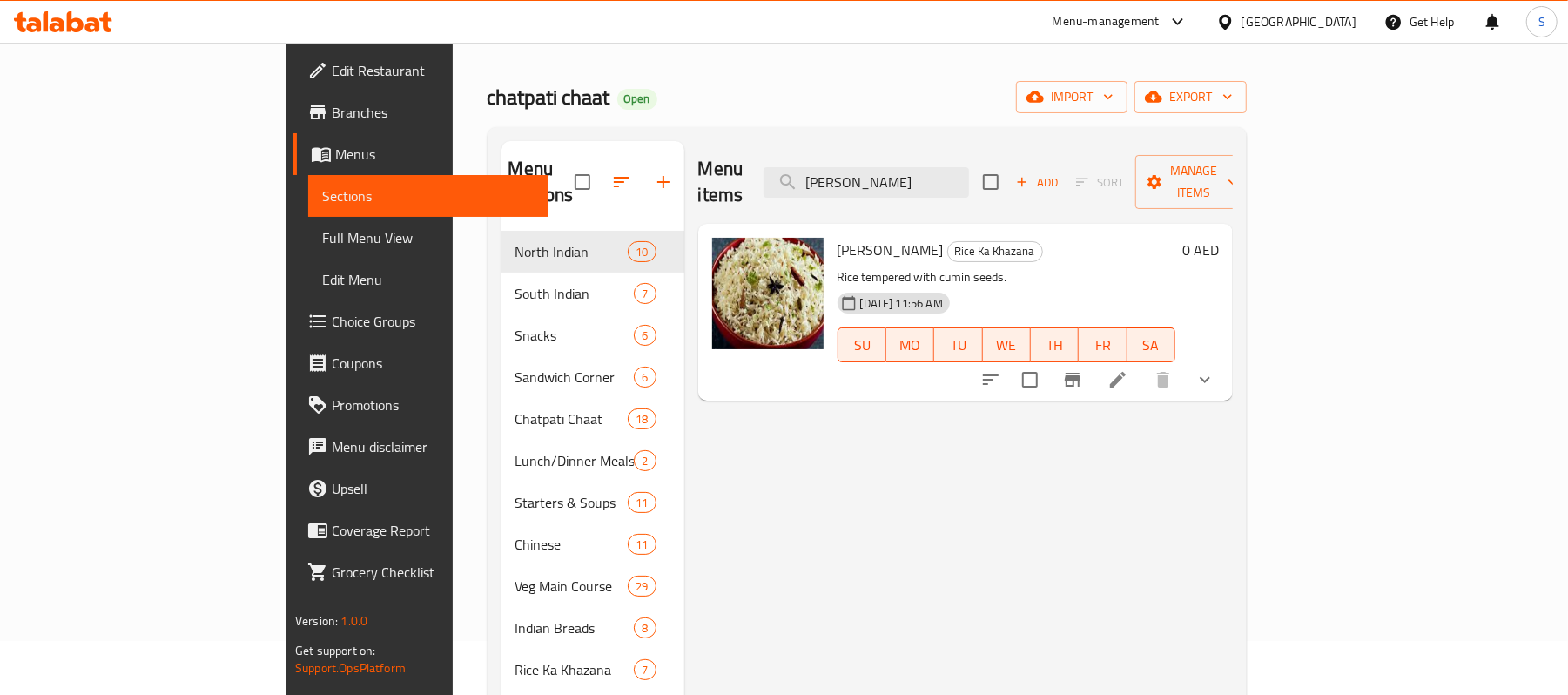
type input "Jeera Rice"
click at [1125, 372] on icon at bounding box center [1117, 379] width 15 height 15
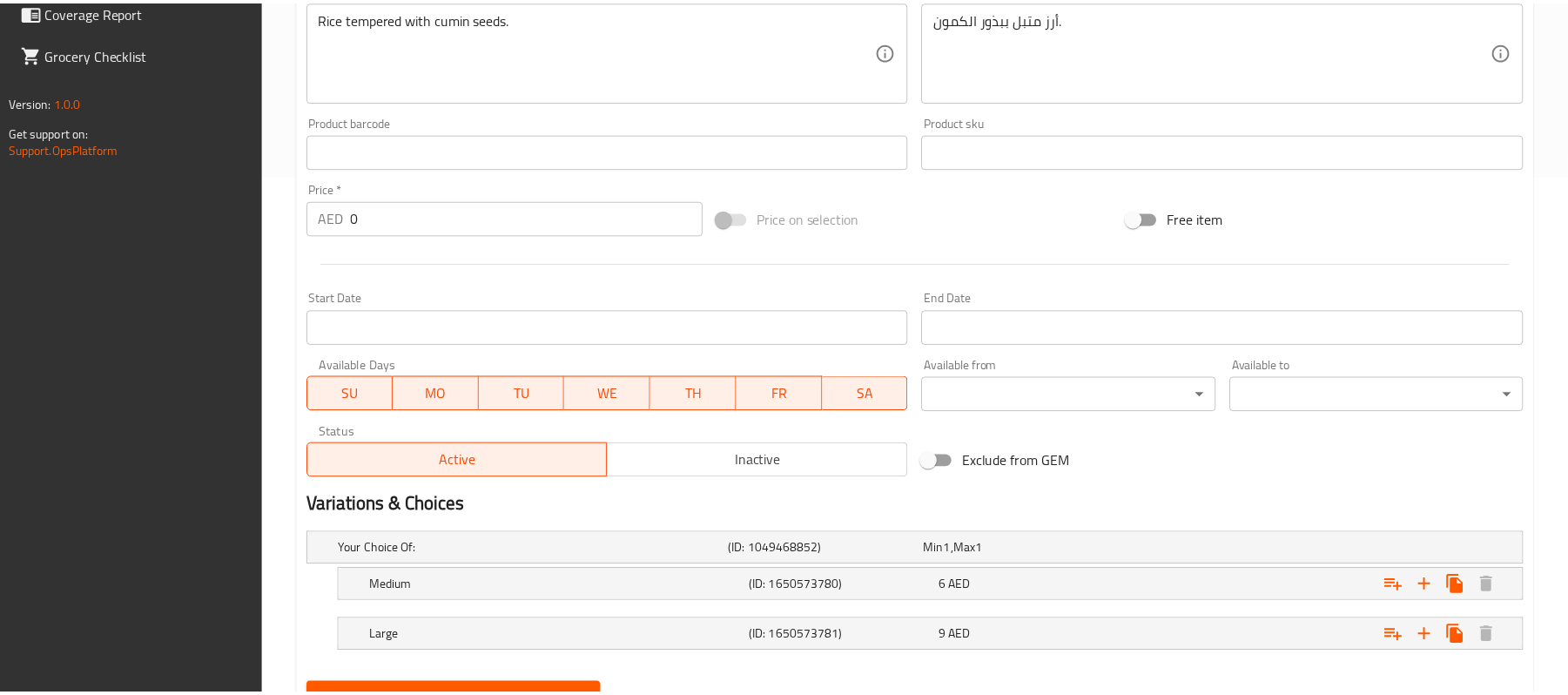
scroll to position [601, 0]
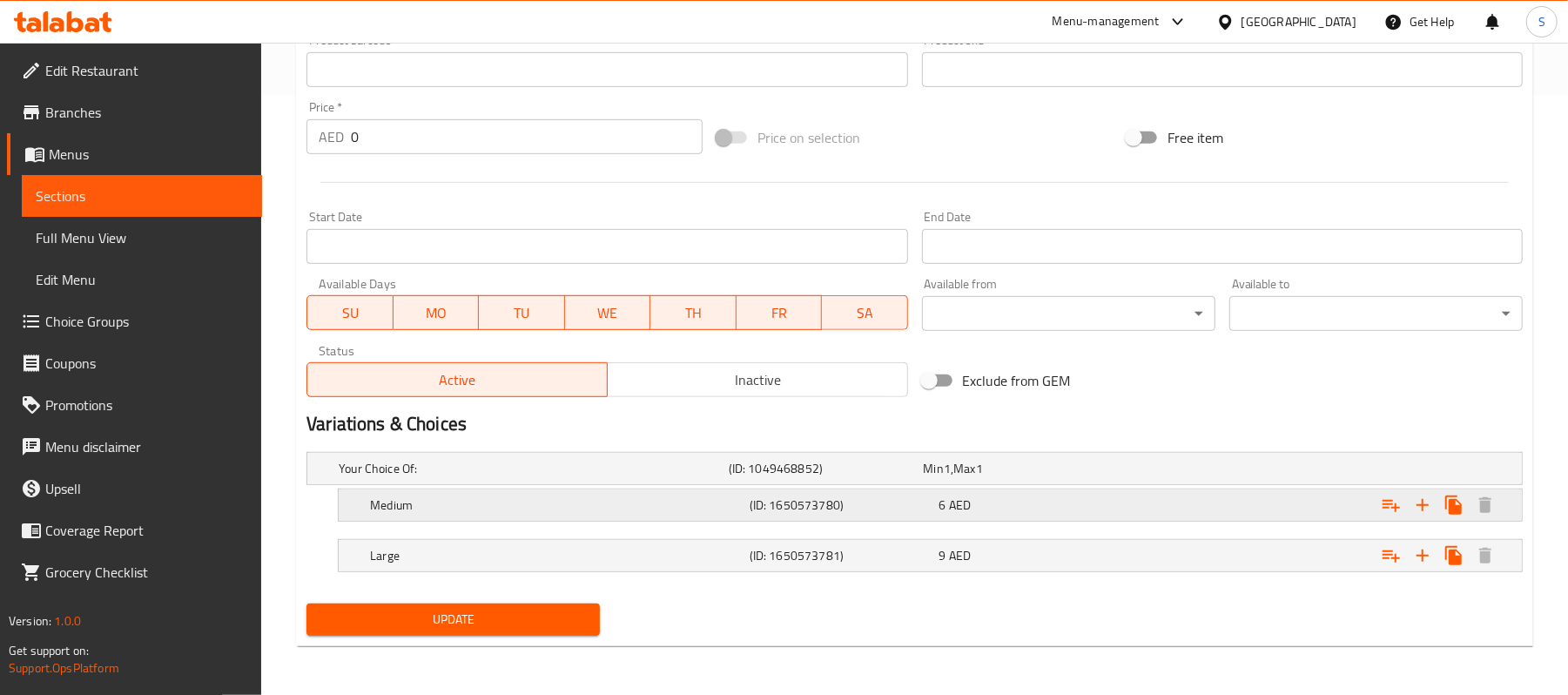
click at [1066, 481] on div "6 AED" at bounding box center [1018, 468] width 195 height 24
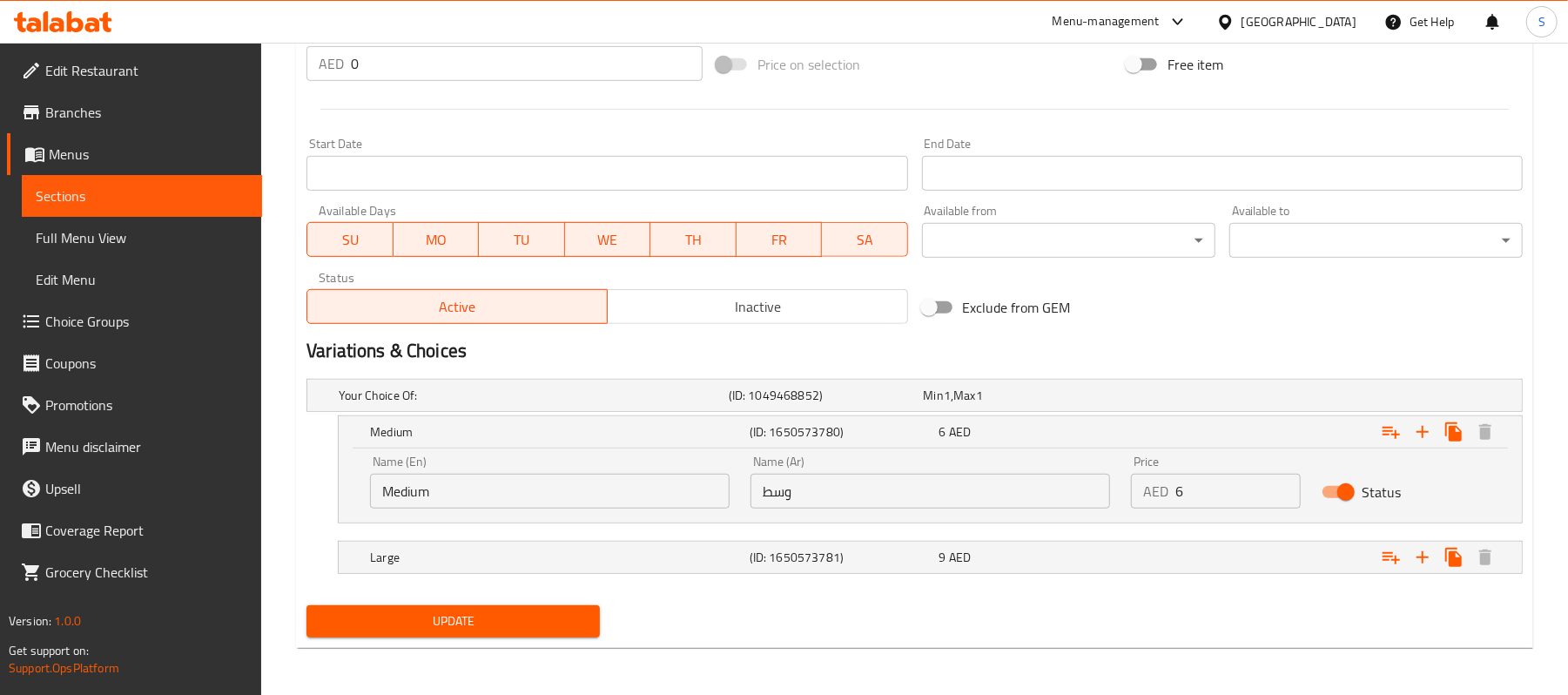
scroll to position [677, 0]
click at [1038, 403] on div "9 AED" at bounding box center [1018, 393] width 188 height 17
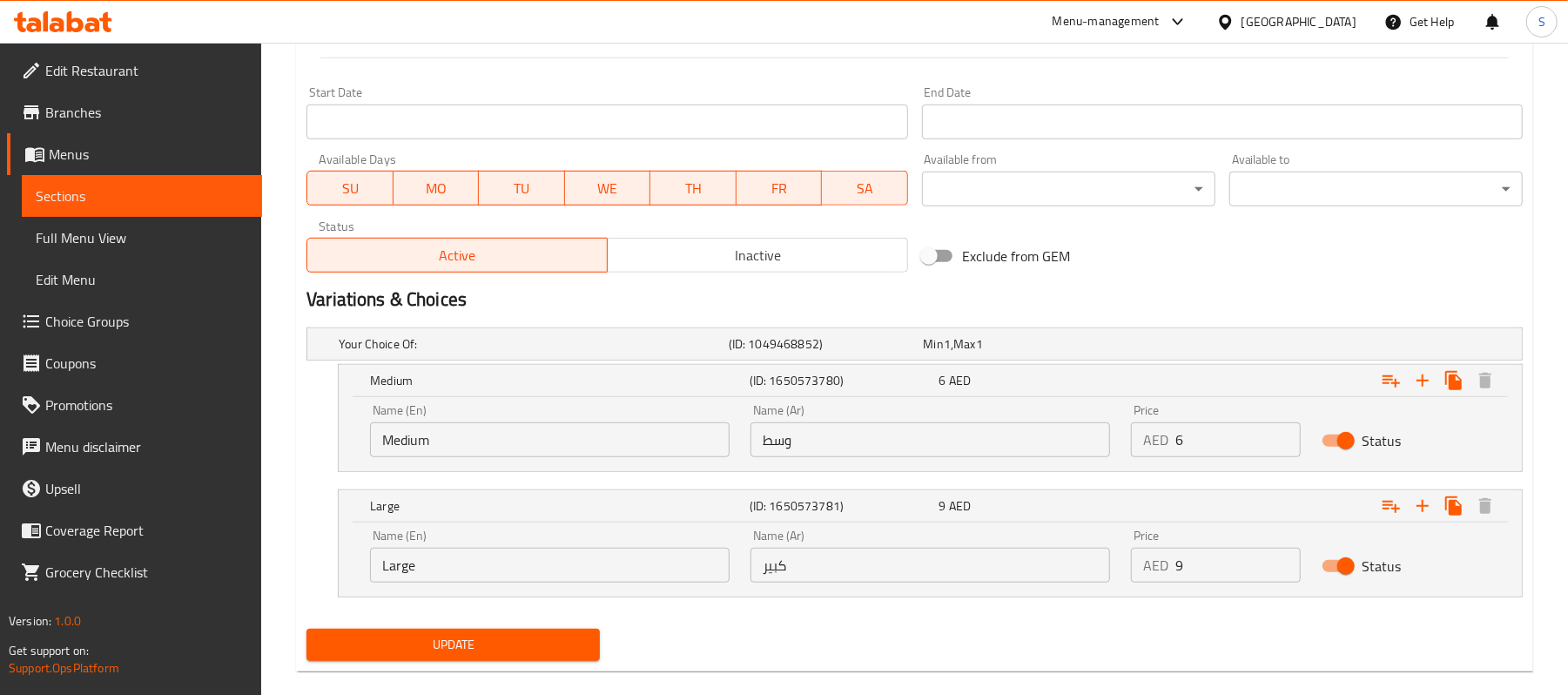
scroll to position [751, 0]
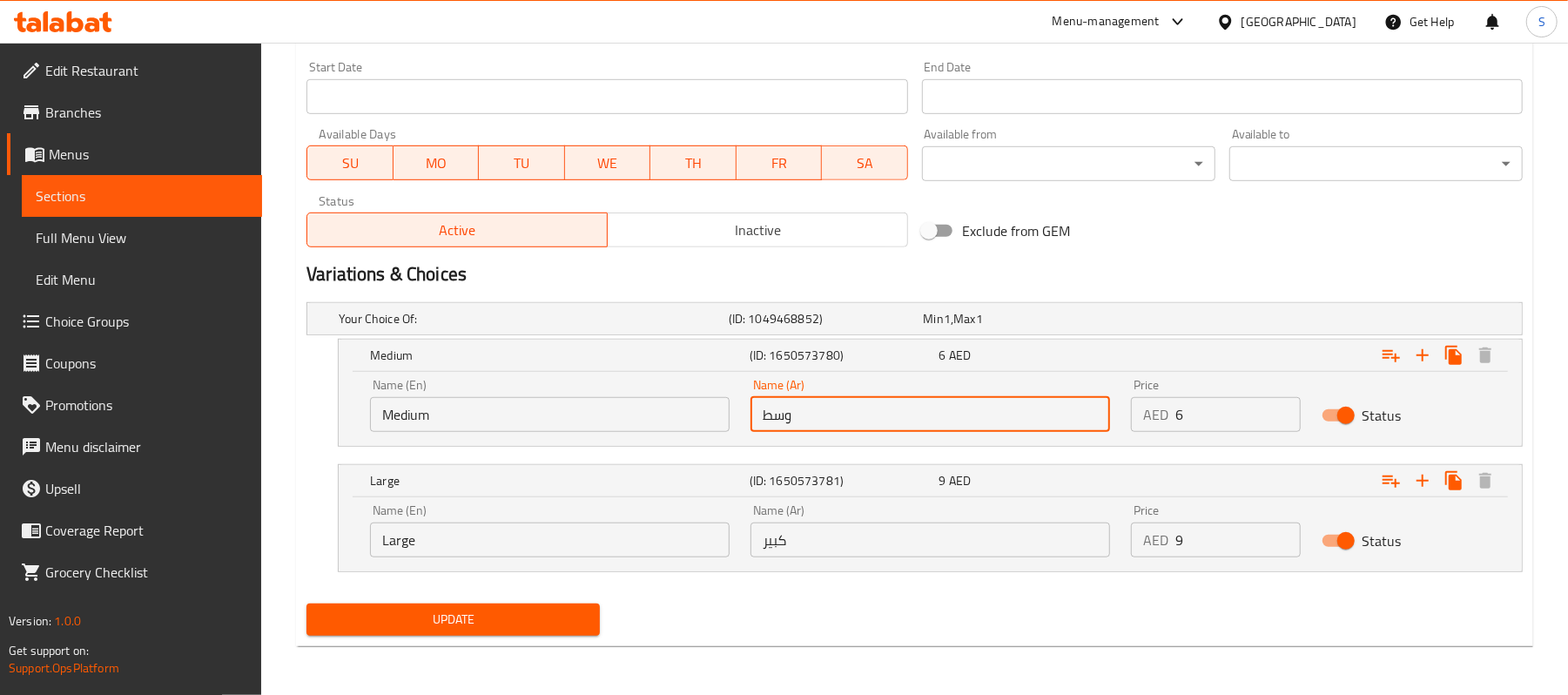
drag, startPoint x: 819, startPoint y: 409, endPoint x: 751, endPoint y: 426, distance: 70.1
click at [751, 426] on input "وسط" at bounding box center [930, 415] width 360 height 34
type input "k"
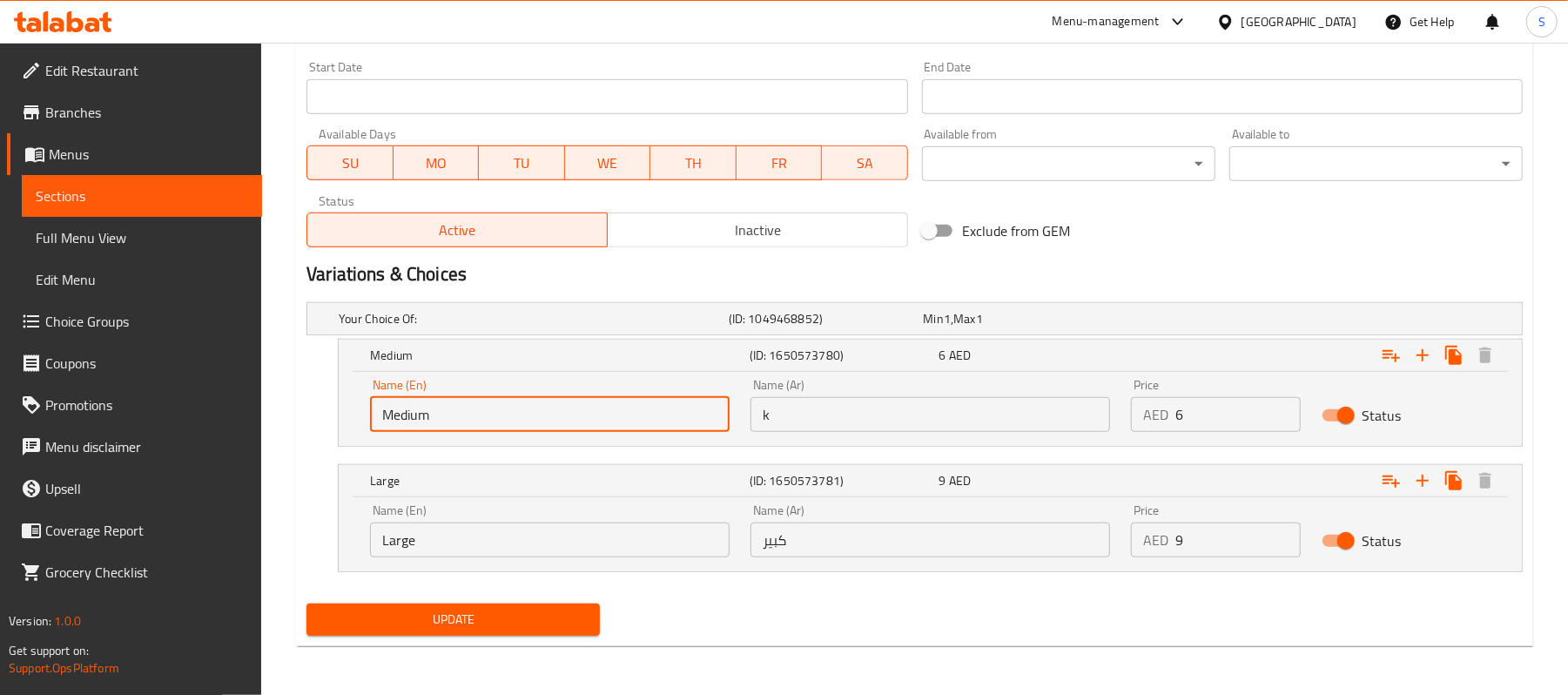
drag, startPoint x: 636, startPoint y: 412, endPoint x: 315, endPoint y: 388, distance: 321.9
click at [315, 388] on div "Medium (ID: 1650573780) 6 AED Name (En) Medium Name (En) Name (Ar) k Name (Ar) …" at bounding box center [914, 392] width 1216 height 108
type input "Half"
drag, startPoint x: 475, startPoint y: 558, endPoint x: 461, endPoint y: 558, distance: 14.0
click at [461, 558] on div "Name (En) Large Name (En)" at bounding box center [550, 531] width 381 height 74
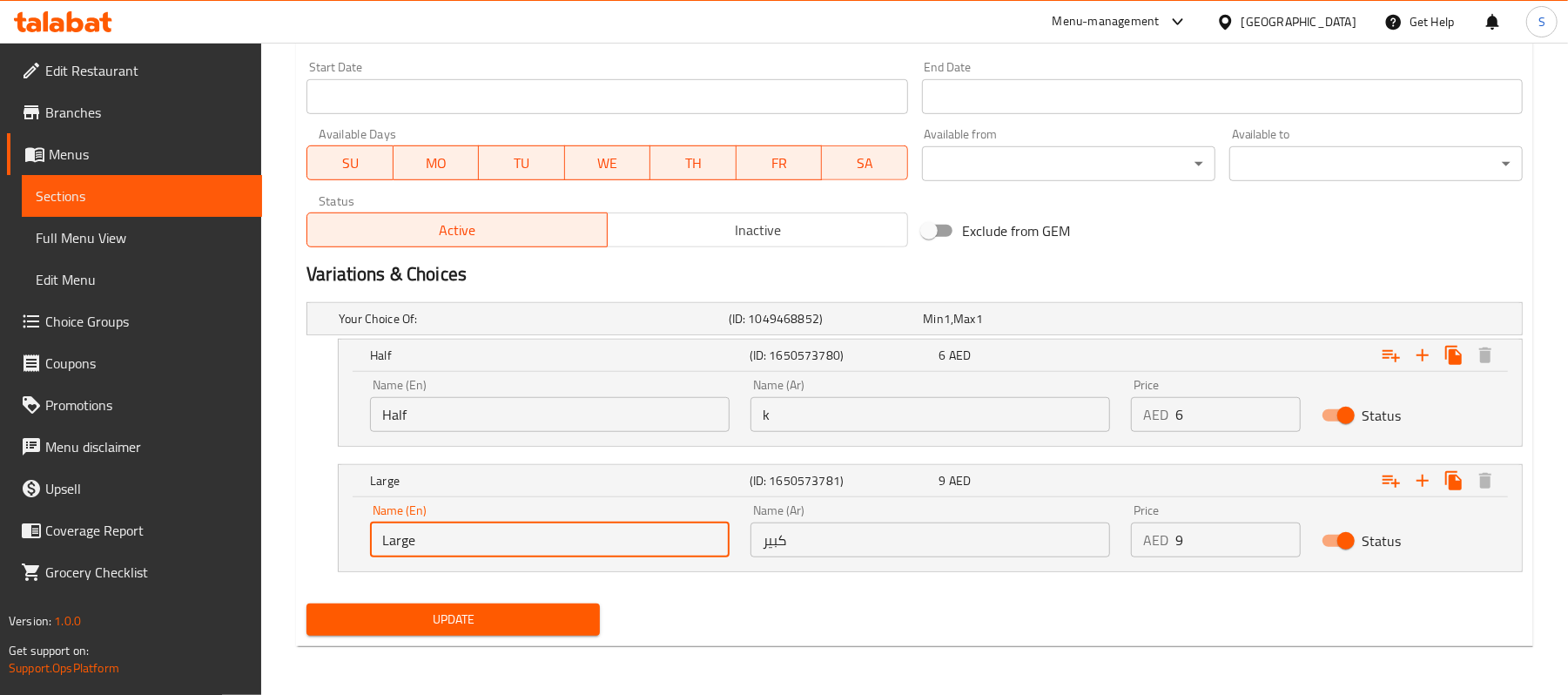
drag, startPoint x: 463, startPoint y: 551, endPoint x: 102, endPoint y: 520, distance: 362.3
type input "Full"
click at [854, 426] on input "k" at bounding box center [930, 415] width 360 height 34
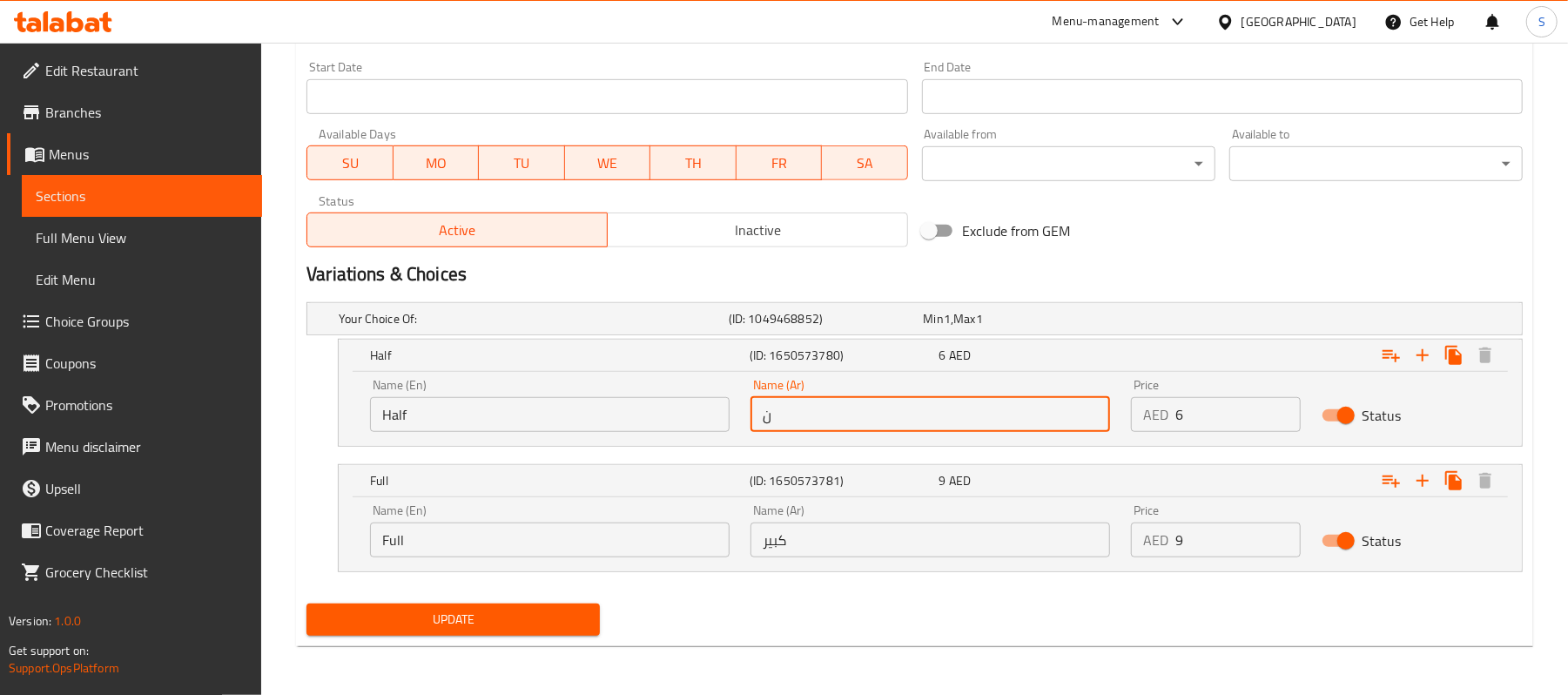
type input "نصف"
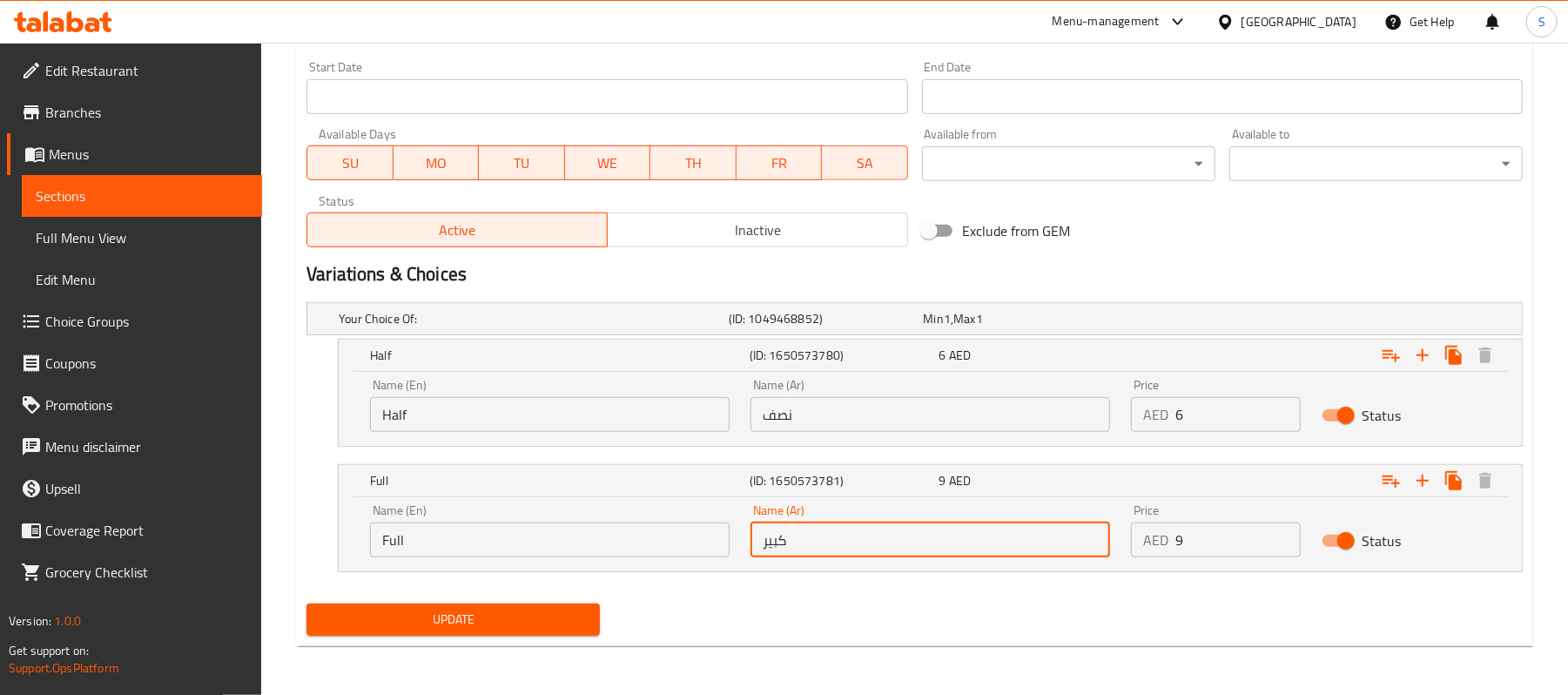
drag, startPoint x: 855, startPoint y: 526, endPoint x: 681, endPoint y: 509, distance: 174.8
click at [681, 509] on div "Name (En) Full Name (En) Name (Ar) كبير Name (Ar) Price AED 9 Price Status" at bounding box center [930, 531] width 1142 height 74
type input "ممتلىء"
click at [533, 641] on div "Update" at bounding box center [453, 620] width 307 height 46
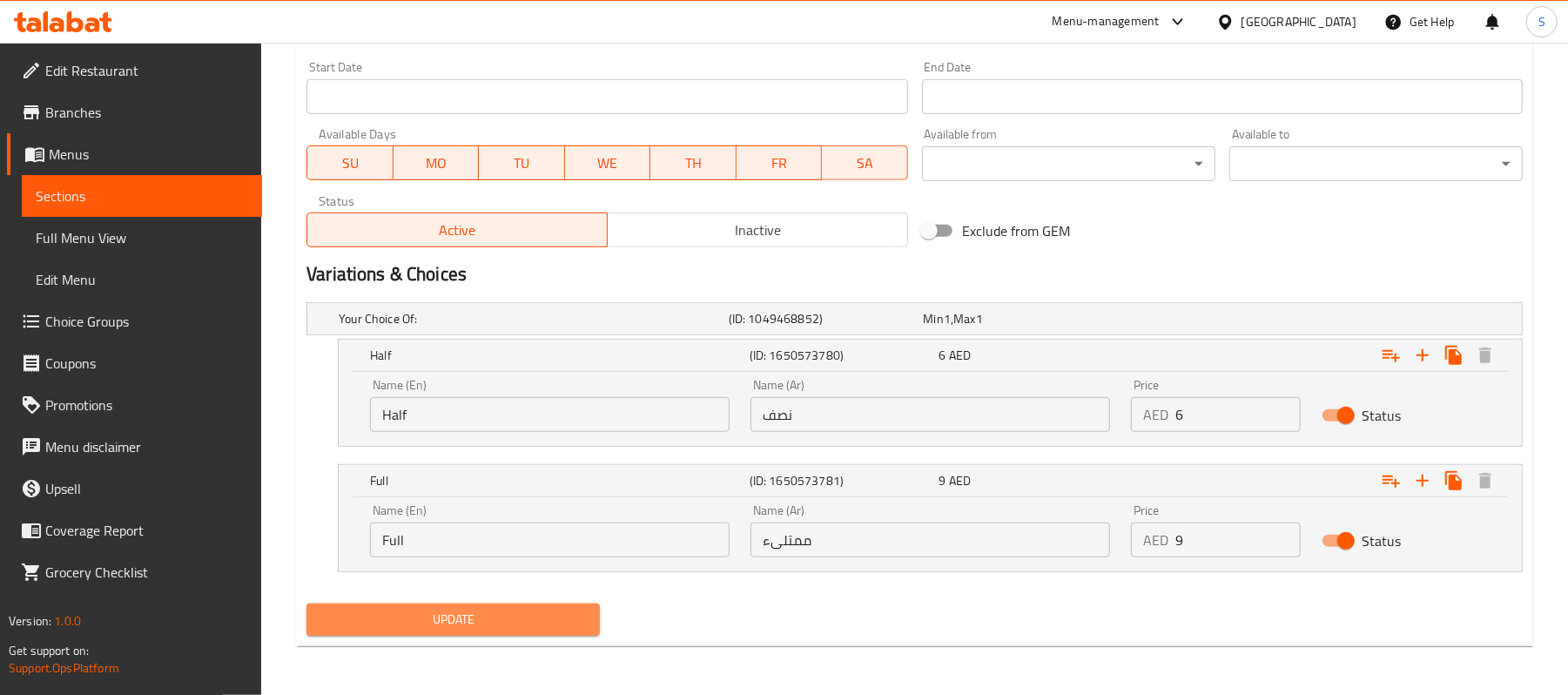
click at [534, 622] on span "Update" at bounding box center [453, 620] width 266 height 22
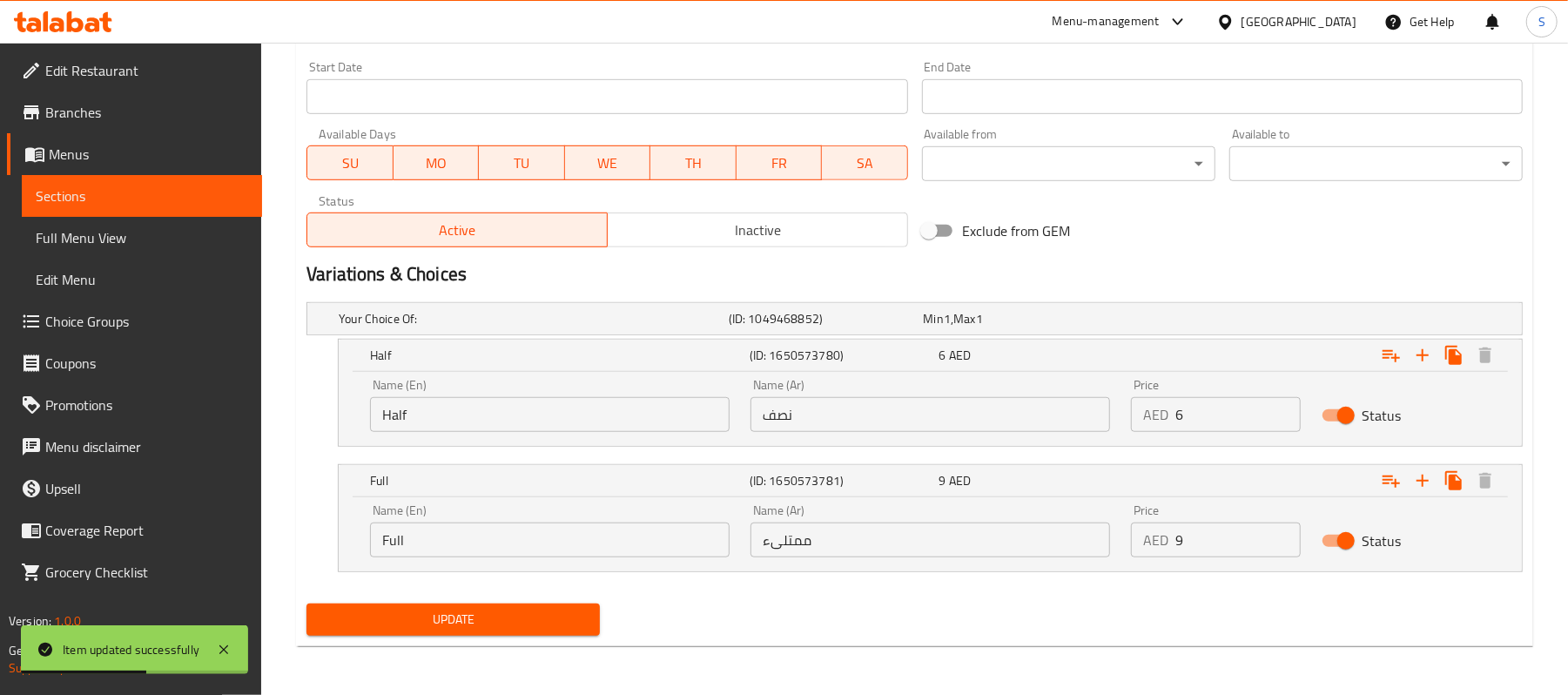
click at [153, 200] on span "Sections" at bounding box center [141, 196] width 212 height 21
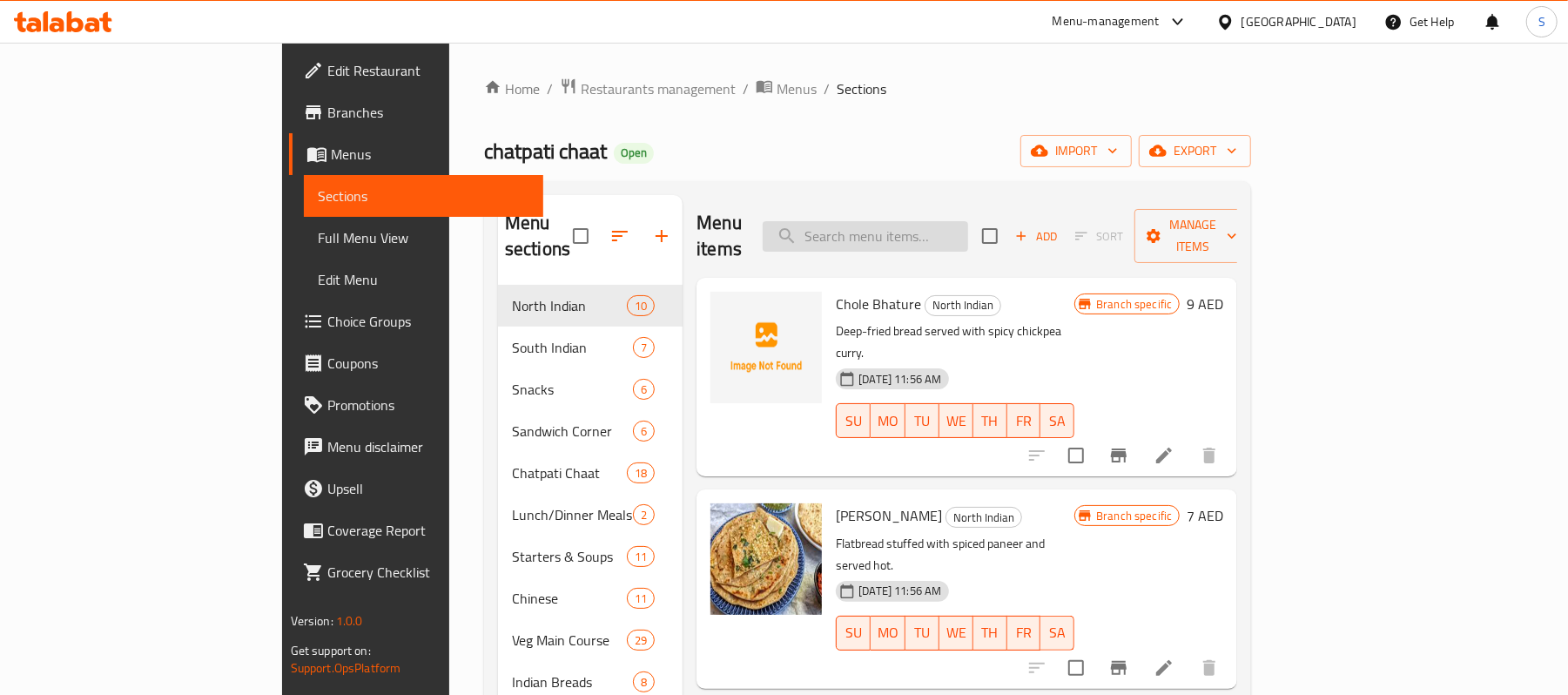
click at [969, 221] on input "search" at bounding box center [865, 237] width 206 height 31
paste input "Dal Fry"
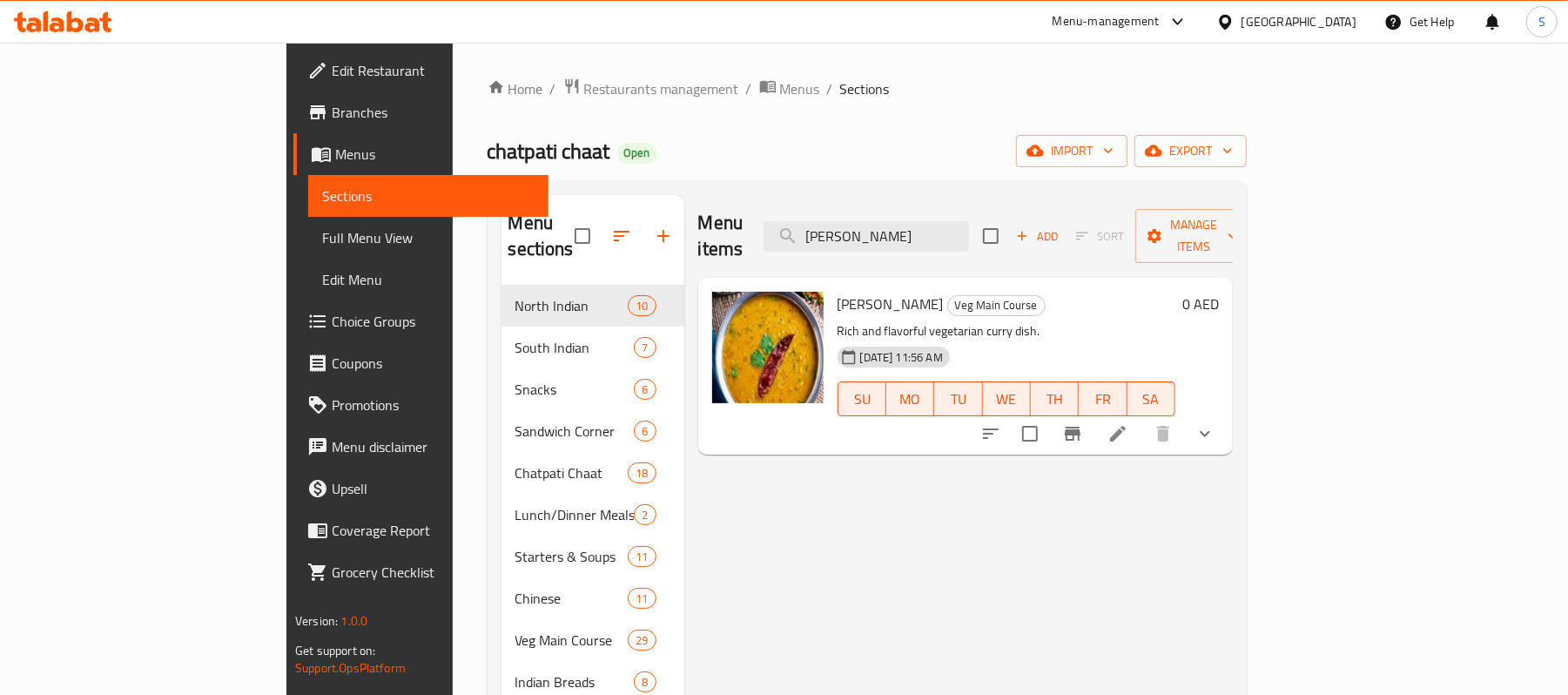
type input "Dal Fry"
click at [1128, 424] on icon at bounding box center [1117, 434] width 21 height 21
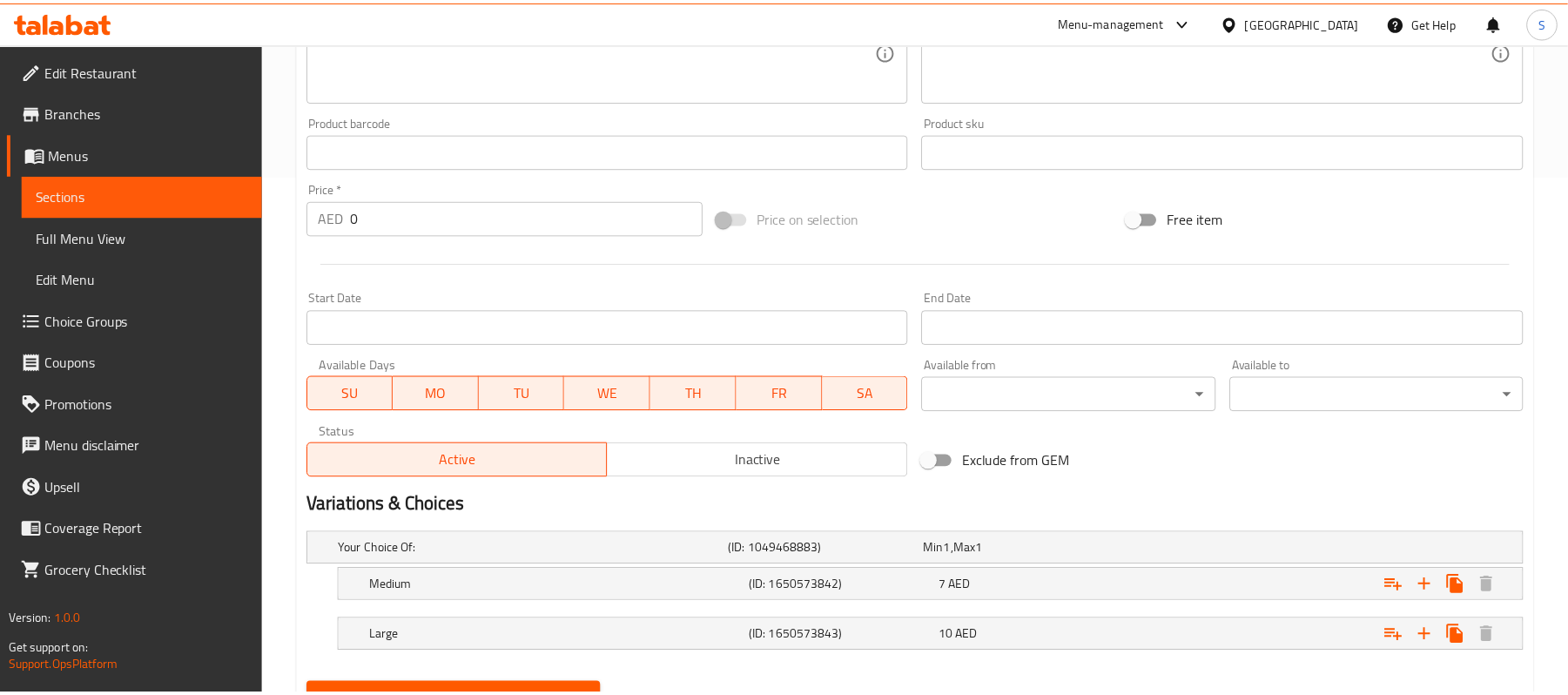
scroll to position [601, 0]
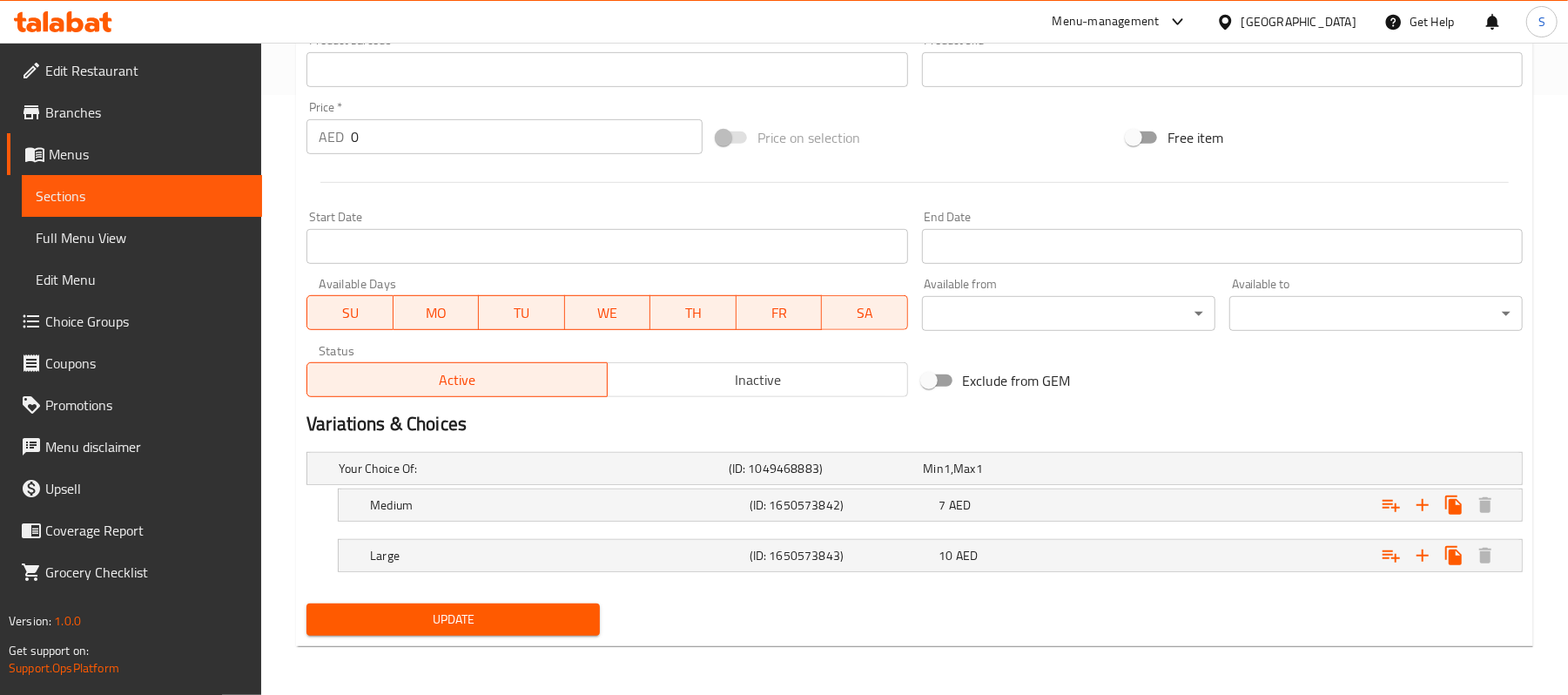
click at [912, 526] on nav at bounding box center [914, 532] width 1216 height 14
click at [917, 477] on h5 "(ID: 1650573842)" at bounding box center [823, 468] width 188 height 17
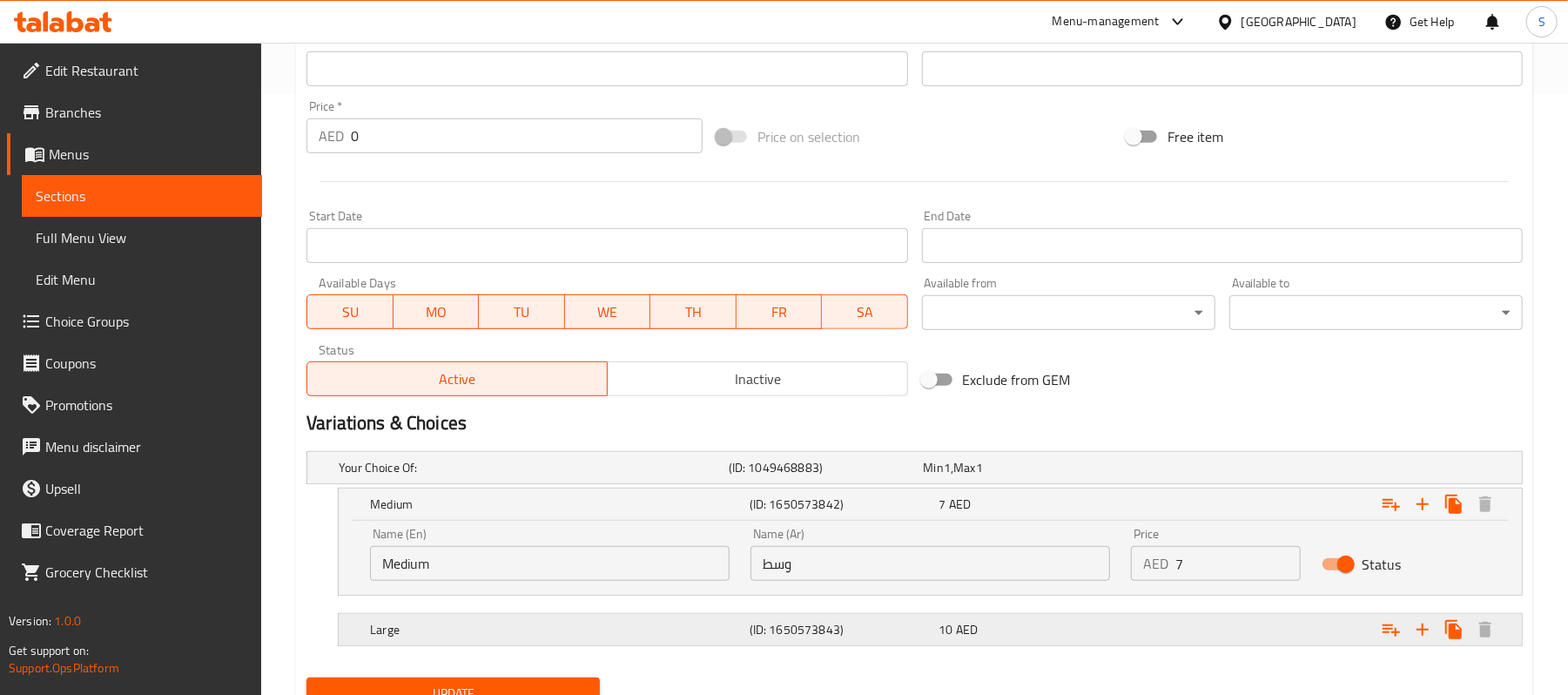
click at [895, 476] on h5 "(ID: 1650573843)" at bounding box center [823, 467] width 188 height 17
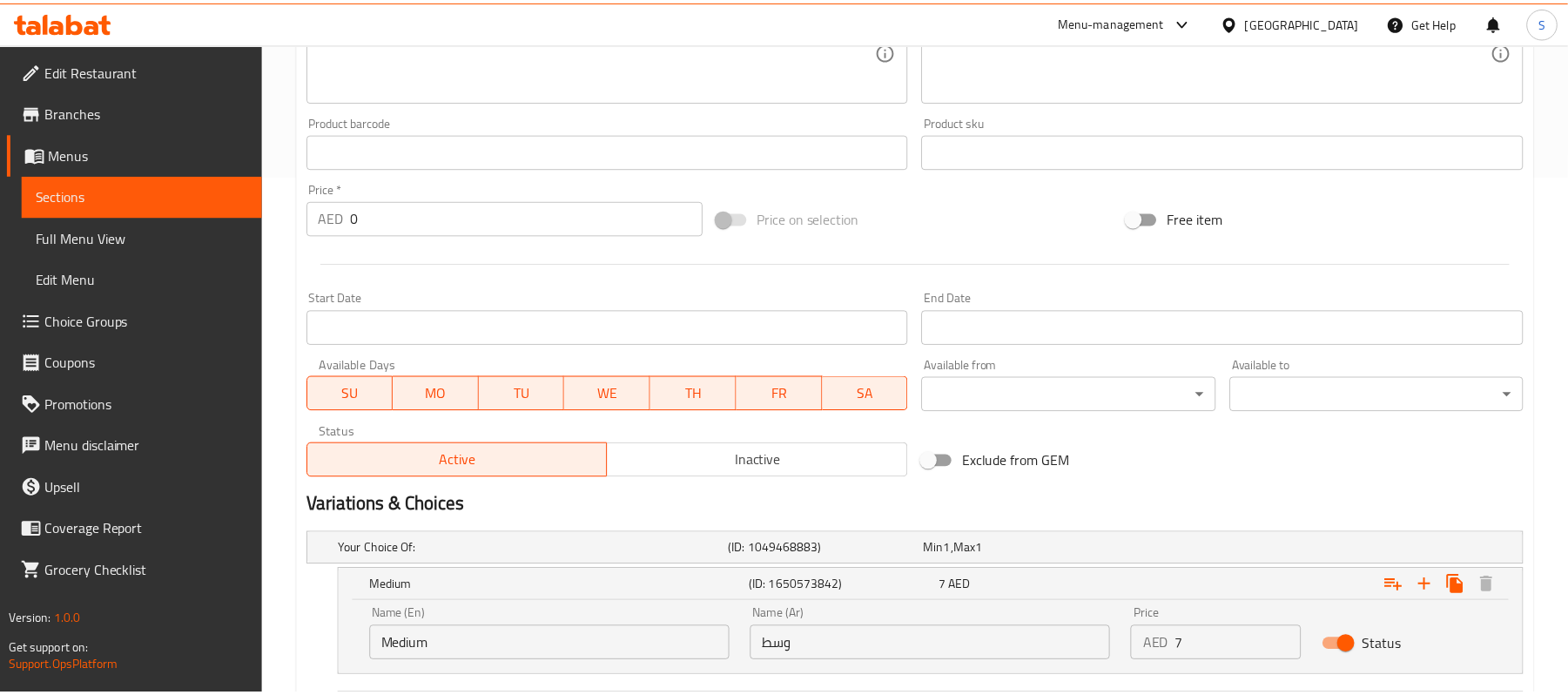
scroll to position [751, 0]
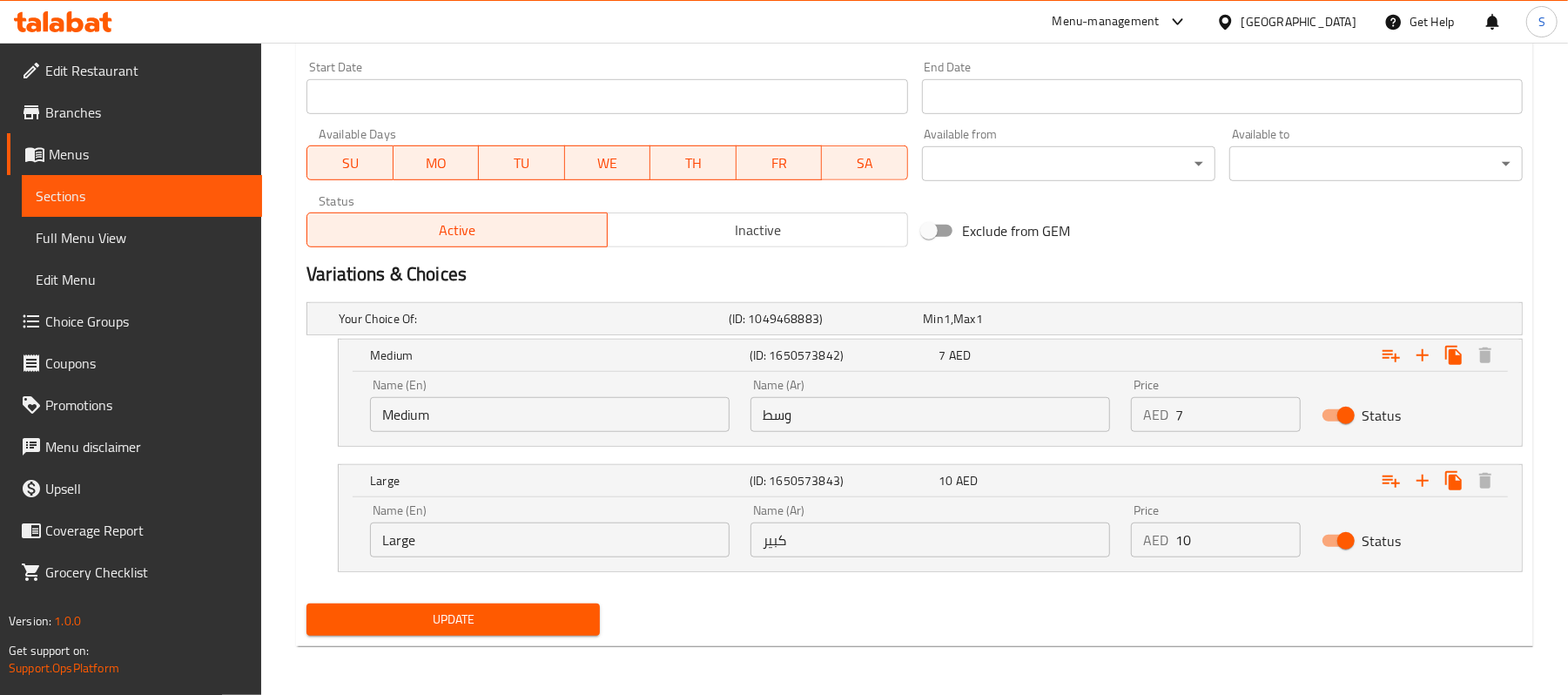
click at [840, 610] on div "Update" at bounding box center [914, 620] width 1231 height 46
drag, startPoint x: 582, startPoint y: 422, endPoint x: 224, endPoint y: 350, distance: 365.2
type input "ا"
drag, startPoint x: 831, startPoint y: 416, endPoint x: 735, endPoint y: 423, distance: 96.3
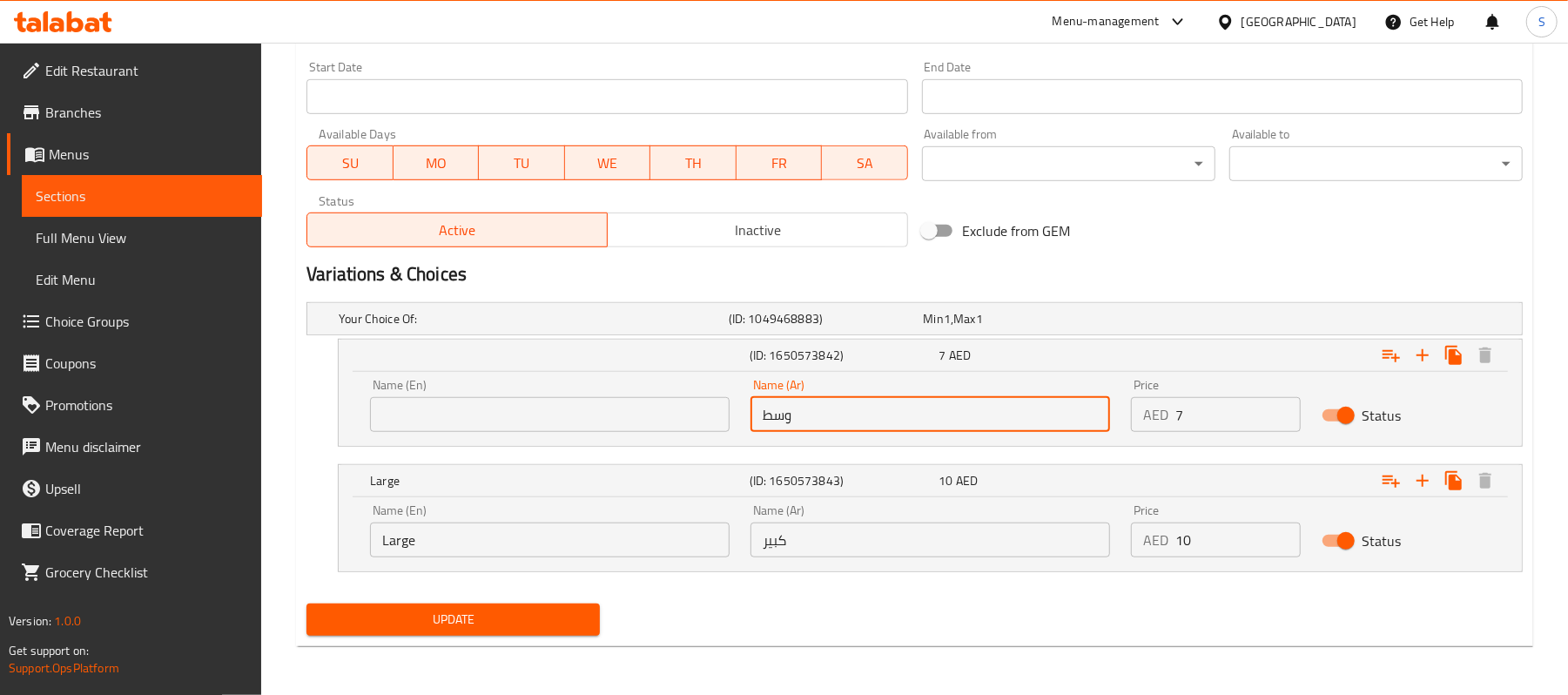
click at [735, 423] on div "Name (En) Name (En) Name (Ar) وسط Name (Ar) Price AED 7 Price Status" at bounding box center [930, 406] width 1142 height 74
type input "نصف"
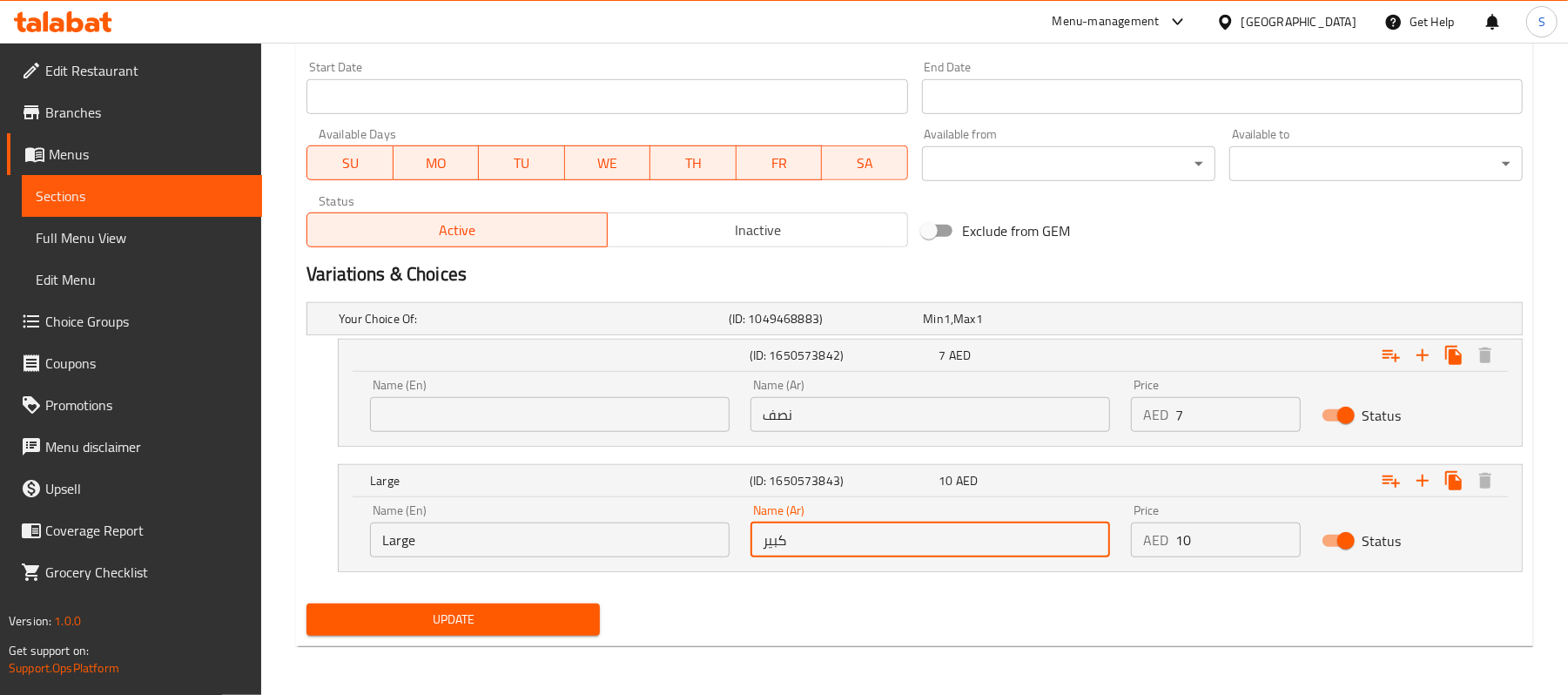
drag, startPoint x: 853, startPoint y: 545, endPoint x: 717, endPoint y: 540, distance: 136.1
click at [717, 540] on div "Name (En) Large Name (En) Name (Ar) كبير Name (Ar) Price AED 10 Price Status" at bounding box center [930, 531] width 1142 height 74
type input "ممتلىء"
click at [537, 440] on div "Name (En) Name (En)" at bounding box center [550, 406] width 381 height 74
click at [541, 432] on input "text" at bounding box center [550, 415] width 360 height 34
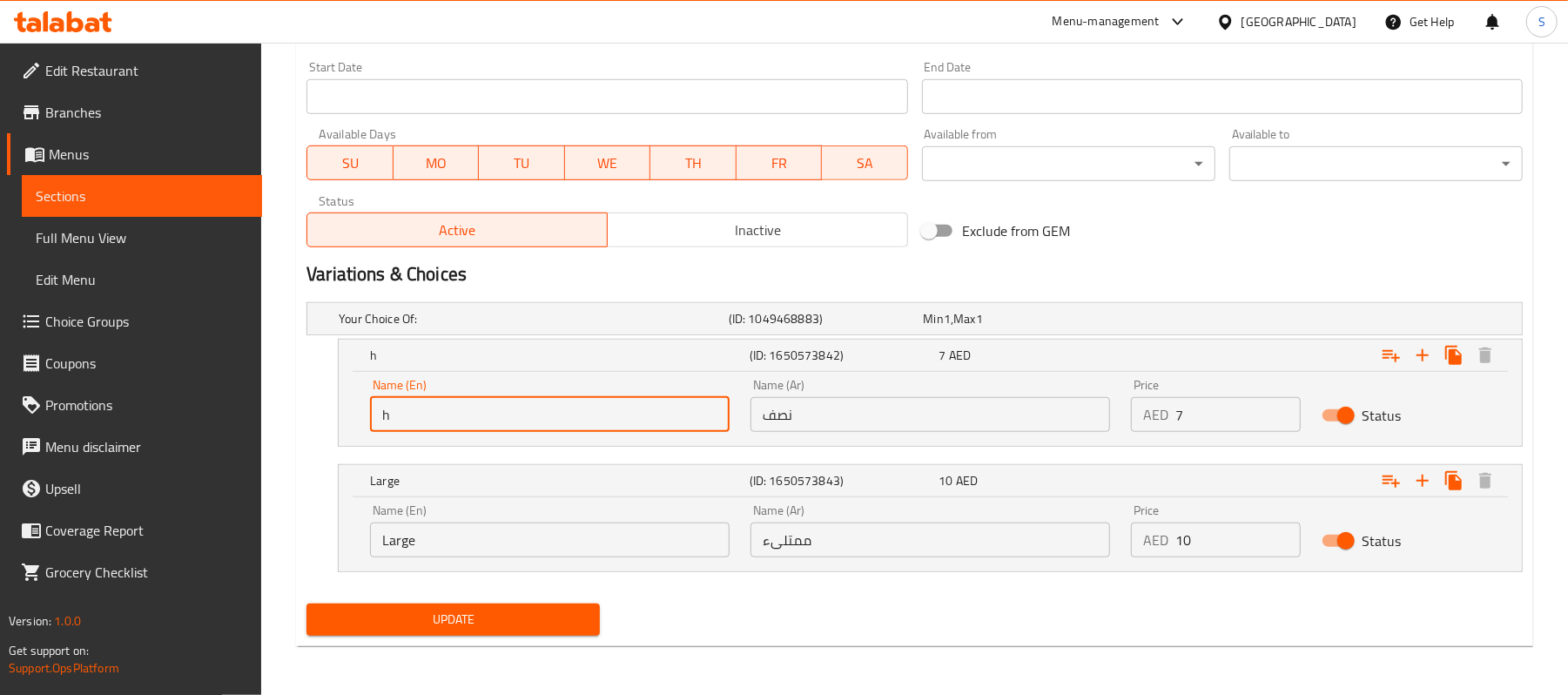
type input "Half"
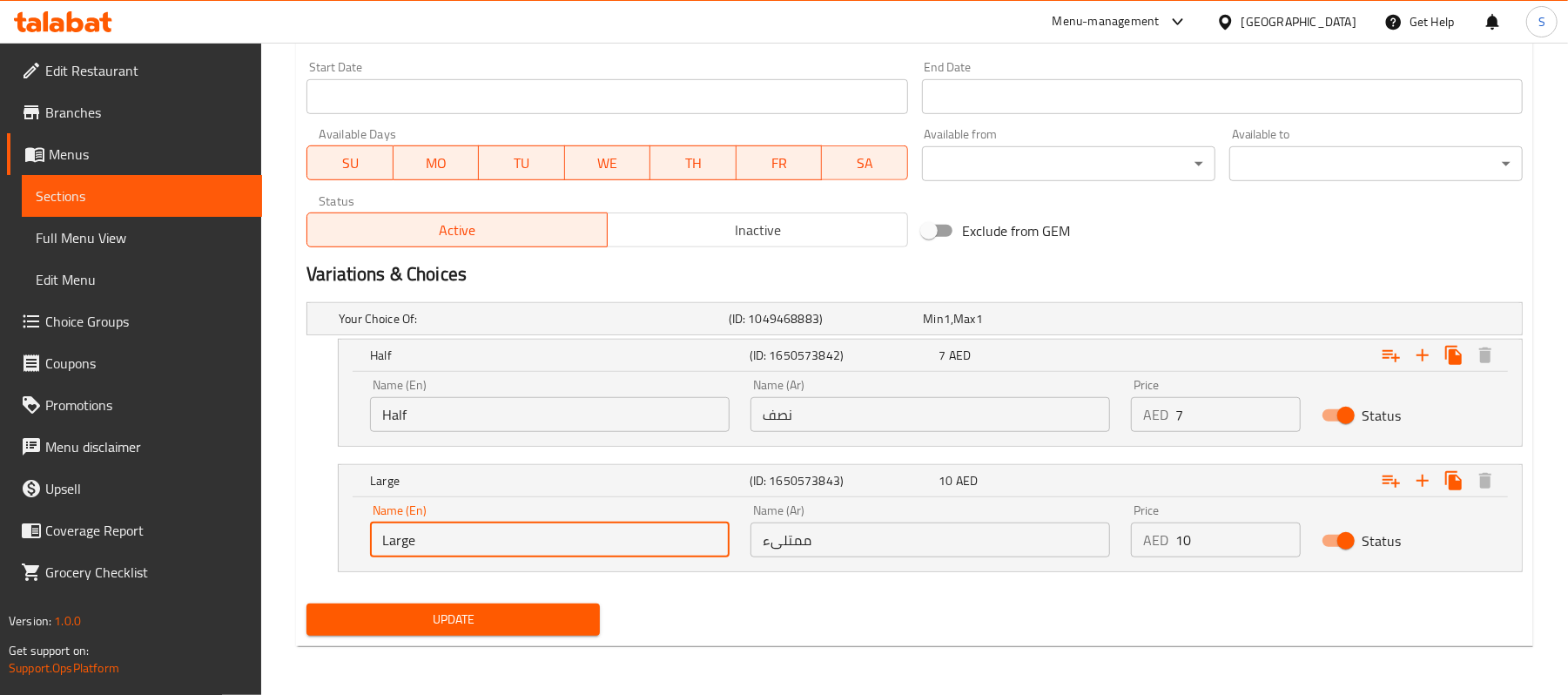
drag, startPoint x: 489, startPoint y: 542, endPoint x: 268, endPoint y: 519, distance: 222.2
type input "Full"
click at [522, 622] on span "Update" at bounding box center [453, 620] width 266 height 22
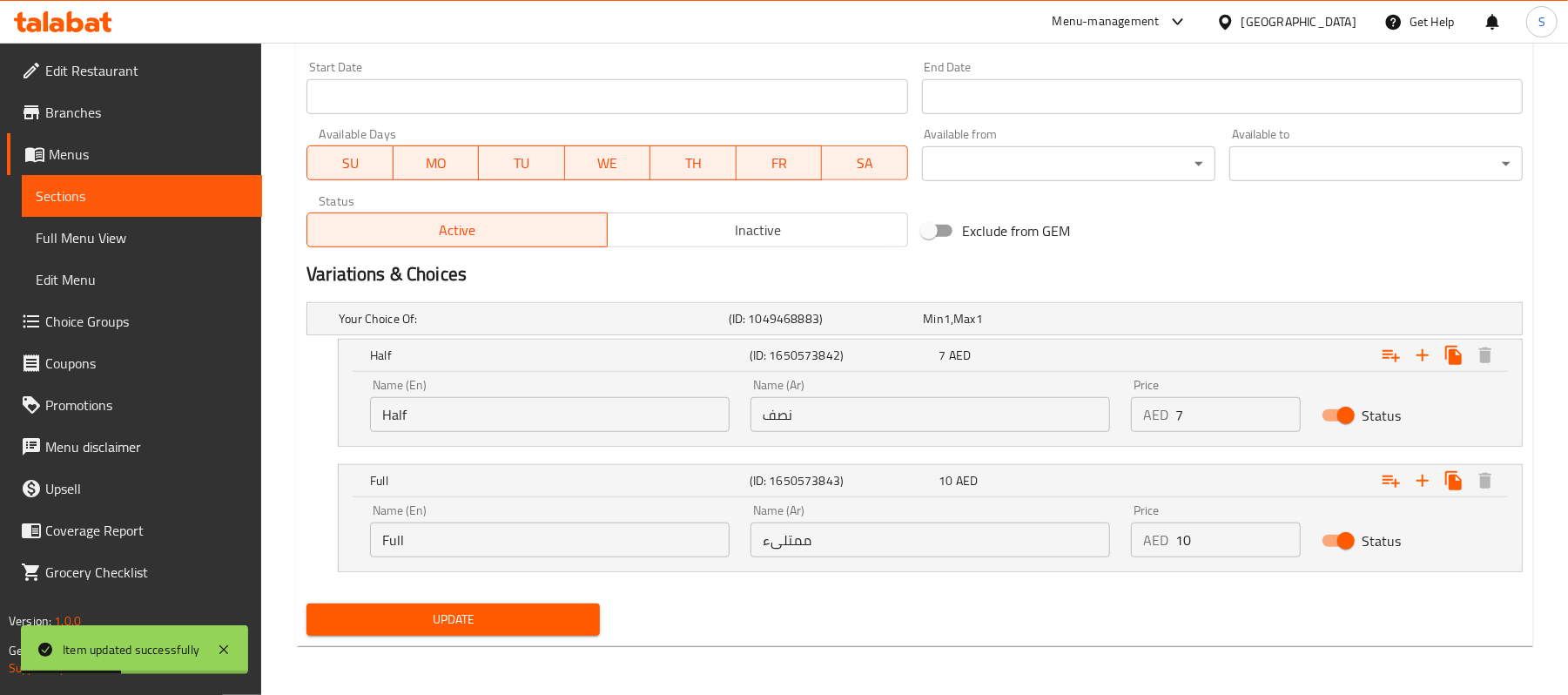
click at [117, 189] on span "Sections" at bounding box center [141, 196] width 212 height 21
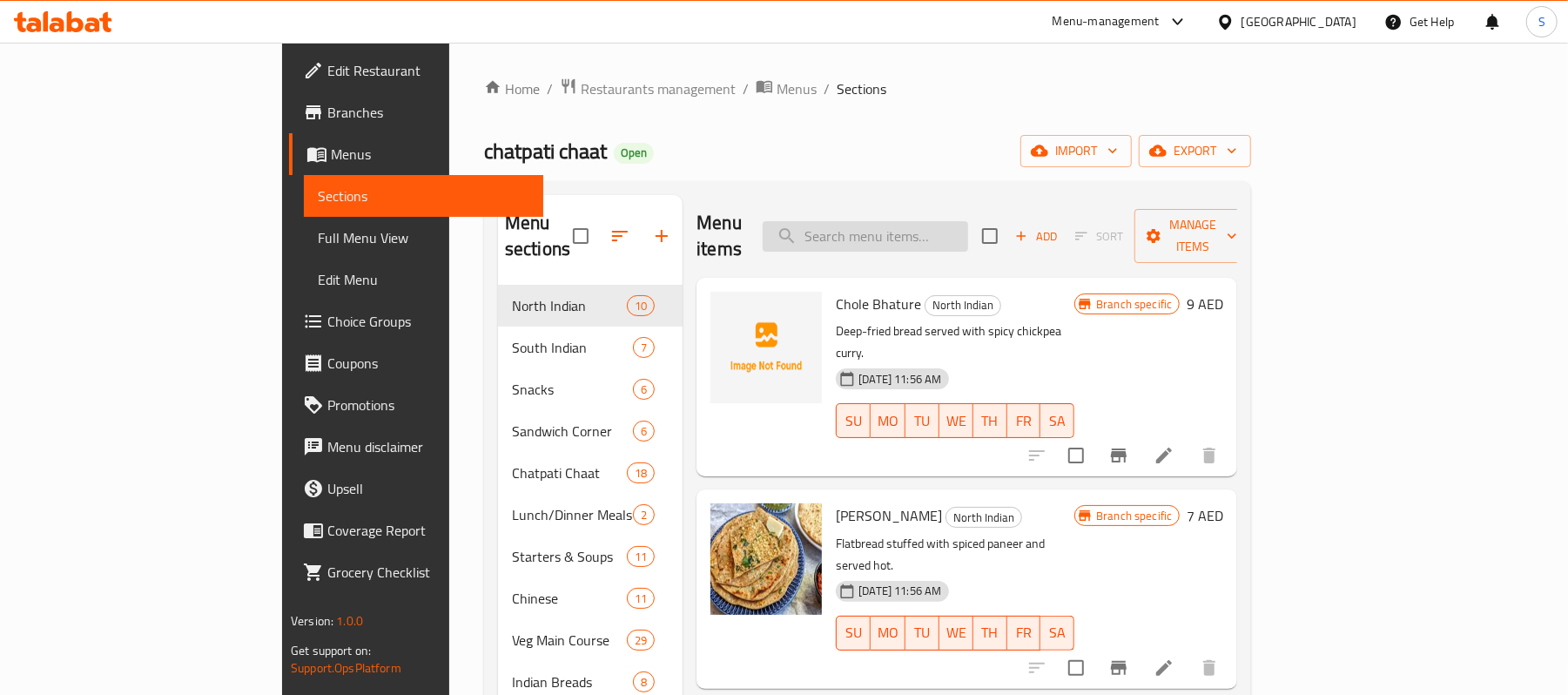
click at [969, 239] on input "search" at bounding box center [865, 237] width 206 height 31
paste input "Veg Kalapuri"
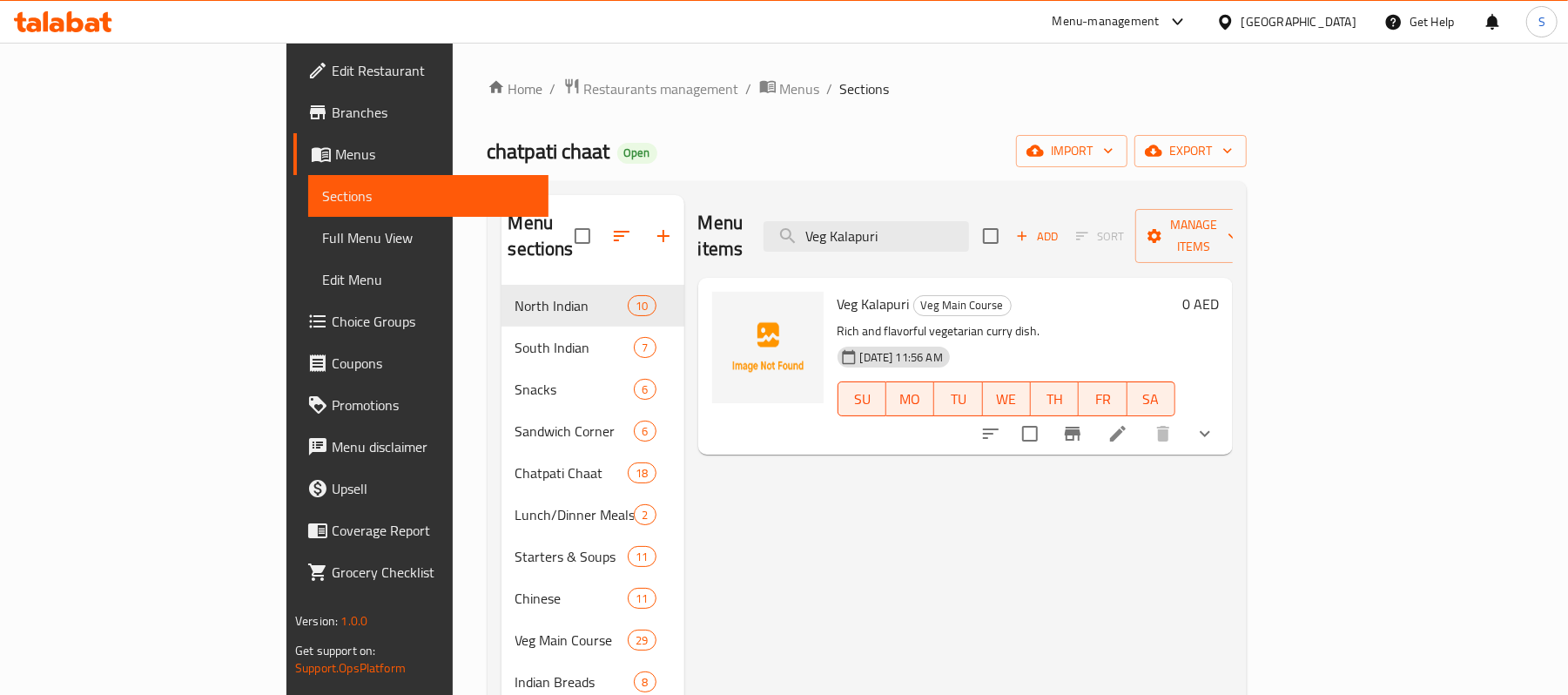
type input "Veg Kalapuri"
click at [1128, 424] on icon at bounding box center [1117, 434] width 21 height 21
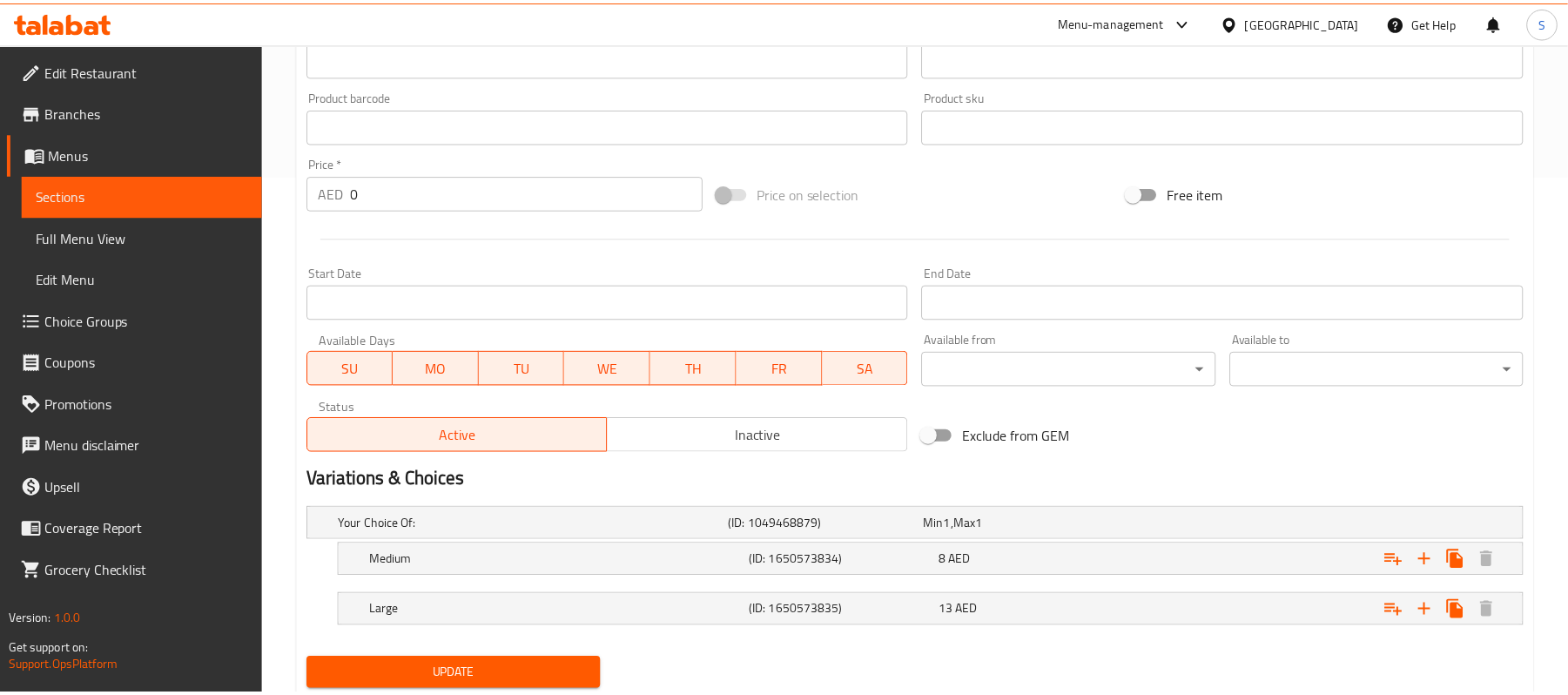
scroll to position [577, 0]
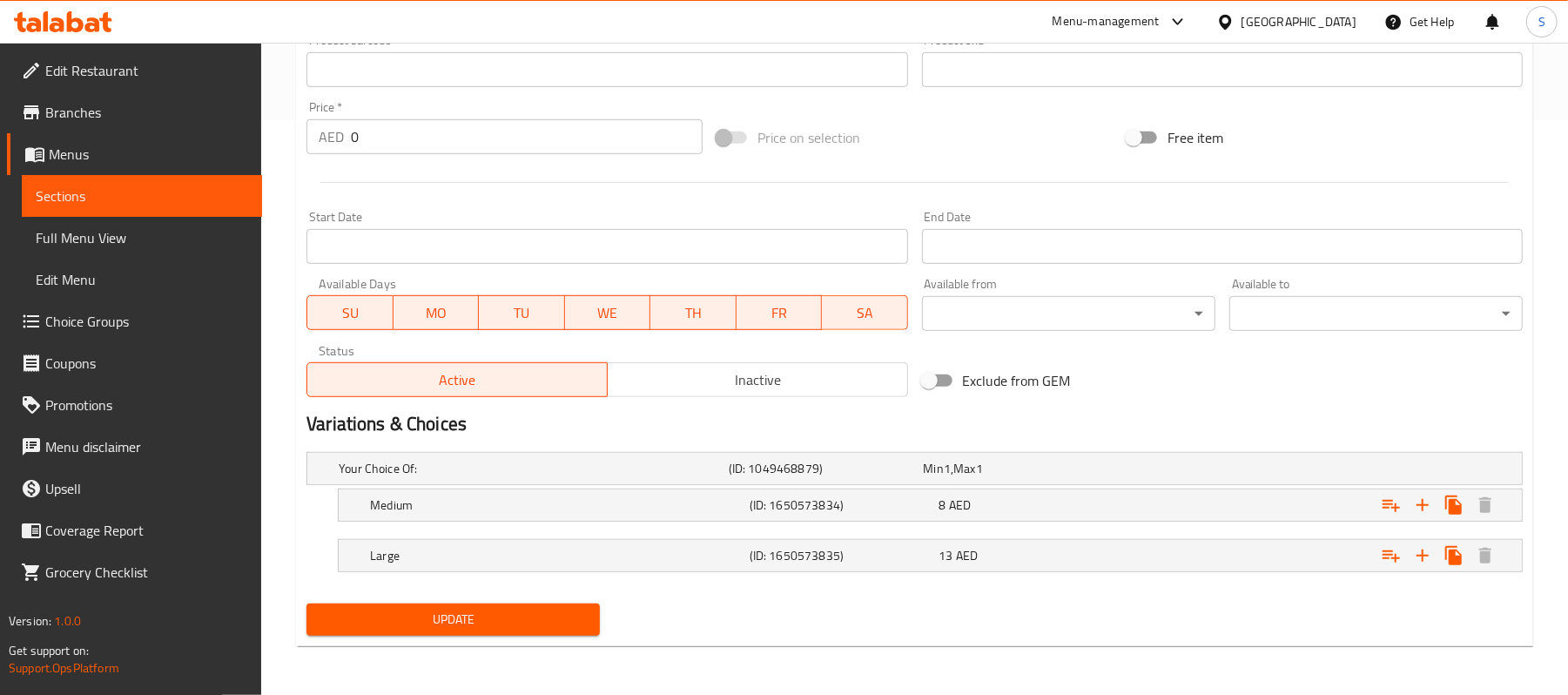
click at [793, 653] on div "Home / Restaurants management / Menus / Sections / item / update Veg Main Cours…" at bounding box center [914, 82] width 1237 height 1158
click at [878, 477] on h5 "(ID: 1650573834)" at bounding box center [823, 468] width 188 height 17
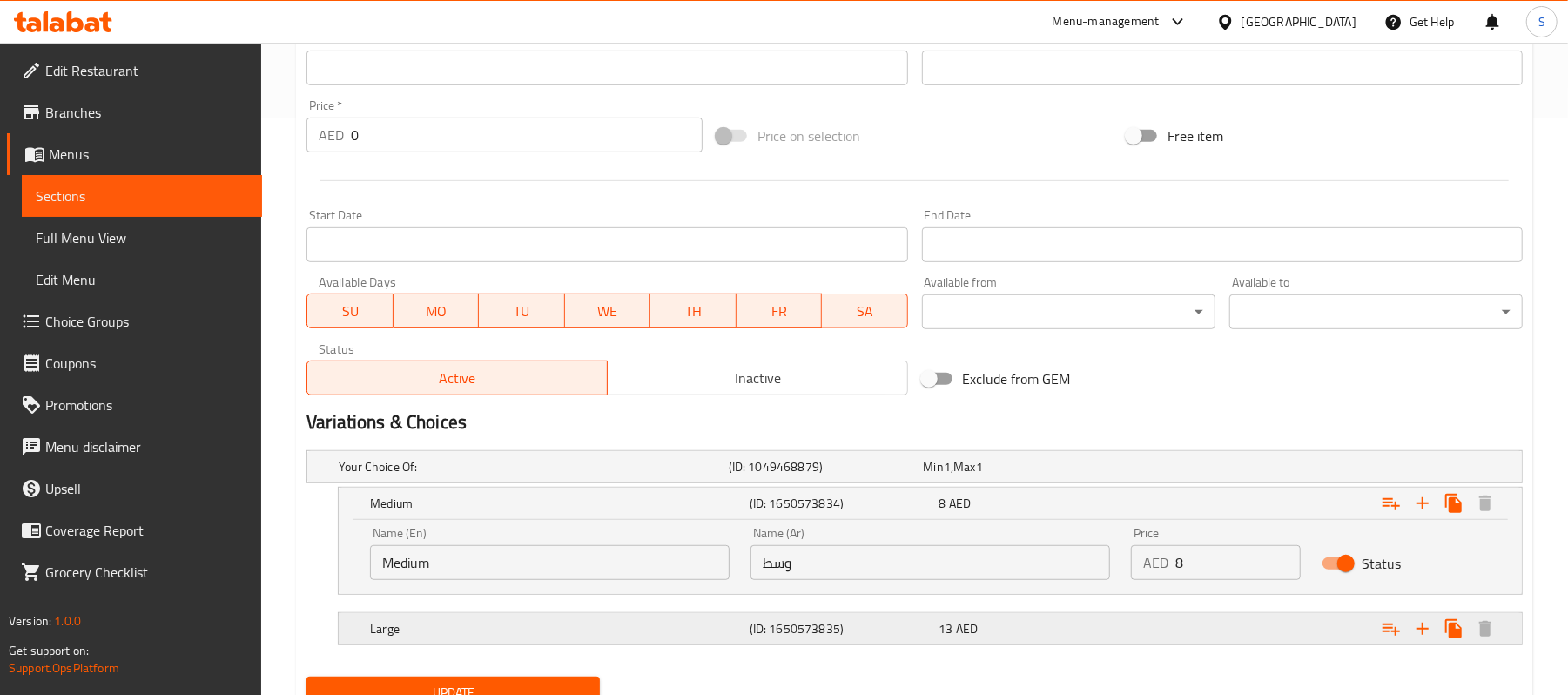
click at [852, 486] on div "Large (ID: 1650573835) 13 AED" at bounding box center [920, 466] width 1169 height 38
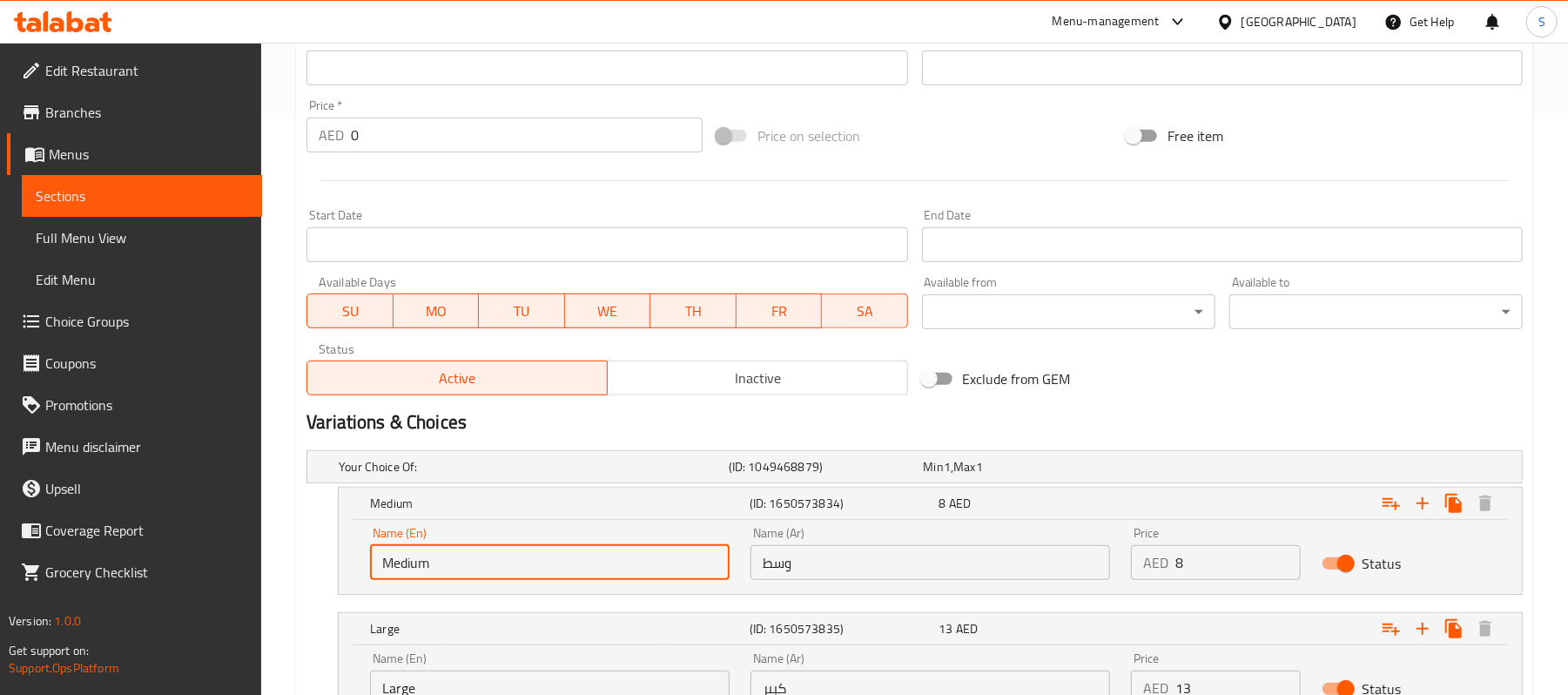
drag, startPoint x: 582, startPoint y: 565, endPoint x: 186, endPoint y: 526, distance: 397.9
click at [186, 526] on div "Edit Restaurant Branches Menus Sections Full Menu View Edit Menu Choice Groups …" at bounding box center [784, 154] width 1568 height 1377
type input "Half"
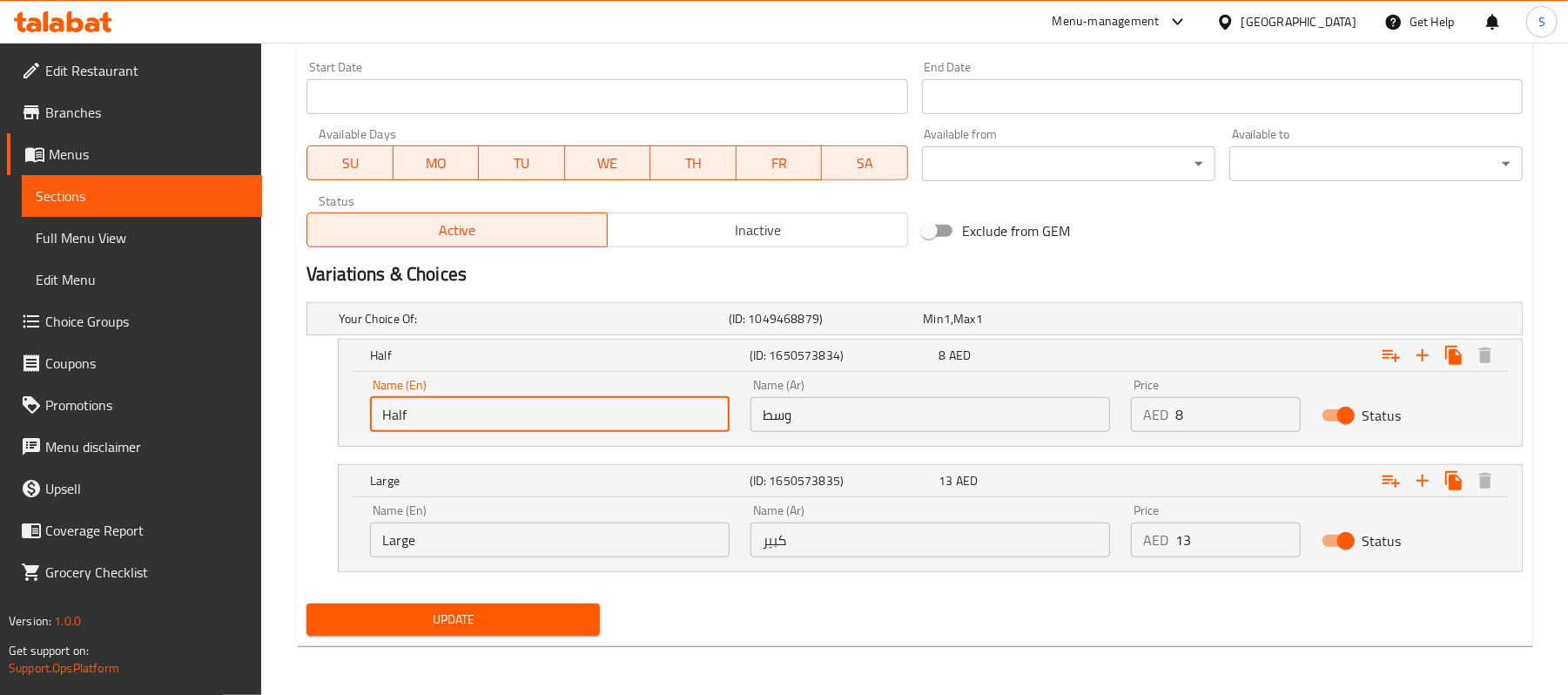
scroll to position [727, 0]
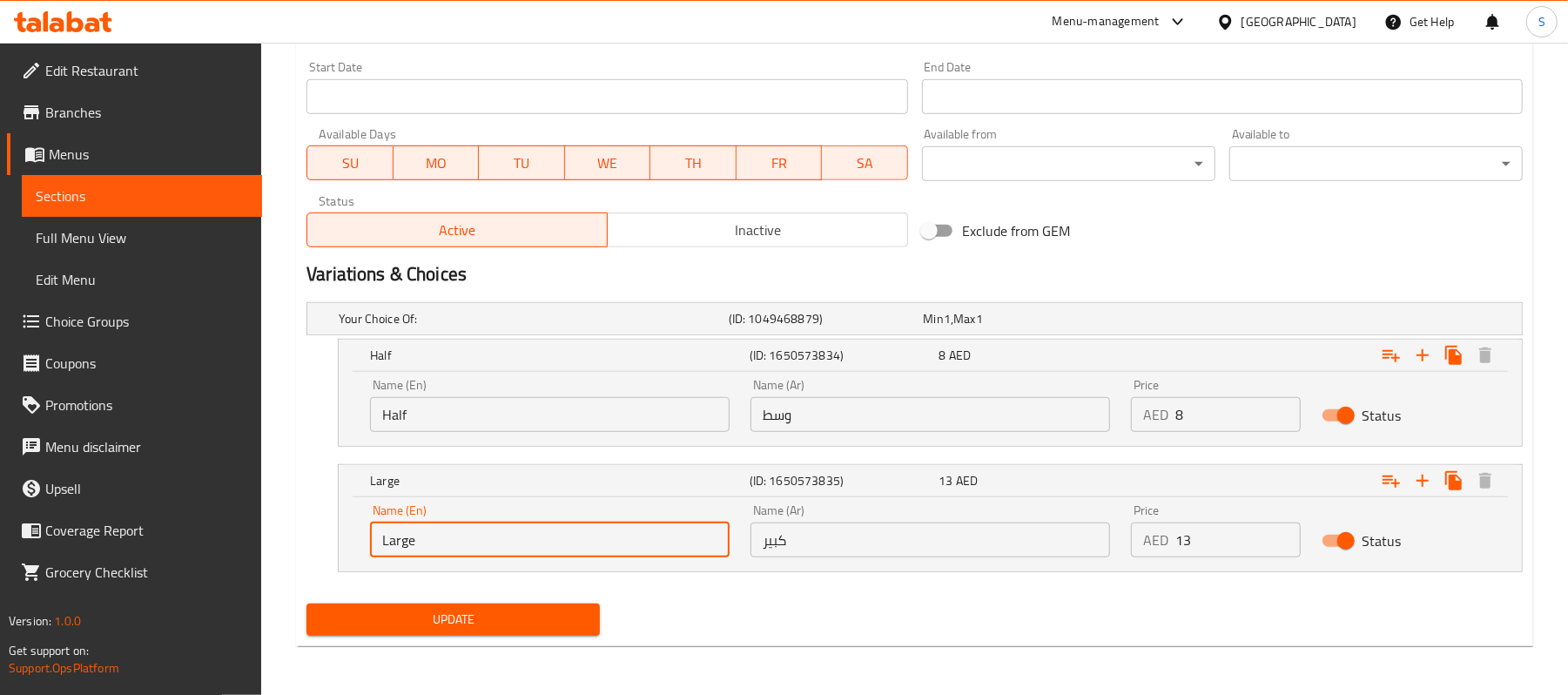
drag, startPoint x: 456, startPoint y: 542, endPoint x: 273, endPoint y: 526, distance: 183.7
click at [273, 526] on div "Home / Restaurants management / Menus / Sections / item / update Veg Main Cours…" at bounding box center [914, 6] width 1307 height 1377
type input "Full"
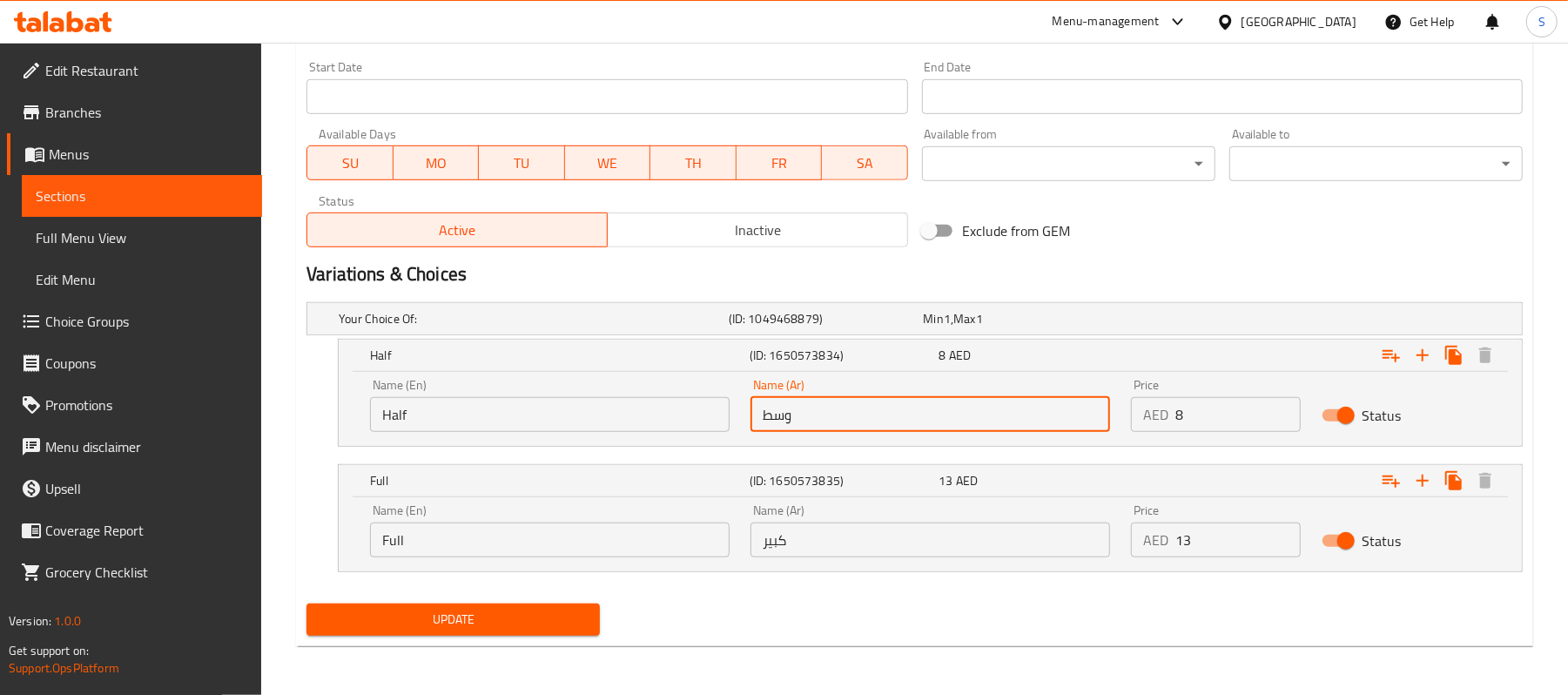
drag, startPoint x: 863, startPoint y: 412, endPoint x: 628, endPoint y: 405, distance: 235.1
click at [628, 405] on div "Name (En) Half Name (En) Name (Ar) وسط Name (Ar) Price AED 8 Price Status" at bounding box center [930, 406] width 1142 height 74
type input "k"
type input "نصف"
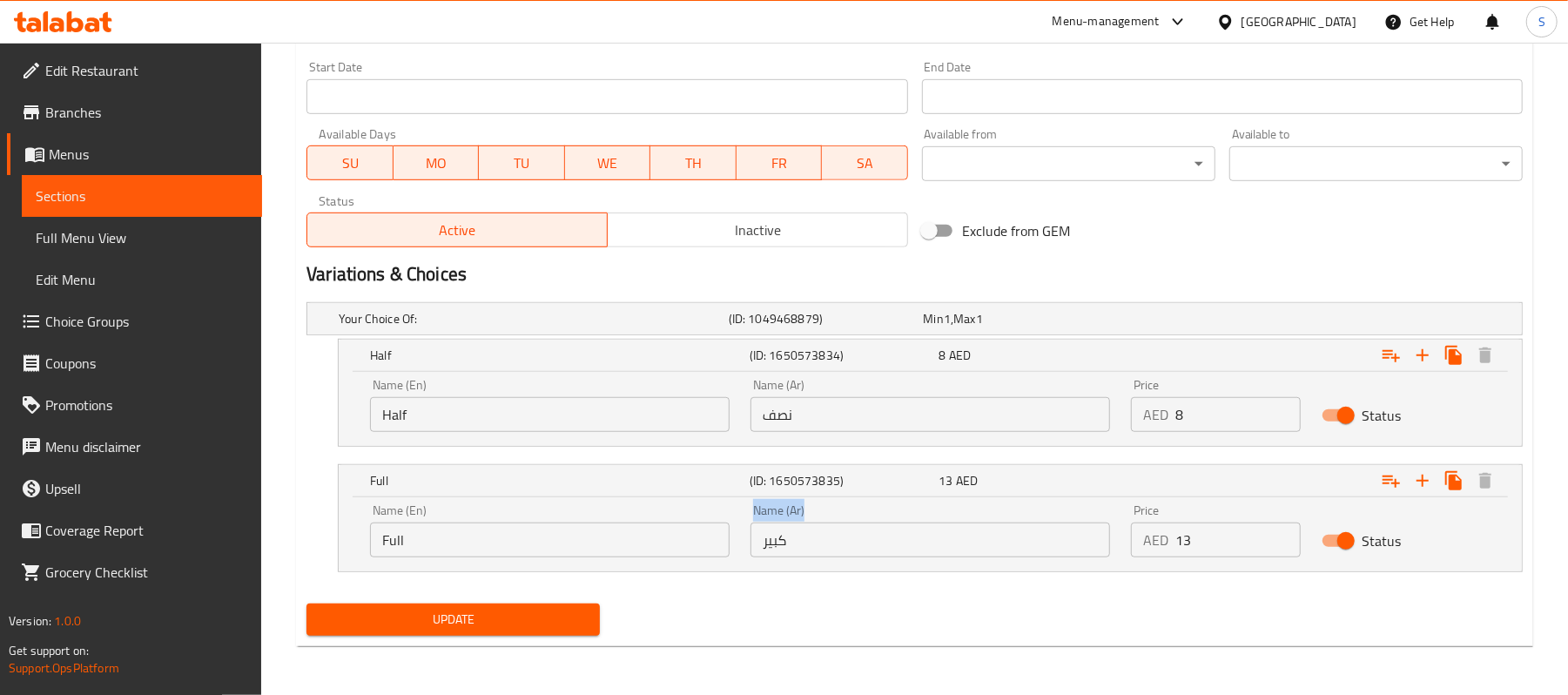
drag, startPoint x: 859, startPoint y: 520, endPoint x: 744, endPoint y: 531, distance: 115.5
click at [744, 531] on div "Name (Ar) كبير Name (Ar)" at bounding box center [930, 531] width 381 height 74
click at [837, 549] on input "كبير" at bounding box center [930, 540] width 360 height 34
drag, startPoint x: 853, startPoint y: 544, endPoint x: 681, endPoint y: 537, distance: 172.1
click at [681, 537] on div "Name (En) Full Name (En) Name (Ar) كبير Name (Ar) Price AED 13 Price Status" at bounding box center [930, 531] width 1142 height 74
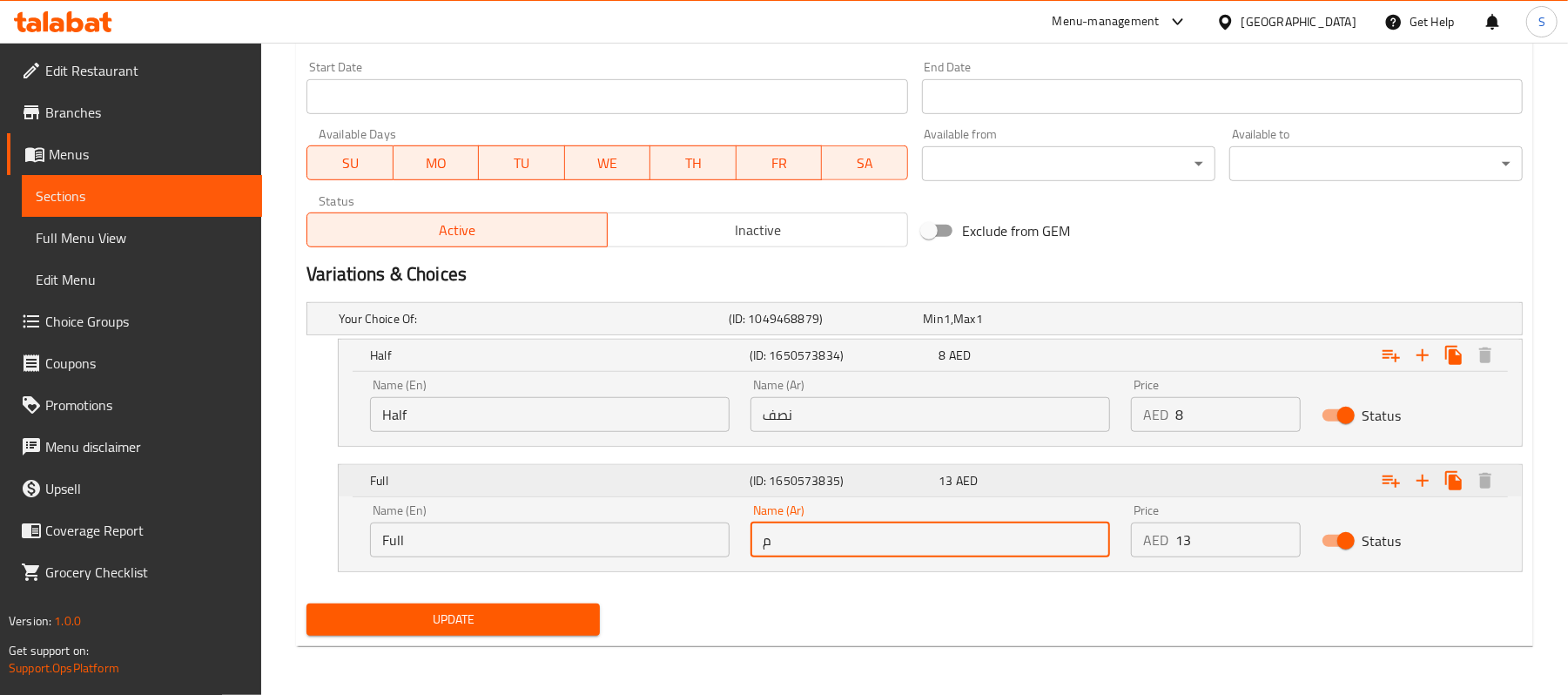
type input "ممتلىء"
click at [488, 639] on div "Update" at bounding box center [453, 620] width 307 height 46
click at [419, 638] on div "Update" at bounding box center [453, 620] width 307 height 46
click at [428, 601] on div "Update" at bounding box center [453, 620] width 307 height 46
click at [403, 648] on div "Home / Restaurants management / Menus / Sections / item / update Veg Main Cours…" at bounding box center [914, 6] width 1237 height 1307
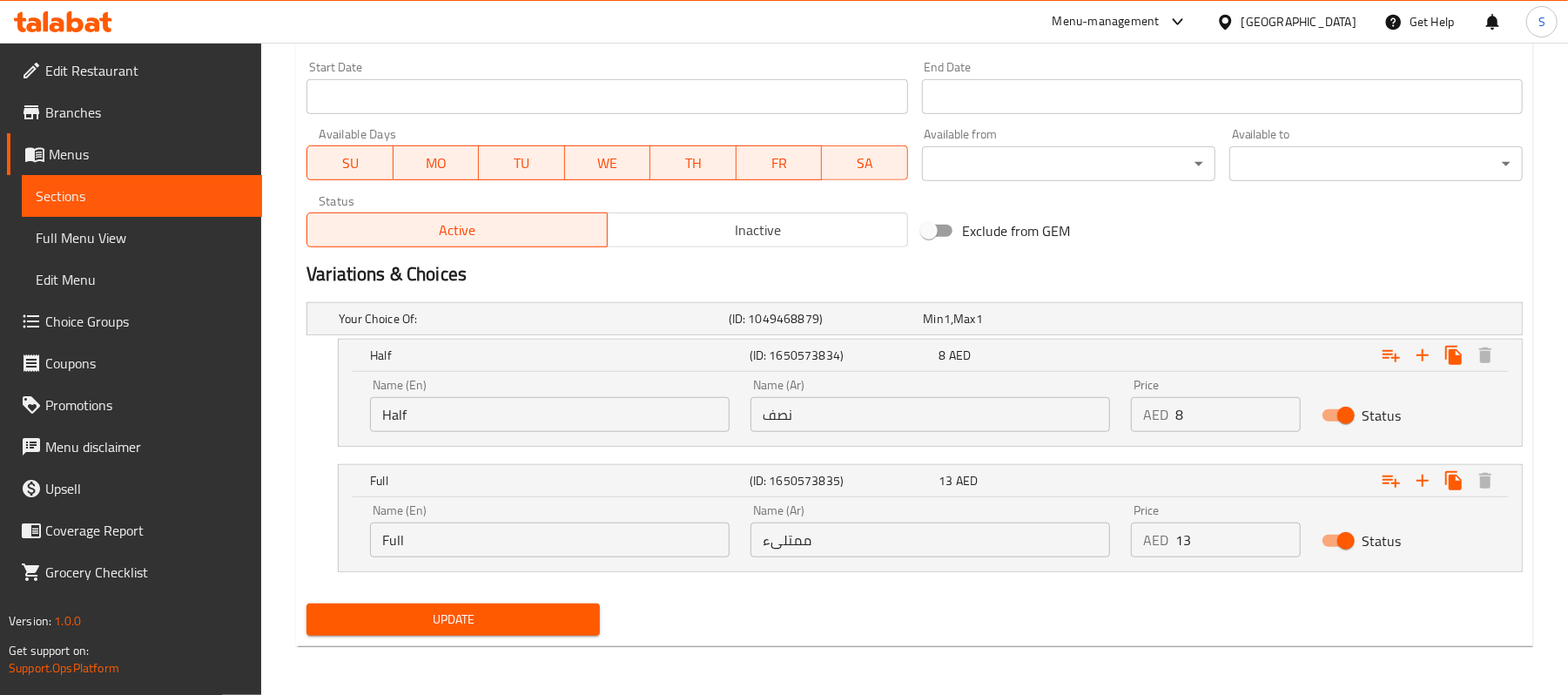
click at [407, 636] on div "Update" at bounding box center [453, 620] width 307 height 46
click at [413, 622] on span "Update" at bounding box center [453, 620] width 266 height 22
click at [573, 642] on div "Update" at bounding box center [453, 620] width 307 height 46
click at [572, 629] on span "Update" at bounding box center [453, 620] width 266 height 22
click at [167, 200] on span "Sections" at bounding box center [141, 196] width 212 height 21
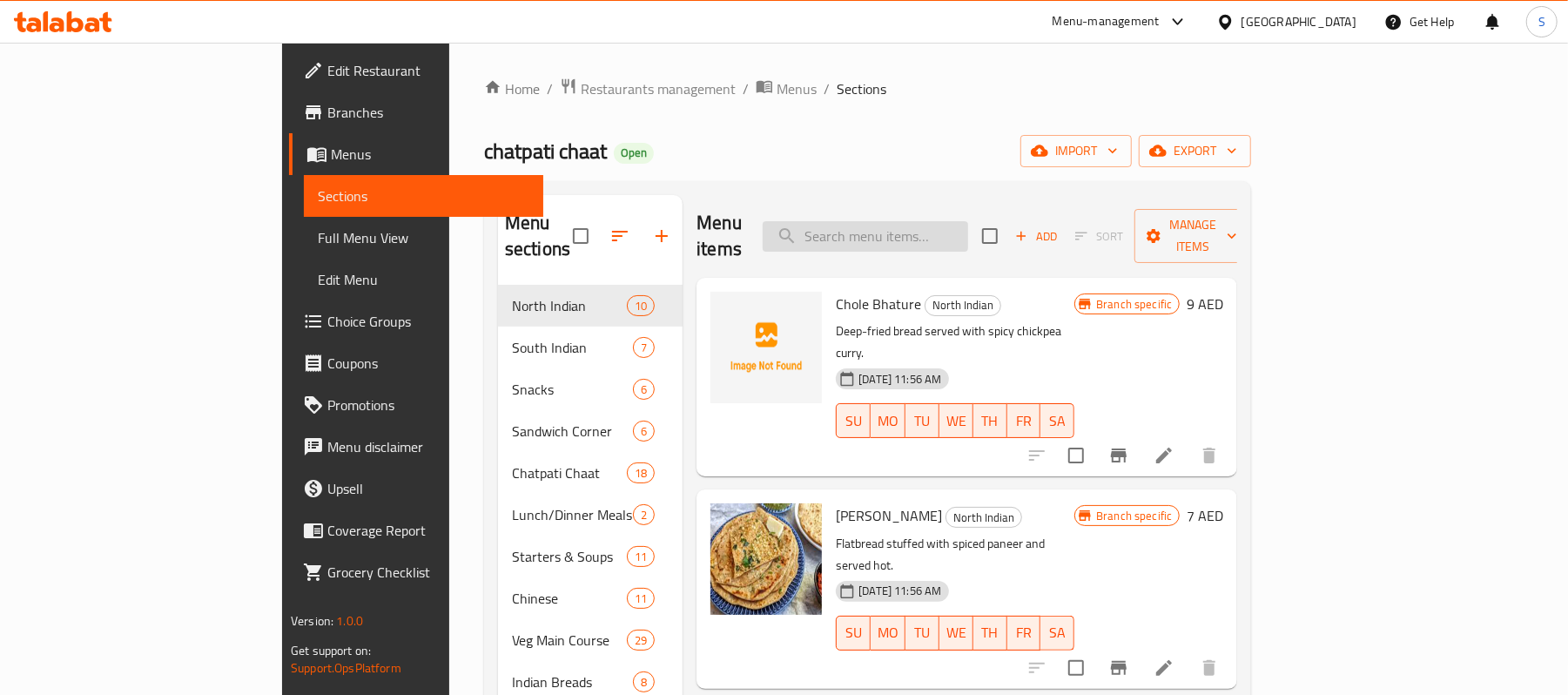
click at [969, 221] on input "search" at bounding box center [865, 237] width 206 height 31
paste input "Veg Kalapuri"
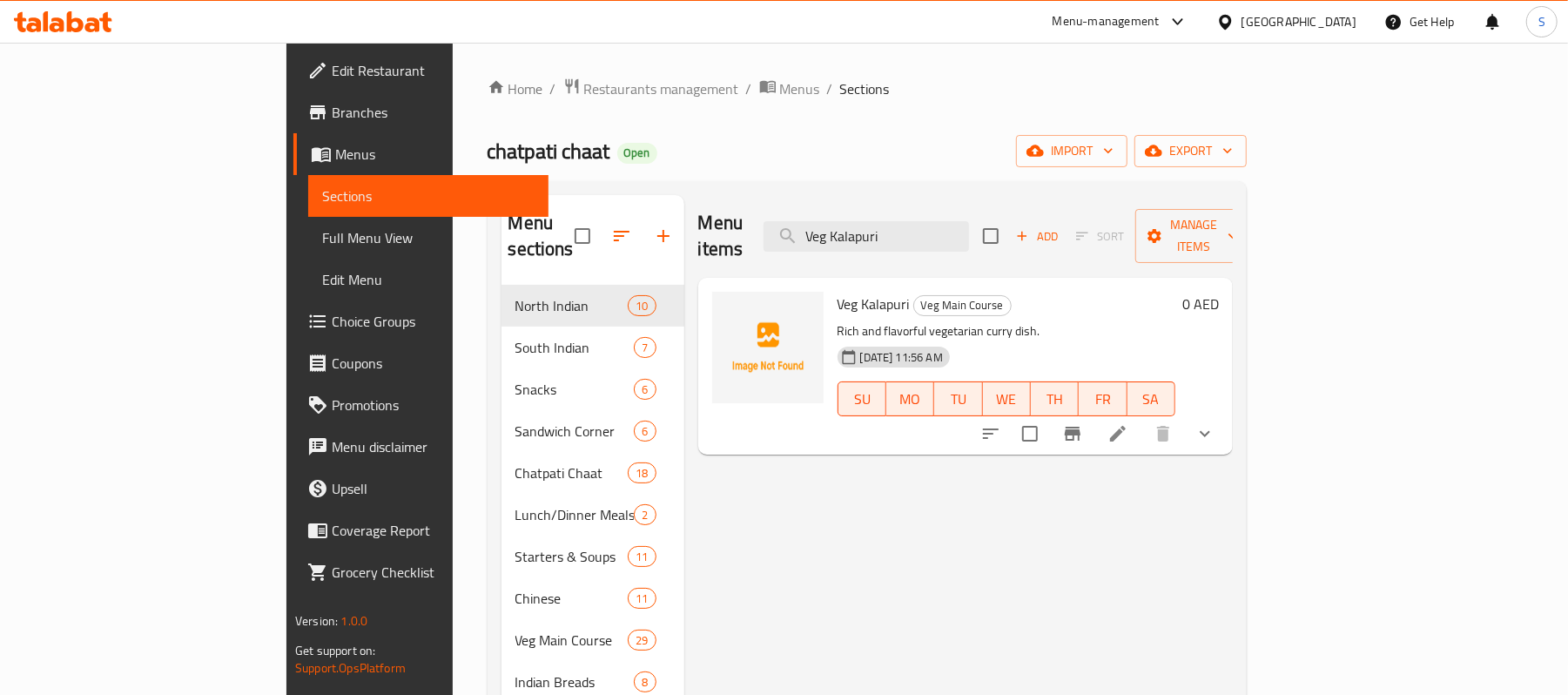
type input "Veg Kalapuri"
click at [1128, 424] on icon at bounding box center [1117, 434] width 21 height 21
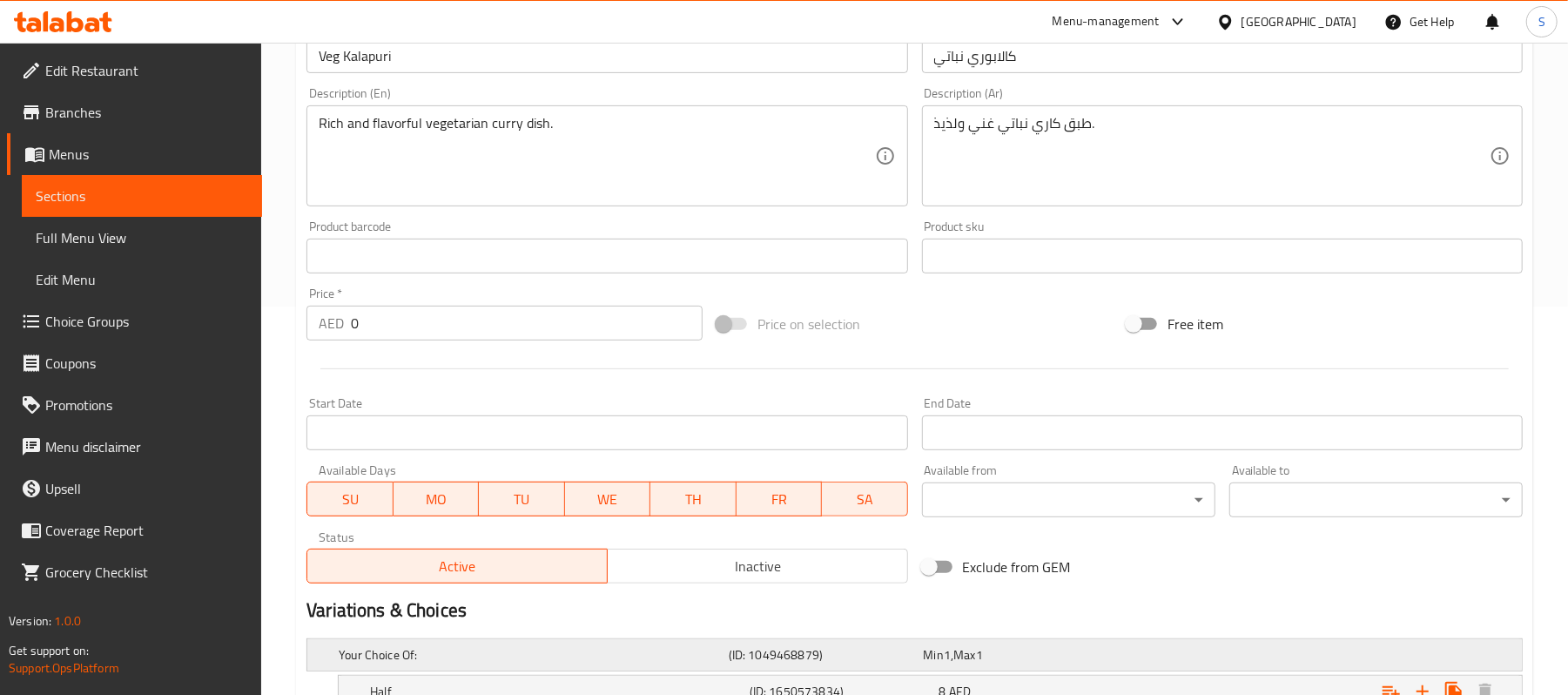
scroll to position [577, 0]
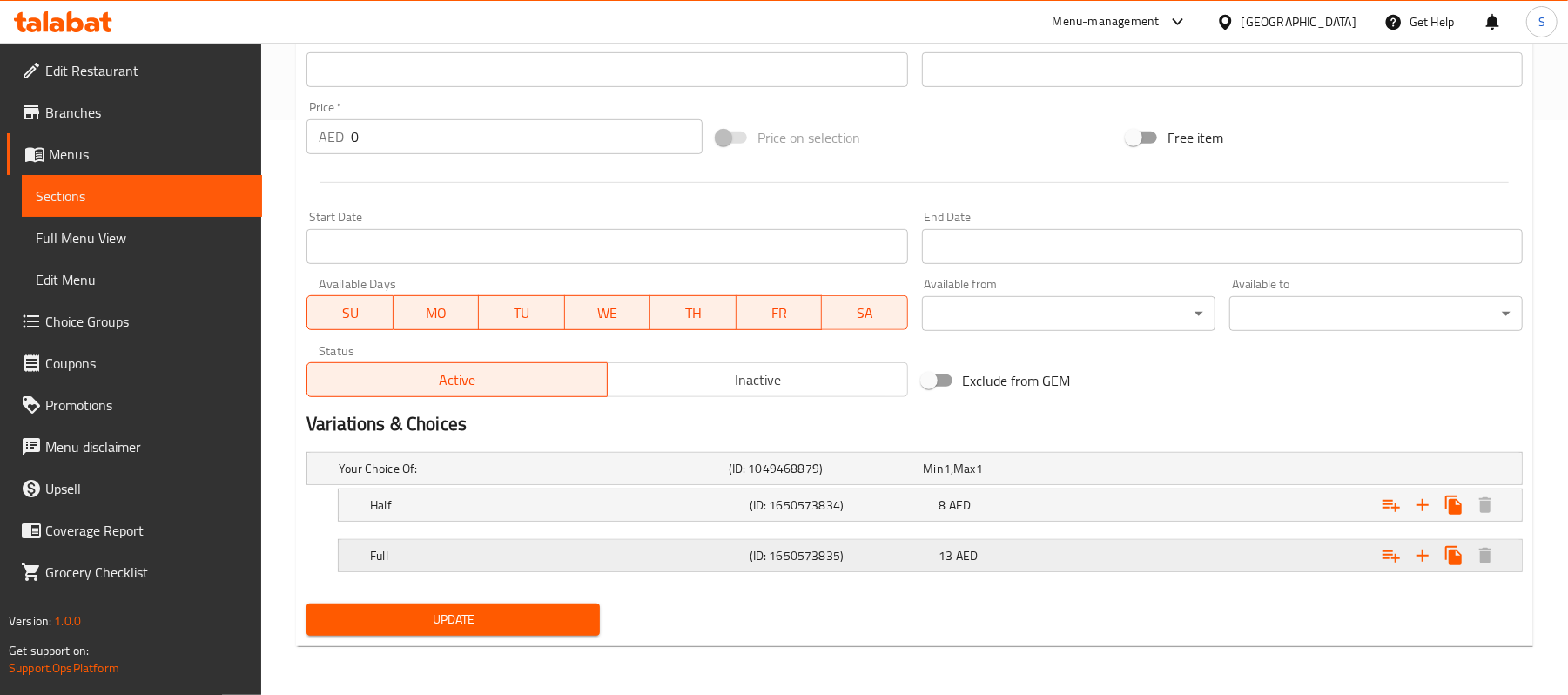
click at [722, 477] on h5 "Full" at bounding box center [530, 468] width 383 height 17
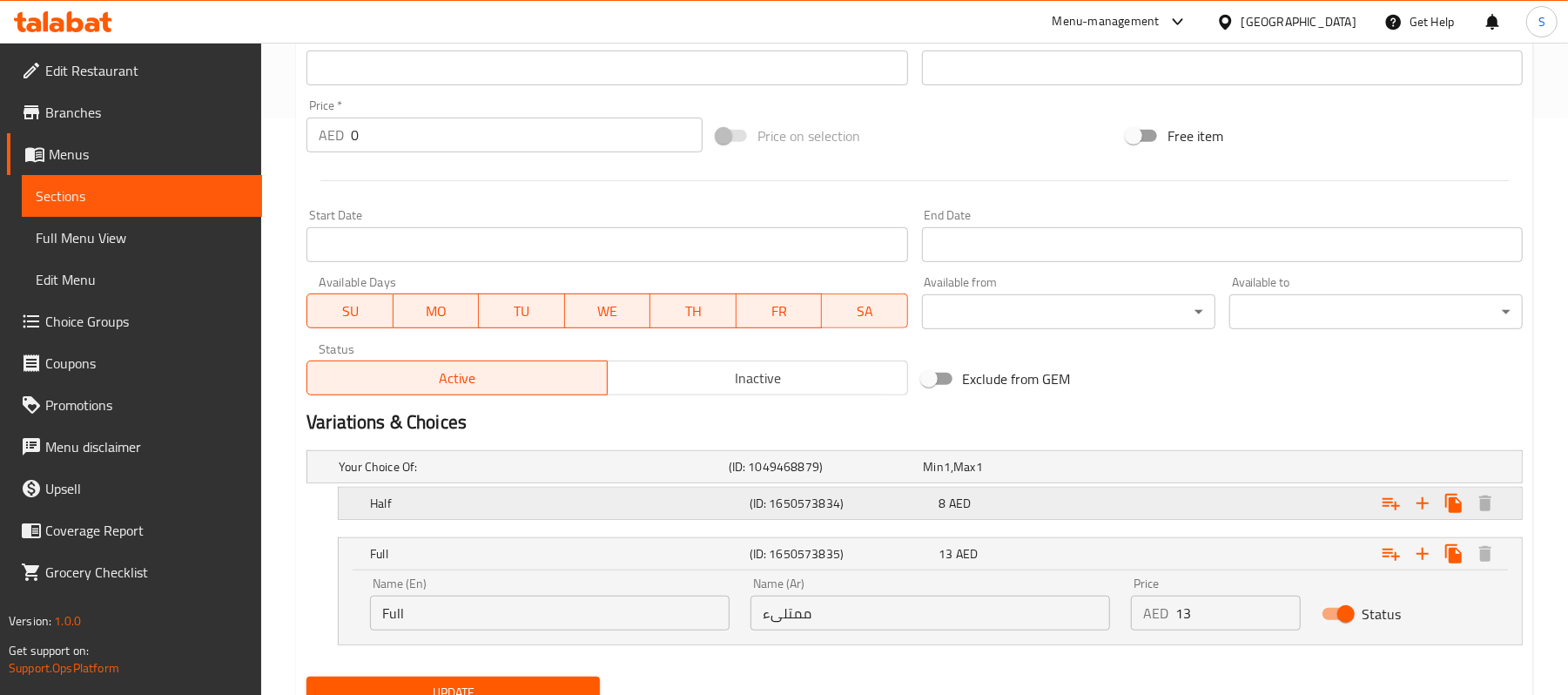
click at [687, 475] on h5 "Half" at bounding box center [530, 466] width 383 height 17
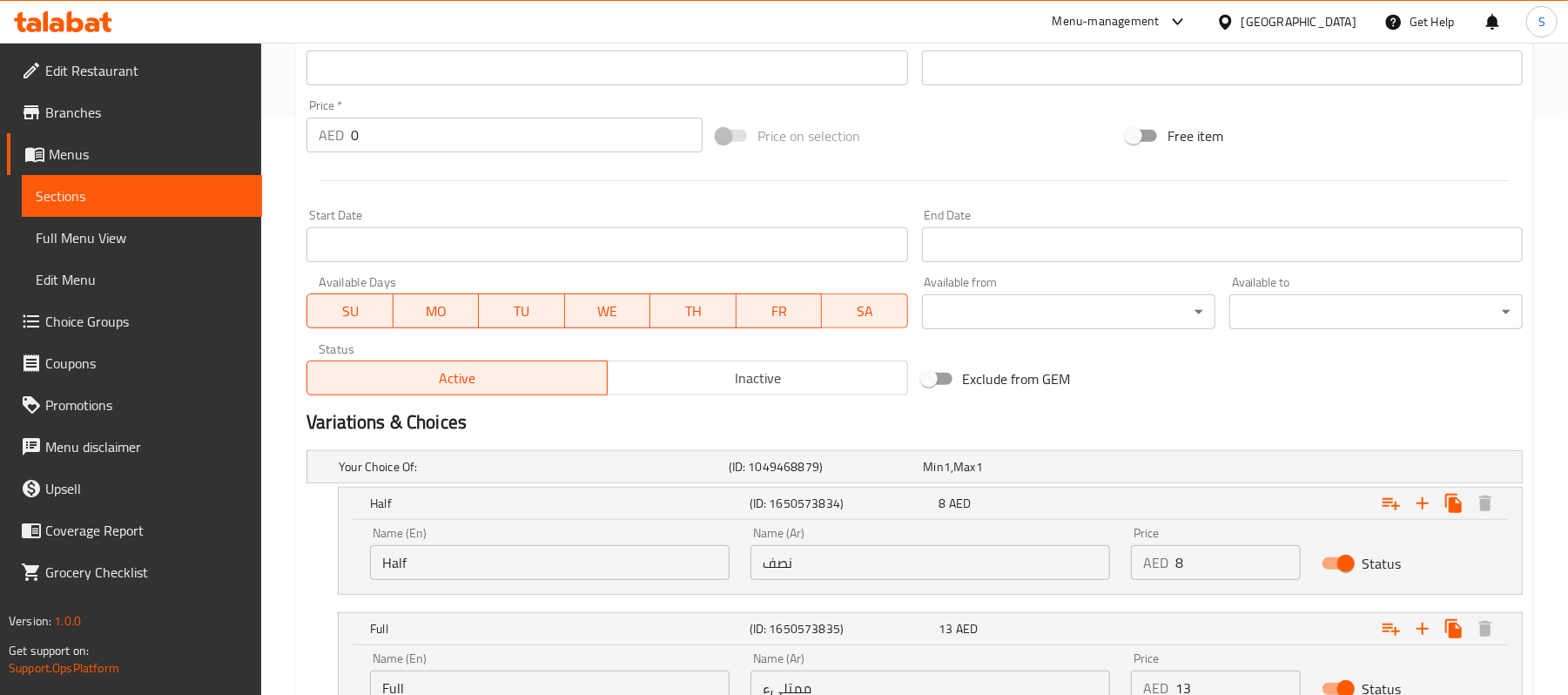
click at [73, 186] on span "Sections" at bounding box center [141, 196] width 212 height 21
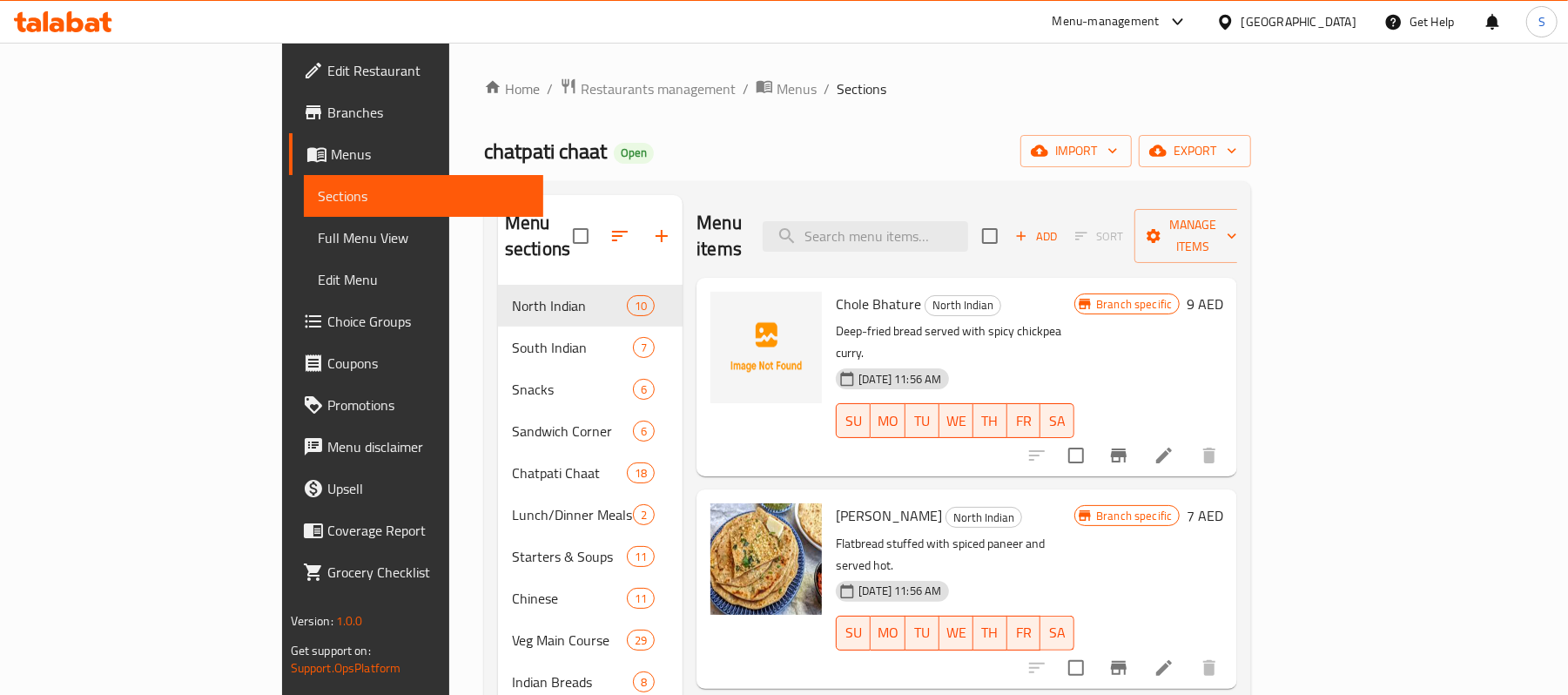
click at [850, 204] on div "Menu items Add Sort Manage items" at bounding box center [967, 236] width 541 height 83
click at [892, 221] on input "search" at bounding box center [865, 237] width 206 height 31
paste input "Curd Rice"
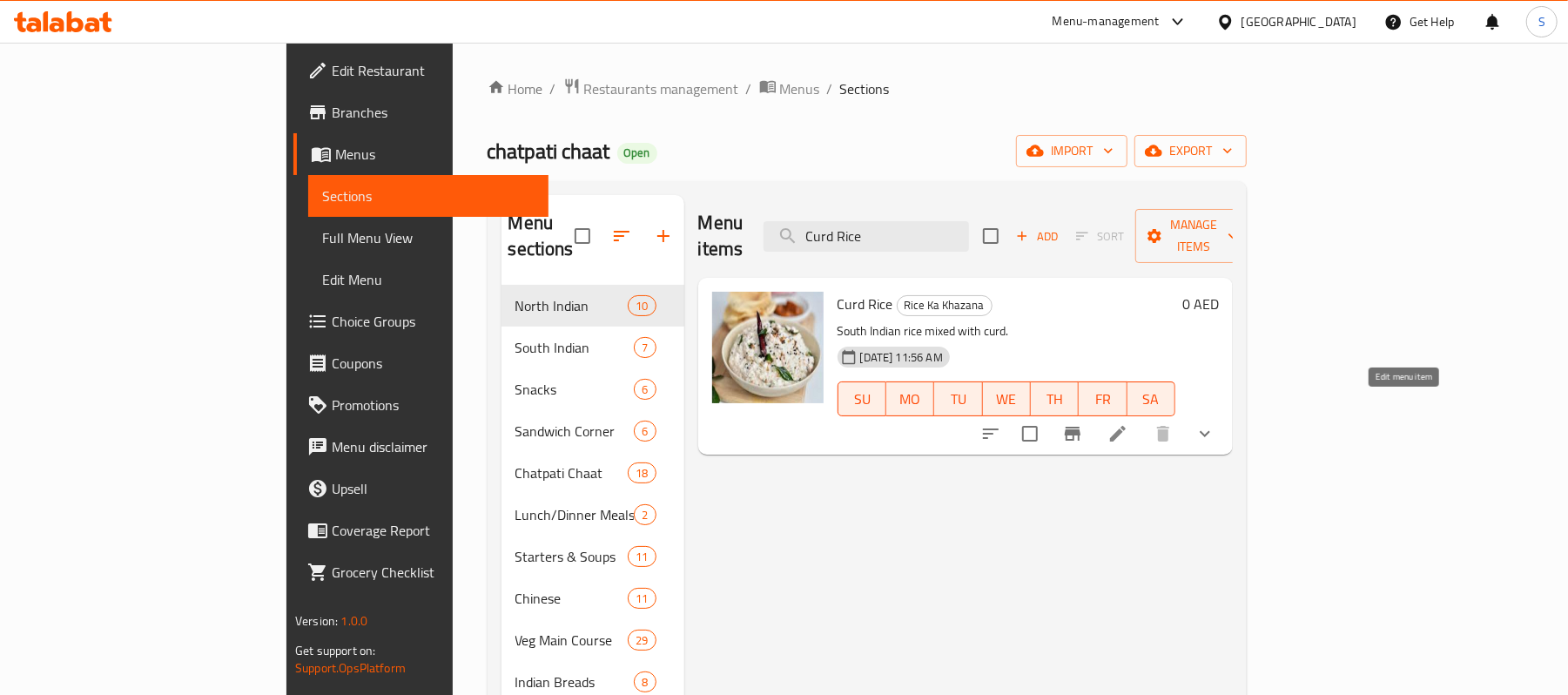
type input "Curd Rice"
click at [1128, 424] on icon at bounding box center [1117, 434] width 21 height 21
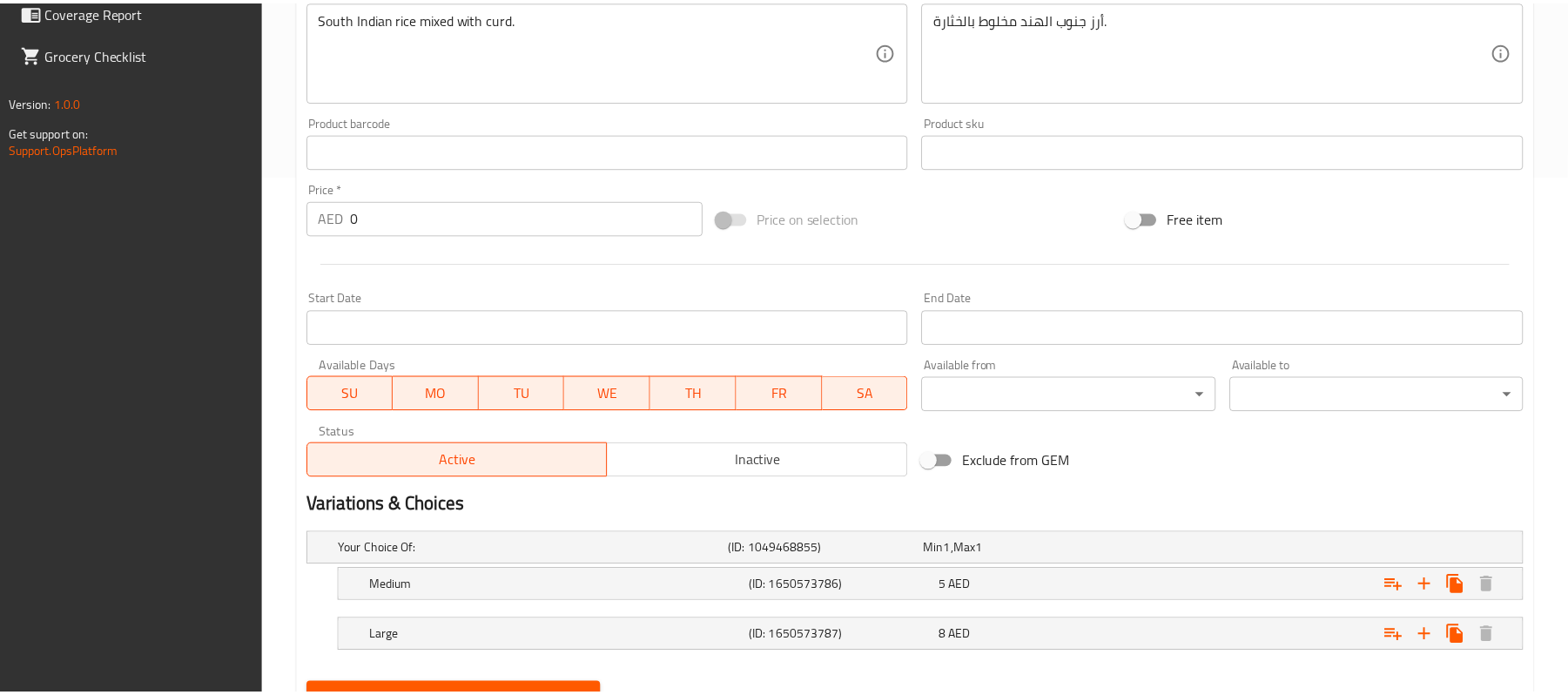
scroll to position [601, 0]
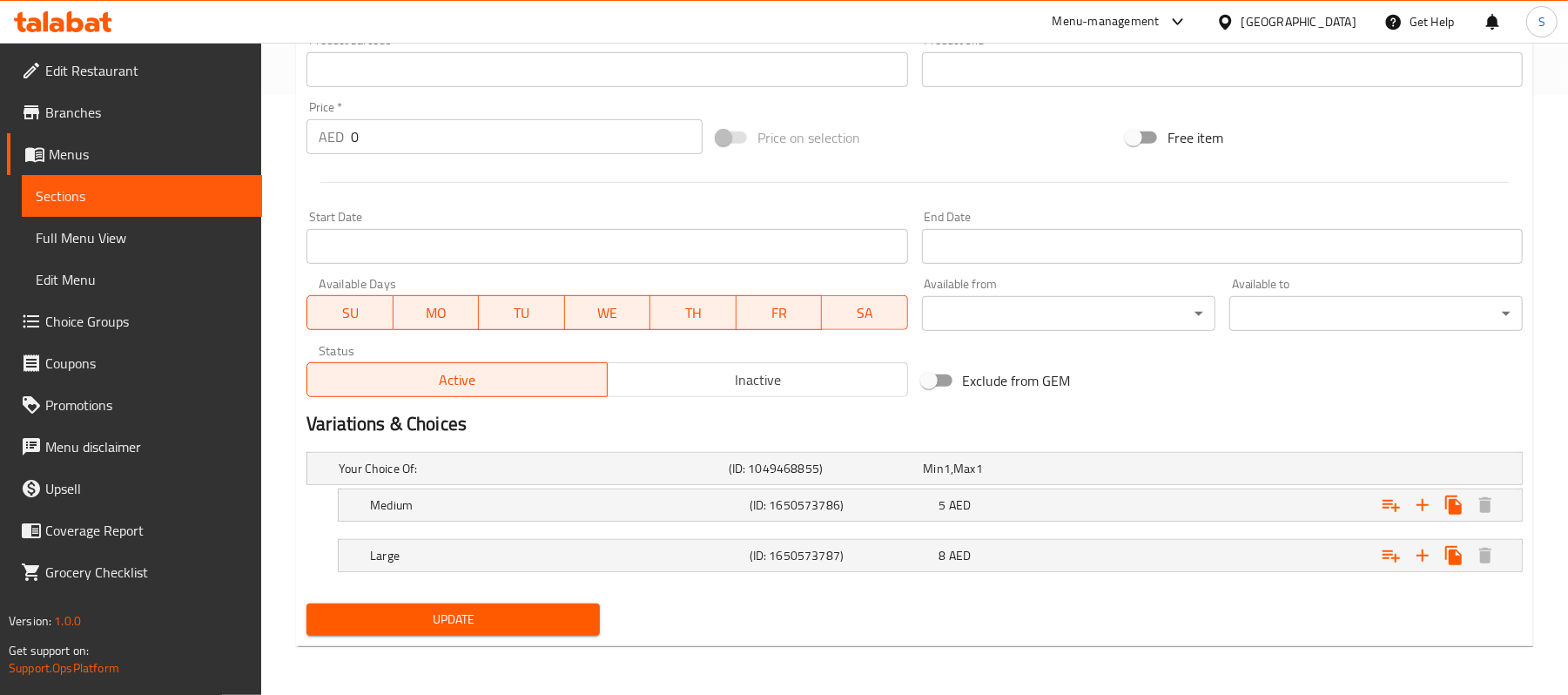
click at [945, 638] on div "Update" at bounding box center [914, 620] width 1231 height 46
click at [1008, 483] on div "Your Choice Of: (ID: 1049468855) Min 1 , Max 1" at bounding box center [920, 468] width 1169 height 38
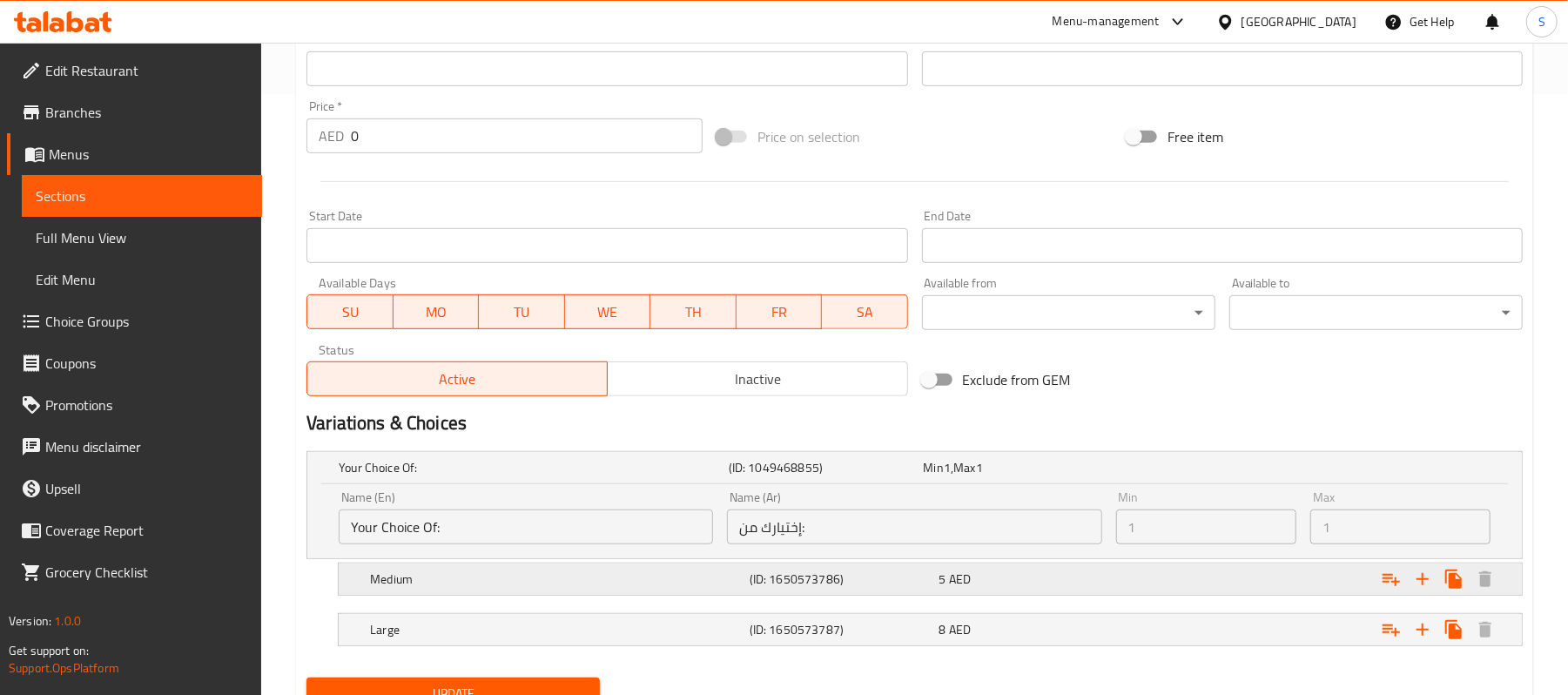
click at [956, 487] on div "Medium (ID: 1650573786) 5 AED" at bounding box center [920, 467] width 1169 height 38
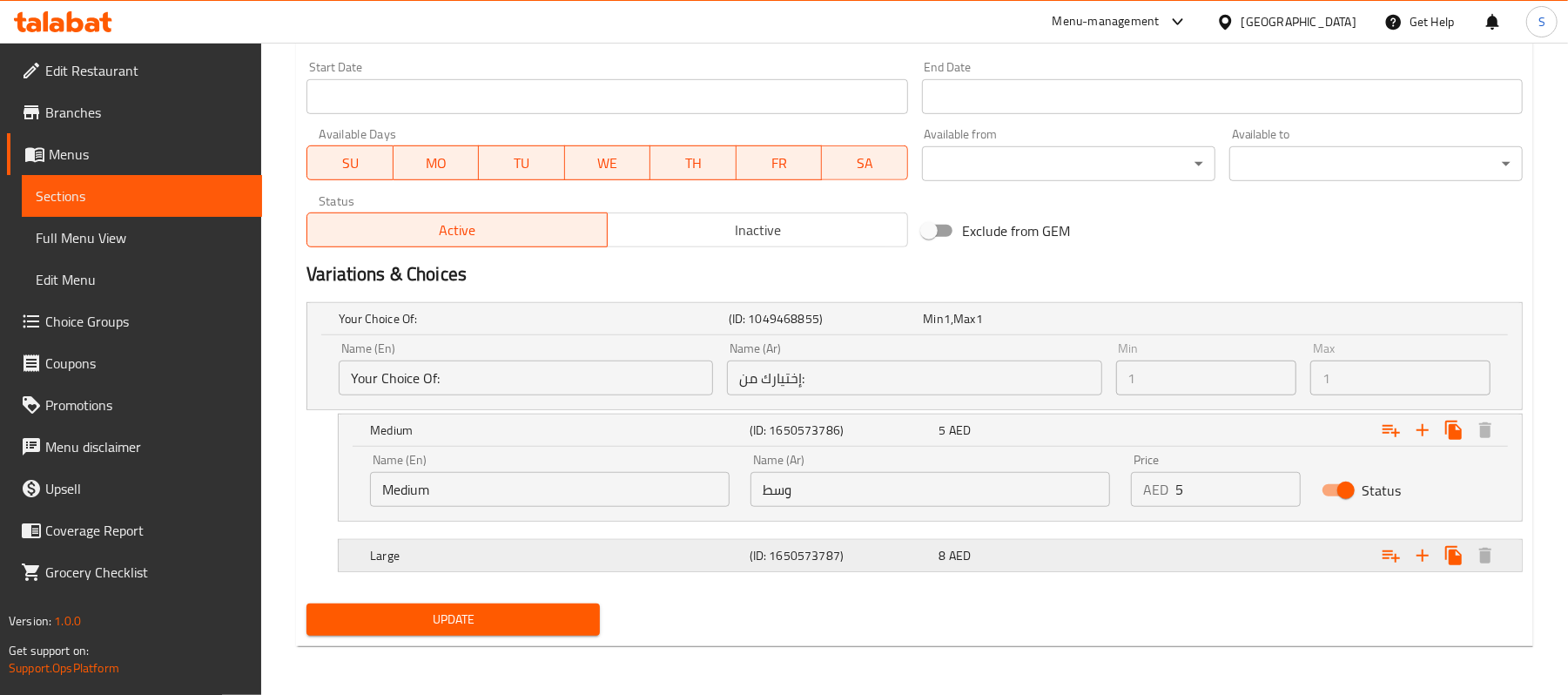
scroll to position [751, 0]
click at [950, 338] on div "Large (ID: 1650573787) 8 AED" at bounding box center [920, 318] width 1169 height 38
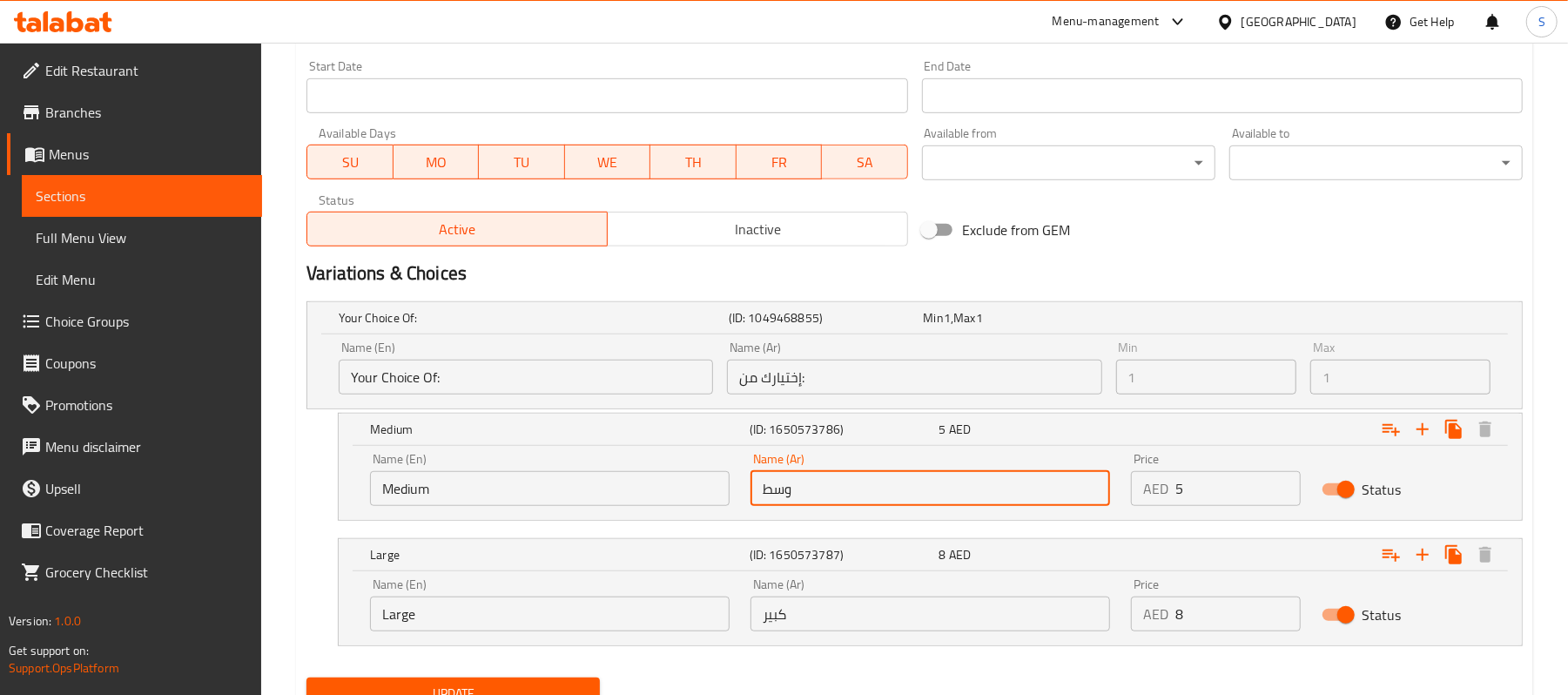
drag, startPoint x: 823, startPoint y: 504, endPoint x: 660, endPoint y: 485, distance: 164.1
click at [660, 485] on div "Name (En) Medium Name (En) Name (Ar) وسط Name (Ar) Price AED 5 Price Status" at bounding box center [930, 480] width 1142 height 74
type input "k"
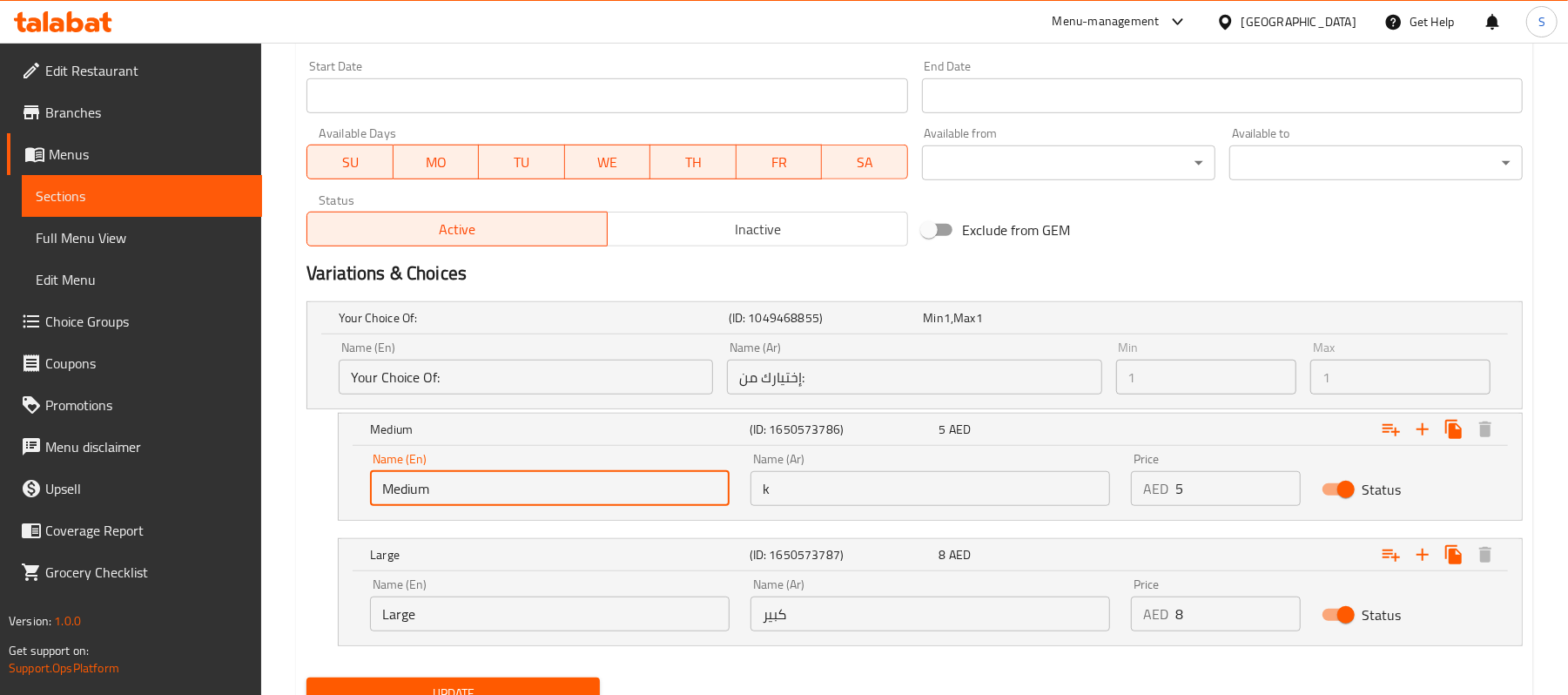
drag, startPoint x: 634, startPoint y: 502, endPoint x: 317, endPoint y: 450, distance: 321.2
click at [317, 450] on div "Medium (ID: 1650573786) 5 AED Name (En) Medium Name (En) Name (Ar) k Name (Ar) …" at bounding box center [914, 466] width 1216 height 108
type input "Half"
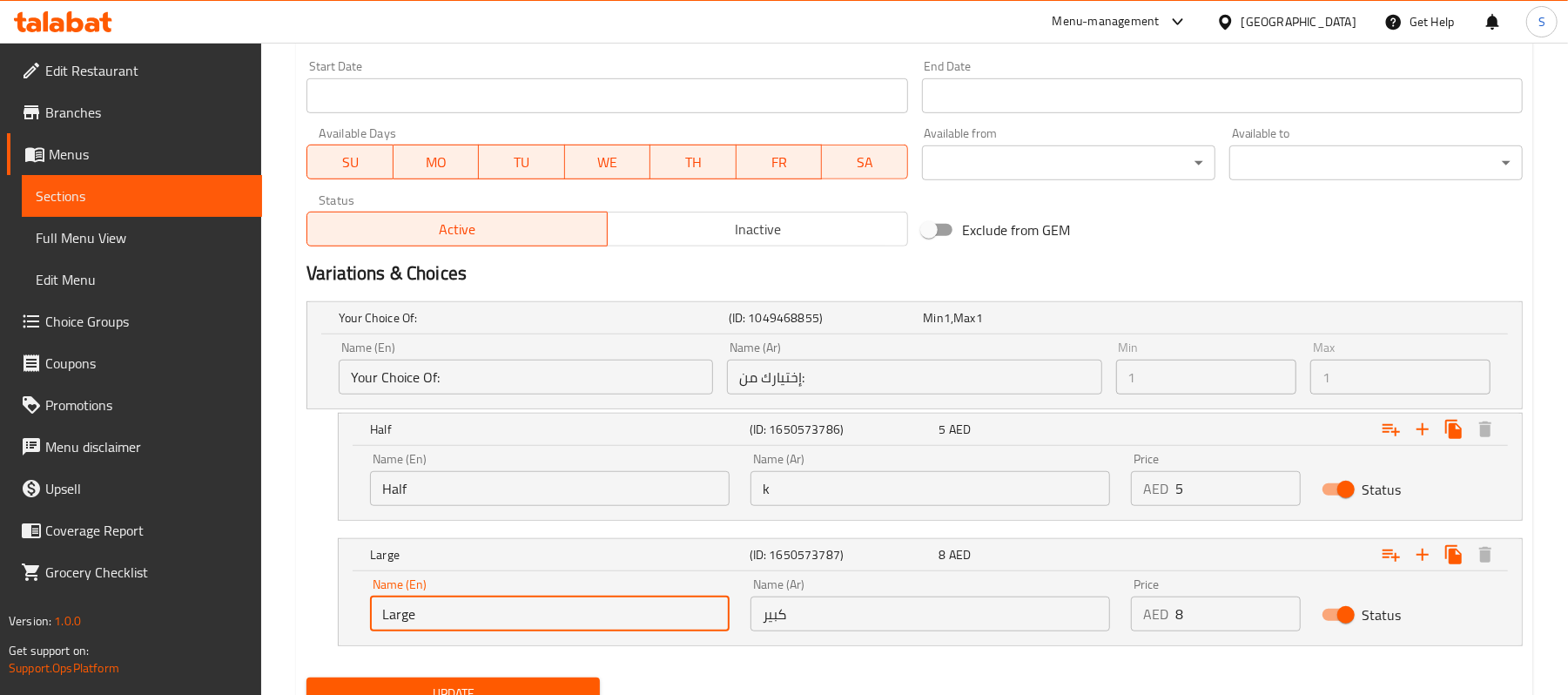
drag, startPoint x: 520, startPoint y: 628, endPoint x: 331, endPoint y: 597, distance: 191.5
click at [331, 597] on div "Large (ID: 1650573787) 8 AED Name (En) Large Name (En) Name (Ar) كبير Name (Ar)…" at bounding box center [914, 592] width 1216 height 108
type input "Full"
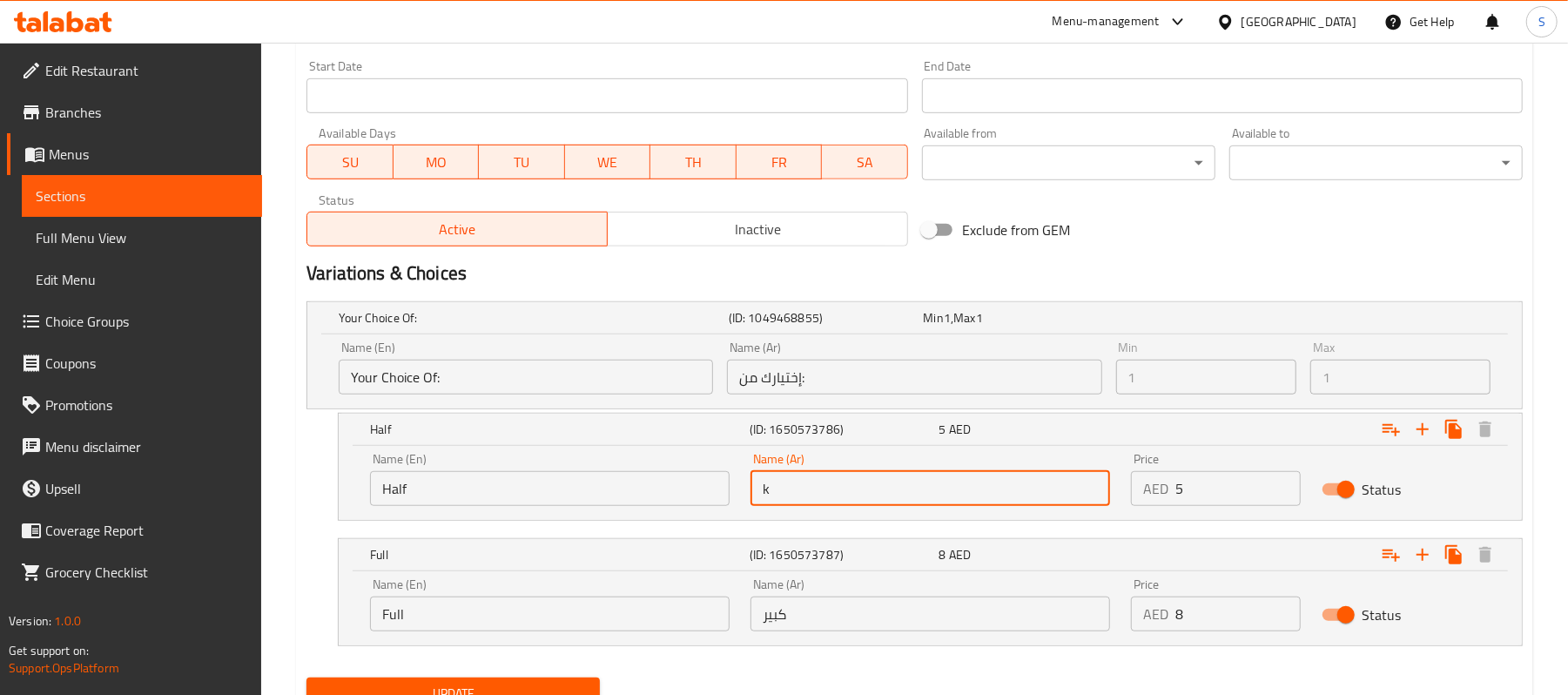
drag, startPoint x: 911, startPoint y: 499, endPoint x: 784, endPoint y: 489, distance: 127.4
click at [784, 489] on input "k" at bounding box center [930, 488] width 360 height 34
click at [782, 488] on input "k" at bounding box center [930, 488] width 360 height 34
drag, startPoint x: 782, startPoint y: 489, endPoint x: 754, endPoint y: 505, distance: 32.2
click at [761, 499] on input "k" at bounding box center [930, 488] width 360 height 34
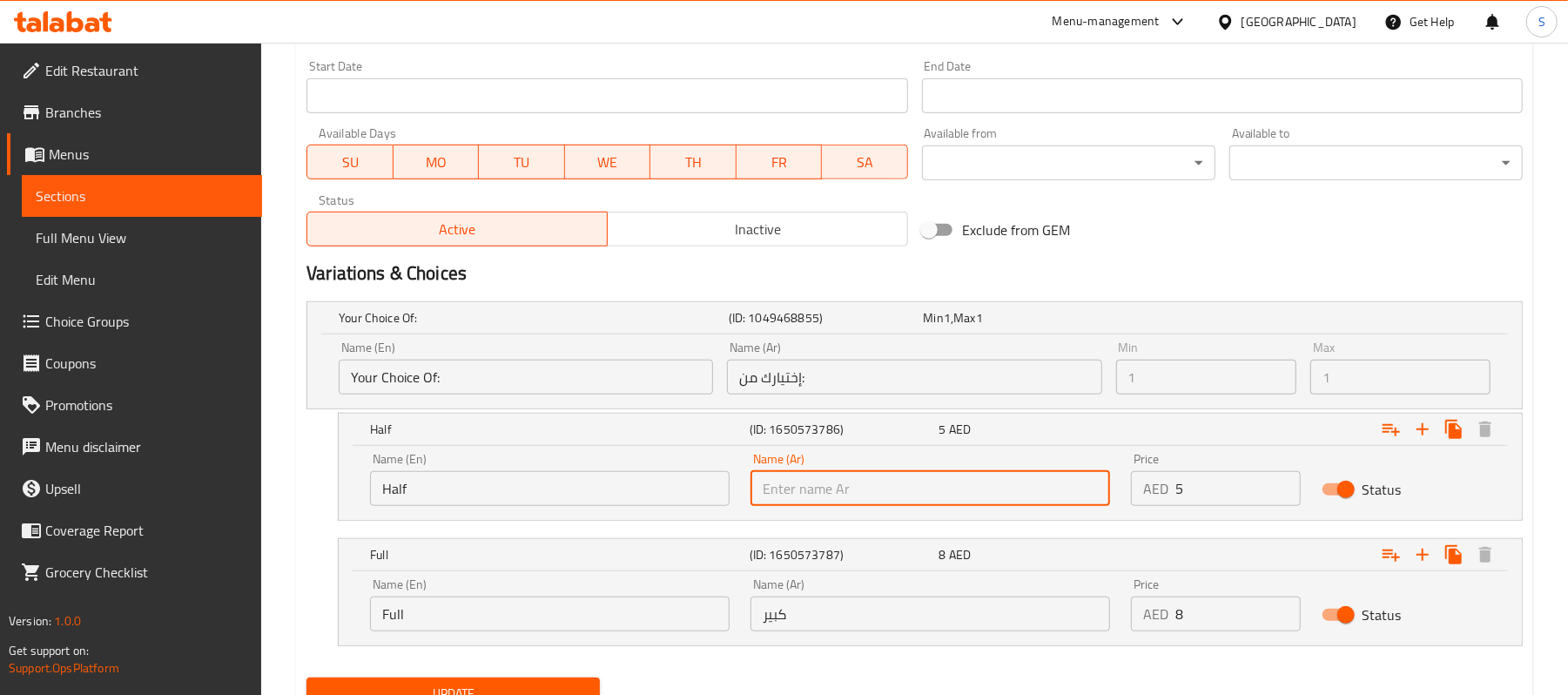
type input "k"
type input "نصف"
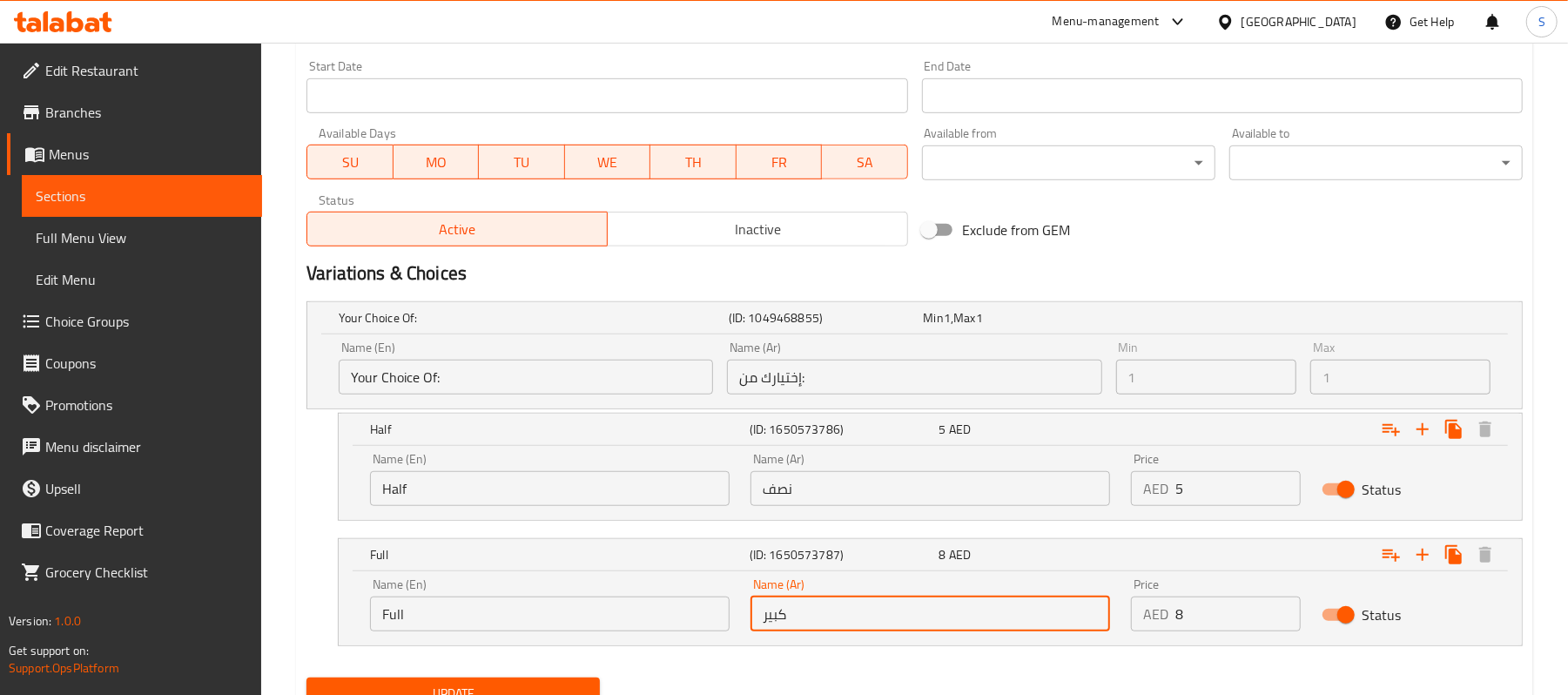
click at [813, 618] on input "كبير" at bounding box center [930, 614] width 360 height 34
type input "ممتلىء"
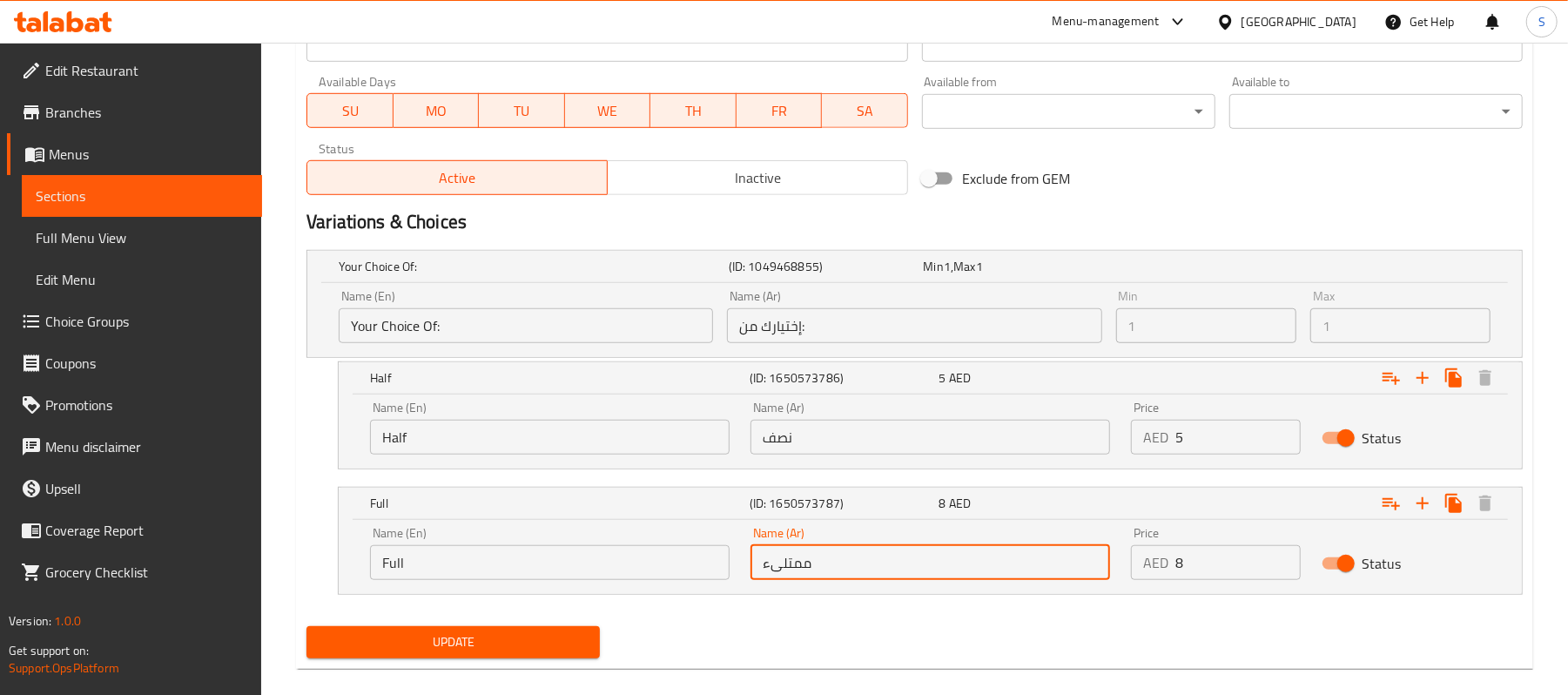
scroll to position [827, 0]
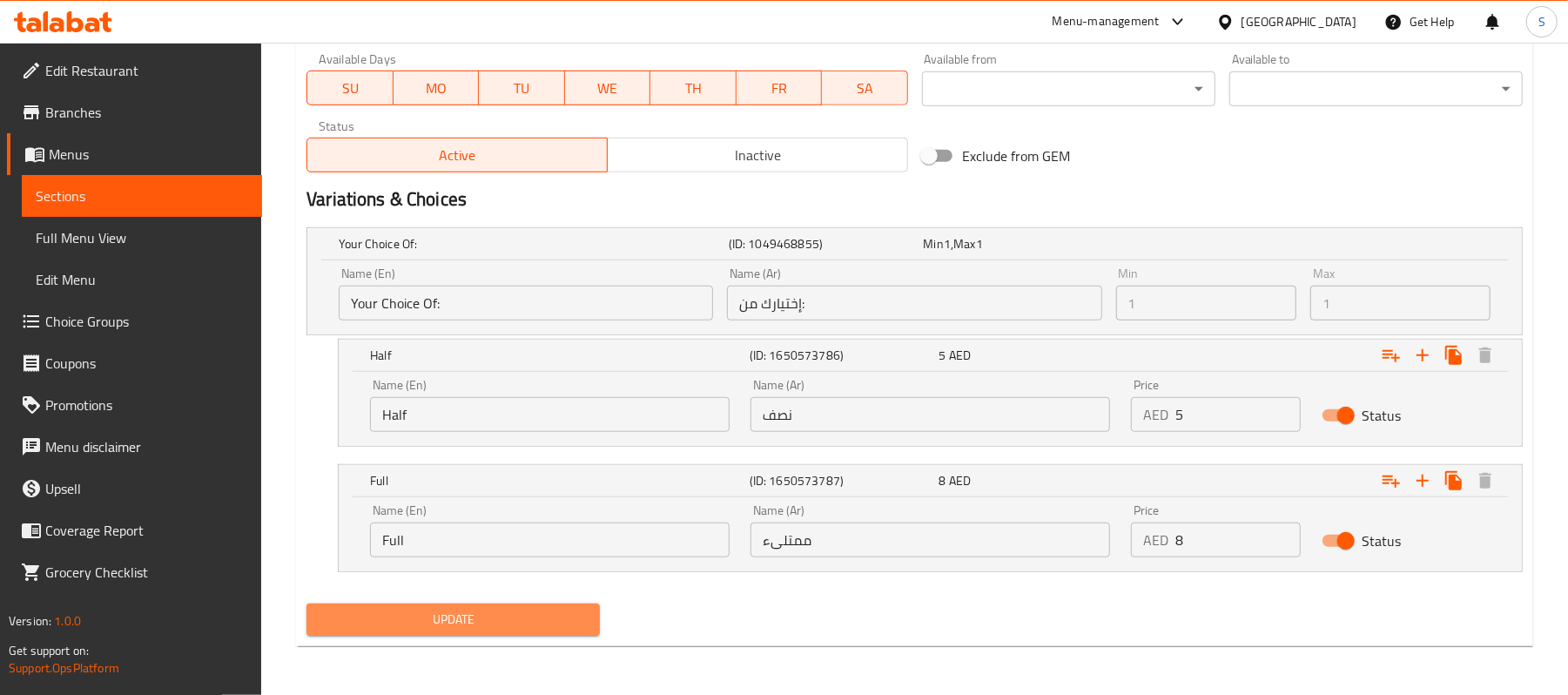
click at [486, 621] on span "Update" at bounding box center [453, 620] width 266 height 22
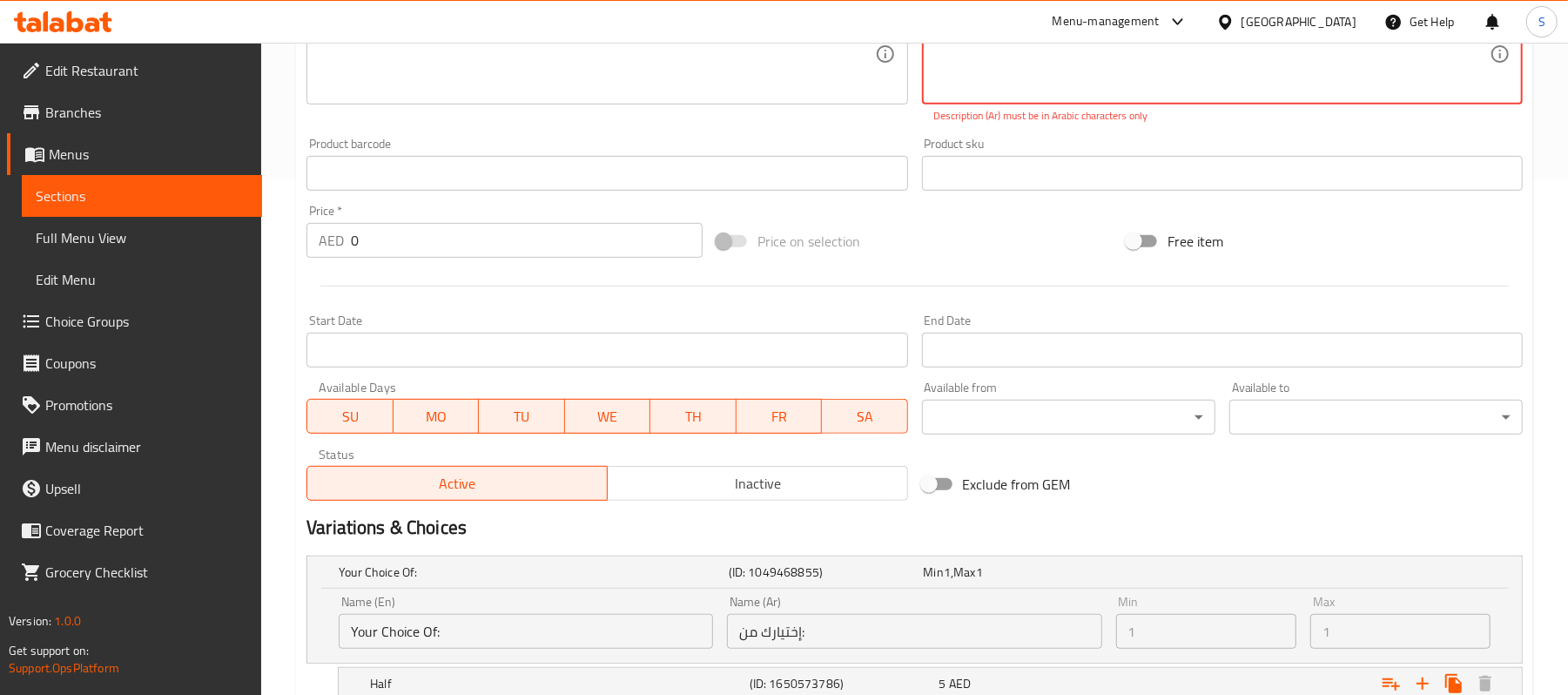
scroll to position [192, 0]
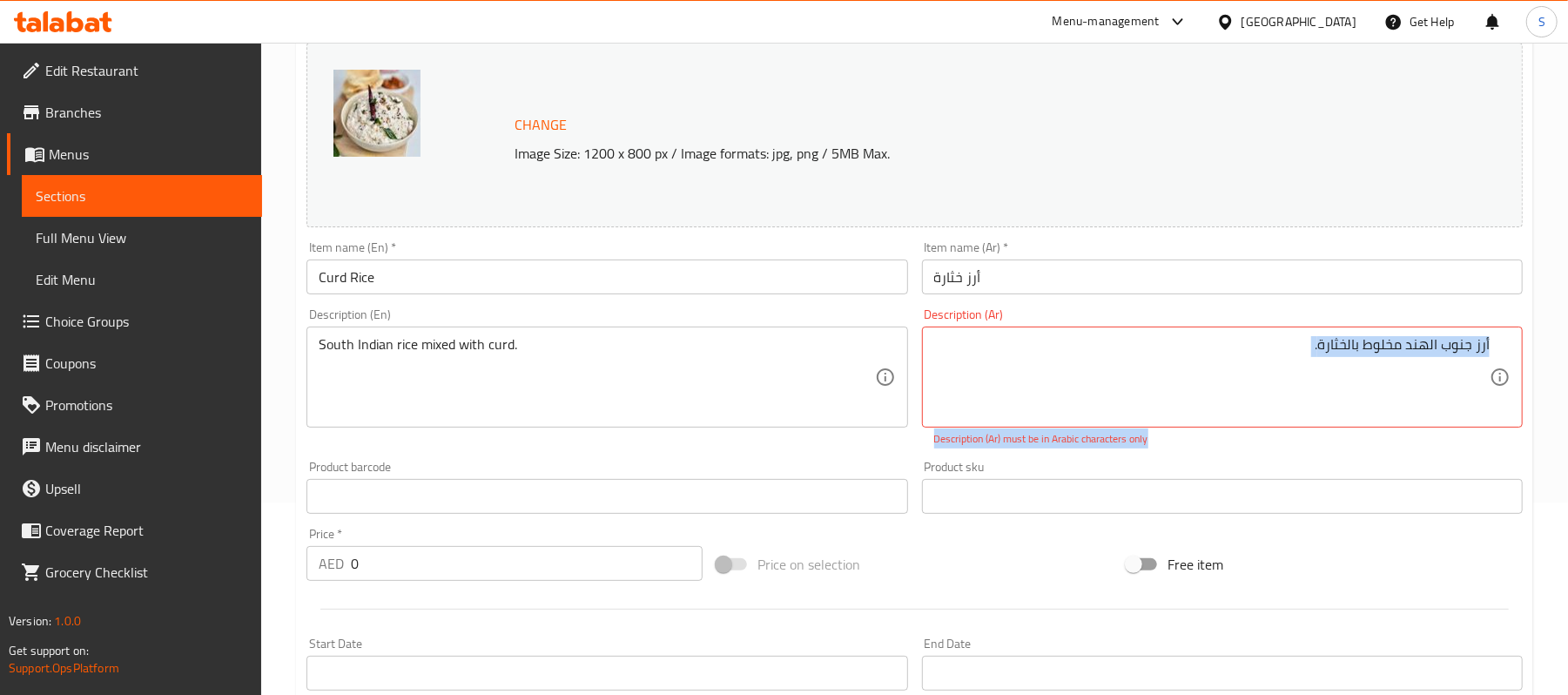
drag, startPoint x: 1492, startPoint y: 341, endPoint x: 1547, endPoint y: 345, distance: 55.1
click at [1547, 345] on div "Home / Restaurants management / Menus / Sections / item / update Rice Ka Khazan…" at bounding box center [914, 598] width 1307 height 1496
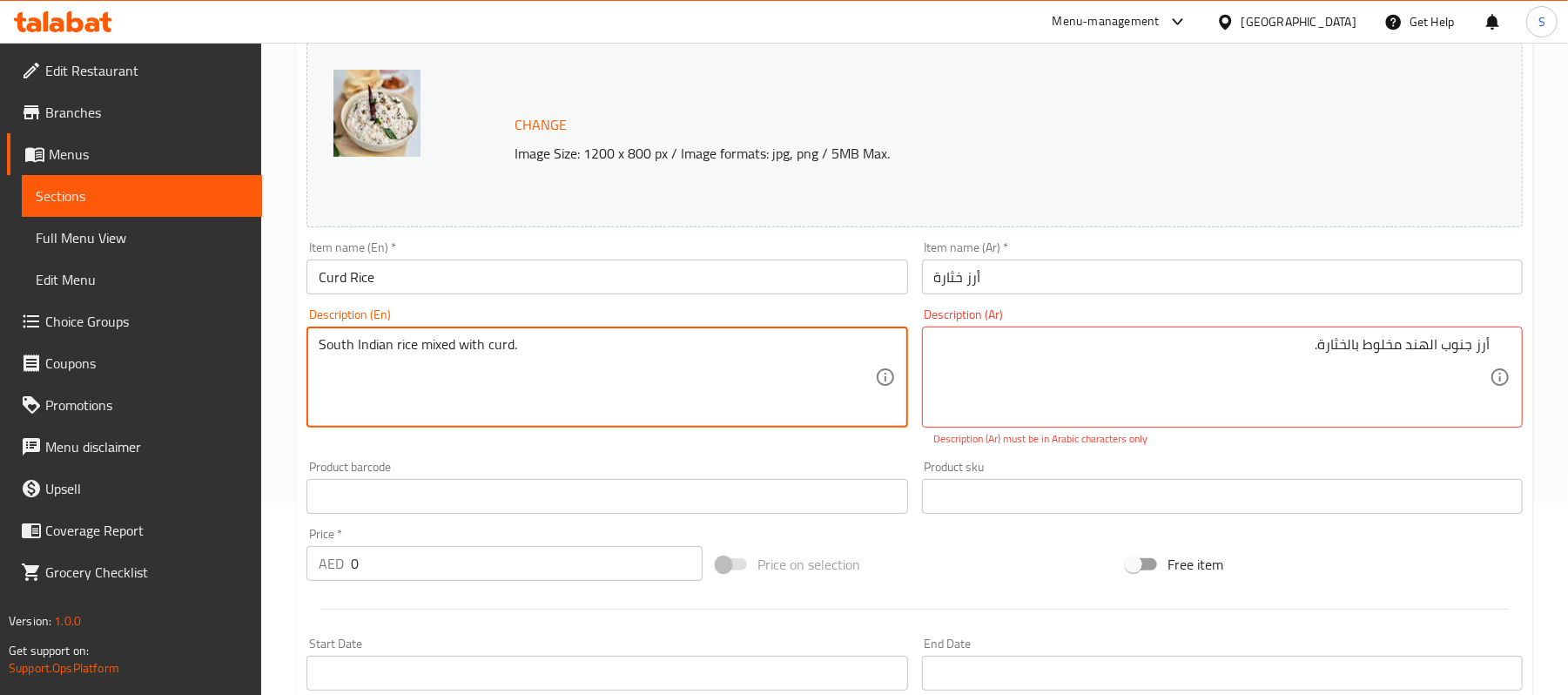
click at [1497, 347] on div "أرز جنوب الهند مخلوط بالخثارة‎. Description (Ar)" at bounding box center [1222, 377] width 600 height 101
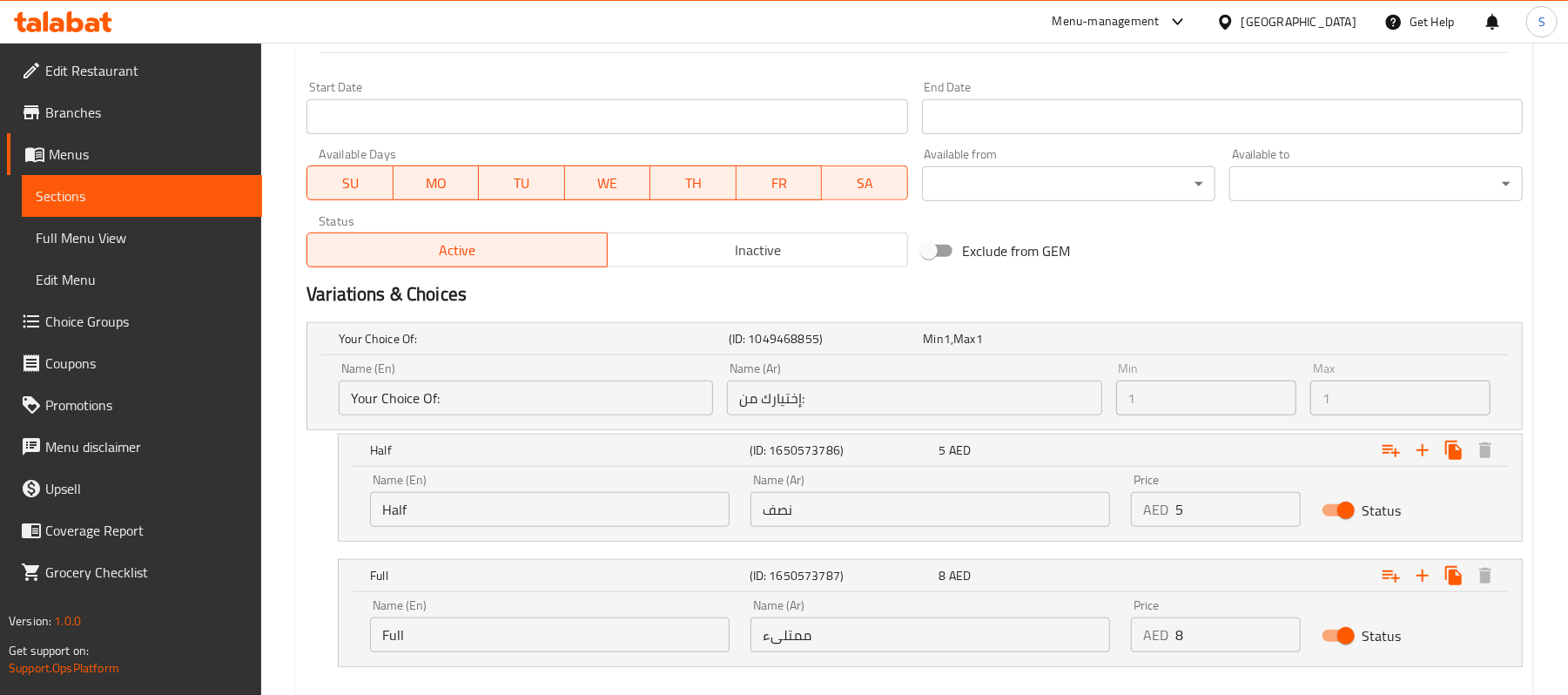
scroll to position [827, 0]
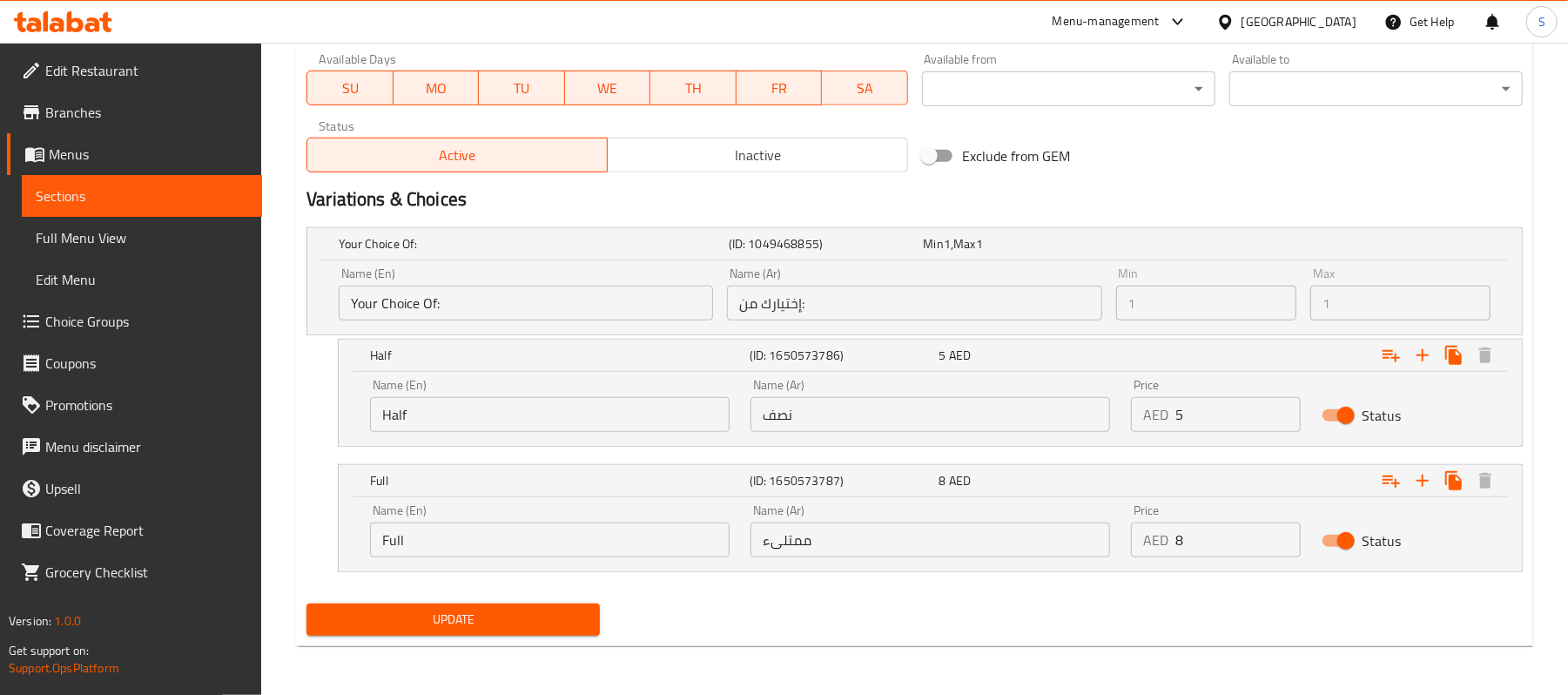
type textarea "أرز جنوب الهند مخلوط بالخثارة"
click at [558, 607] on button "Update" at bounding box center [453, 620] width 294 height 33
click at [137, 202] on span "Sections" at bounding box center [141, 196] width 212 height 21
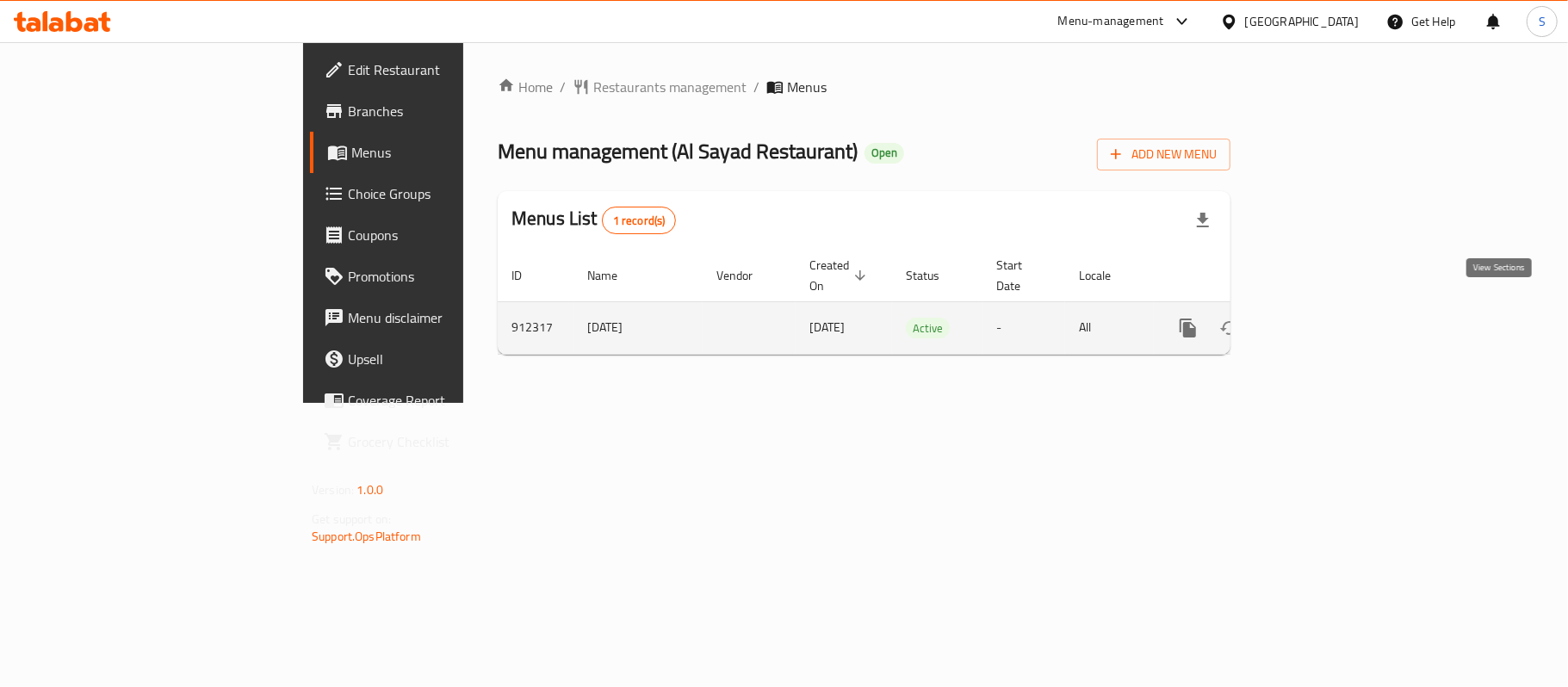
click at [1323, 317] on icon "enhanced table" at bounding box center [1312, 327] width 21 height 21
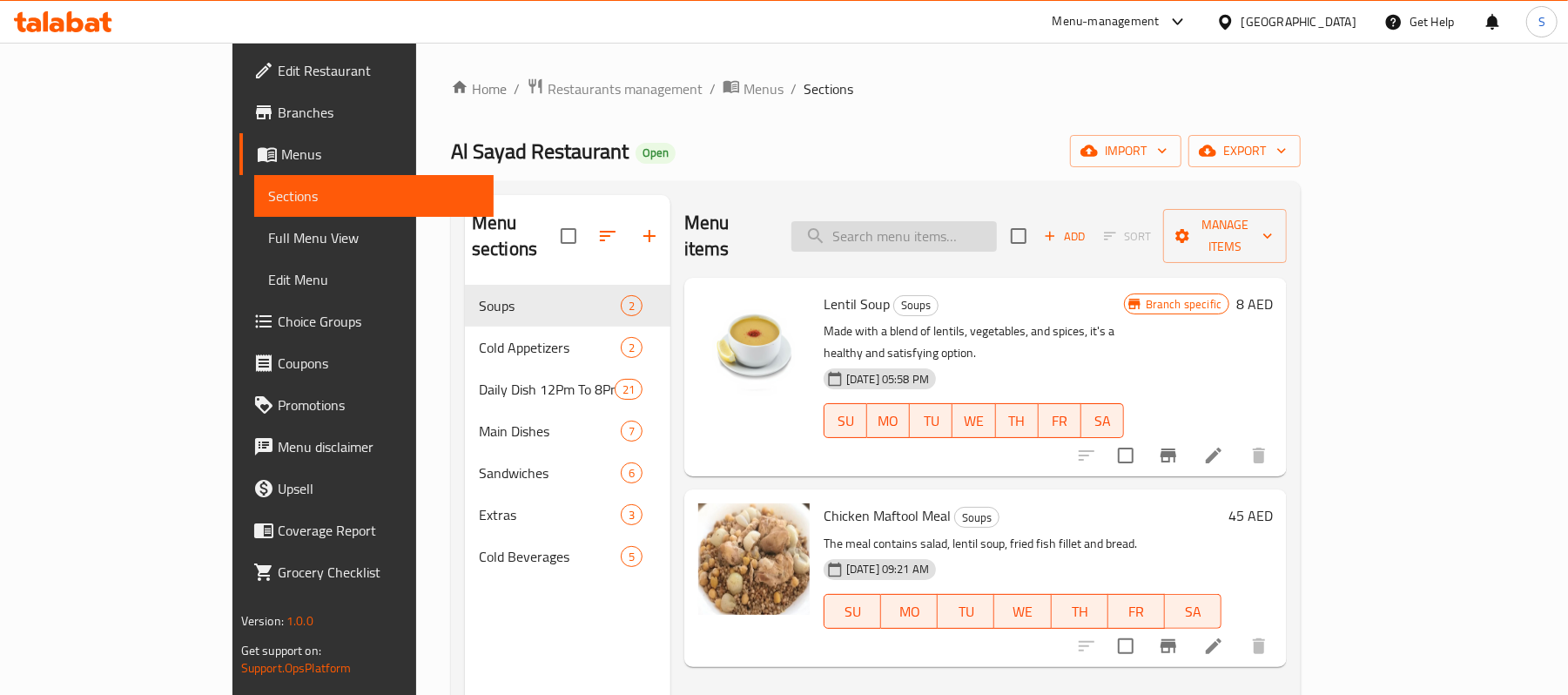
click at [984, 221] on input "search" at bounding box center [894, 237] width 206 height 31
paste input "Potato Stew Meal With Meat"
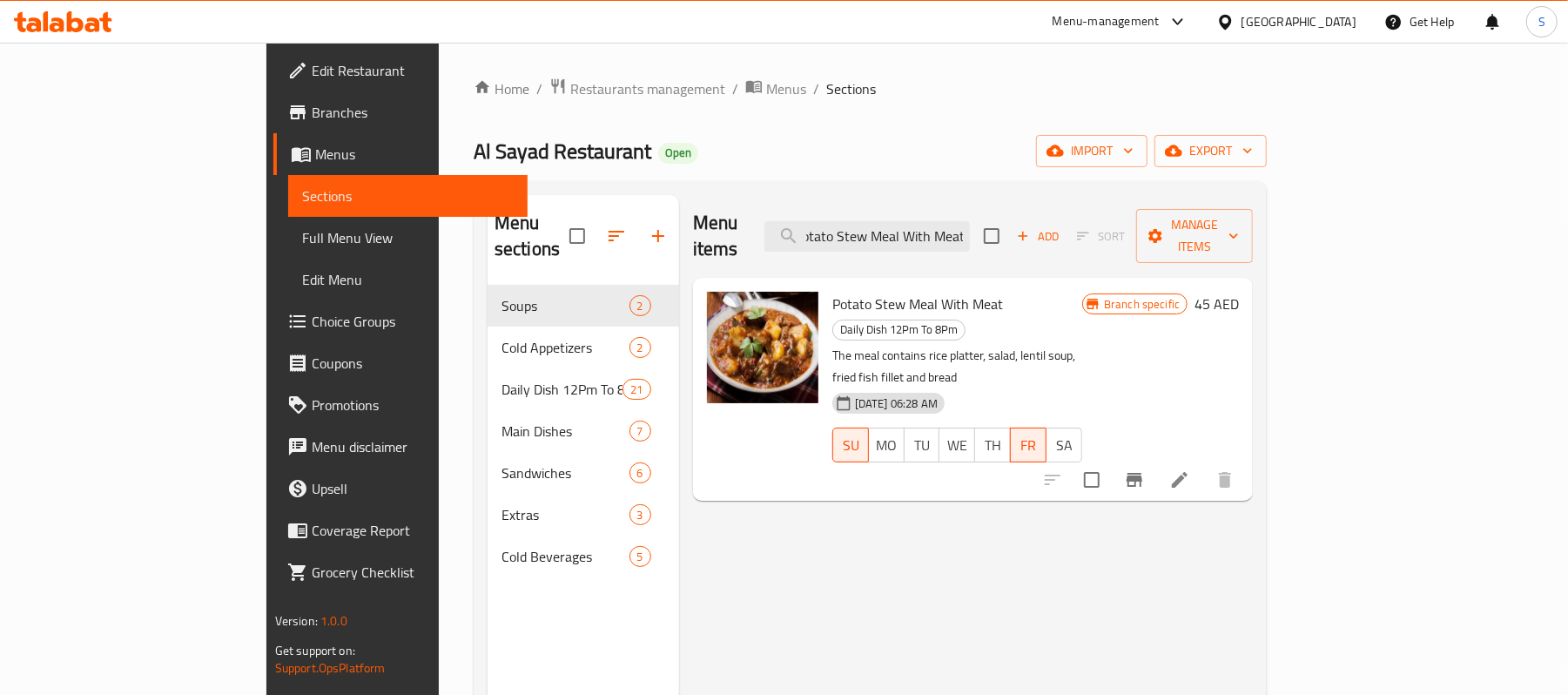
type input "Potato Stew Meal With Meat"
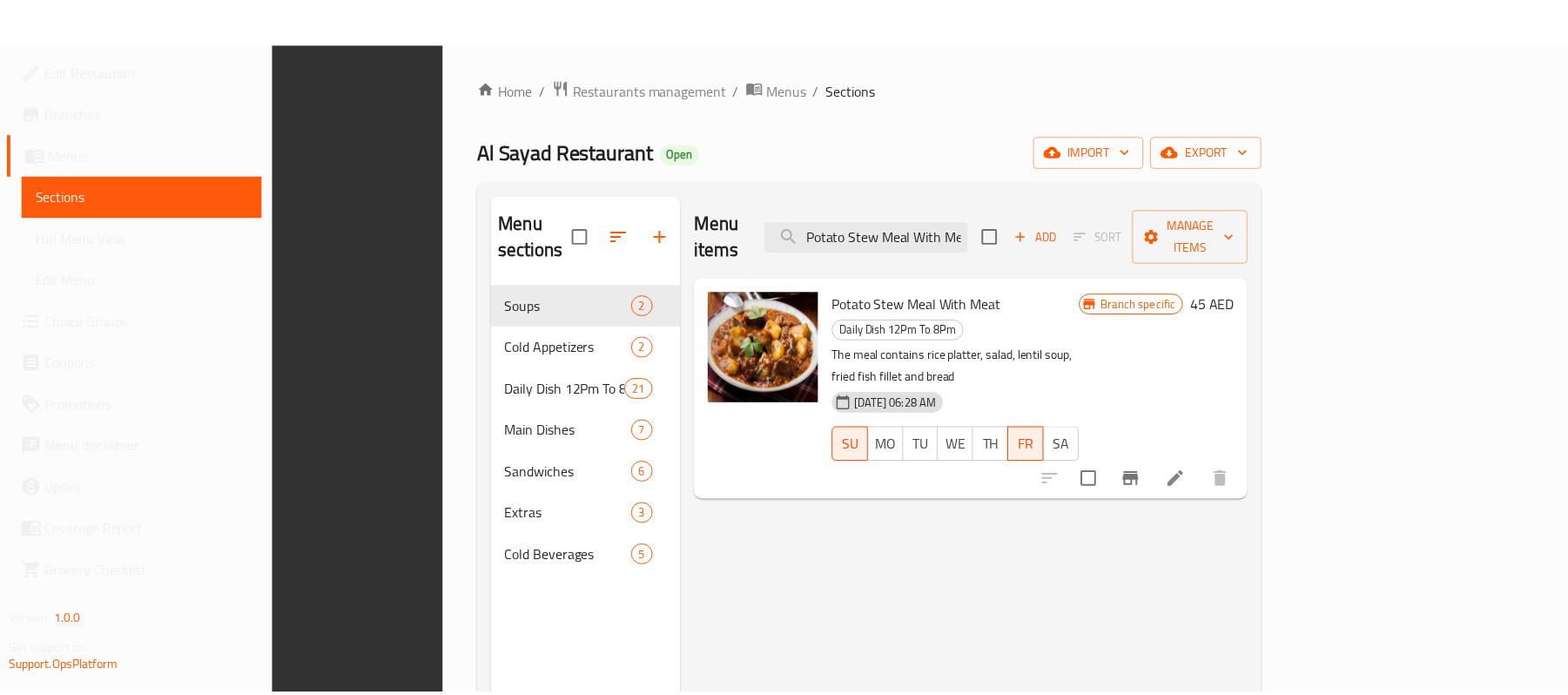
scroll to position [245, 0]
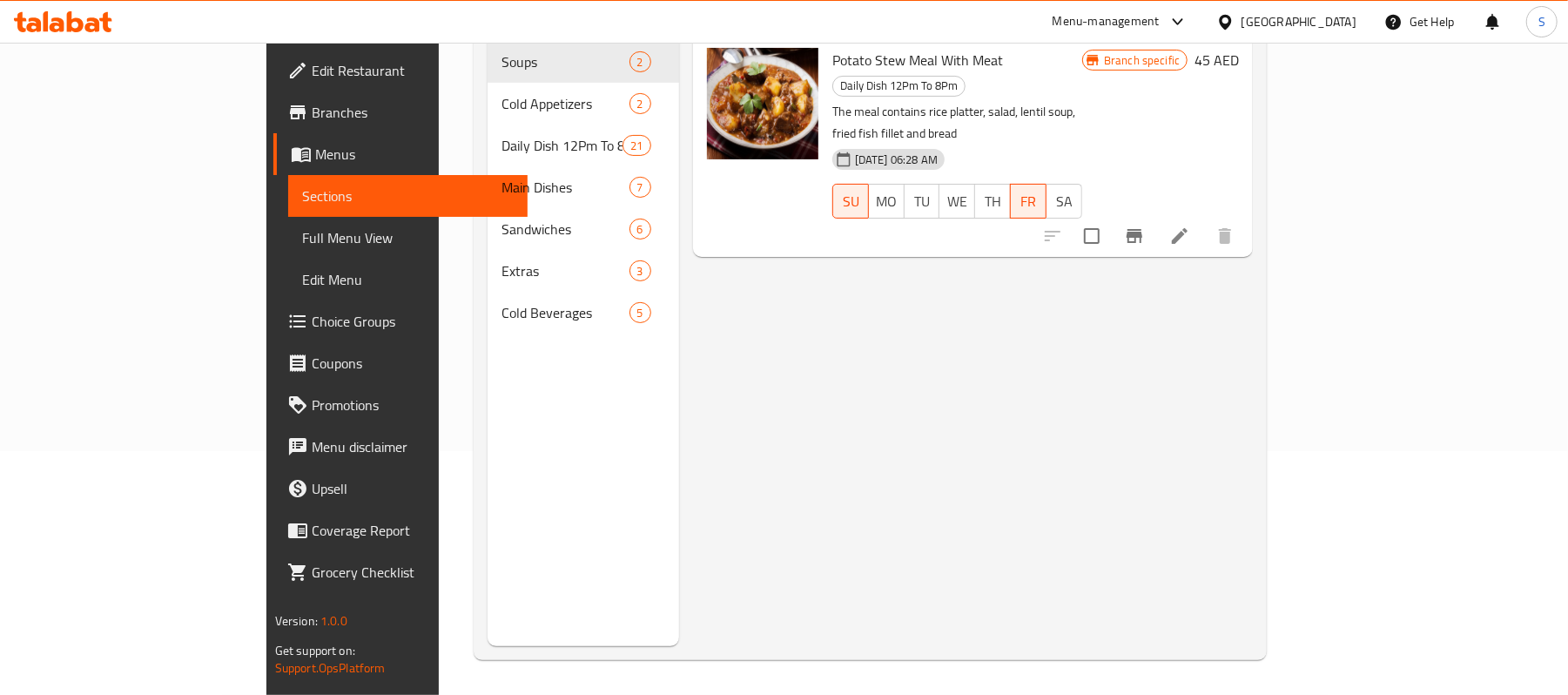
drag, startPoint x: 1084, startPoint y: 494, endPoint x: 1119, endPoint y: 449, distance: 57.0
click at [1084, 494] on div "Menu items Potato Stew Meal With Meat Add Sort Manage items Potato Stew Meal Wi…" at bounding box center [966, 299] width 574 height 695
click at [1246, 215] on div at bounding box center [1139, 236] width 214 height 42
click at [1204, 220] on li at bounding box center [1180, 236] width 49 height 32
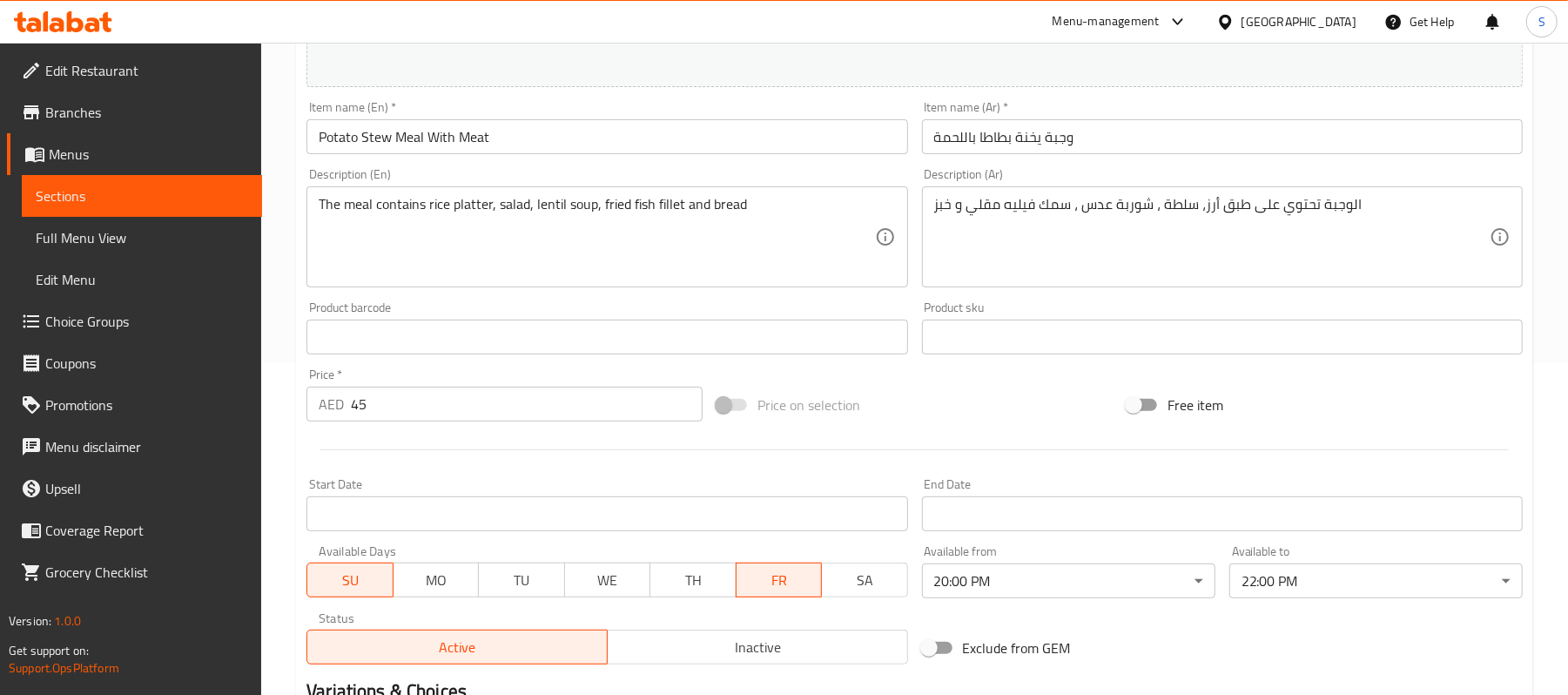
scroll to position [465, 0]
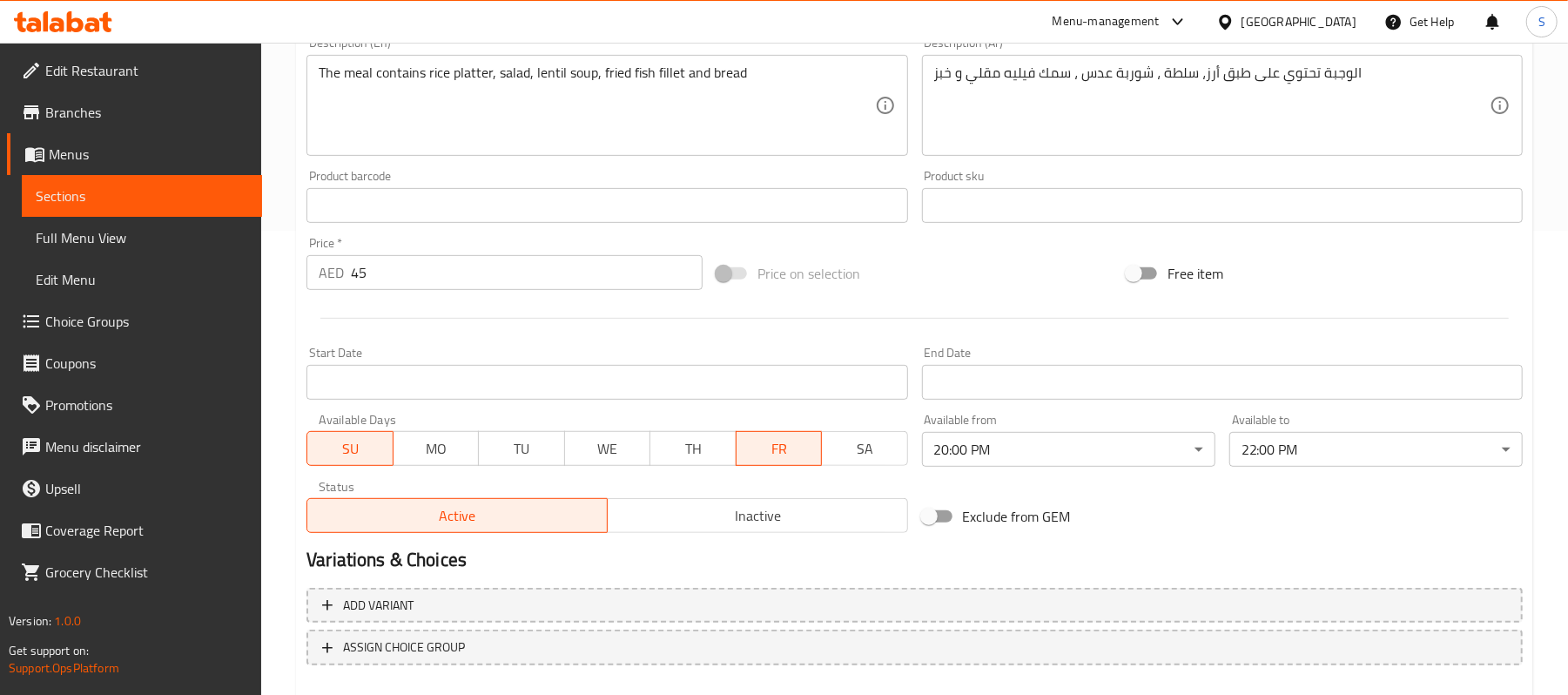
click at [750, 513] on span "Inactive" at bounding box center [758, 516] width 287 height 25
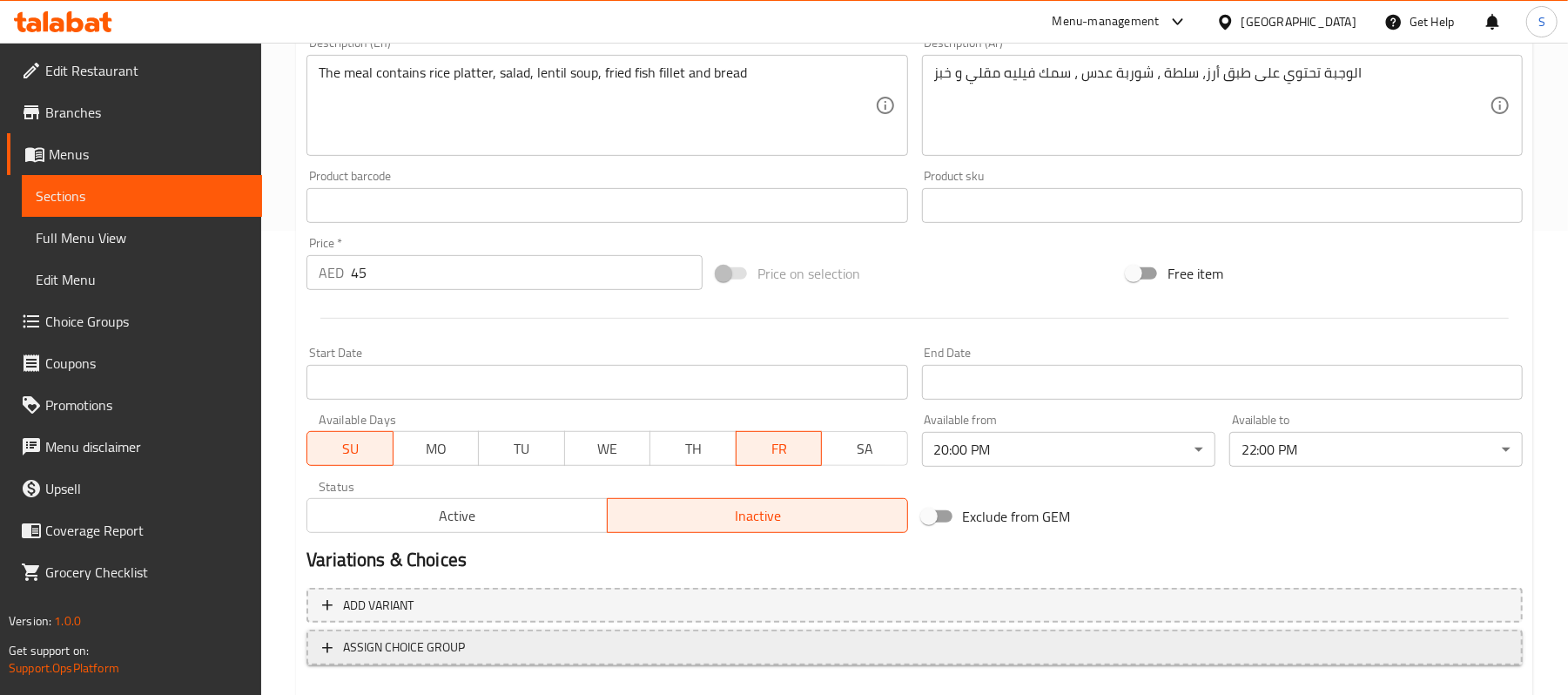
scroll to position [559, 0]
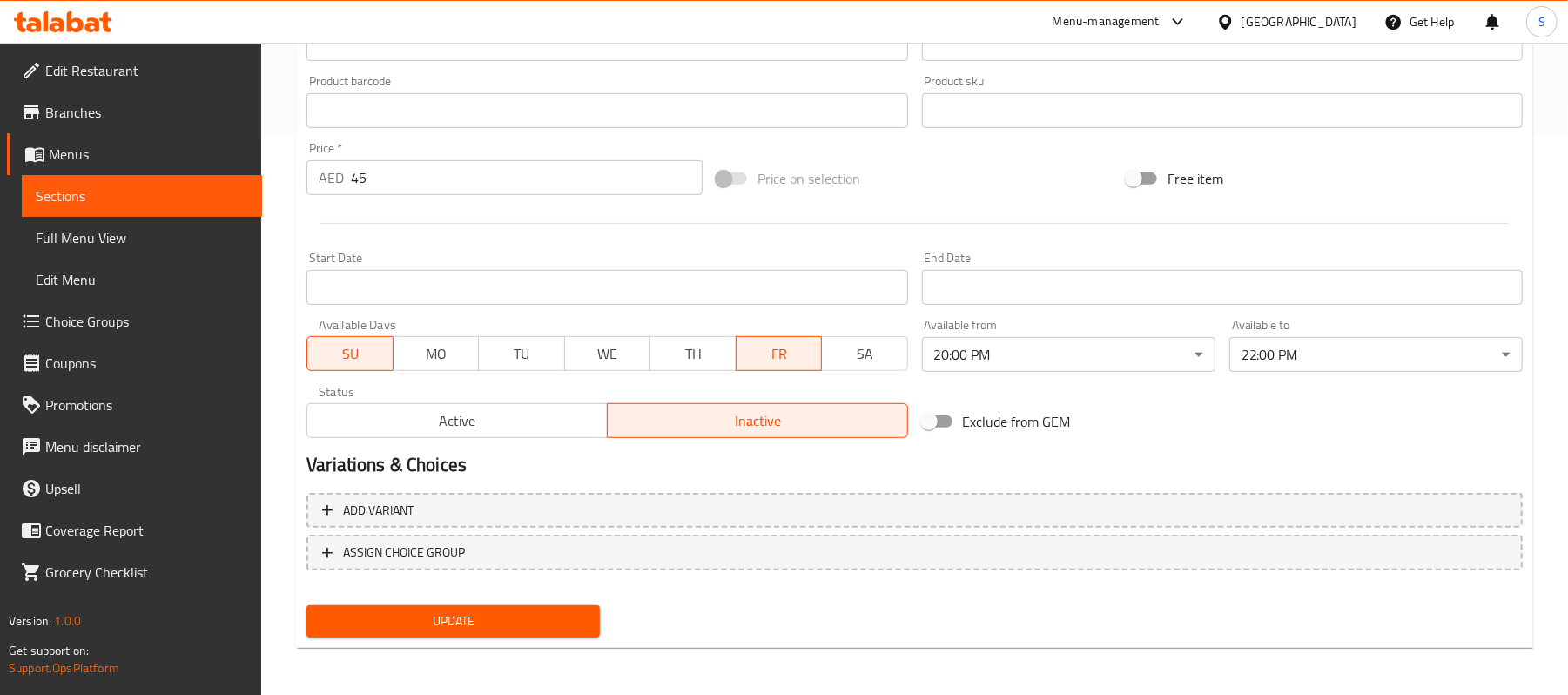
click at [430, 622] on span "Update" at bounding box center [453, 622] width 266 height 22
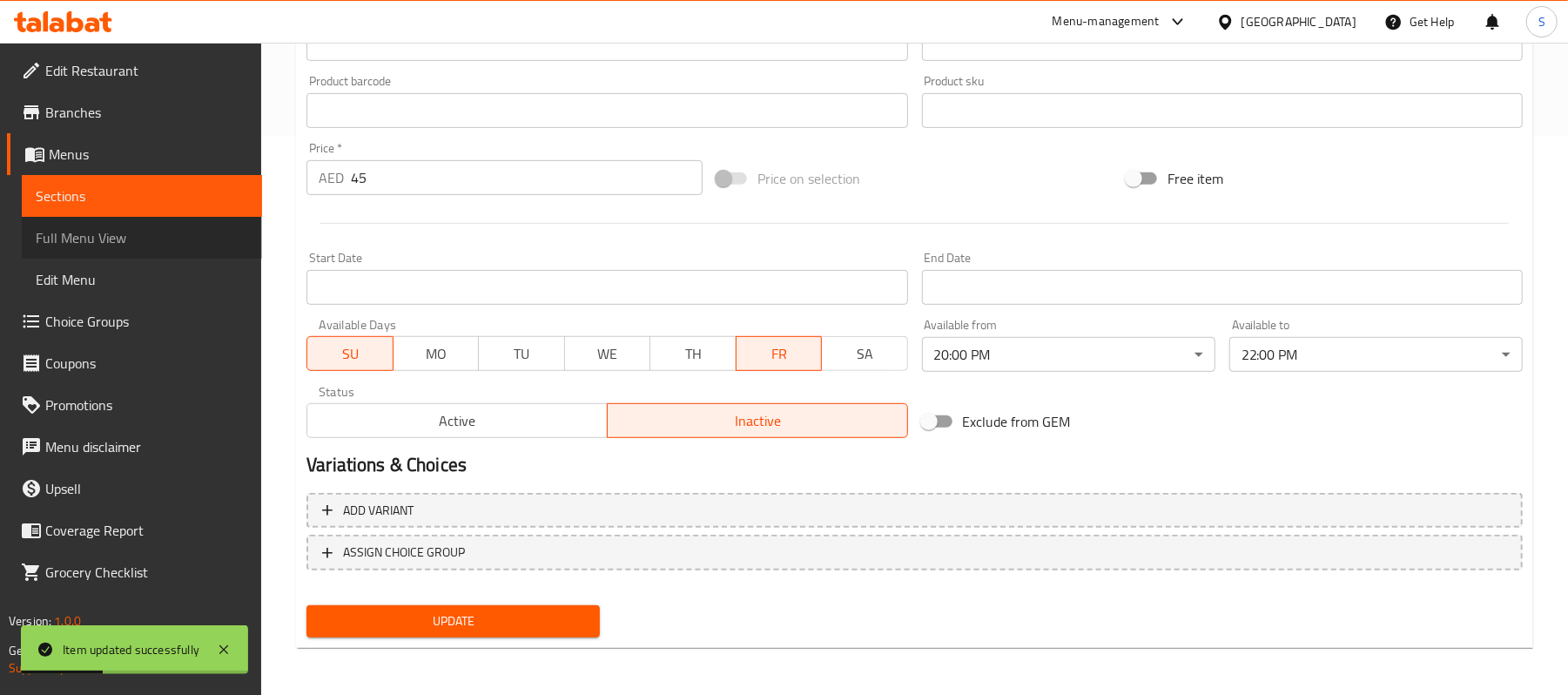
drag, startPoint x: 81, startPoint y: 239, endPoint x: 148, endPoint y: 84, distance: 168.9
click at [81, 239] on span "Full Menu View" at bounding box center [141, 238] width 212 height 21
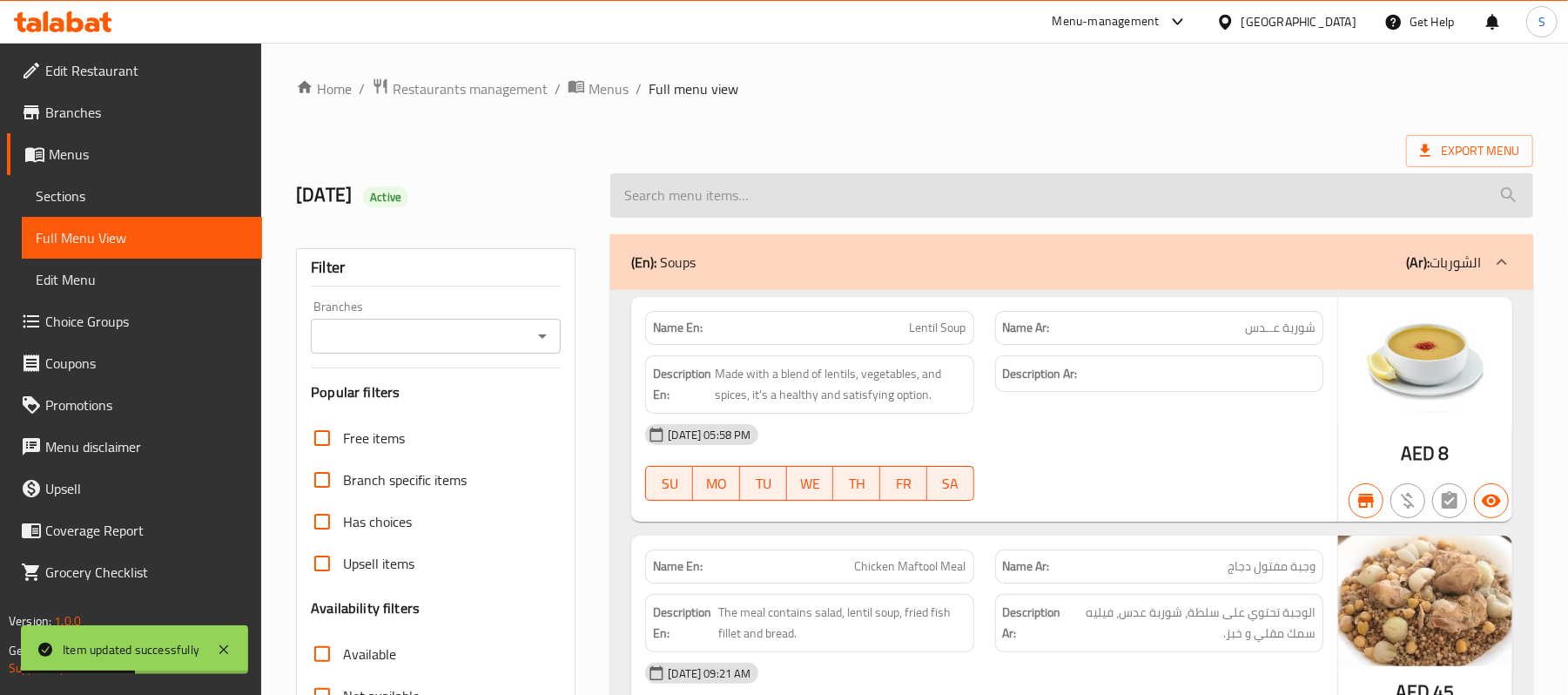
click at [993, 206] on input "search" at bounding box center [1072, 195] width 923 height 44
paste input "Potato Stew Meal With Meat"
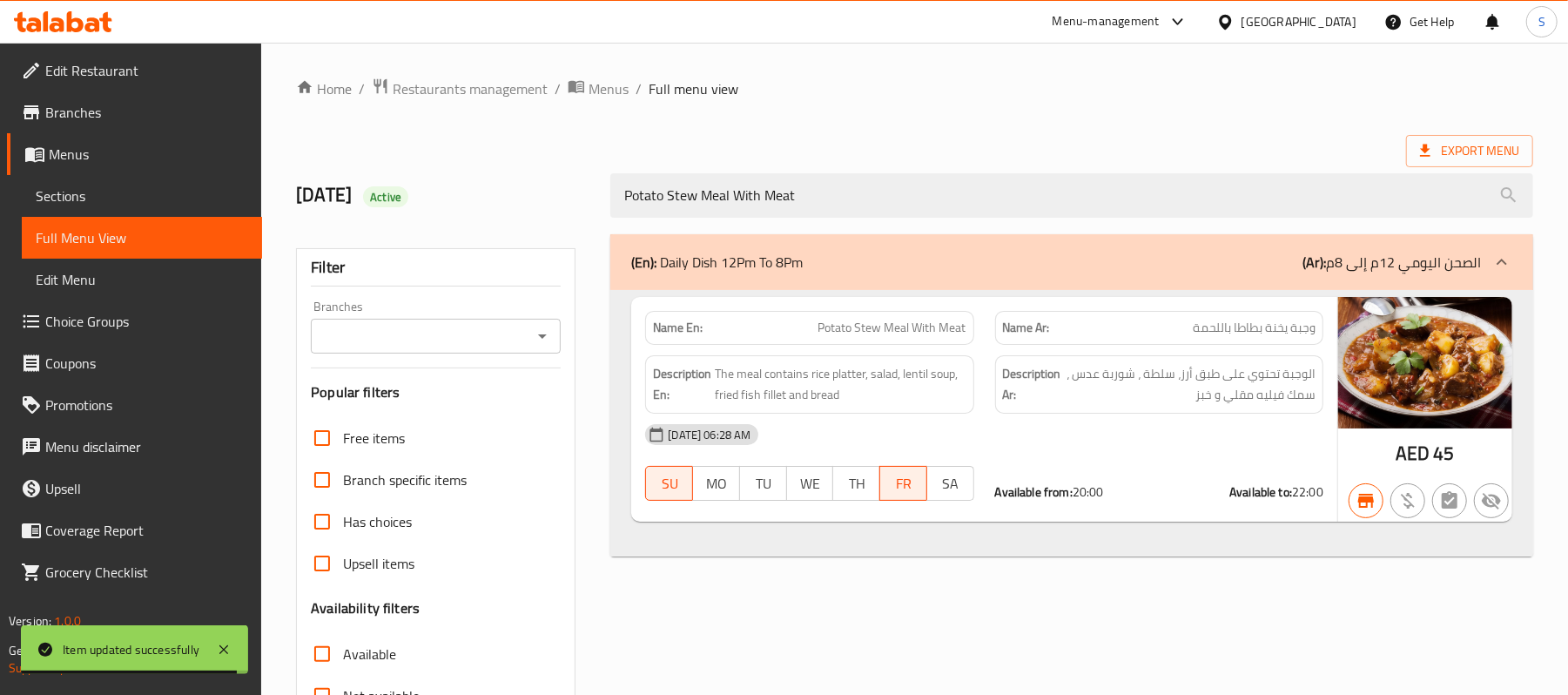
type input "Potato Stew Meal With Meat"
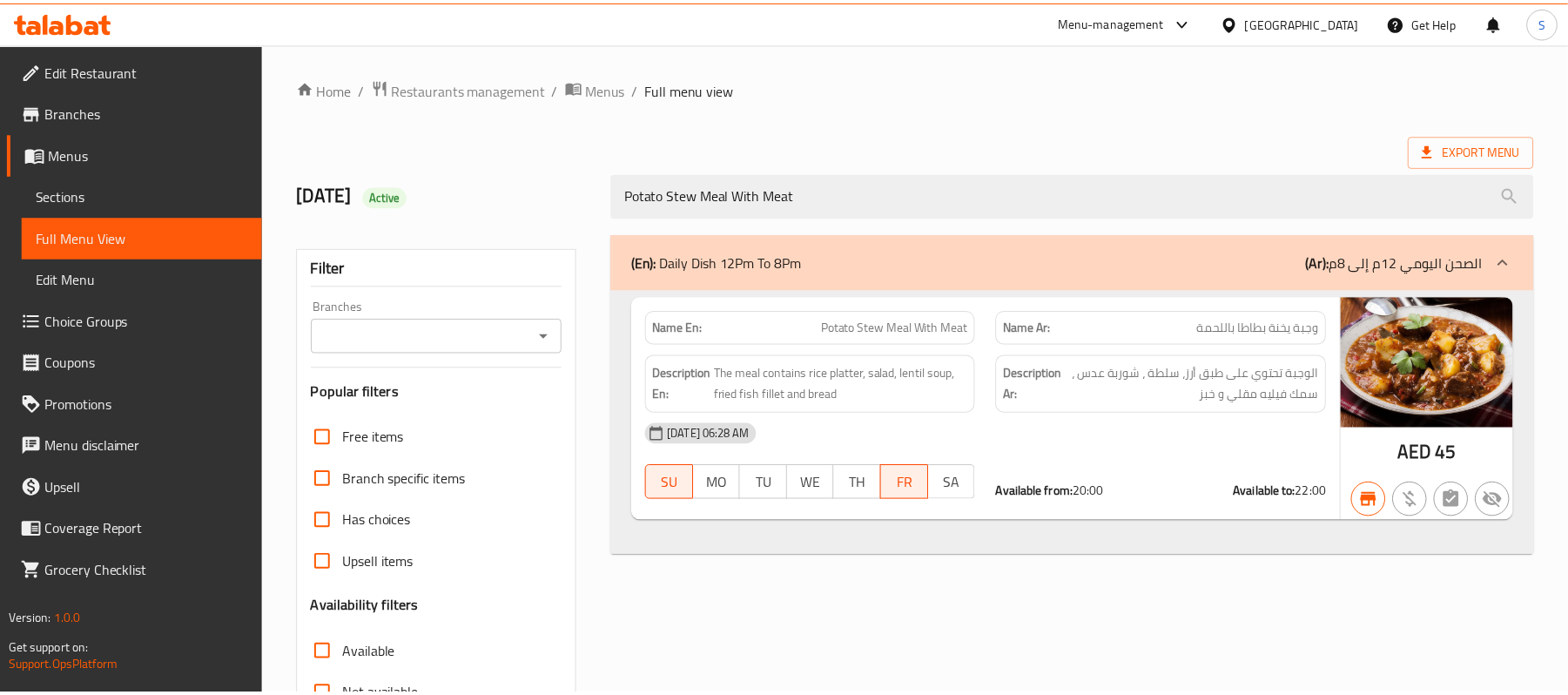
scroll to position [233, 0]
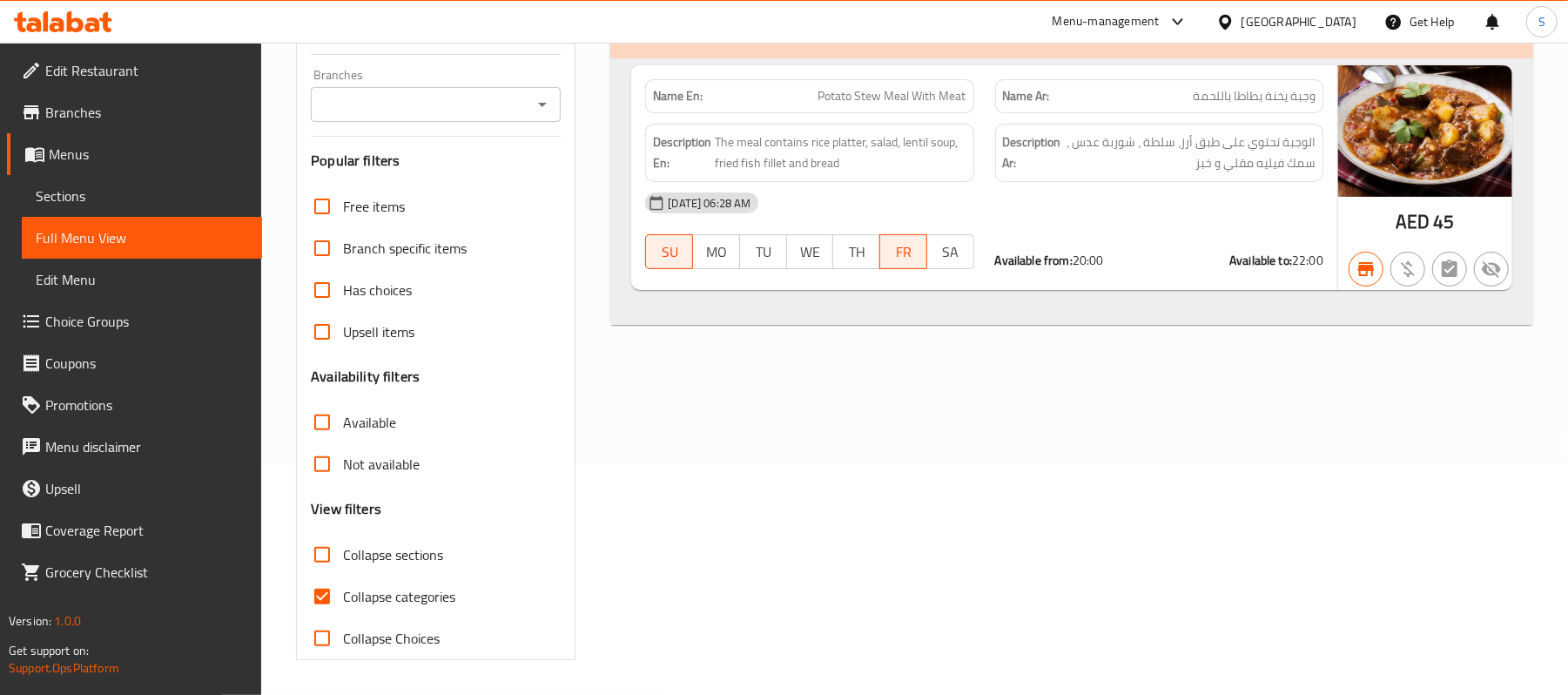
click at [862, 406] on div "(En): Daily Dish 12Pm To 8Pm (Ar): الصحن اليومي 12م إلى 8م Name En: Potato Stew…" at bounding box center [1072, 331] width 944 height 679
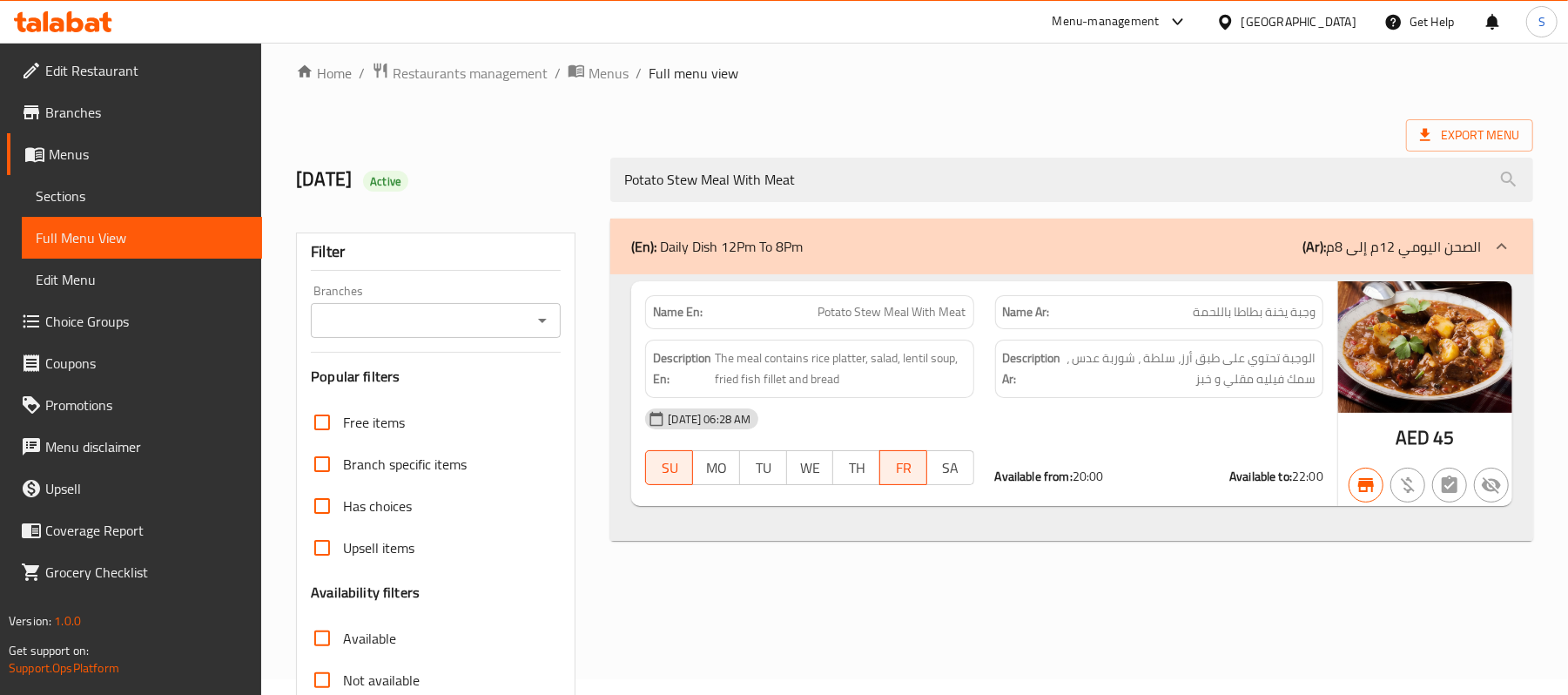
scroll to position [0, 0]
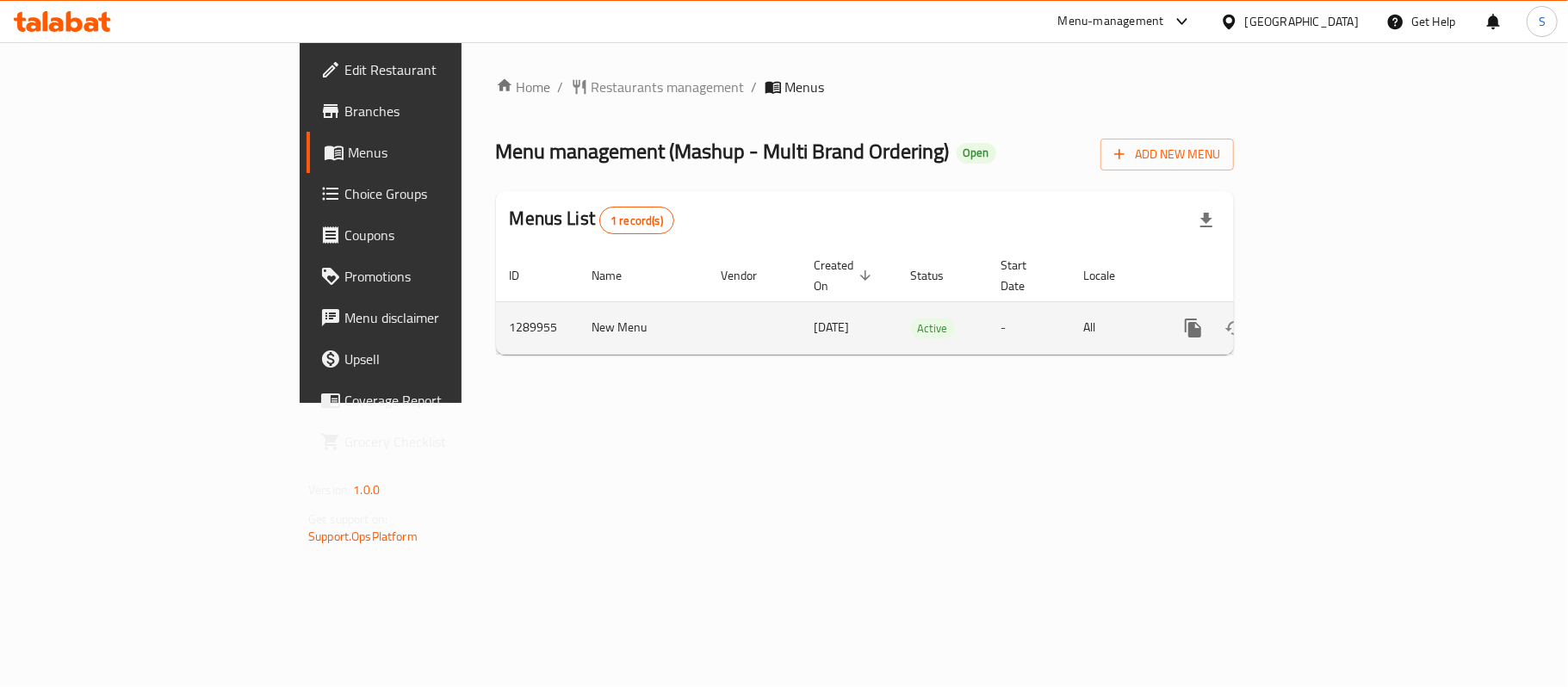
click at [1338, 308] on link "enhanced table" at bounding box center [1318, 328] width 41 height 41
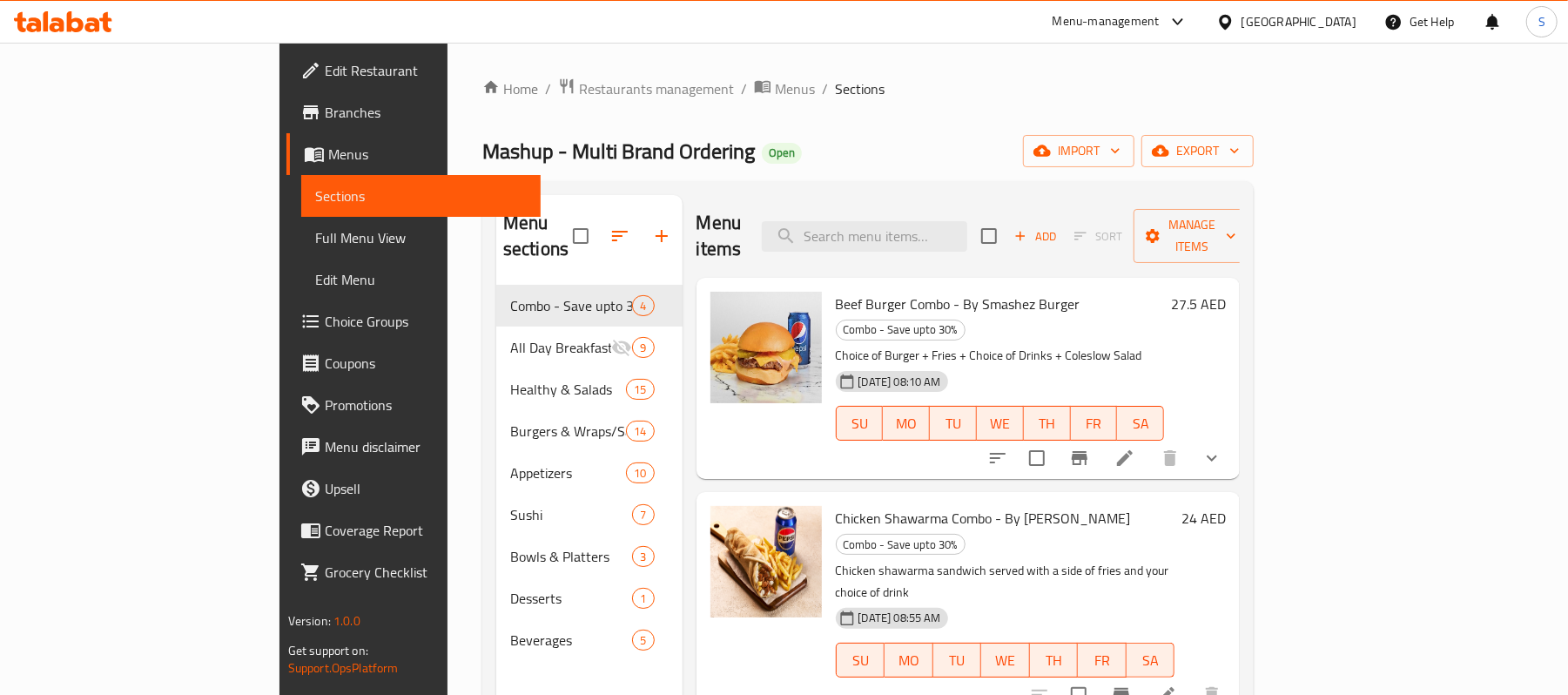
click at [301, 263] on link "Edit Menu" at bounding box center [421, 279] width 240 height 42
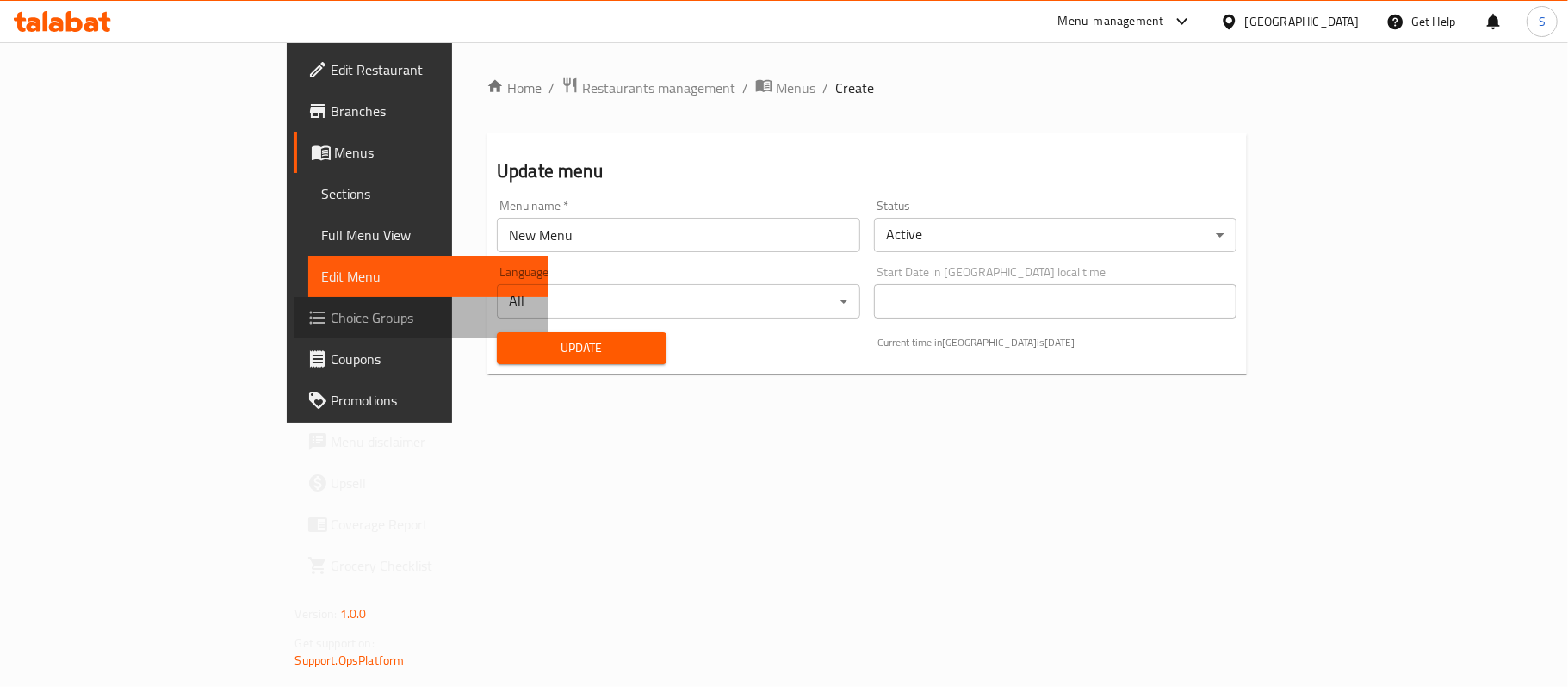
click at [332, 317] on span "Choice Groups" at bounding box center [433, 317] width 204 height 21
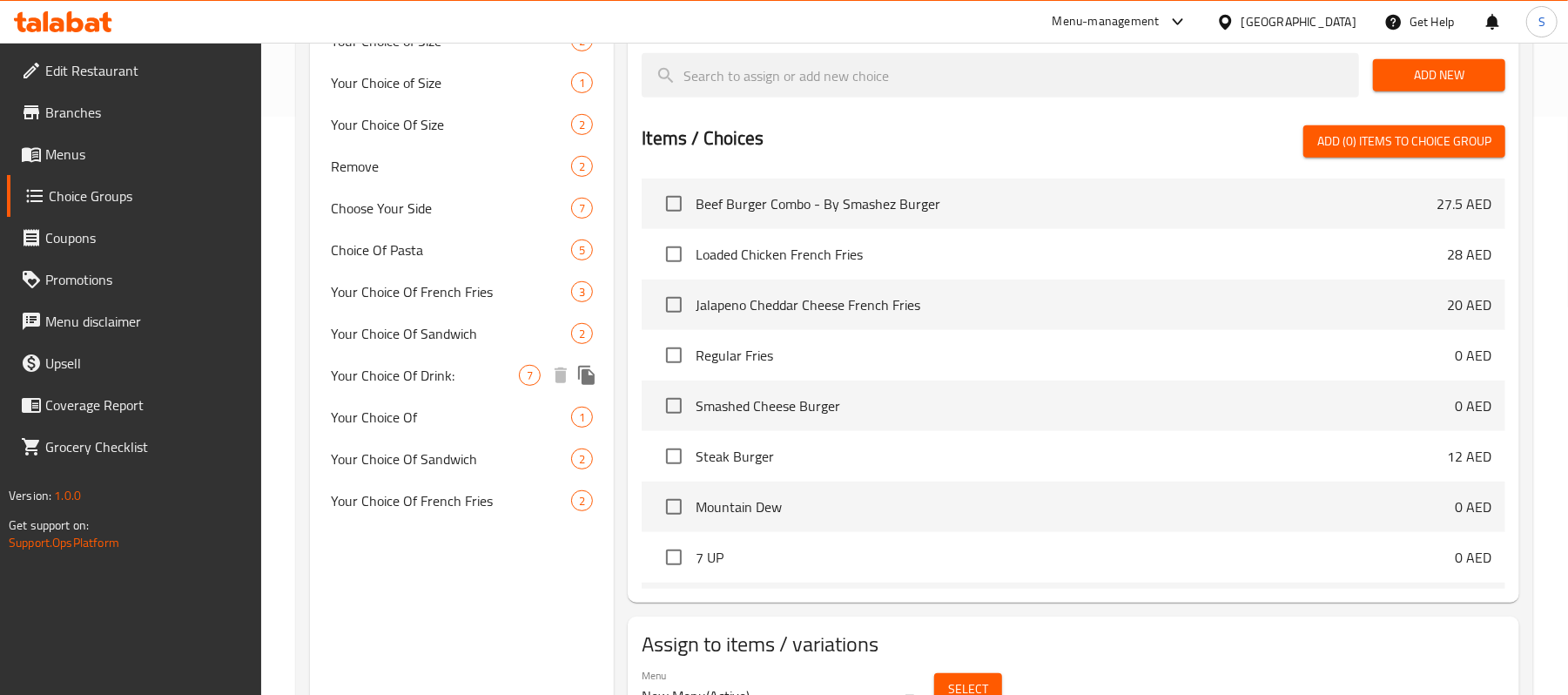
scroll to position [580, 0]
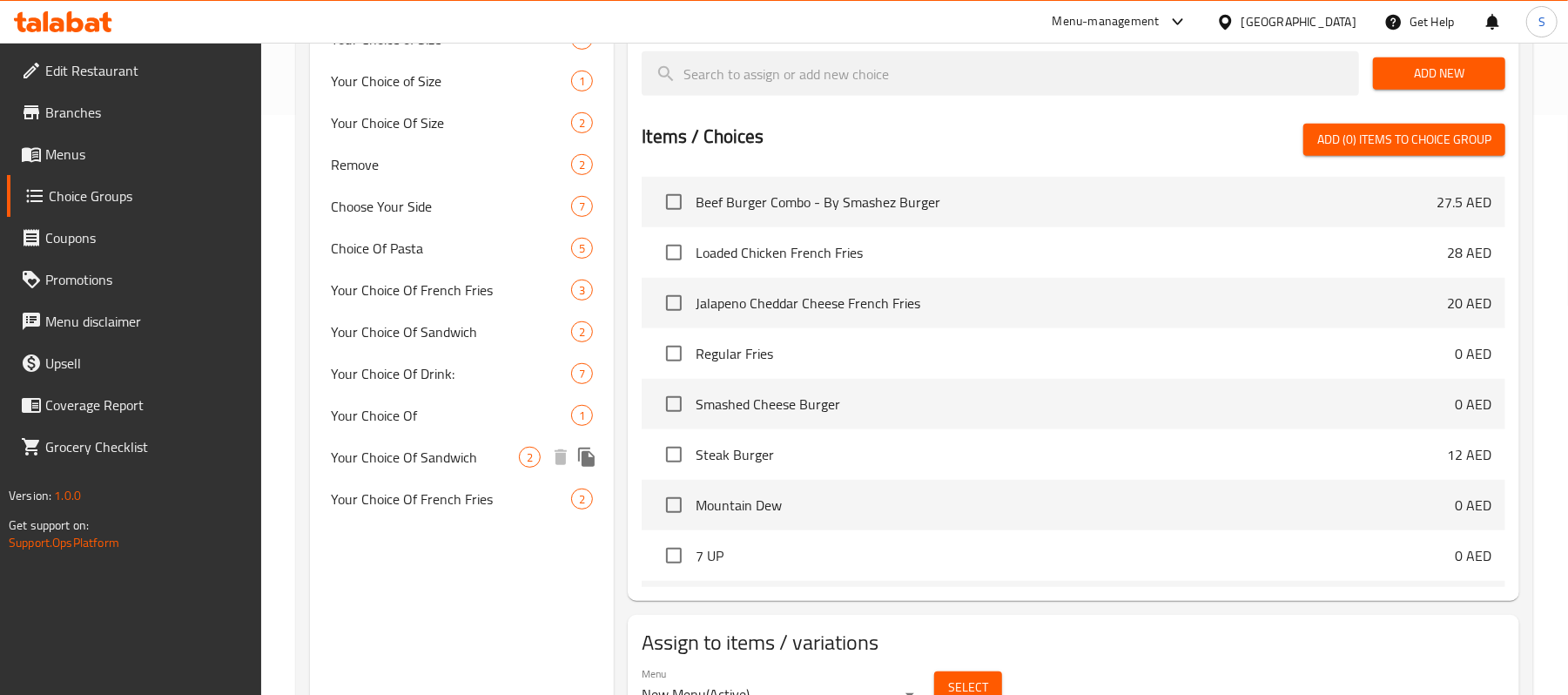
click at [402, 464] on span "Your Choice Of Sandwich" at bounding box center [424, 457] width 188 height 21
type input "Your Choice Of Sandwich"
type input "اختيارك من ساندوتش"
type input "1"
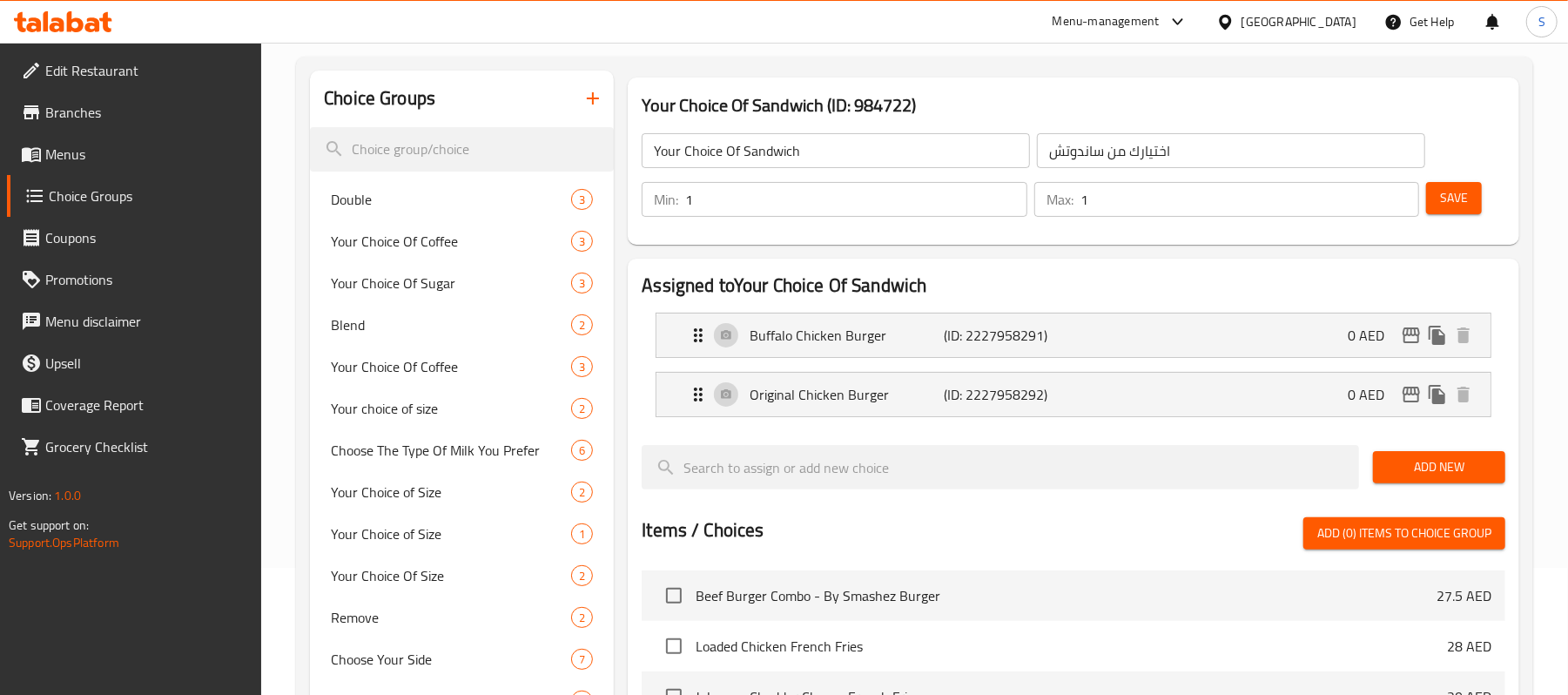
scroll to position [0, 0]
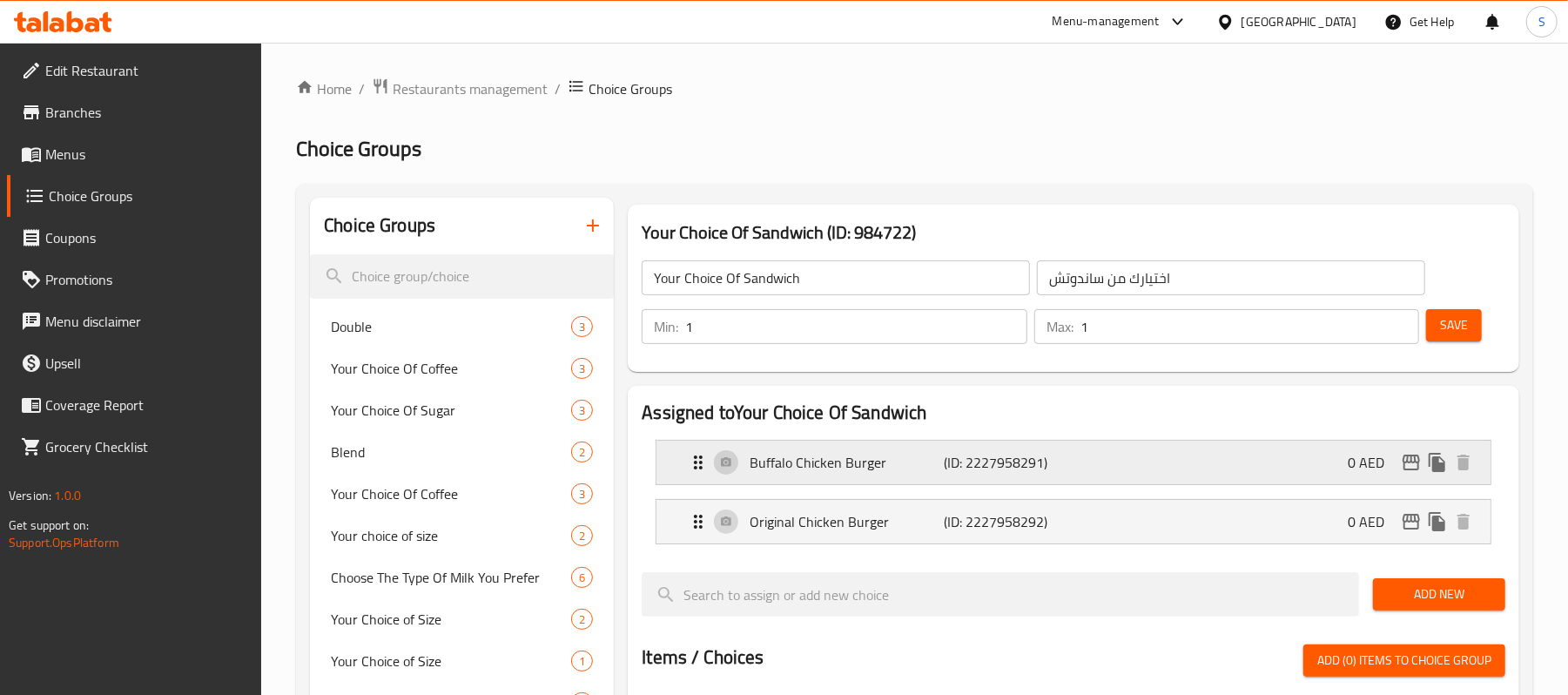
click at [1190, 461] on div "Buffalo Chicken Burger (ID: 2227958291) 0 AED" at bounding box center [1078, 463] width 782 height 44
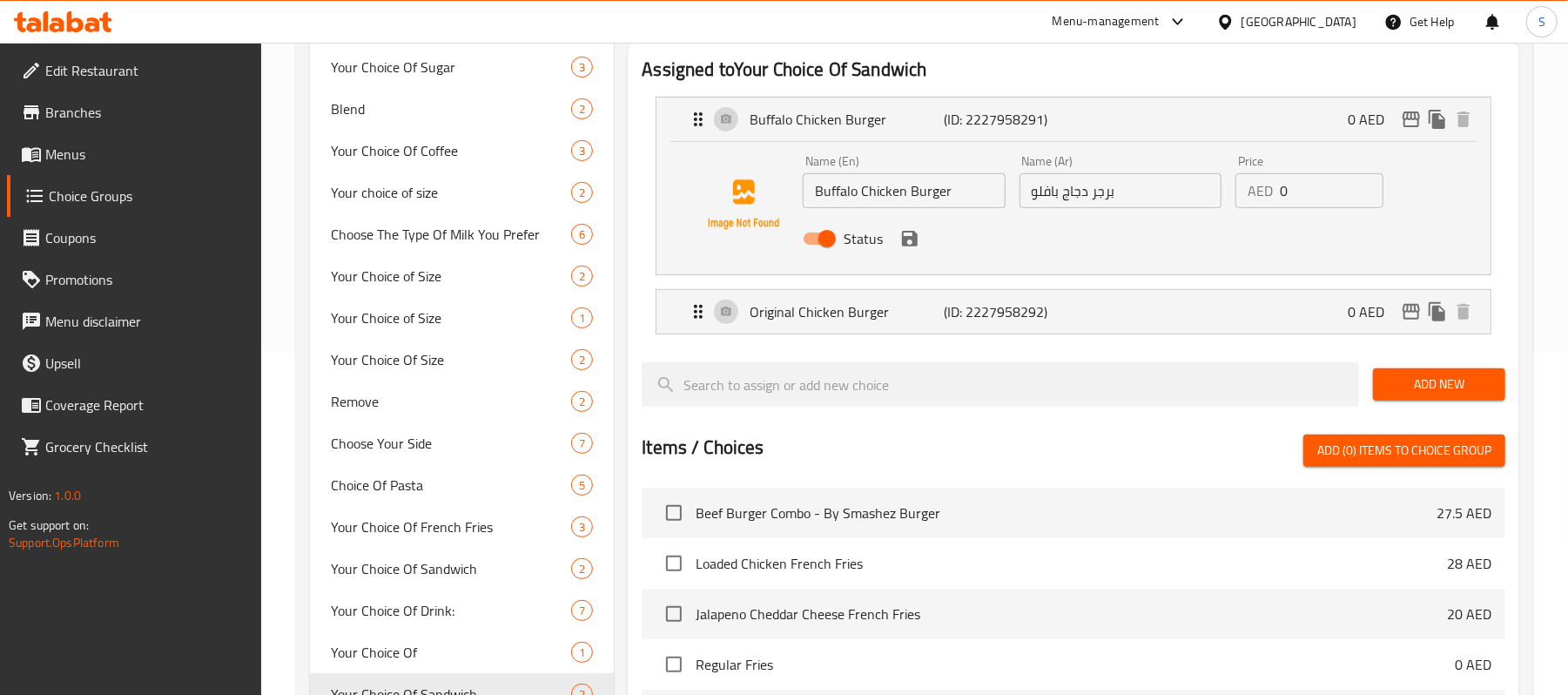
scroll to position [348, 0]
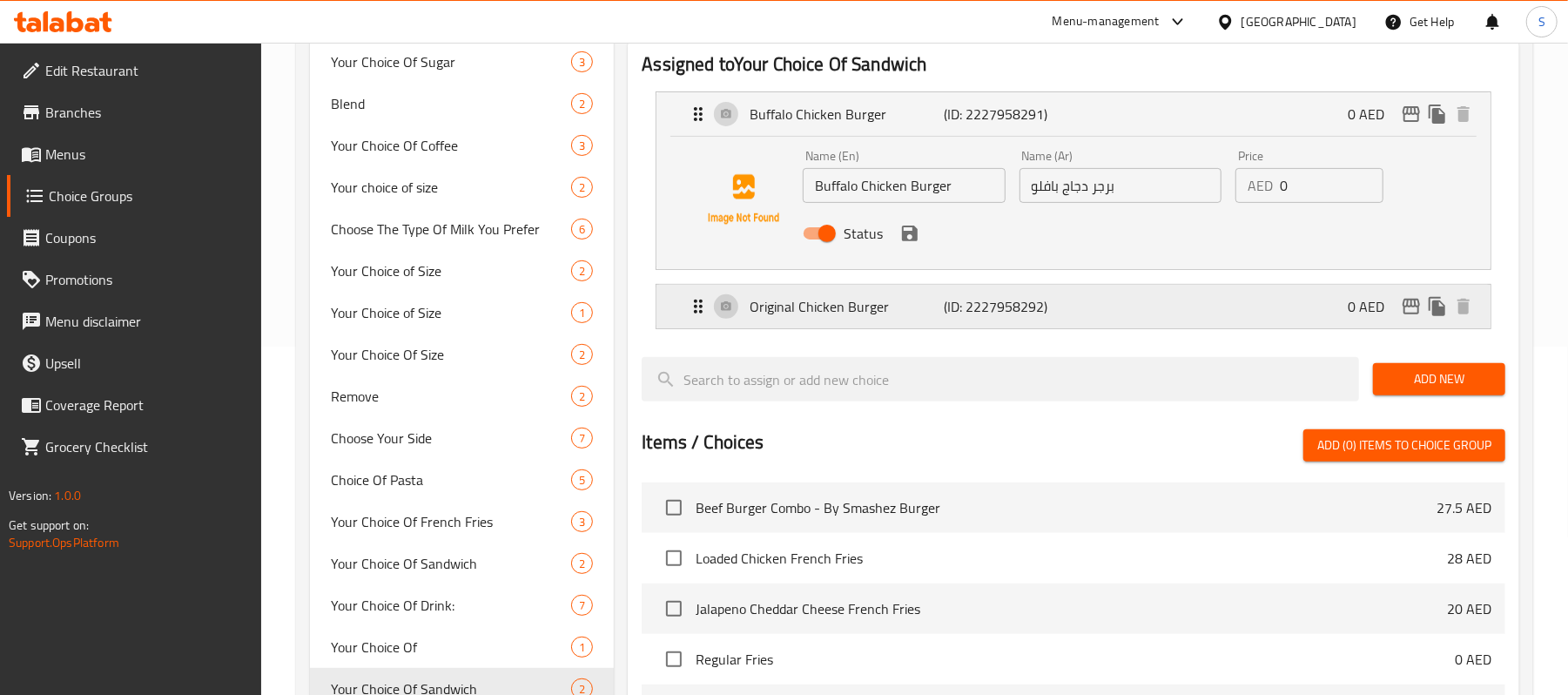
click at [1199, 311] on div "Original Chicken Burger (ID: 2227958292) 0 AED" at bounding box center [1078, 307] width 782 height 44
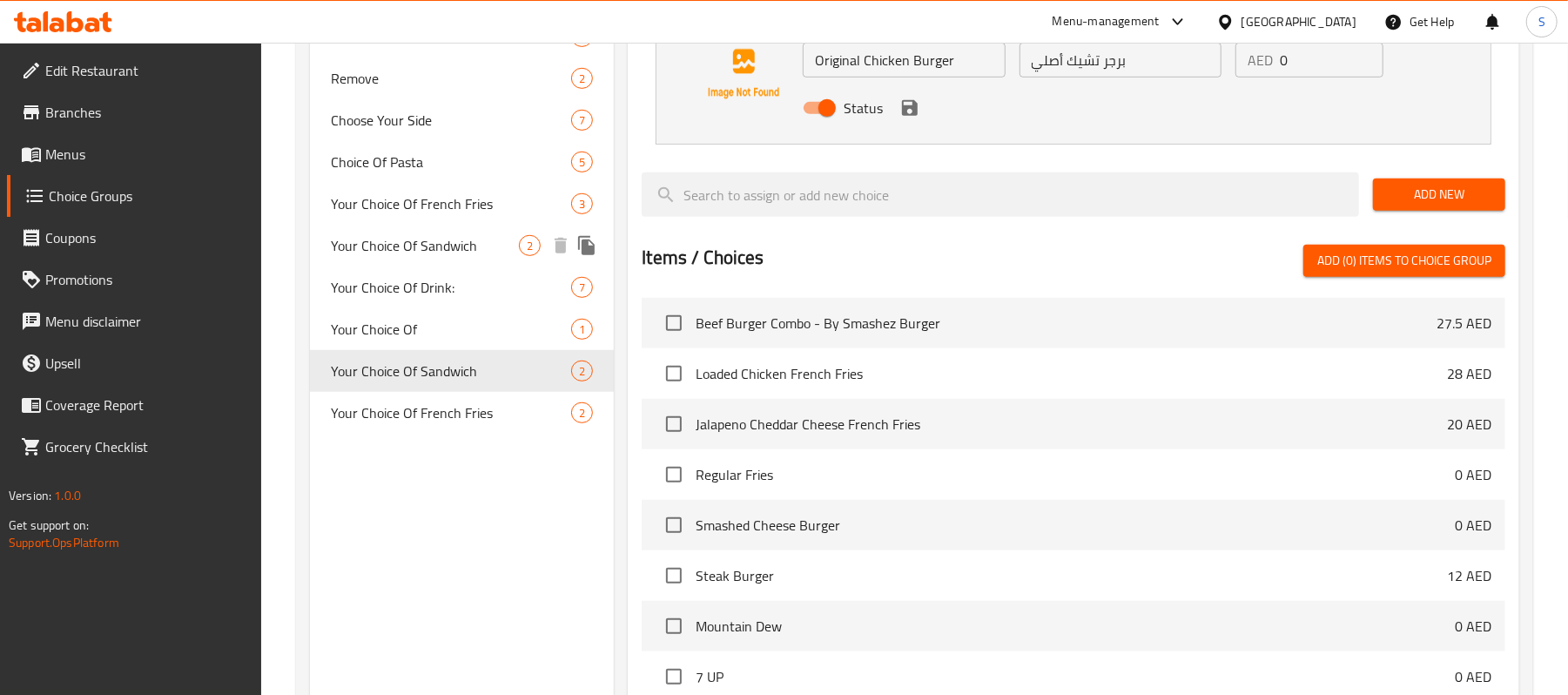
scroll to position [697, 0]
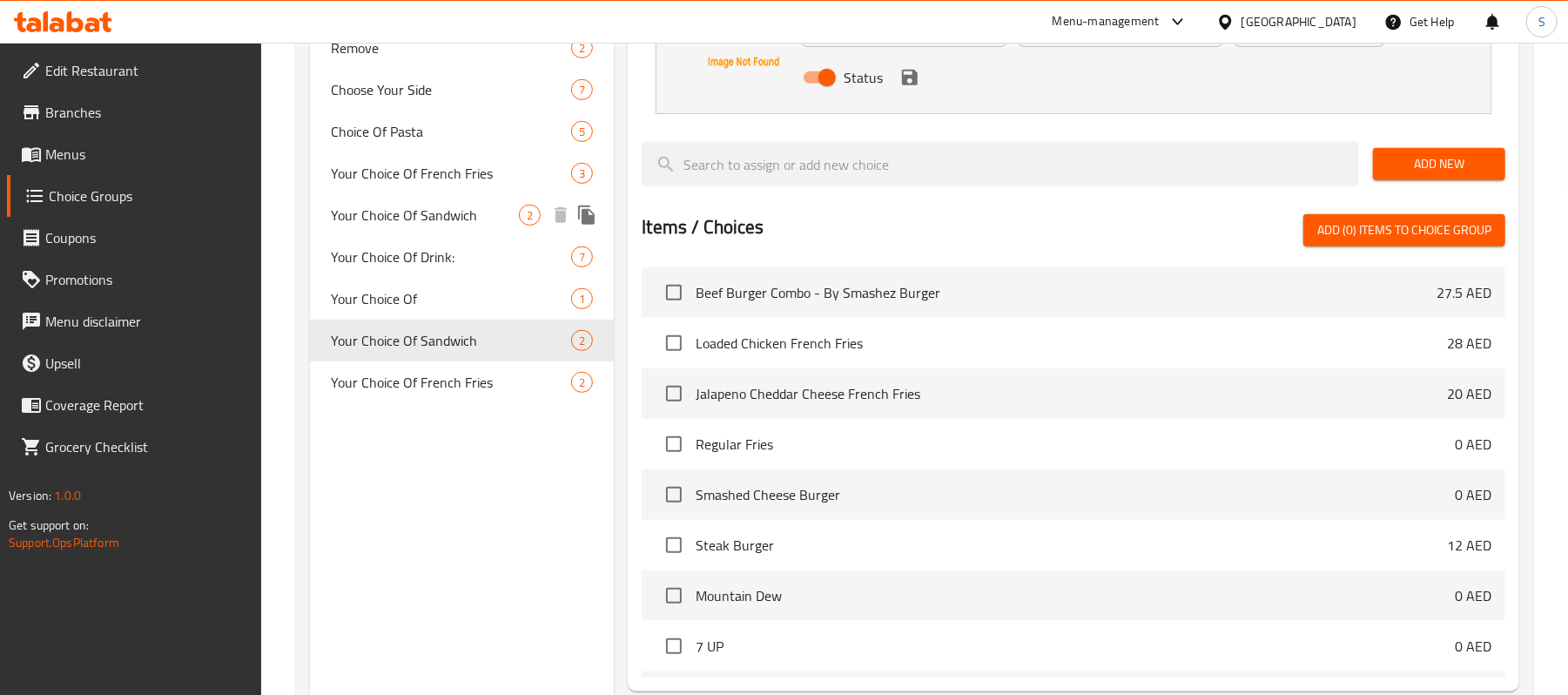
click at [435, 216] on span "Your Choice Of Sandwich" at bounding box center [424, 215] width 188 height 21
type input "اختيارك من ساندويتش"
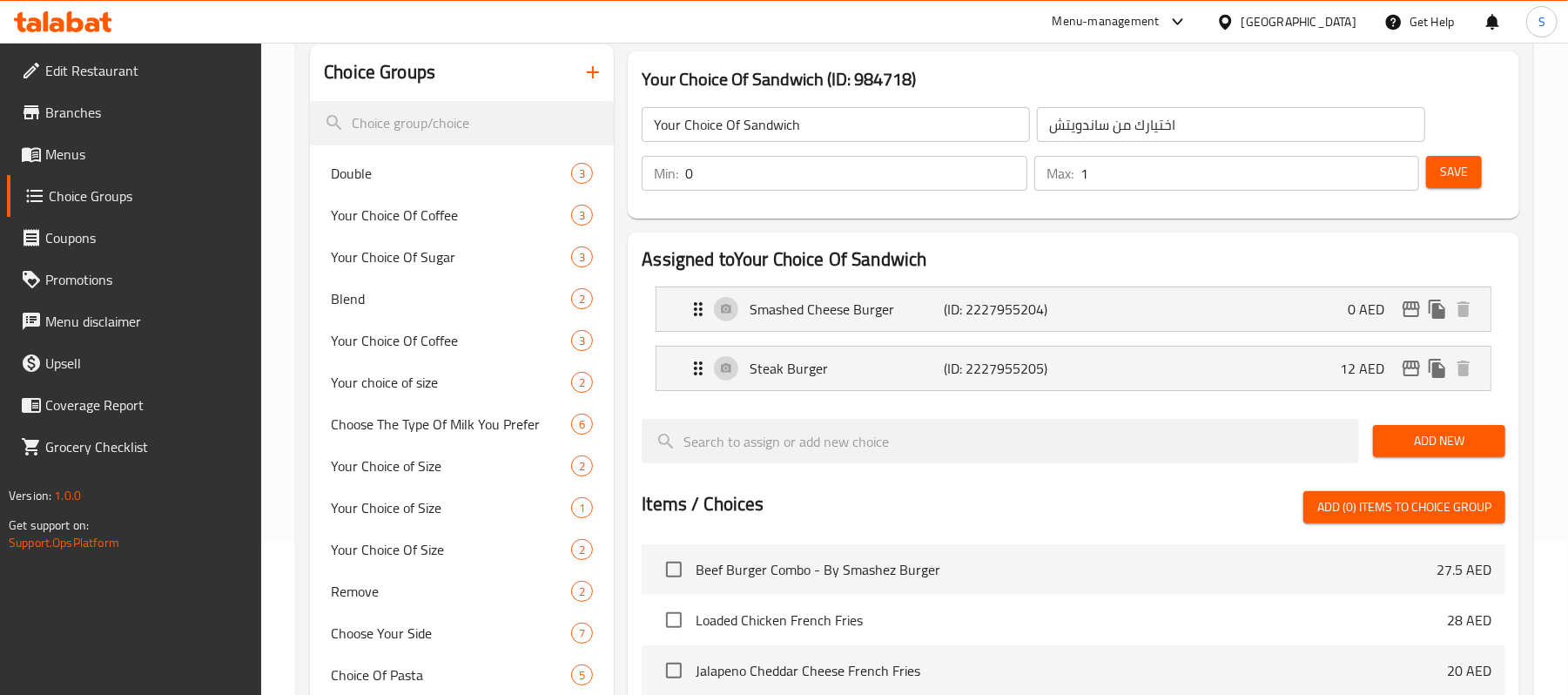
scroll to position [25, 0]
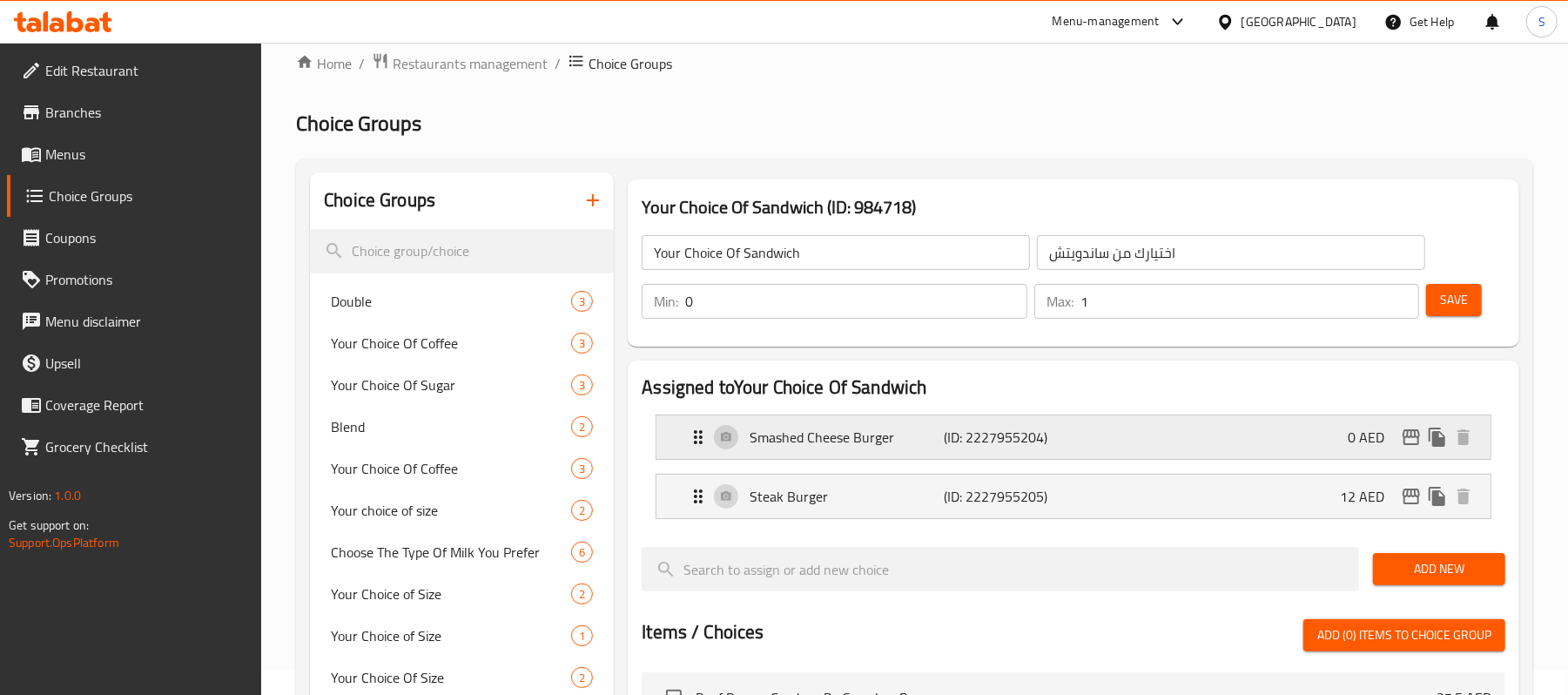
click at [1251, 441] on div "Smashed Cheese Burger (ID: 2227955204) 0 AED" at bounding box center [1078, 437] width 782 height 44
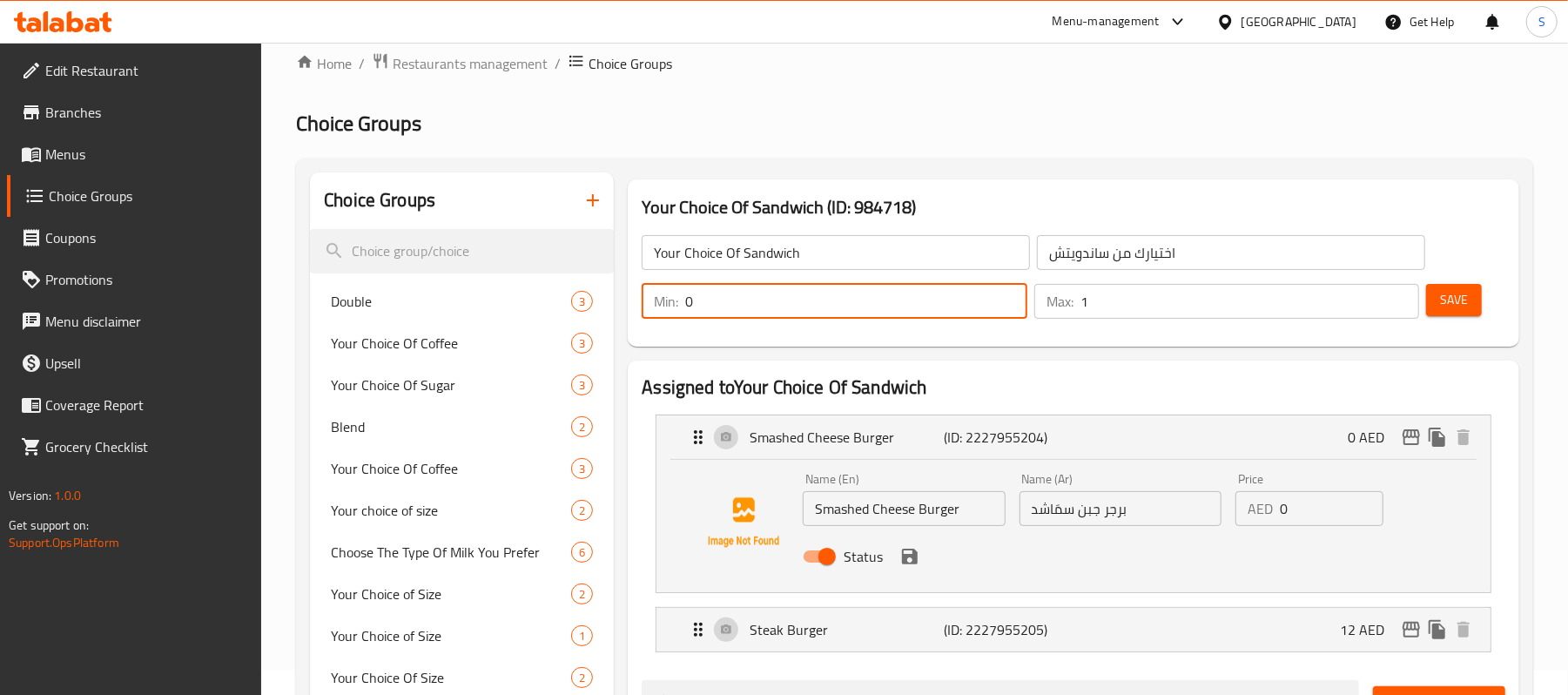
drag, startPoint x: 766, startPoint y: 315, endPoint x: 685, endPoint y: 315, distance: 81.0
click at [685, 315] on div "Min: 0 ​" at bounding box center [834, 301] width 385 height 34
type input "1"
click at [1438, 298] on button "Save" at bounding box center [1454, 300] width 55 height 33
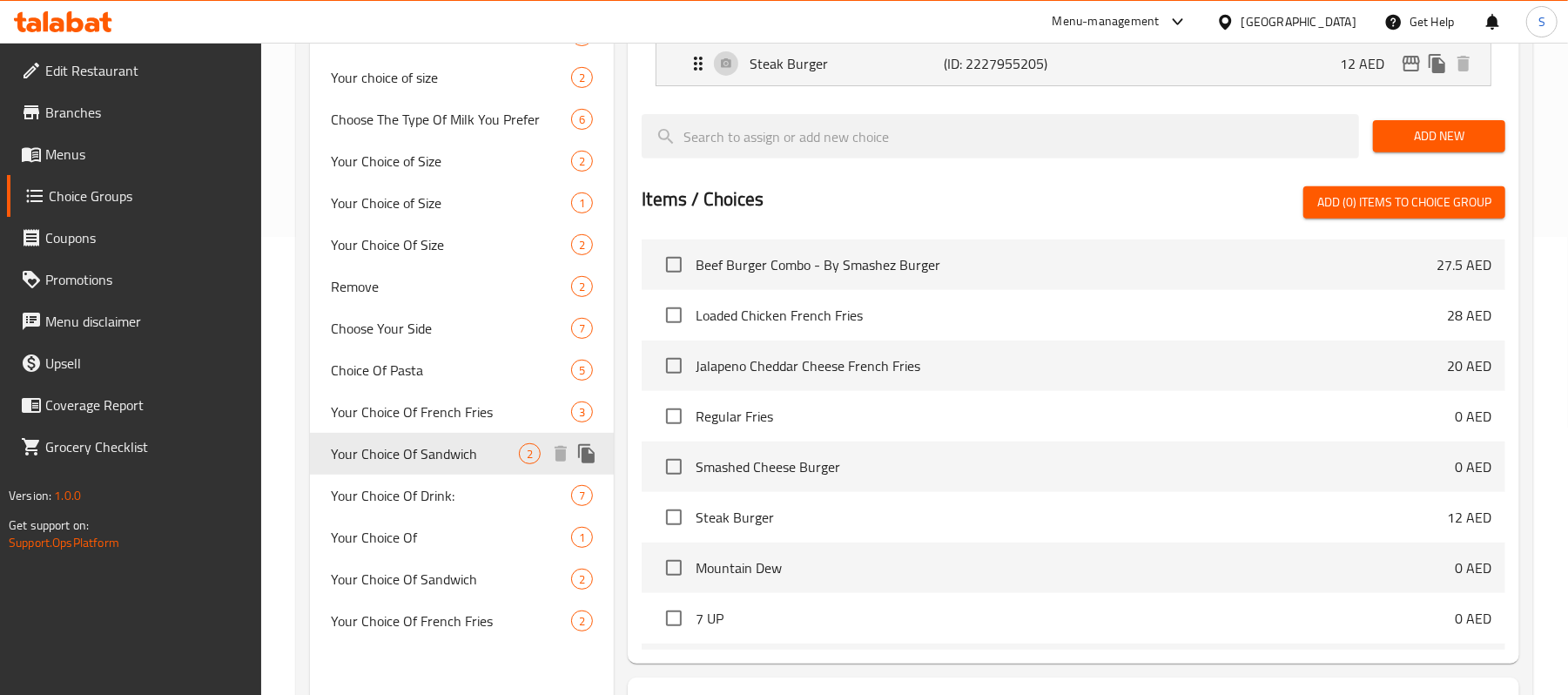
scroll to position [606, 0]
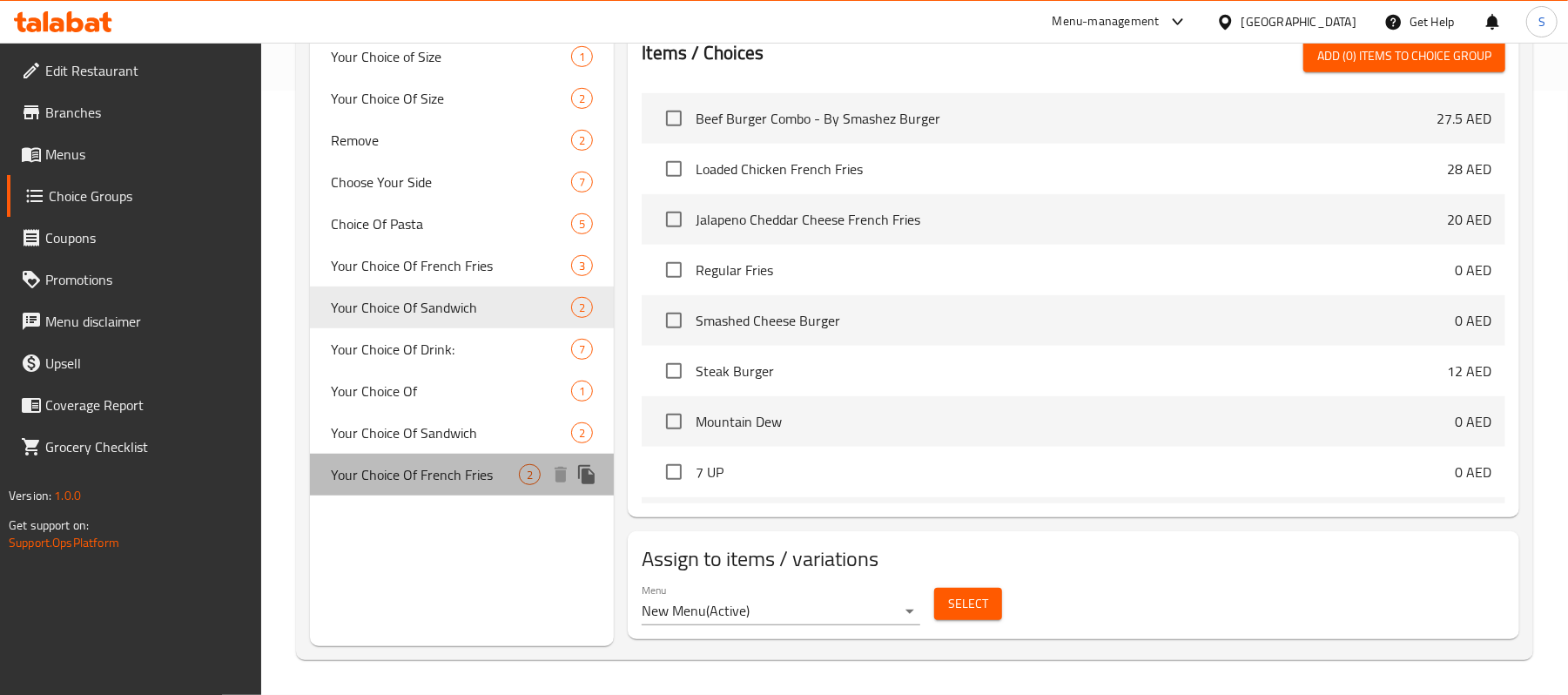
click at [365, 477] on span "Your Choice Of French Fries" at bounding box center [424, 475] width 188 height 21
type input "Your Choice Of French Fries"
type input "اختيارك من بطاطس مقلية"
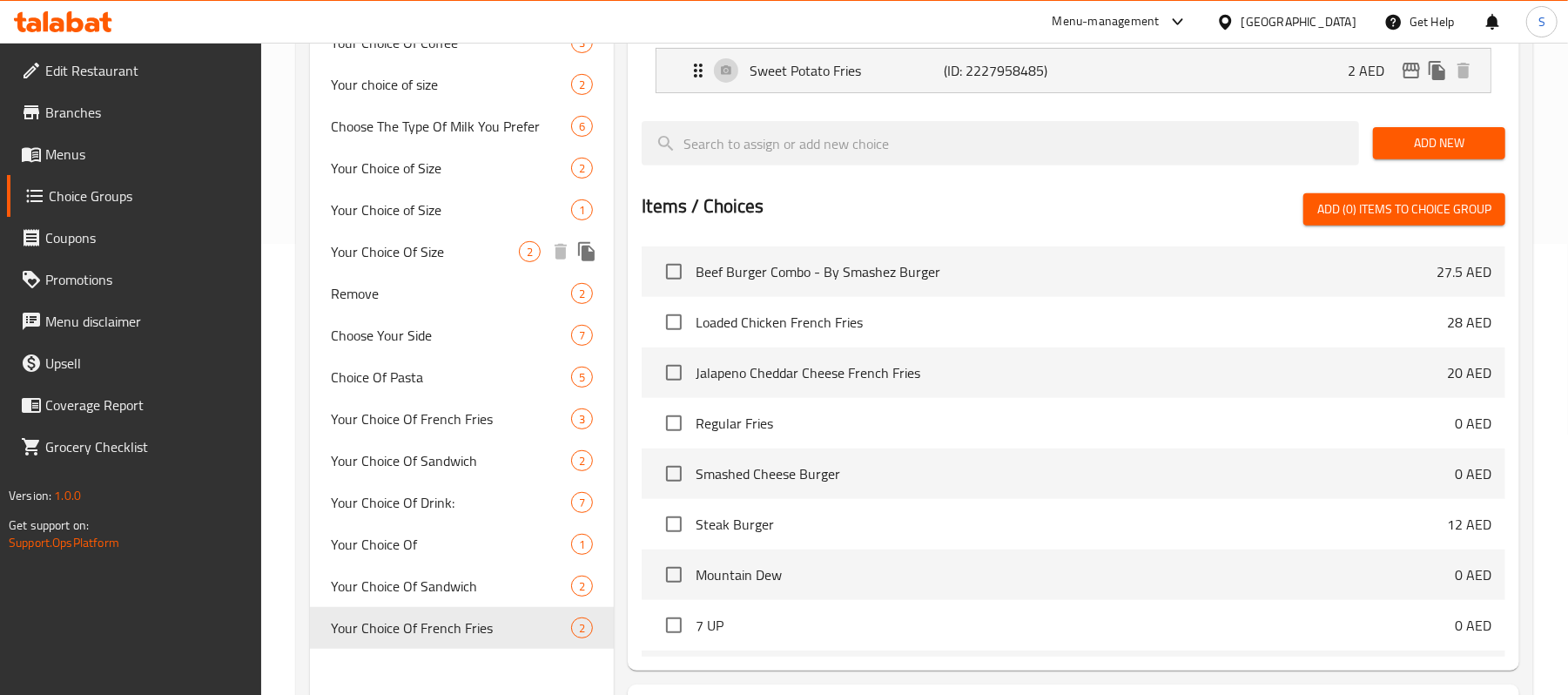
scroll to position [490, 0]
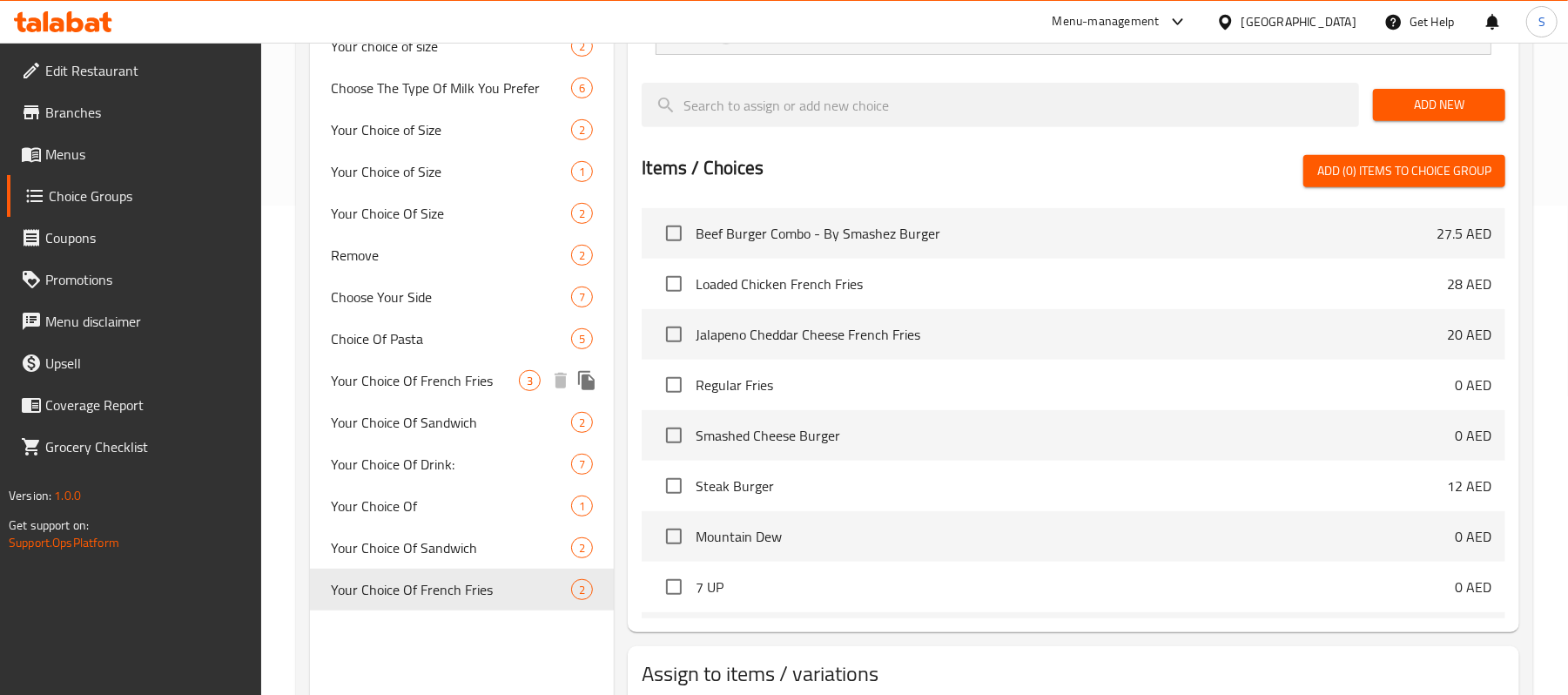
click at [440, 383] on span "Your Choice Of French Fries" at bounding box center [424, 380] width 188 height 21
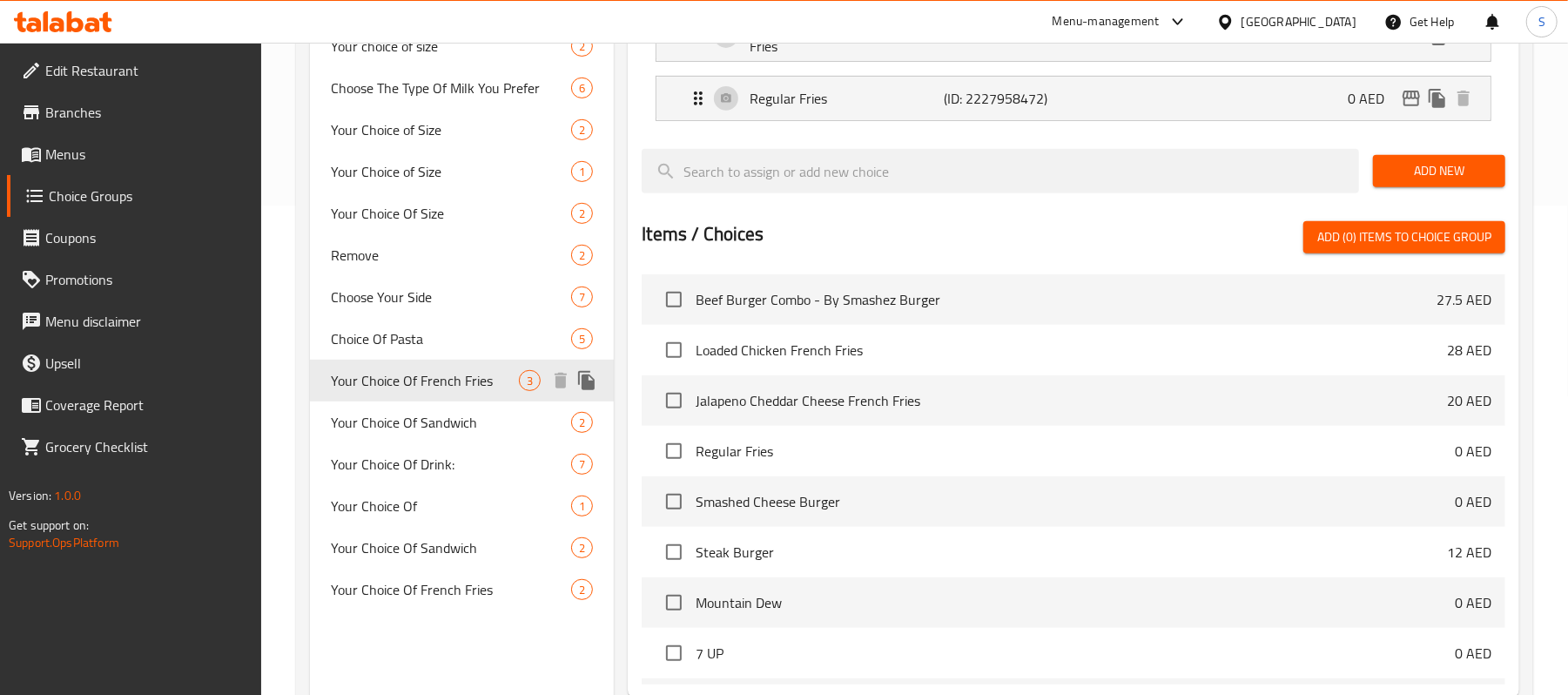
type input "0"
type input "2"
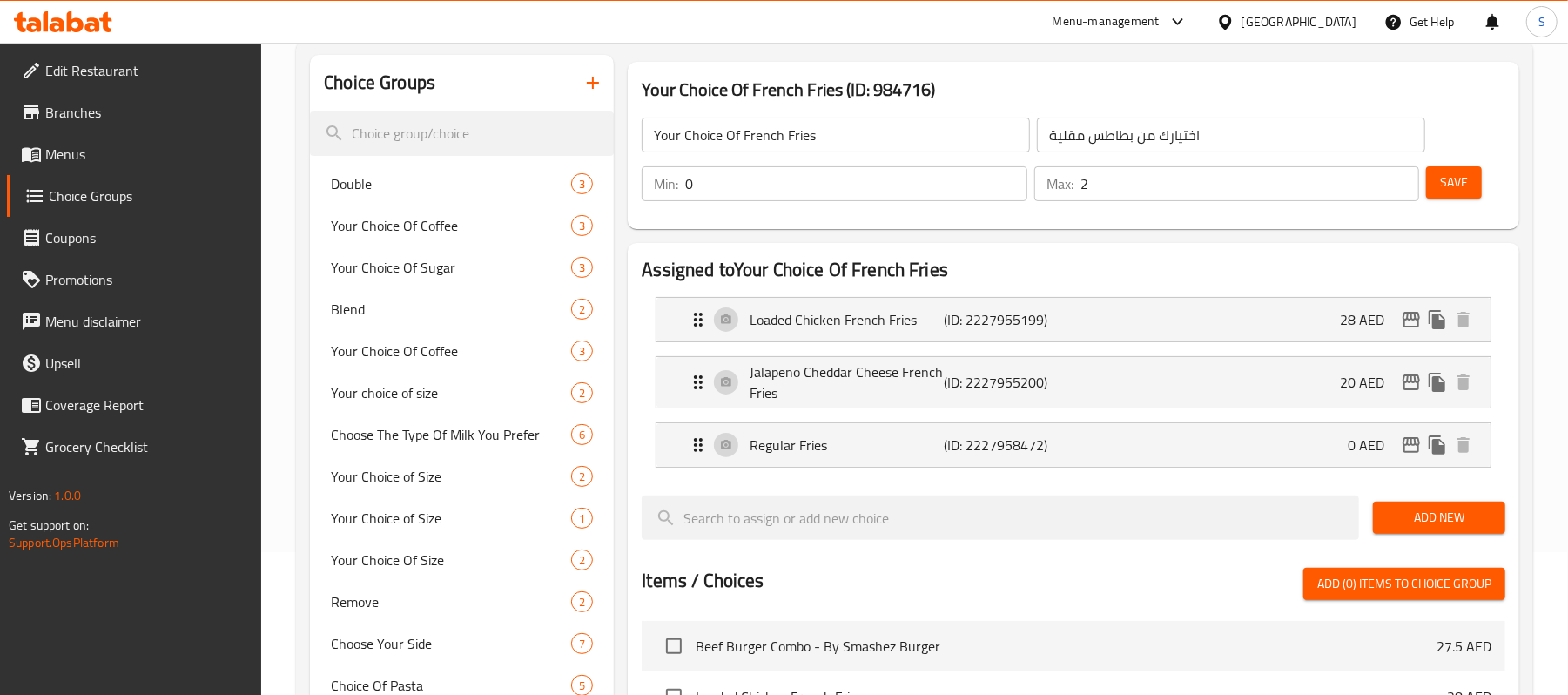
scroll to position [142, 0]
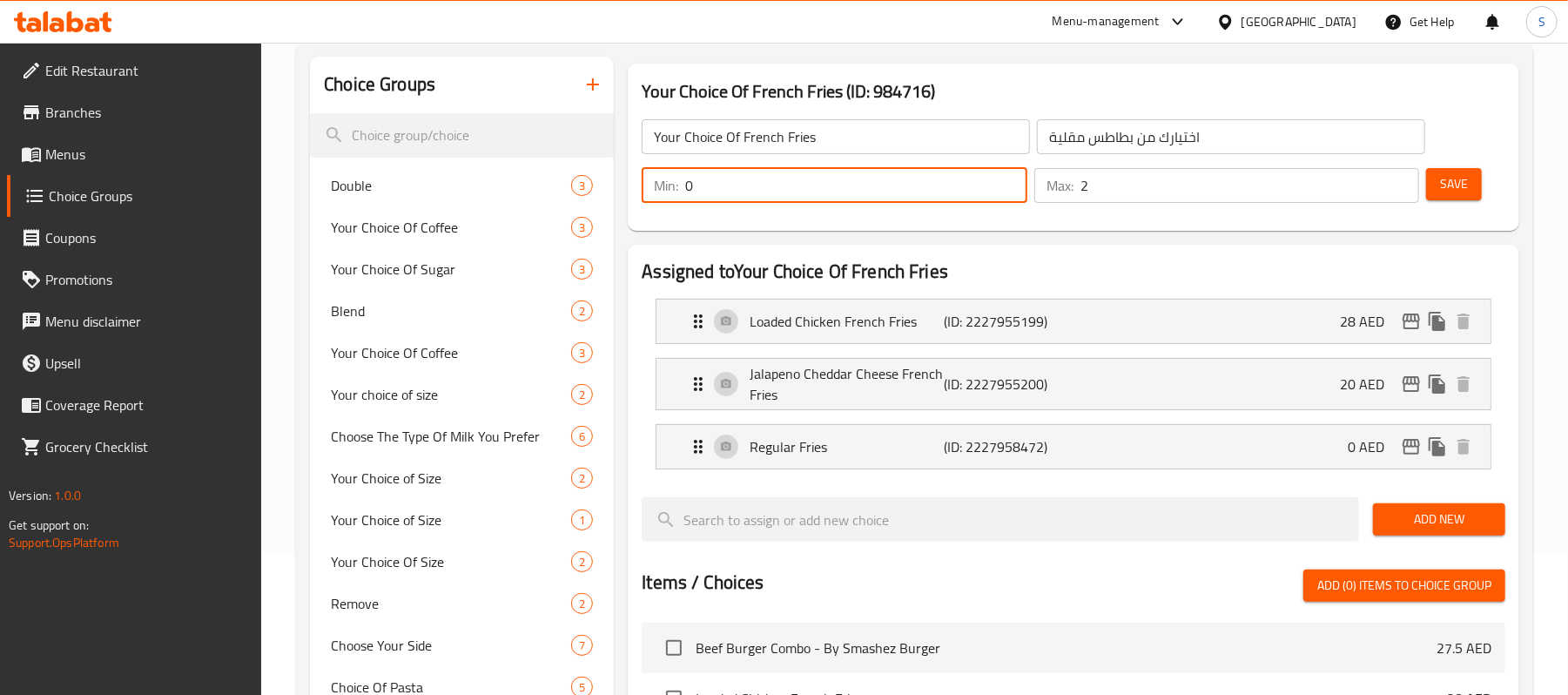
drag, startPoint x: 798, startPoint y: 185, endPoint x: 646, endPoint y: 171, distance: 152.6
click at [646, 171] on div "Min: 0 ​" at bounding box center [834, 185] width 385 height 34
click at [1449, 175] on span "Save" at bounding box center [1454, 184] width 28 height 22
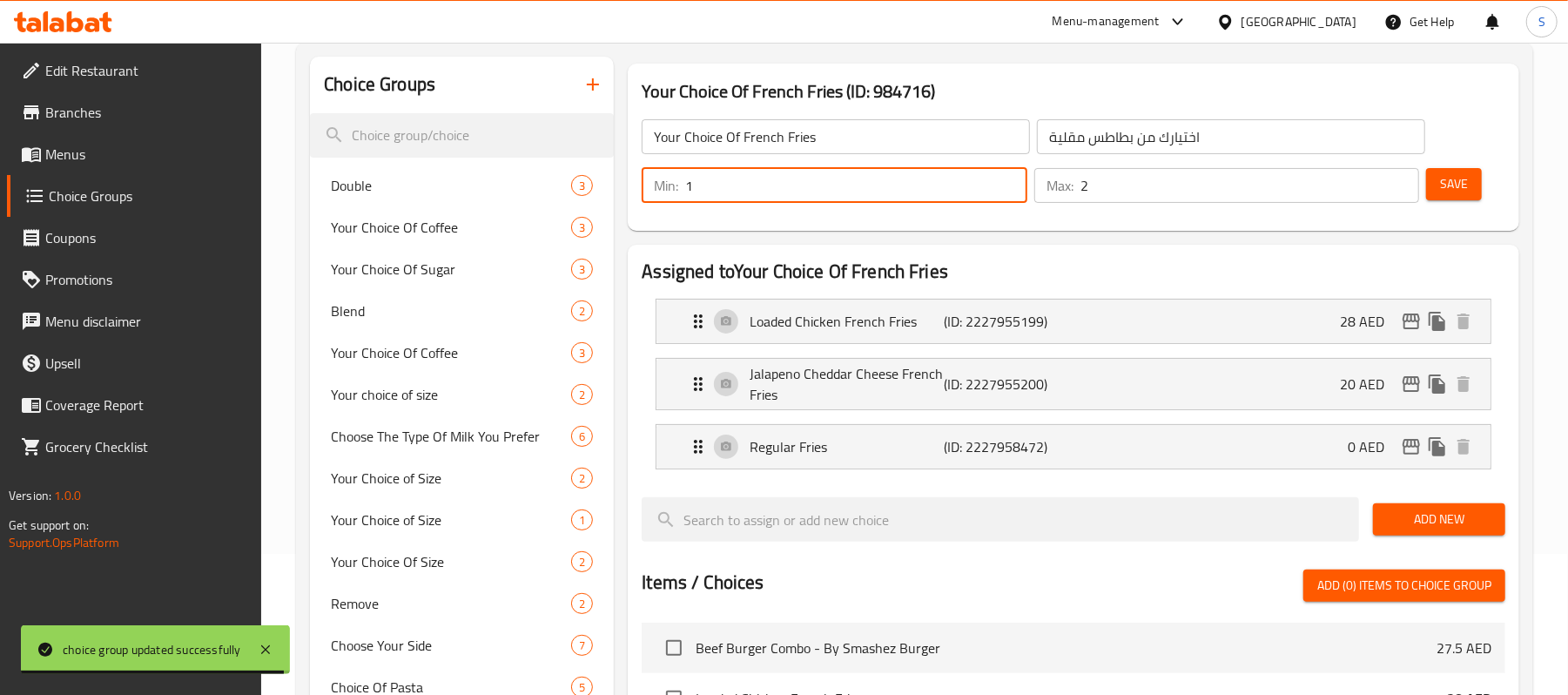
drag, startPoint x: 755, startPoint y: 188, endPoint x: 627, endPoint y: 200, distance: 128.6
click at [628, 200] on div "Your Choice Of French Fries (ID: 984716) Your Choice Of French Fries ​ اختيارك …" at bounding box center [1073, 147] width 891 height 167
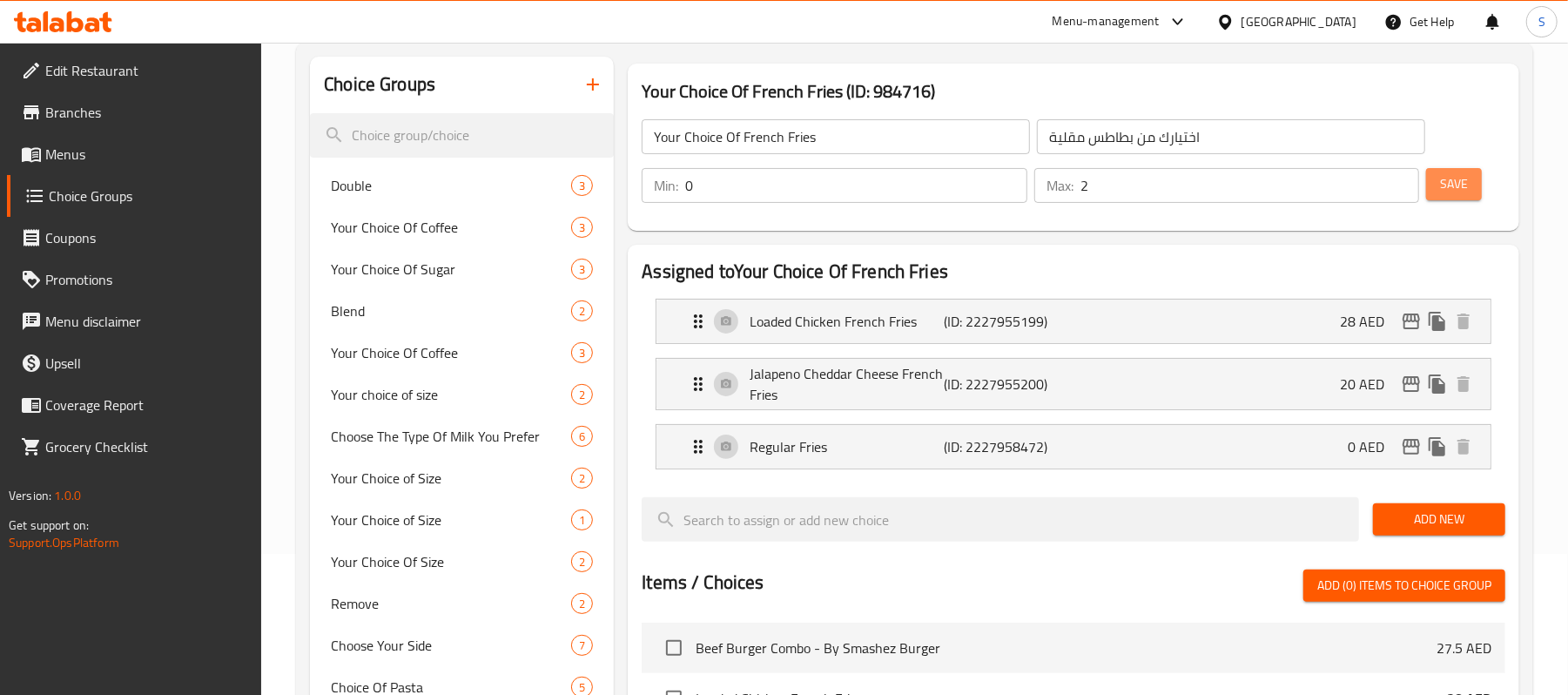
click at [1457, 191] on span "Save" at bounding box center [1454, 184] width 28 height 22
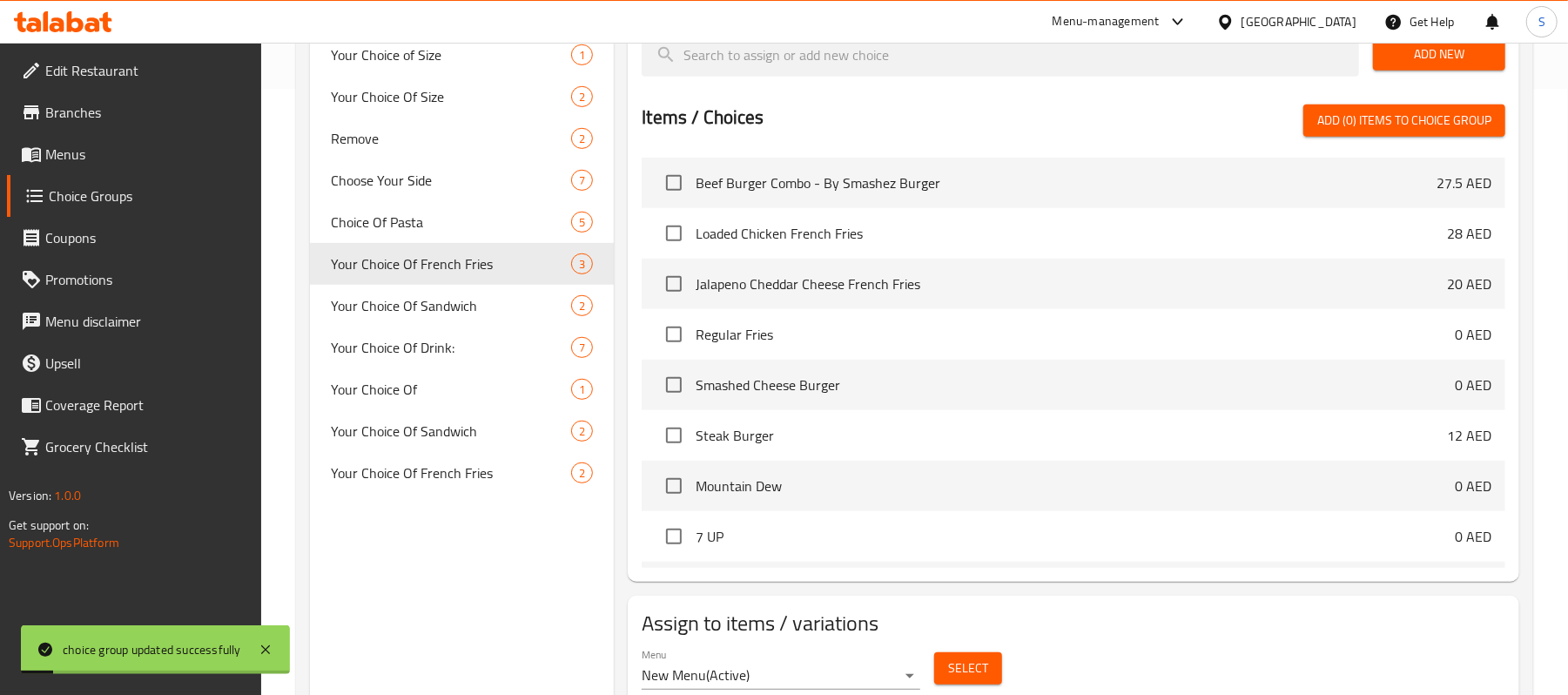
scroll to position [672, 0]
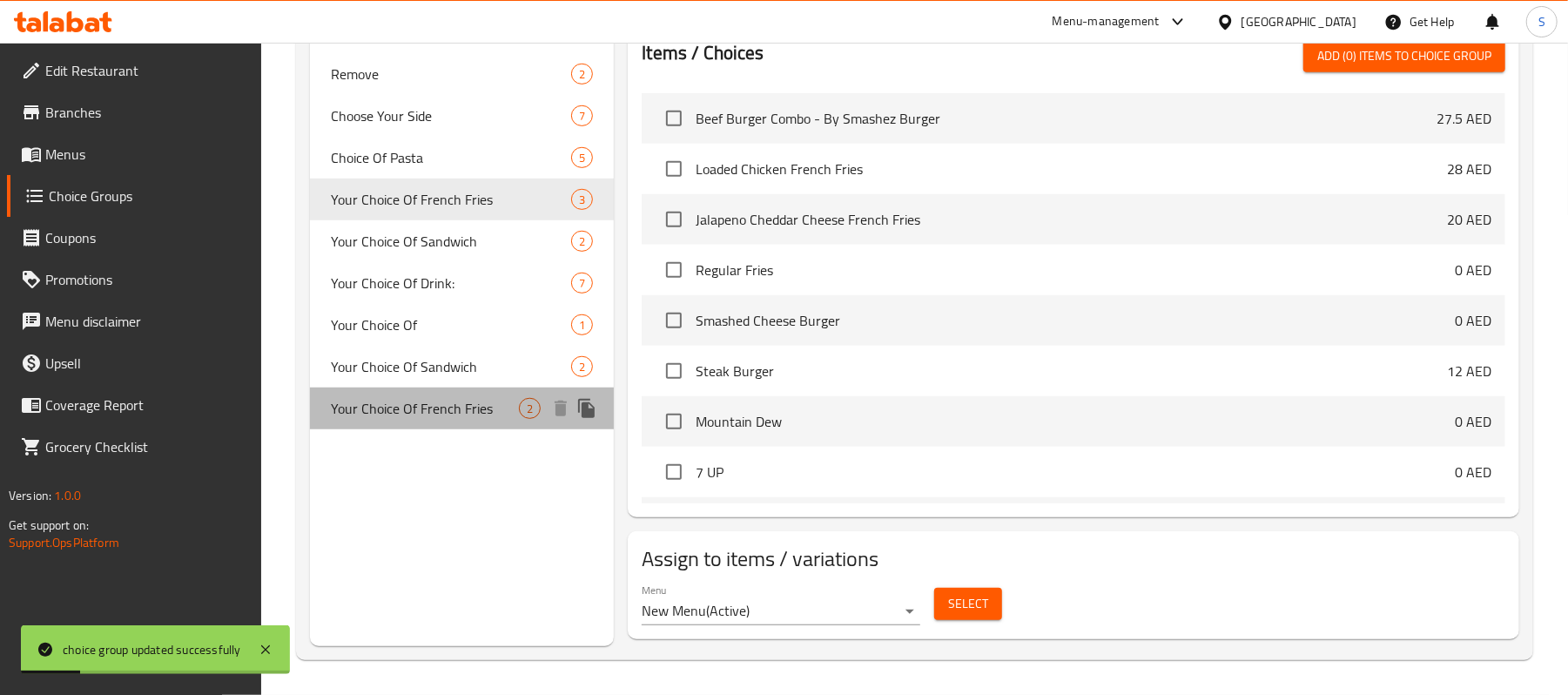
click at [426, 416] on span "Your Choice Of French Fries" at bounding box center [424, 408] width 188 height 21
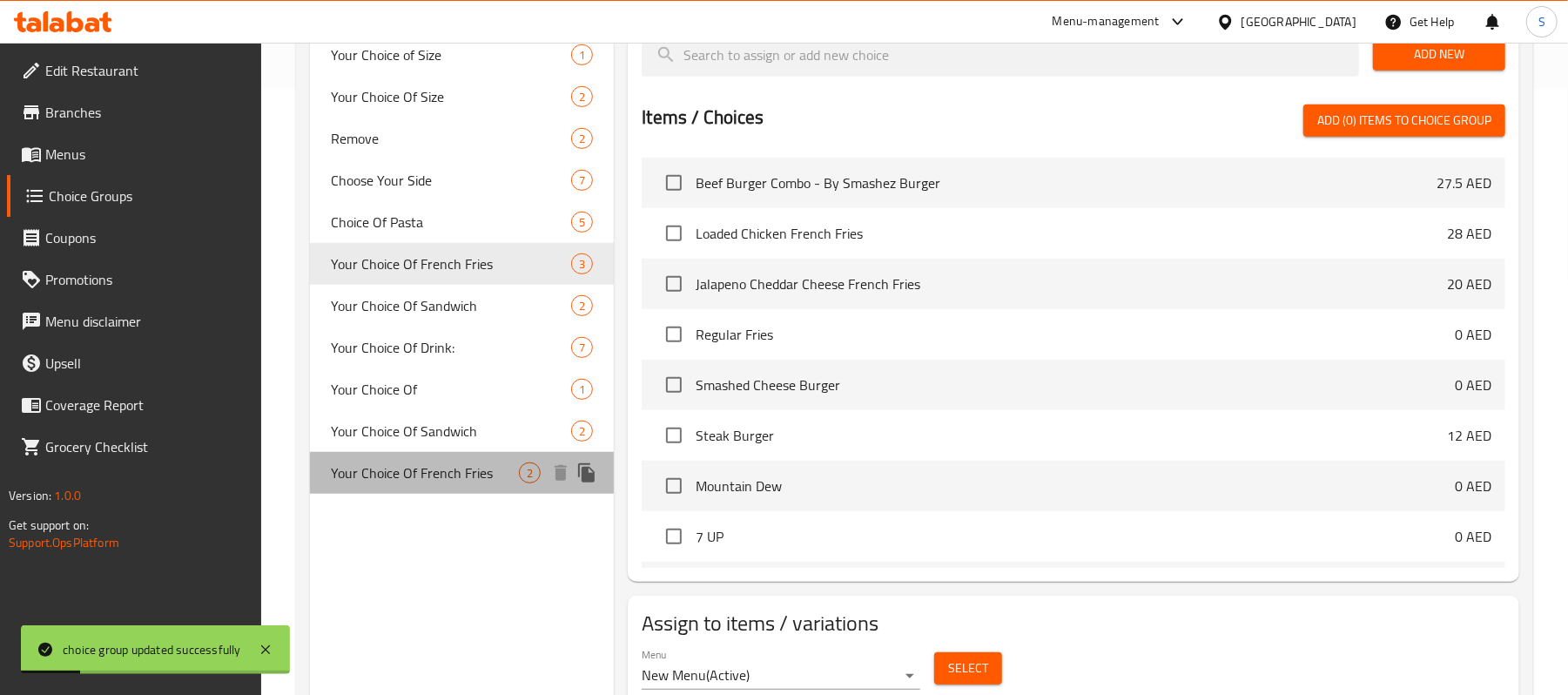
type input "1"
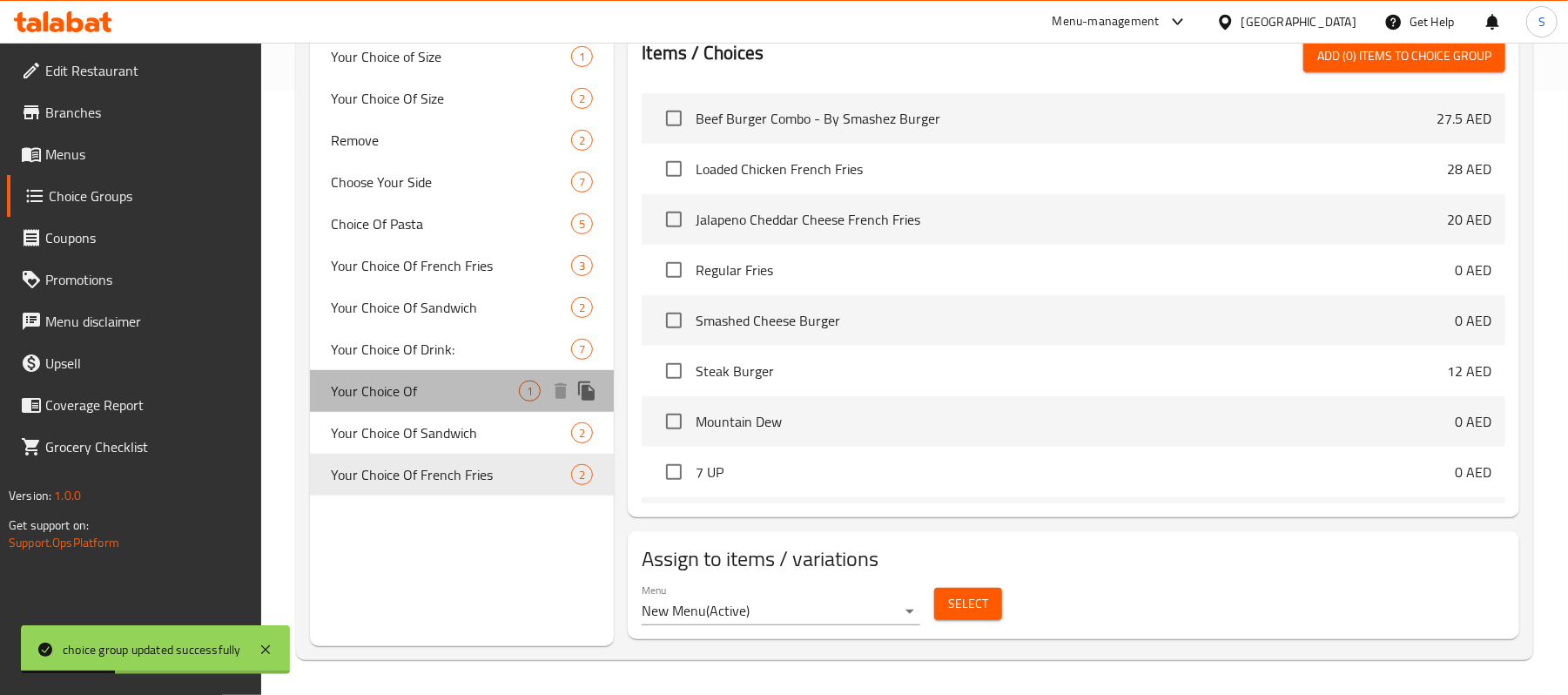
click at [392, 403] on div "Your Choice Of 1" at bounding box center [462, 391] width 304 height 42
type input "Your Choice Of"
type input "إختيارك من"
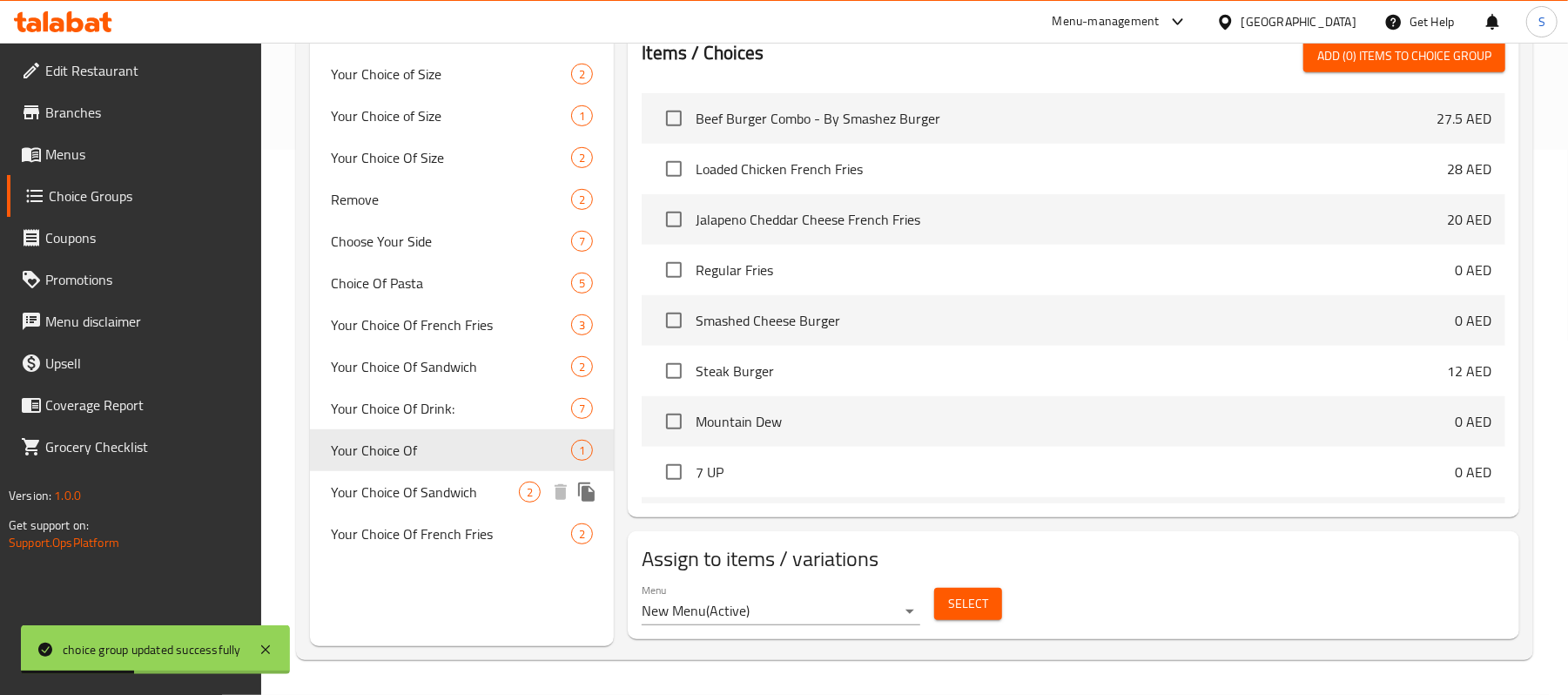
click at [404, 498] on span "Your Choice Of Sandwich" at bounding box center [424, 492] width 188 height 21
type input "Your Choice Of Sandwich"
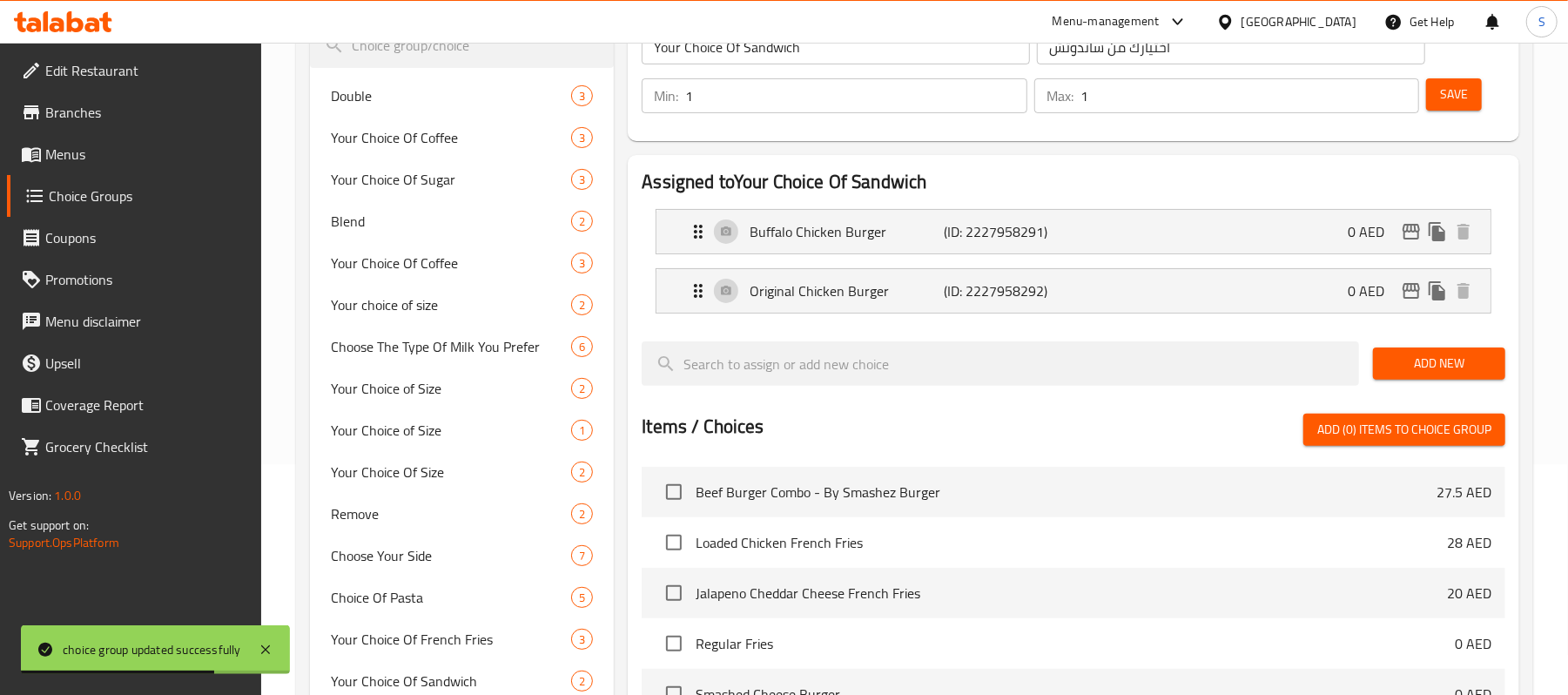
scroll to position [465, 0]
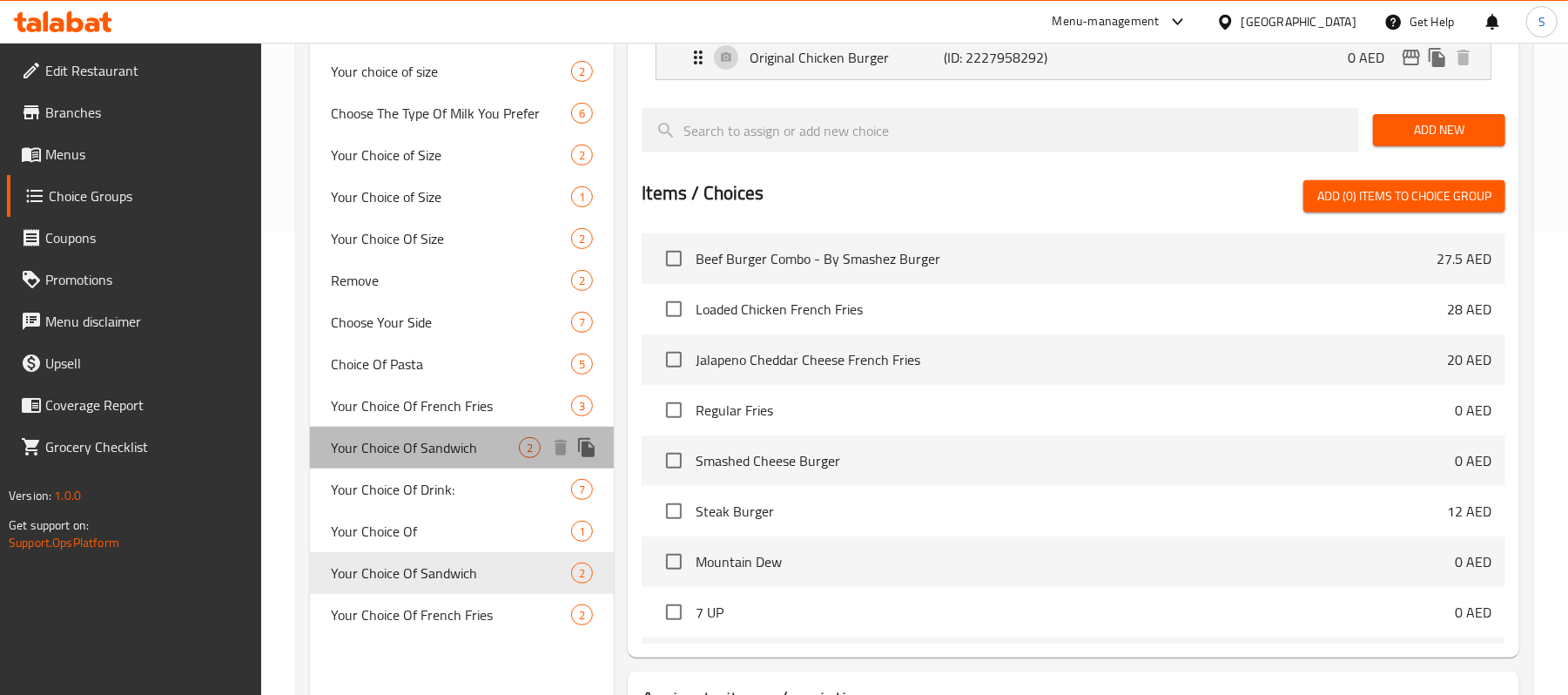
click at [387, 457] on span "Your Choice Of Sandwich" at bounding box center [424, 447] width 188 height 21
type input "اختيارك من ساندويتش"
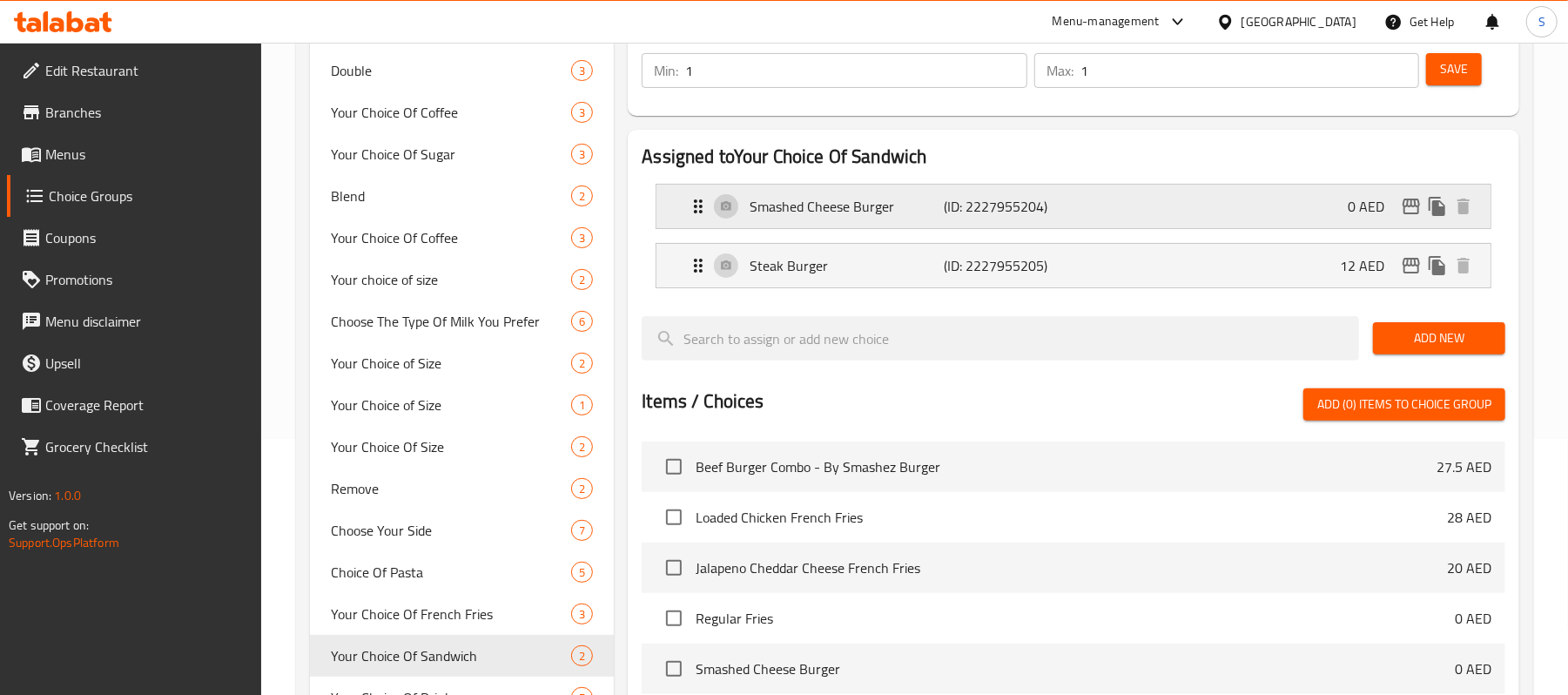
scroll to position [0, 0]
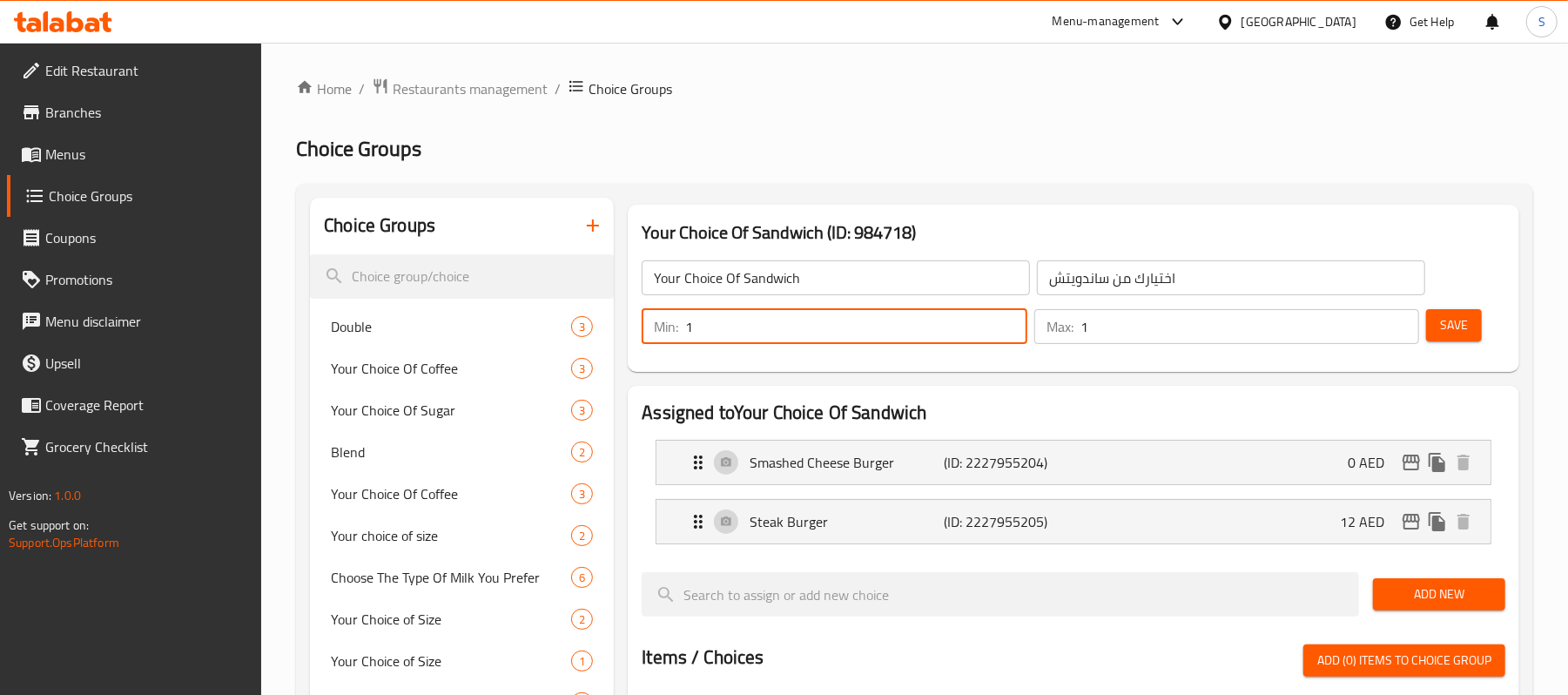
drag, startPoint x: 784, startPoint y: 325, endPoint x: 679, endPoint y: 325, distance: 105.0
click at [679, 325] on div "Min: 1 ​" at bounding box center [834, 327] width 385 height 34
type input "0"
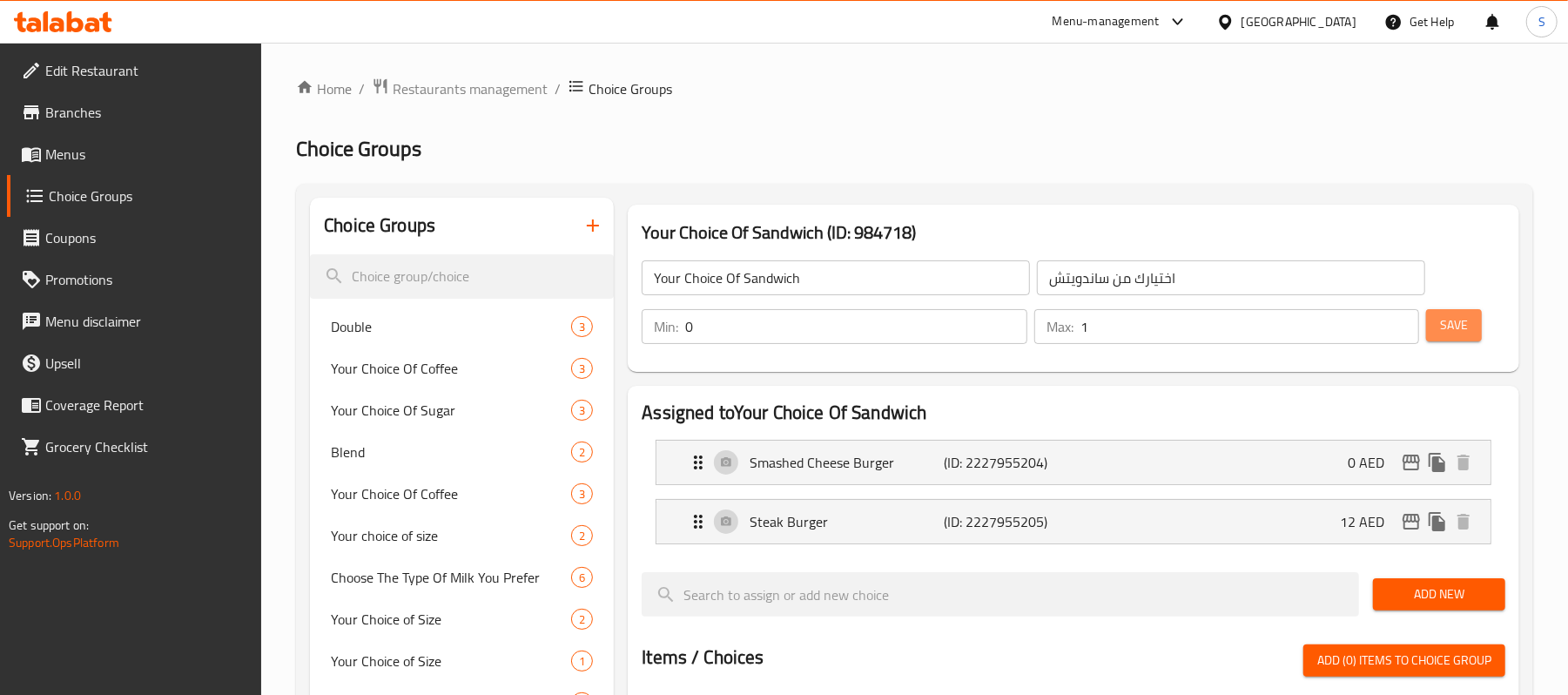
click at [1450, 329] on span "Save" at bounding box center [1454, 326] width 28 height 22
